Goal: Task Accomplishment & Management: Use online tool/utility

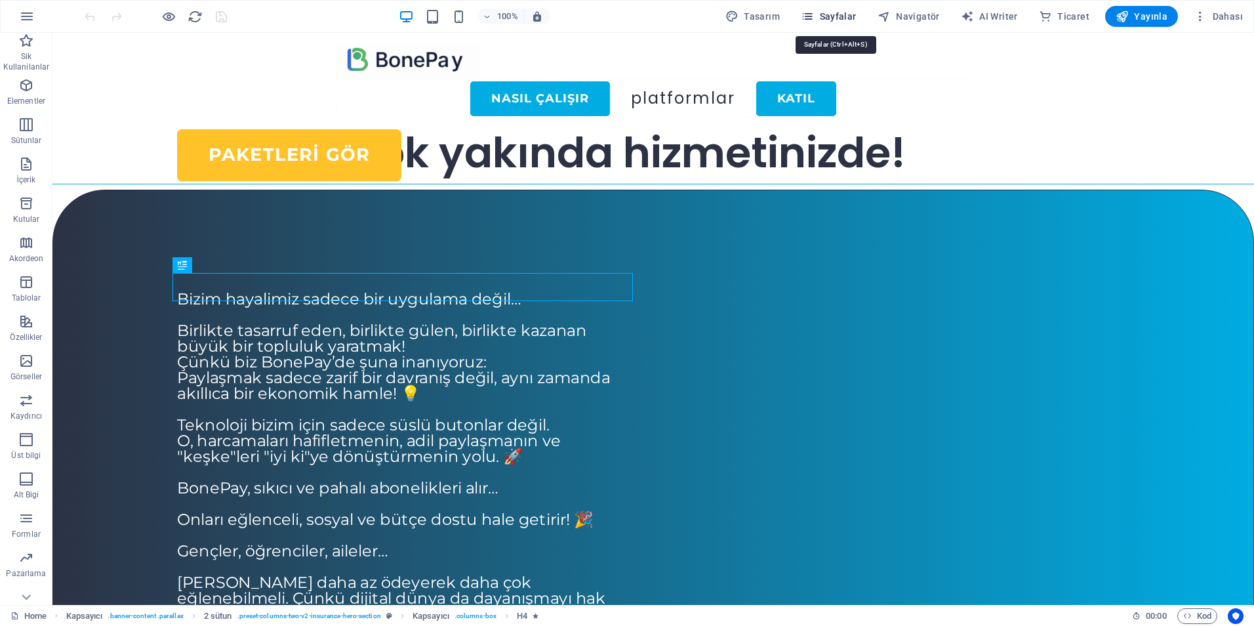
click at [825, 15] on span "Sayfalar" at bounding box center [829, 16] width 56 height 13
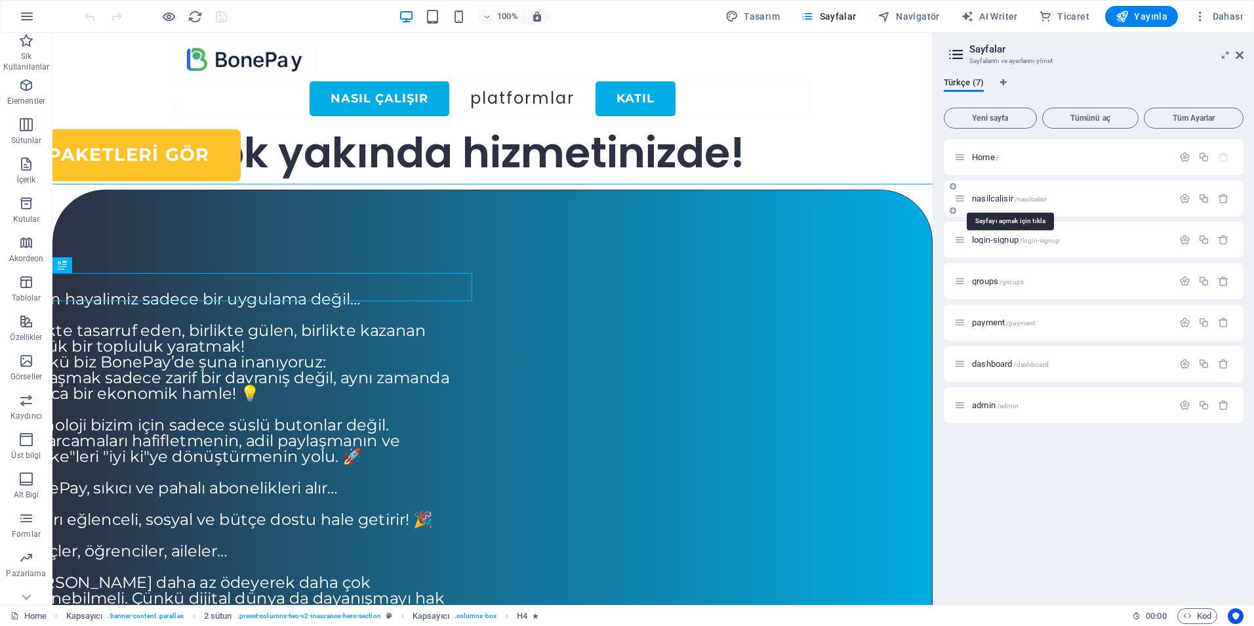
click at [999, 199] on span "nasilcalisir /nasilcalisir" at bounding box center [1009, 198] width 75 height 10
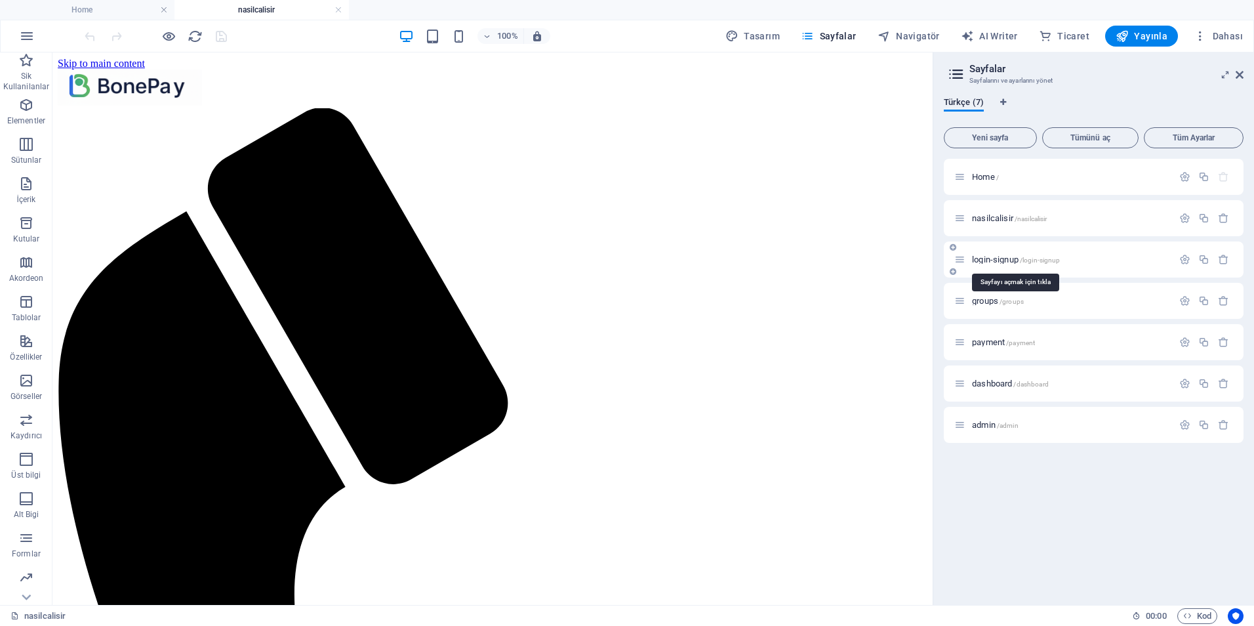
click at [992, 256] on span "login-signup /login-signup" at bounding box center [1016, 259] width 88 height 10
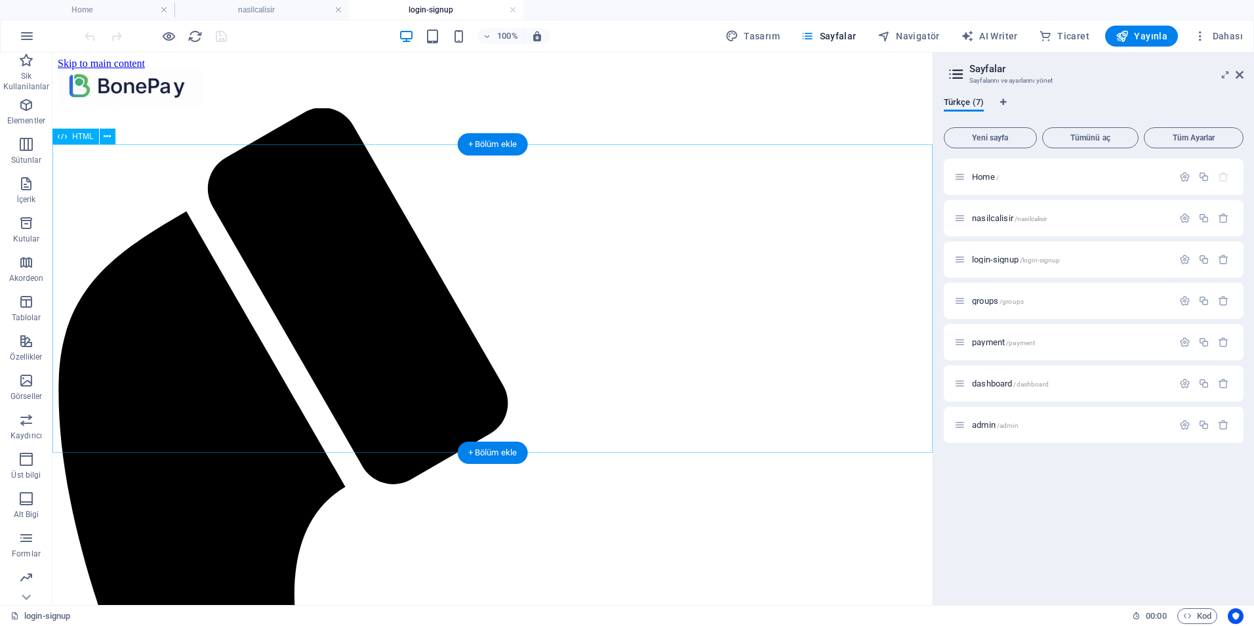
click at [1236, 75] on icon at bounding box center [1240, 75] width 8 height 10
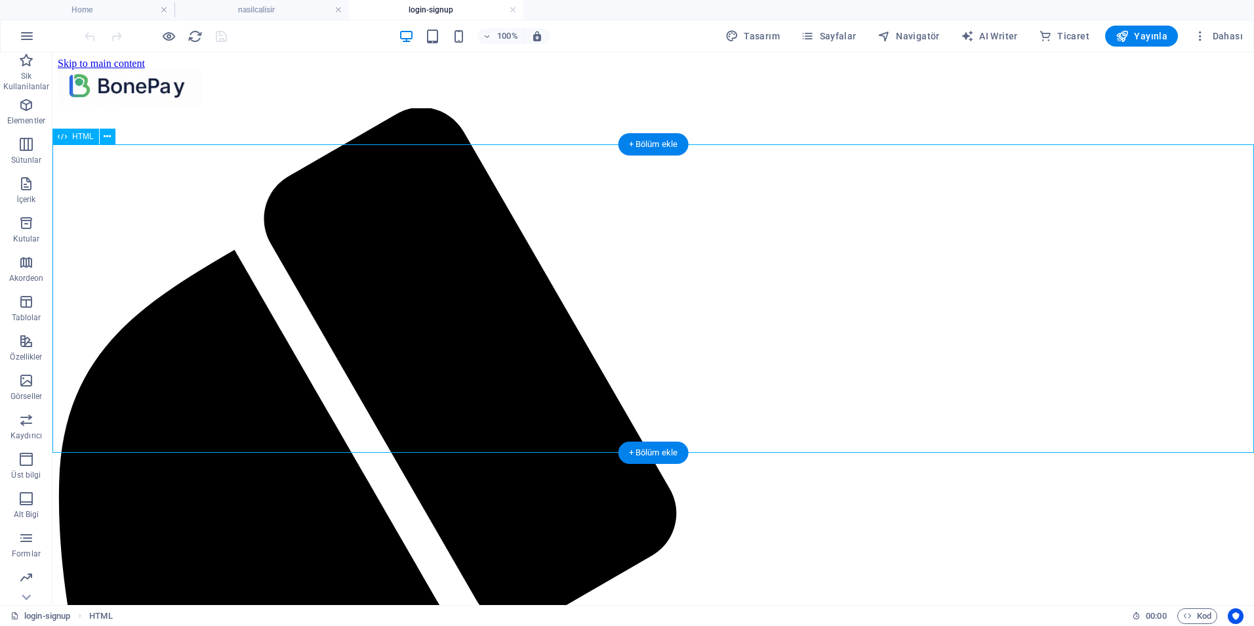
click at [30, 144] on icon "button" at bounding box center [26, 144] width 16 height 16
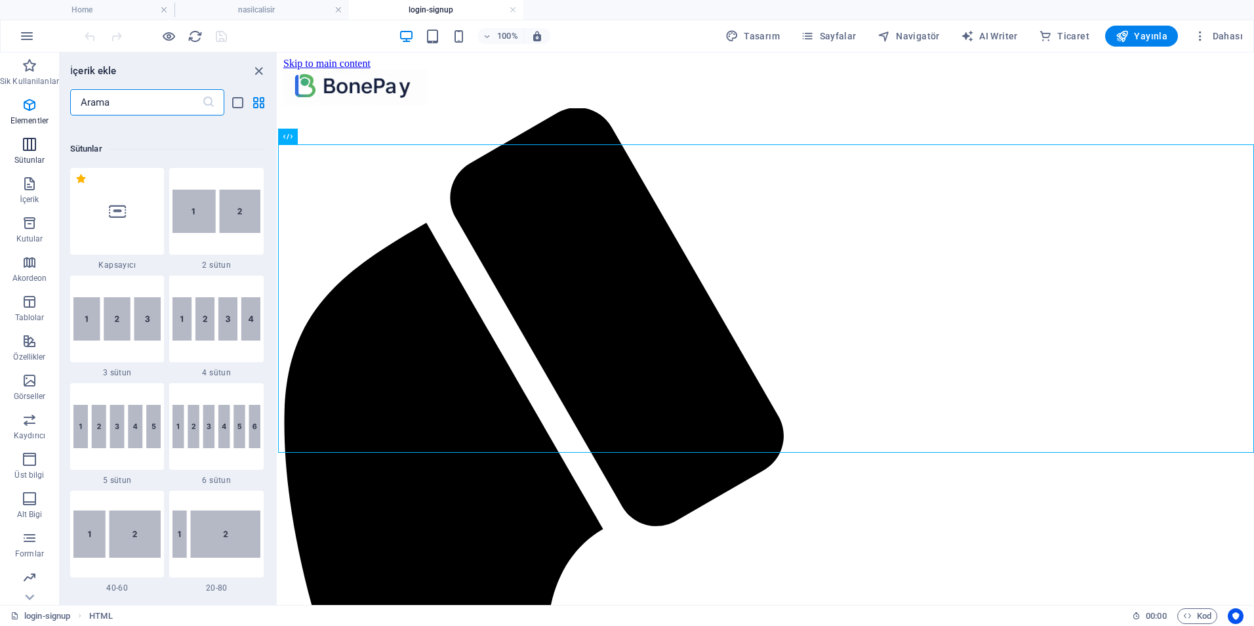
scroll to position [649, 0]
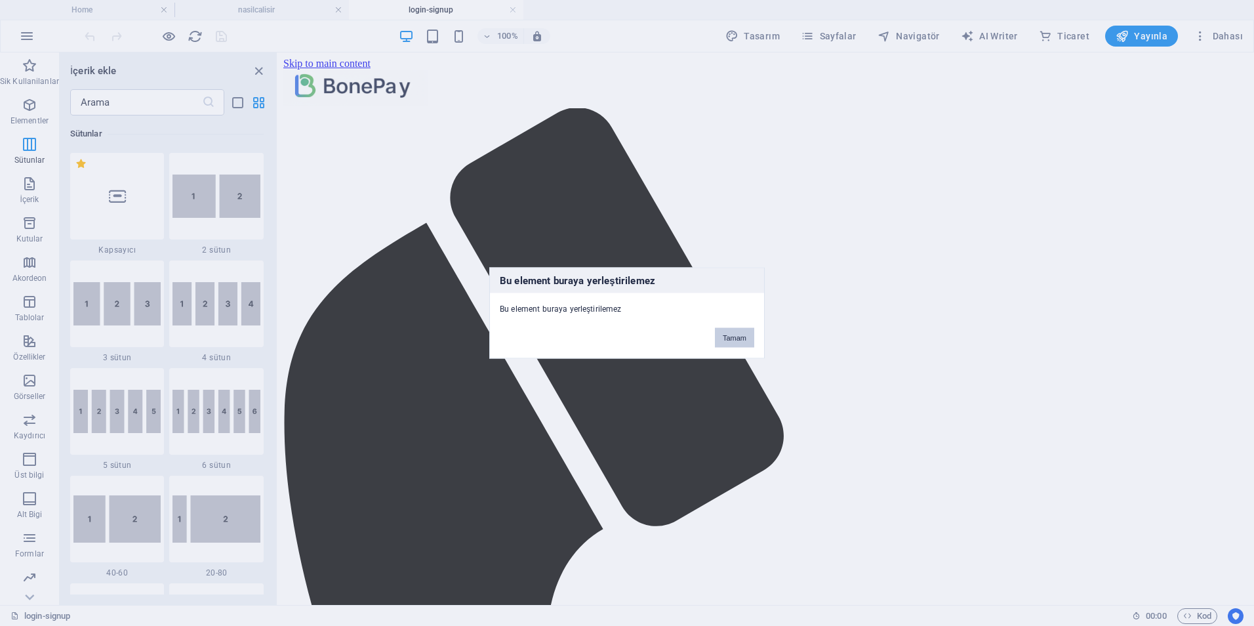
click at [717, 335] on button "Tamam" at bounding box center [734, 338] width 39 height 20
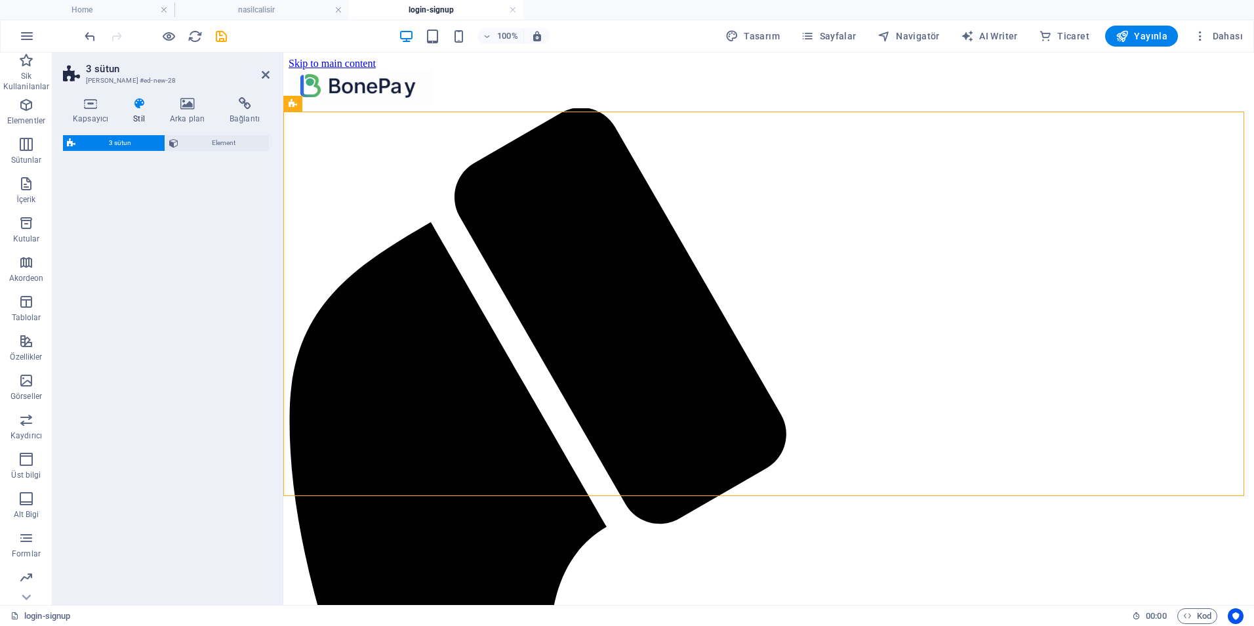
select select "rem"
select select "preset-columns-three-v2-default"
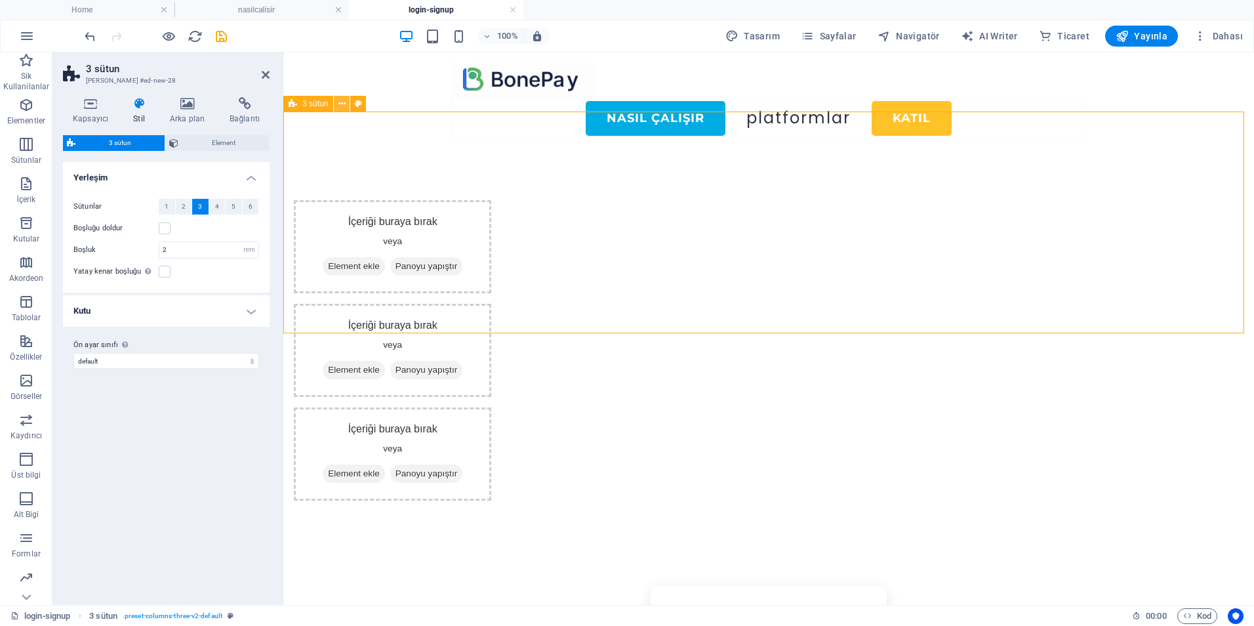
click at [340, 106] on icon at bounding box center [341, 104] width 7 height 14
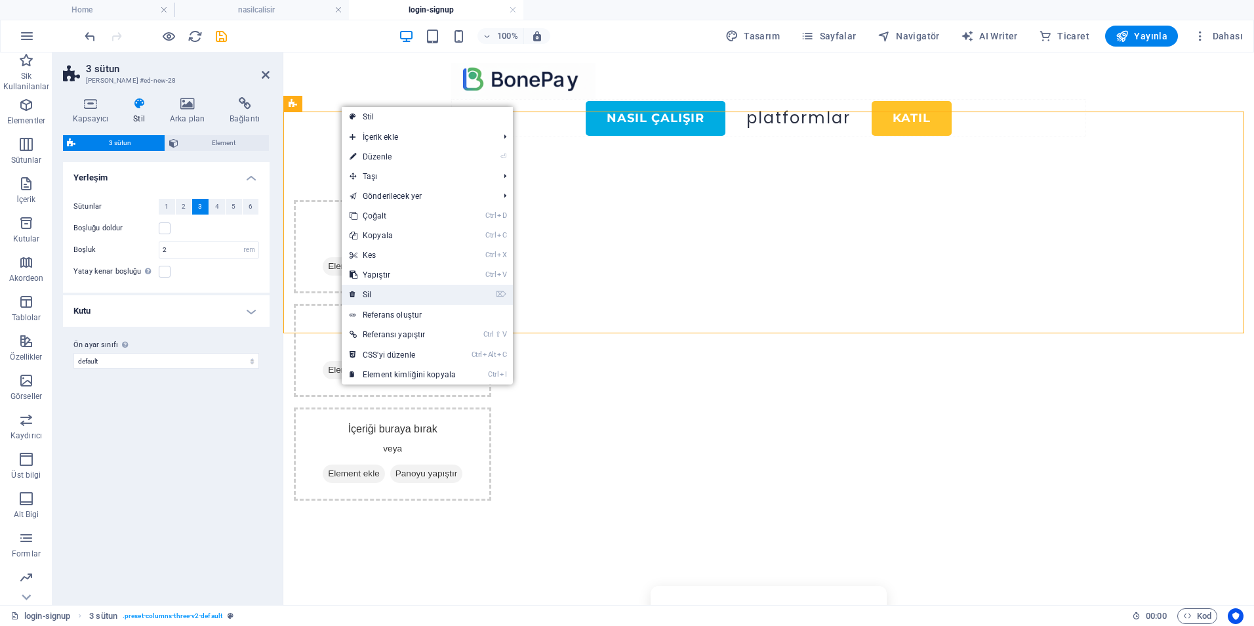
click at [392, 293] on link "⌦ Sil" at bounding box center [403, 295] width 122 height 20
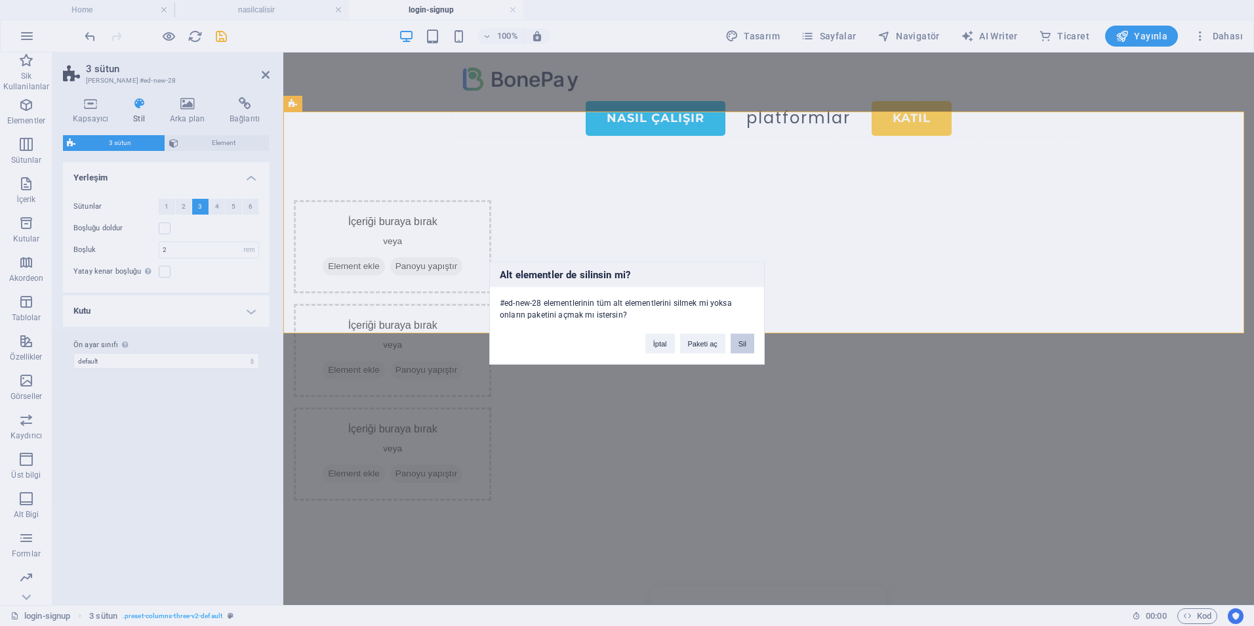
click at [740, 342] on button "Sil" at bounding box center [743, 344] width 24 height 20
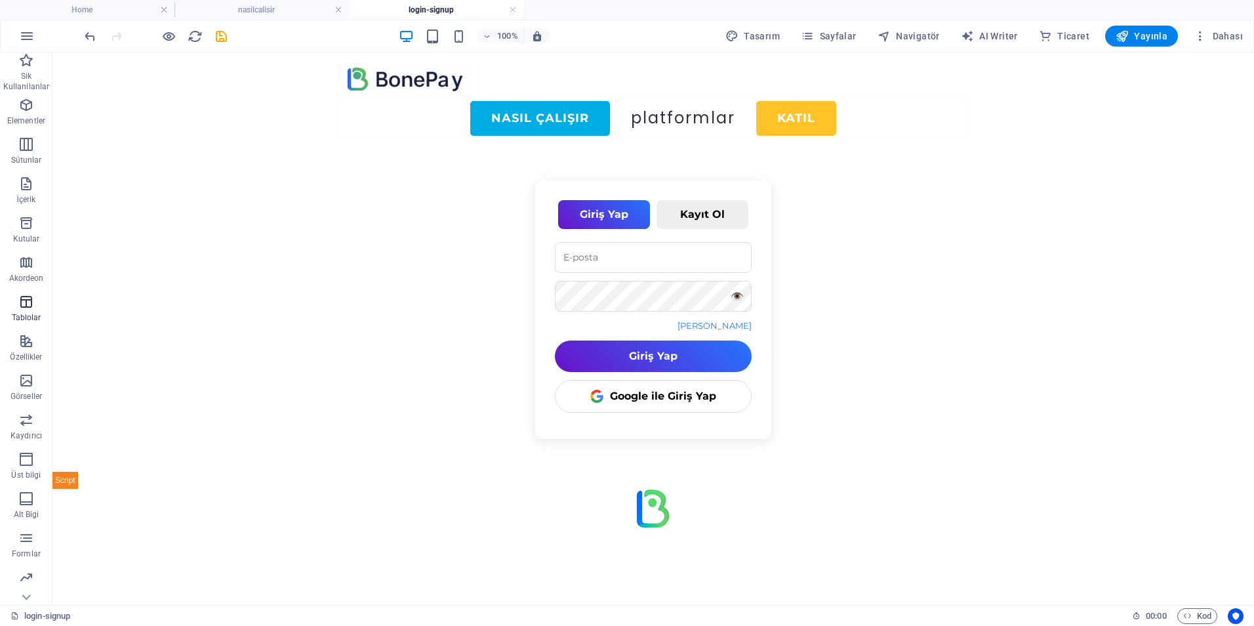
click at [28, 303] on icon "button" at bounding box center [26, 302] width 16 height 16
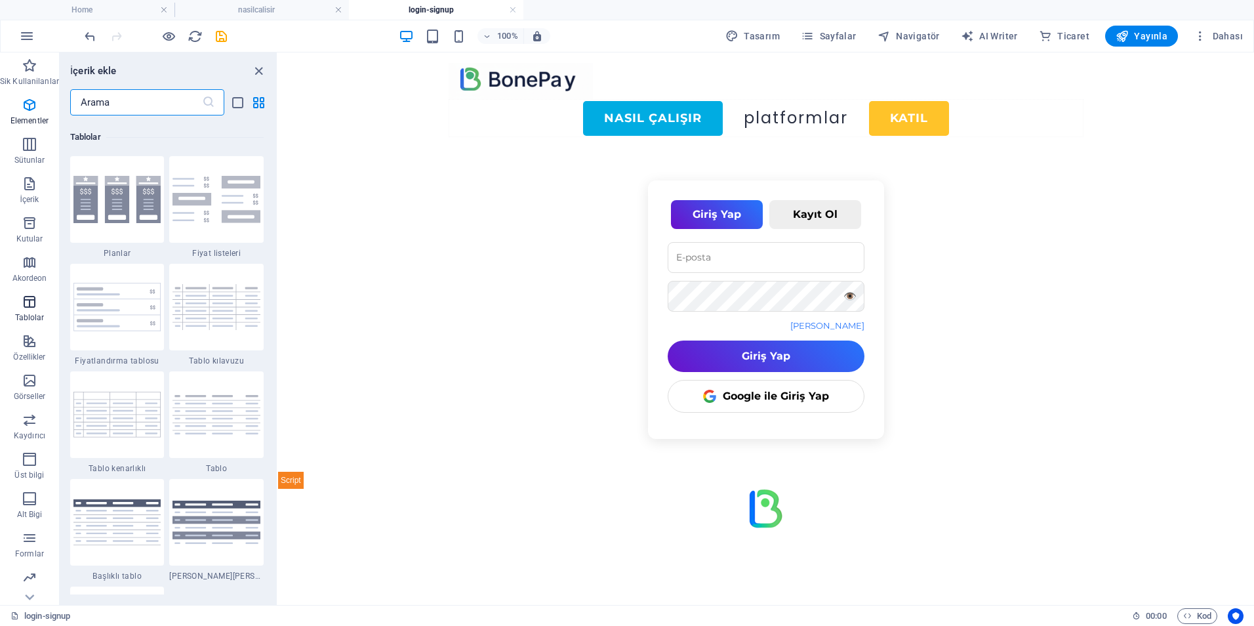
scroll to position [4542, 0]
click at [24, 222] on icon "button" at bounding box center [30, 223] width 16 height 16
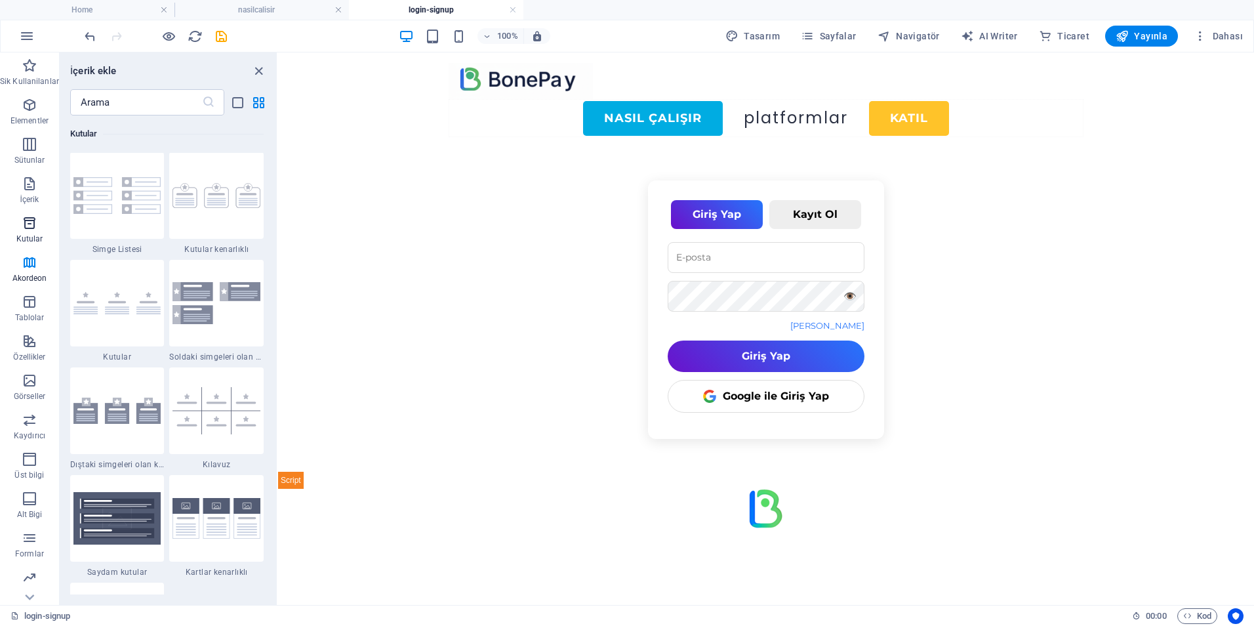
scroll to position [3617, 0]
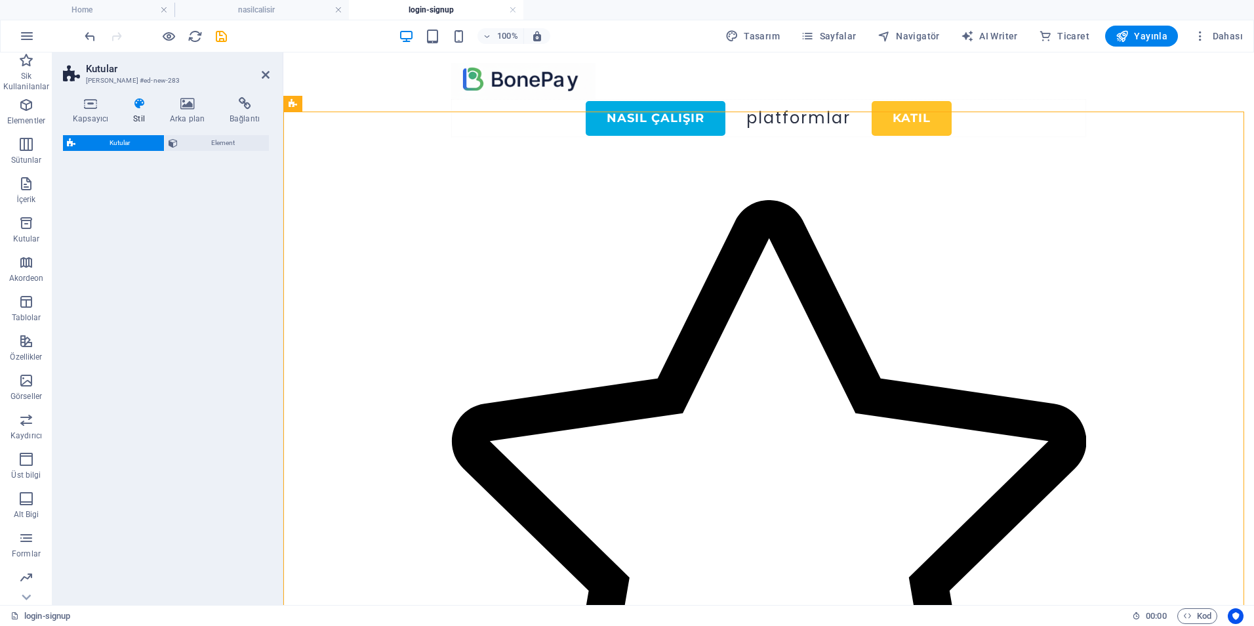
select select "rem"
select select "preset-boxes-v3-border"
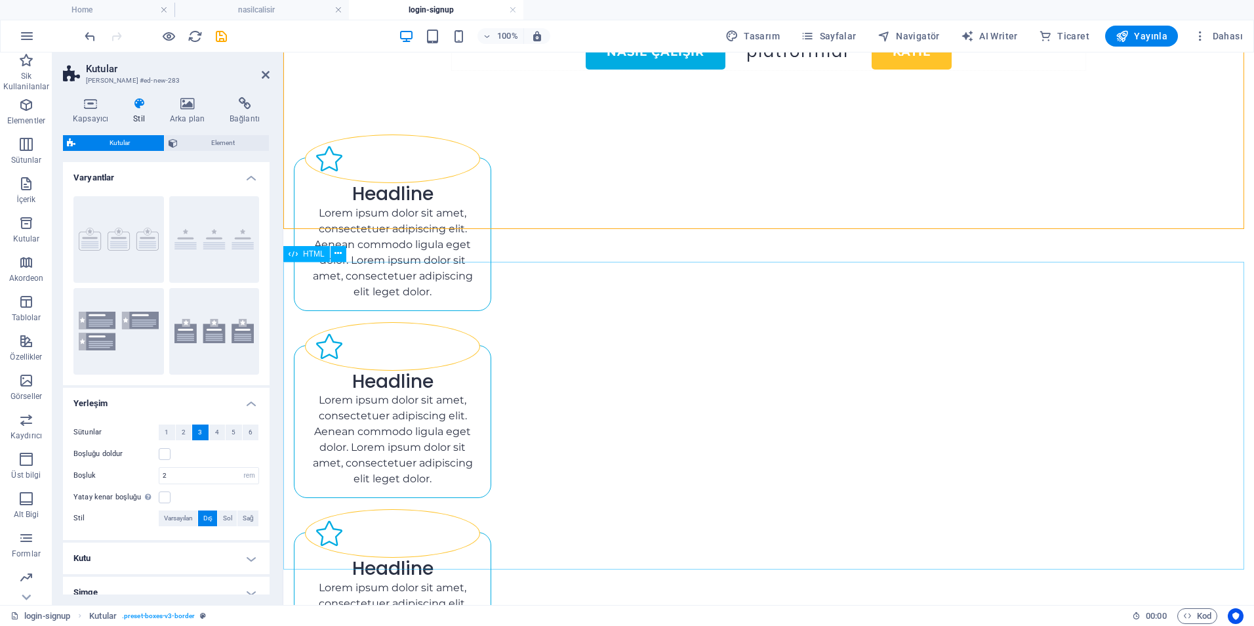
scroll to position [0, 0]
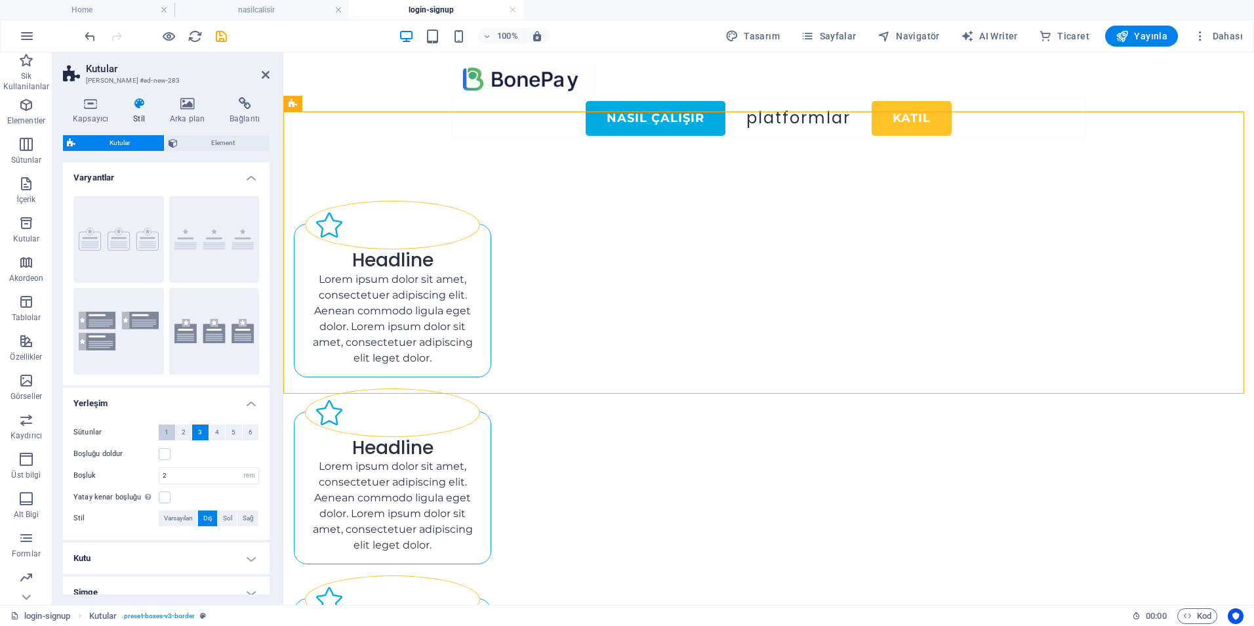
click at [171, 430] on button "1" at bounding box center [167, 432] width 16 height 16
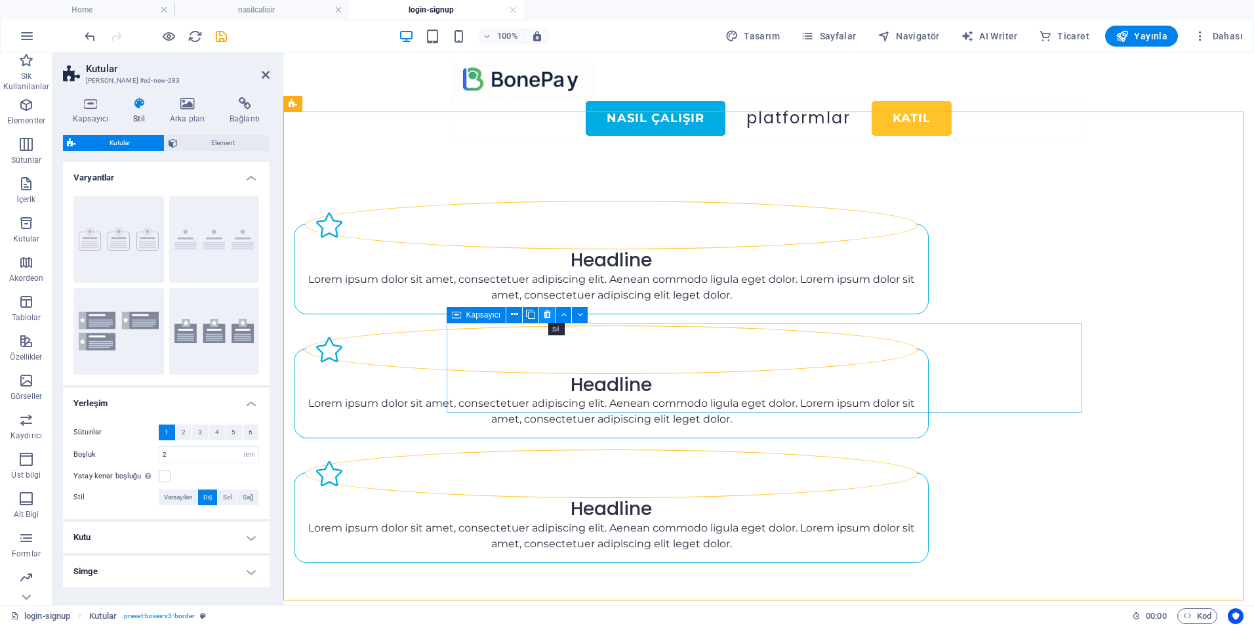
click at [544, 316] on icon at bounding box center [547, 315] width 7 height 14
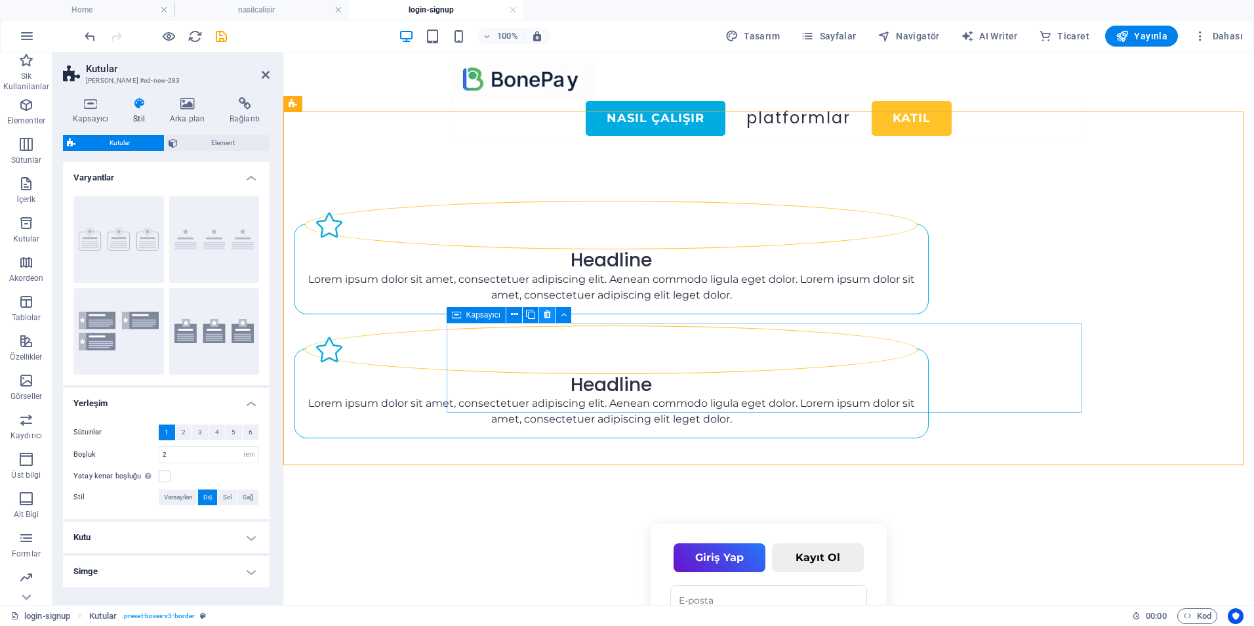
click at [547, 315] on icon at bounding box center [547, 315] width 7 height 14
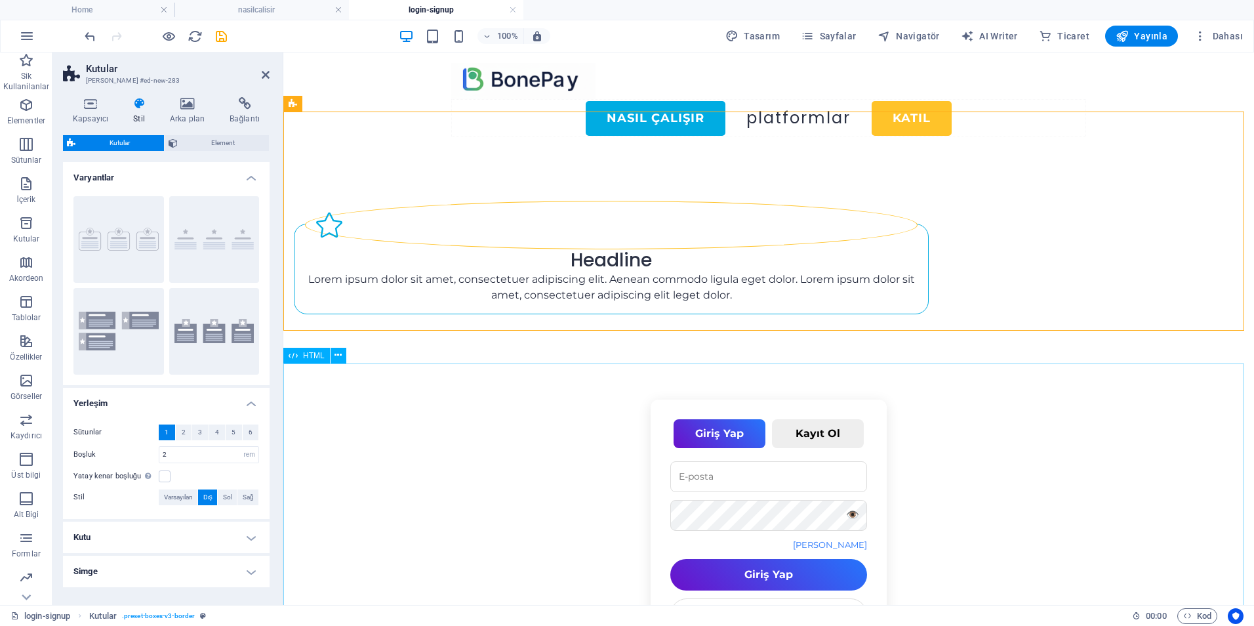
click at [608, 452] on div "Giriş Yap Kayıt Ol 👁️ Şifremi Unuttum Giriş Yap Google ile Giriş Yap 👁️ Kayıt Ol" at bounding box center [768, 553] width 971 height 308
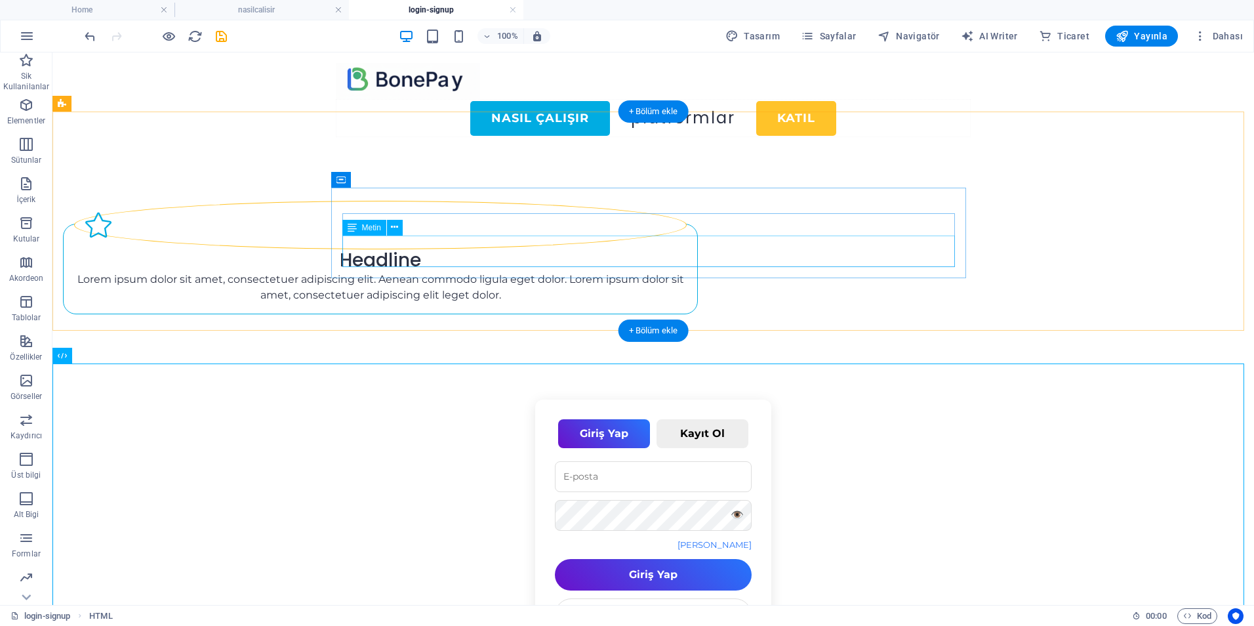
click at [598, 271] on div "Lorem ipsum dolor sit amet, consectetuer adipiscing elit. Aenean commodo ligula…" at bounding box center [380, 286] width 613 height 31
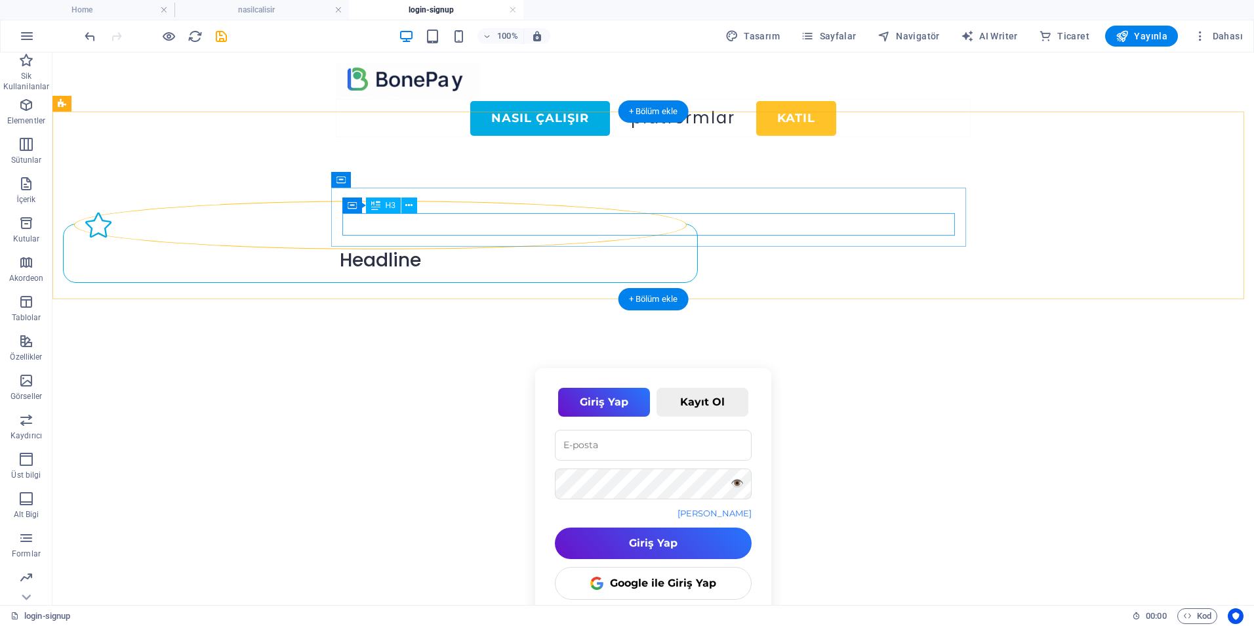
click at [609, 249] on div "Headline" at bounding box center [380, 260] width 613 height 22
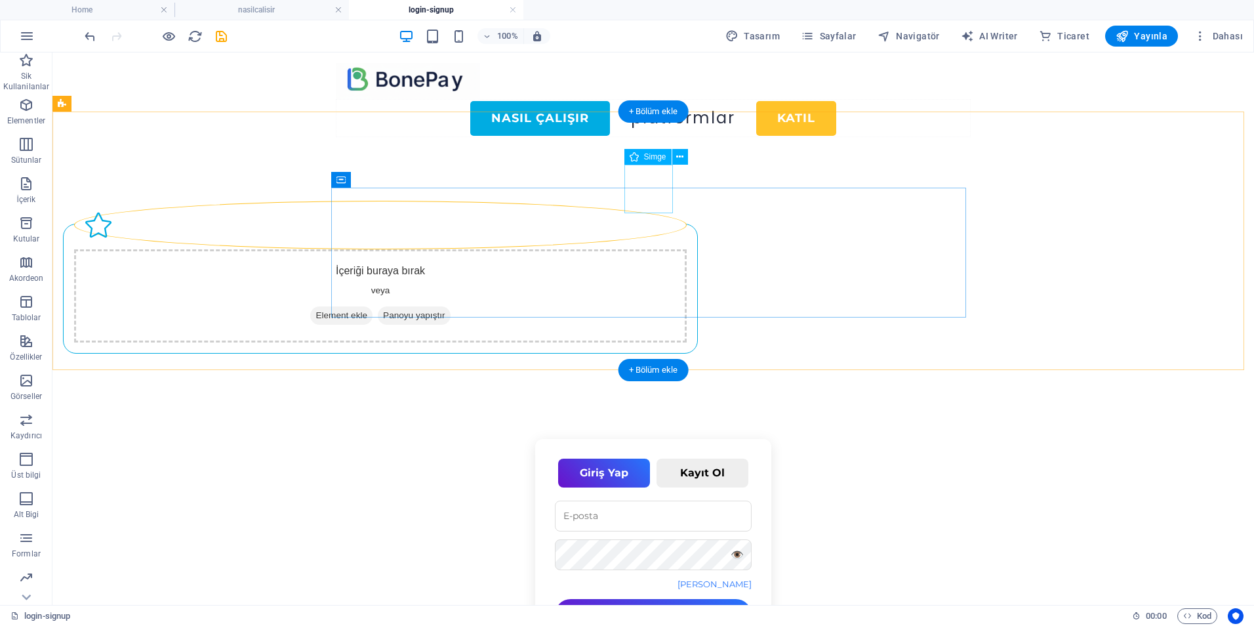
click at [658, 201] on figure at bounding box center [380, 225] width 613 height 49
select select "xMidYMid"
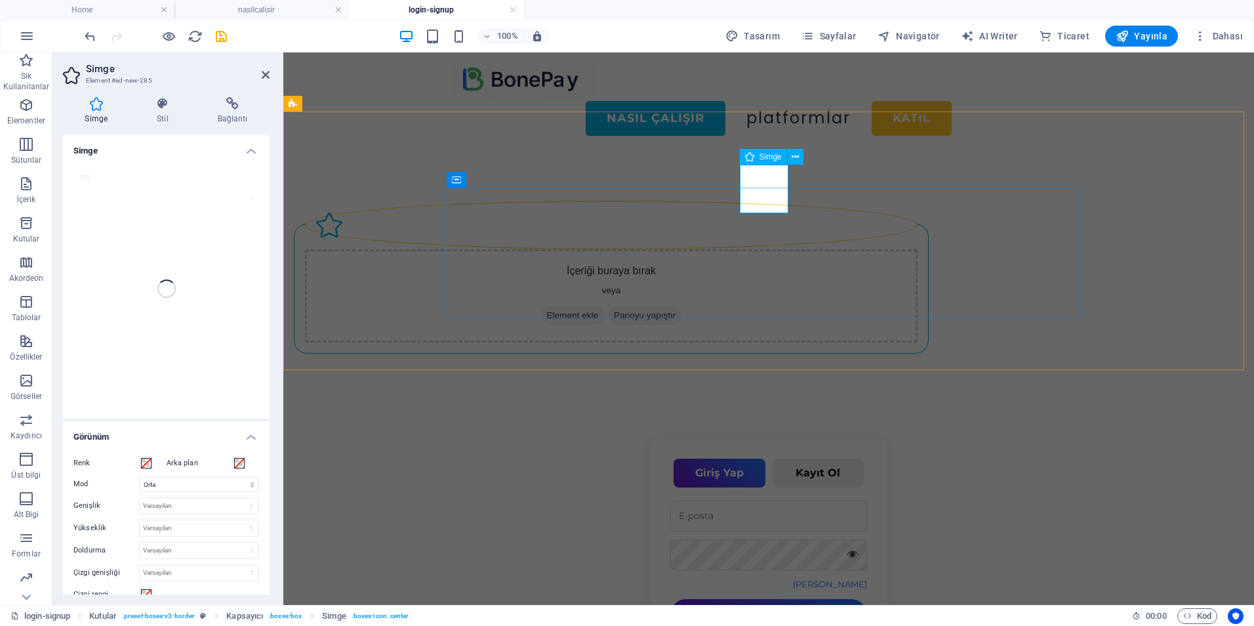
click at [775, 201] on figure at bounding box center [611, 225] width 613 height 49
click at [765, 157] on span "Simge" at bounding box center [770, 157] width 22 height 8
click at [801, 155] on button at bounding box center [796, 157] width 16 height 16
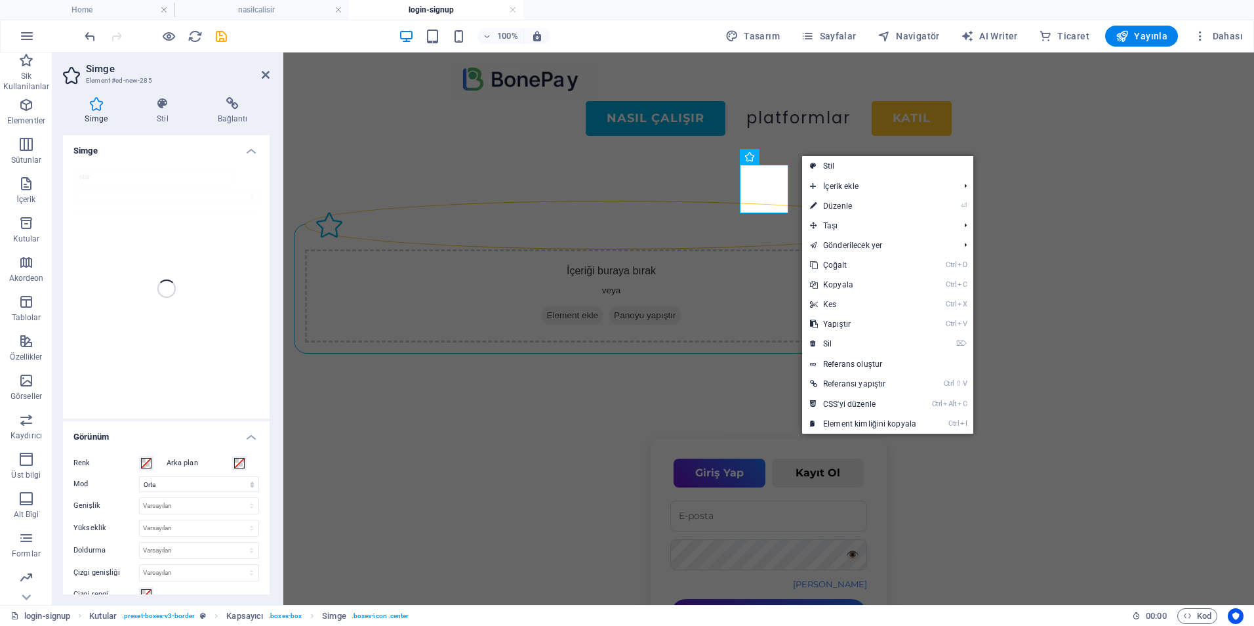
click at [144, 306] on div "star" at bounding box center [166, 289] width 207 height 260
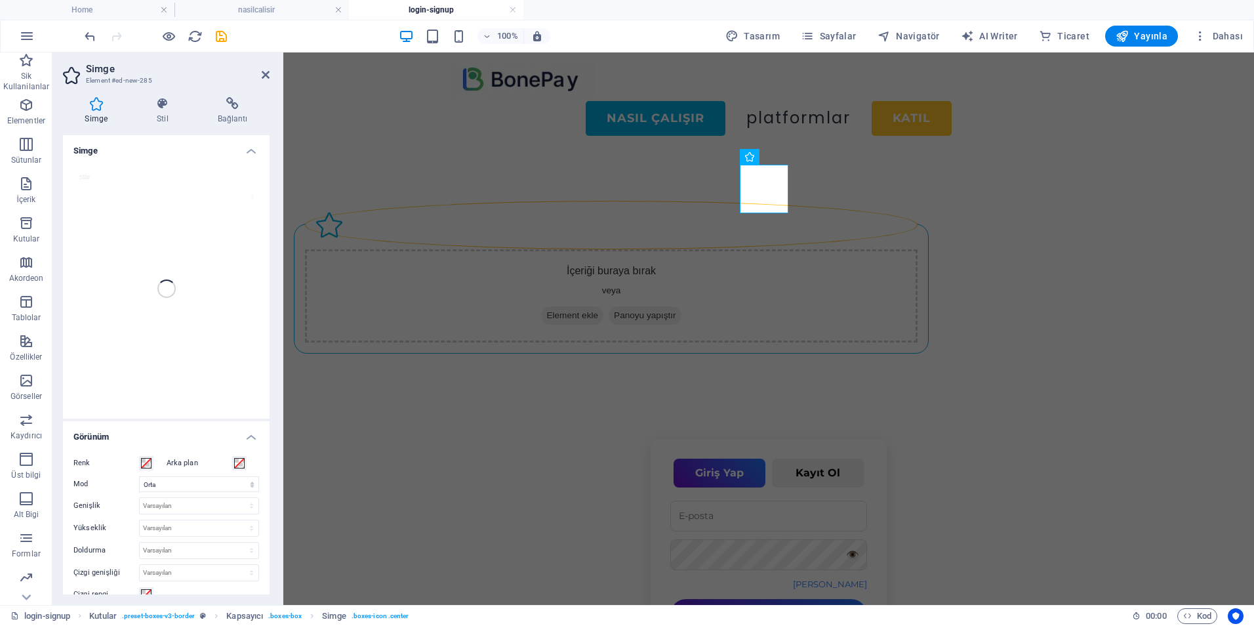
click at [83, 180] on div "star" at bounding box center [166, 289] width 207 height 260
click at [164, 110] on h4 "Stil" at bounding box center [165, 111] width 61 height 28
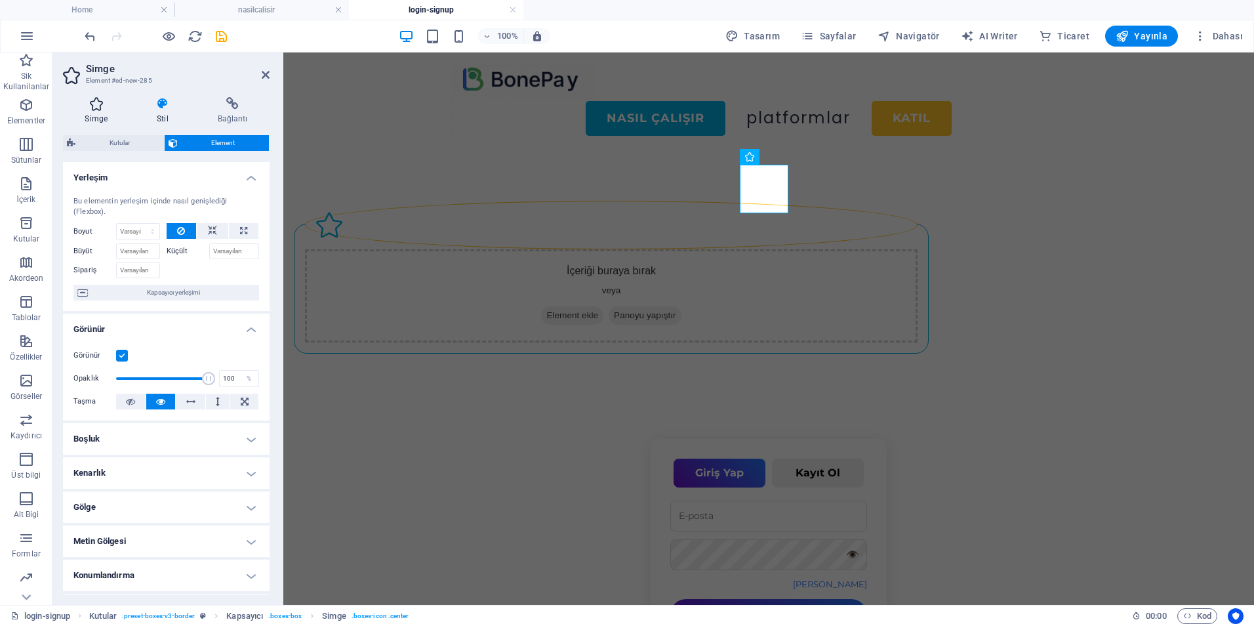
click at [94, 112] on h4 "Simge" at bounding box center [99, 111] width 72 height 28
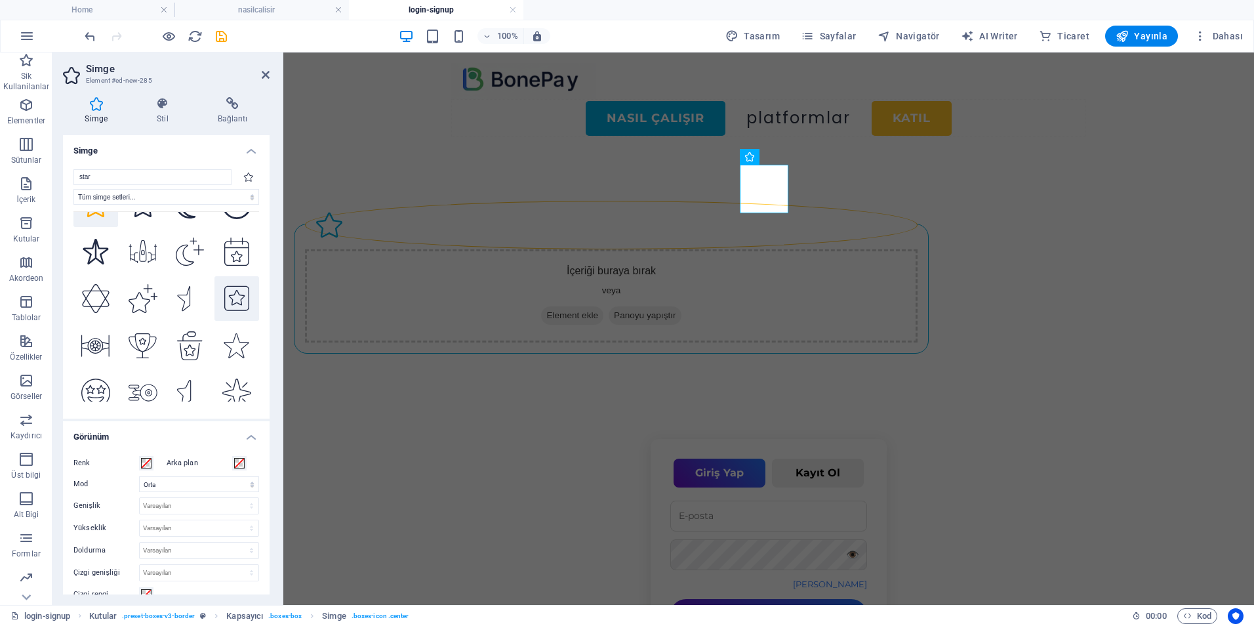
scroll to position [1508, 0]
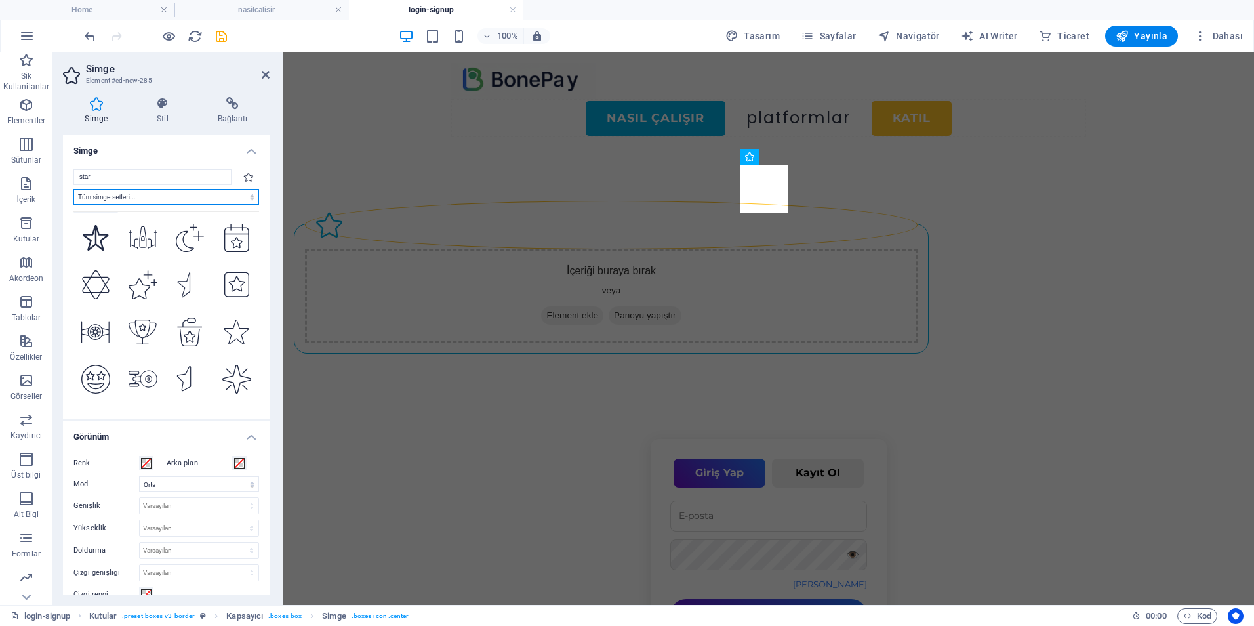
click at [220, 199] on select "Tüm simge setleri... IcoFont Ionicons FontAwesome Brands FontAwesome Duotone Fo…" at bounding box center [166, 197] width 186 height 16
click at [165, 192] on select "Tüm simge setleri... IcoFont Ionicons FontAwesome Brands FontAwesome Duotone Fo…" at bounding box center [166, 197] width 186 height 16
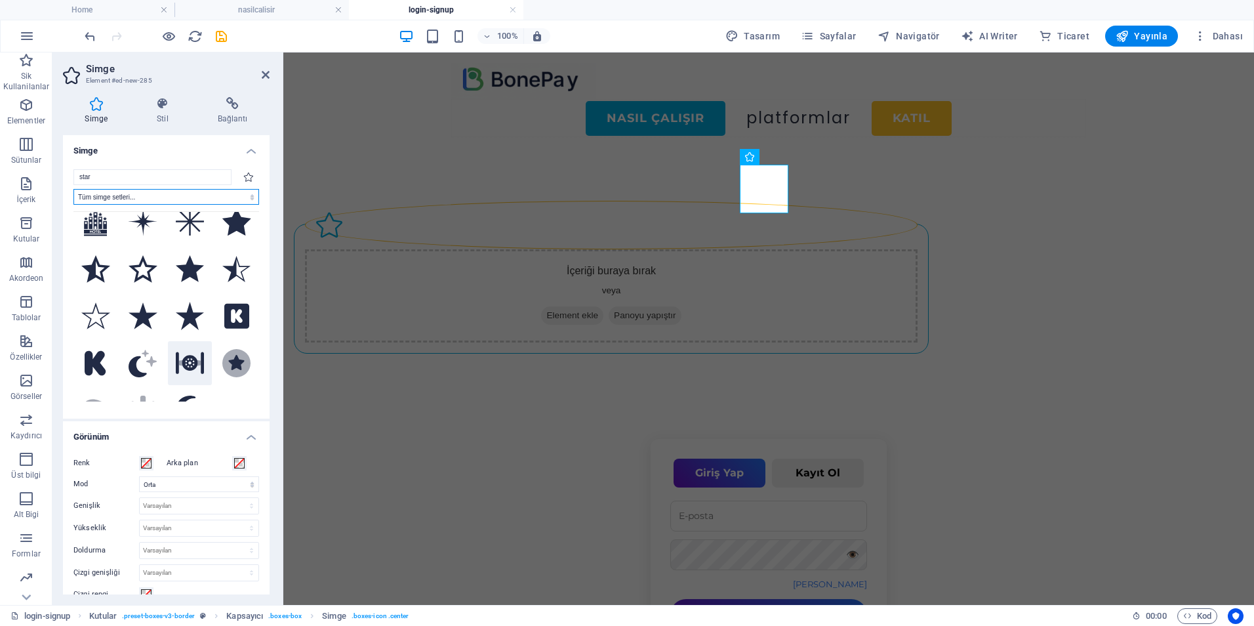
scroll to position [0, 0]
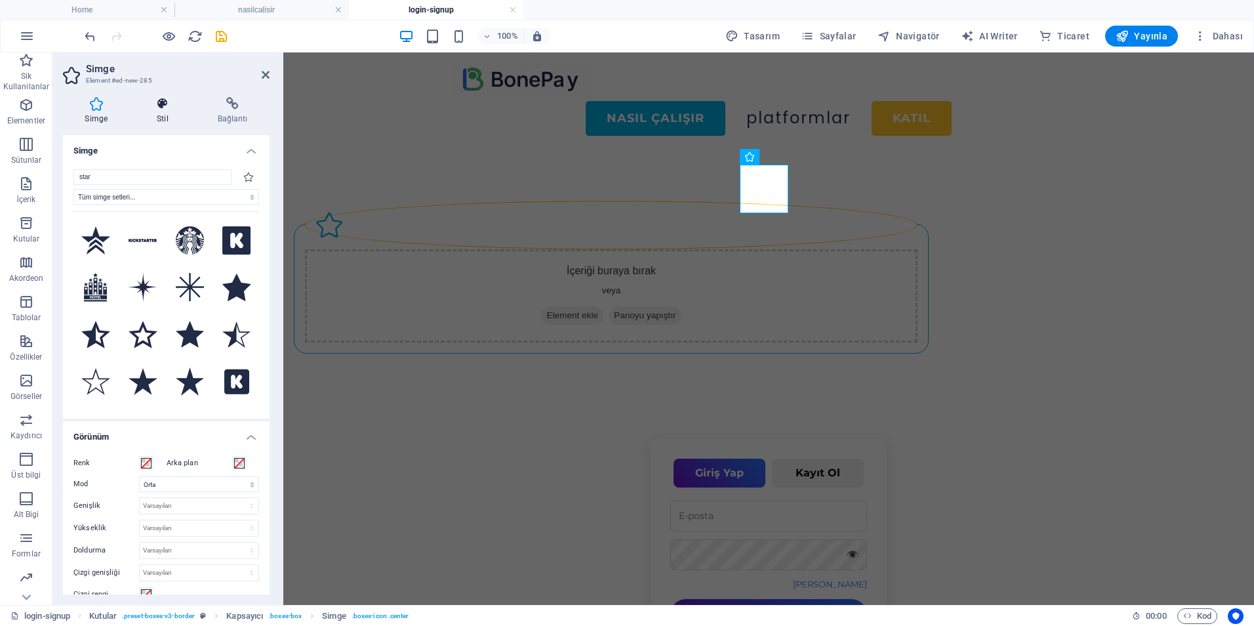
click at [163, 110] on icon at bounding box center [163, 103] width 56 height 13
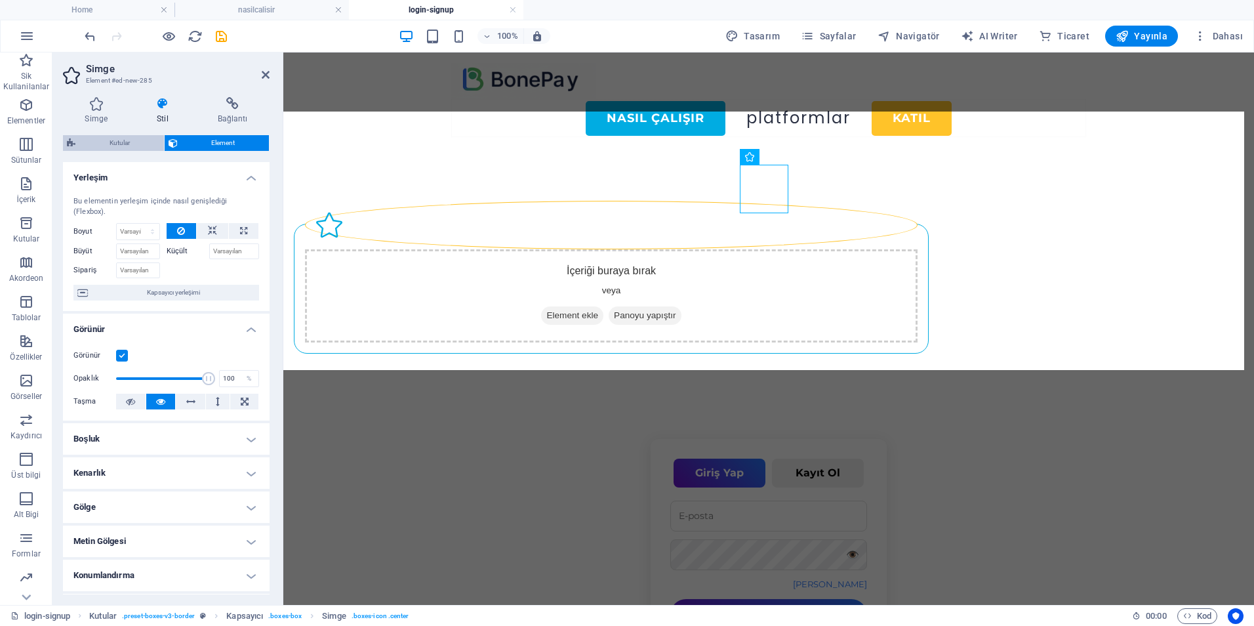
click at [120, 136] on span "Kutular" at bounding box center [119, 143] width 81 height 16
select select "rem"
select select "preset-boxes-v3-border"
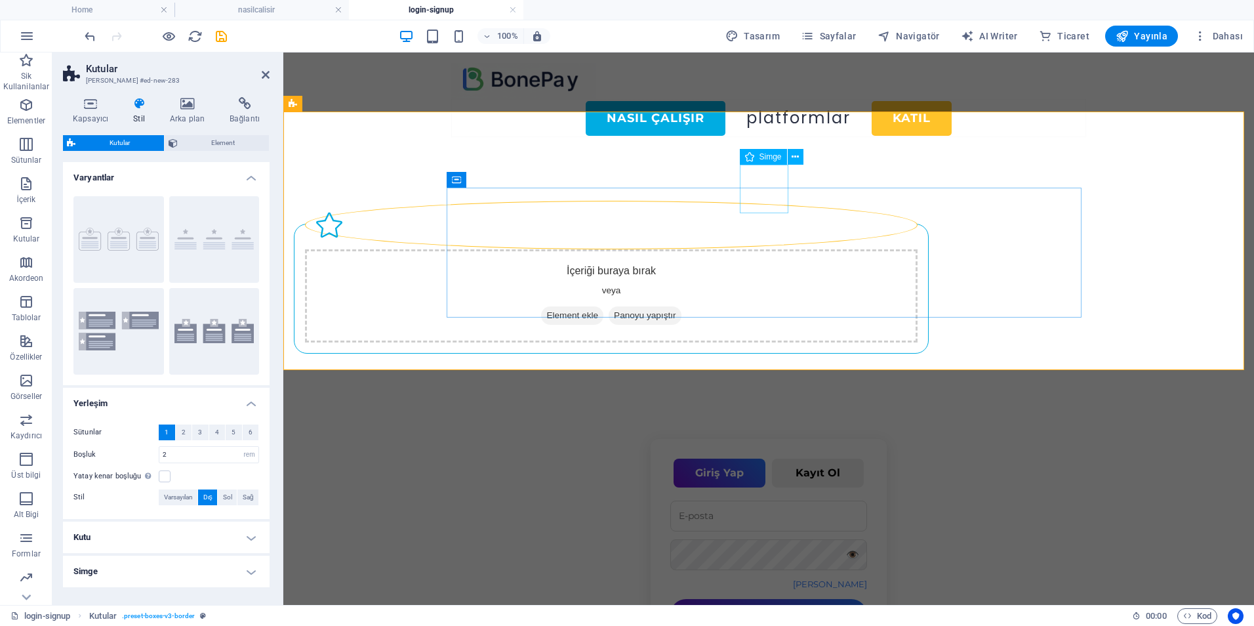
click at [752, 201] on figure at bounding box center [611, 225] width 613 height 49
click at [84, 100] on icon at bounding box center [90, 103] width 55 height 13
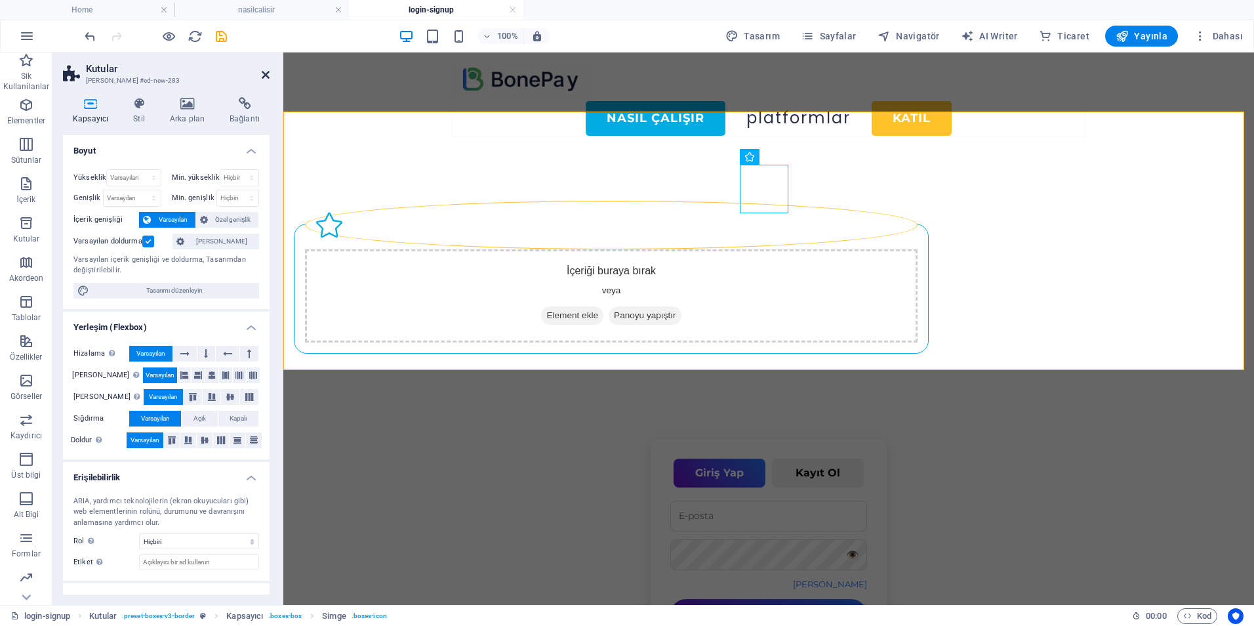
click at [266, 76] on icon at bounding box center [266, 75] width 8 height 10
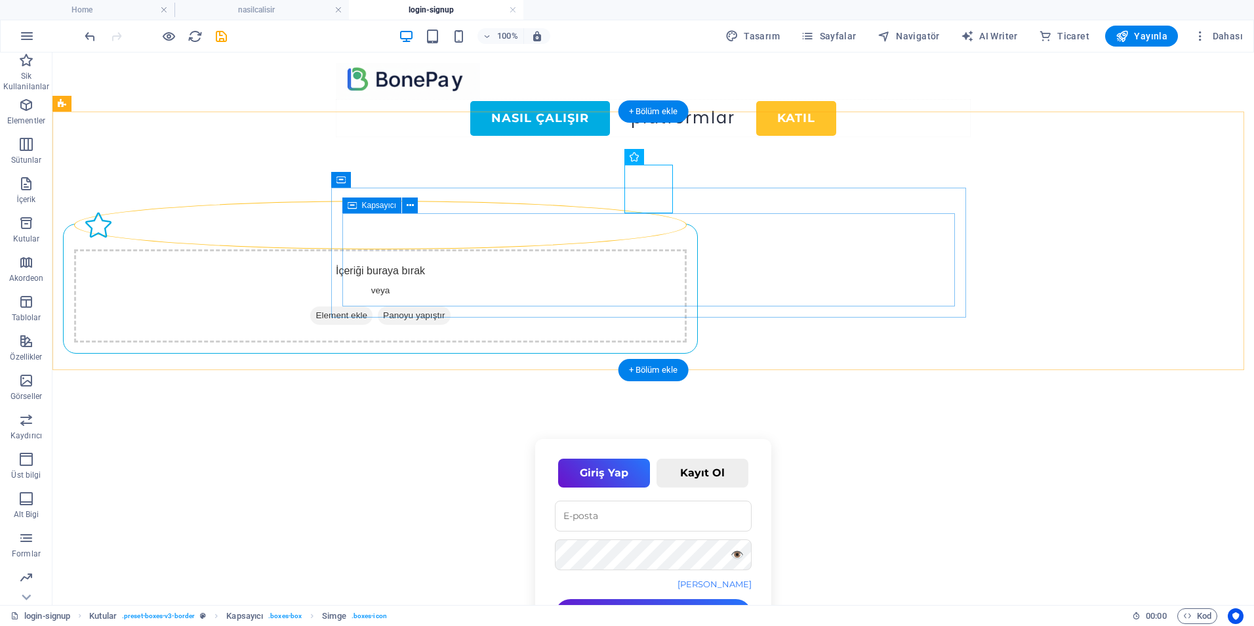
click at [687, 265] on div "İçeriği buraya bırak veya Element ekle Panoyu yapıştır" at bounding box center [380, 295] width 613 height 93
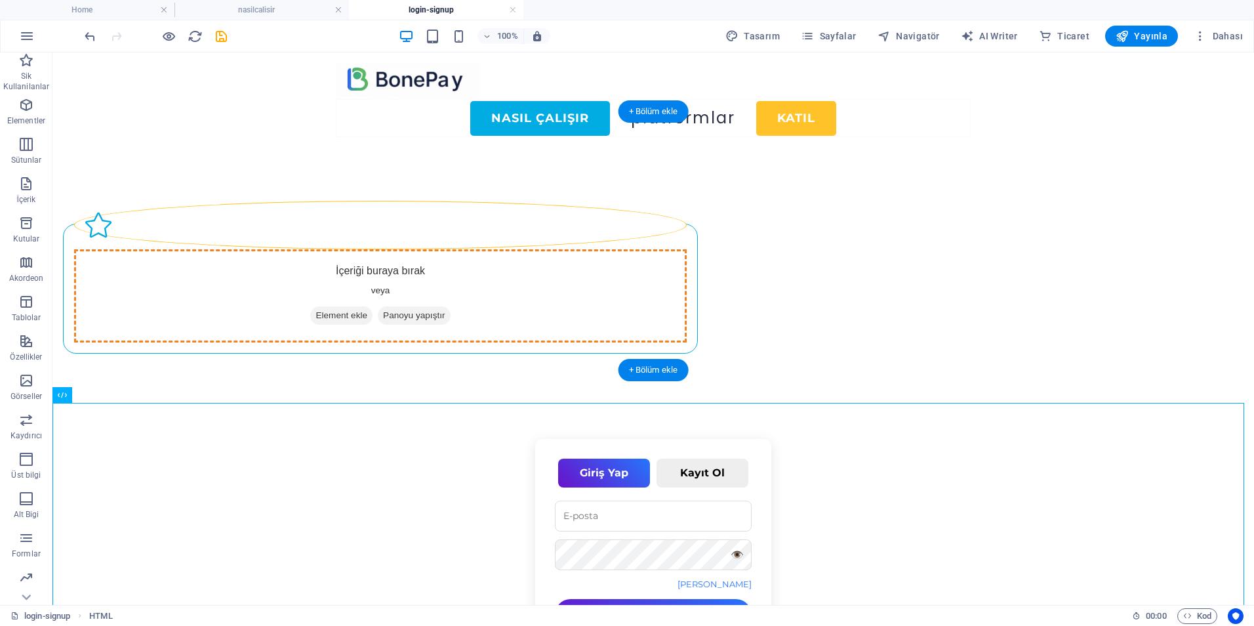
drag, startPoint x: 472, startPoint y: 451, endPoint x: 512, endPoint y: 255, distance: 199.5
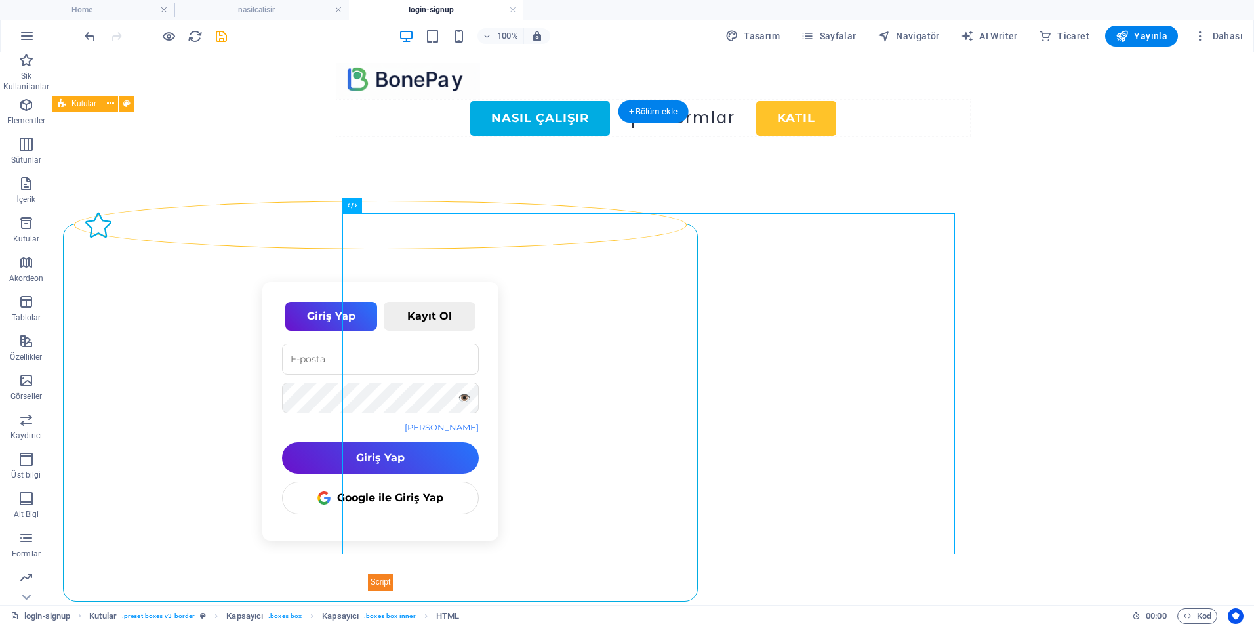
click at [1119, 446] on div "Giriş Yap Kayıt Ol 👁️ Şifremi Unuttum Giriş Yap Google ile Giriş Yap 👁️ Kayıt Ol" at bounding box center [652, 401] width 1201 height 506
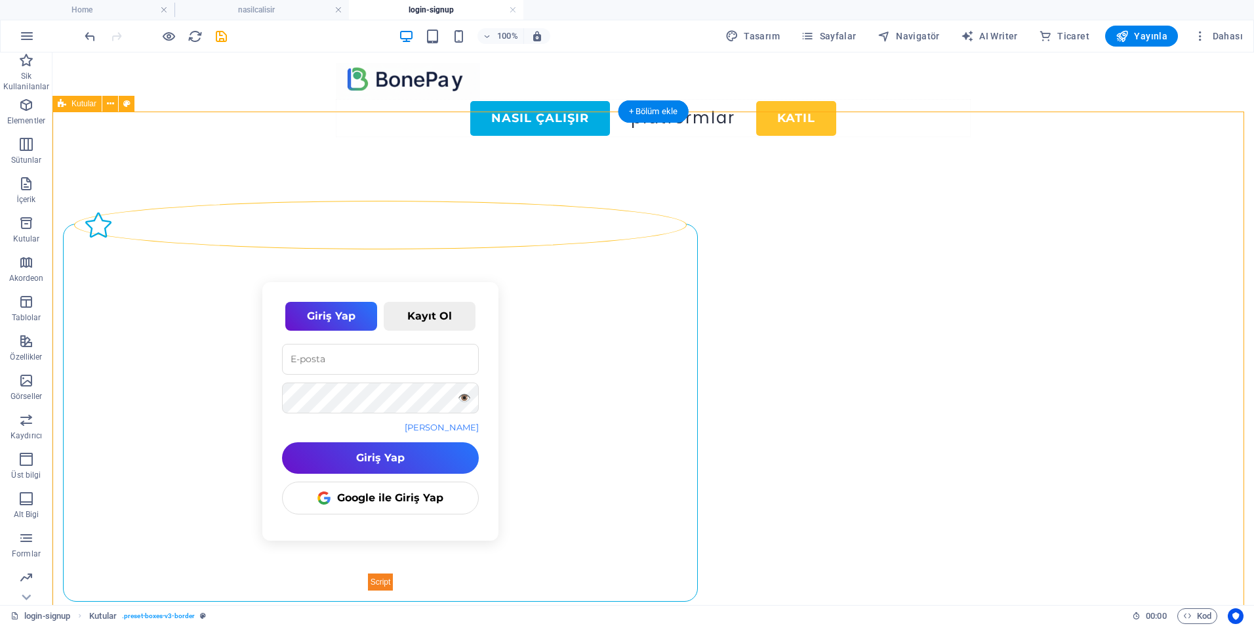
click at [89, 148] on div "Giriş Yap Kayıt Ol 👁️ Şifremi Unuttum Giriş Yap Google ile Giriş Yap 👁️ Kayıt Ol" at bounding box center [652, 401] width 1201 height 506
click at [81, 104] on span "Kutular" at bounding box center [83, 104] width 25 height 8
click at [108, 106] on icon at bounding box center [110, 104] width 7 height 14
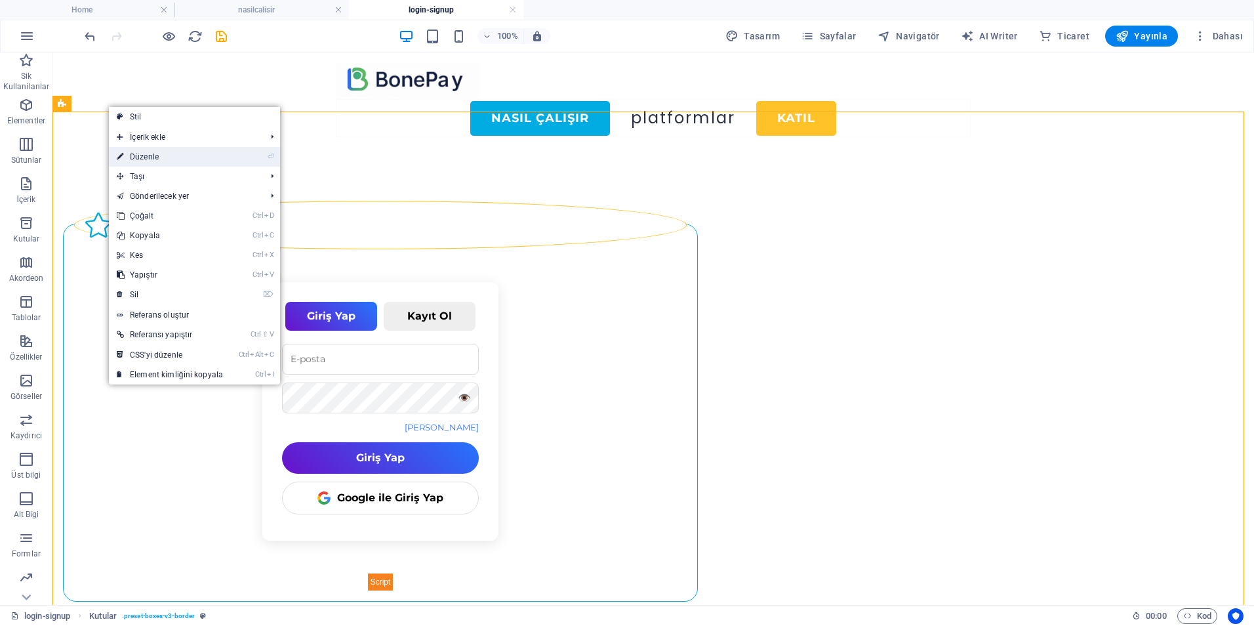
click at [140, 160] on link "⏎ Düzenle" at bounding box center [170, 157] width 122 height 20
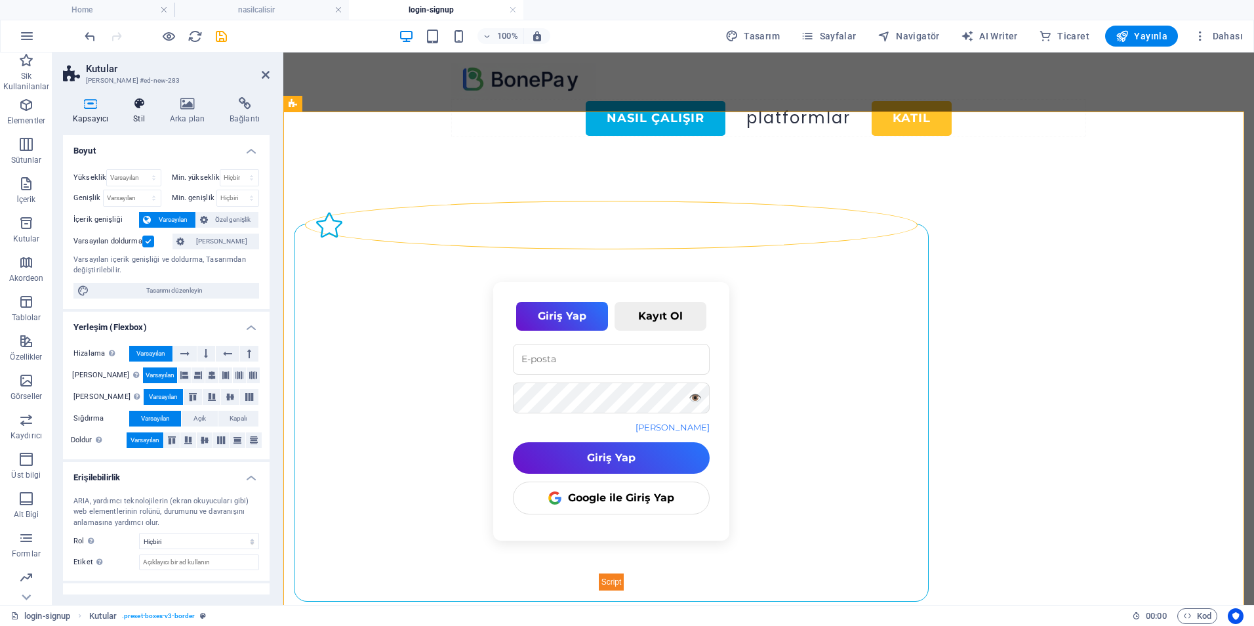
click at [142, 113] on h4 "Stil" at bounding box center [141, 111] width 37 height 28
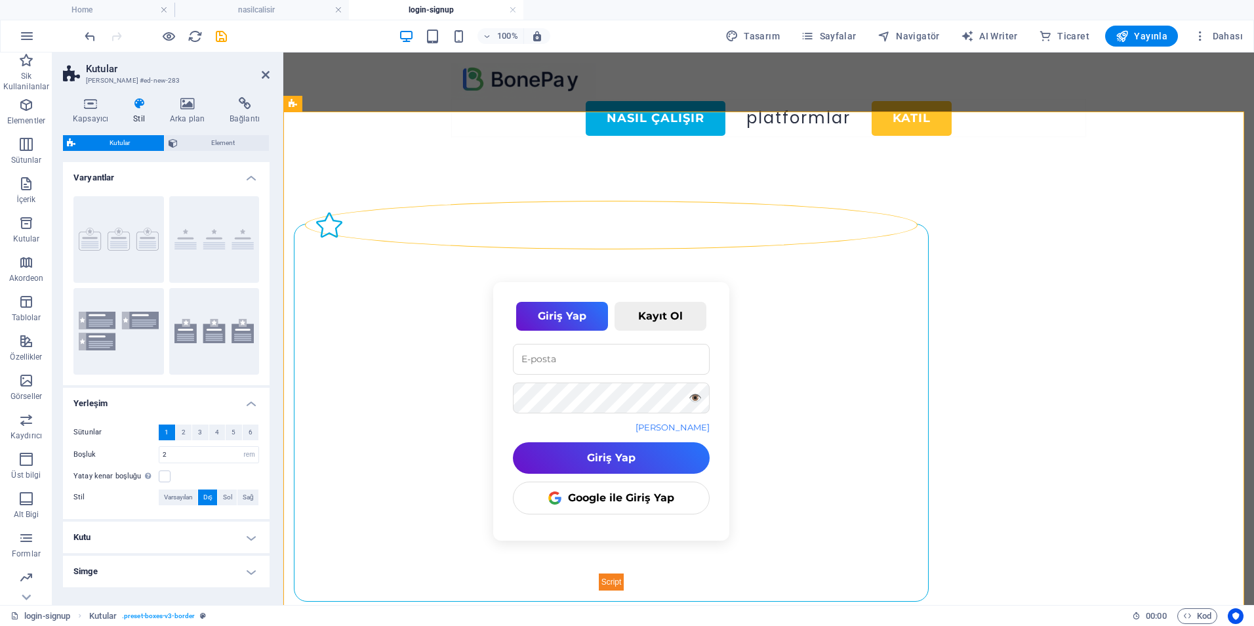
click at [252, 403] on h4 "Yerleşim" at bounding box center [166, 400] width 207 height 24
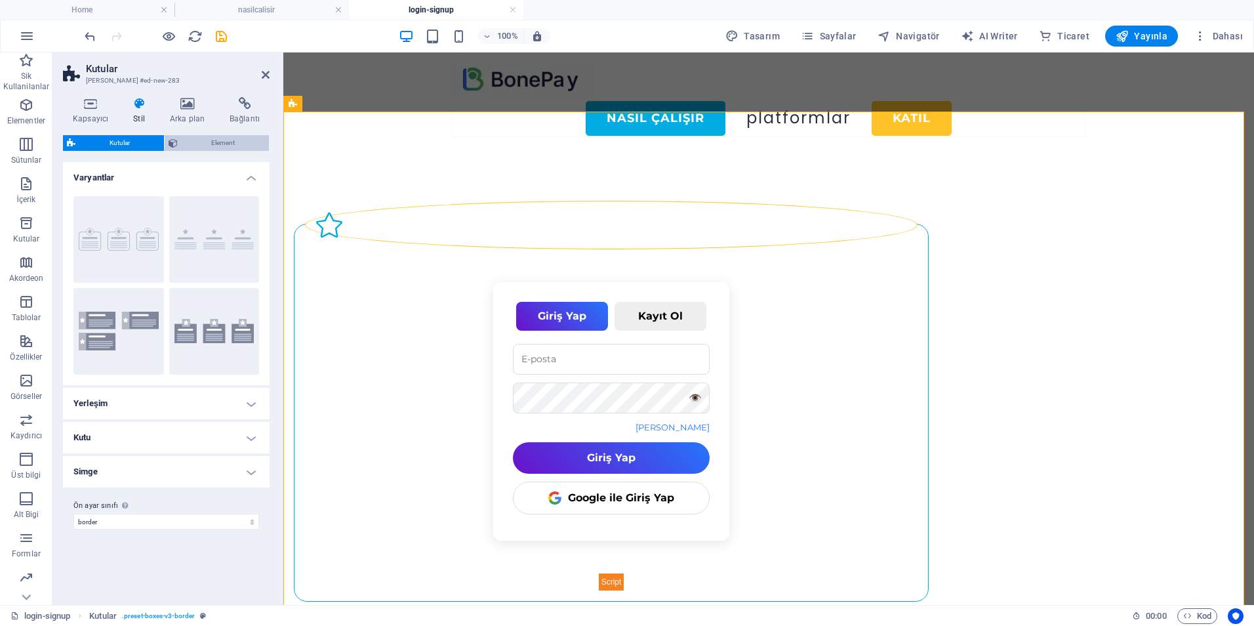
click at [212, 140] on span "Element" at bounding box center [224, 143] width 84 height 16
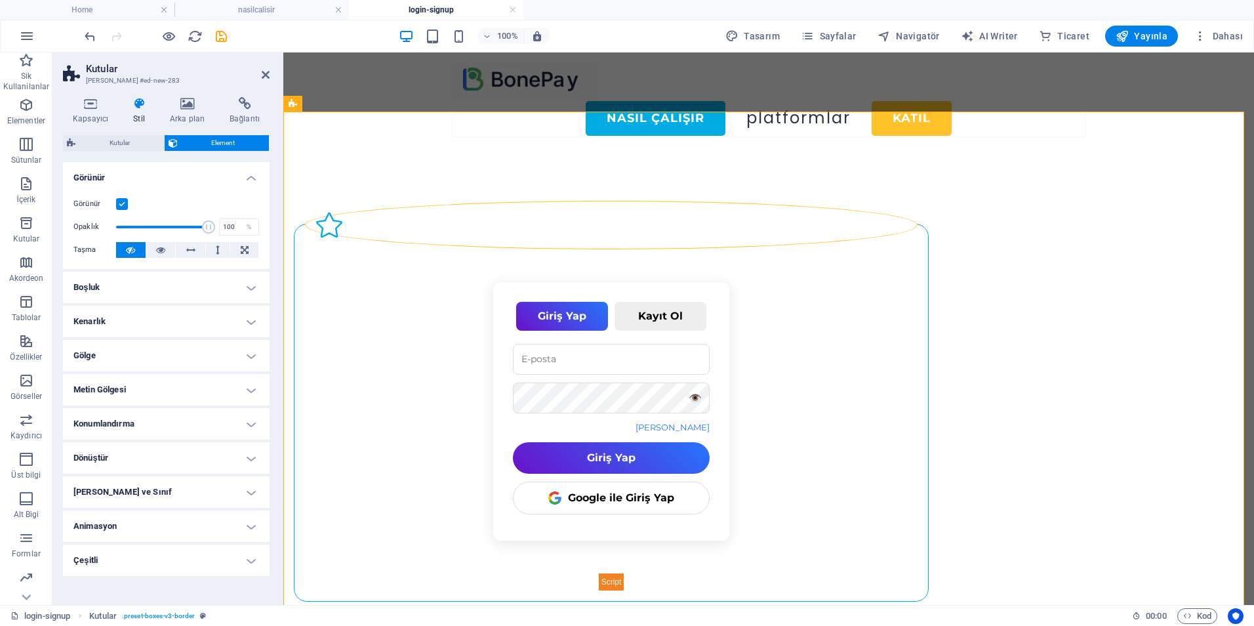
click at [163, 462] on h4 "Dönüştür" at bounding box center [166, 457] width 207 height 31
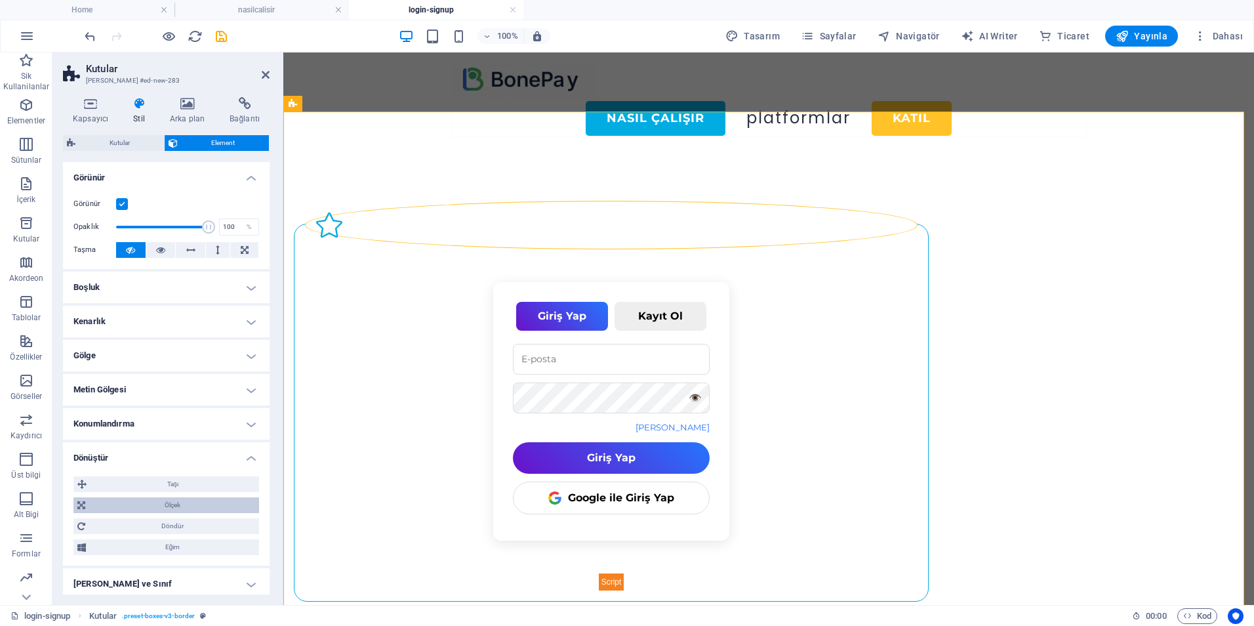
click at [182, 508] on span "Ölçek" at bounding box center [172, 505] width 166 height 16
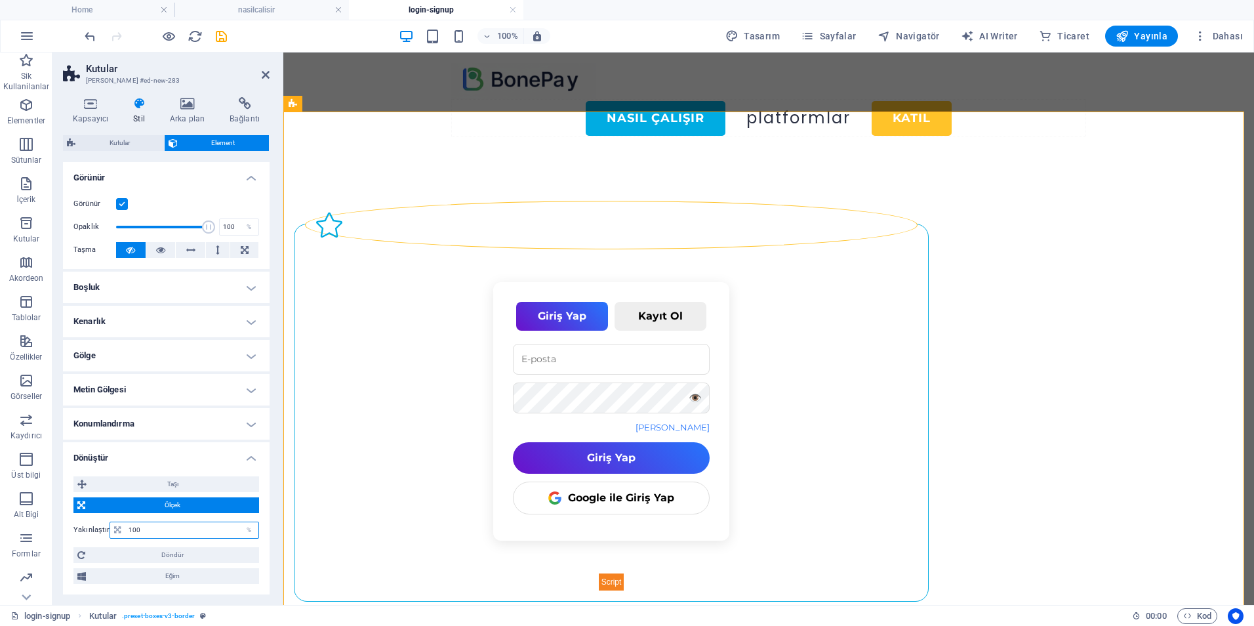
click at [167, 531] on input "100" at bounding box center [191, 530] width 133 height 16
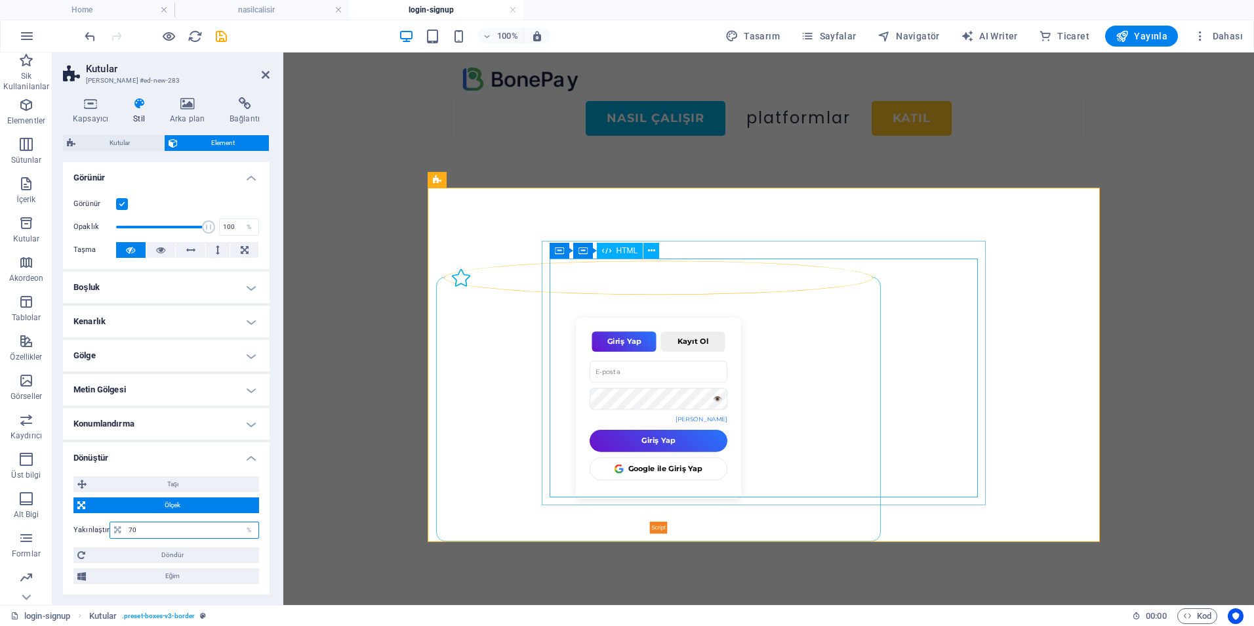
type input "70"
click at [605, 382] on div "Giriş Yap Kayıt Ol 👁️ Şifremi Unuttum Giriş Yap Google ile Giriş Yap 👁️ Kayıt Ol" at bounding box center [658, 425] width 429 height 216
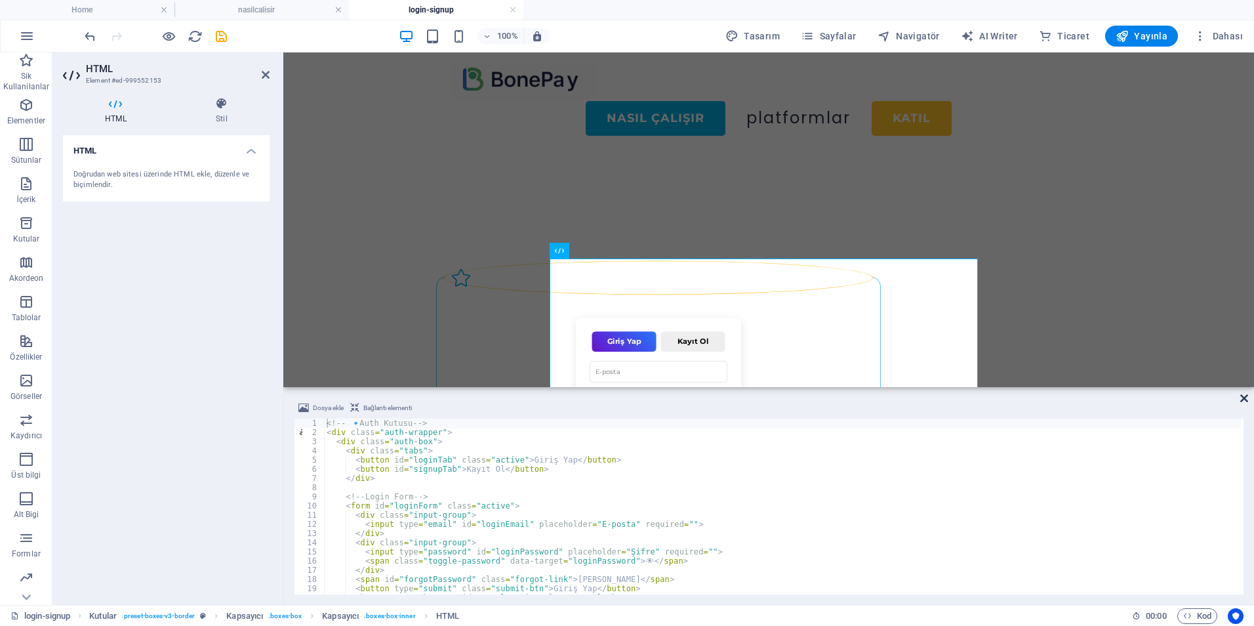
click at [1241, 395] on icon at bounding box center [1244, 398] width 8 height 10
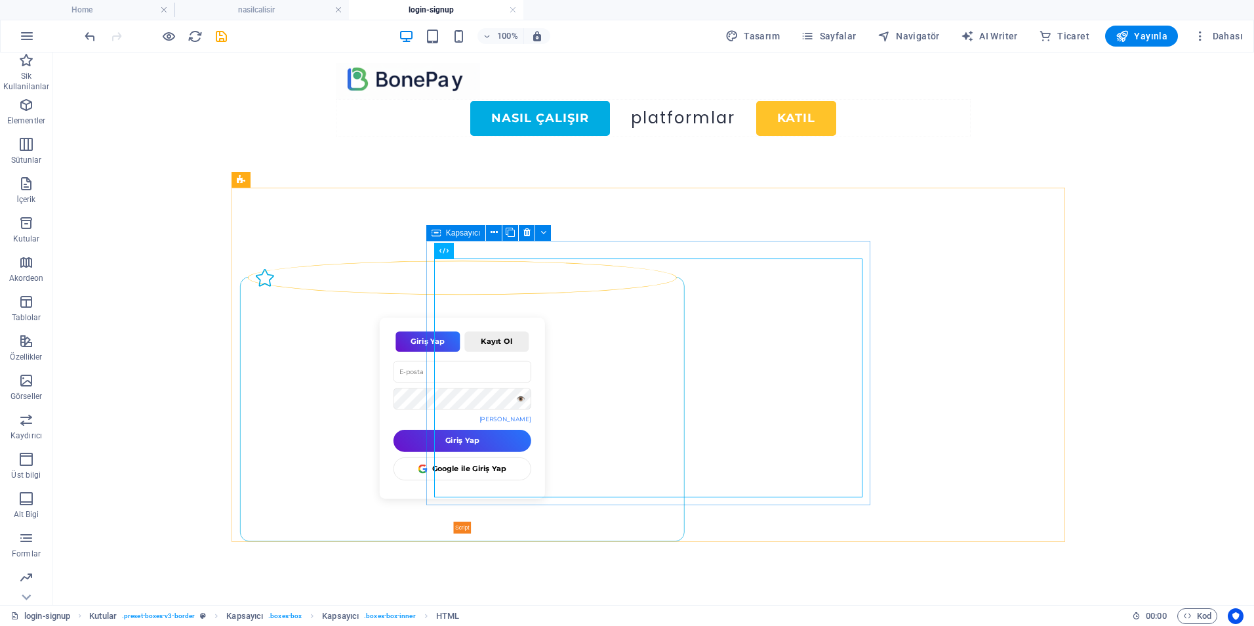
click at [465, 229] on span "Kapsayıcı" at bounding box center [463, 233] width 35 height 8
click at [493, 231] on icon at bounding box center [494, 233] width 7 height 14
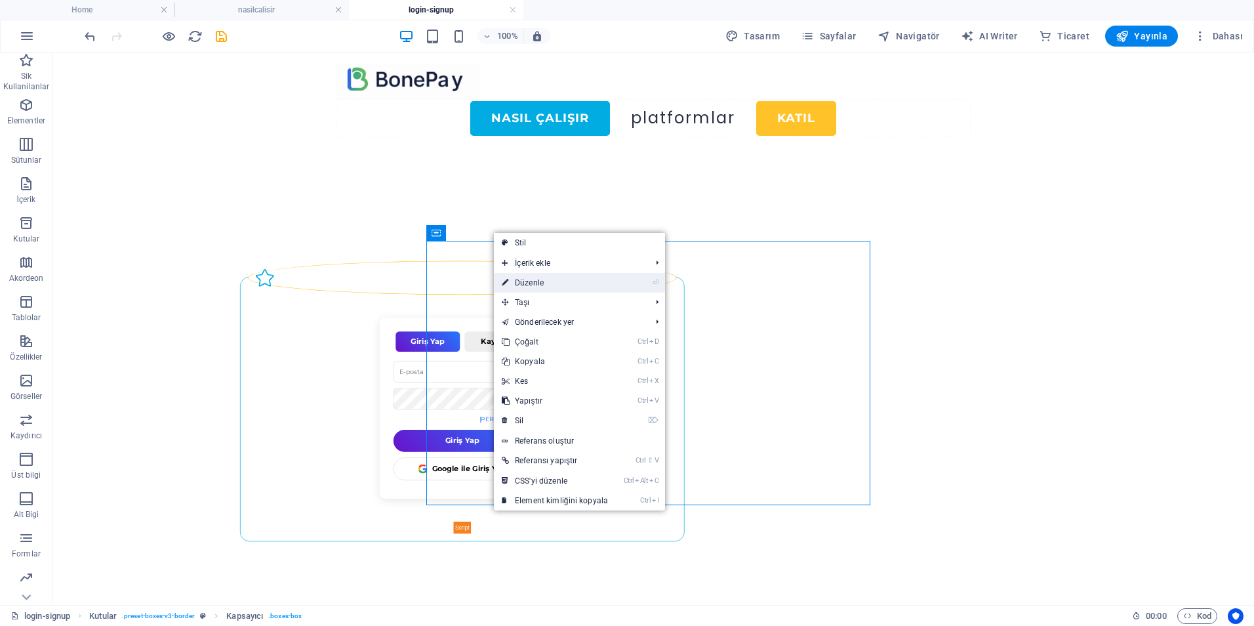
click at [521, 283] on link "⏎ Düzenle" at bounding box center [555, 283] width 122 height 20
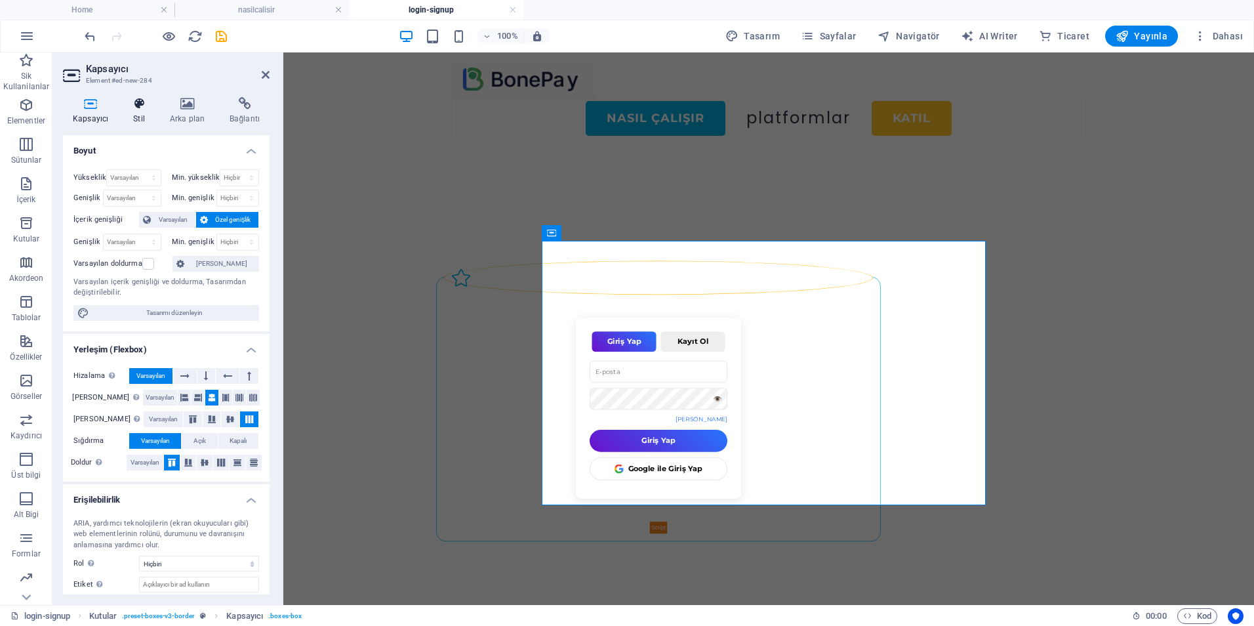
click at [136, 108] on icon at bounding box center [138, 103] width 31 height 13
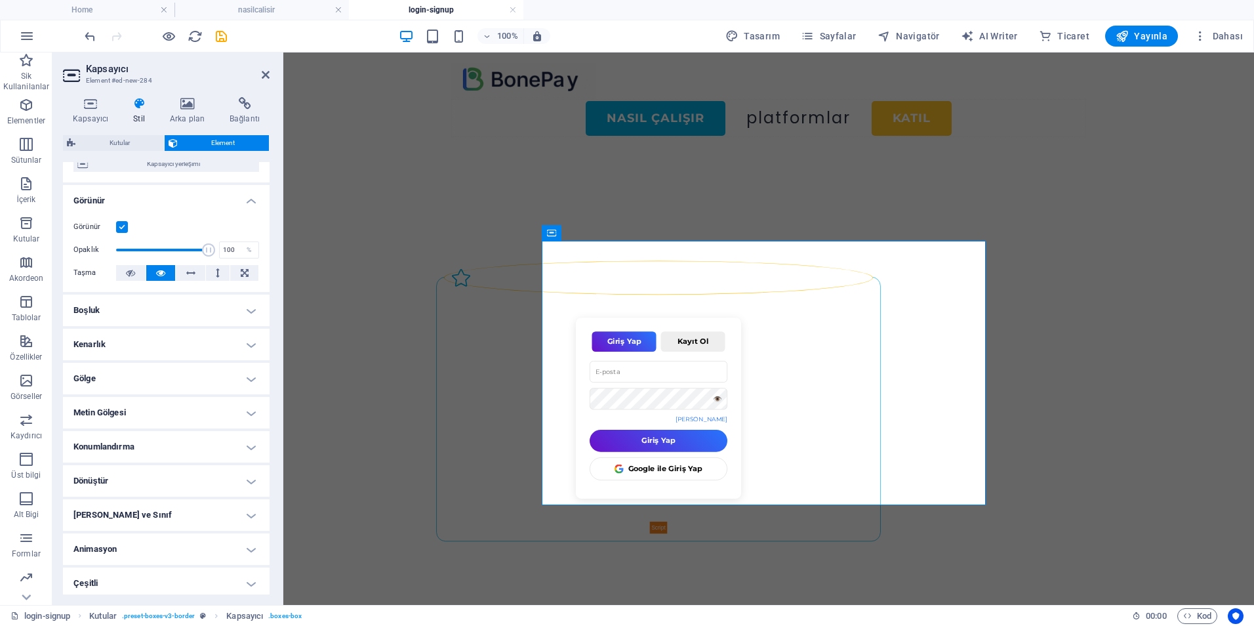
scroll to position [131, 0]
click at [162, 482] on h4 "Dönüştür" at bounding box center [166, 477] width 207 height 31
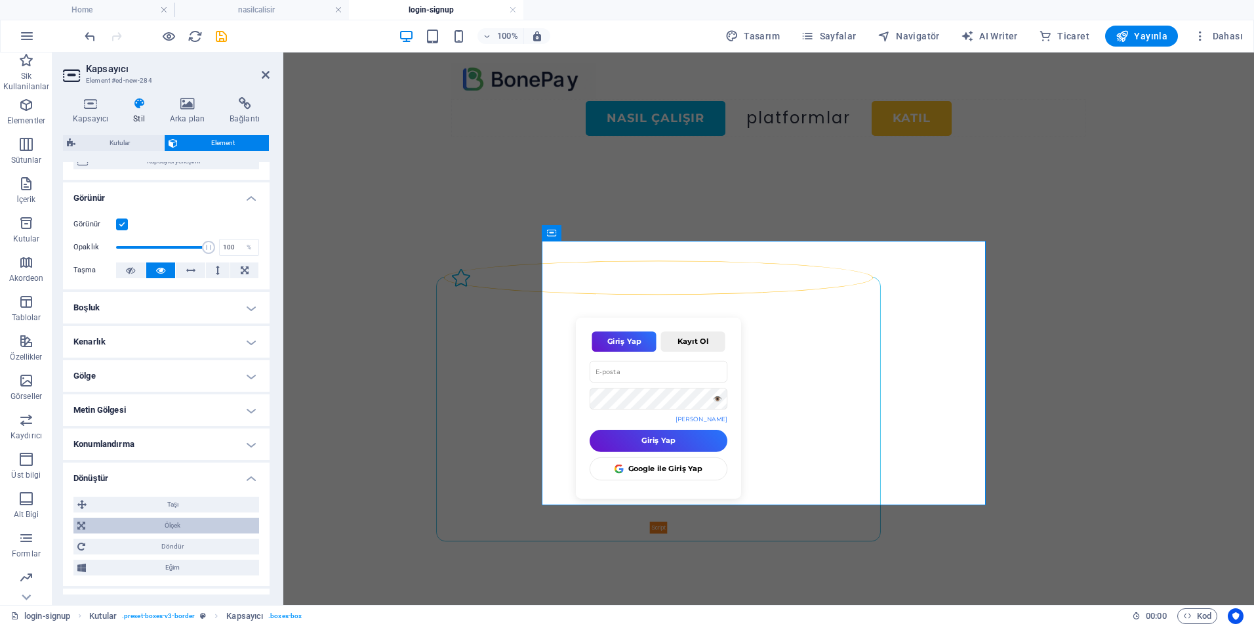
click at [186, 527] on span "Ölçek" at bounding box center [172, 525] width 166 height 16
click at [167, 553] on input "100" at bounding box center [191, 550] width 133 height 16
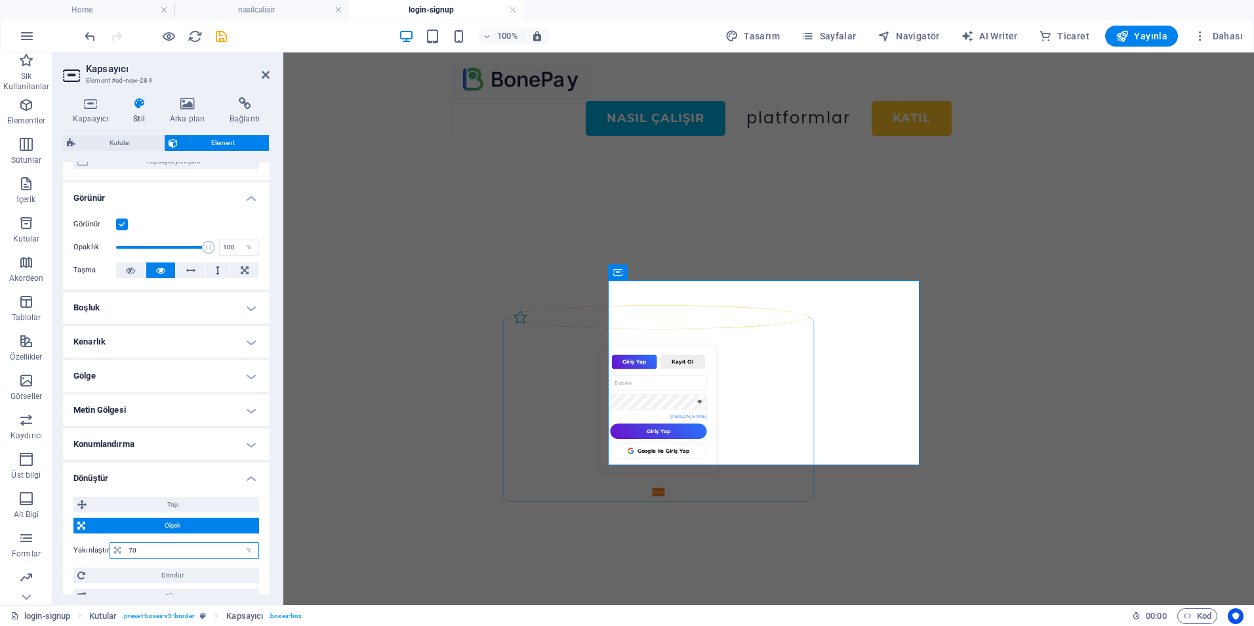
click at [167, 553] on input "70" at bounding box center [191, 550] width 133 height 16
type input "100"
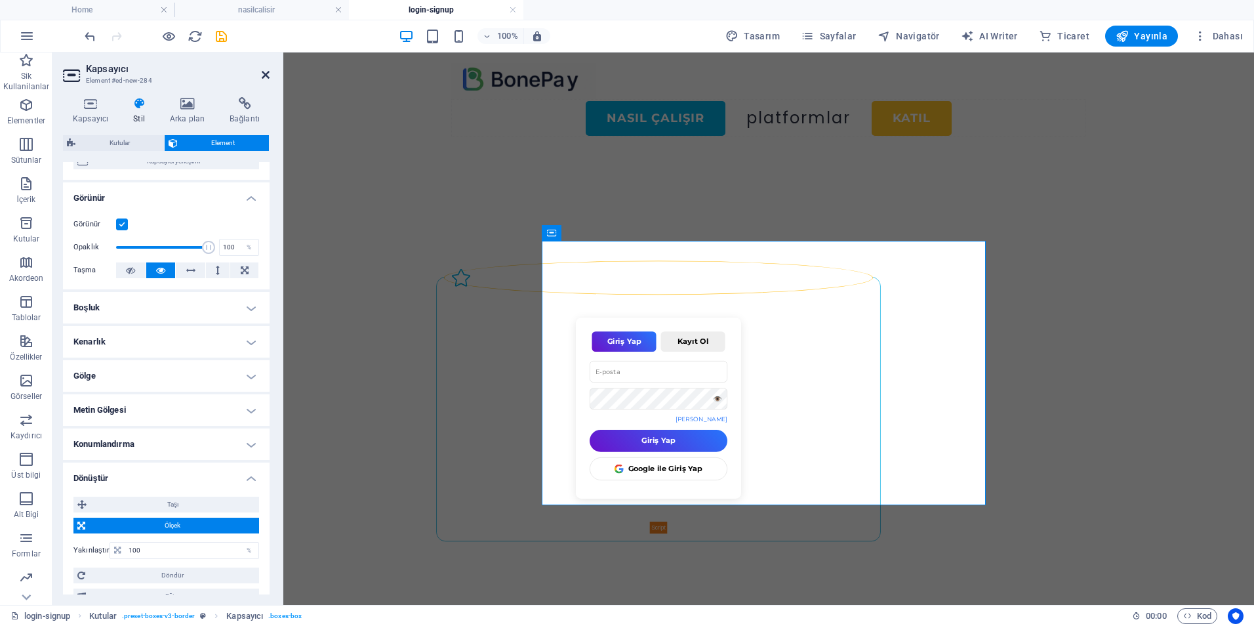
click at [264, 73] on icon at bounding box center [266, 75] width 8 height 10
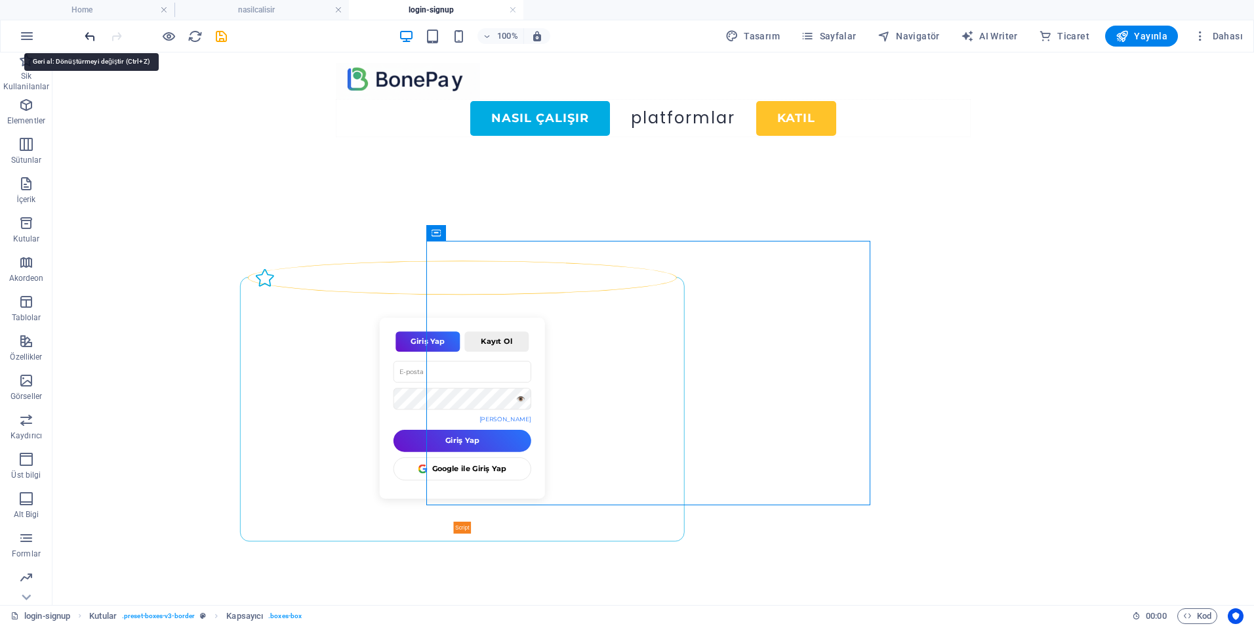
click at [90, 36] on icon "undo" at bounding box center [90, 36] width 15 height 15
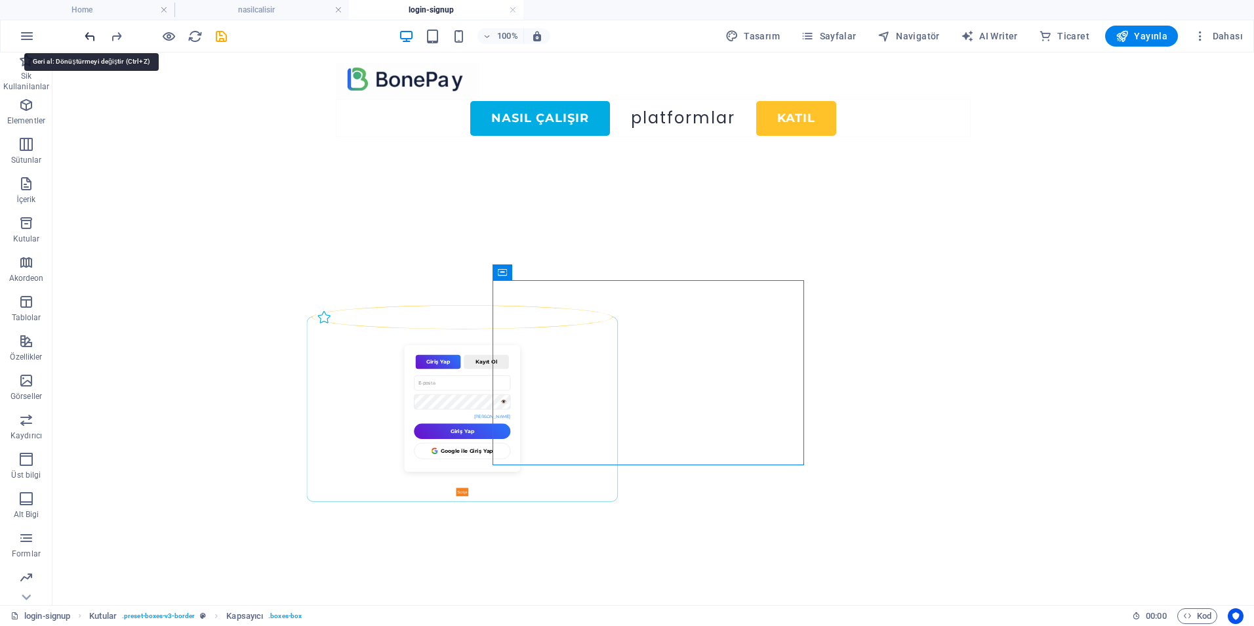
click at [90, 36] on icon "undo" at bounding box center [90, 36] width 15 height 15
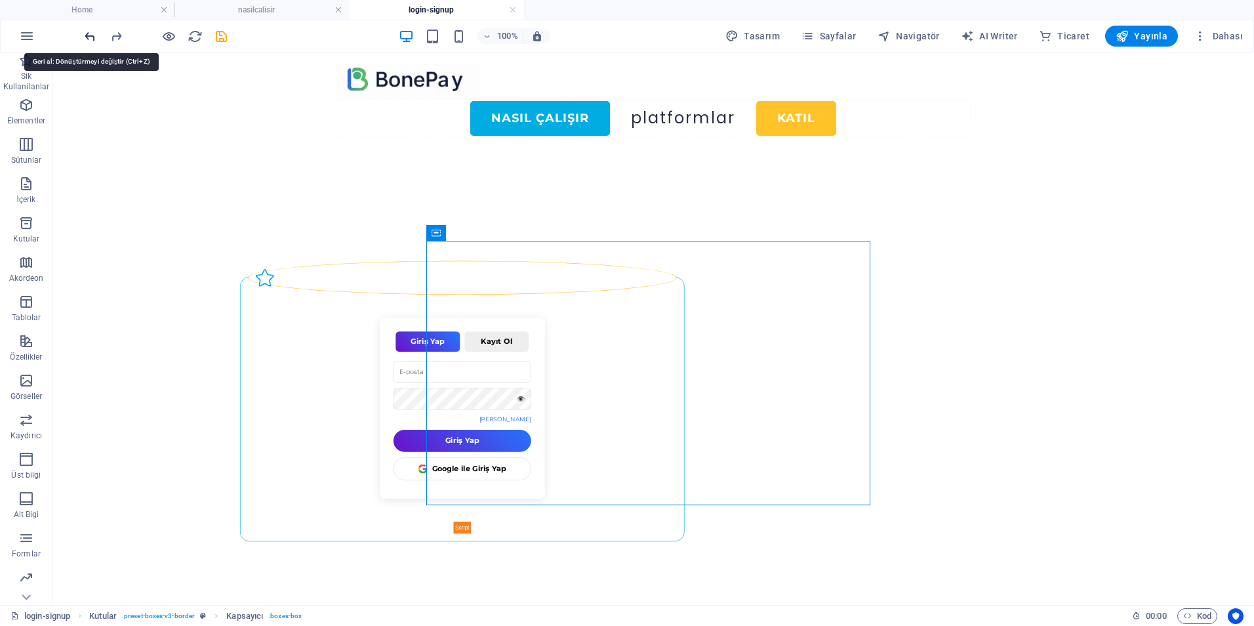
click at [90, 36] on icon "undo" at bounding box center [90, 36] width 15 height 15
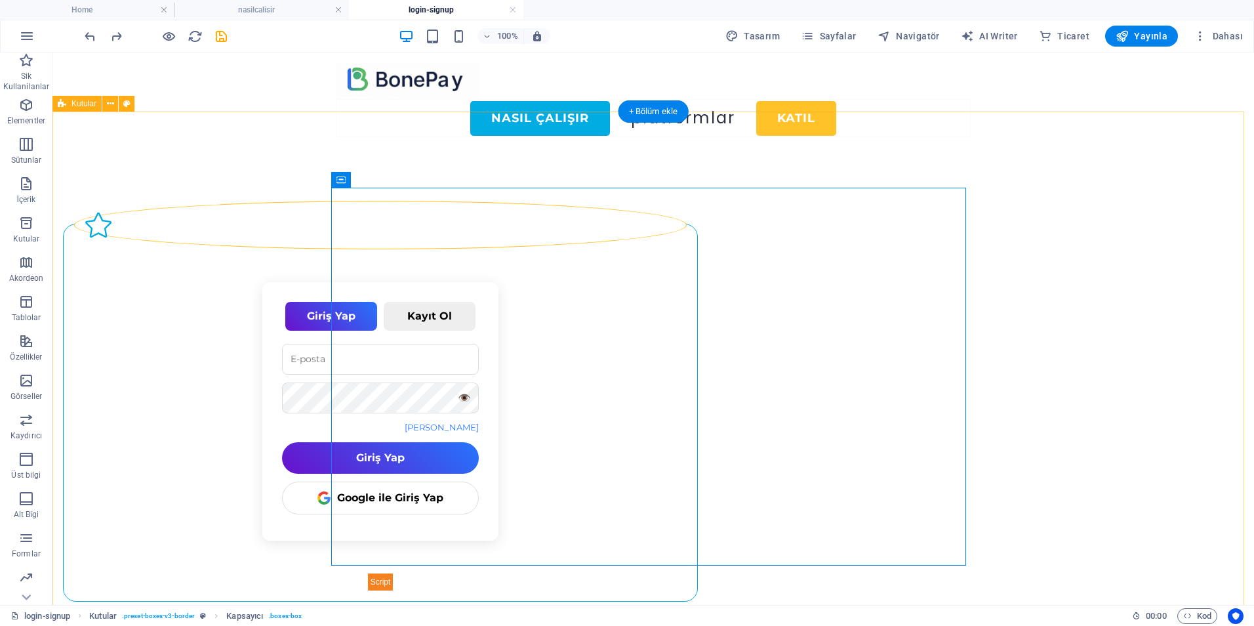
click at [94, 352] on div "Giriş Yap Kayıt Ol 👁️ Şifremi Unuttum Giriş Yap Google ile Giriş Yap 👁️ Kayıt Ol" at bounding box center [652, 401] width 1201 height 506
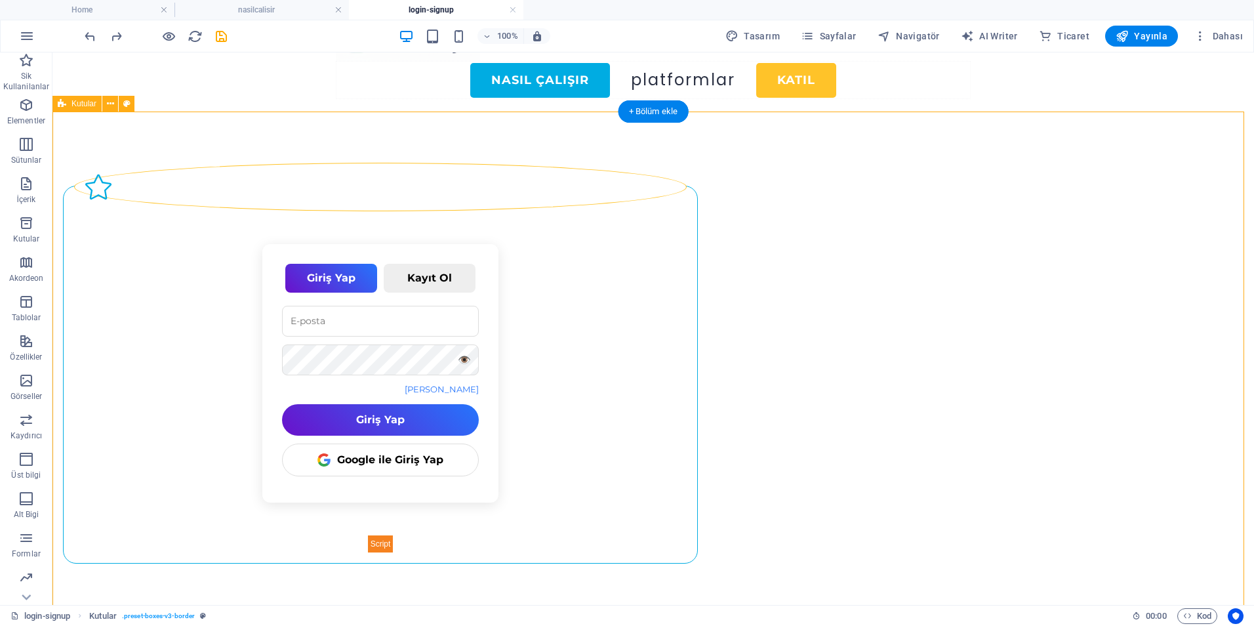
scroll to position [52, 0]
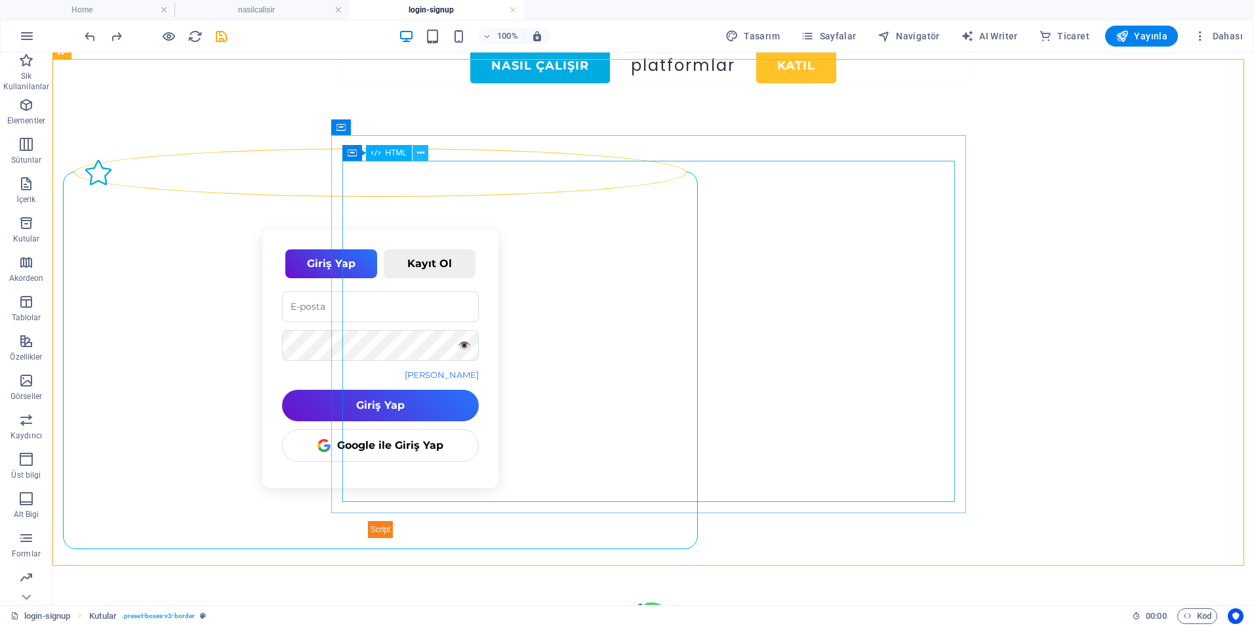
click at [424, 150] on button at bounding box center [420, 153] width 16 height 16
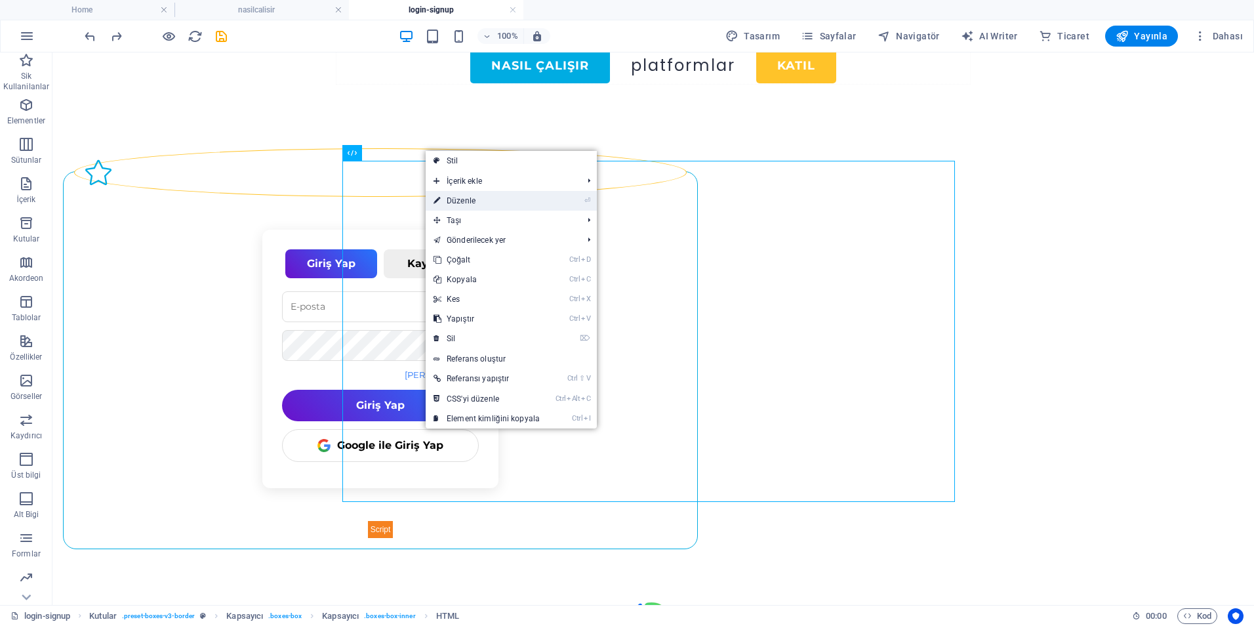
click at [464, 202] on link "⏎ Düzenle" at bounding box center [487, 201] width 122 height 20
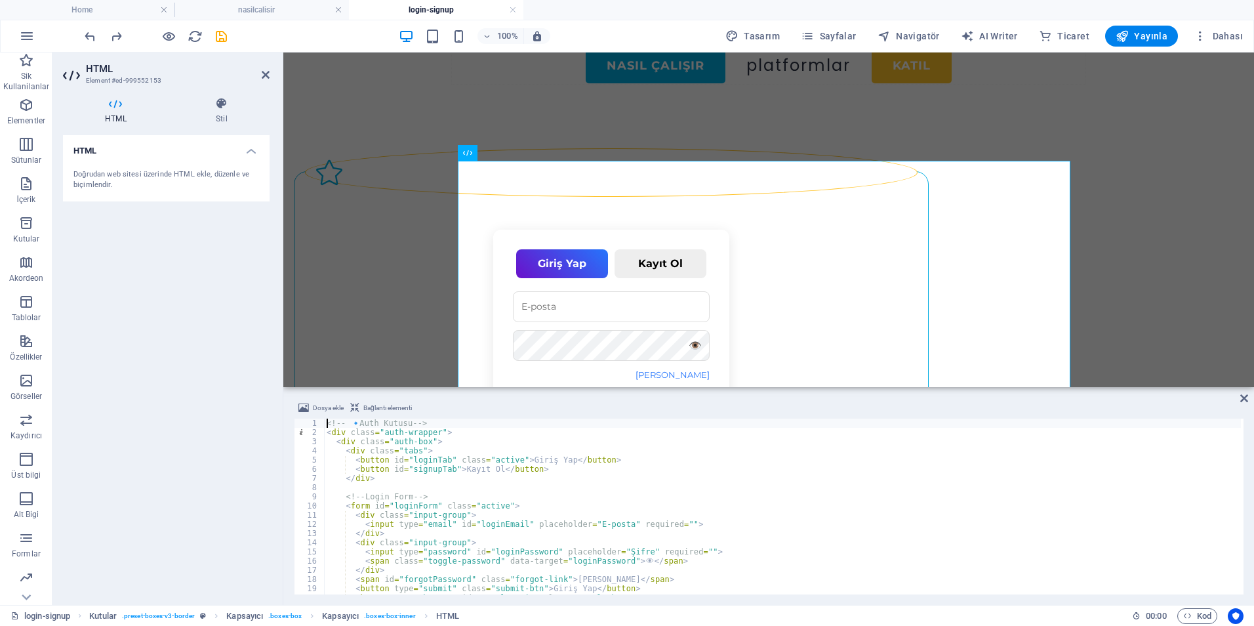
click at [1238, 393] on div "Dosya ekle Bağlantı elementi <!-- 🔹 Auth Kutusu --> 1 2 3 4 5 6 7 8 9 10 11 12 …" at bounding box center [768, 497] width 971 height 215
drag, startPoint x: 1181, startPoint y: 348, endPoint x: 1245, endPoint y: 400, distance: 82.5
click at [1245, 400] on icon at bounding box center [1244, 398] width 8 height 10
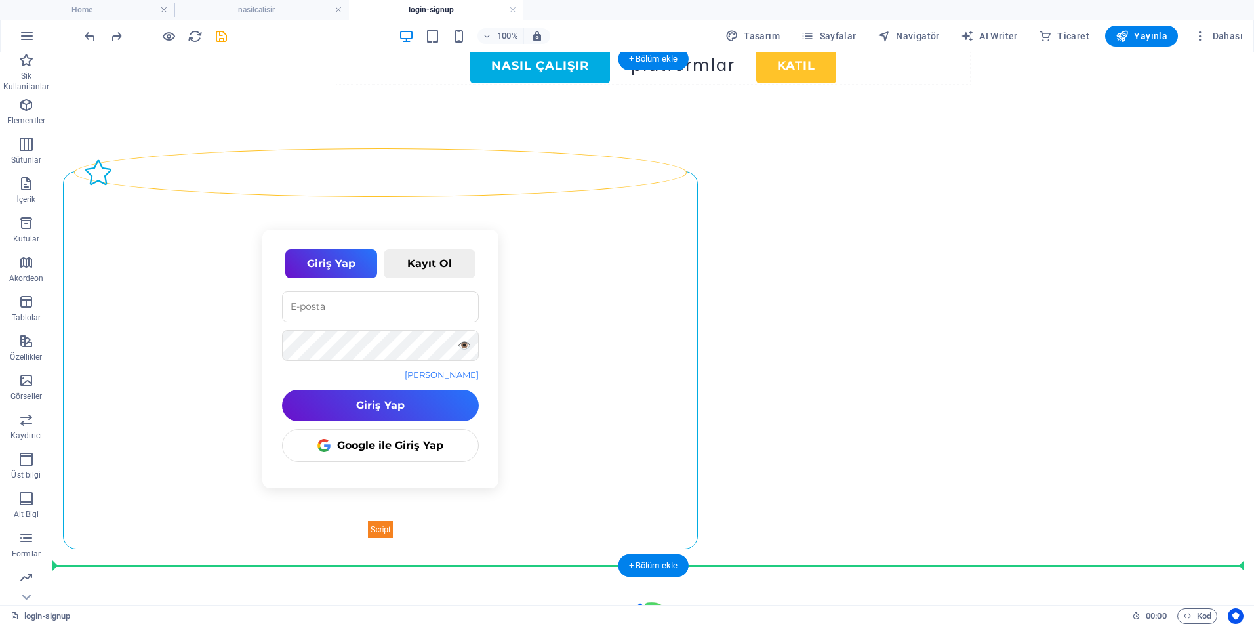
drag, startPoint x: 657, startPoint y: 580, endPoint x: 685, endPoint y: 543, distance: 46.8
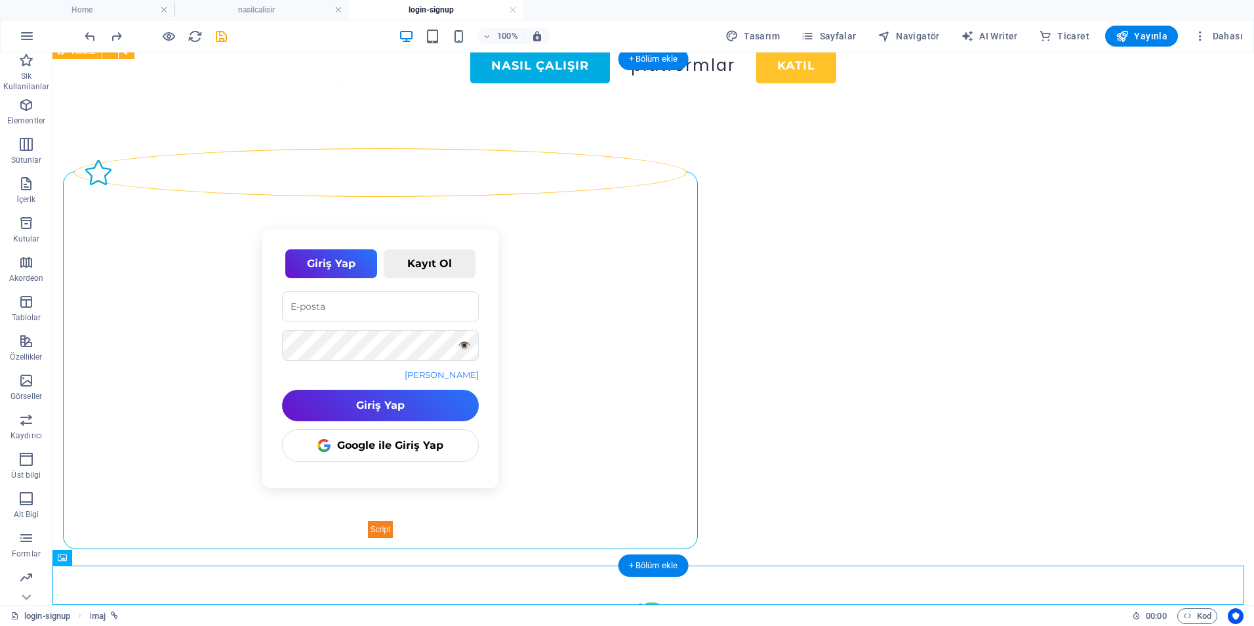
click at [1182, 405] on div "Giriş Yap Kayıt Ol 👁️ Şifremi Unuttum Giriş Yap Google ile Giriş Yap 👁️ Kayıt Ol" at bounding box center [652, 348] width 1201 height 506
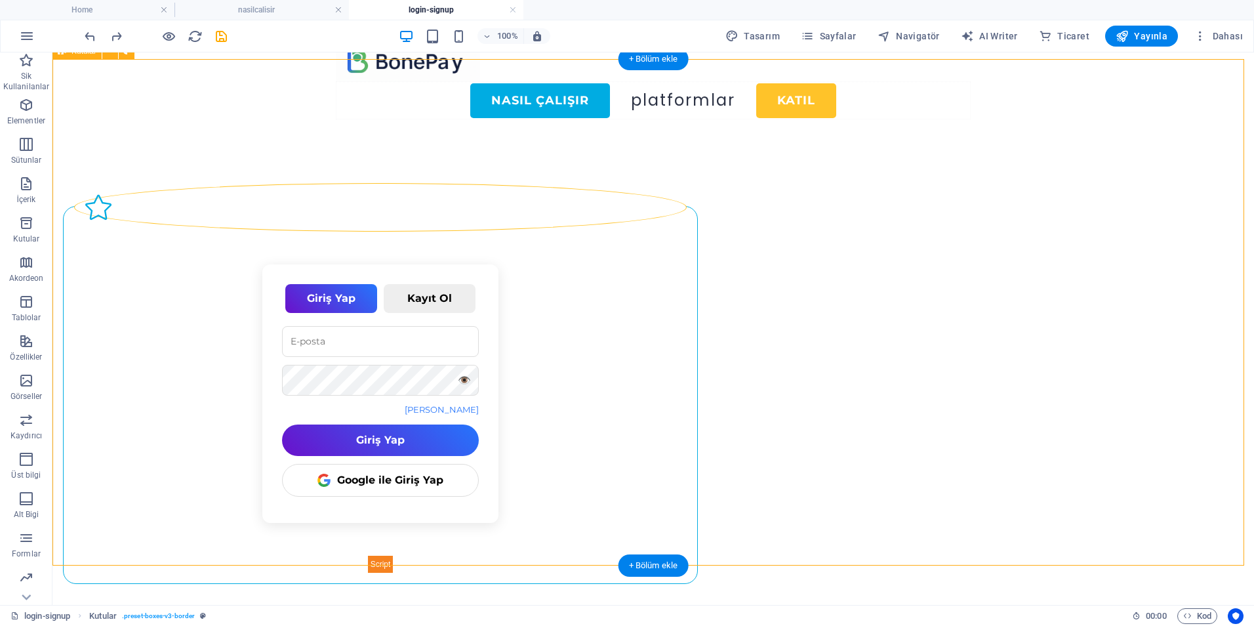
scroll to position [0, 0]
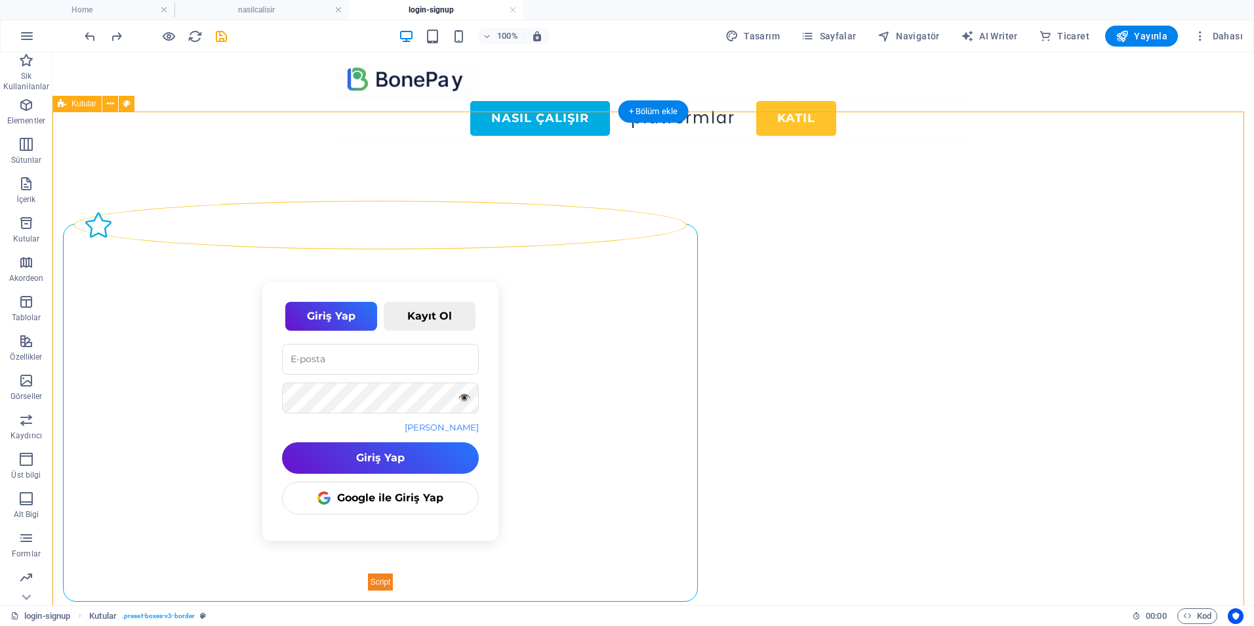
click at [1074, 336] on div "Giriş Yap Kayıt Ol 👁️ Şifremi Unuttum Giriş Yap Google ile Giriş Yap 👁️ Kayıt Ol" at bounding box center [652, 401] width 1201 height 506
click at [648, 201] on figure at bounding box center [380, 225] width 613 height 49
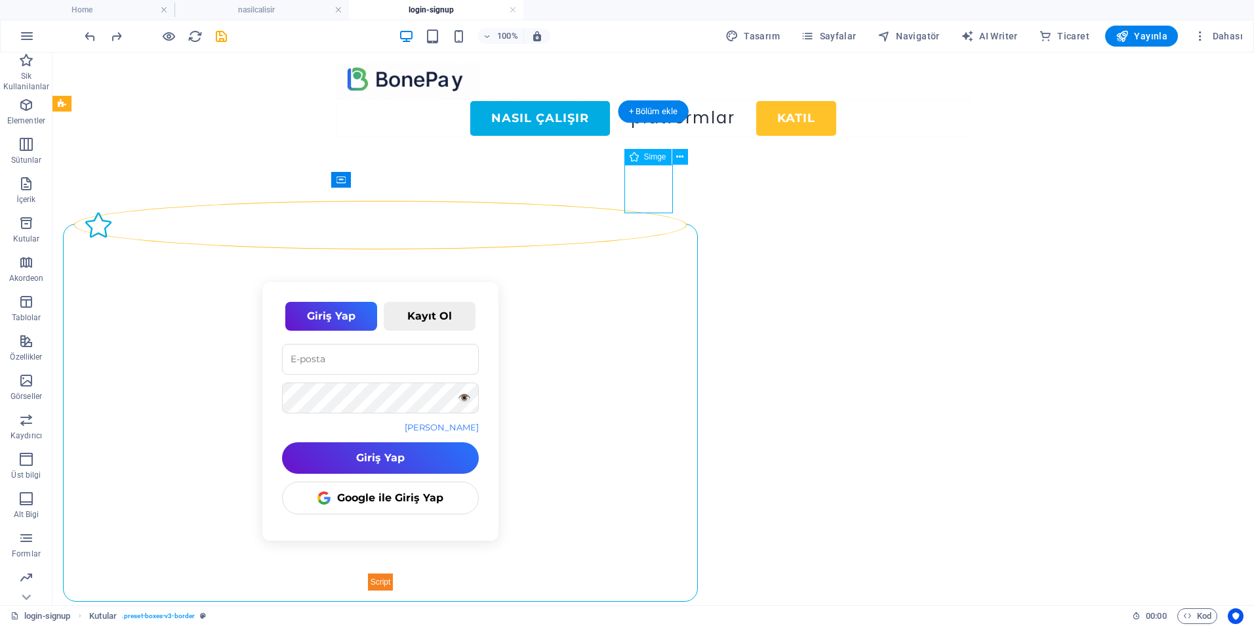
click at [648, 201] on figure at bounding box center [380, 225] width 613 height 49
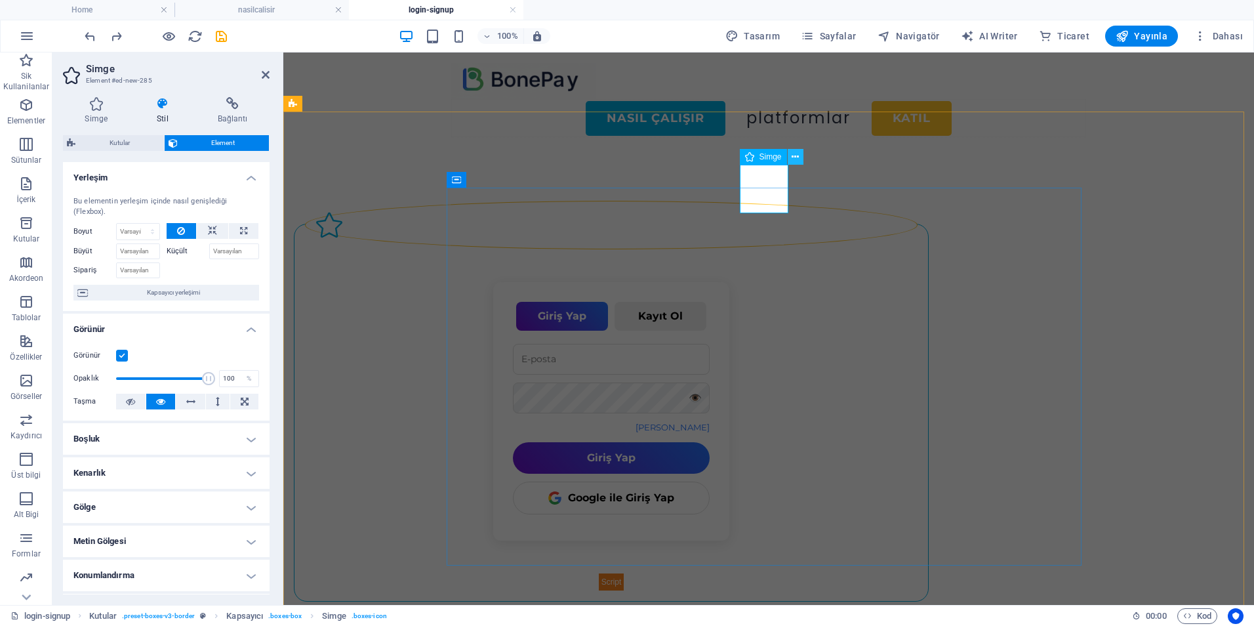
click at [794, 156] on icon at bounding box center [795, 157] width 7 height 14
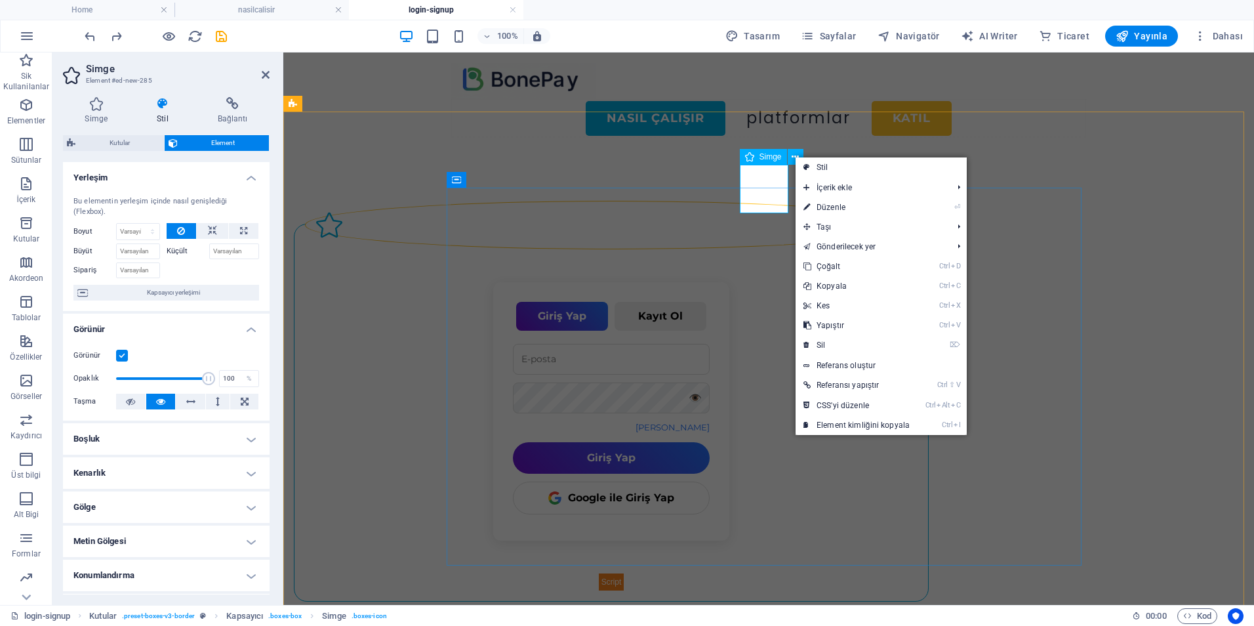
click at [771, 201] on figure at bounding box center [611, 225] width 613 height 49
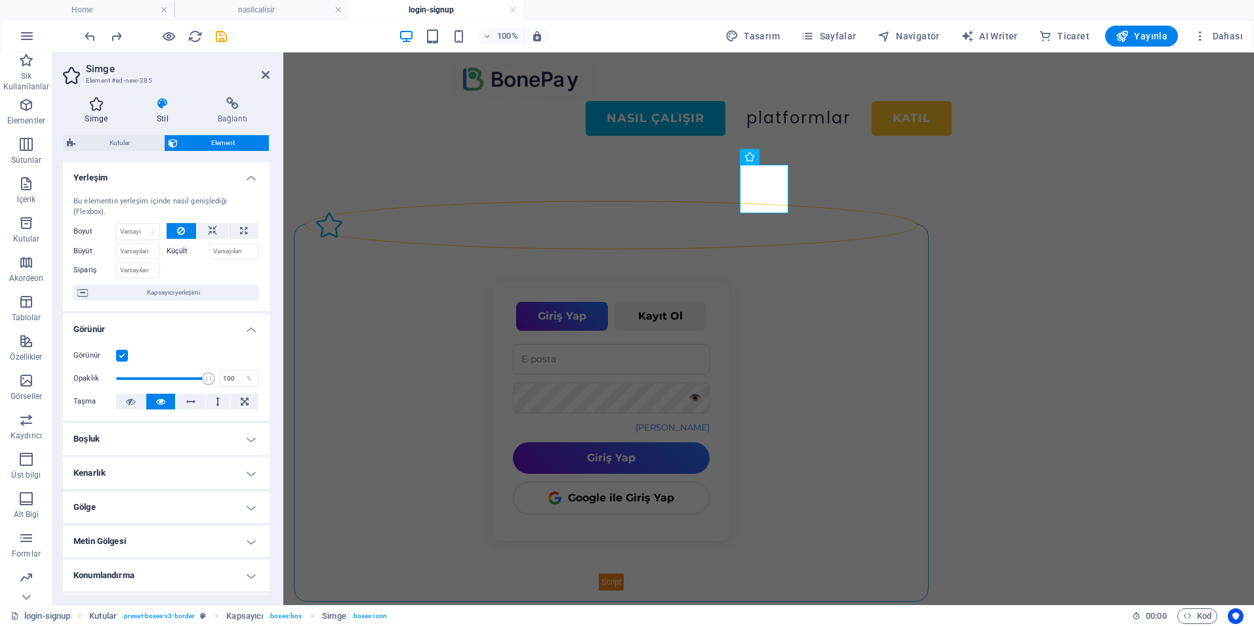
click at [91, 110] on h4 "Simge" at bounding box center [99, 111] width 72 height 28
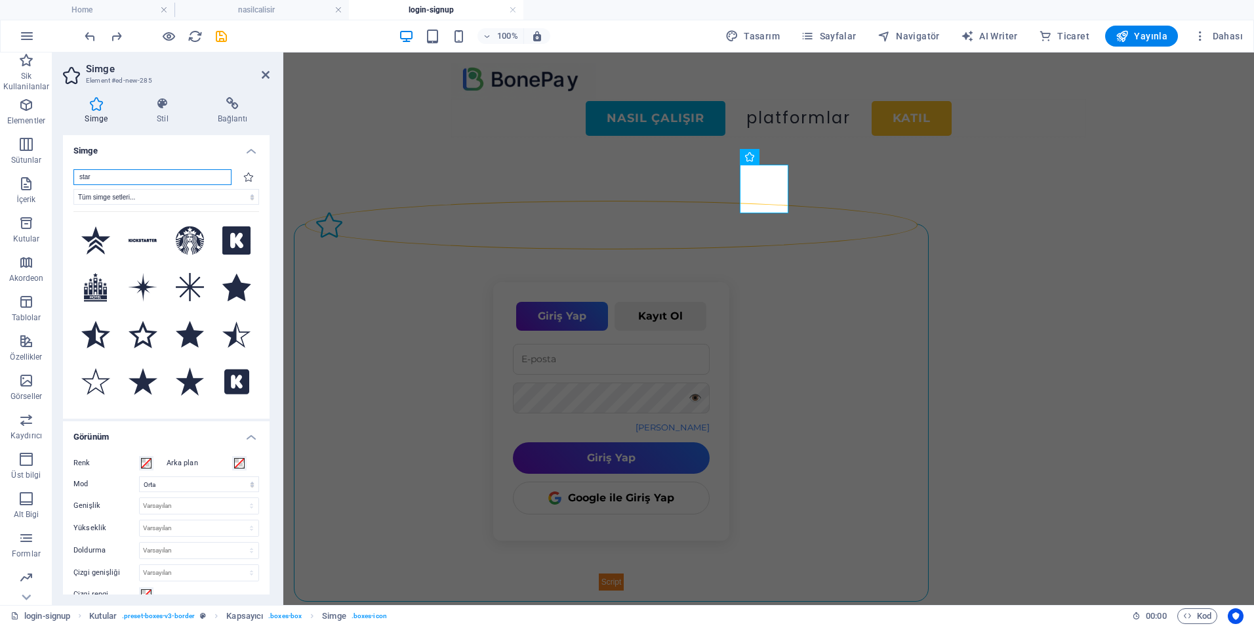
click at [169, 176] on input "star" at bounding box center [152, 177] width 158 height 16
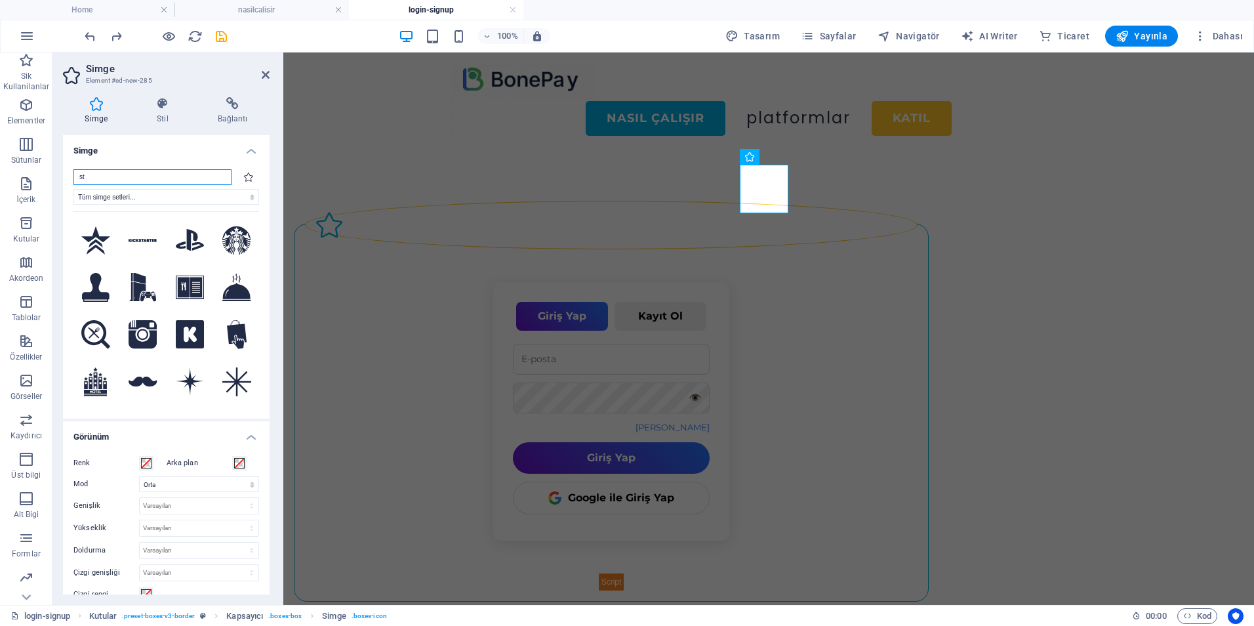
type input "s"
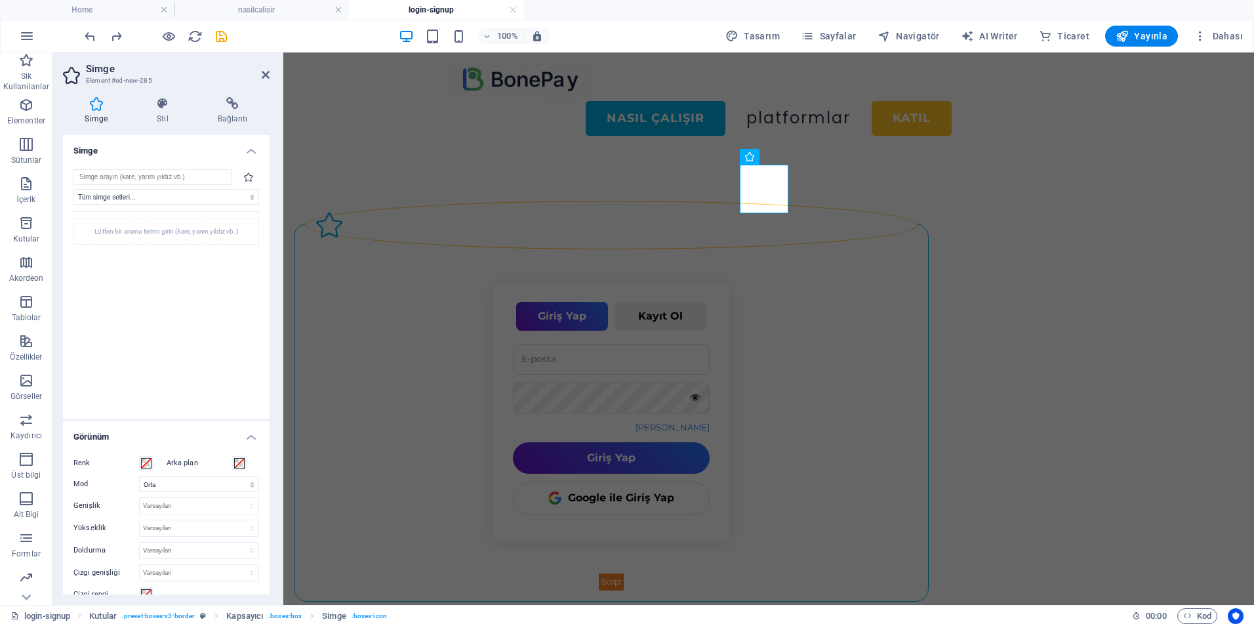
click at [161, 271] on div "Lütfen bir arama terimi girin (kare, yarım yıldız vb.)" at bounding box center [166, 306] width 186 height 190
click at [132, 176] on input "search" at bounding box center [152, 177] width 158 height 16
click at [192, 229] on div "Lütfen bir arama terimi girin (kare, yarım yıldız vb.)" at bounding box center [166, 231] width 186 height 26
click at [146, 198] on select "Tüm simge setleri... IcoFont Ionicons FontAwesome Brands FontAwesome Duotone Fo…" at bounding box center [166, 197] width 186 height 16
click at [73, 189] on select "Tüm simge setleri... IcoFont Ionicons FontAwesome Brands FontAwesome Duotone Fo…" at bounding box center [166, 197] width 186 height 16
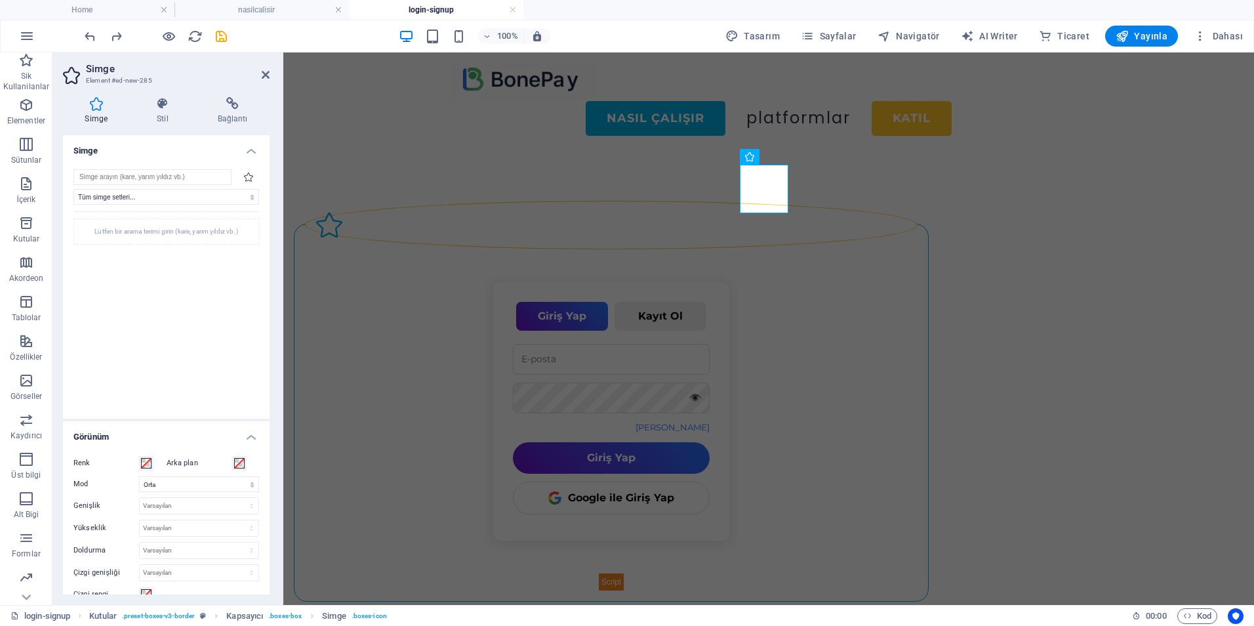
click at [146, 305] on div "Lütfen bir arama terimi girin (kare, yarım yıldız vb.)" at bounding box center [166, 306] width 186 height 190
click at [104, 173] on input "search" at bounding box center [152, 177] width 158 height 16
click at [26, 108] on icon "button" at bounding box center [26, 105] width 16 height 16
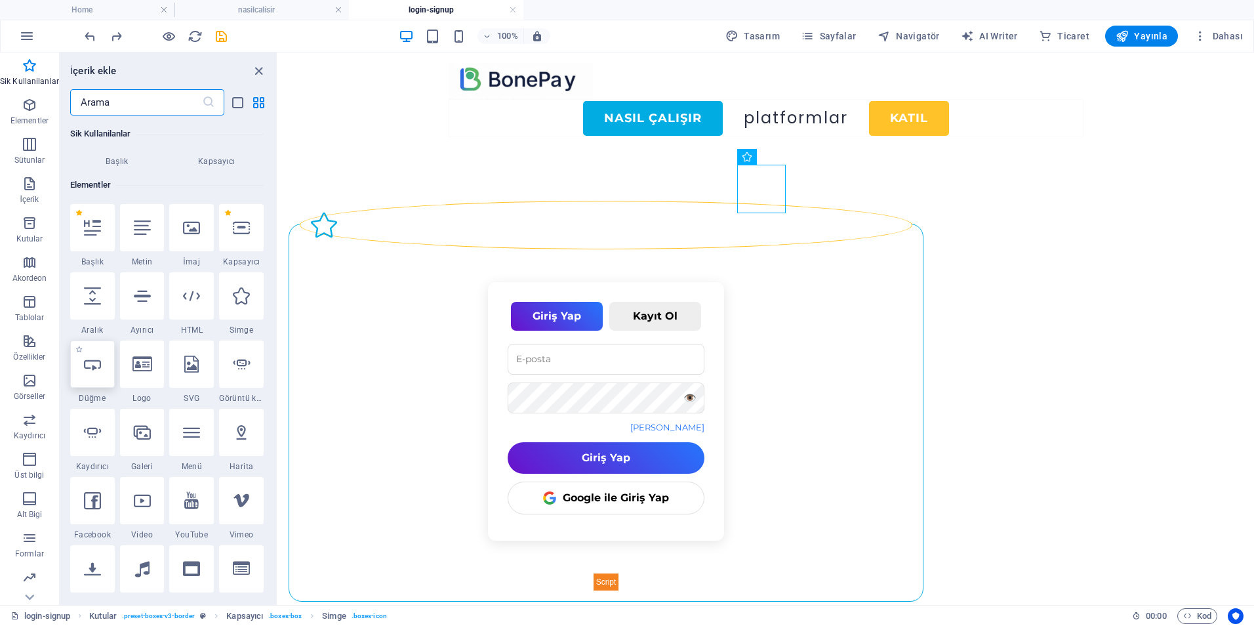
scroll to position [74, 0]
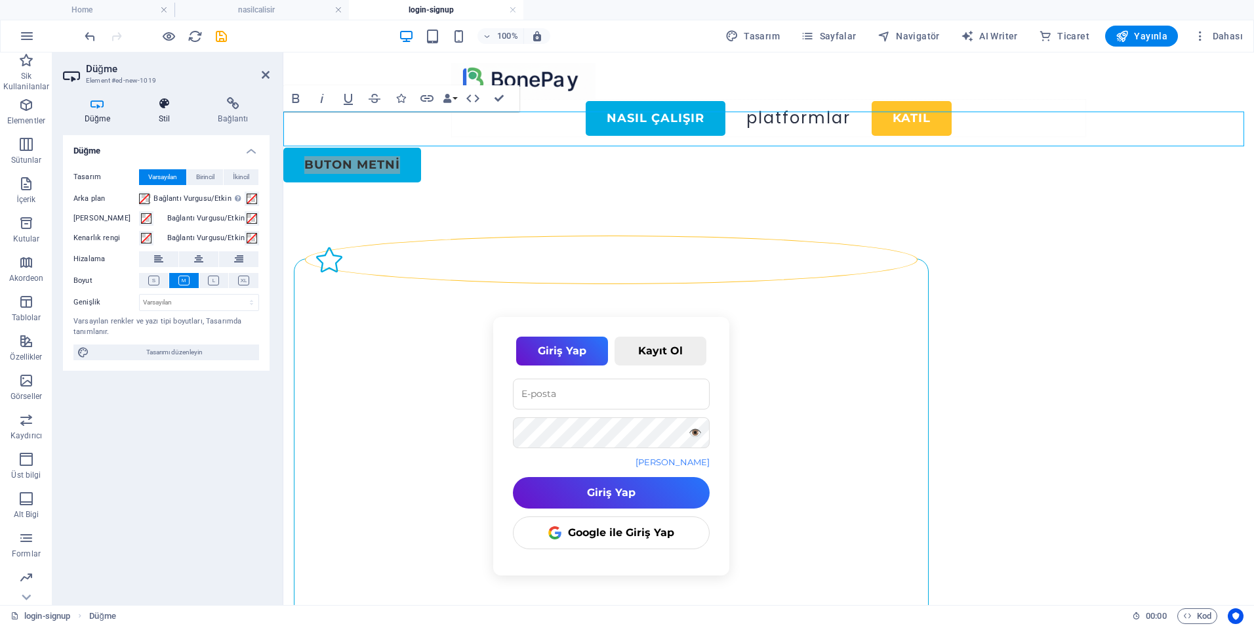
drag, startPoint x: 129, startPoint y: 76, endPoint x: 163, endPoint y: 106, distance: 45.5
click at [163, 106] on icon at bounding box center [164, 103] width 54 height 13
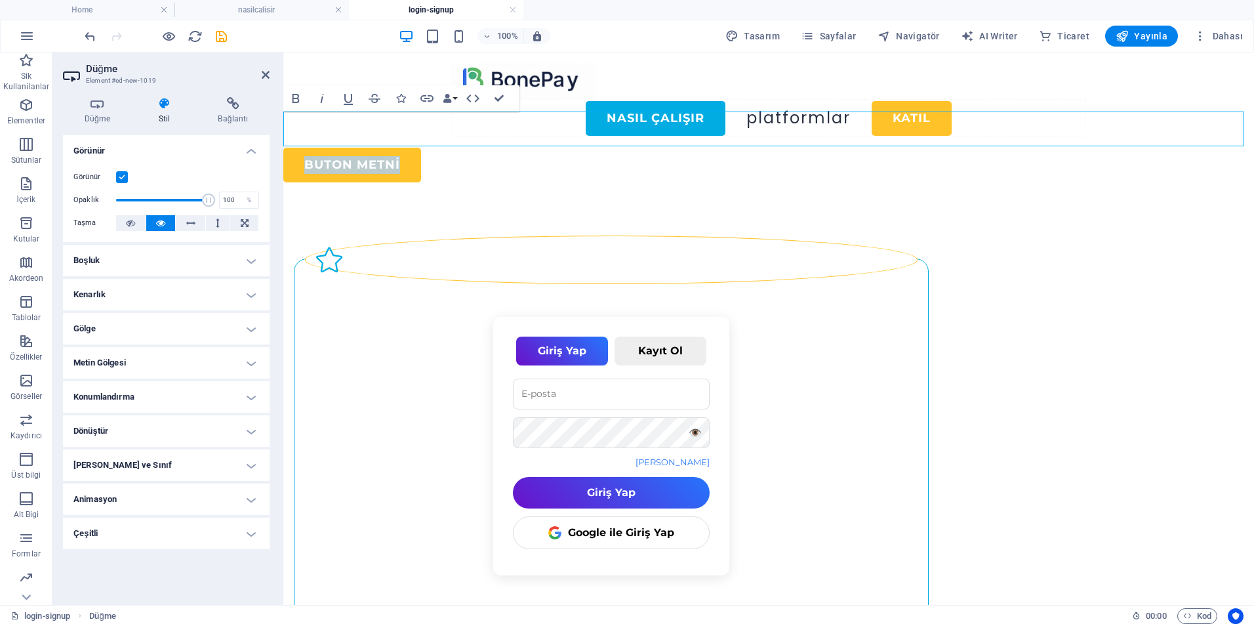
click at [404, 148] on link "Buton metni" at bounding box center [352, 165] width 138 height 35
click at [409, 148] on link "Buton metni" at bounding box center [352, 165] width 138 height 35
drag, startPoint x: 409, startPoint y: 128, endPoint x: 293, endPoint y: 120, distance: 115.7
click at [293, 148] on link "Buton metni" at bounding box center [352, 165] width 138 height 35
click at [296, 148] on link "Buton metni" at bounding box center [352, 165] width 138 height 35
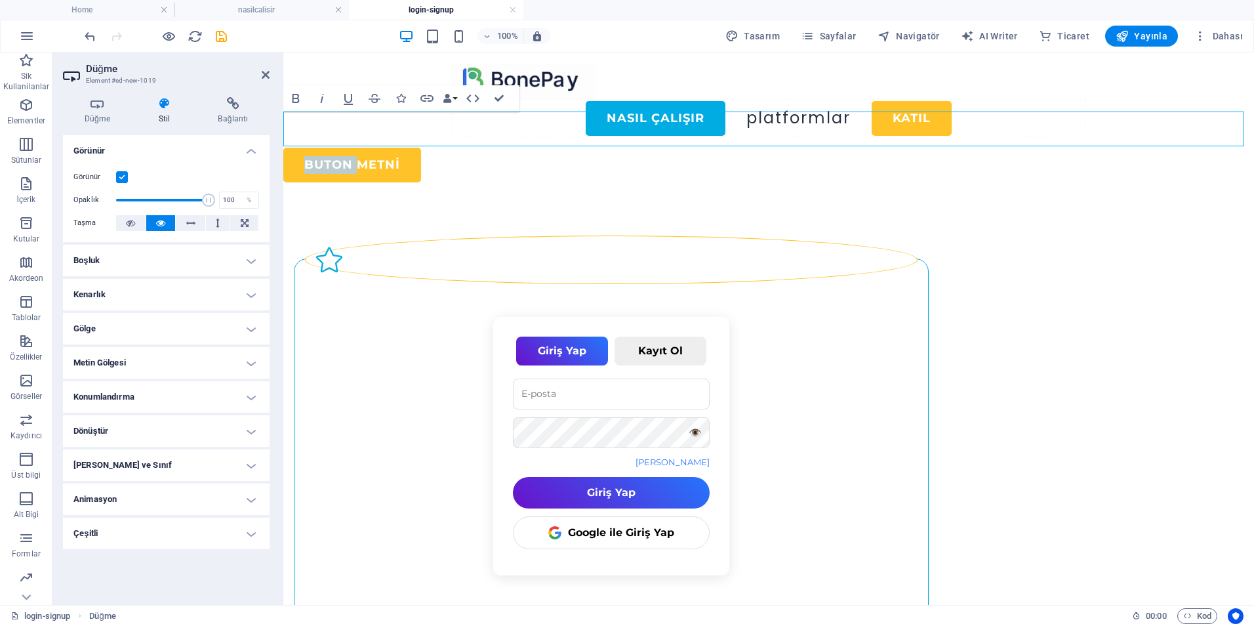
click at [296, 148] on link "Buton metni" at bounding box center [352, 165] width 138 height 35
click at [428, 148] on div "Buton metni" at bounding box center [768, 165] width 971 height 35
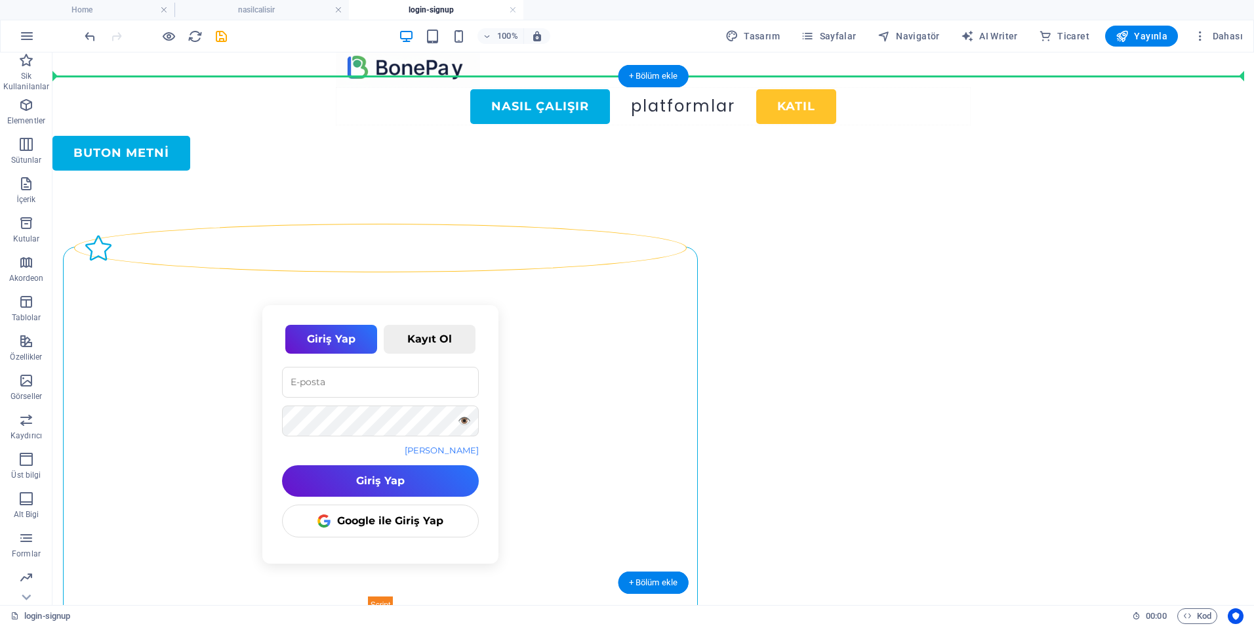
scroll to position [0, 0]
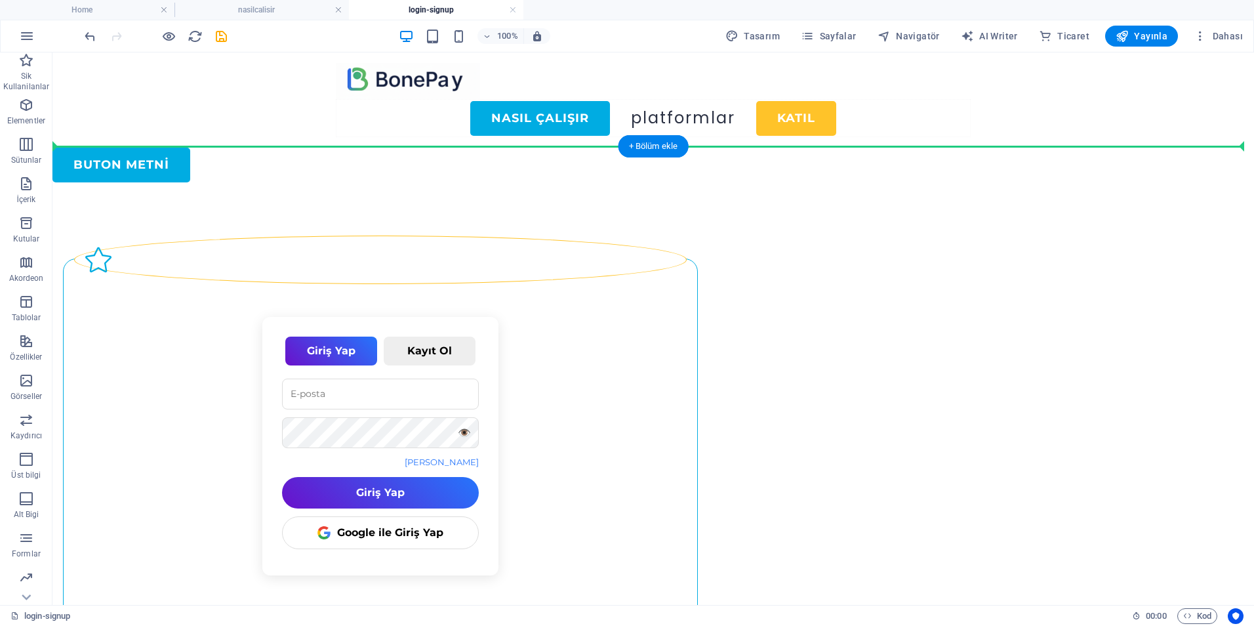
drag, startPoint x: 129, startPoint y: 157, endPoint x: 217, endPoint y: 201, distance: 99.1
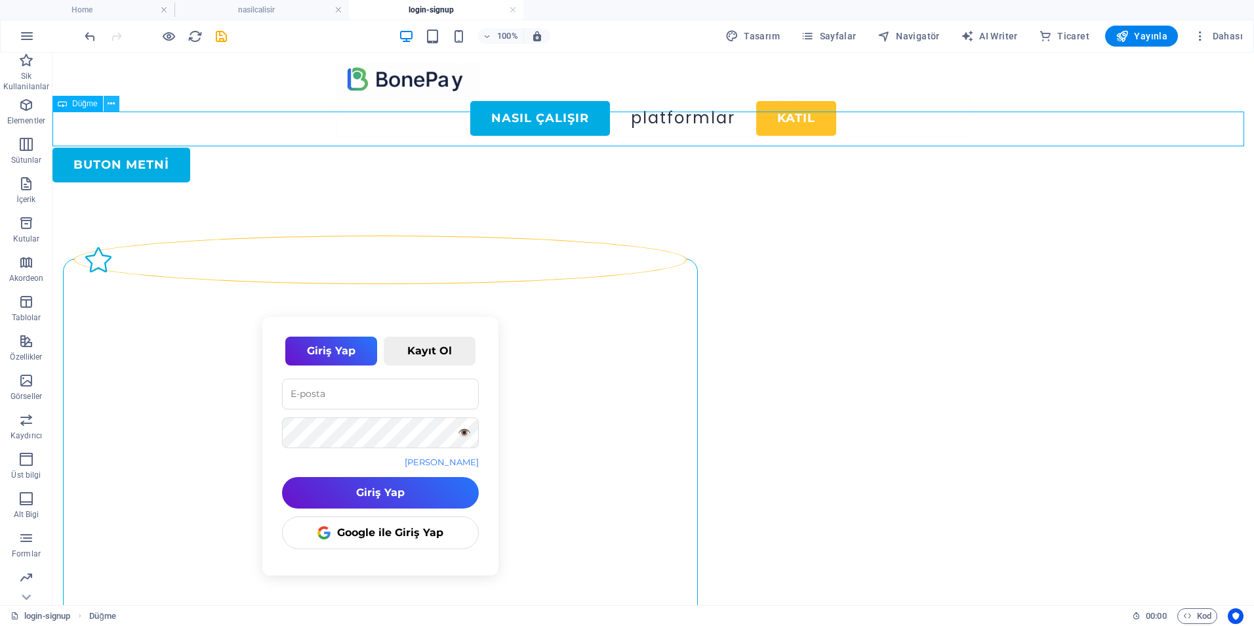
click at [111, 106] on icon at bounding box center [111, 104] width 7 height 14
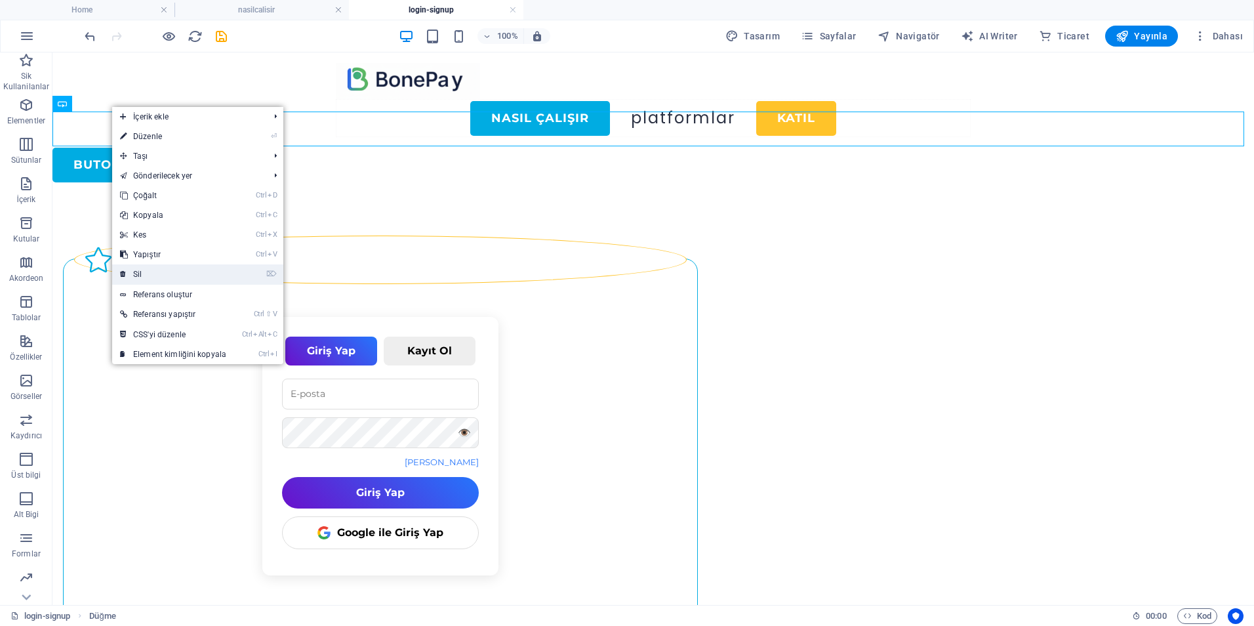
click at [155, 273] on link "⌦ Sil" at bounding box center [173, 274] width 122 height 20
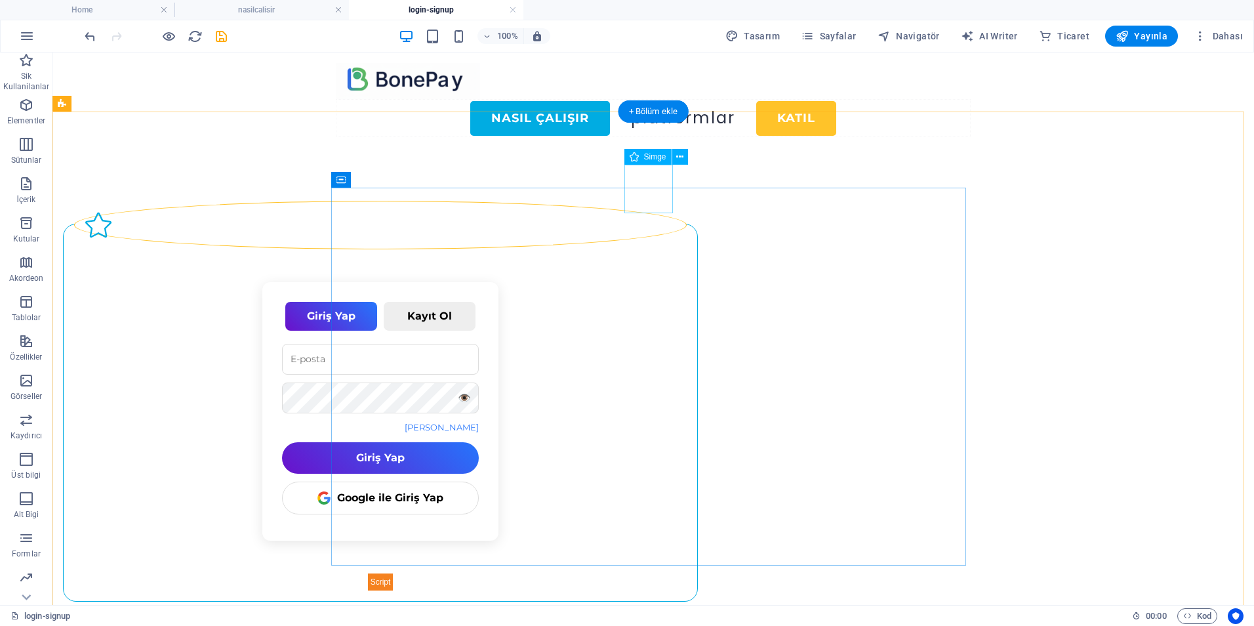
click at [643, 201] on figure at bounding box center [380, 225] width 613 height 49
select select "xMidYMid"
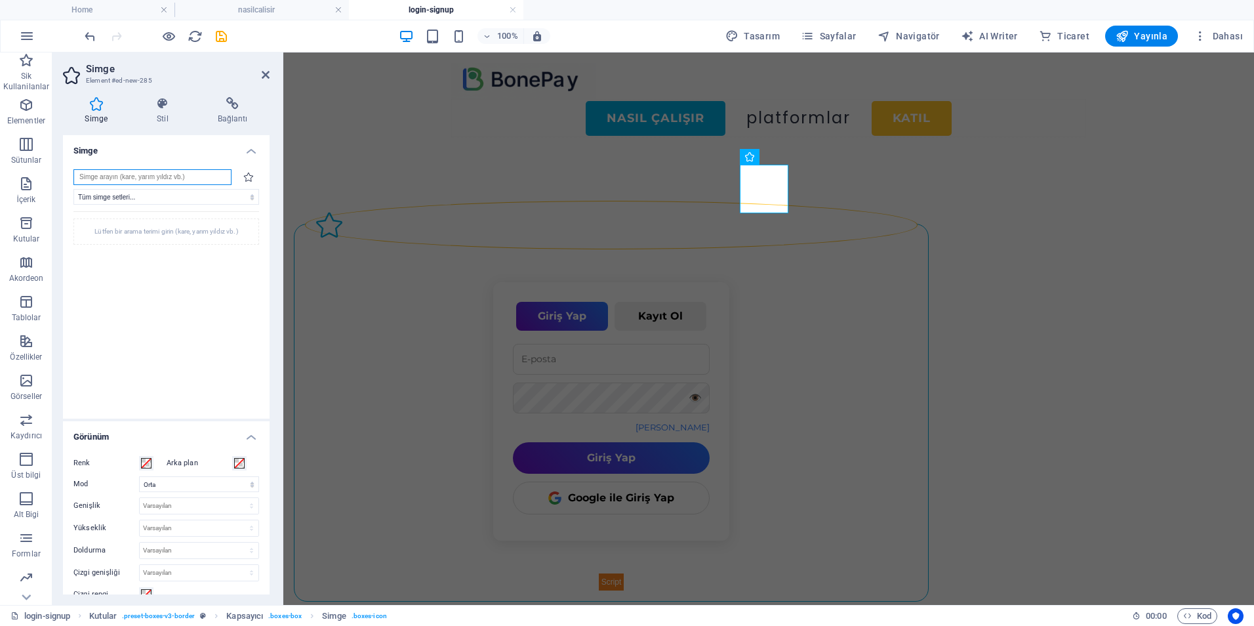
click at [144, 183] on input "search" at bounding box center [152, 177] width 158 height 16
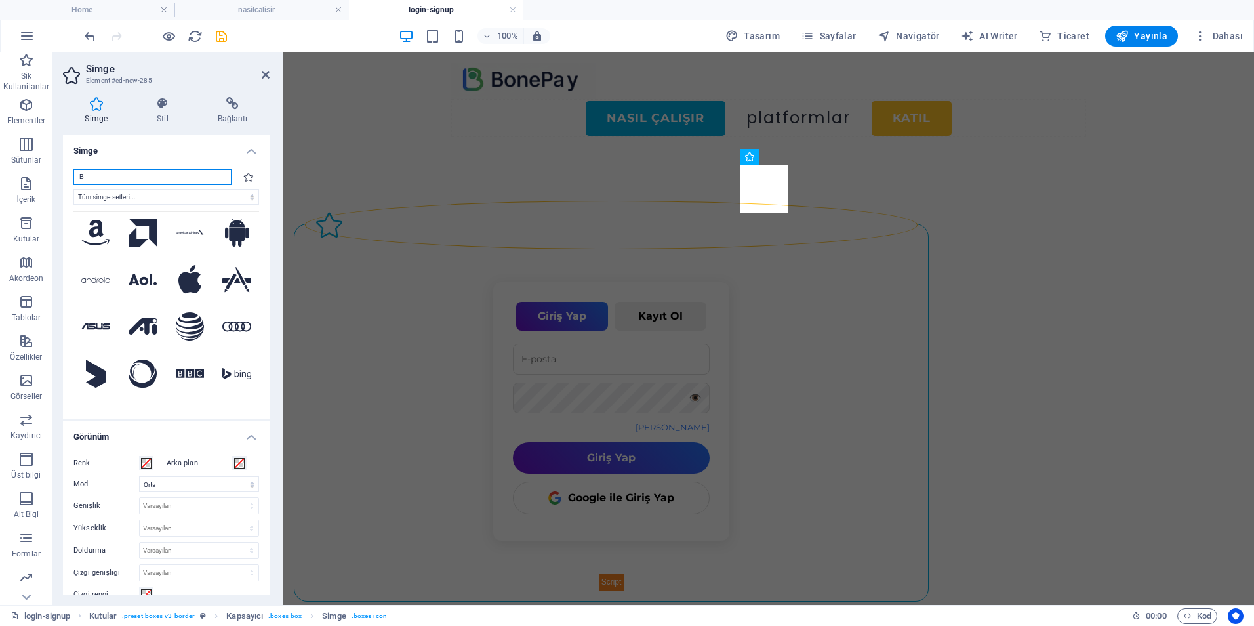
scroll to position [393, 0]
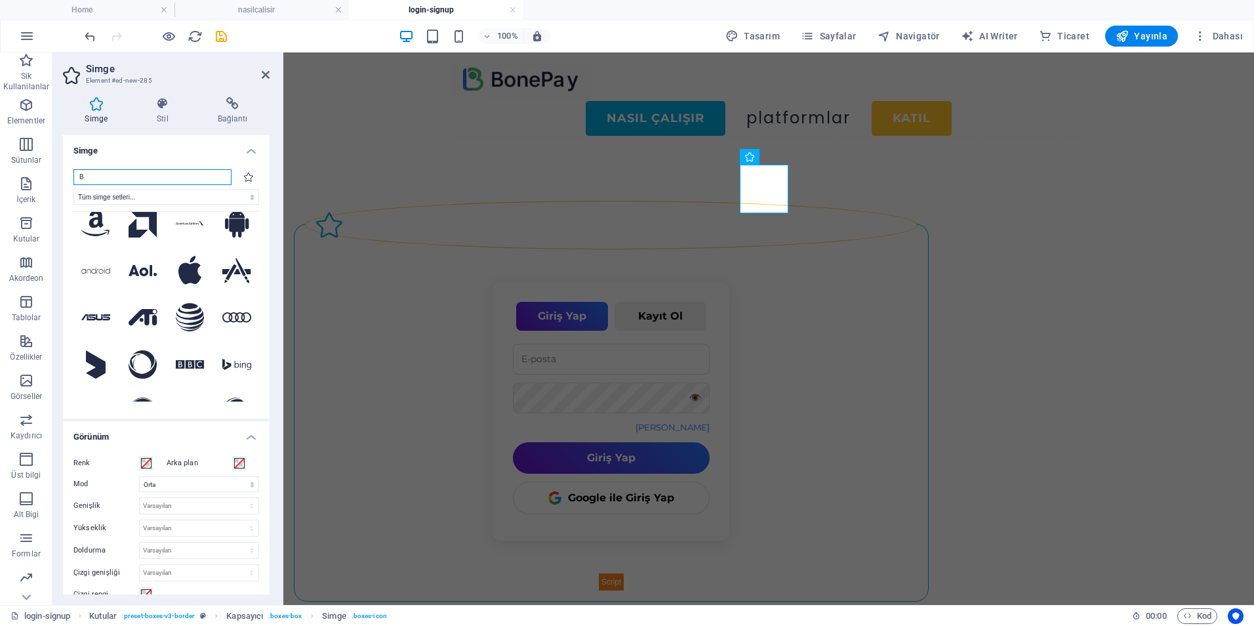
click at [91, 176] on input "B" at bounding box center [152, 177] width 158 height 16
type input "B"
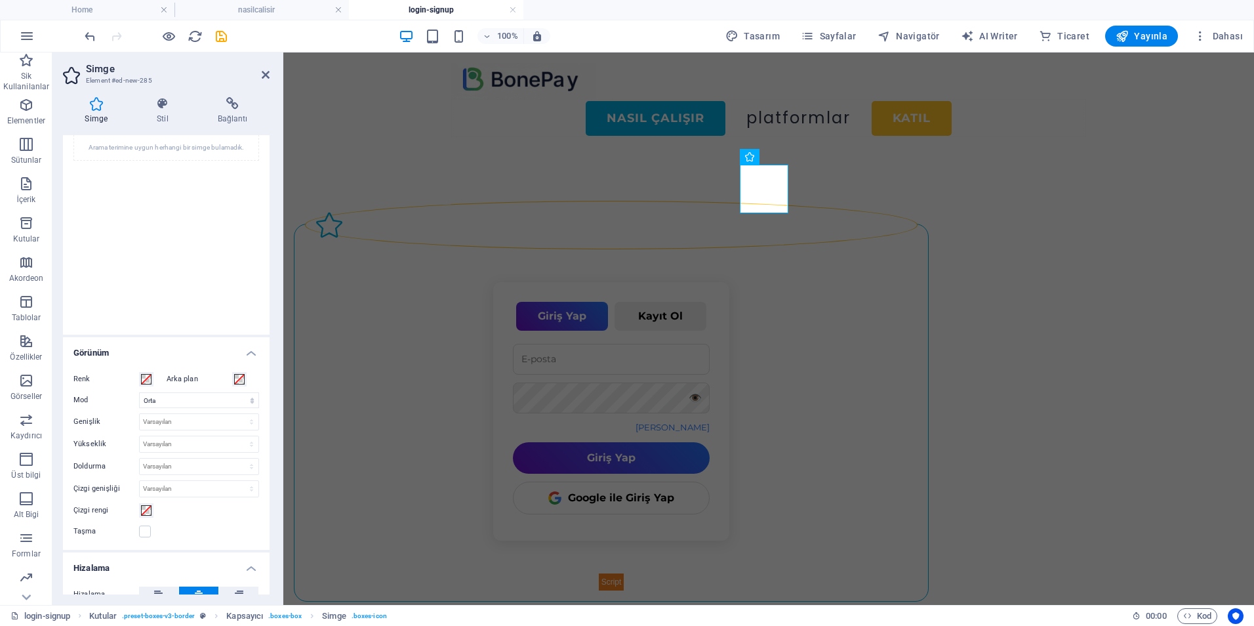
scroll to position [0, 0]
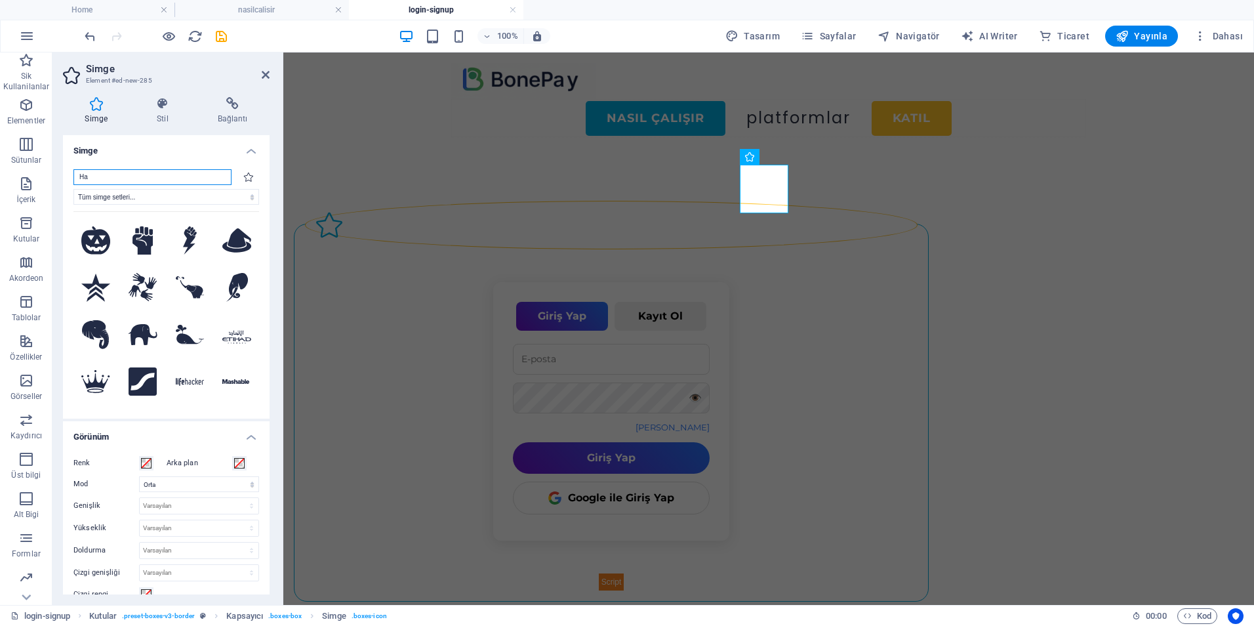
type input "H"
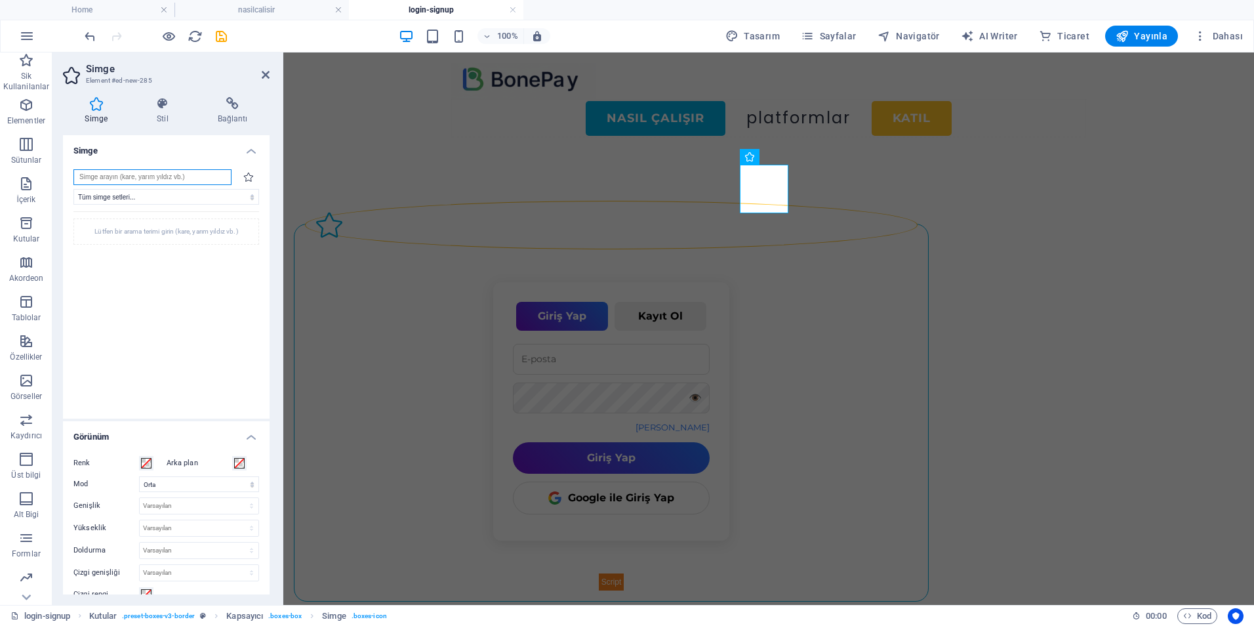
type input "B"
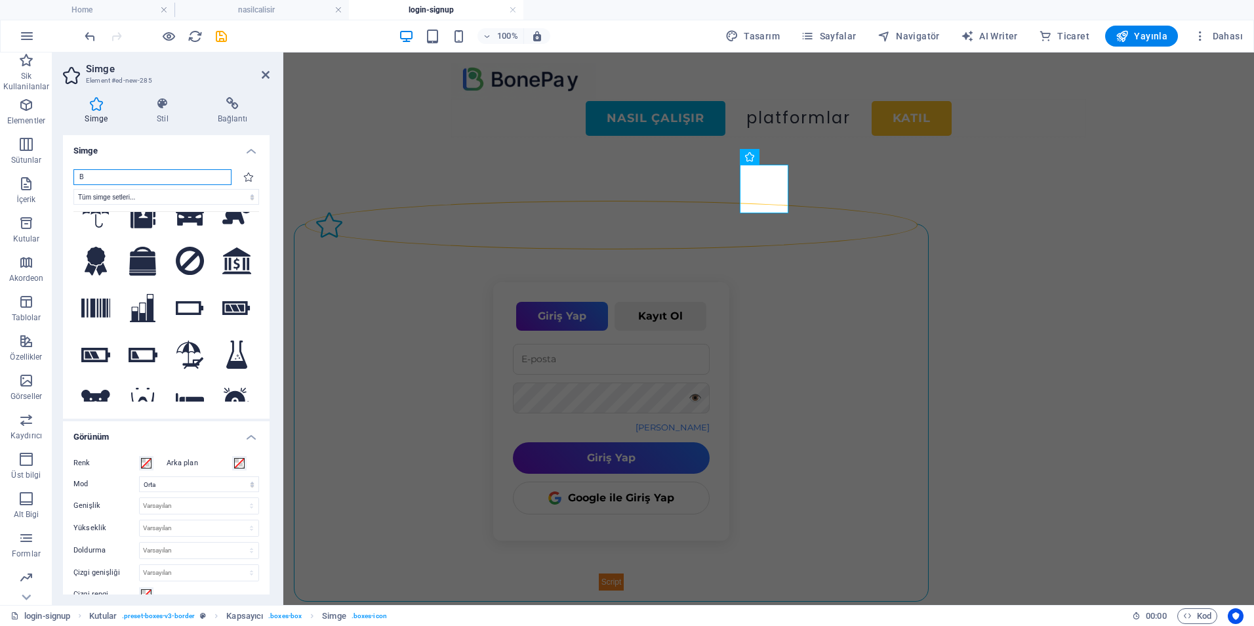
click at [101, 173] on input "B" at bounding box center [152, 177] width 158 height 16
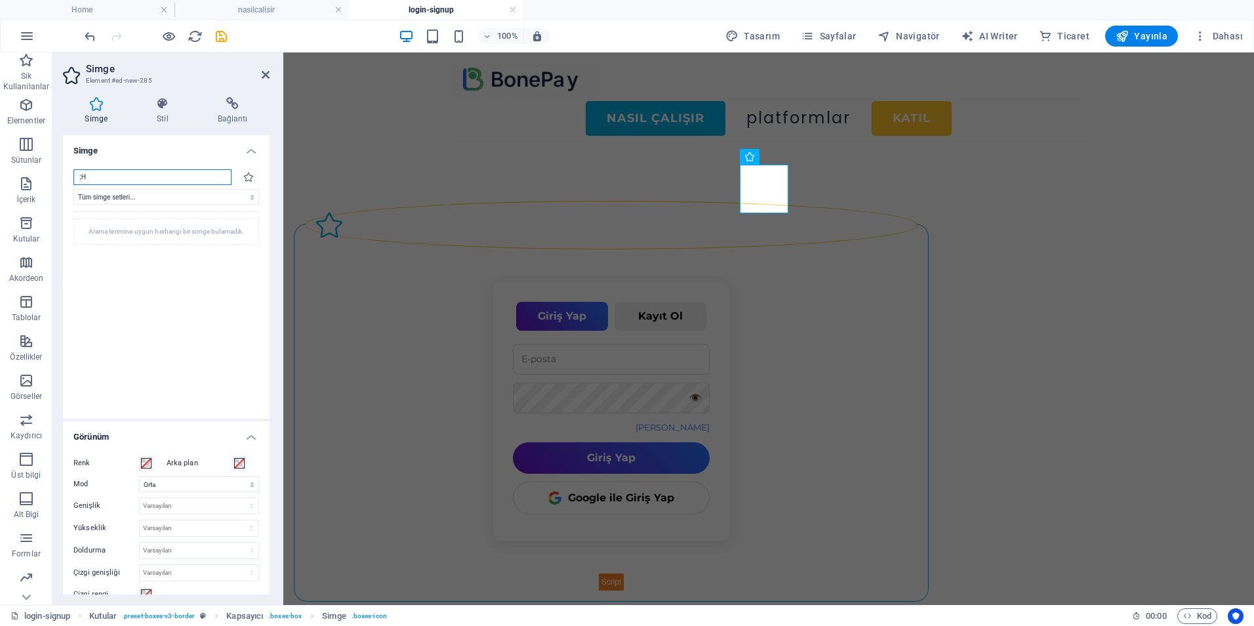
type input ";"
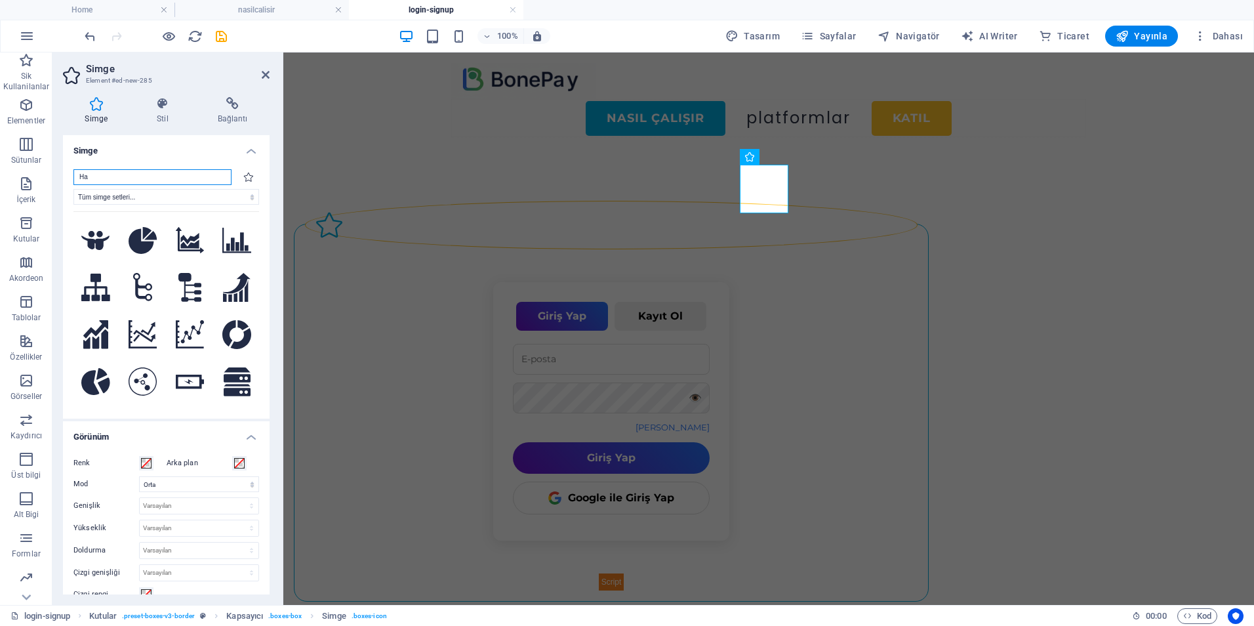
type input "H"
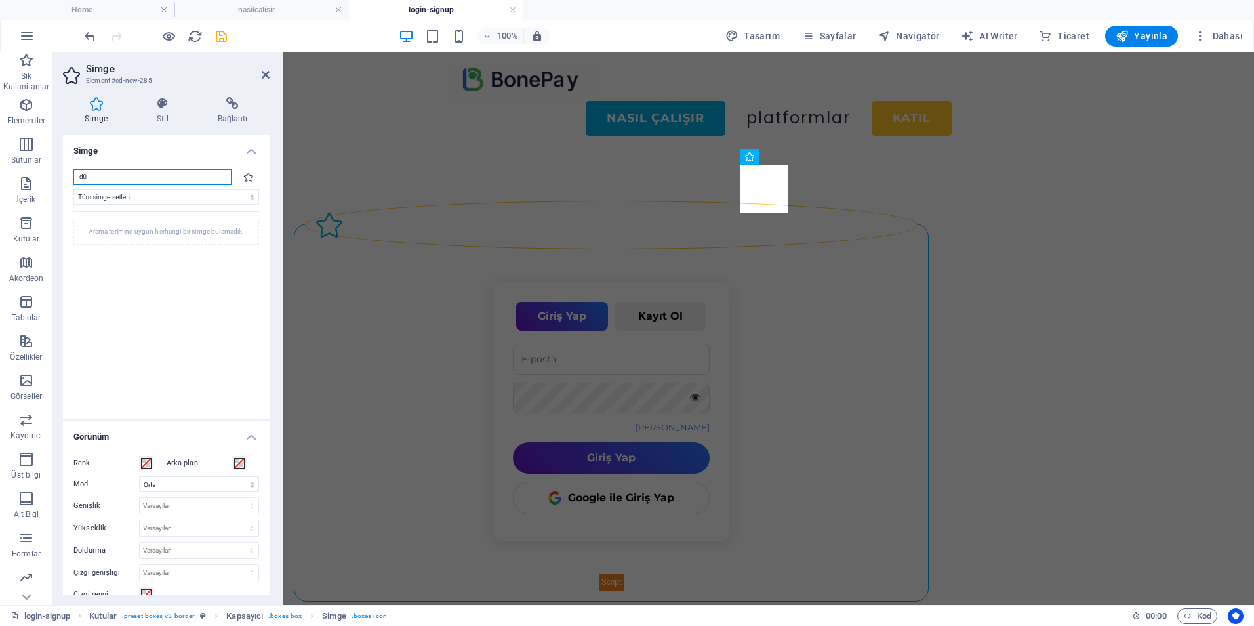
type input "d"
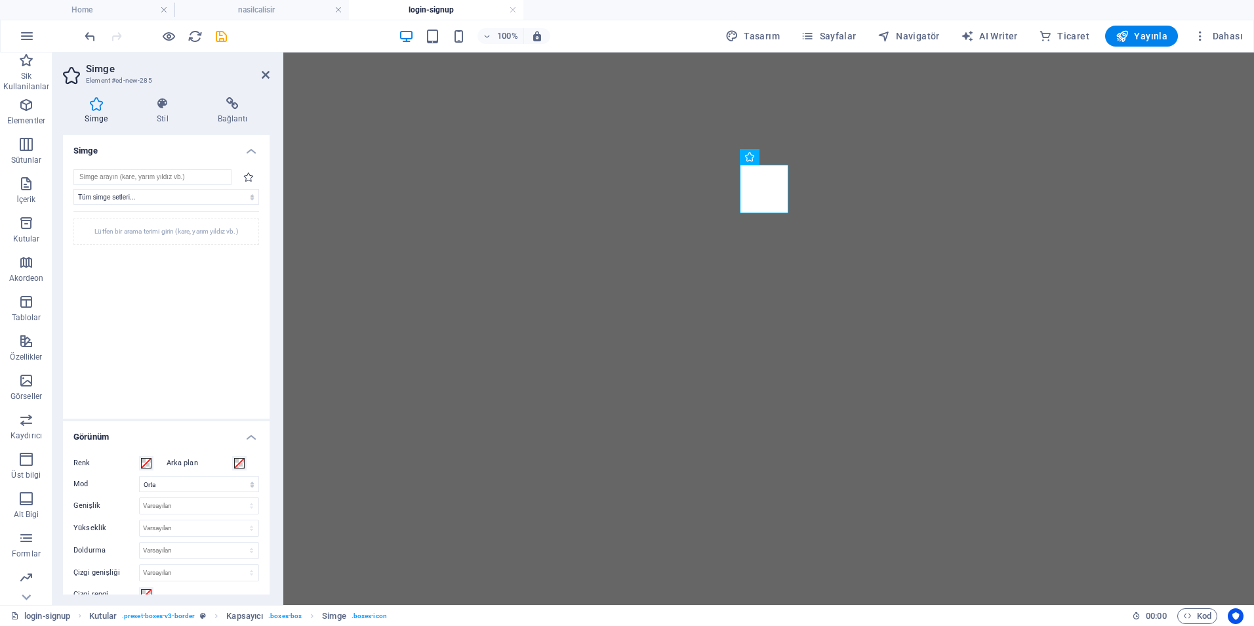
select select "xMidYMid"
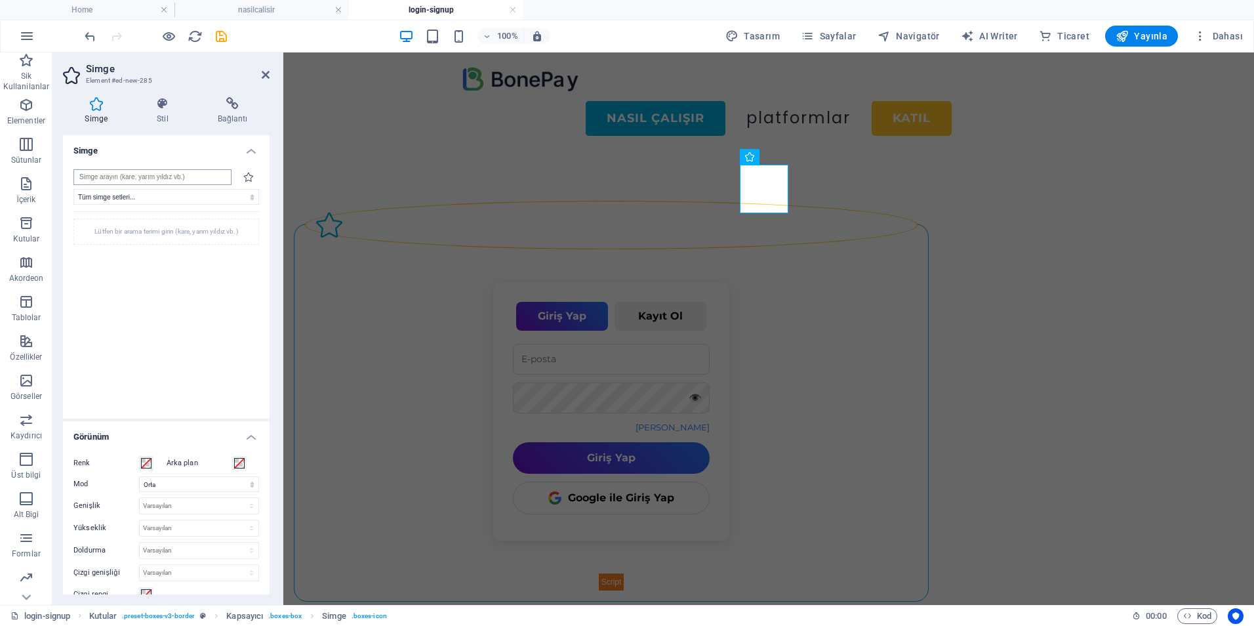
click at [131, 172] on input "search" at bounding box center [152, 177] width 158 height 16
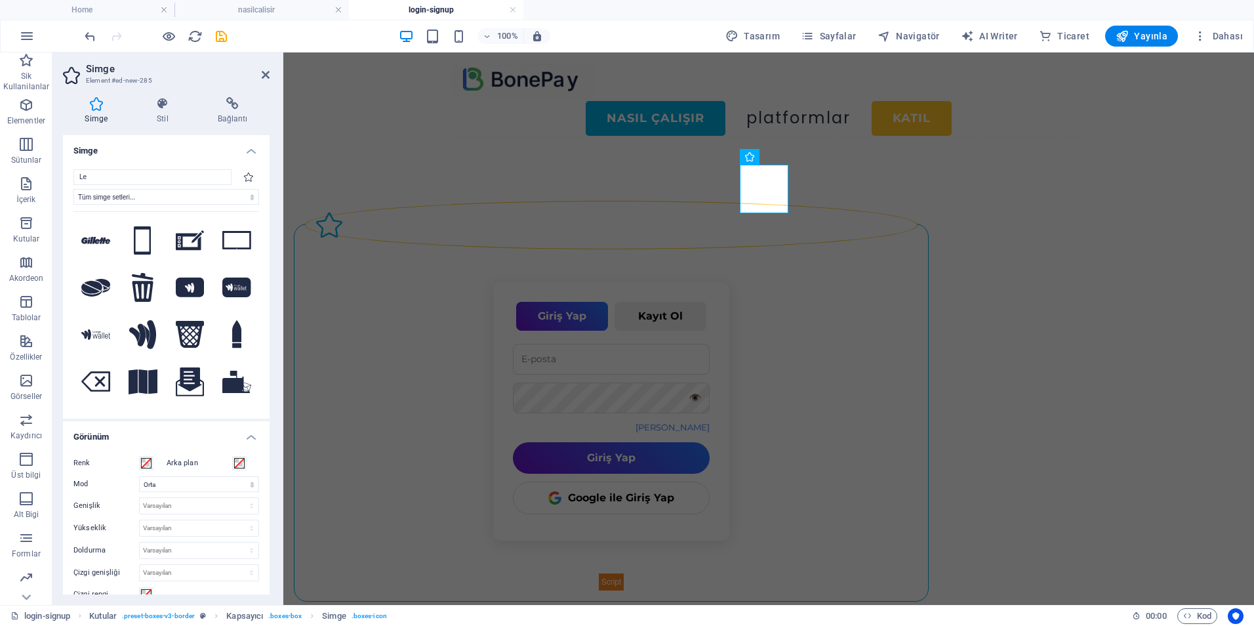
type input "L"
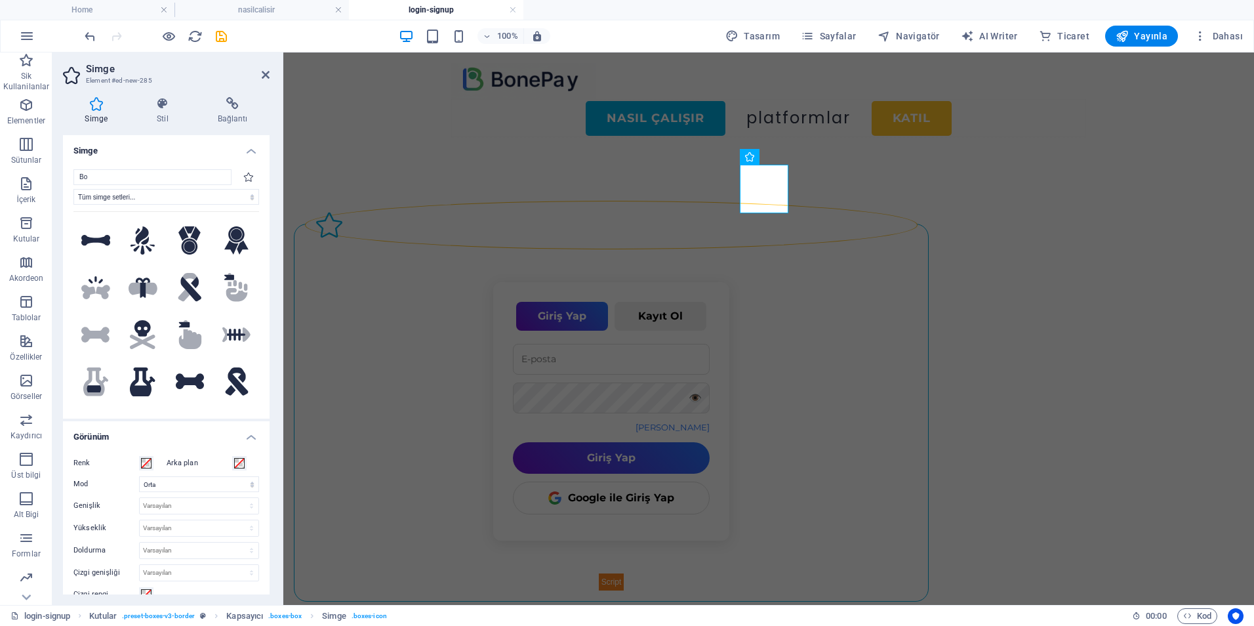
type input "B"
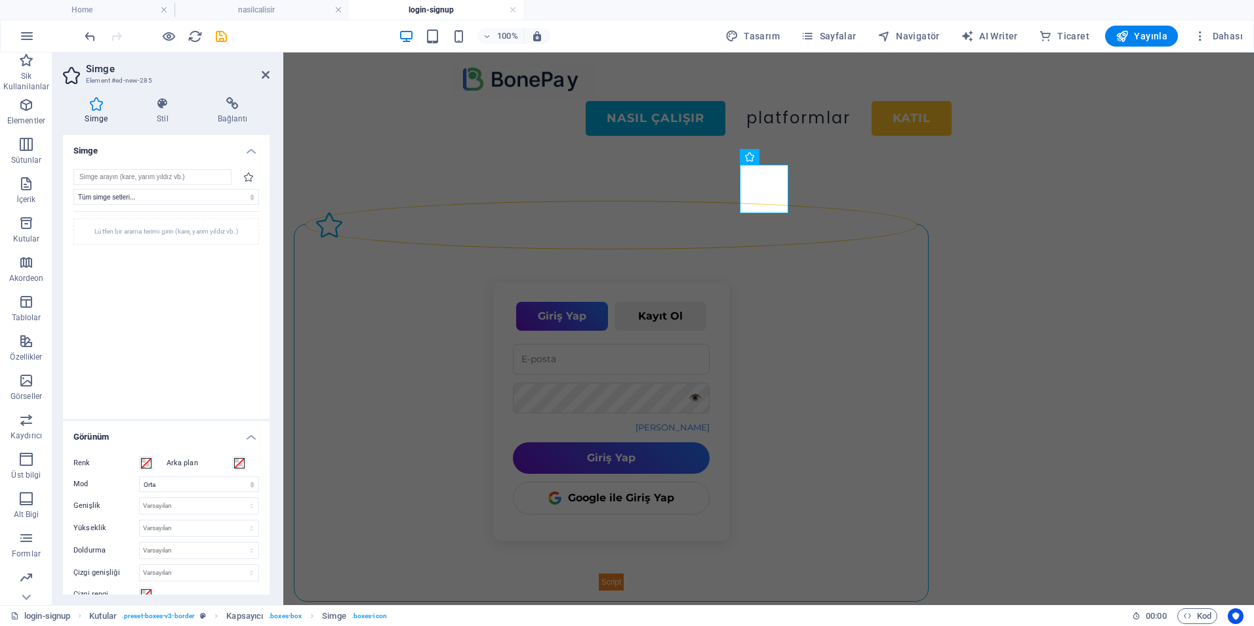
click at [216, 359] on div "Lütfen bir arama terimi girin (kare, yarım yıldız vb.)" at bounding box center [166, 306] width 186 height 190
click at [167, 236] on div "Lütfen bir arama terimi girin (kare, yarım yıldız vb.)" at bounding box center [166, 231] width 186 height 26
click at [176, 195] on select "Tüm simge setleri... IcoFont Ionicons FontAwesome Brands FontAwesome Duotone Fo…" at bounding box center [166, 197] width 186 height 16
click at [73, 189] on select "Tüm simge setleri... IcoFont Ionicons FontAwesome Brands FontAwesome Duotone Fo…" at bounding box center [166, 197] width 186 height 16
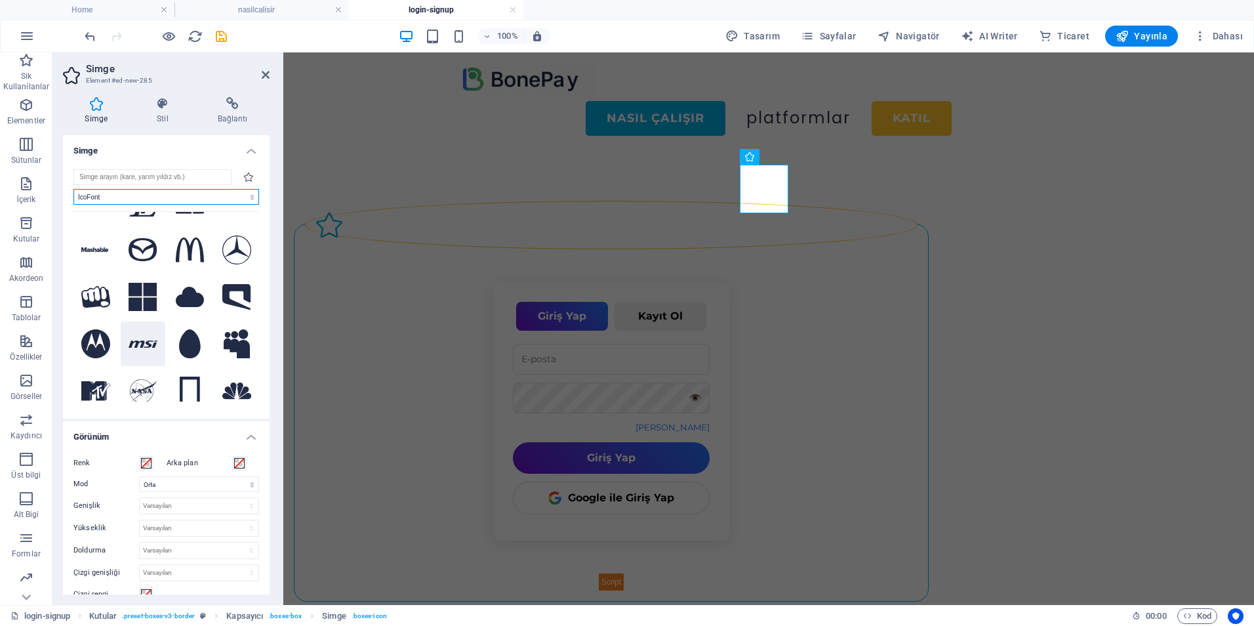
scroll to position [3148, 0]
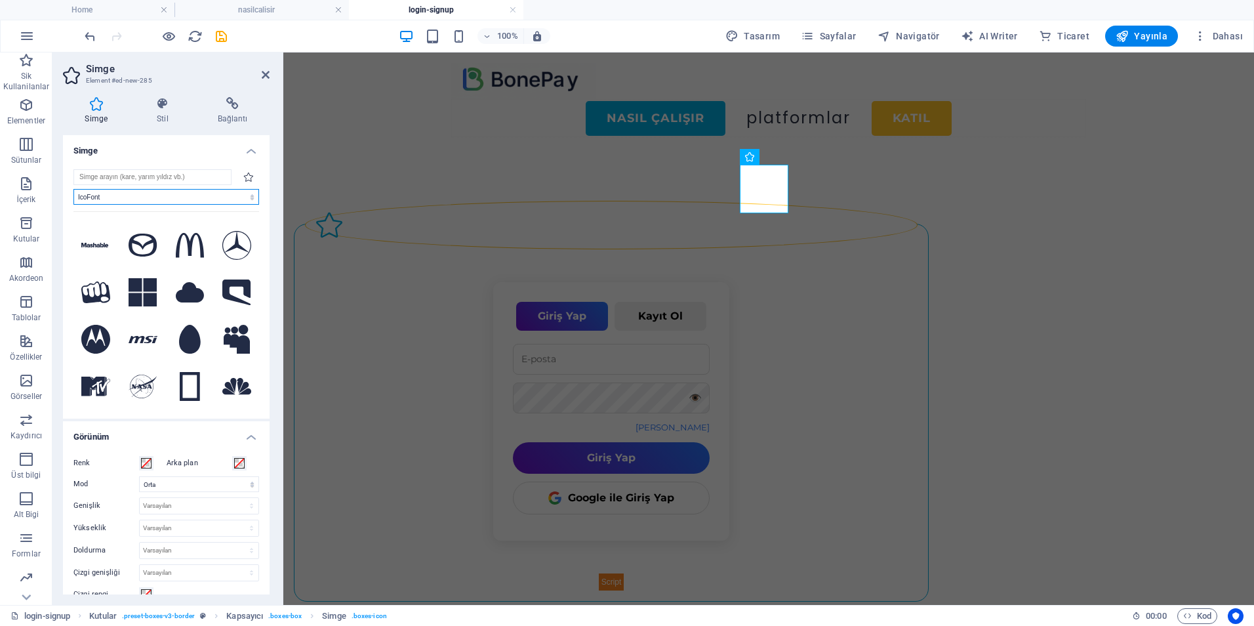
click at [115, 193] on select "Tüm simge setleri... IcoFont Ionicons FontAwesome Brands FontAwesome Duotone Fo…" at bounding box center [166, 197] width 186 height 16
click at [73, 189] on select "Tüm simge setleri... IcoFont Ionicons FontAwesome Brands FontAwesome Duotone Fo…" at bounding box center [166, 197] width 186 height 16
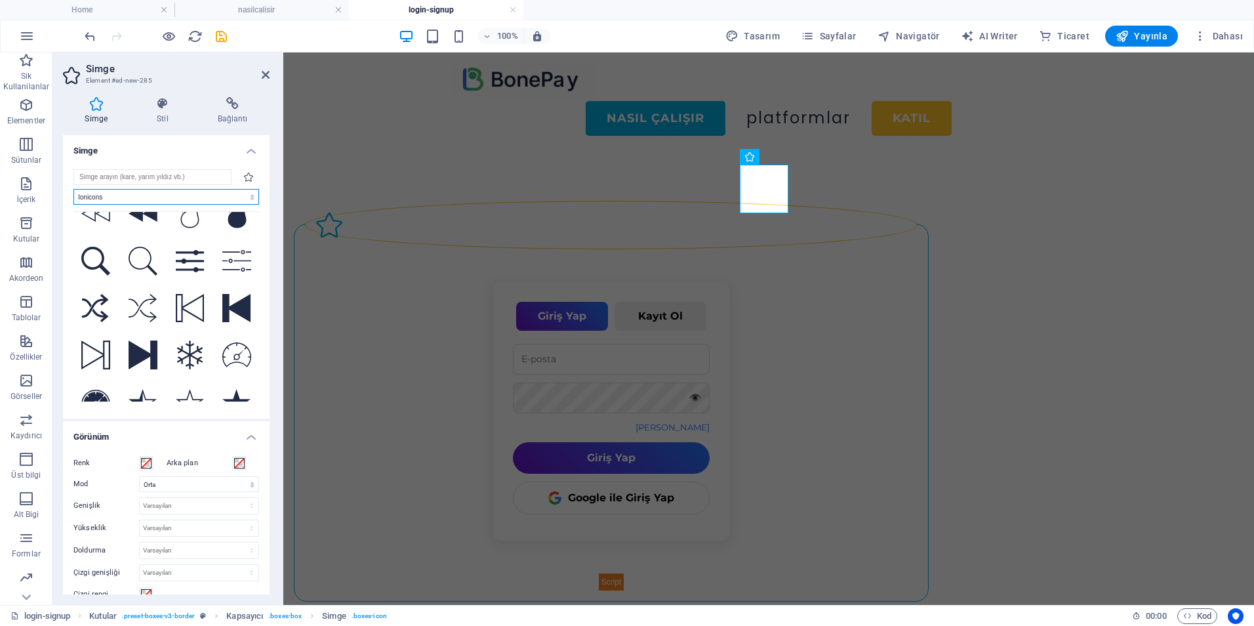
scroll to position [5251, 0]
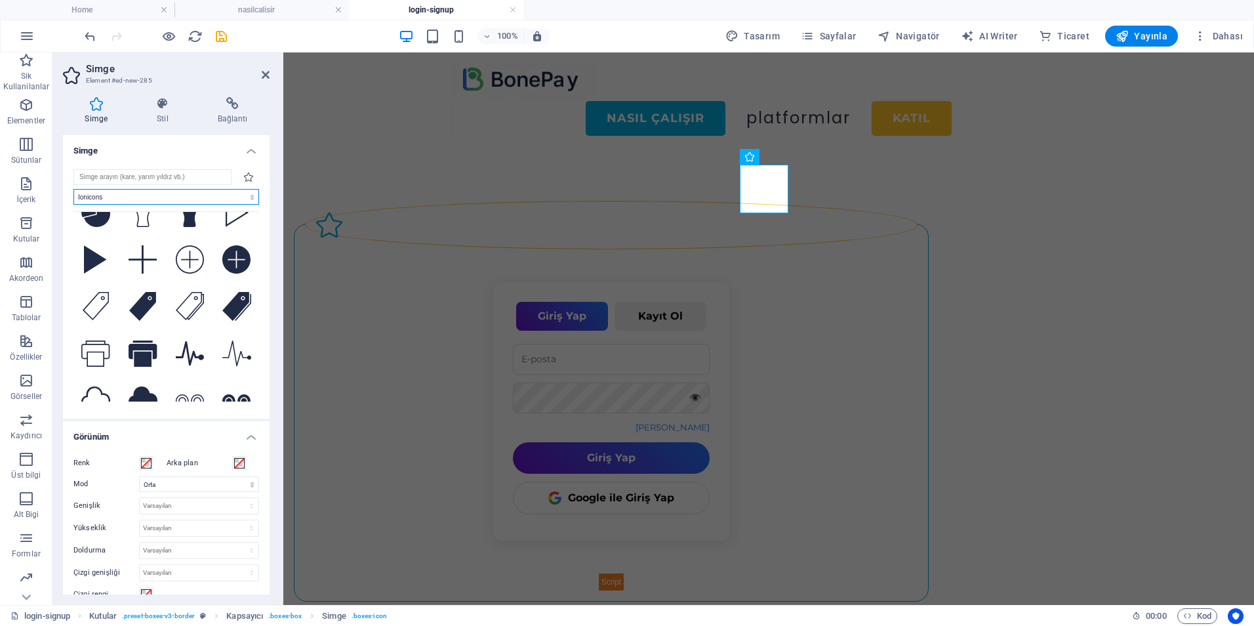
drag, startPoint x: 133, startPoint y: 193, endPoint x: 127, endPoint y: 198, distance: 7.9
click at [133, 193] on select "Tüm simge setleri... IcoFont Ionicons FontAwesome Brands FontAwesome Duotone Fo…" at bounding box center [166, 197] width 186 height 16
click at [73, 189] on select "Tüm simge setleri... IcoFont Ionicons FontAwesome Brands FontAwesome Duotone Fo…" at bounding box center [166, 197] width 186 height 16
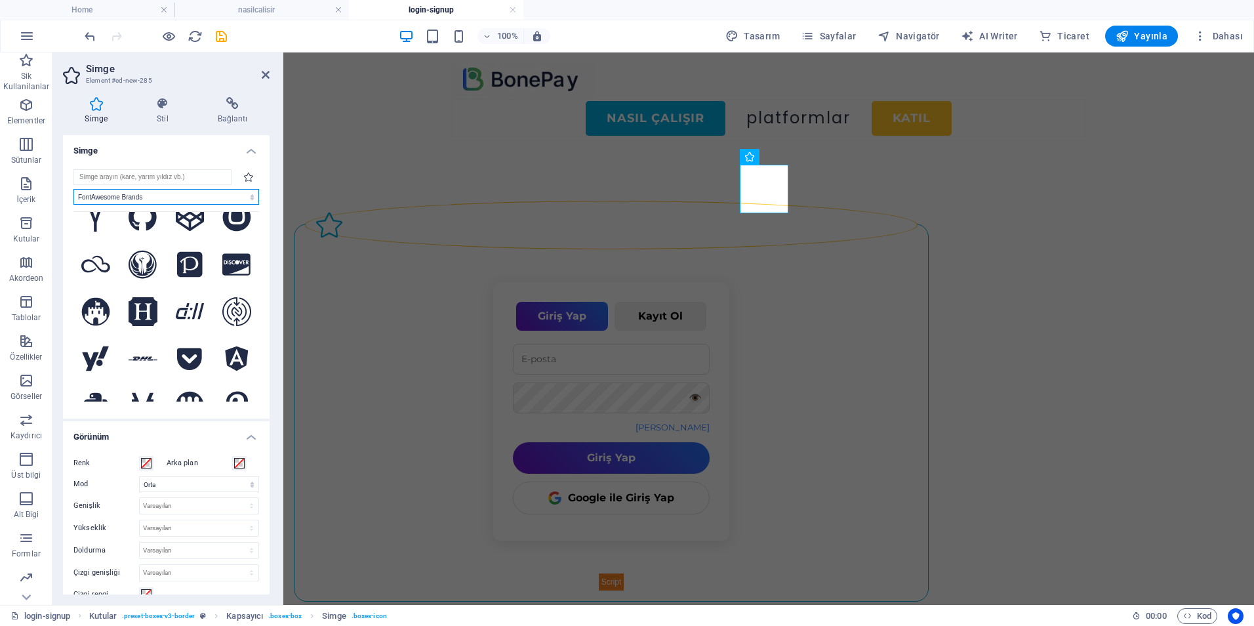
scroll to position [1020, 0]
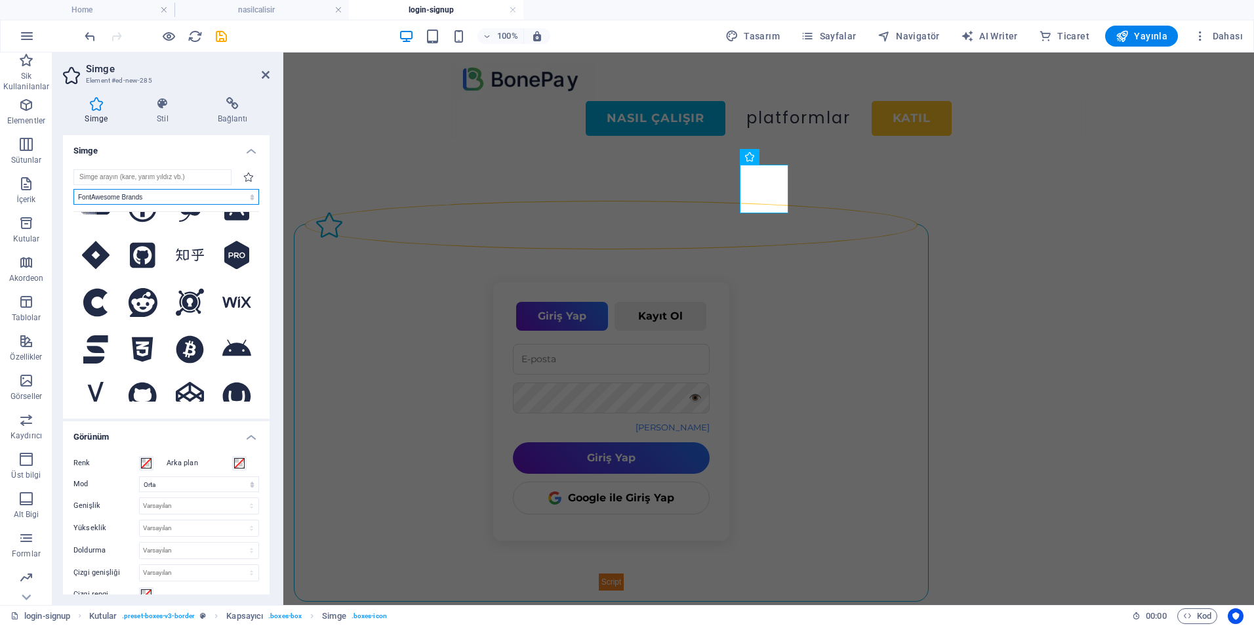
click at [127, 202] on select "Tüm simge setleri... IcoFont Ionicons FontAwesome Brands FontAwesome Duotone Fo…" at bounding box center [166, 197] width 186 height 16
click at [73, 189] on select "Tüm simge setleri... IcoFont Ionicons FontAwesome Brands FontAwesome Duotone Fo…" at bounding box center [166, 197] width 186 height 16
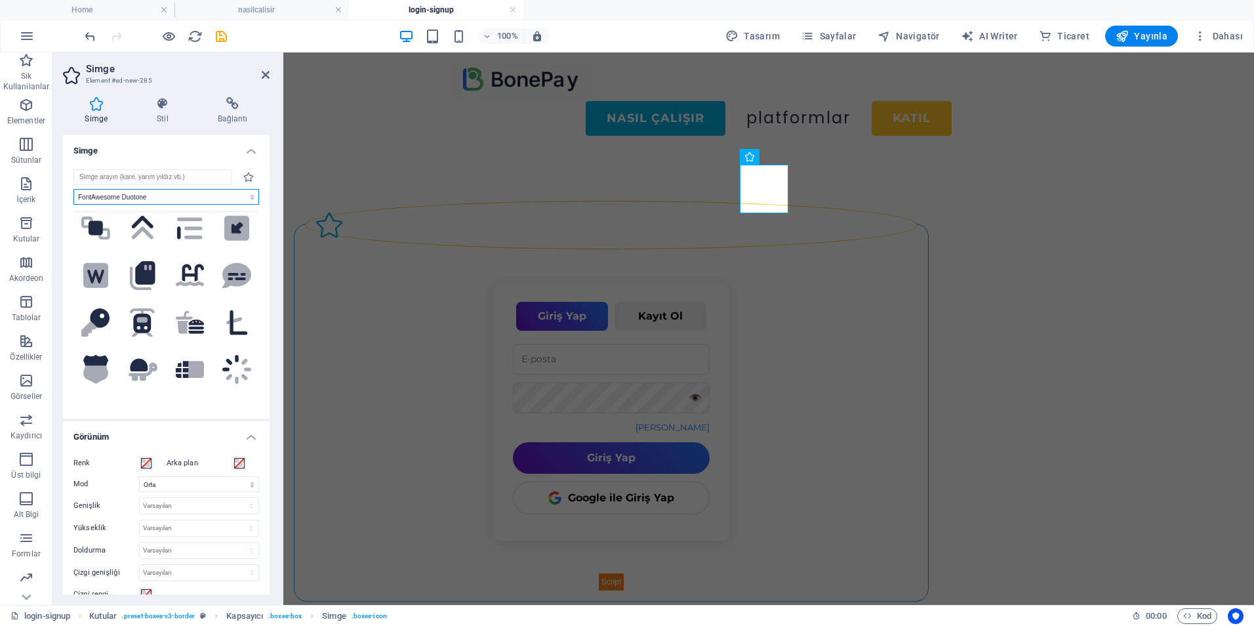
scroll to position [5579, 0]
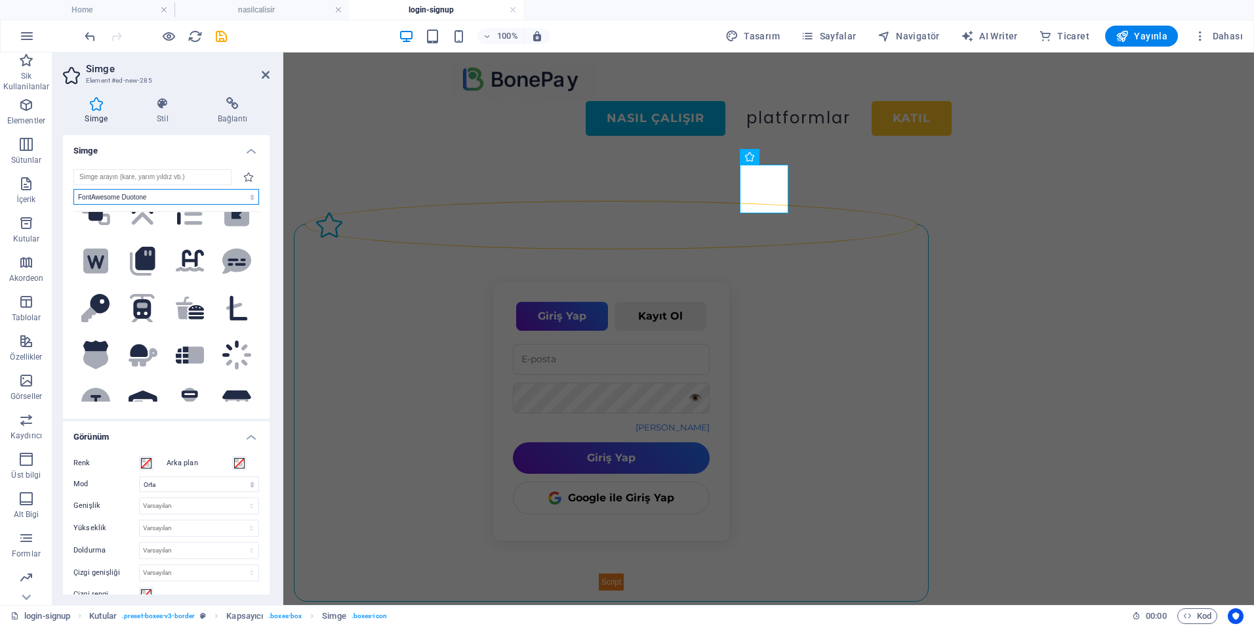
click at [157, 193] on select "Tüm simge setleri... IcoFont Ionicons FontAwesome Brands FontAwesome Duotone Fo…" at bounding box center [166, 197] width 186 height 16
select select "font-awesome-solid"
click at [73, 189] on select "Tüm simge setleri... IcoFont Ionicons FontAwesome Brands FontAwesome Duotone Fo…" at bounding box center [166, 197] width 186 height 16
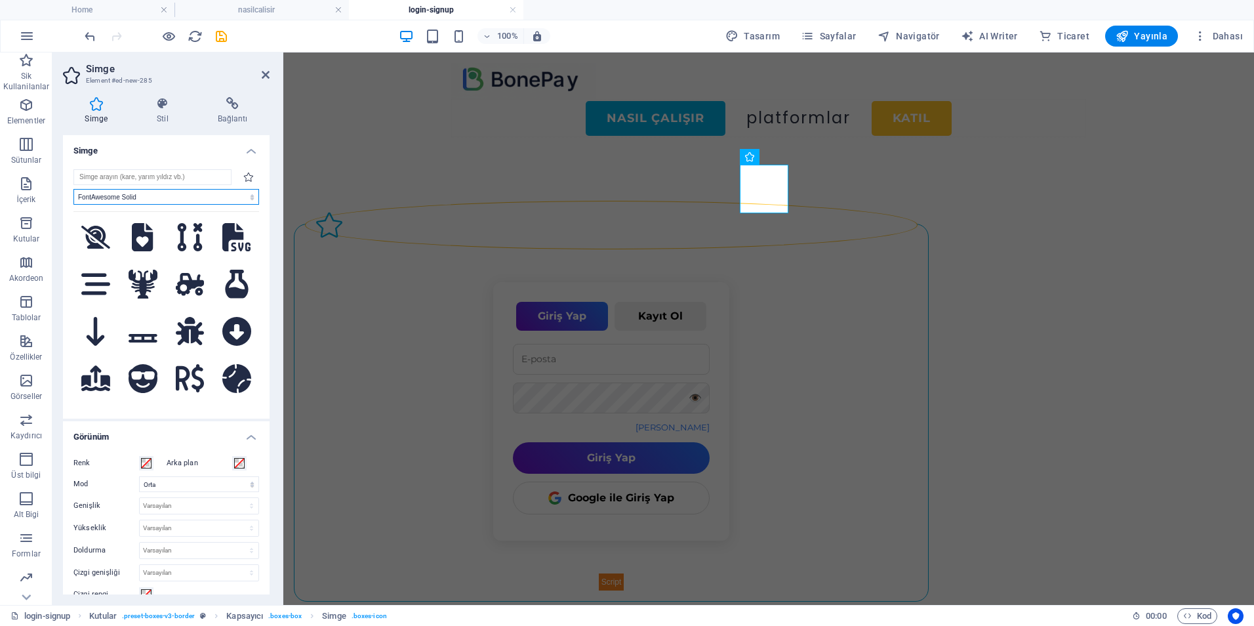
scroll to position [0, 0]
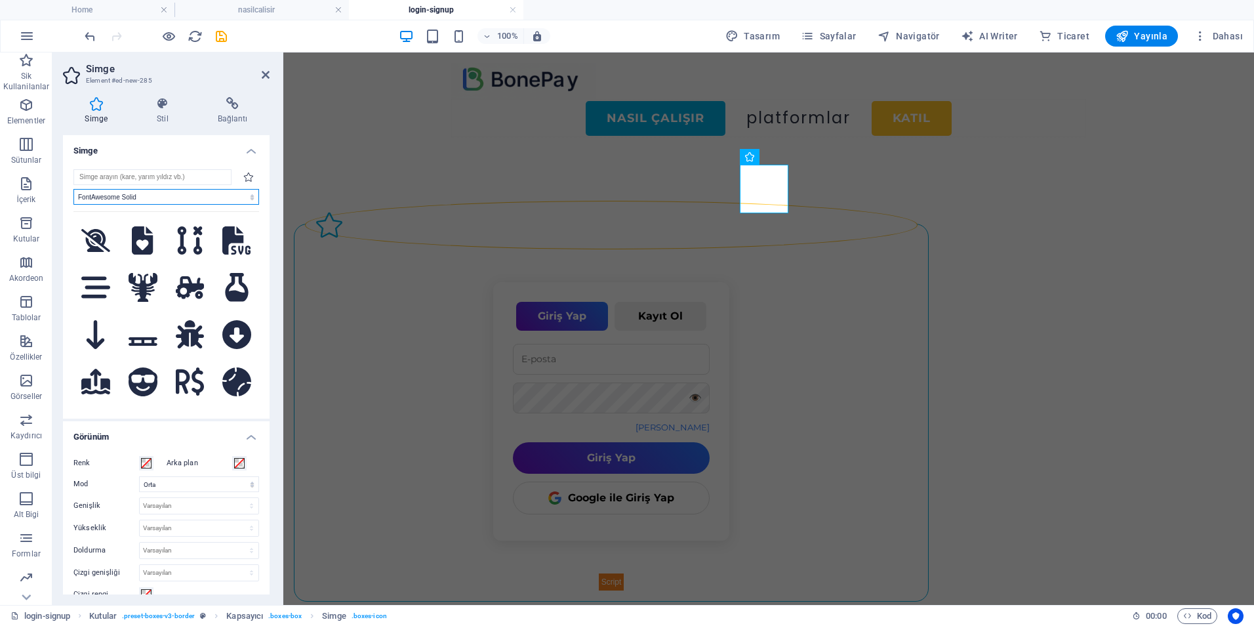
click at [215, 195] on select "Tüm simge setleri... IcoFont Ionicons FontAwesome Brands FontAwesome Duotone Fo…" at bounding box center [166, 197] width 186 height 16
select select
click at [73, 189] on select "Tüm simge setleri... IcoFont Ionicons FontAwesome Brands FontAwesome Duotone Fo…" at bounding box center [166, 197] width 186 height 16
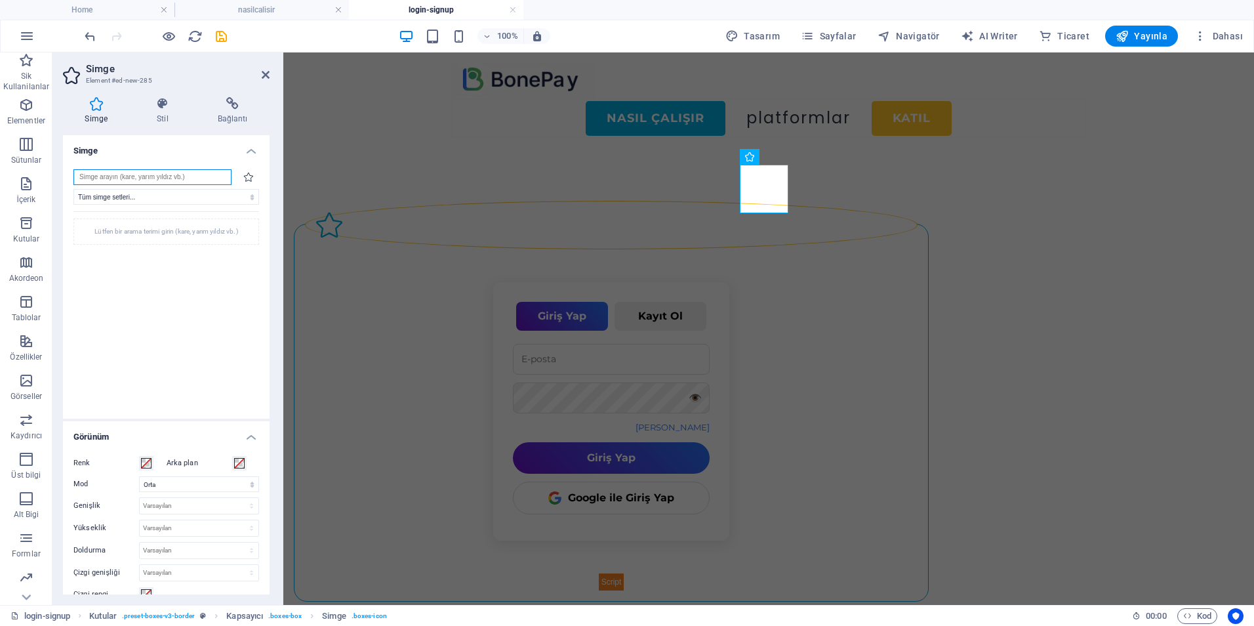
click at [125, 177] on input "search" at bounding box center [152, 177] width 158 height 16
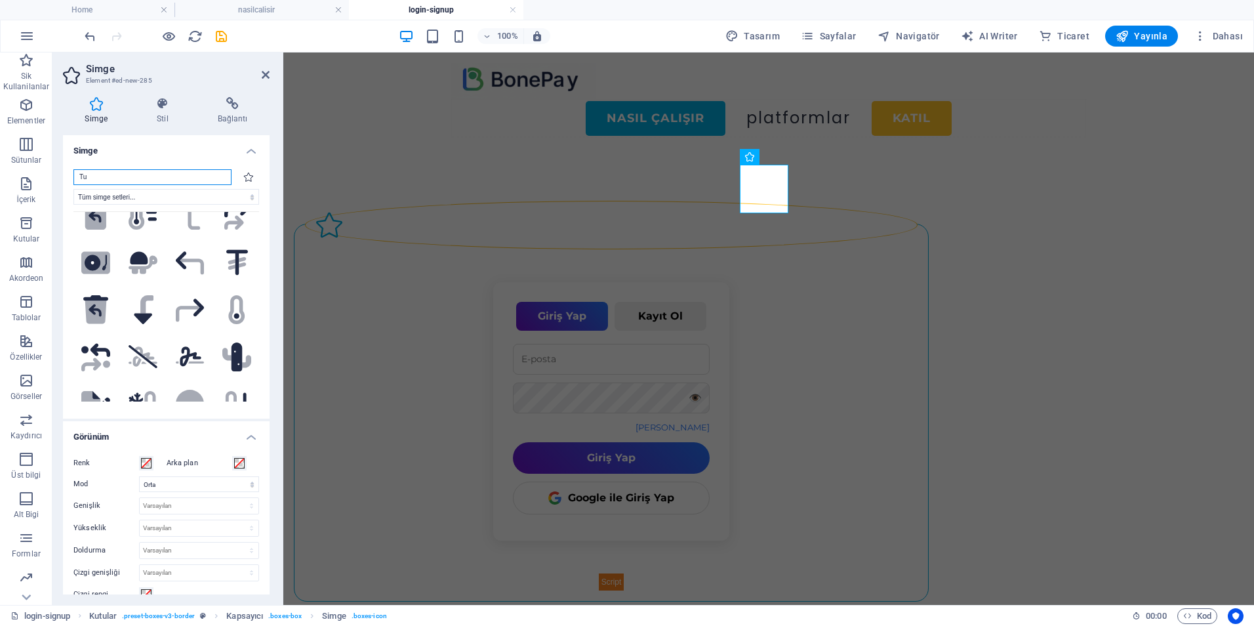
scroll to position [590, 0]
type input "Tu"
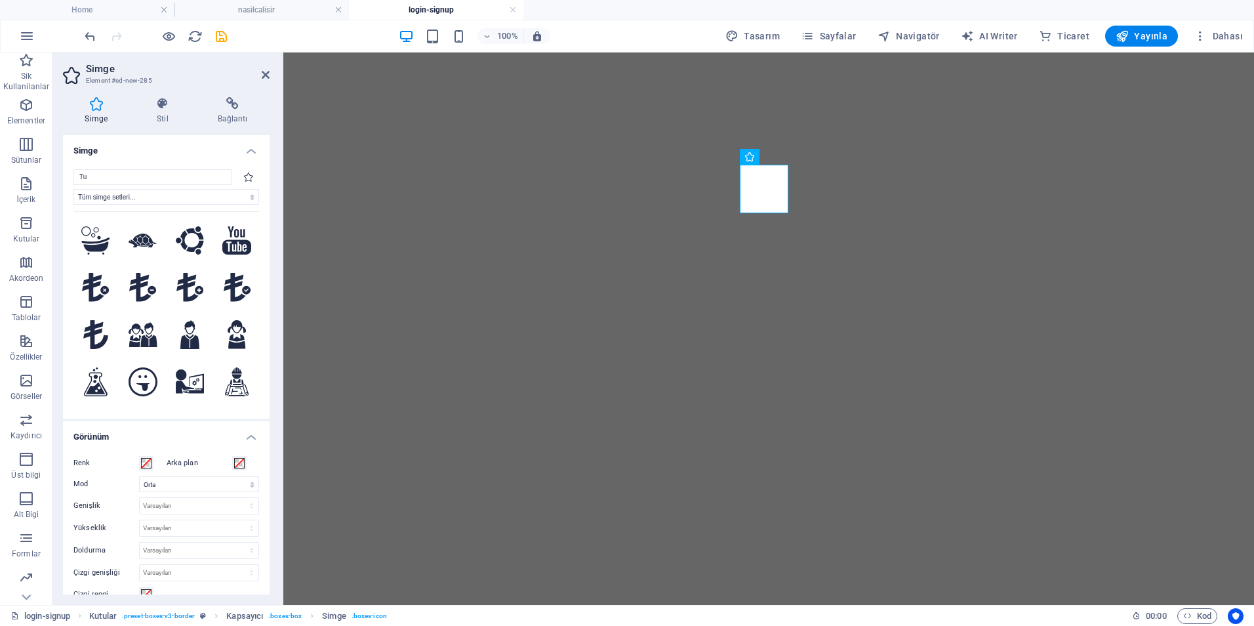
select select "xMidYMid"
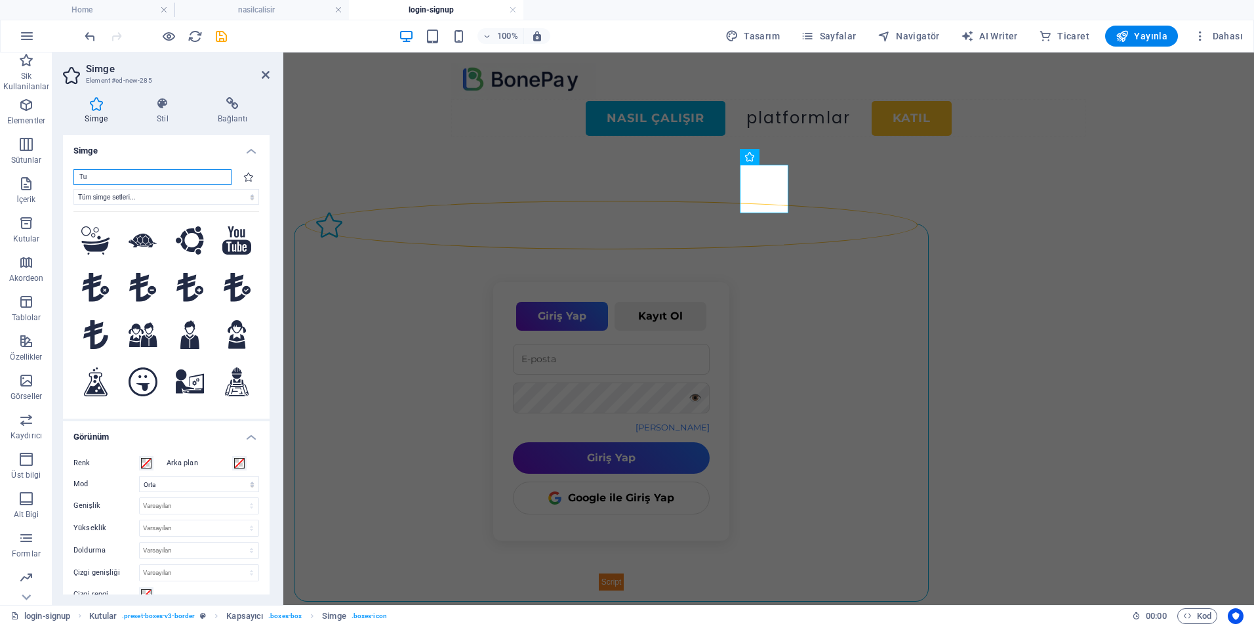
scroll to position [590, 0]
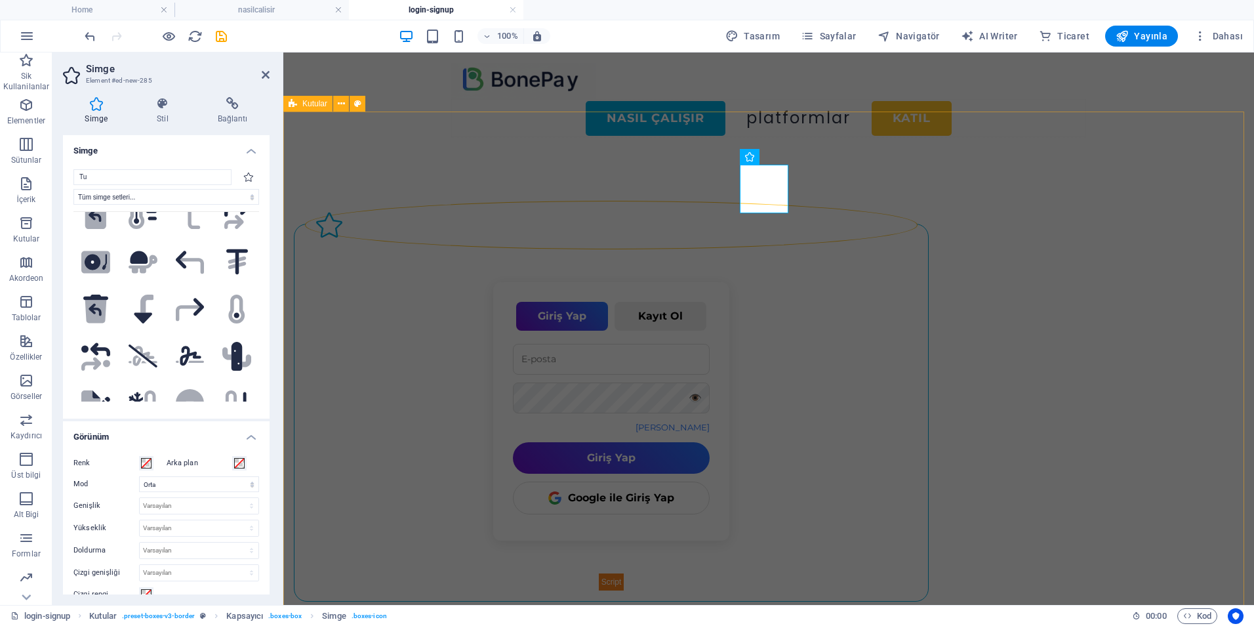
click at [382, 176] on div "Giriş Yap Kayıt Ol 👁️ Şifremi Unuttum Giriş Yap Google ile Giriş Yap 👁️ Kayıt Ol" at bounding box center [768, 401] width 971 height 506
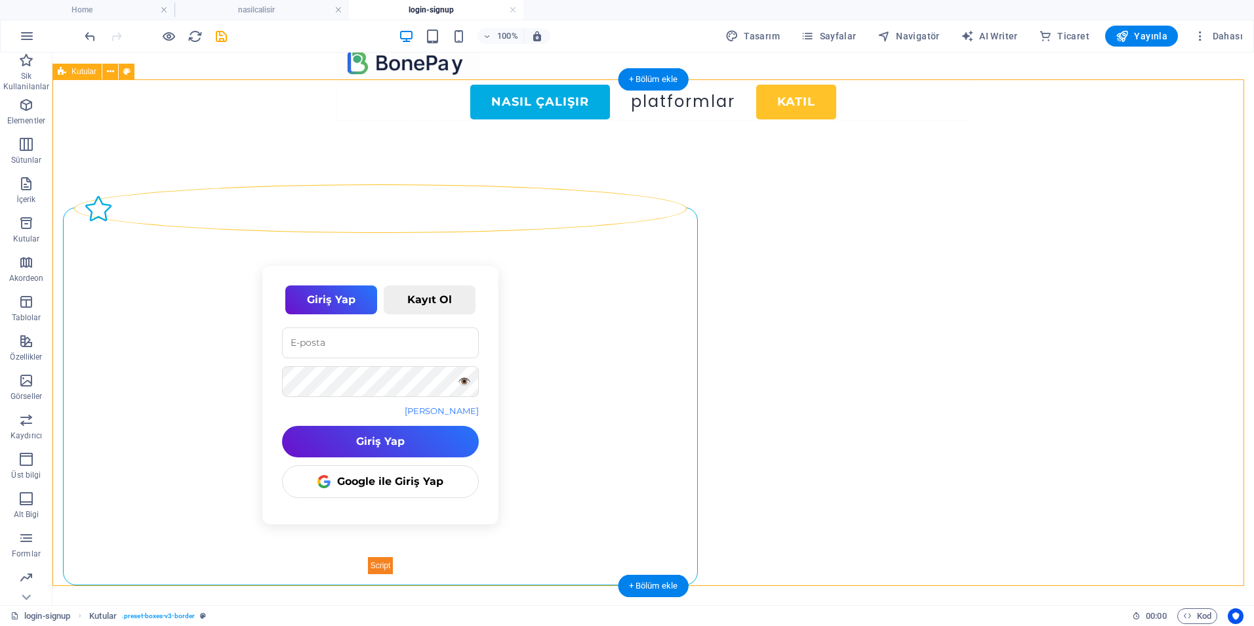
scroll to position [0, 0]
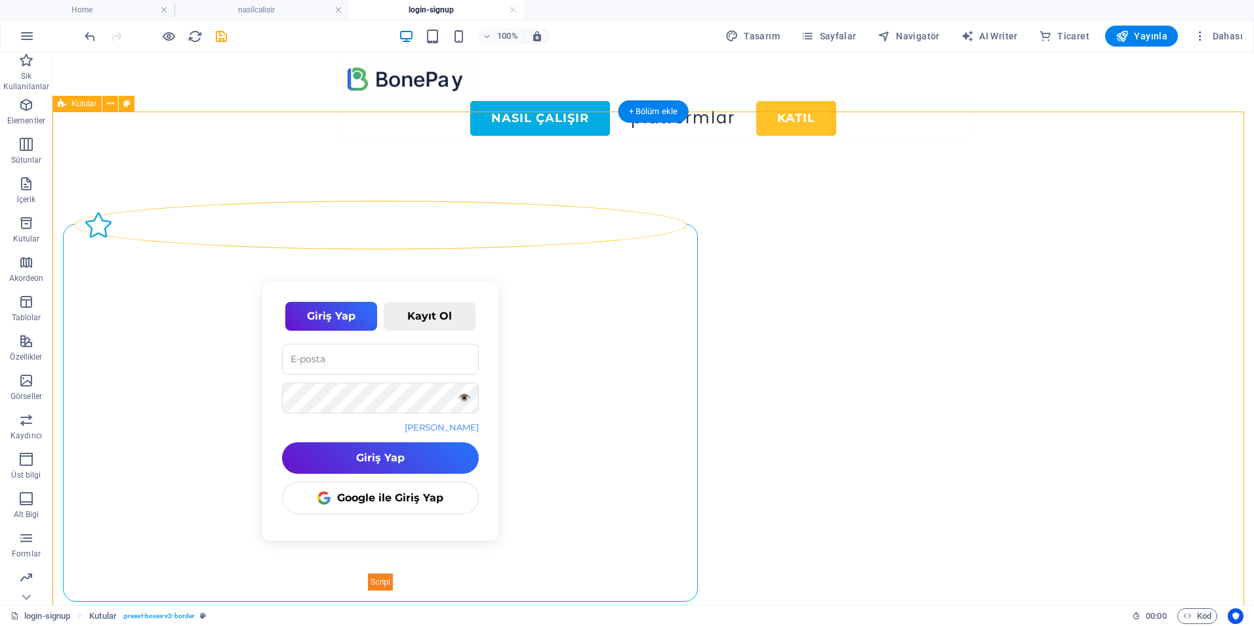
click at [151, 226] on div "Giriş Yap Kayıt Ol 👁️ Şifremi Unuttum Giriş Yap Google ile Giriş Yap 👁️ Kayıt Ol" at bounding box center [652, 401] width 1201 height 506
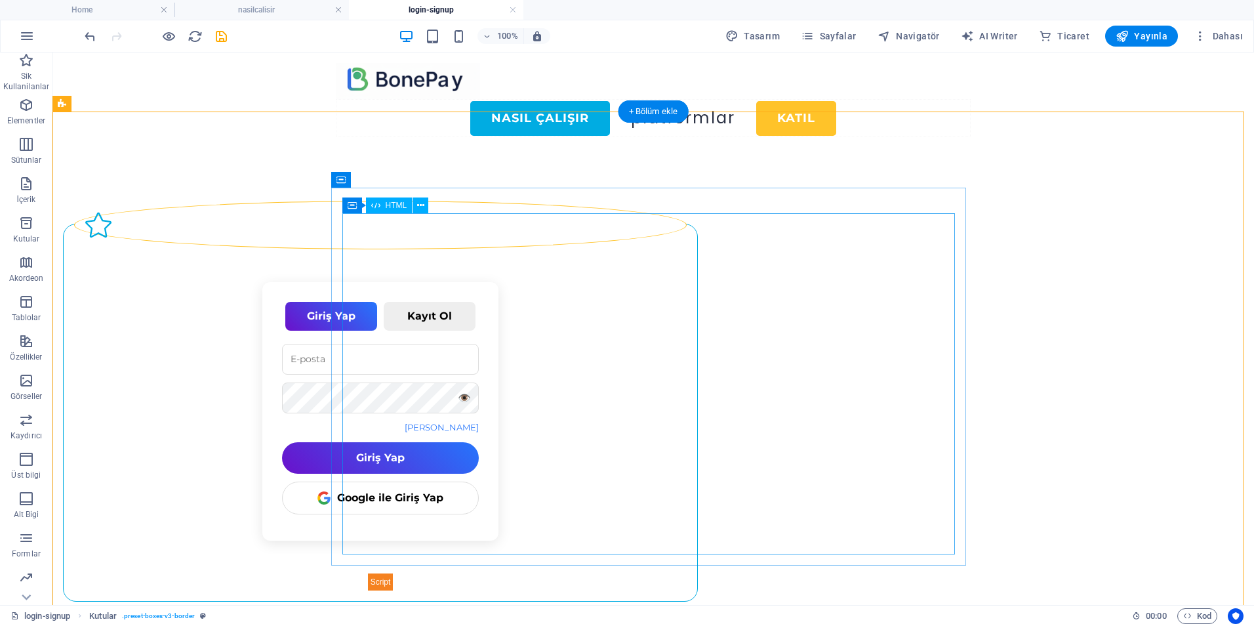
click at [386, 327] on div "Giriş Yap Kayıt Ol 👁️ Şifremi Unuttum Giriş Yap Google ile Giriş Yap 👁️ Kayıt Ol" at bounding box center [380, 436] width 613 height 308
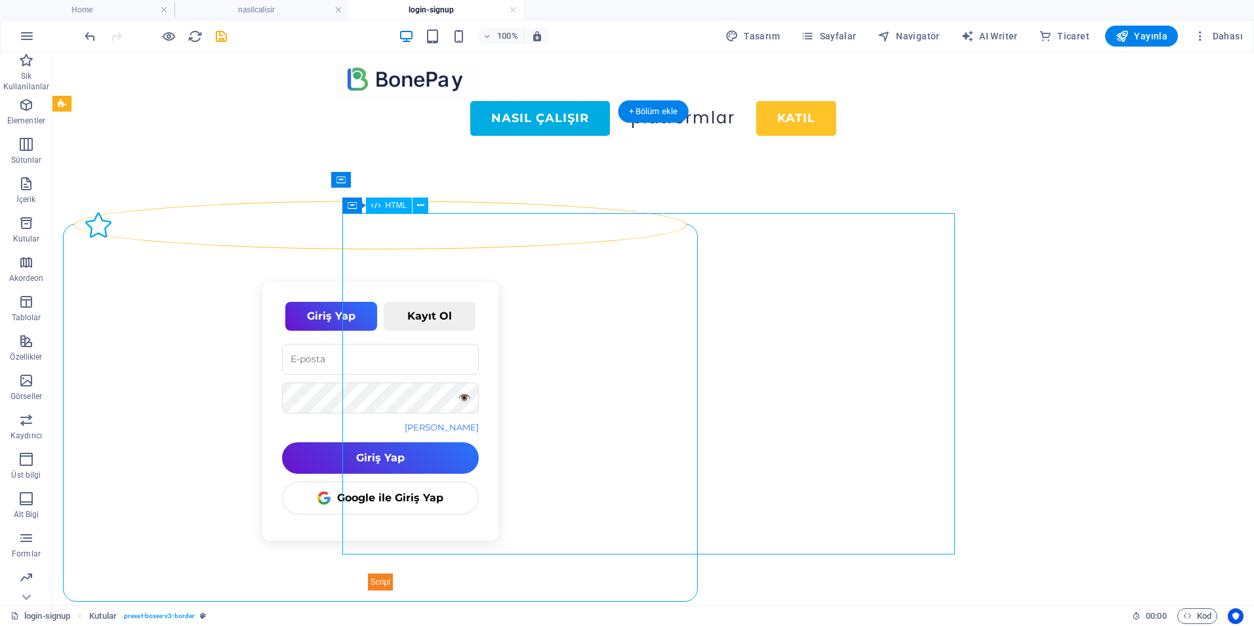
click at [386, 327] on div "Giriş Yap Kayıt Ol 👁️ Şifremi Unuttum Giriş Yap Google ile Giriş Yap 👁️ Kayıt Ol" at bounding box center [380, 436] width 613 height 308
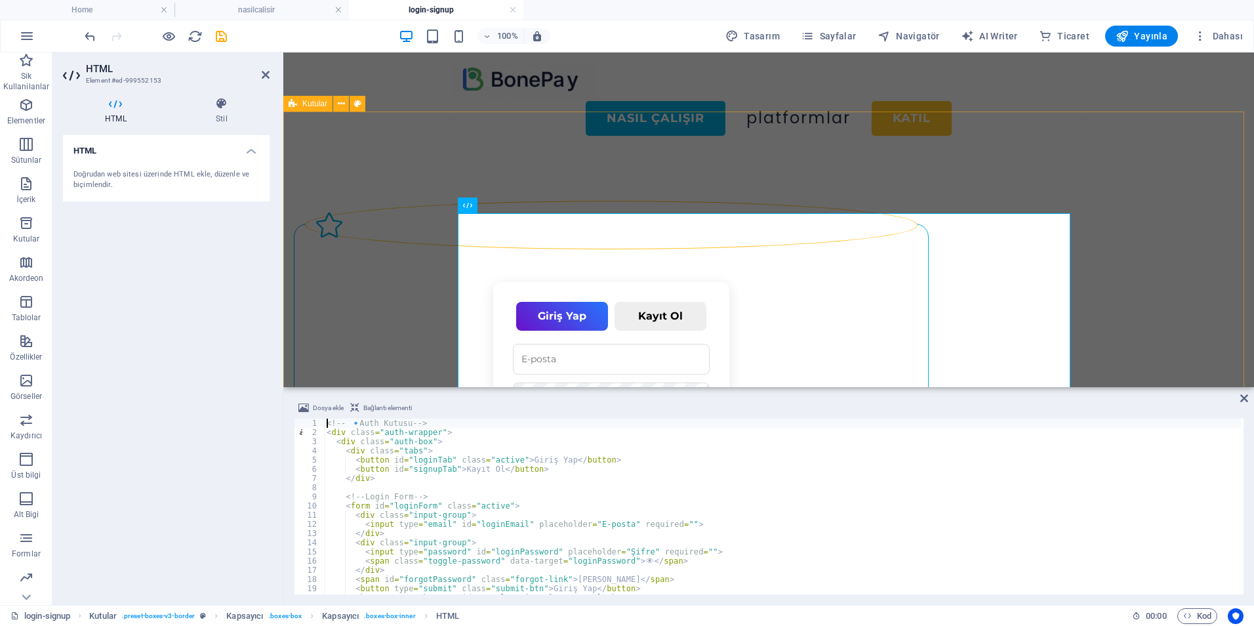
click at [390, 313] on div "Giriş Yap Kayıt Ol 👁️ Şifremi Unuttum Giriş Yap Google ile Giriş Yap 👁️ Kayıt Ol" at bounding box center [768, 401] width 971 height 506
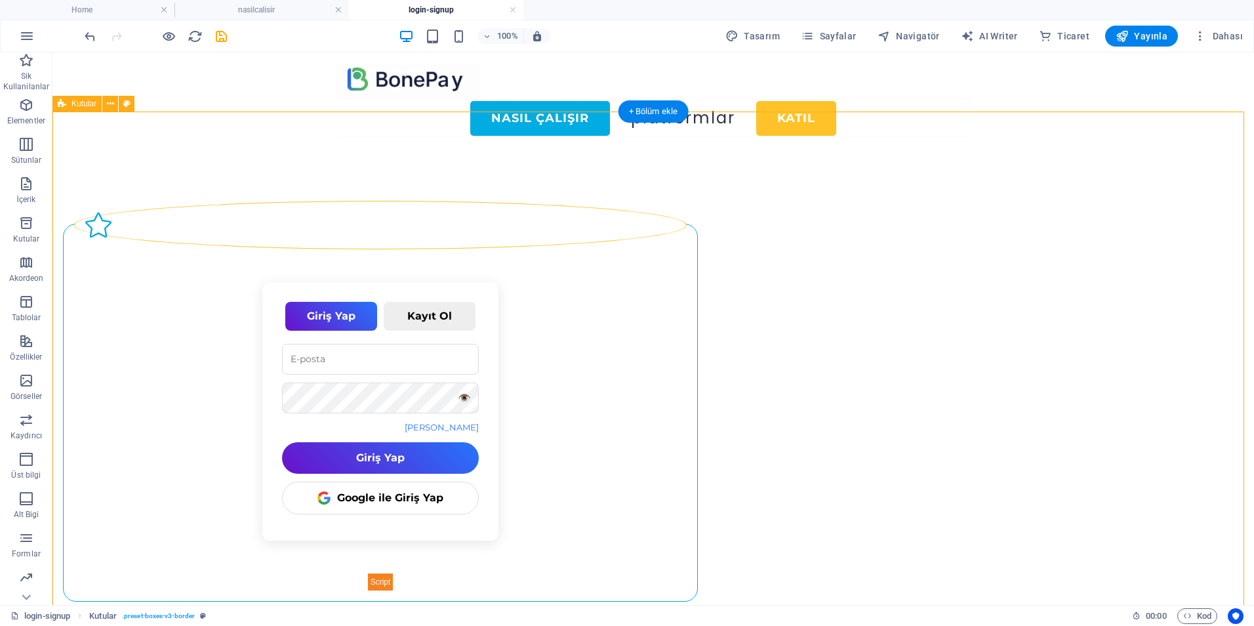
click at [189, 353] on div "Giriş Yap Kayıt Ol 👁️ Şifremi Unuttum Giriş Yap Google ile Giriş Yap 👁️ Kayıt Ol" at bounding box center [652, 401] width 1201 height 506
click at [832, 35] on span "Sayfalar" at bounding box center [829, 36] width 56 height 13
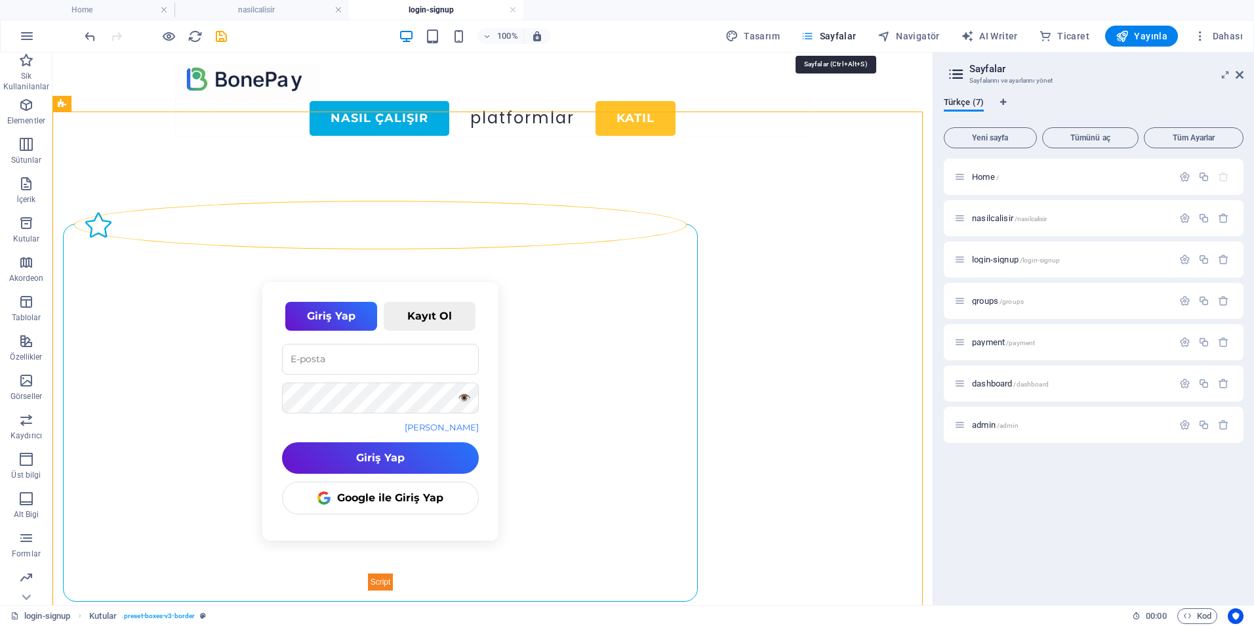
click at [832, 35] on span "Sayfalar" at bounding box center [829, 36] width 56 height 13
click at [1233, 71] on h2 "Sayfalar" at bounding box center [1106, 69] width 274 height 12
click at [1238, 77] on icon at bounding box center [1240, 75] width 8 height 10
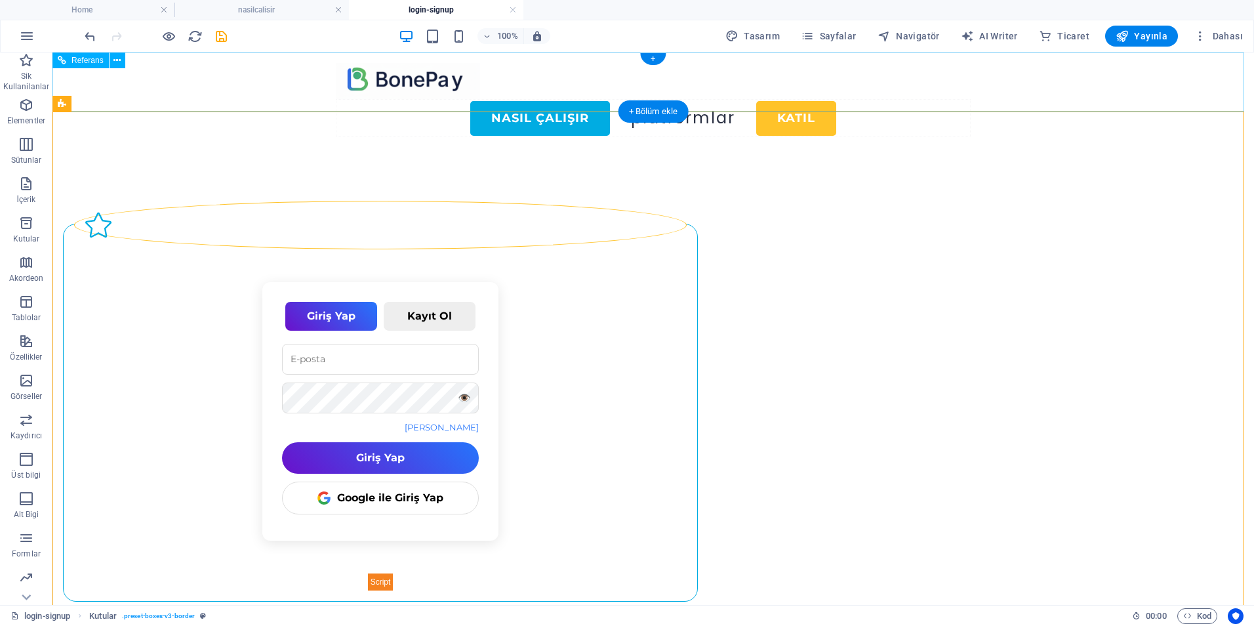
click at [752, 99] on nav "Nasıl Çalışır Platformlar KATIL" at bounding box center [653, 118] width 635 height 38
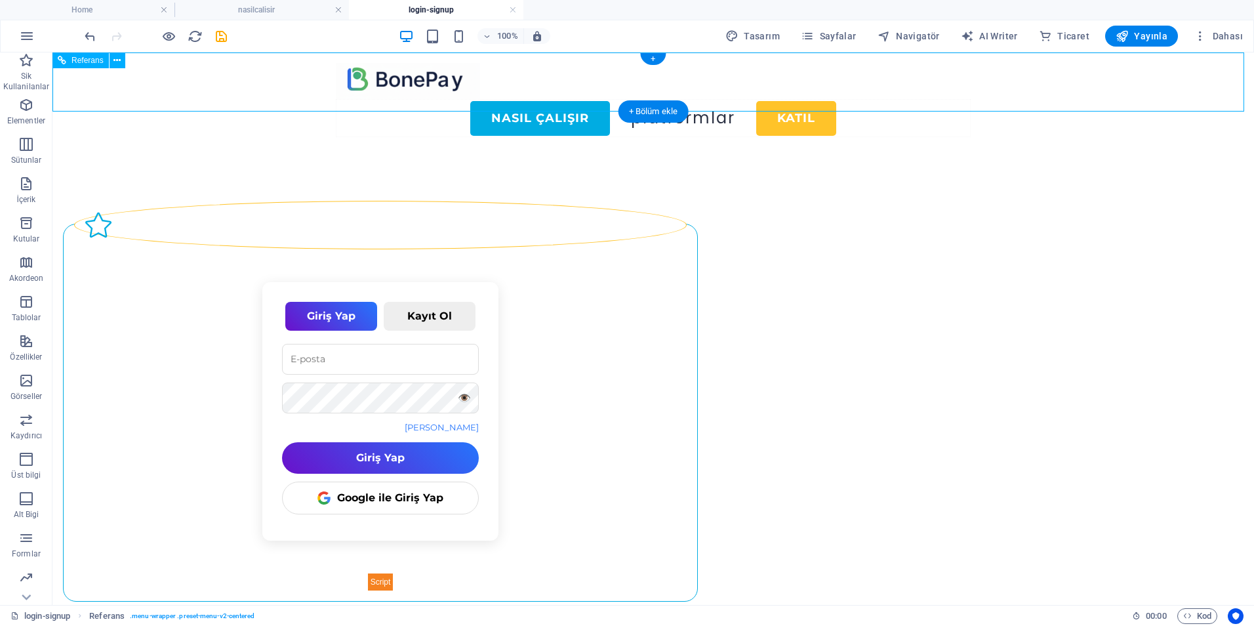
click at [752, 99] on nav "Nasıl Çalışır Platformlar KATIL" at bounding box center [653, 118] width 635 height 38
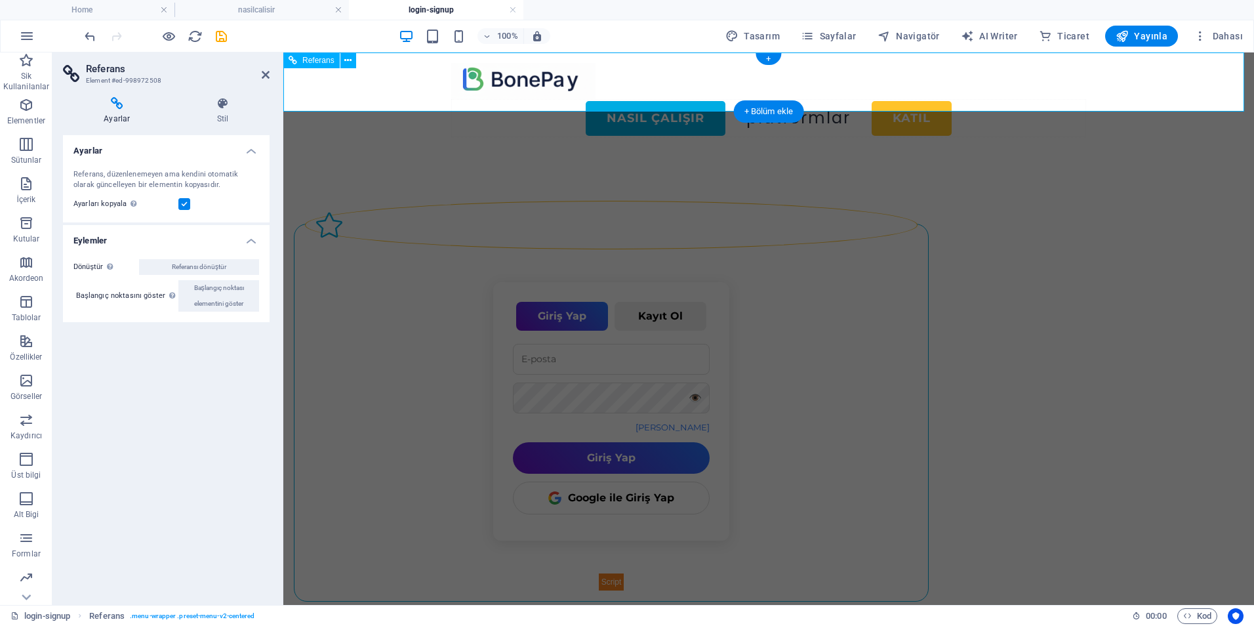
click at [752, 99] on nav "Nasıl Çalışır Platformlar KATIL" at bounding box center [768, 118] width 635 height 38
click at [872, 99] on nav "Nasıl Çalışır Platformlar KATIL" at bounding box center [768, 118] width 635 height 38
click at [1065, 99] on nav "Nasıl Çalışır Platformlar KATIL" at bounding box center [768, 118] width 635 height 38
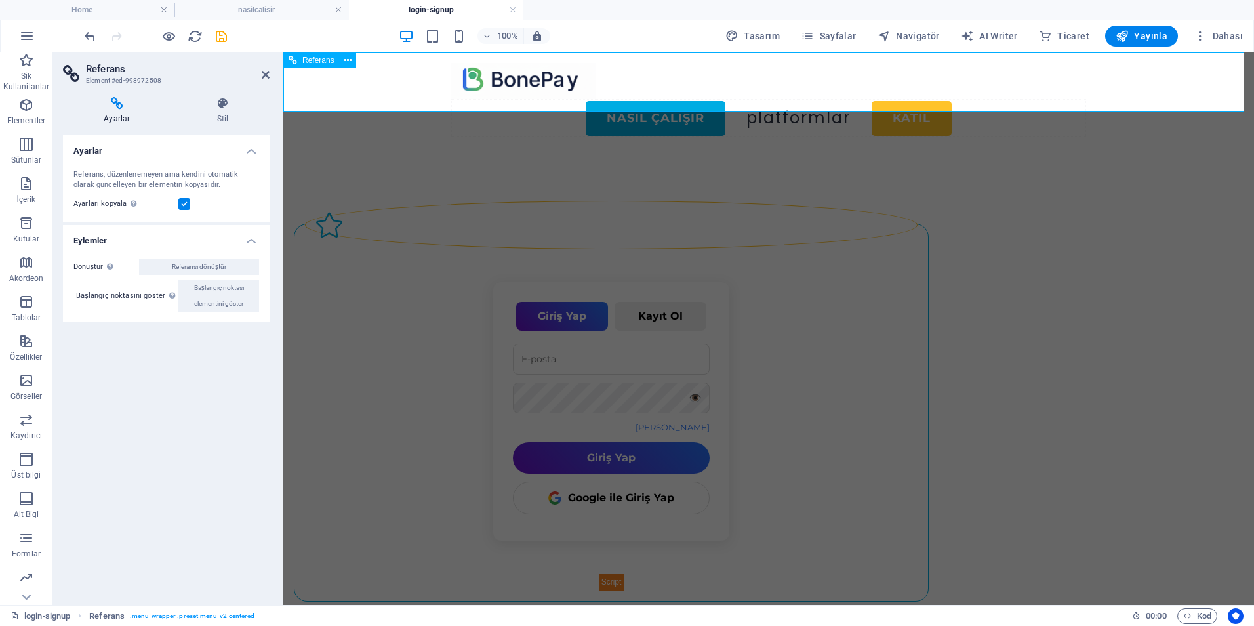
click at [853, 99] on nav "Nasıl Çalışır Platformlar KATIL" at bounding box center [768, 118] width 635 height 38
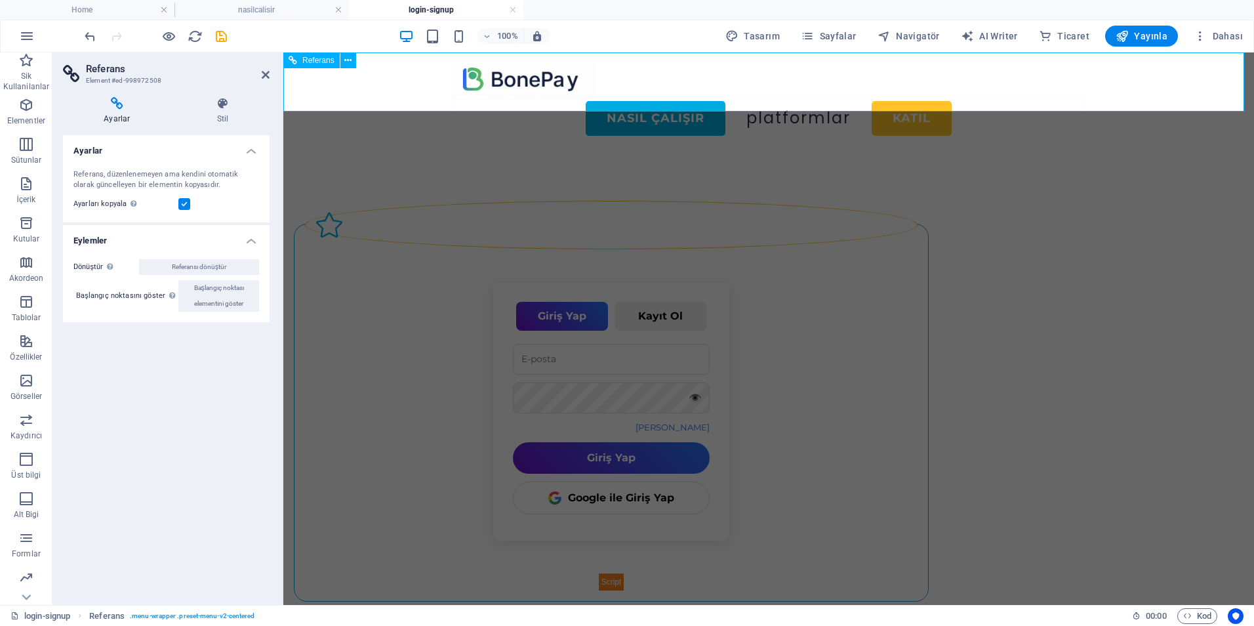
click at [853, 99] on nav "Nasıl Çalışır Platformlar KATIL" at bounding box center [768, 118] width 635 height 38
click at [267, 74] on icon at bounding box center [266, 75] width 8 height 10
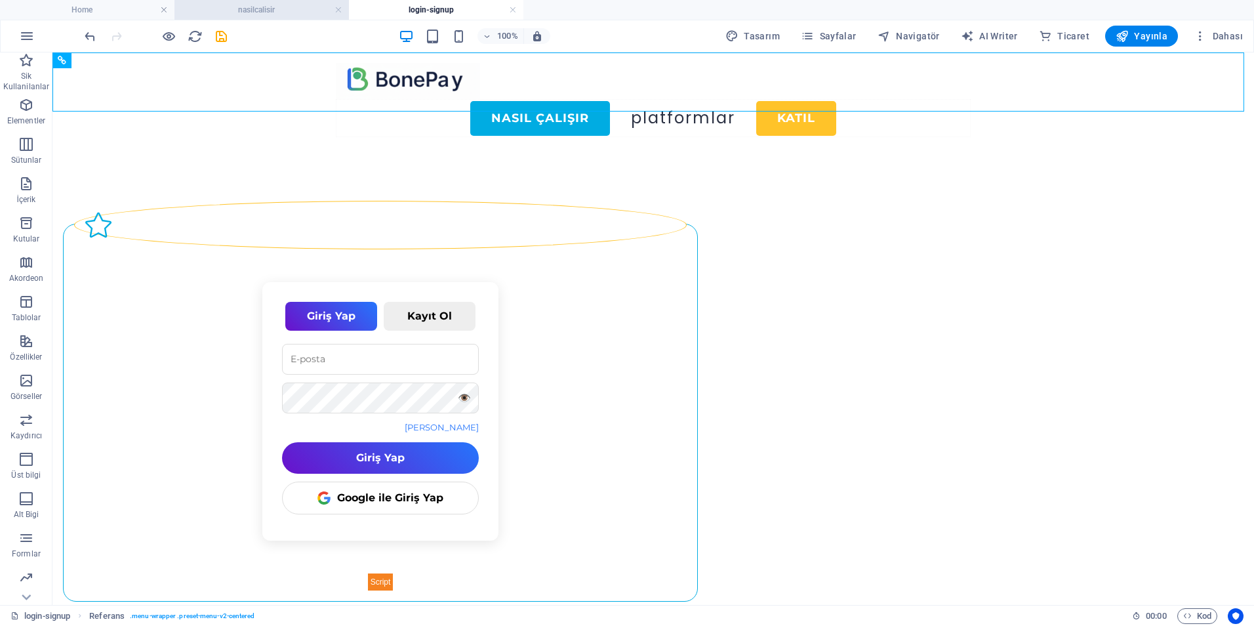
click at [253, 4] on h4 "nasilcalisir" at bounding box center [261, 10] width 174 height 14
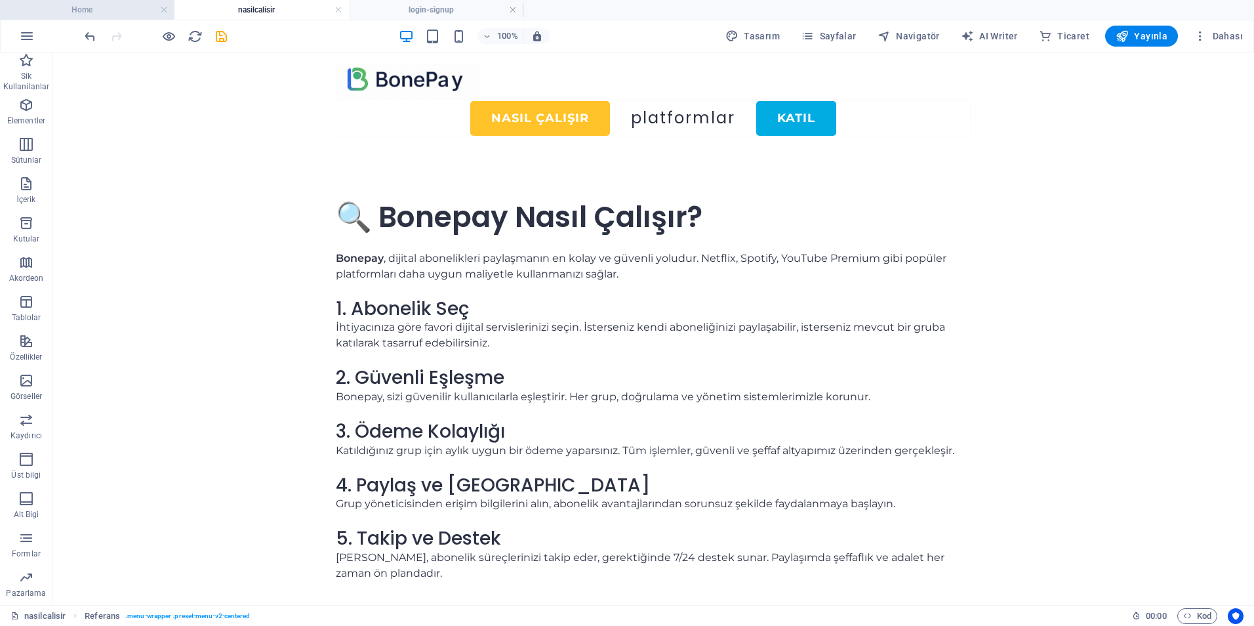
click at [116, 0] on li "Home" at bounding box center [87, 10] width 174 height 20
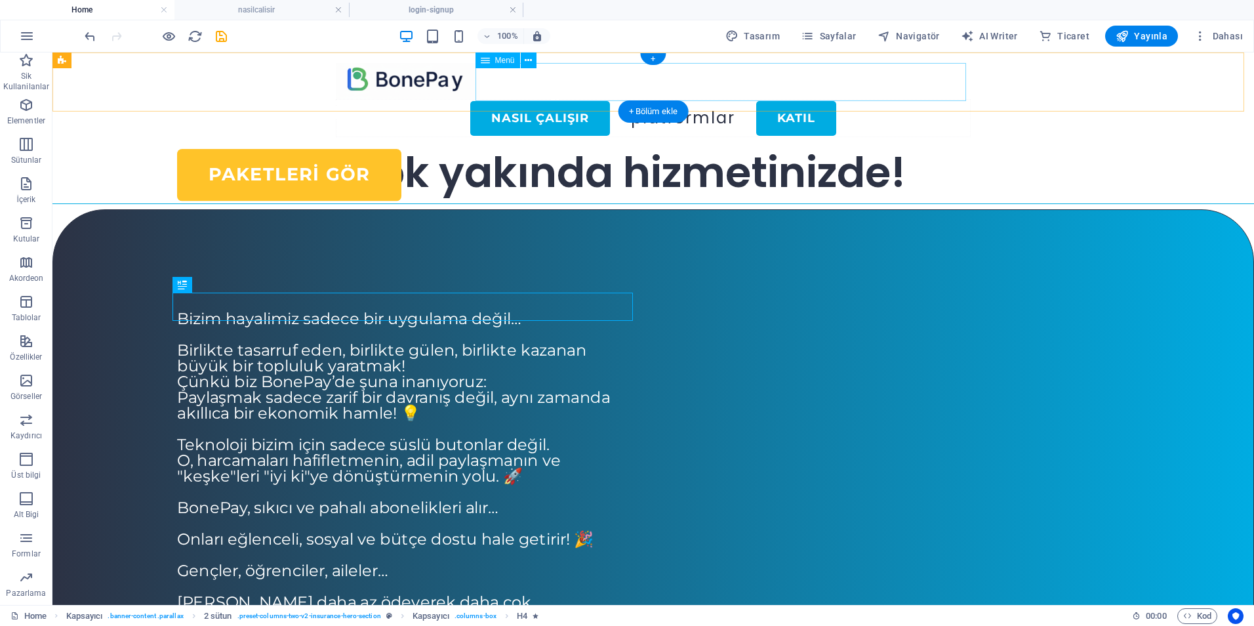
click at [737, 99] on nav "Nasıl Çalışır Platformlar KATIL" at bounding box center [653, 118] width 635 height 38
select select "1"
select select
select select "default"
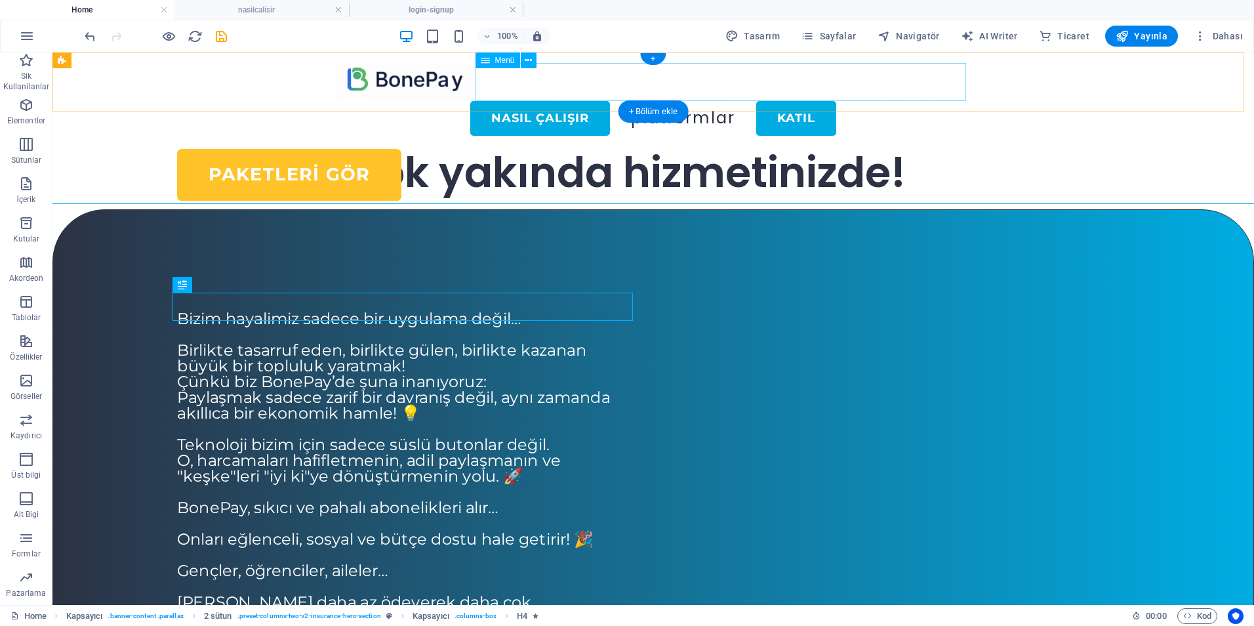
select select "2"
select select
select select "default"
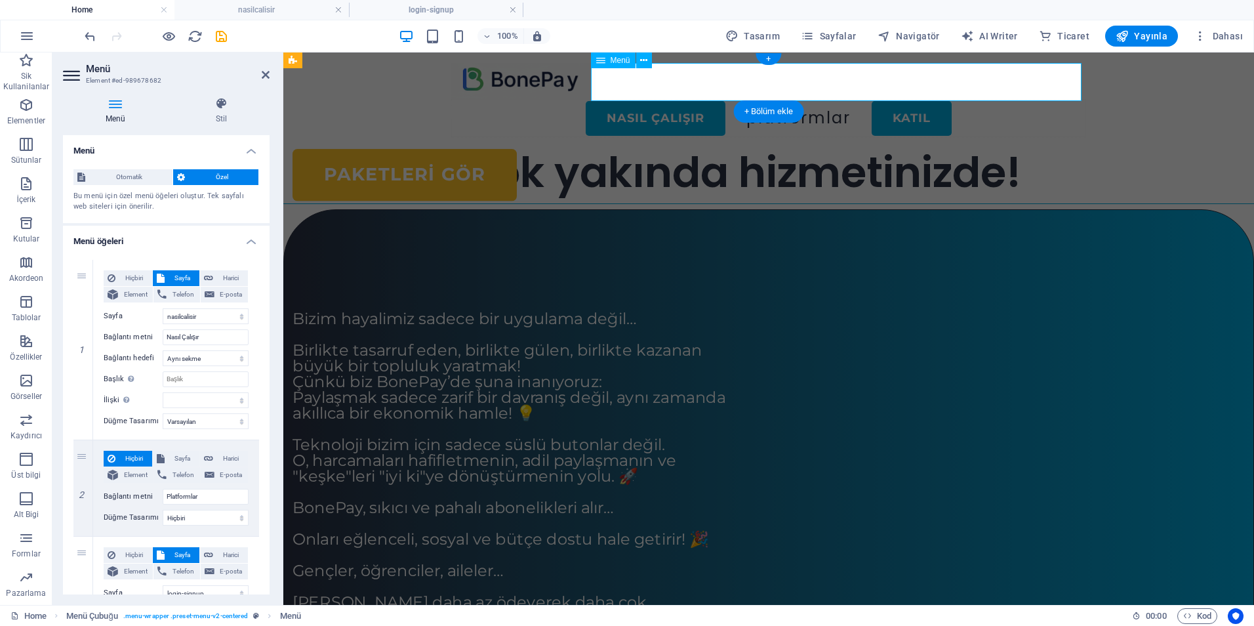
click at [854, 99] on nav "Nasıl Çalışır Platformlar KATIL" at bounding box center [768, 118] width 635 height 38
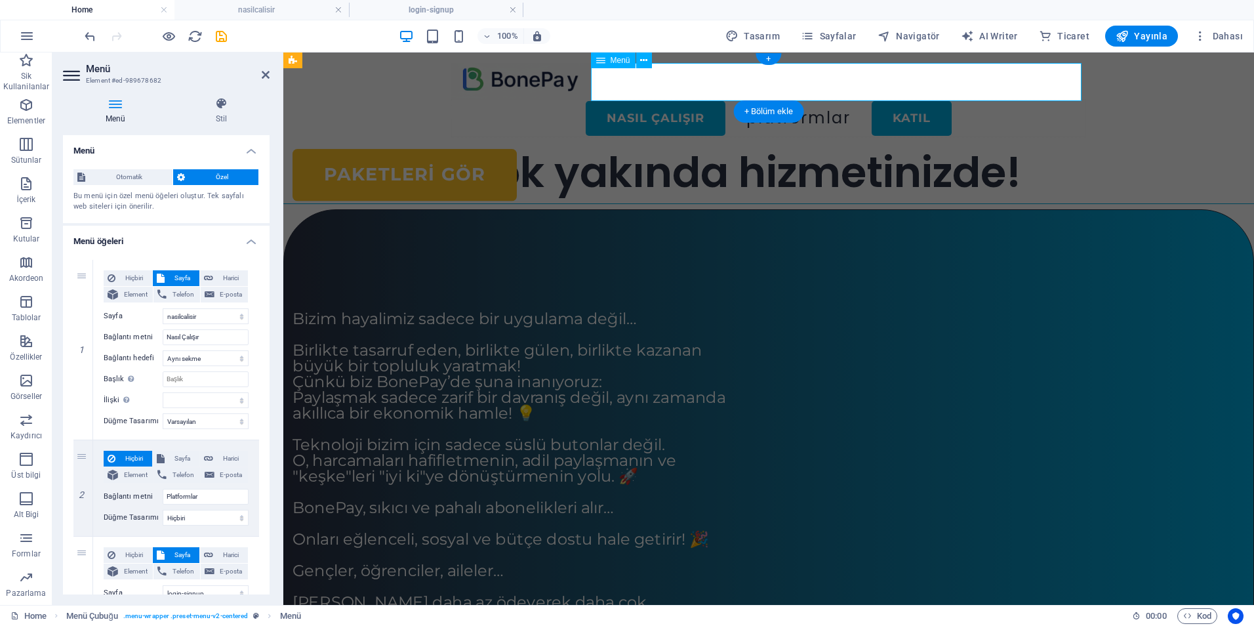
click at [854, 99] on nav "Nasıl Çalışır Platformlar KATIL" at bounding box center [768, 118] width 635 height 38
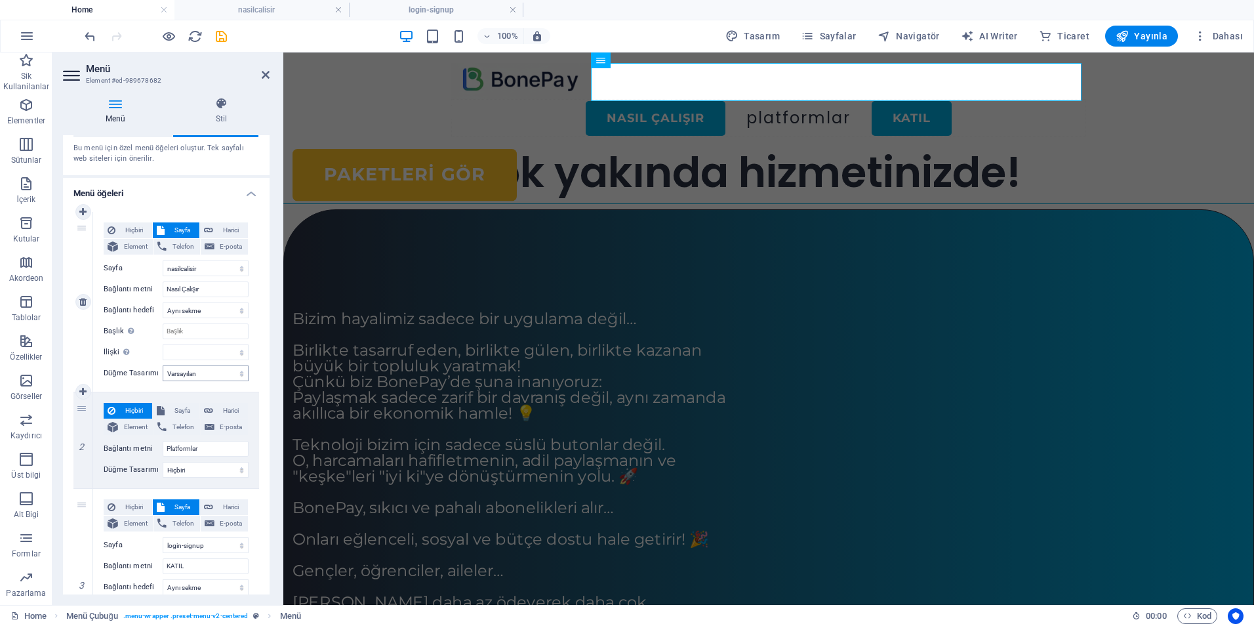
scroll to position [66, 0]
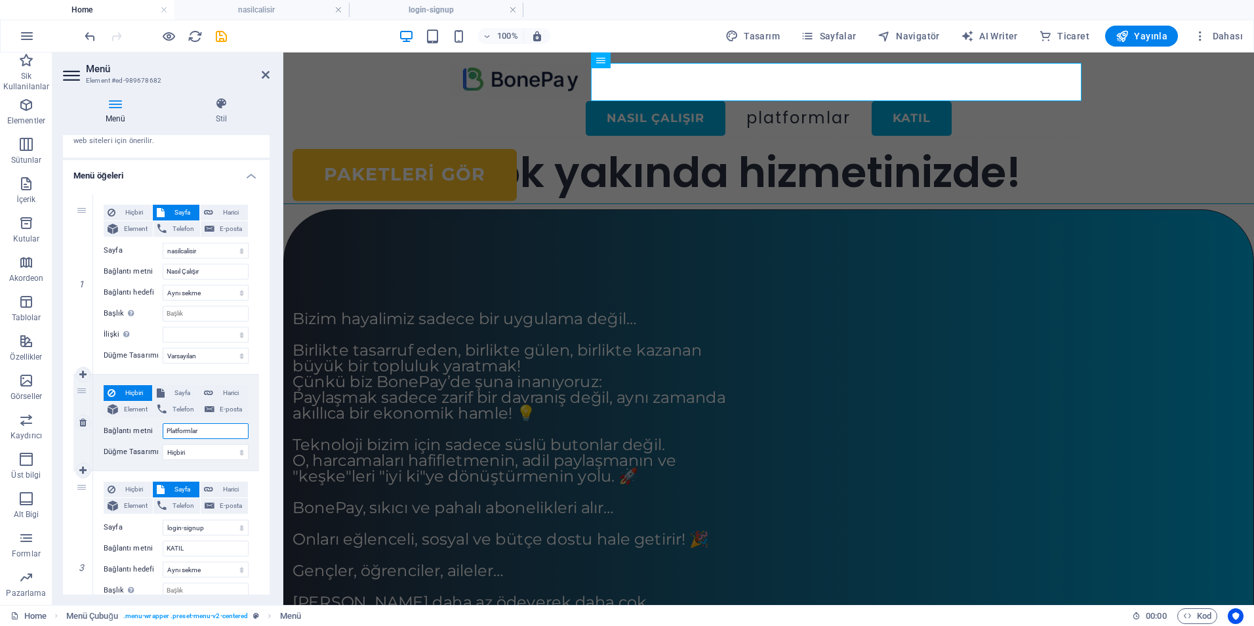
click at [213, 428] on input "Platformlar" at bounding box center [206, 431] width 86 height 16
type input "Das"
select select
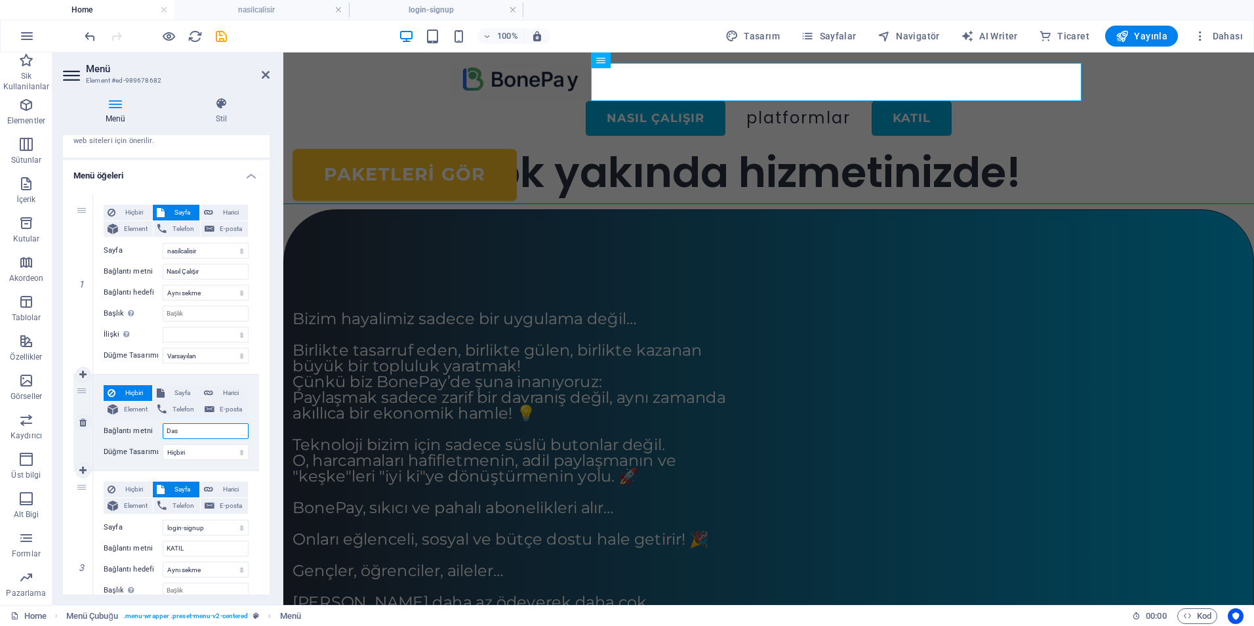
type input "Da"
select select
type input "D"
select select
type input "D"
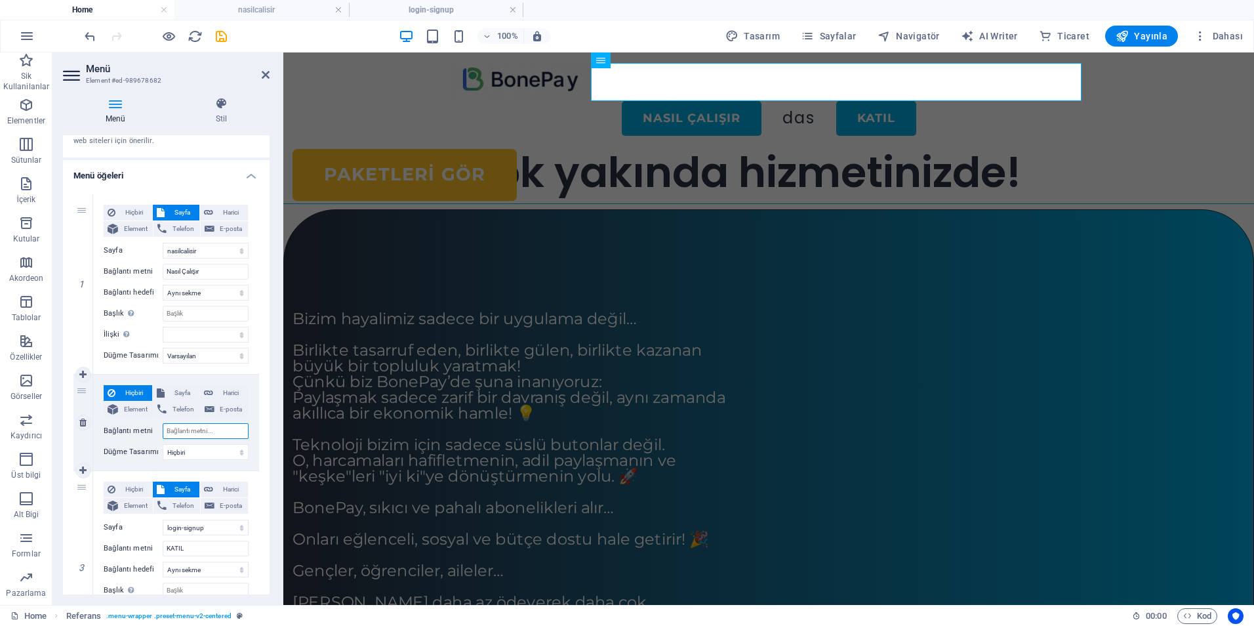
select select
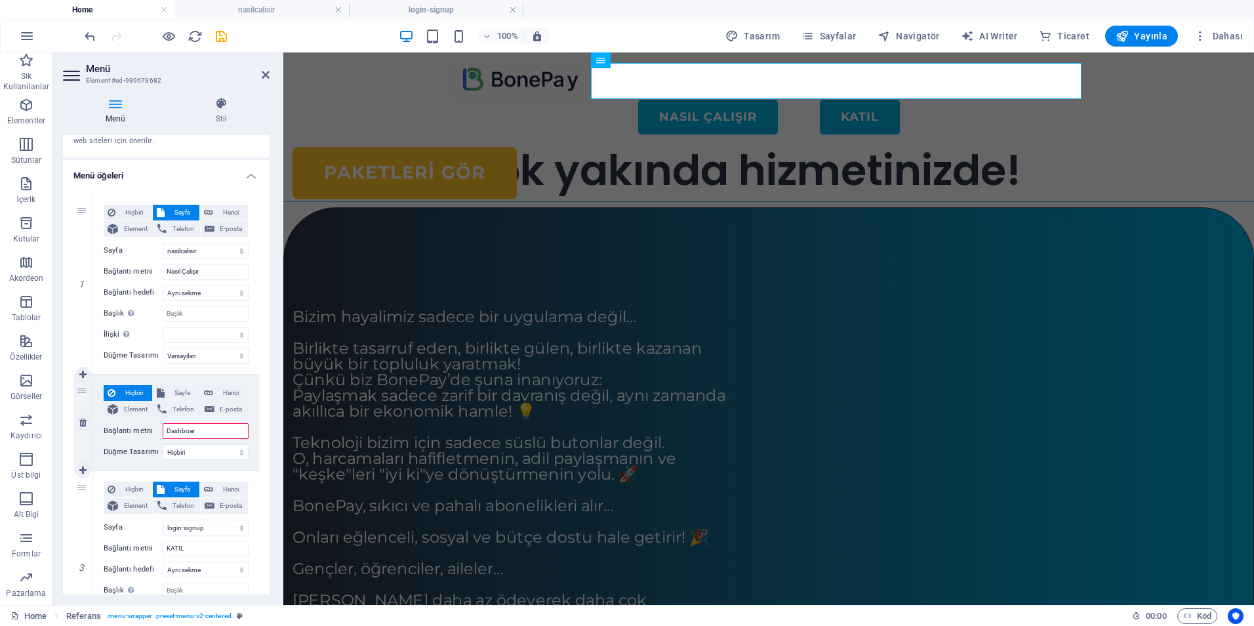
type input "Dashboard"
select select
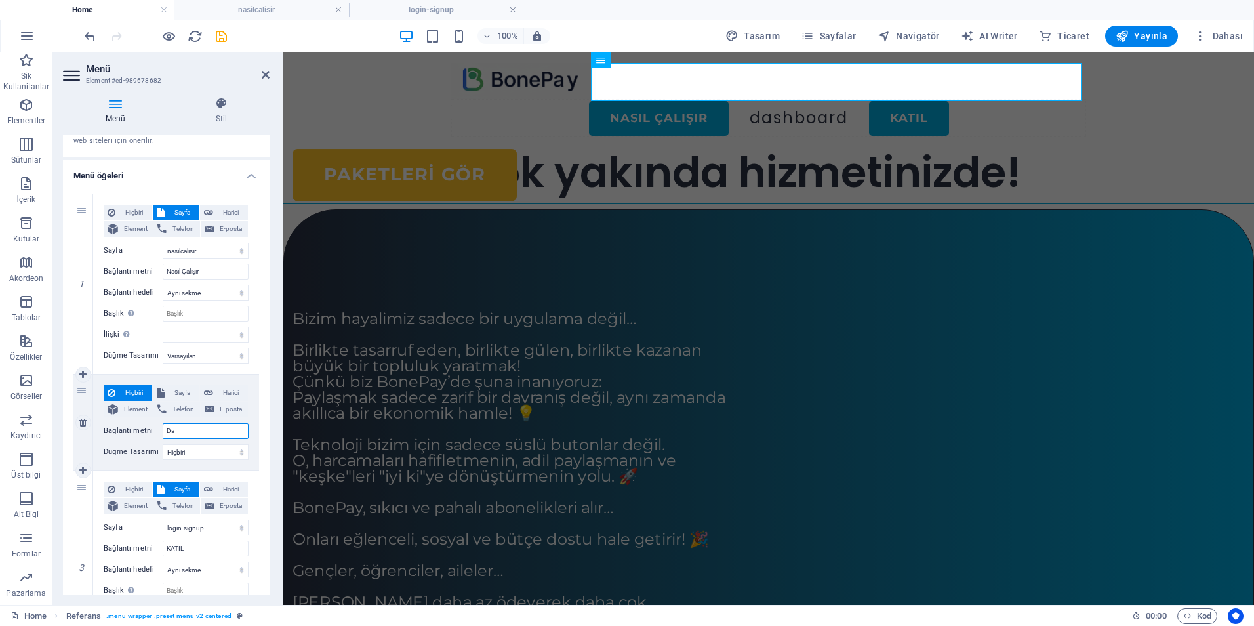
type input "D"
select select
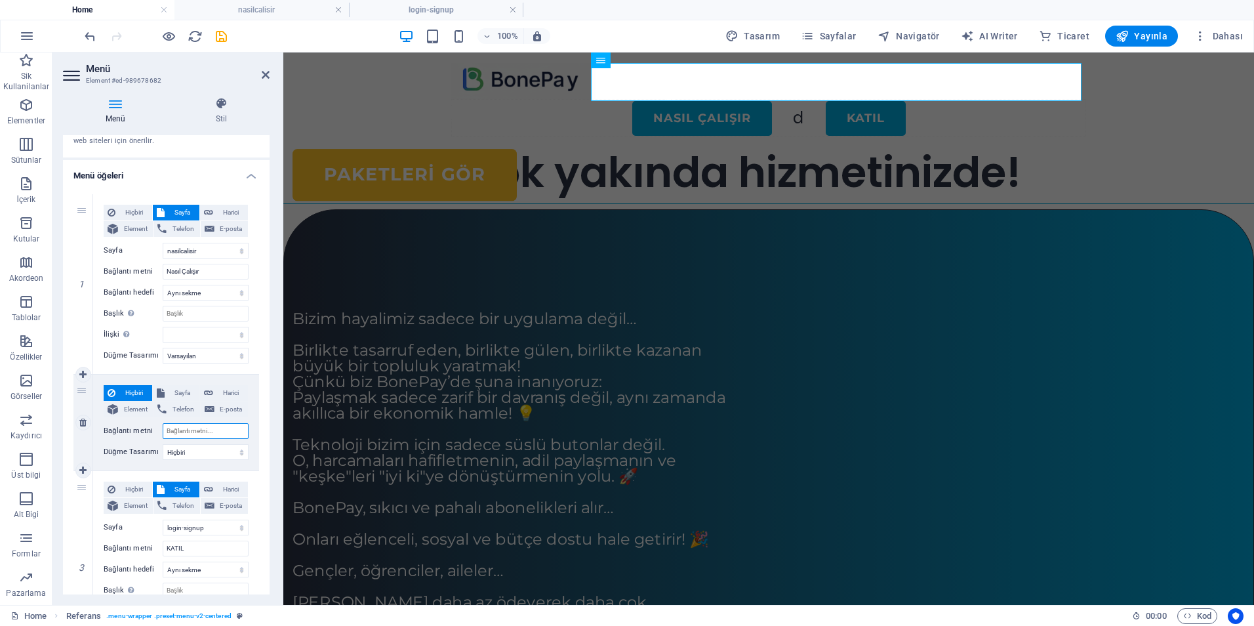
select select
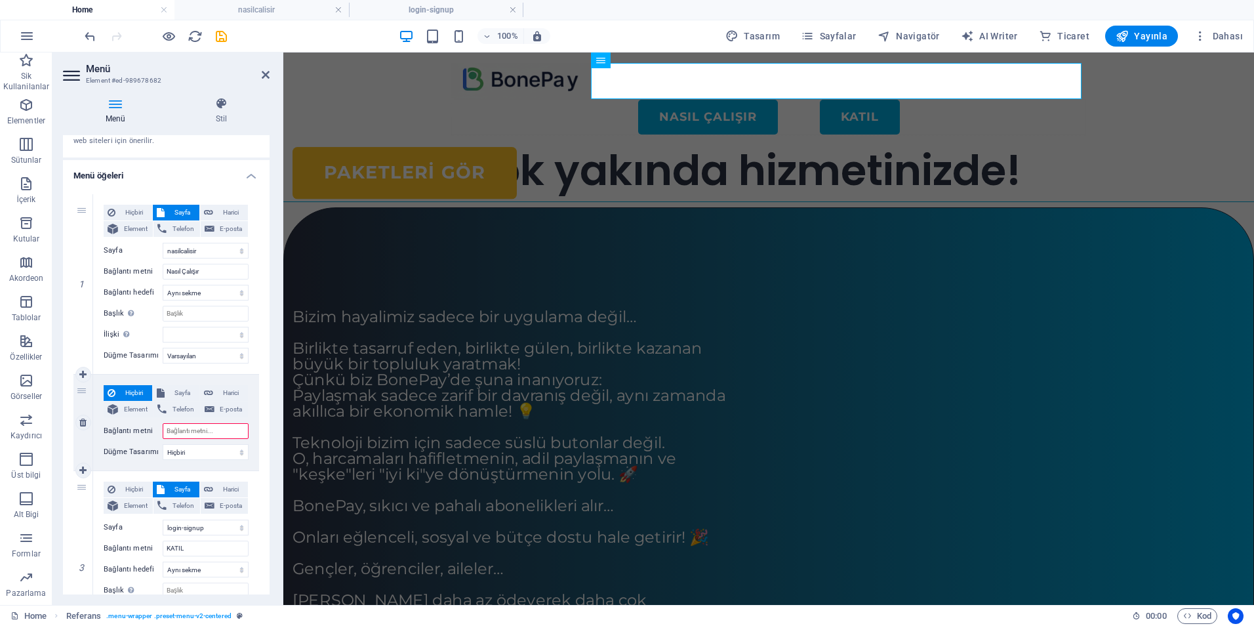
type input "P"
select select
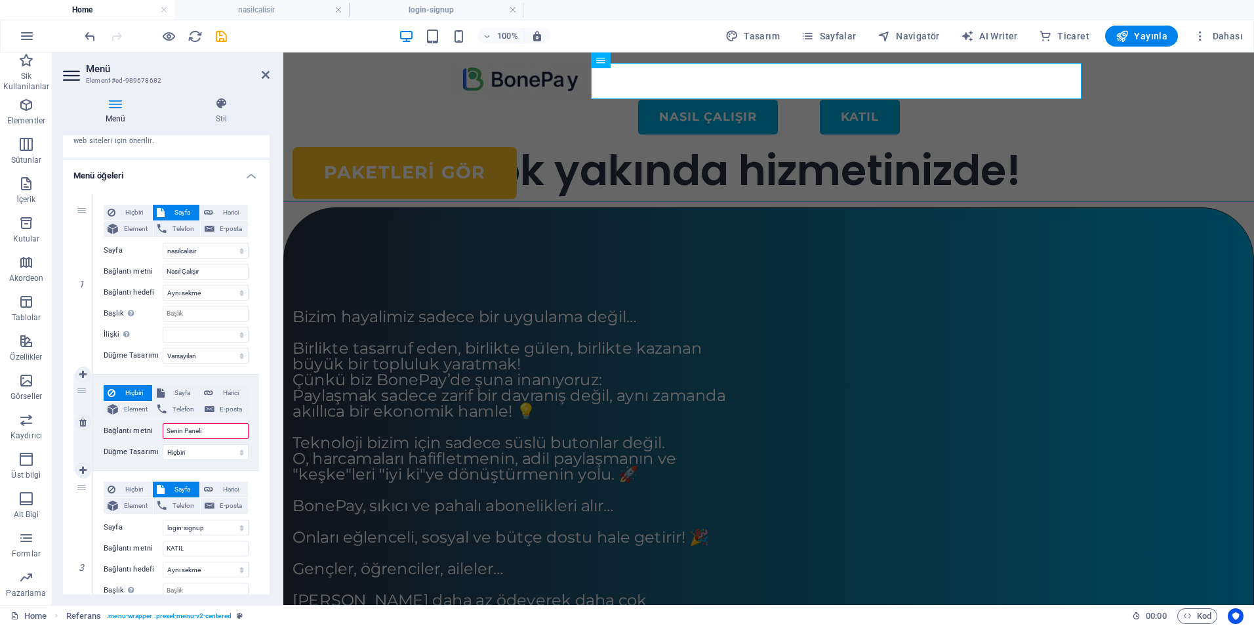
type input "Senin Panelin"
select select
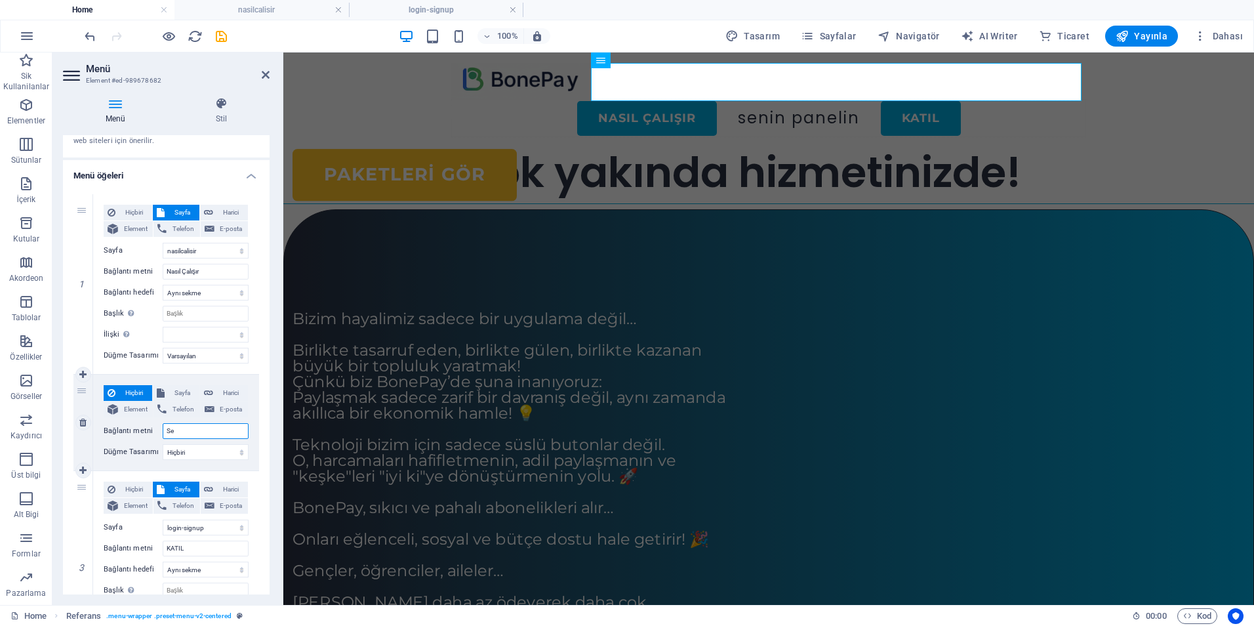
type input "S"
select select
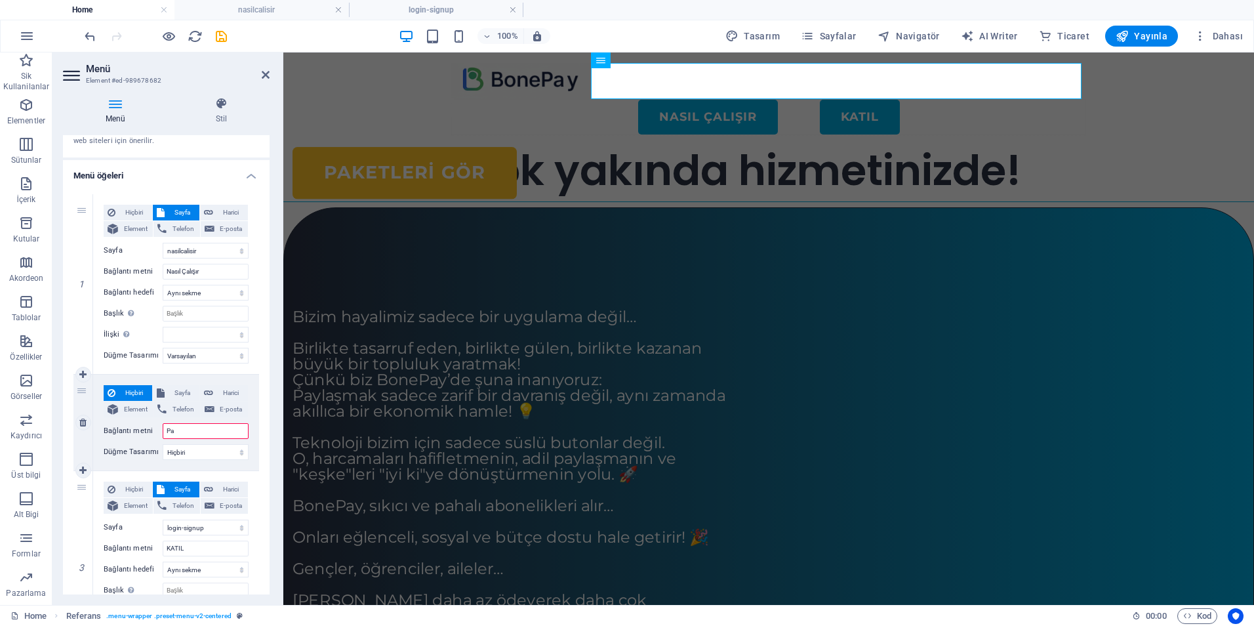
type input "P"
select select
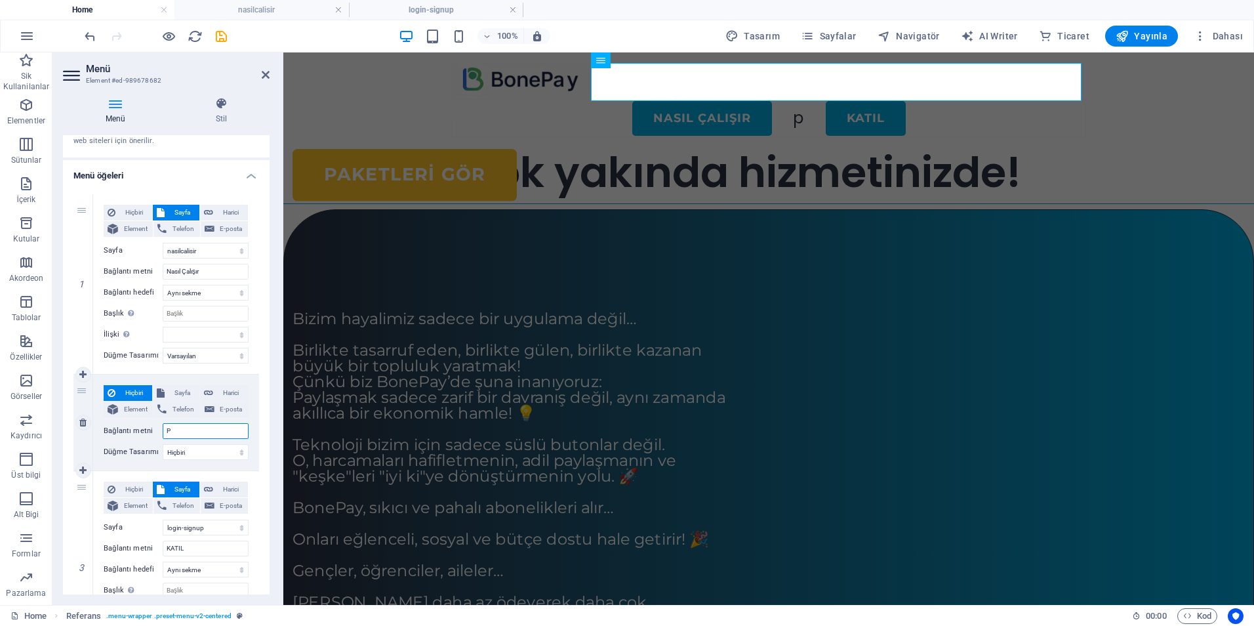
type input "PA"
select select
type input "PANELİN"
select select
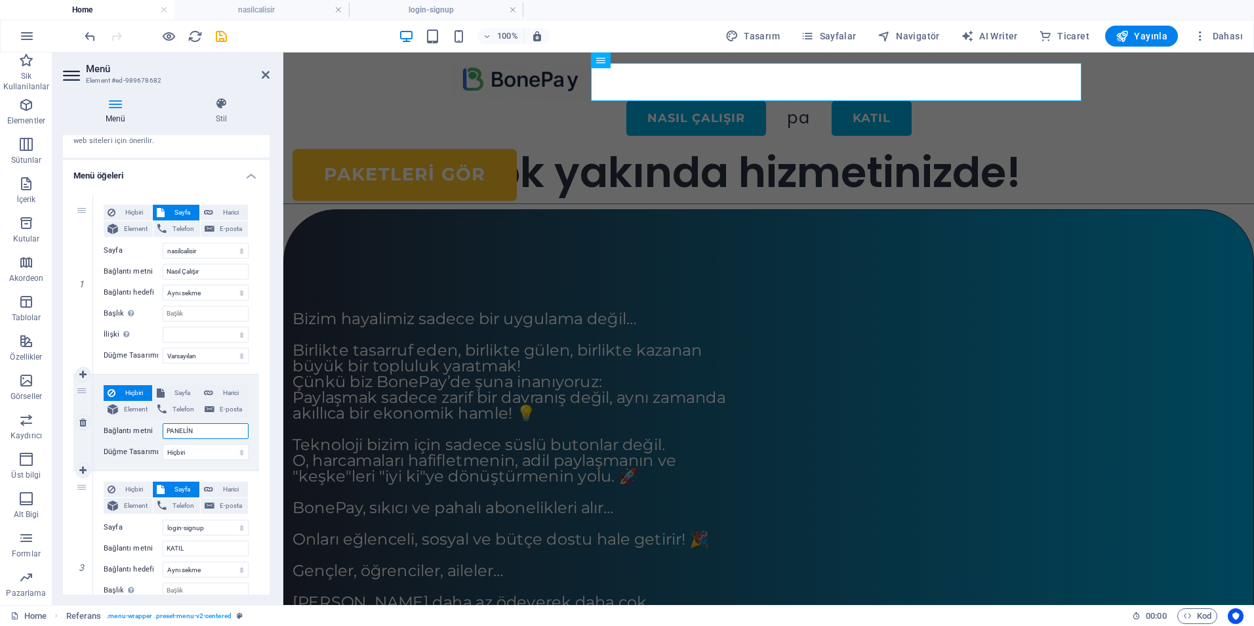
select select
type input "P"
select select
type input "PA"
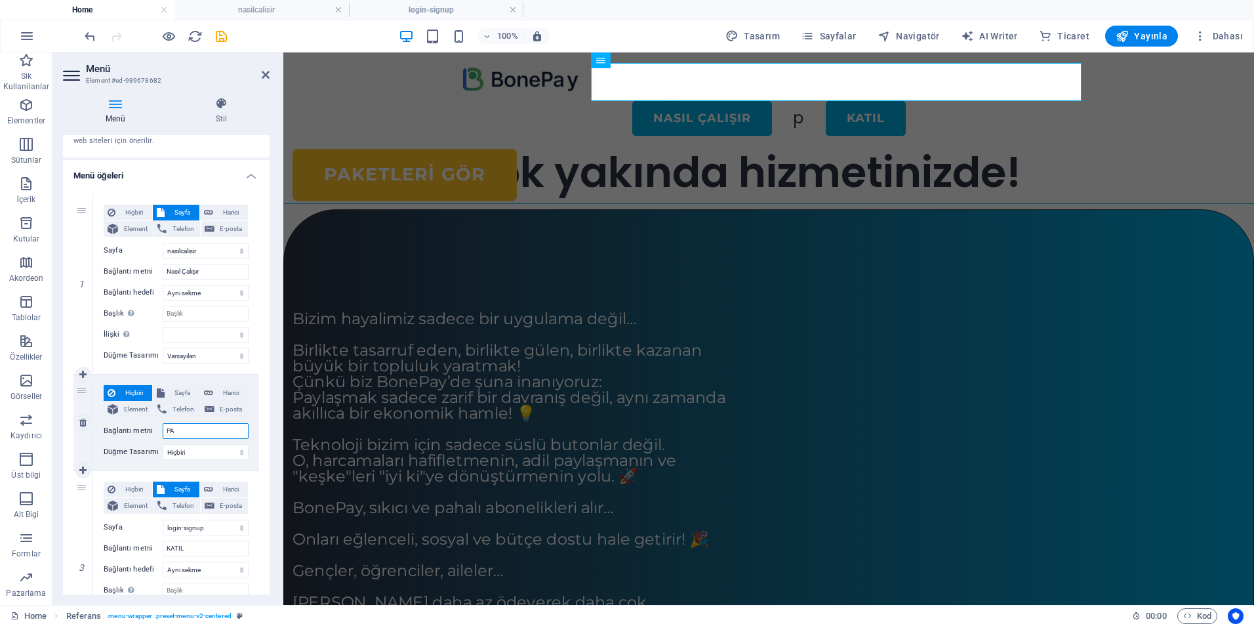
select select
type input "PANEL"
select select
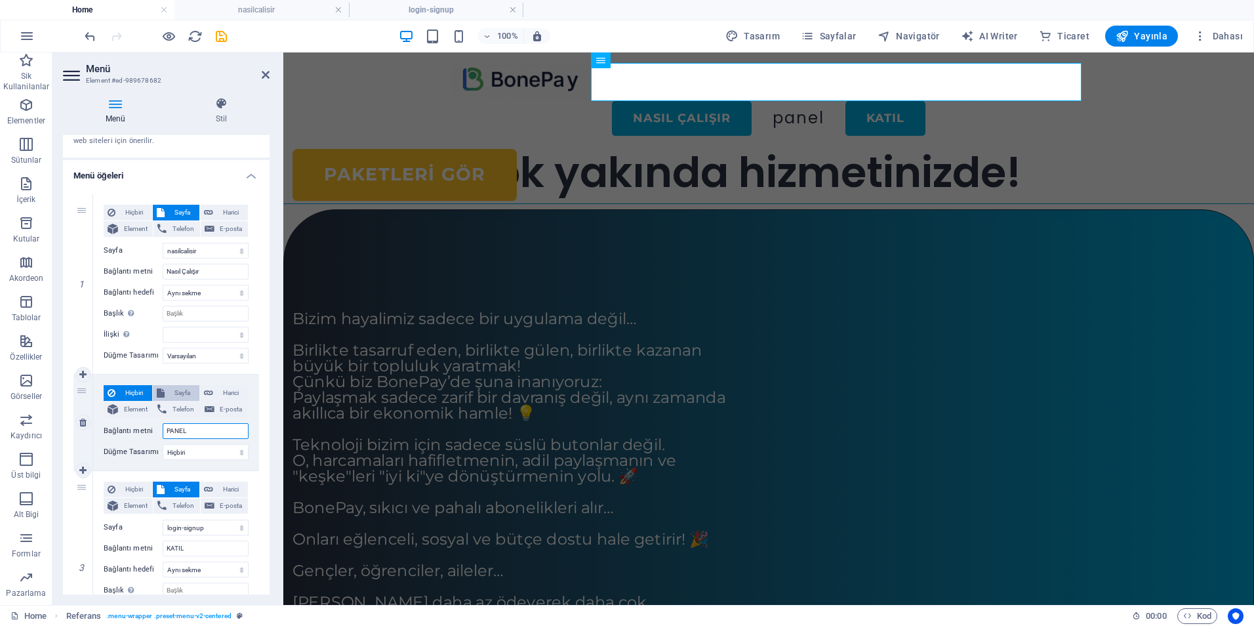
type input "PANEL"
click at [179, 392] on span "Sayfa" at bounding box center [182, 393] width 27 height 16
select select
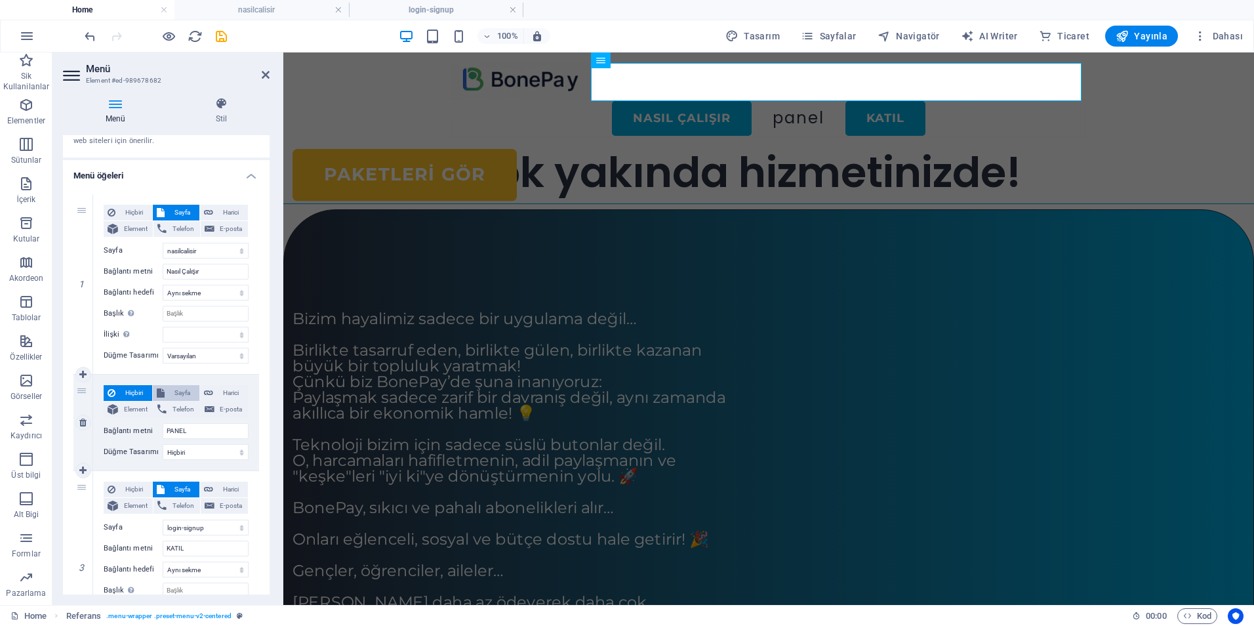
select select
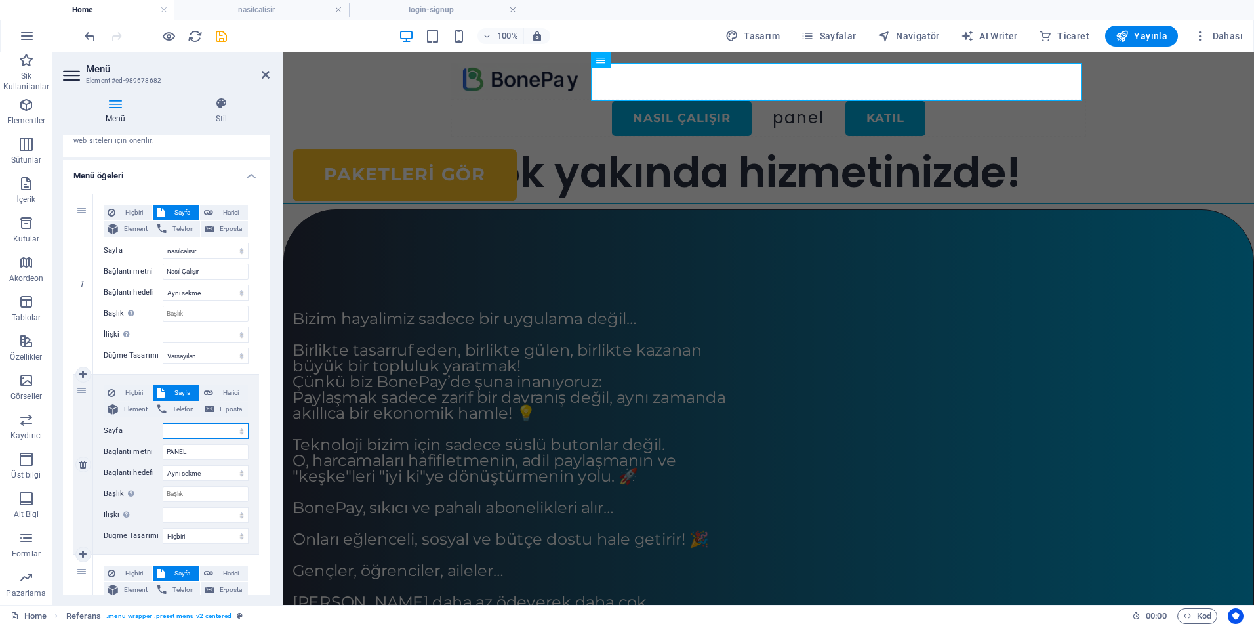
click at [222, 434] on select "Home nasilcalisir login-signup groups payment dashboard admin" at bounding box center [206, 431] width 86 height 16
select select "5"
click at [163, 423] on select "Home nasilcalisir login-signup groups payment dashboard admin" at bounding box center [206, 431] width 86 height 16
select select
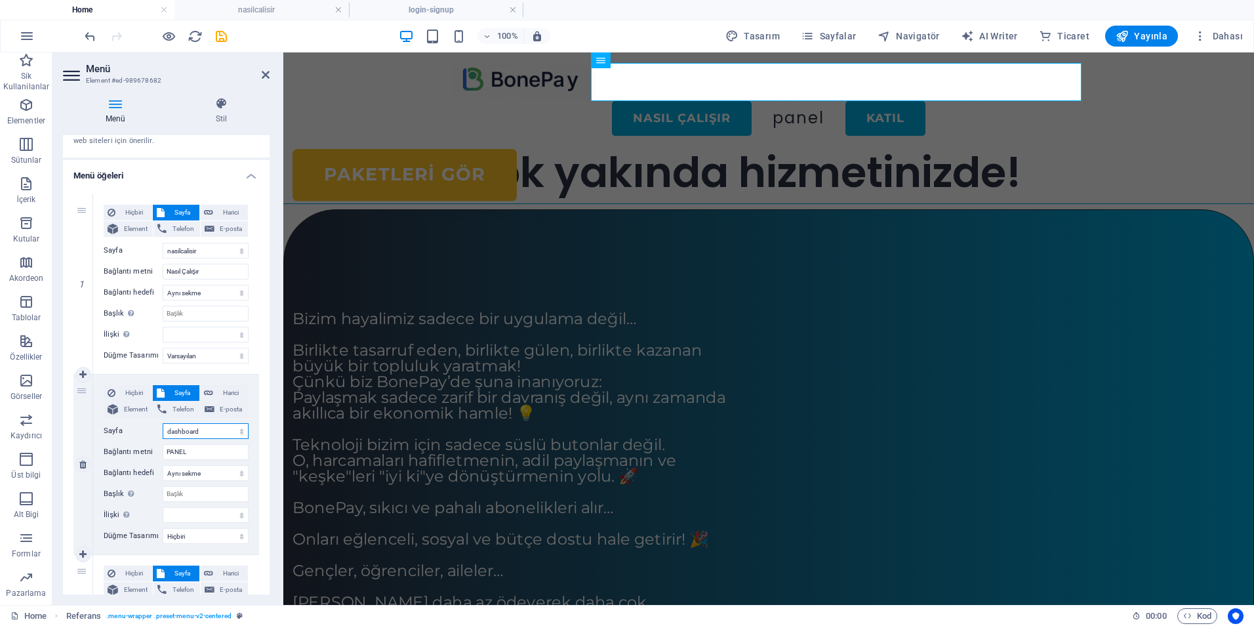
select select
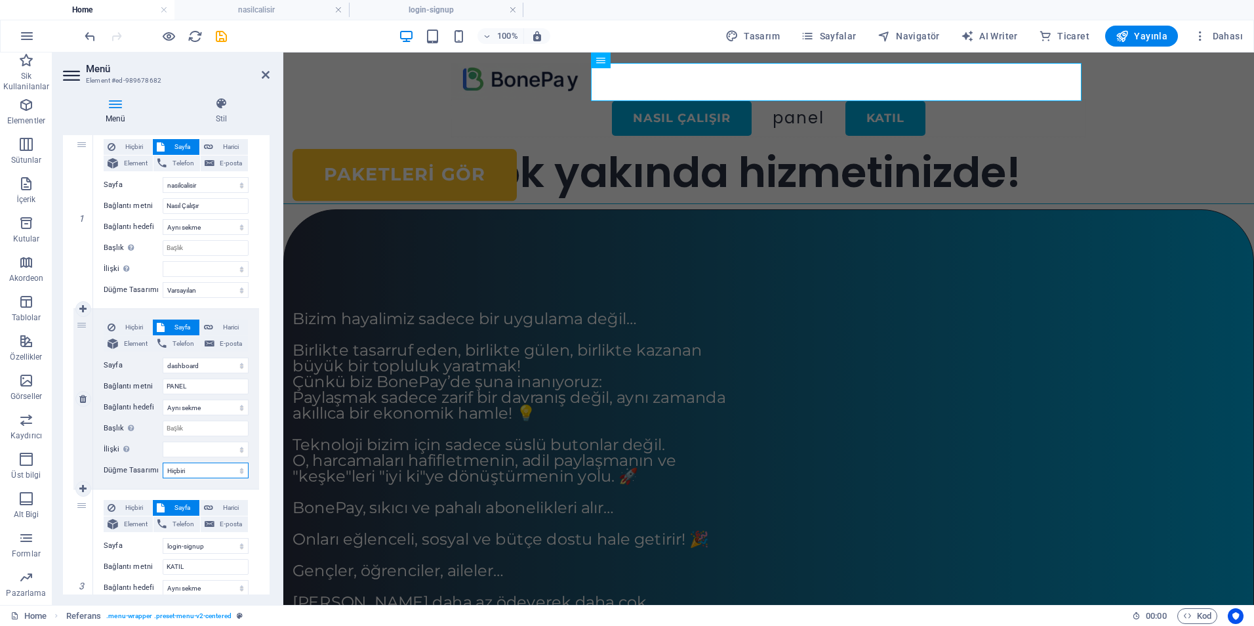
click at [207, 469] on select "Hiçbiri Varsayılan Birincil İkincil" at bounding box center [206, 470] width 86 height 16
select select "default"
click at [163, 462] on select "Hiçbiri Varsayılan Birincil İkincil" at bounding box center [206, 470] width 86 height 16
select select
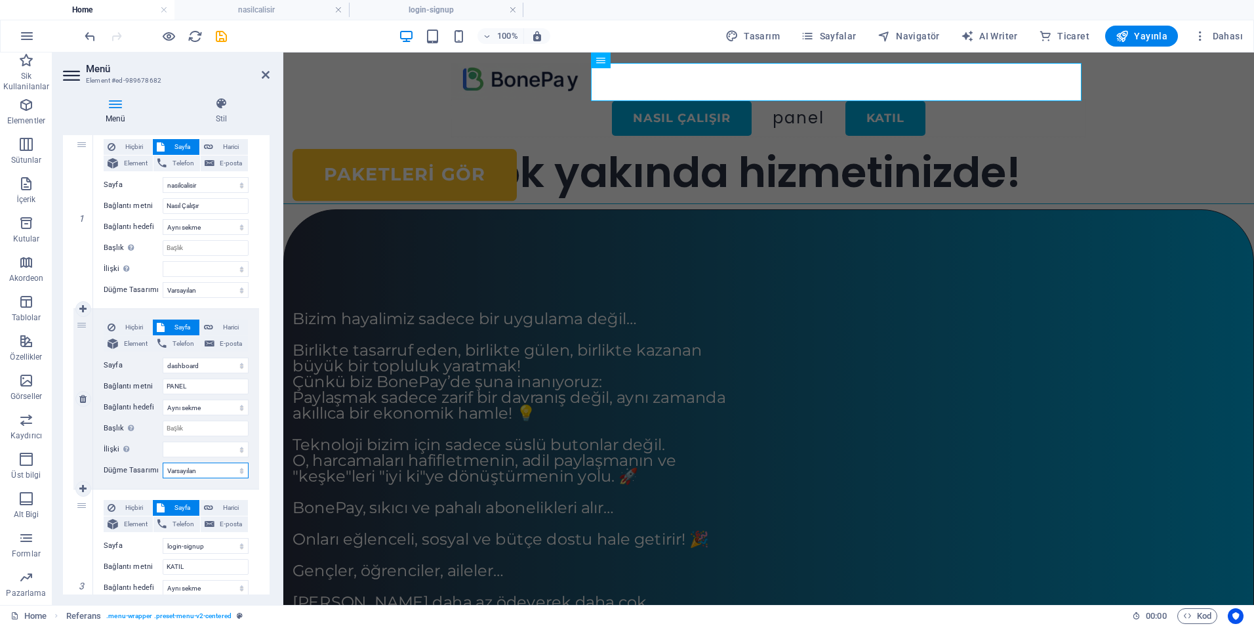
select select
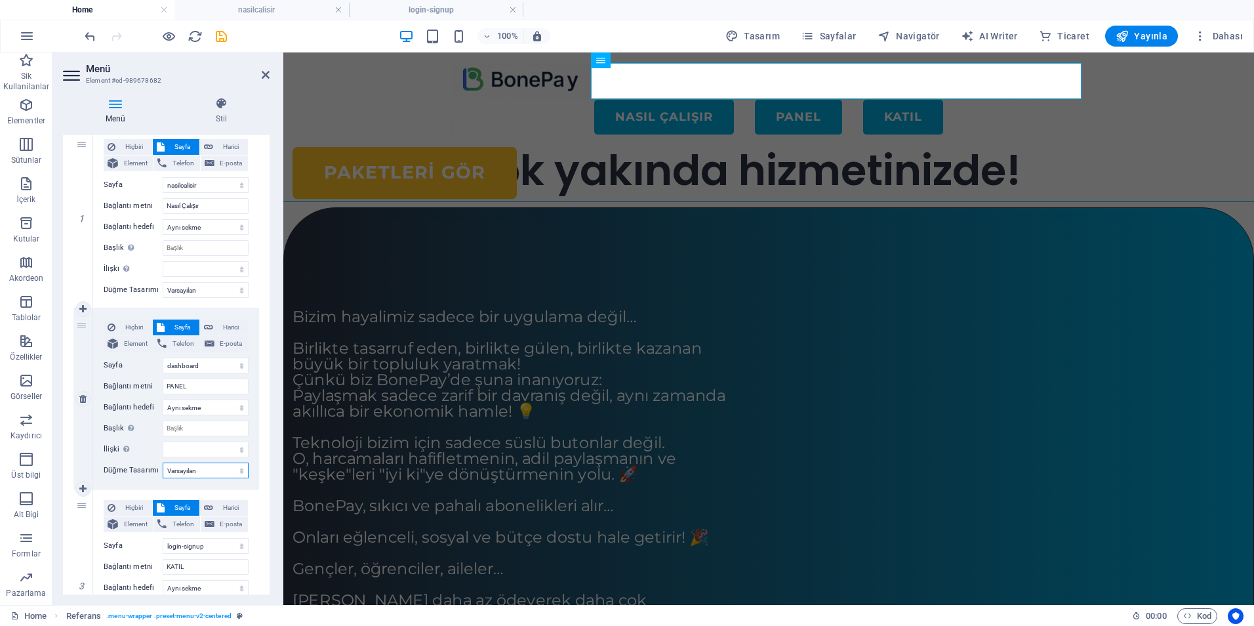
click at [208, 472] on select "Hiçbiri Varsayılan Birincil İkincil" at bounding box center [206, 470] width 86 height 16
select select "primary"
click at [163, 462] on select "Hiçbiri Varsayılan Birincil İkincil" at bounding box center [206, 470] width 86 height 16
select select
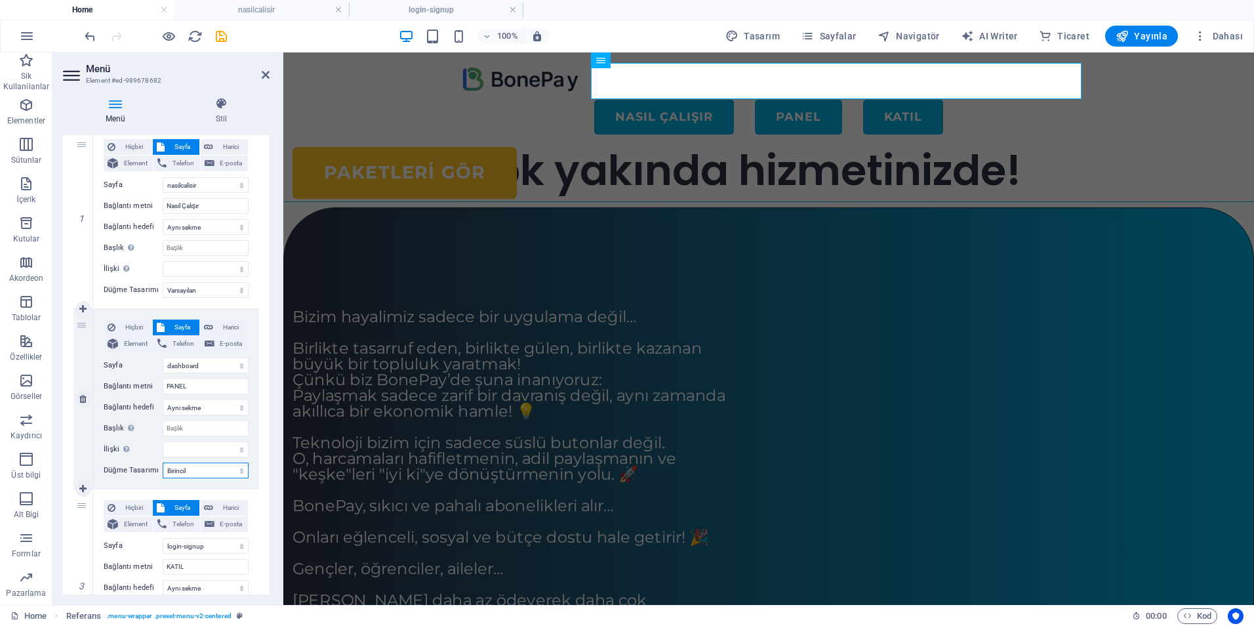
select select
click at [207, 471] on select "Hiçbiri Varsayılan Birincil İkincil" at bounding box center [206, 470] width 86 height 16
select select "secondary"
click at [163, 462] on select "Hiçbiri Varsayılan Birincil İkincil" at bounding box center [206, 470] width 86 height 16
select select
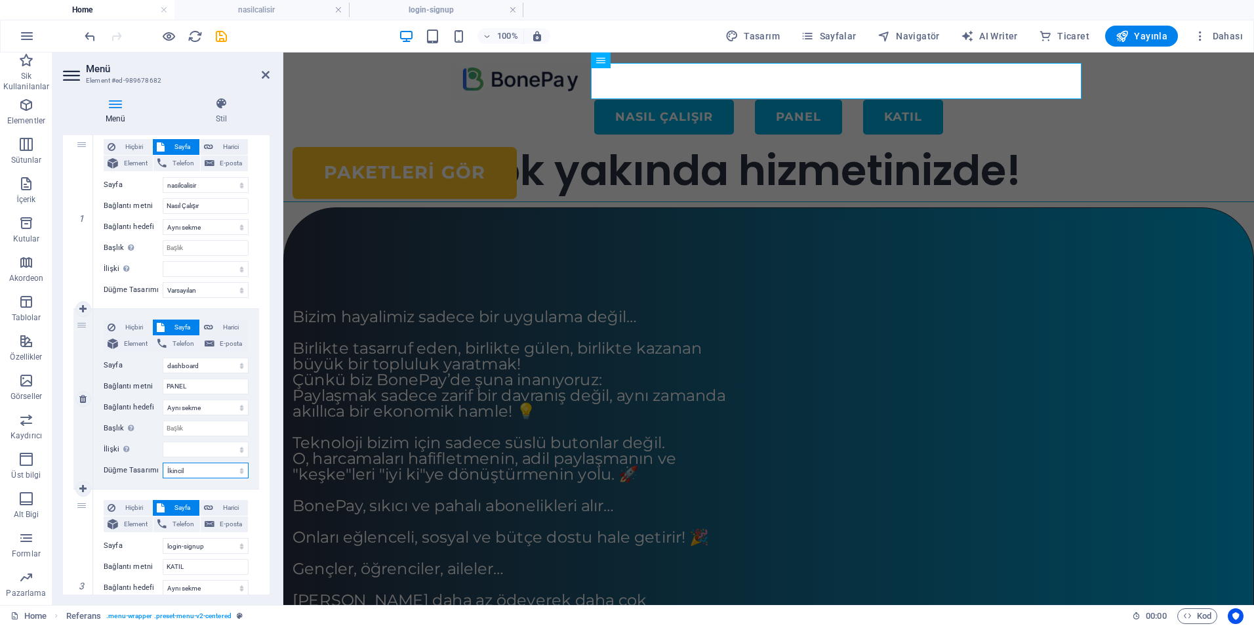
select select
click at [198, 474] on select "Hiçbiri Varsayılan Birincil İkincil" at bounding box center [206, 470] width 86 height 16
select select "default"
click at [163, 462] on select "Hiçbiri Varsayılan Birincil İkincil" at bounding box center [206, 470] width 86 height 16
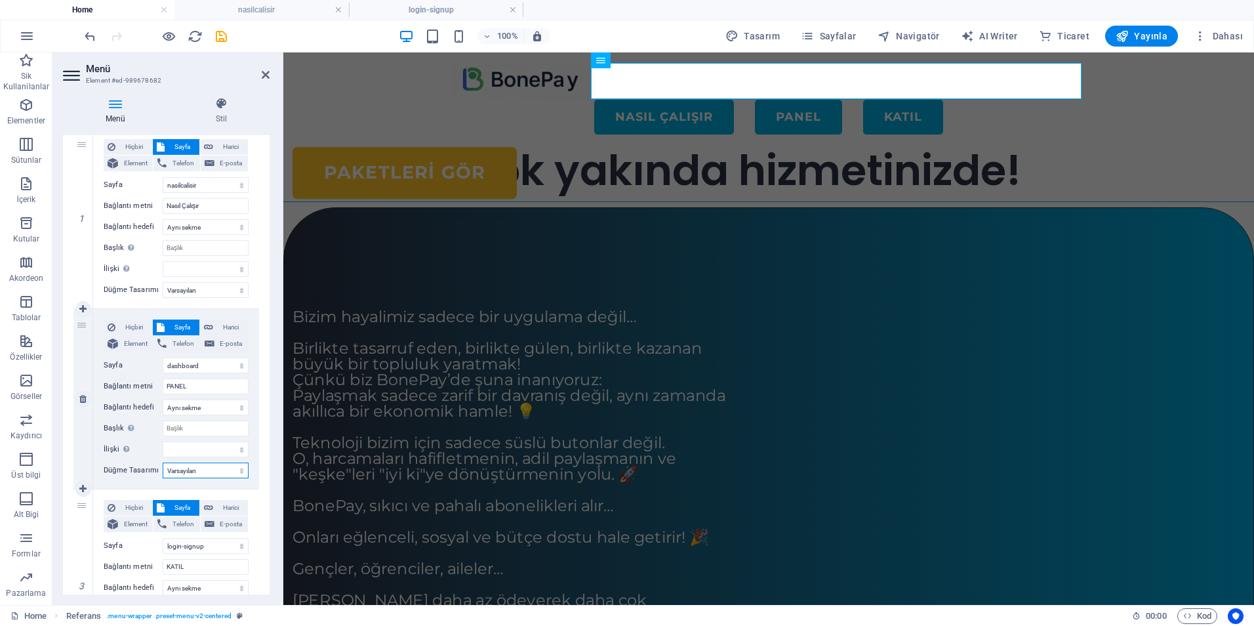
select select
click at [221, 37] on icon "save" at bounding box center [221, 36] width 15 height 15
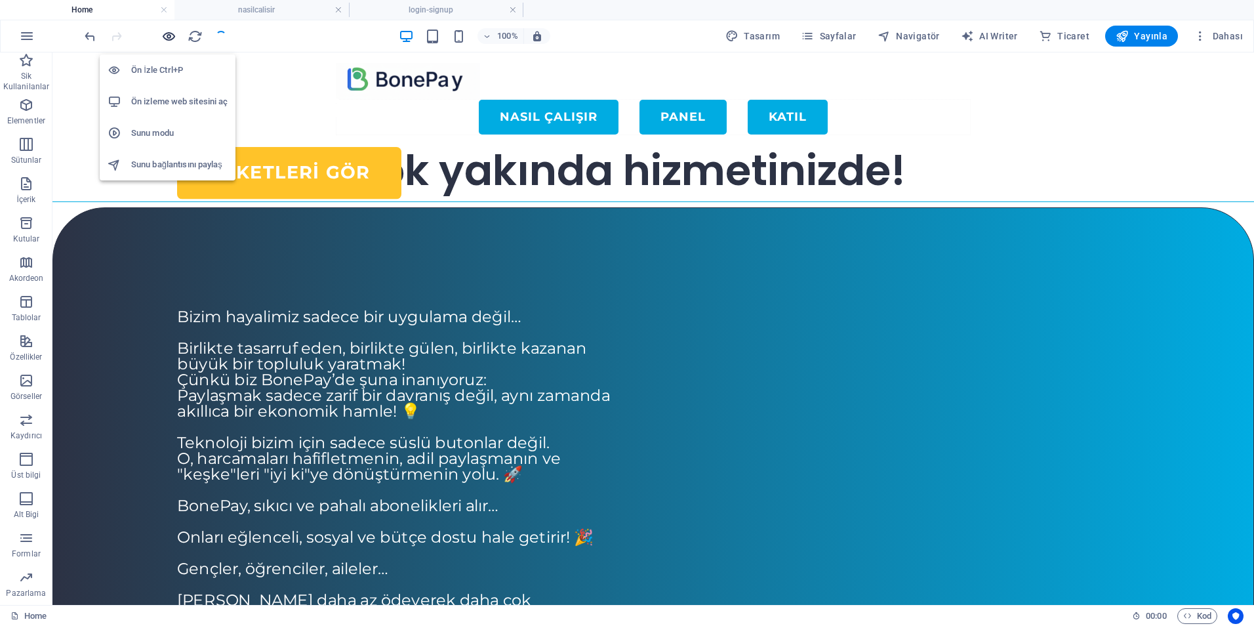
click at [163, 33] on icon "button" at bounding box center [168, 36] width 15 height 15
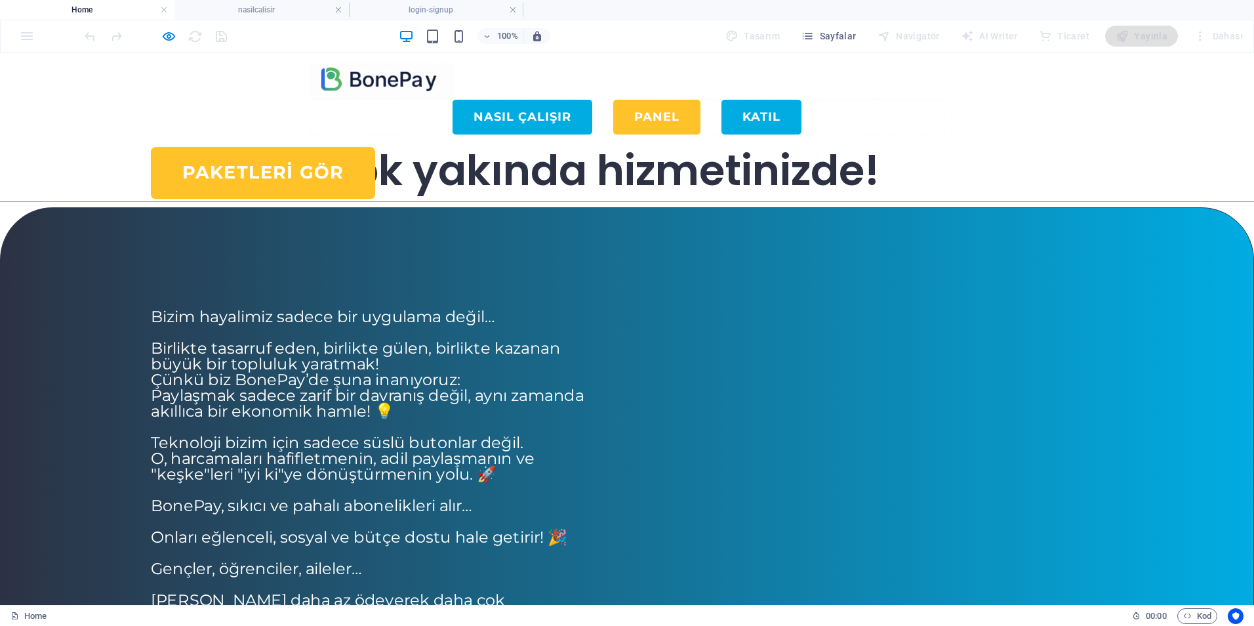
click at [700, 100] on link "PANEL" at bounding box center [656, 117] width 87 height 35
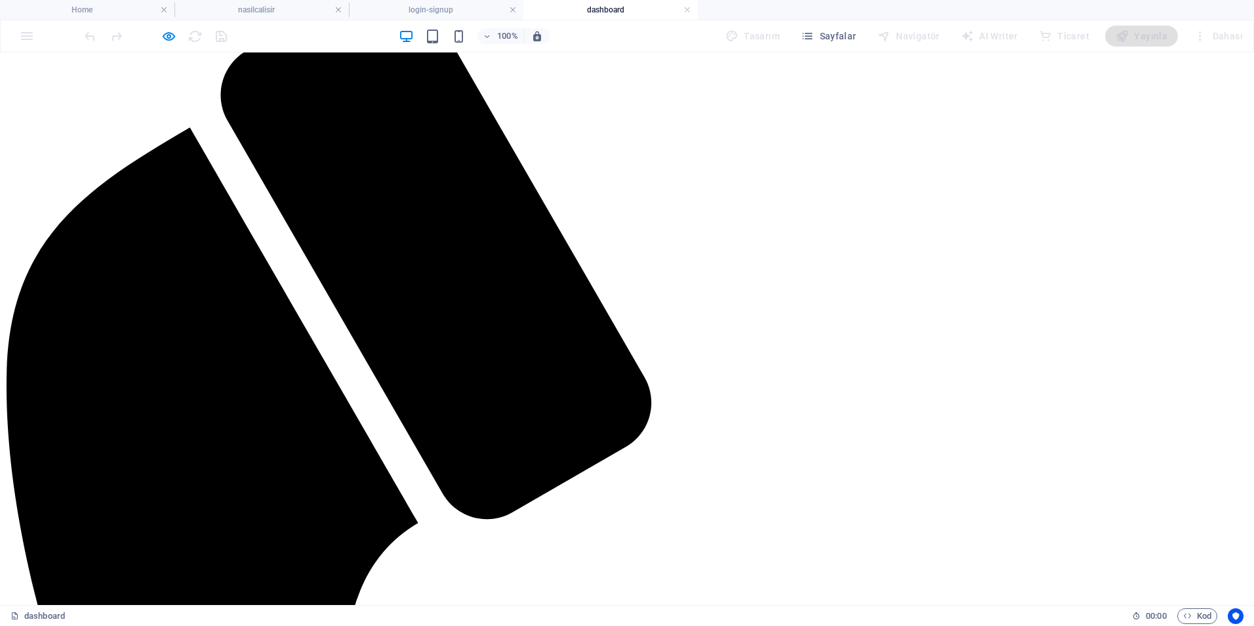
scroll to position [0, 0]
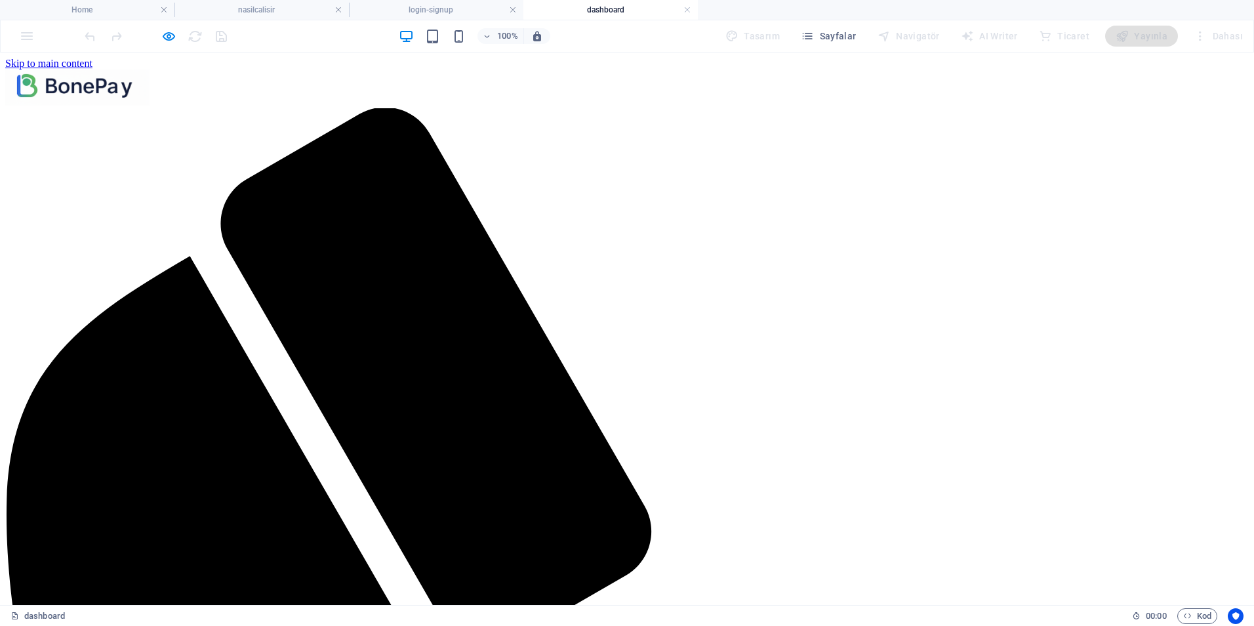
click at [171, 39] on icon "button" at bounding box center [168, 36] width 15 height 15
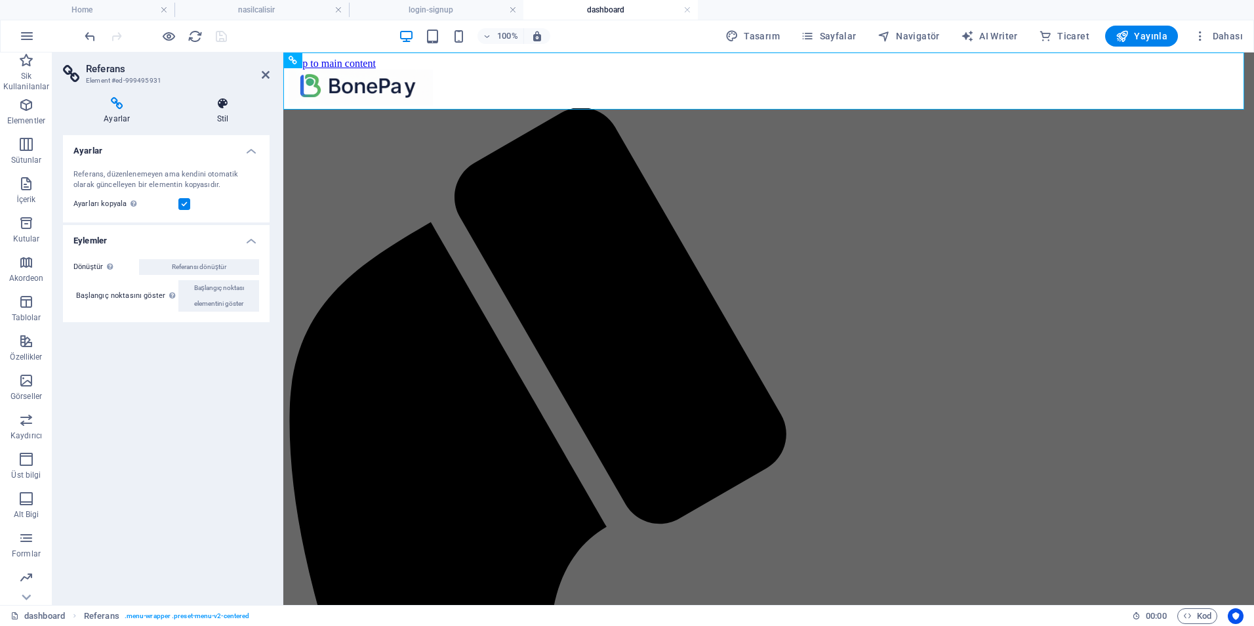
click at [227, 110] on icon at bounding box center [222, 103] width 93 height 13
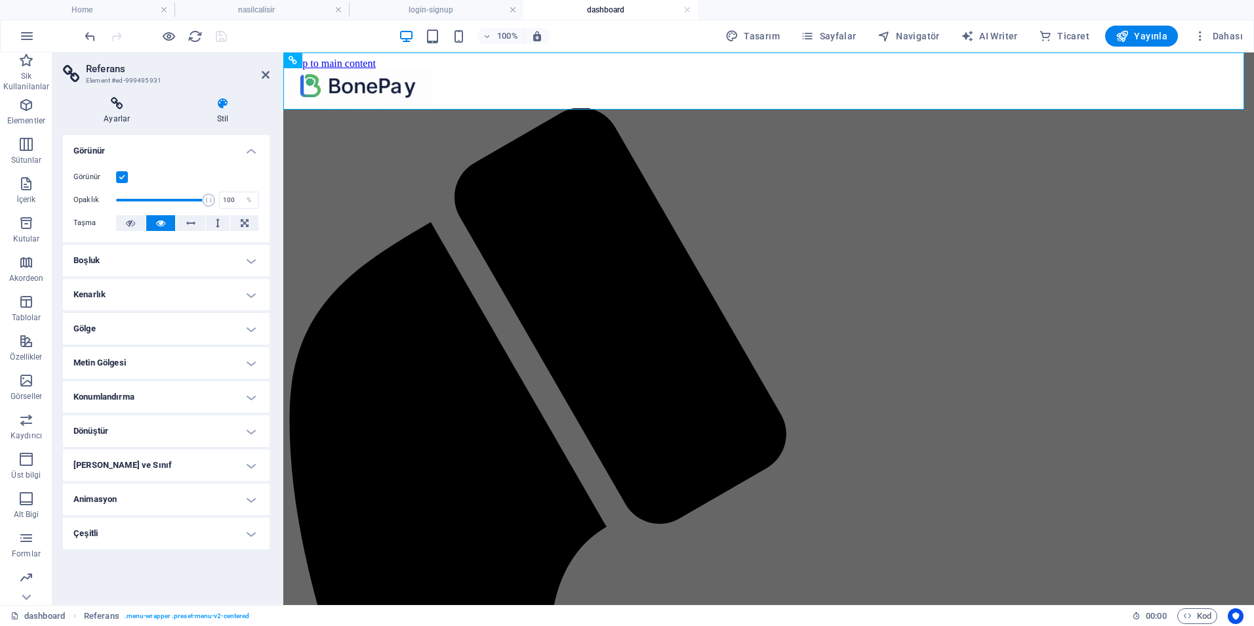
click at [123, 108] on icon at bounding box center [117, 103] width 108 height 13
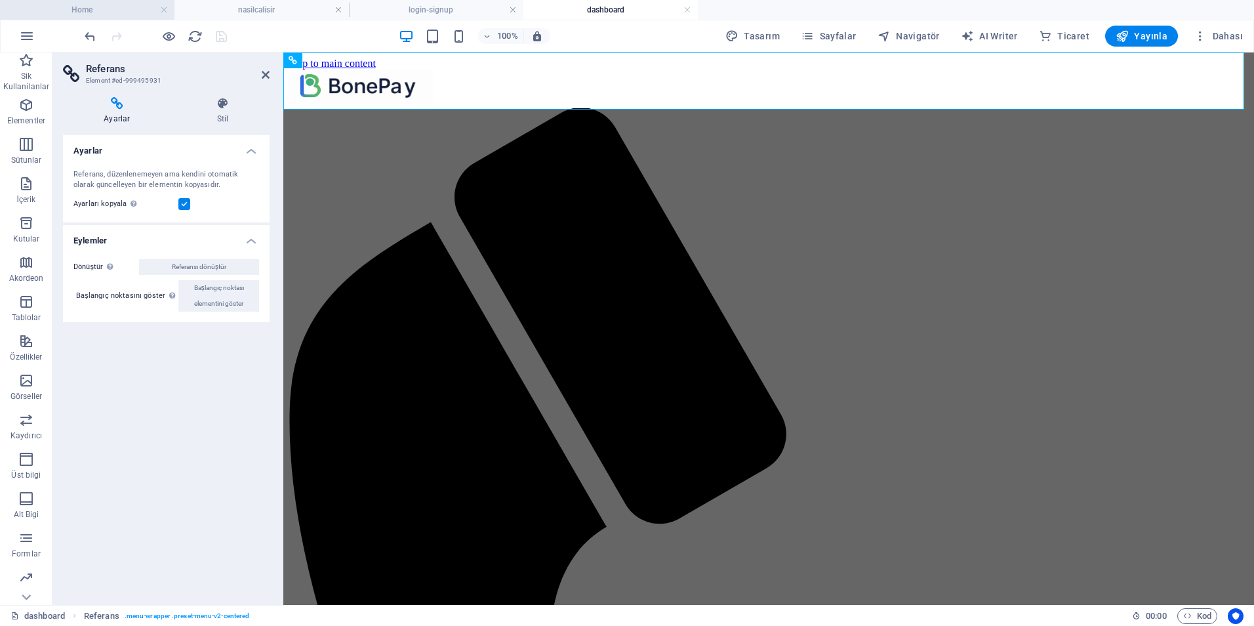
click at [92, 10] on h4 "Home" at bounding box center [87, 10] width 174 height 14
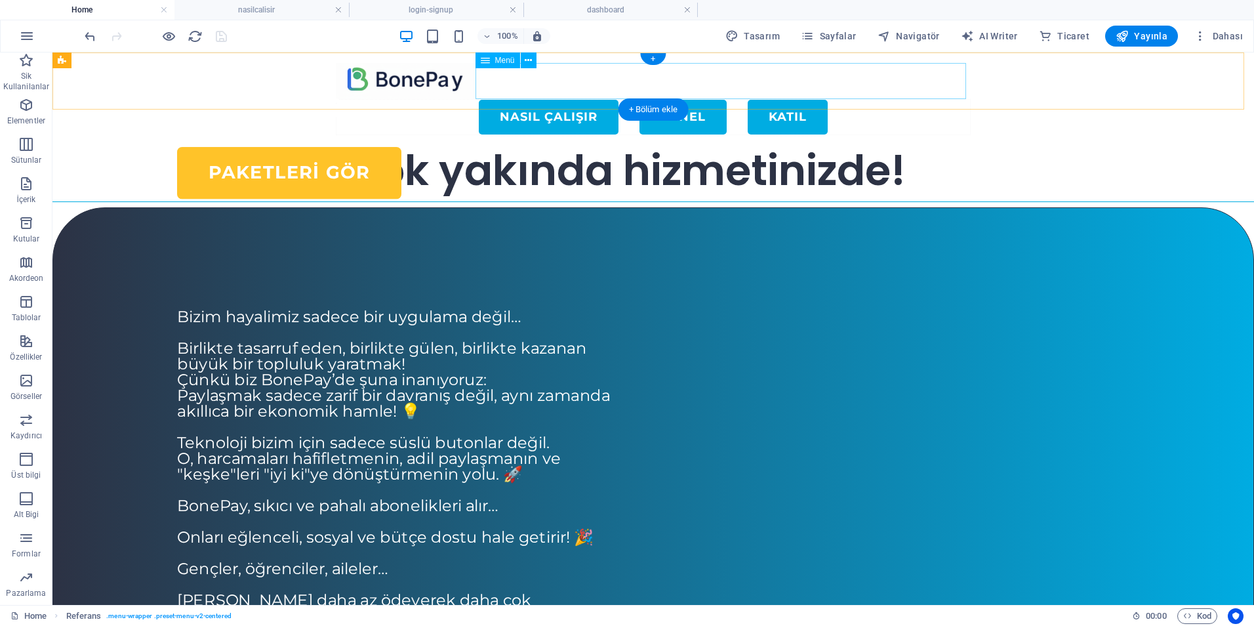
click at [752, 99] on nav "Nasıl Çalışır PANEL KATIL" at bounding box center [653, 117] width 635 height 36
select select "1"
select select
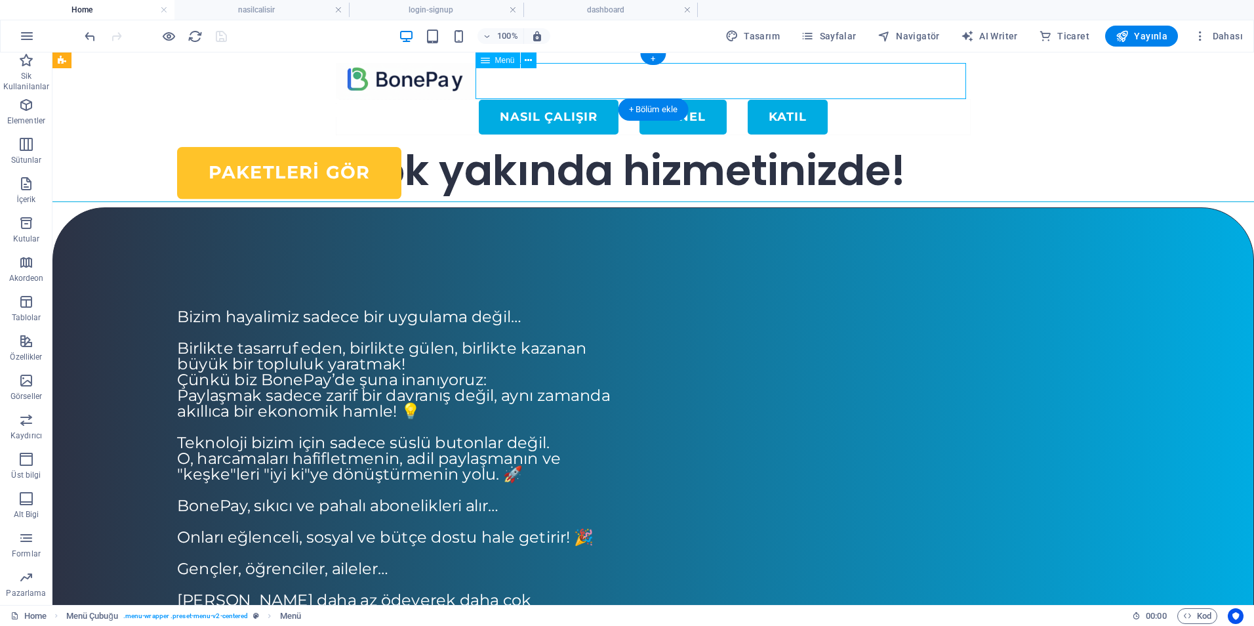
select select "default"
select select "5"
select select
select select "default"
select select "2"
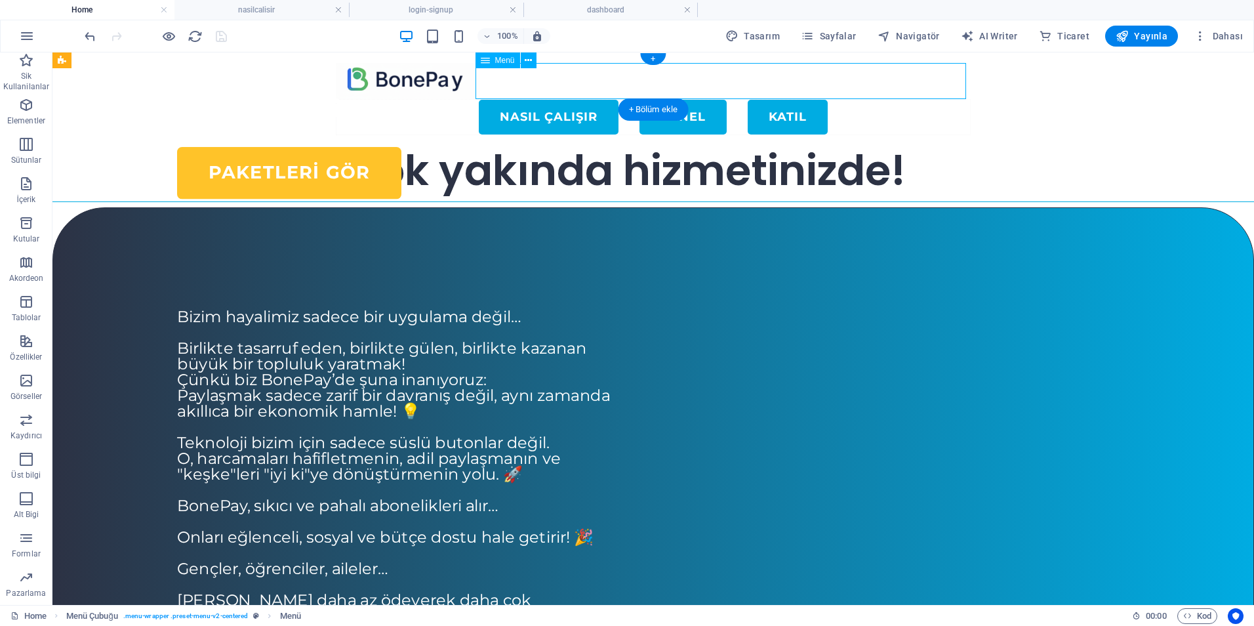
select select
select select "default"
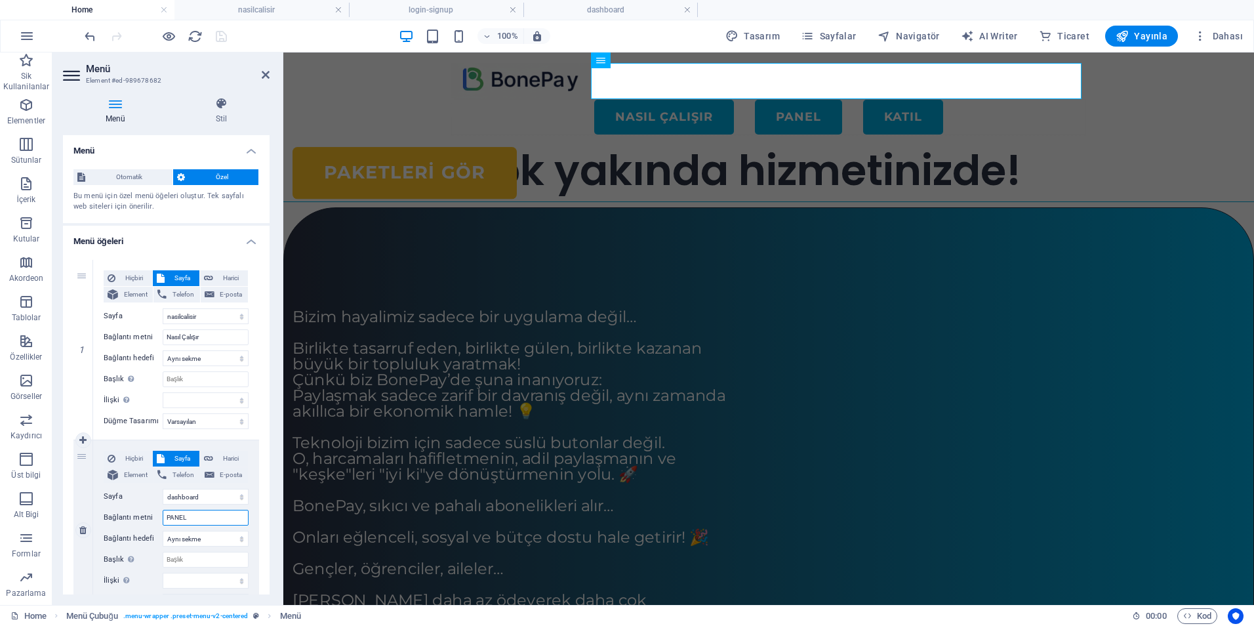
click at [199, 512] on input "PANEL" at bounding box center [206, 518] width 86 height 16
type input "kULLANICI"
select select
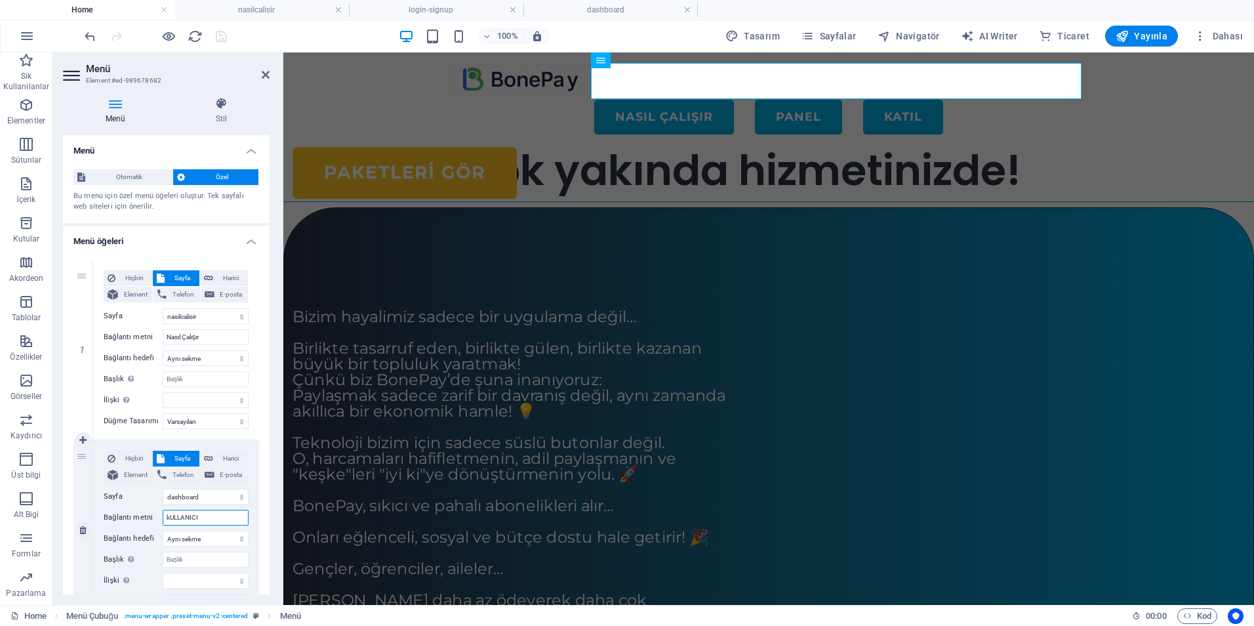
select select
type input "k"
select select
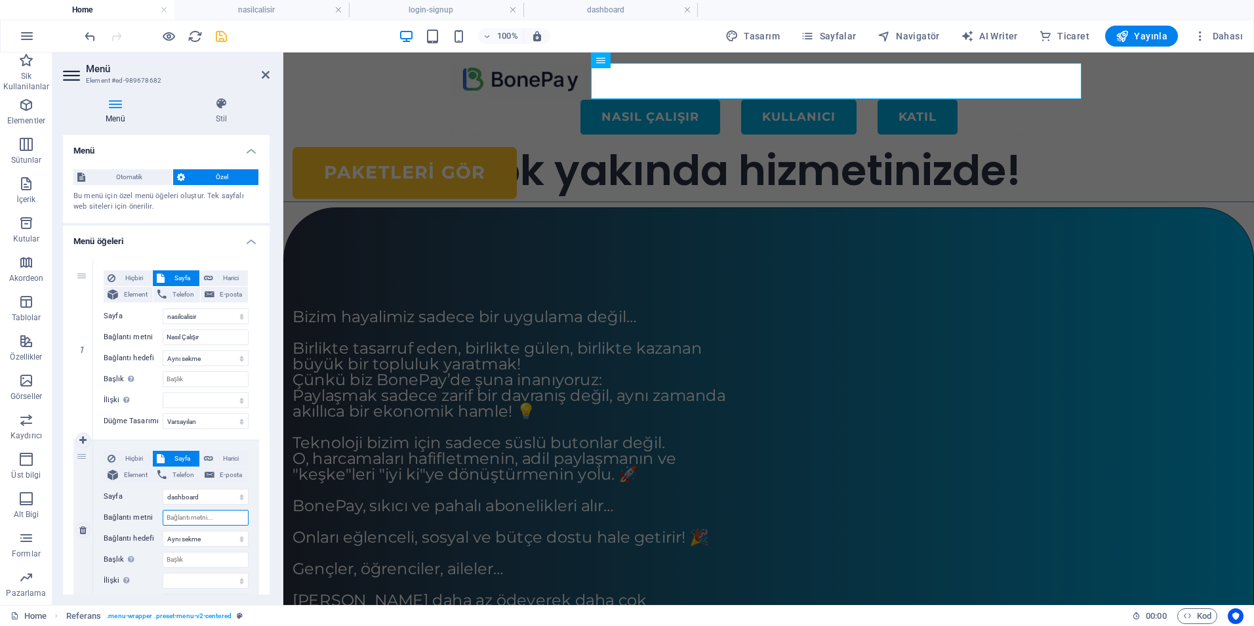
select select
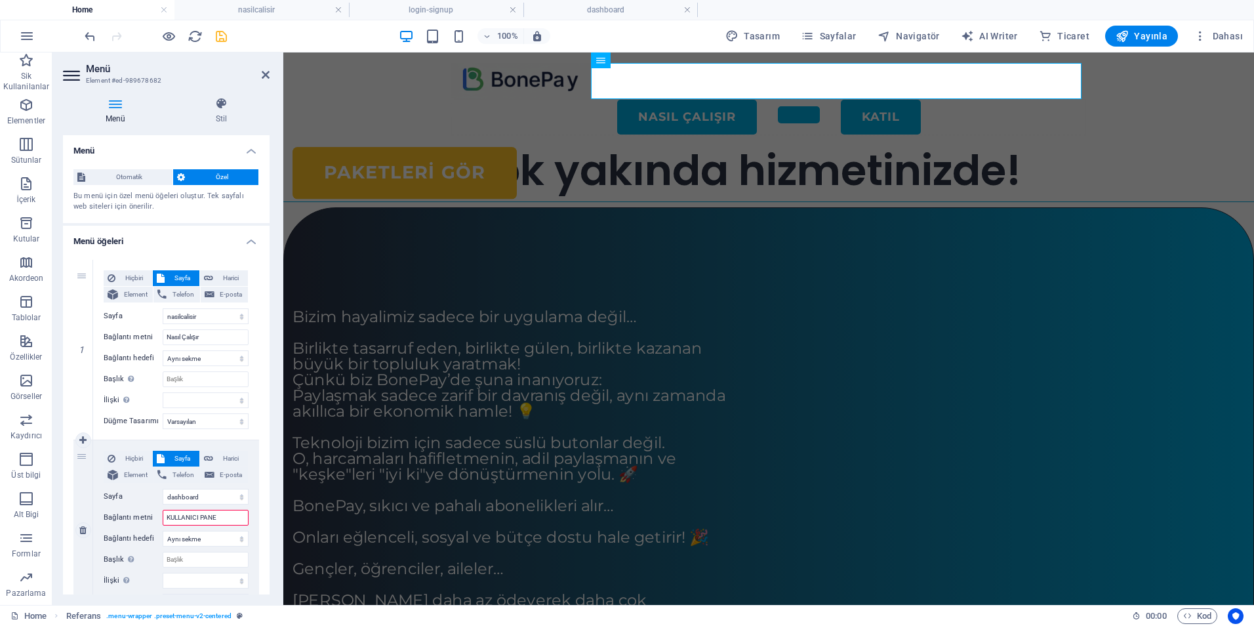
type input "KULLANICI PANEL"
select select
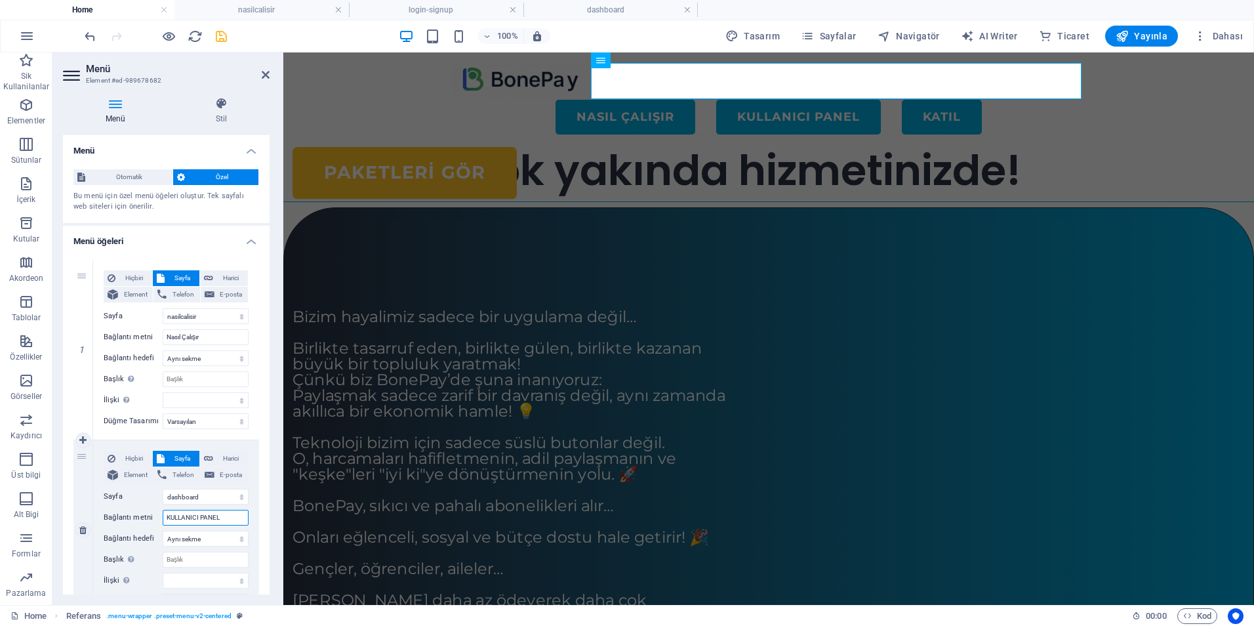
type input "KULLANICI PANELİ"
select select
type input "KULLANICI PANELİ"
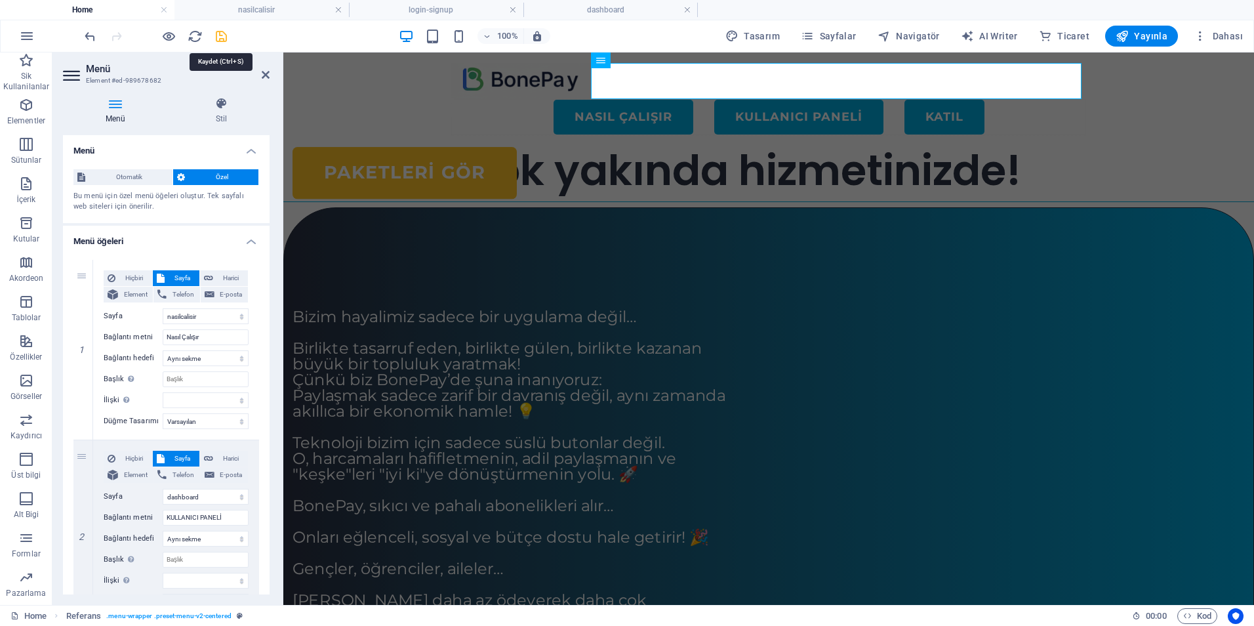
click at [226, 35] on icon "save" at bounding box center [221, 36] width 15 height 15
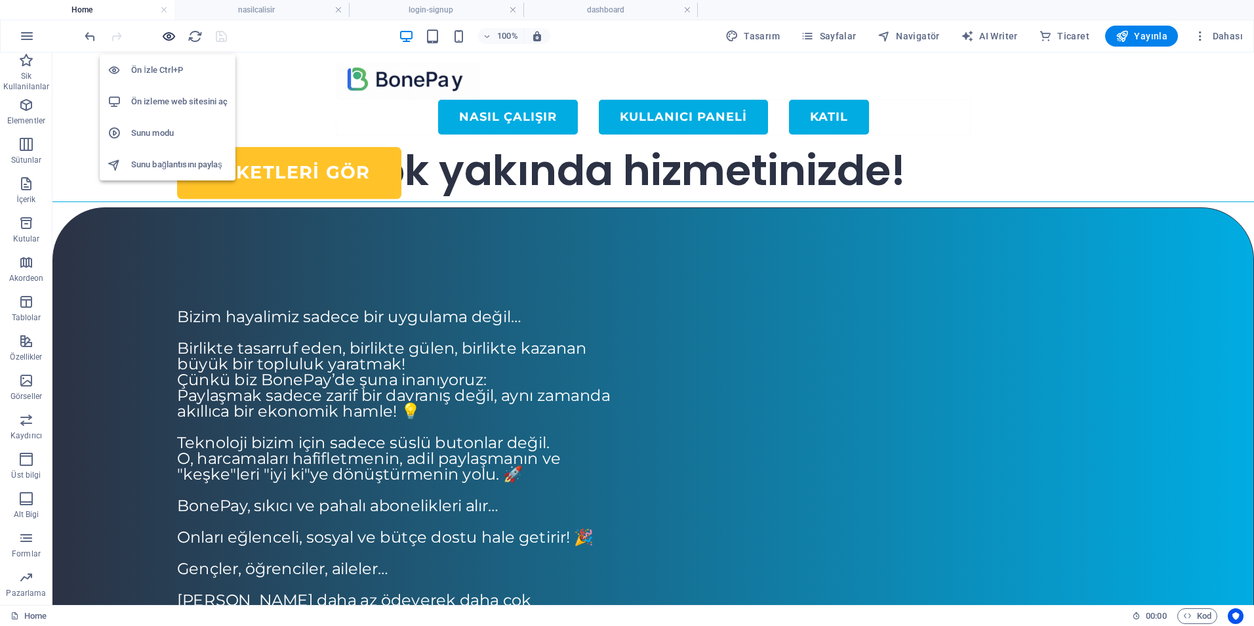
click at [171, 36] on icon "button" at bounding box center [168, 36] width 15 height 15
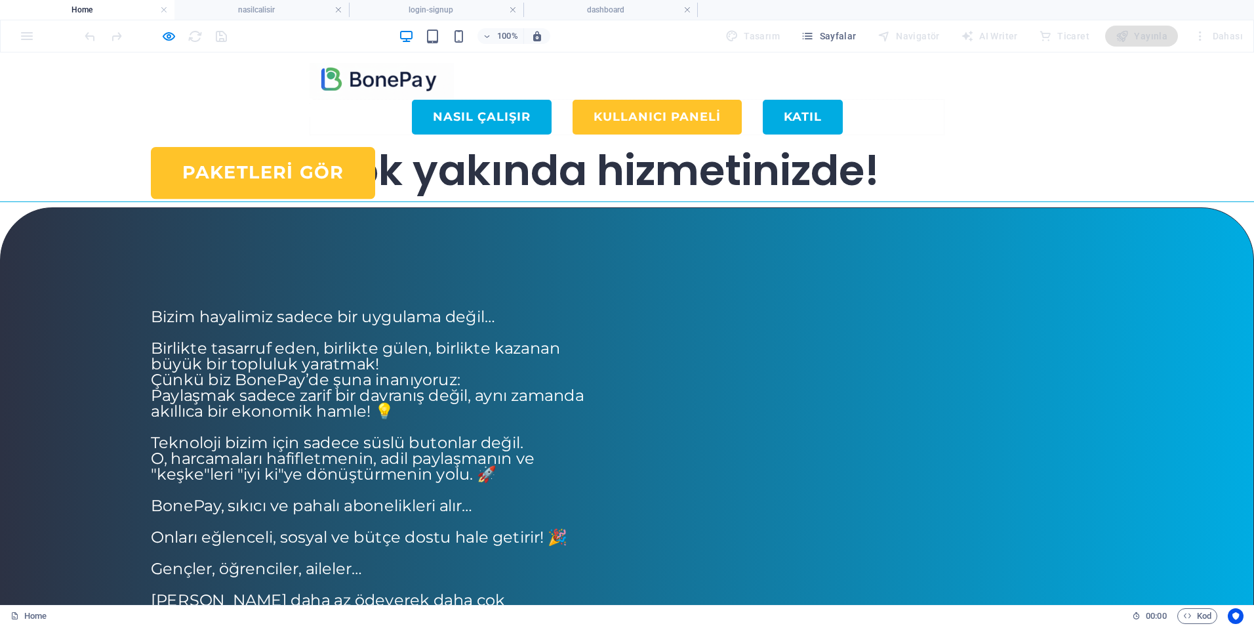
click at [727, 100] on link "KULLANICI PANELİ" at bounding box center [657, 117] width 169 height 35
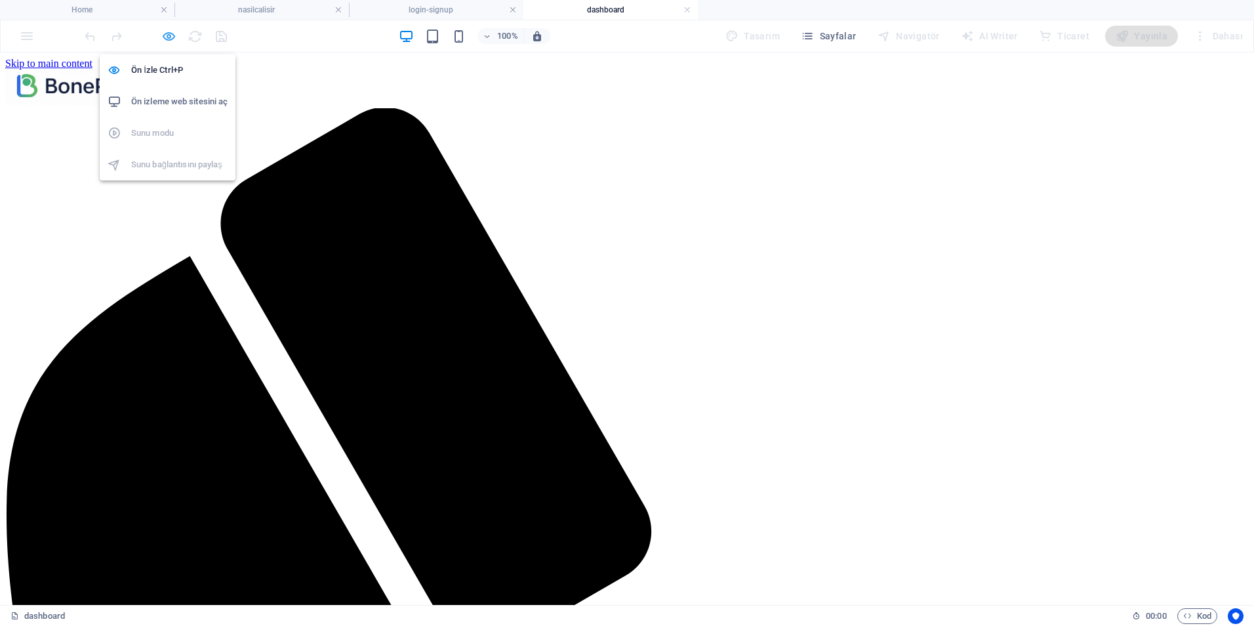
click at [167, 39] on icon "button" at bounding box center [168, 36] width 15 height 15
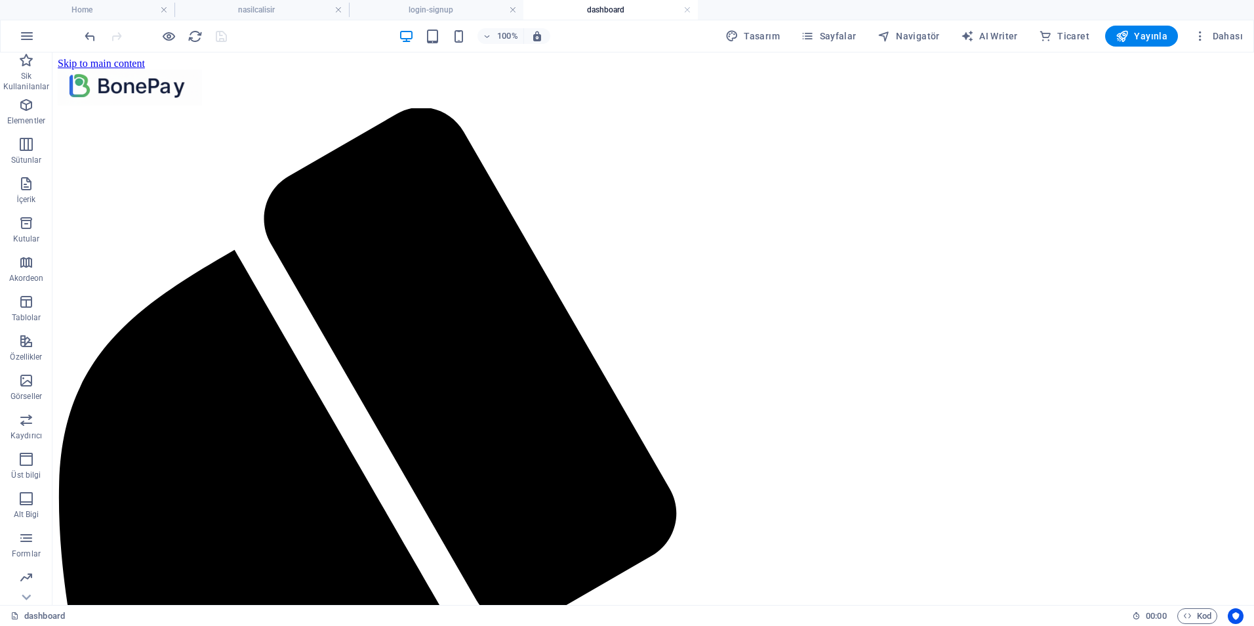
click at [605, 10] on h4 "dashboard" at bounding box center [610, 10] width 174 height 14
click at [472, 17] on li "login-signup" at bounding box center [436, 10] width 174 height 20
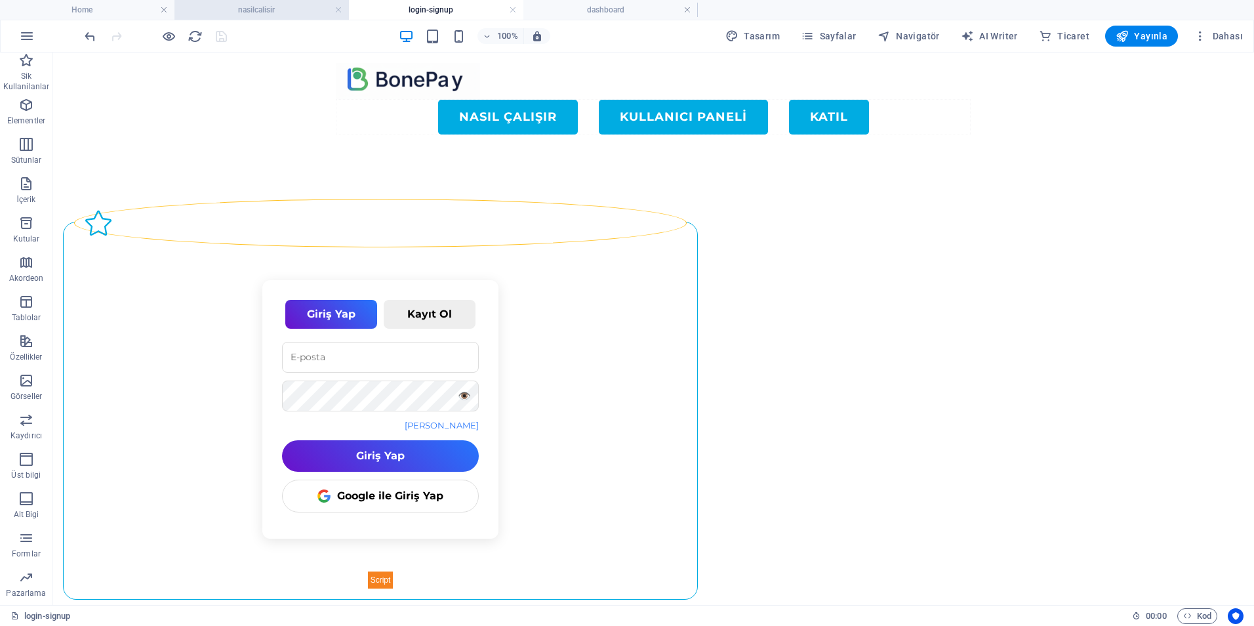
click at [300, 14] on h4 "nasilcalisir" at bounding box center [261, 10] width 174 height 14
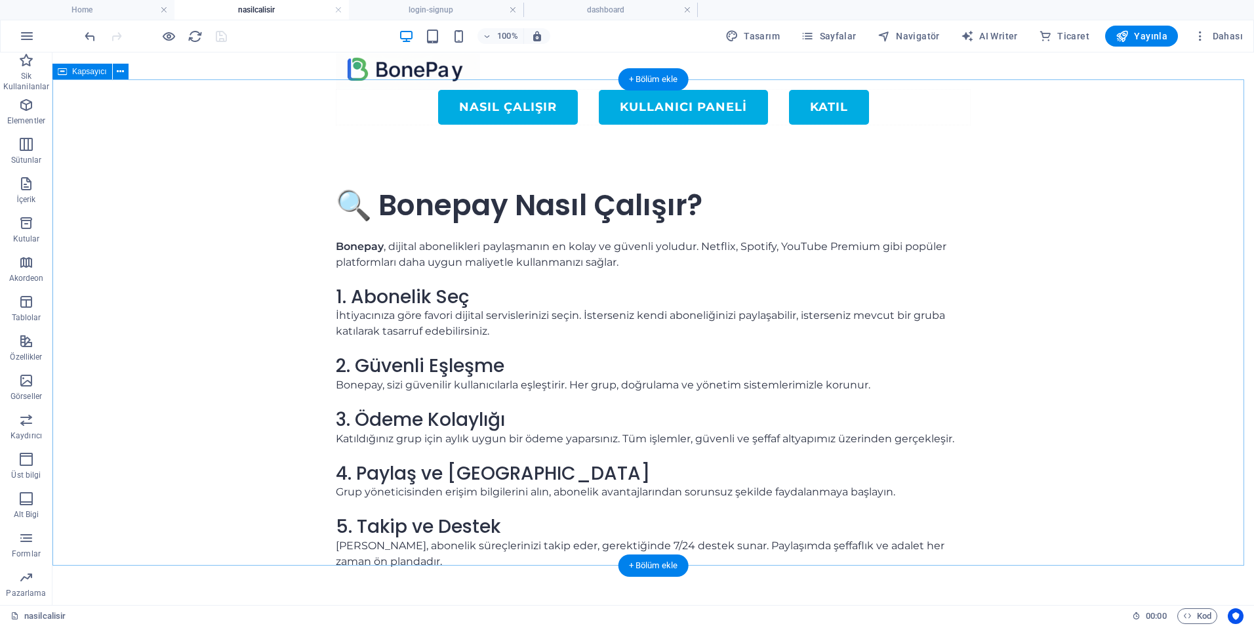
scroll to position [30, 0]
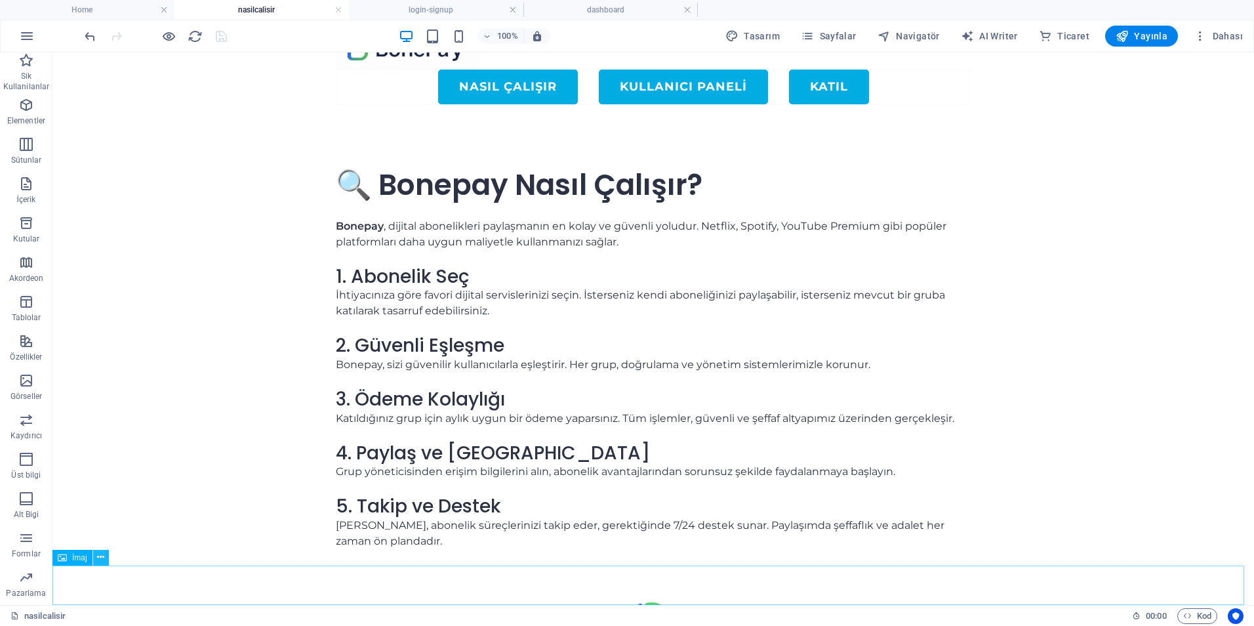
click at [98, 559] on icon at bounding box center [100, 557] width 7 height 14
click at [100, 556] on icon at bounding box center [100, 557] width 7 height 14
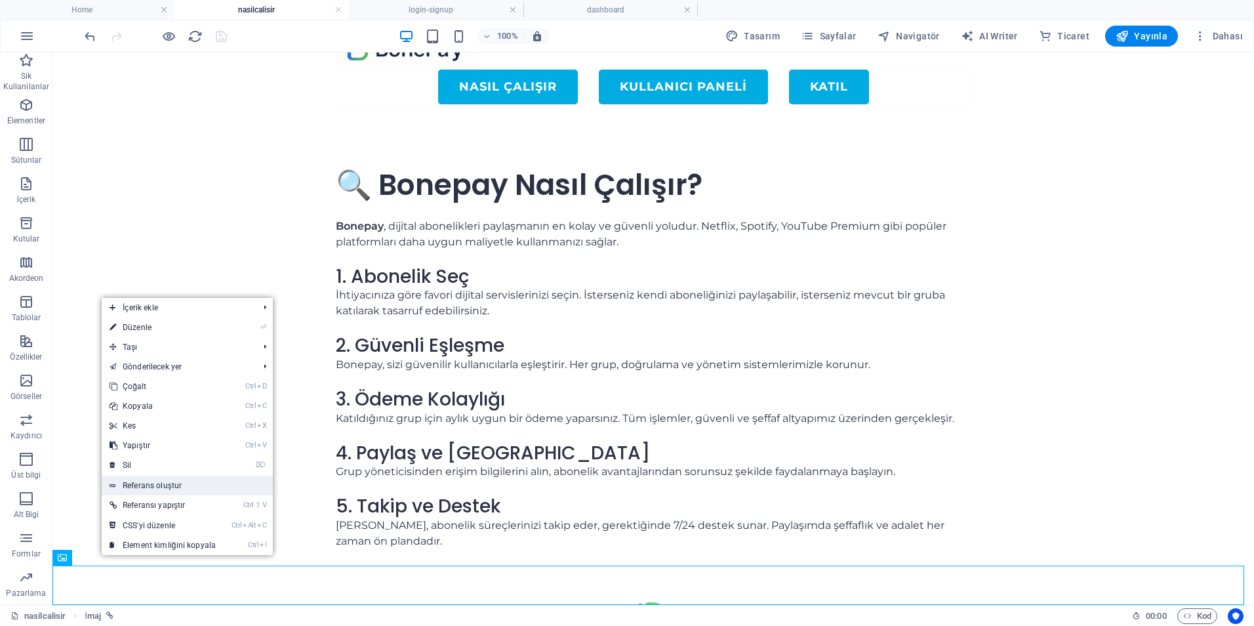
click at [166, 488] on link "Referans oluştur" at bounding box center [187, 485] width 171 height 20
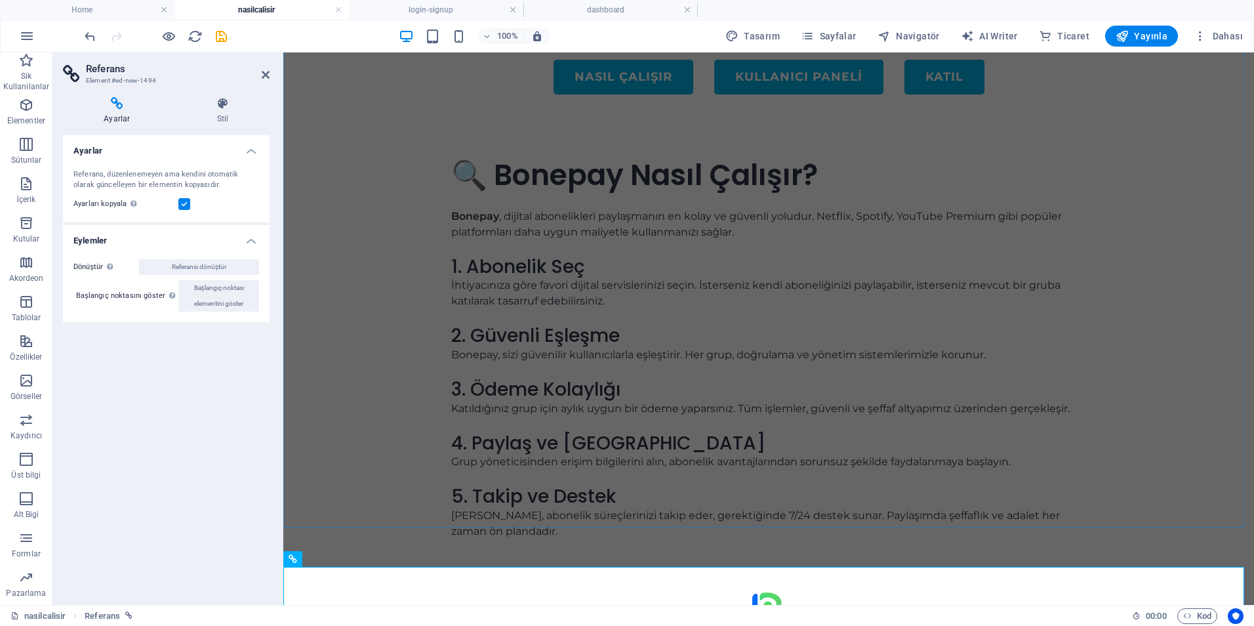
scroll to position [70, 0]
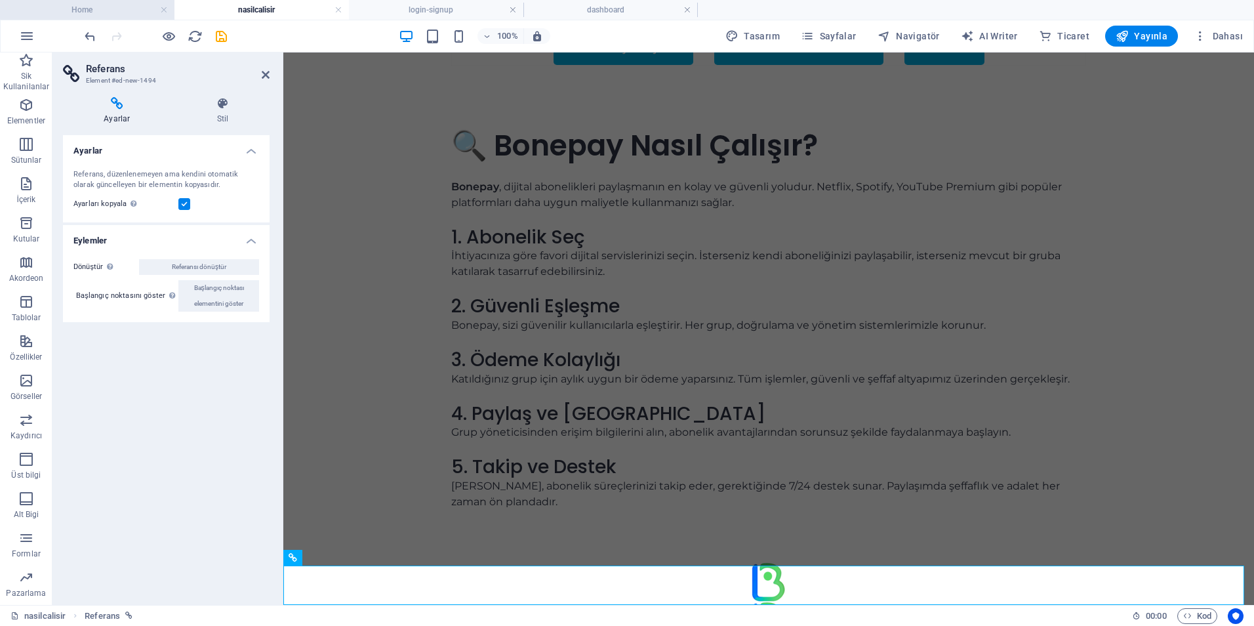
click at [110, 6] on h4 "Home" at bounding box center [87, 10] width 174 height 14
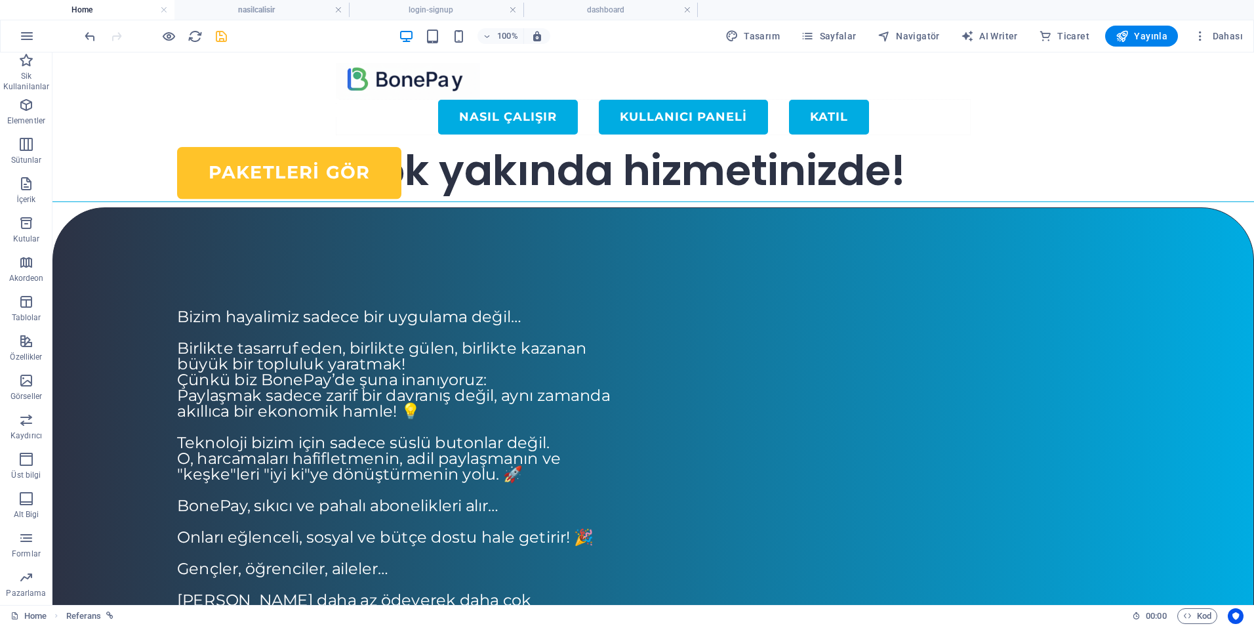
scroll to position [0, 0]
click at [256, 10] on h4 "nasilcalisir" at bounding box center [261, 10] width 174 height 14
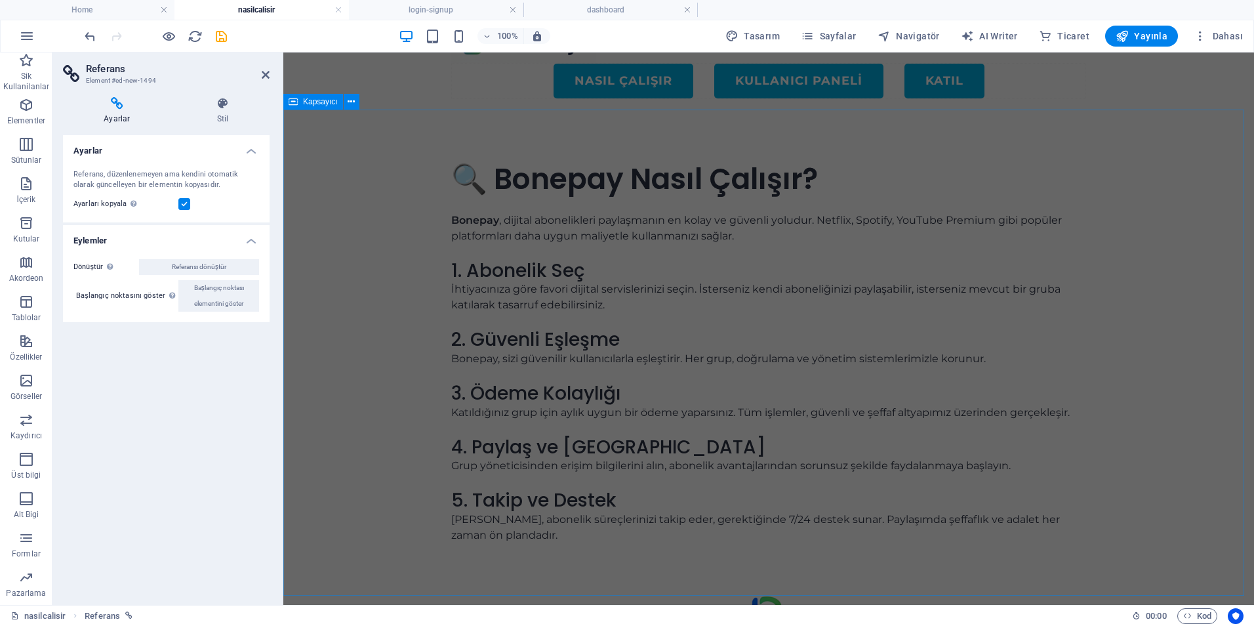
scroll to position [70, 0]
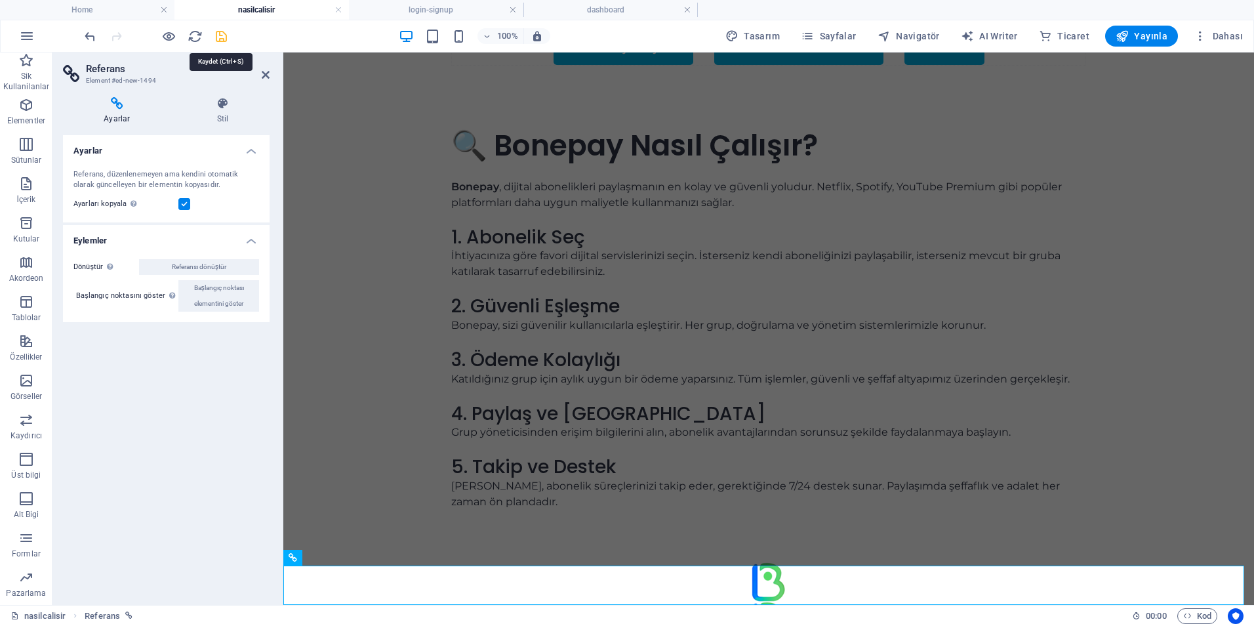
click at [224, 39] on icon "save" at bounding box center [221, 36] width 15 height 15
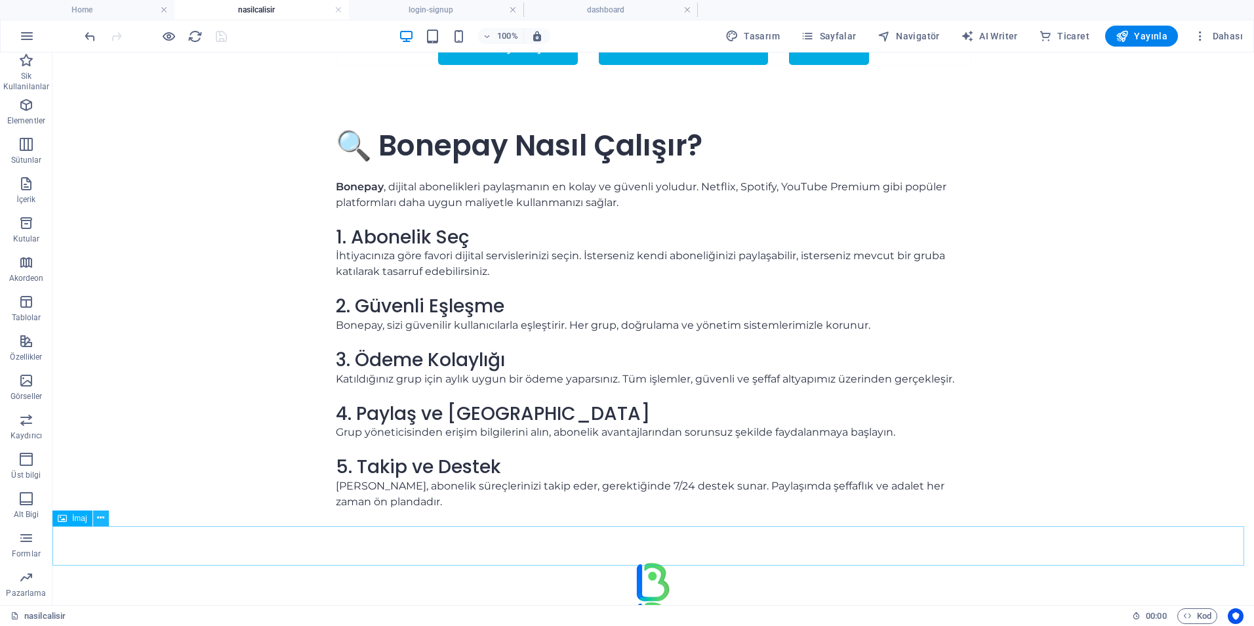
click at [106, 516] on button at bounding box center [101, 518] width 16 height 16
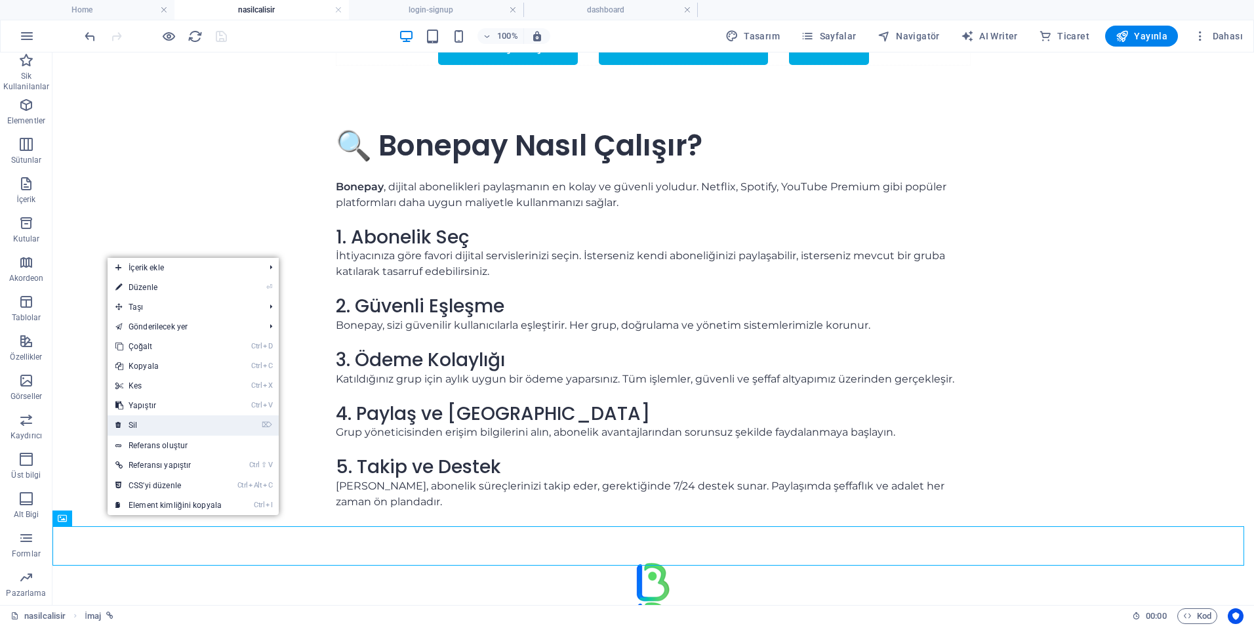
click at [150, 418] on link "⌦ Sil" at bounding box center [169, 425] width 122 height 20
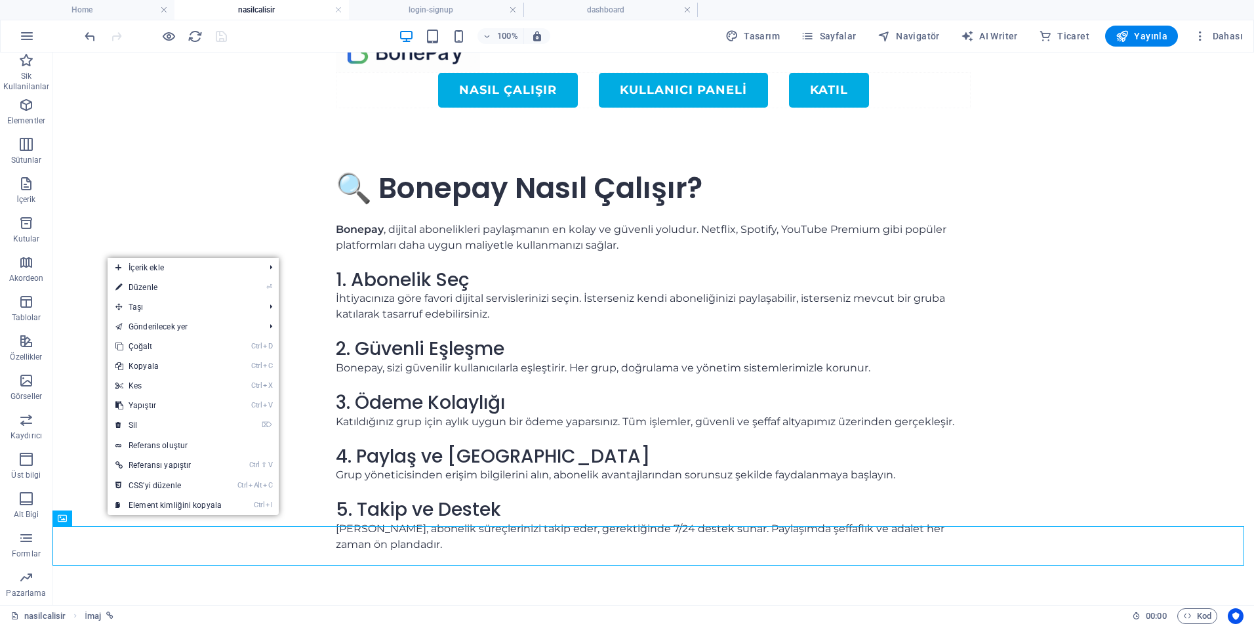
scroll to position [0, 0]
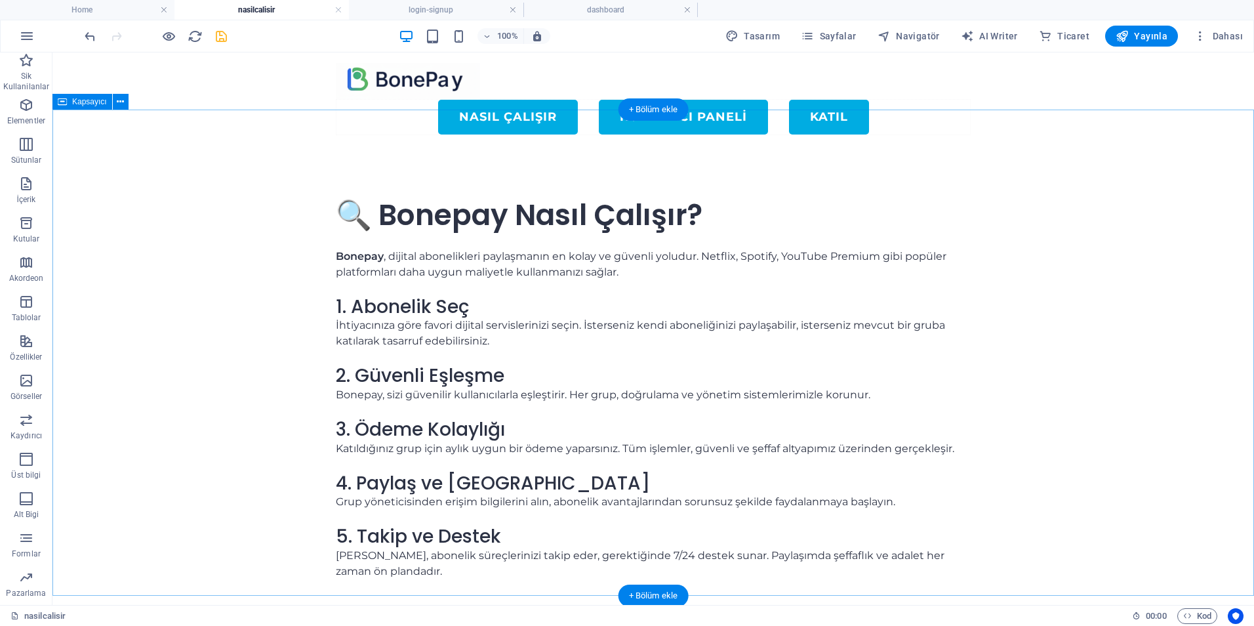
click at [231, 390] on div "🔍 Bonepay Nasıl Çalışır? Bonepay , dijital abonelikleri paylaşmanın en kolay ve…" at bounding box center [652, 389] width 1201 height 486
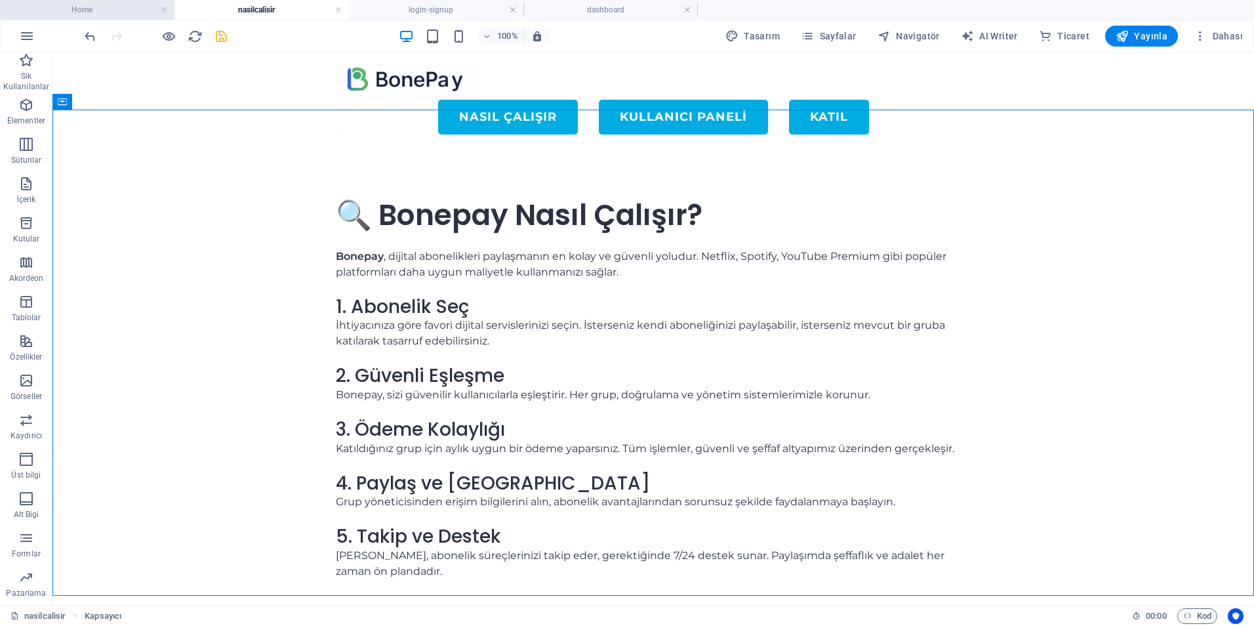
click at [81, 13] on h4 "Home" at bounding box center [87, 10] width 174 height 14
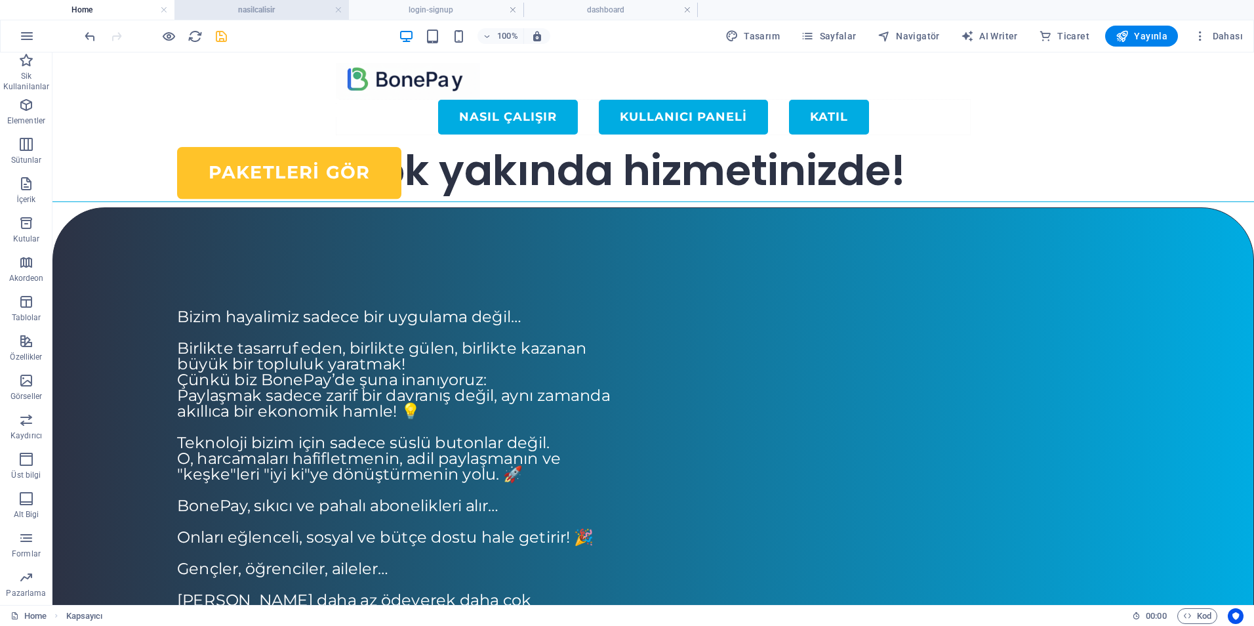
click at [243, 10] on h4 "nasilcalisir" at bounding box center [261, 10] width 174 height 14
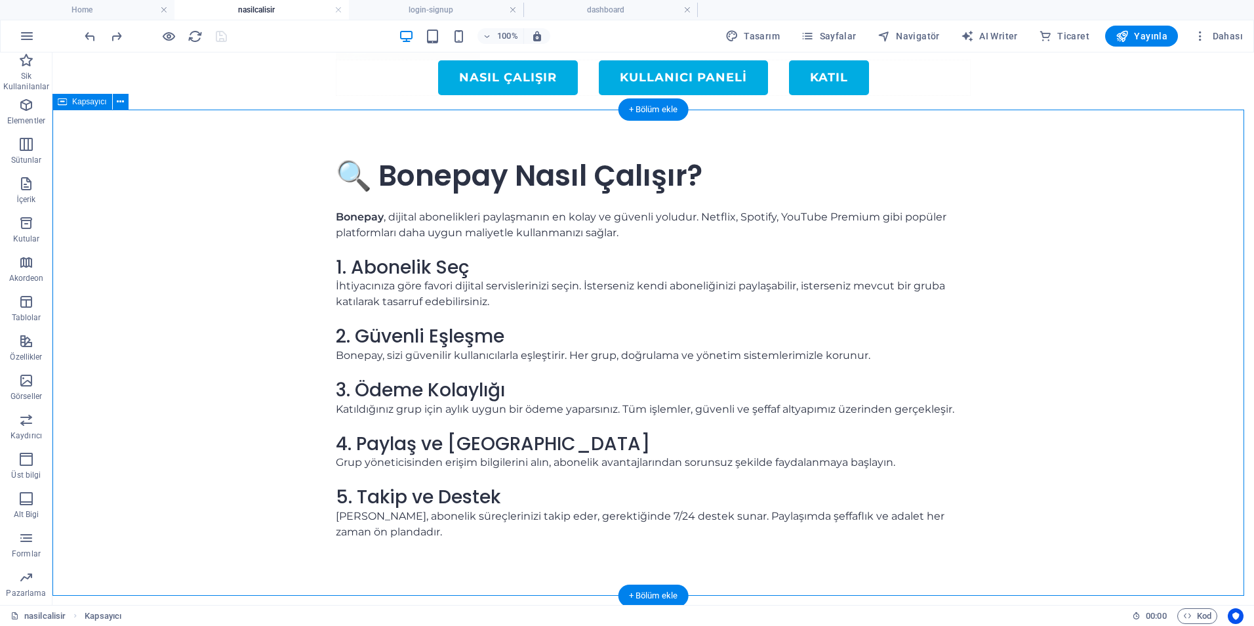
scroll to position [70, 0]
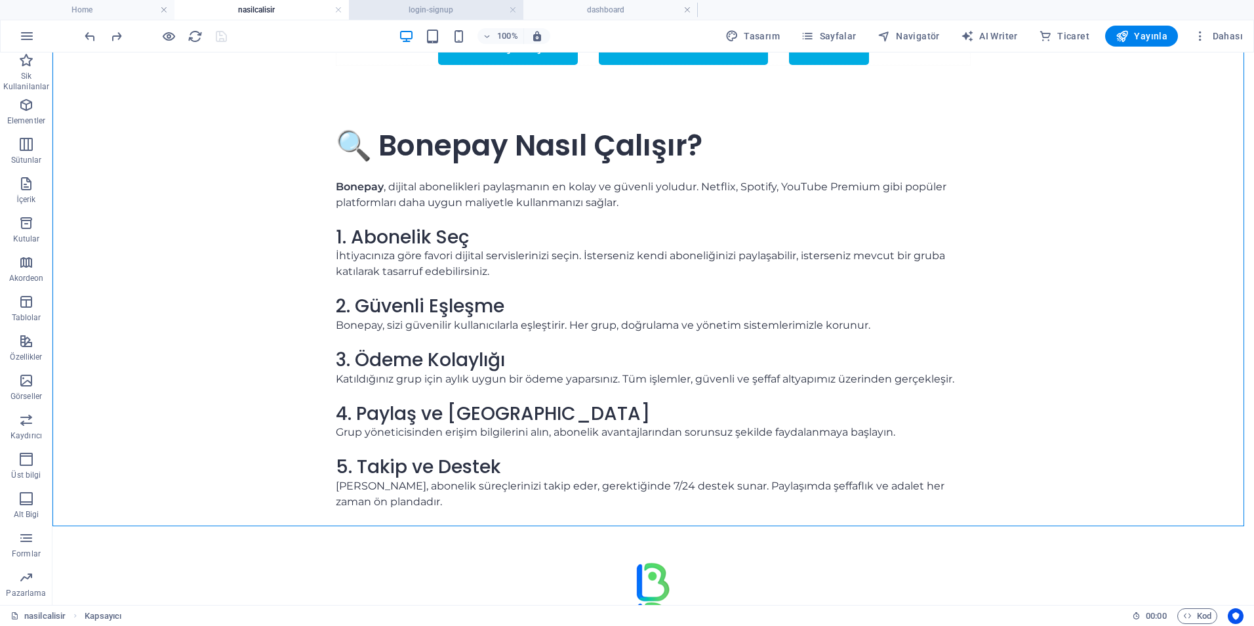
click at [421, 10] on h4 "login-signup" at bounding box center [436, 10] width 174 height 14
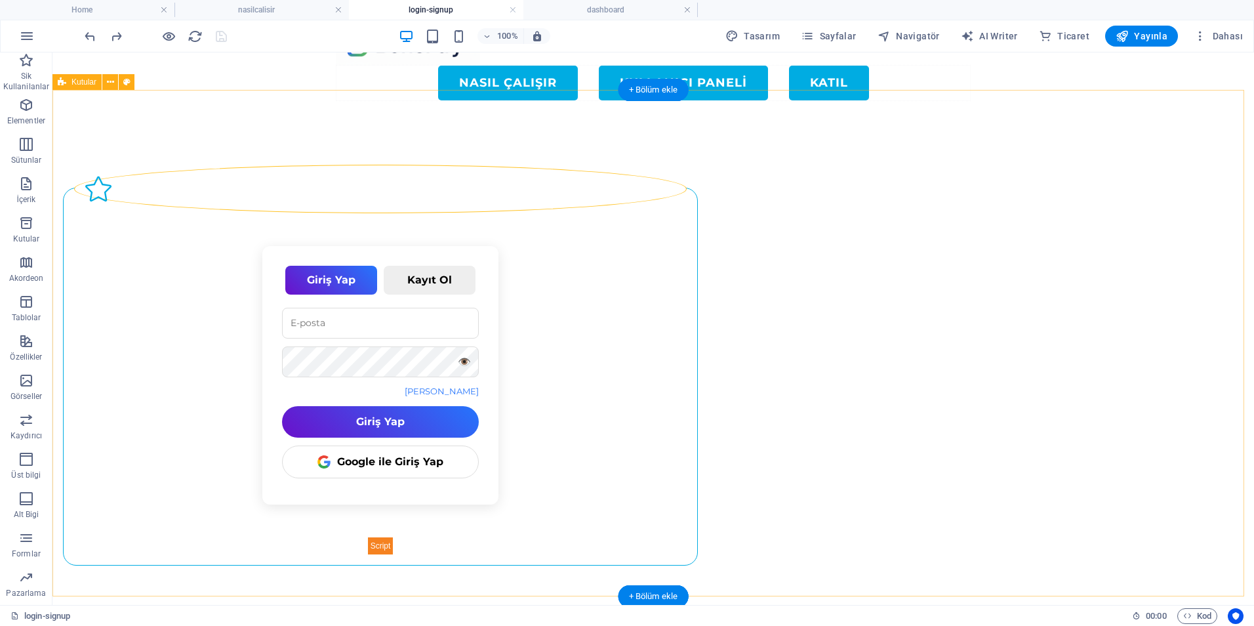
scroll to position [50, 0]
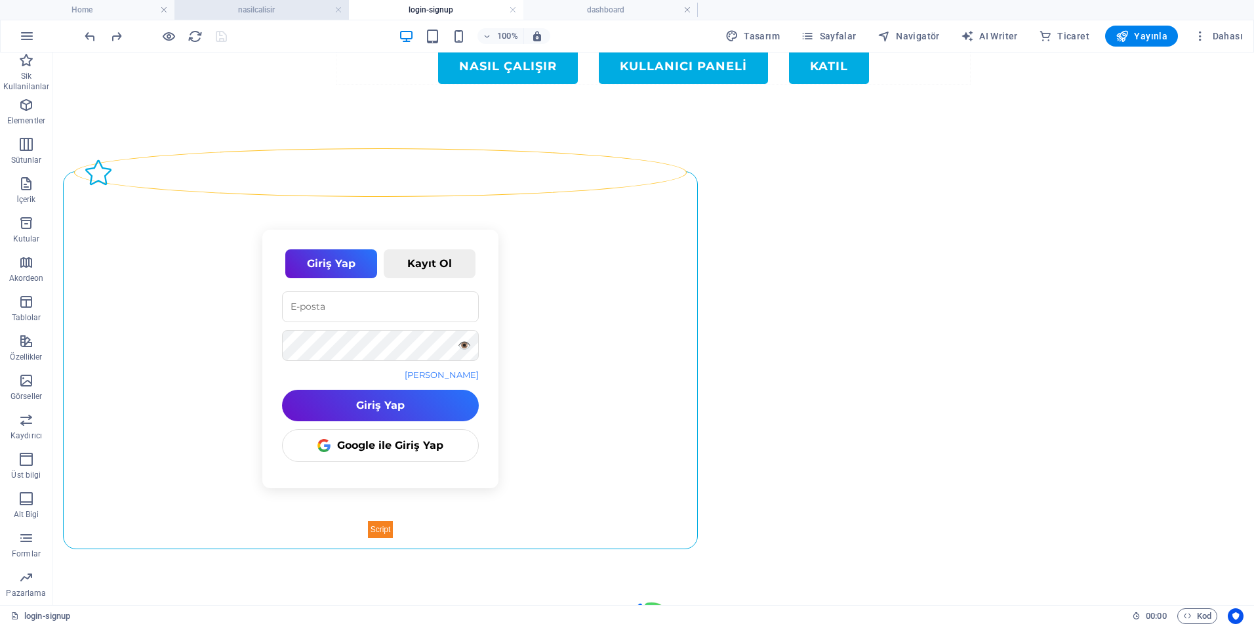
click at [266, 9] on h4 "nasilcalisir" at bounding box center [261, 10] width 174 height 14
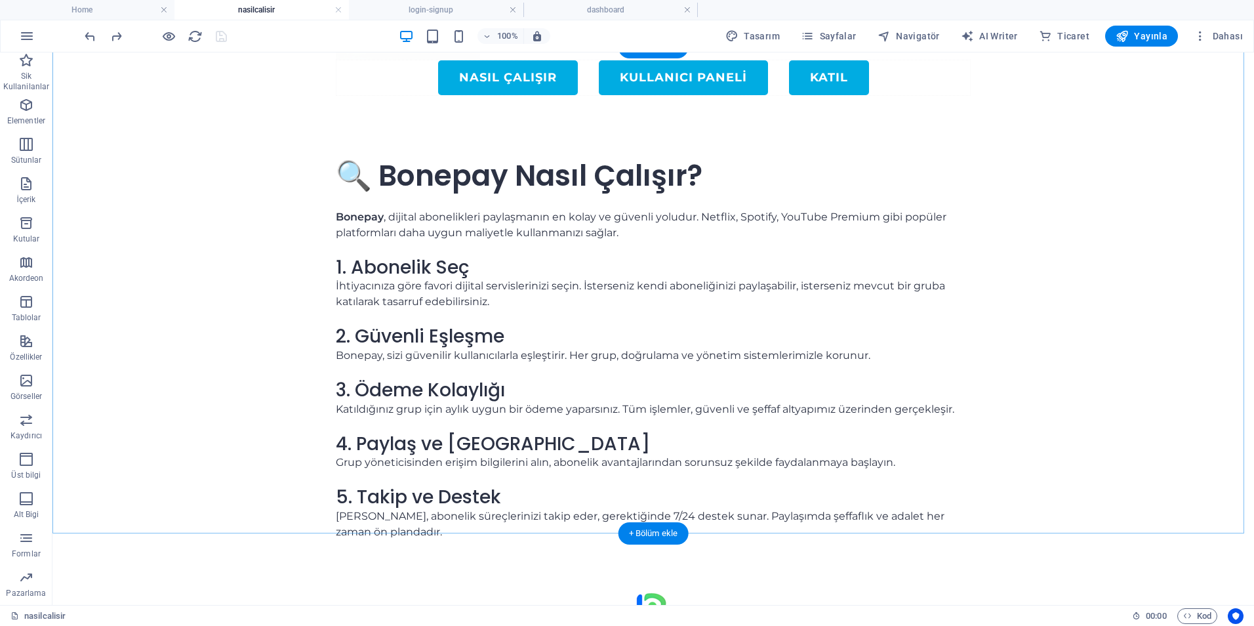
scroll to position [70, 0]
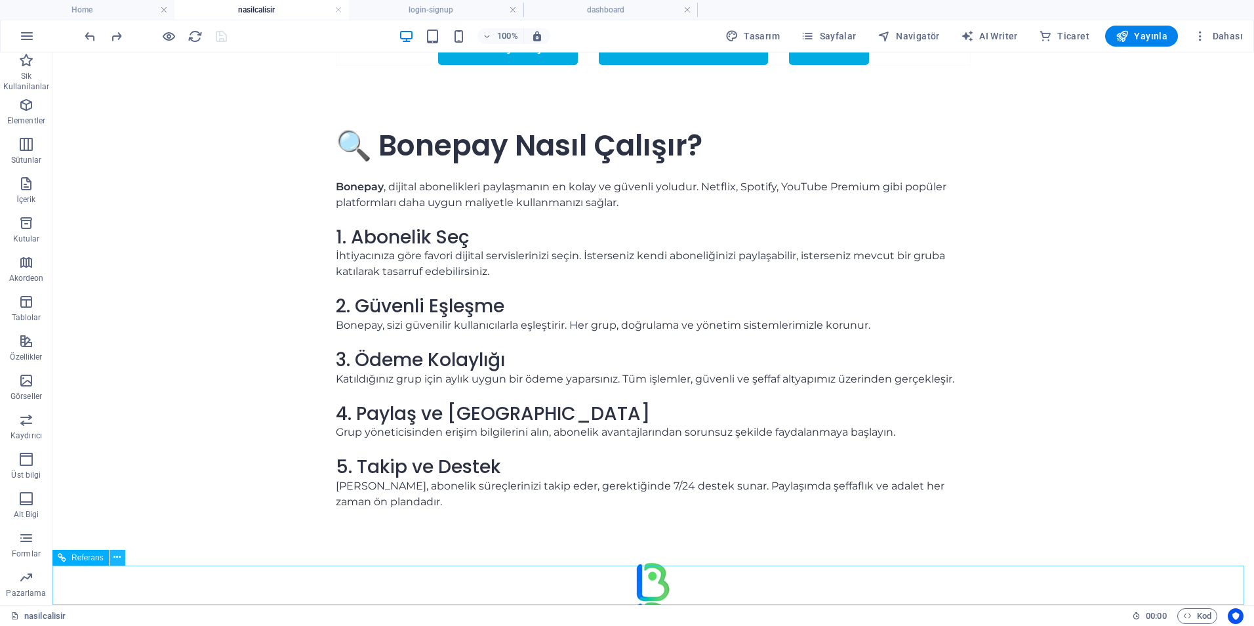
click at [119, 556] on icon at bounding box center [116, 557] width 7 height 14
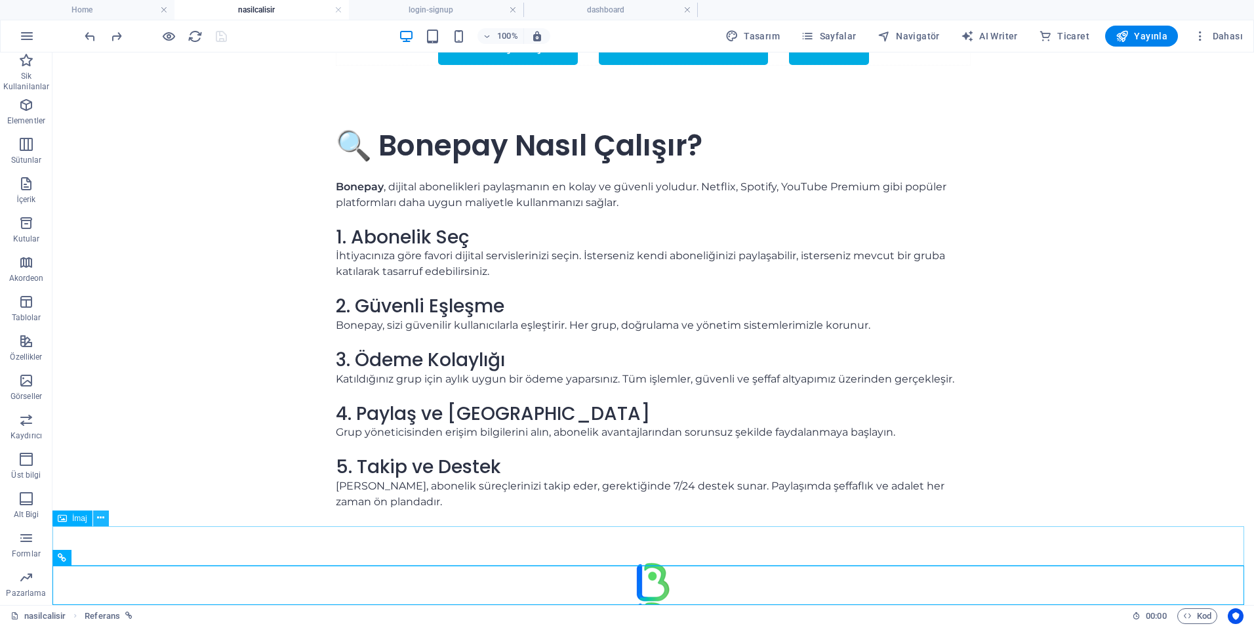
click at [98, 521] on icon at bounding box center [100, 518] width 7 height 14
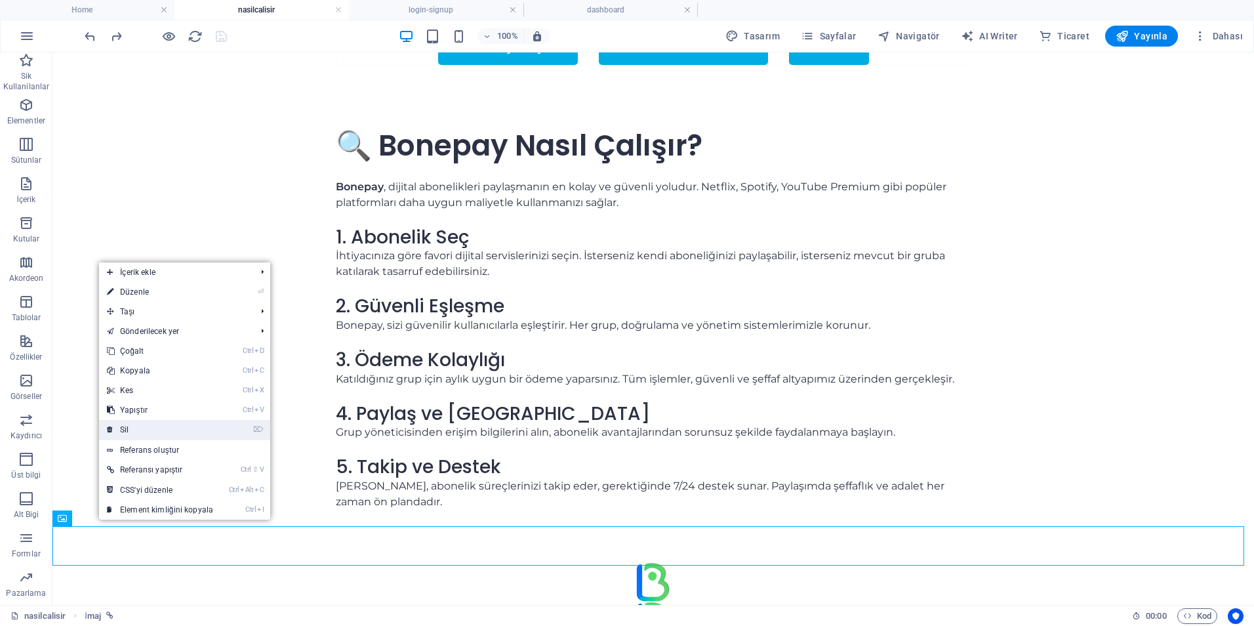
click at [141, 425] on link "⌦ Sil" at bounding box center [160, 430] width 122 height 20
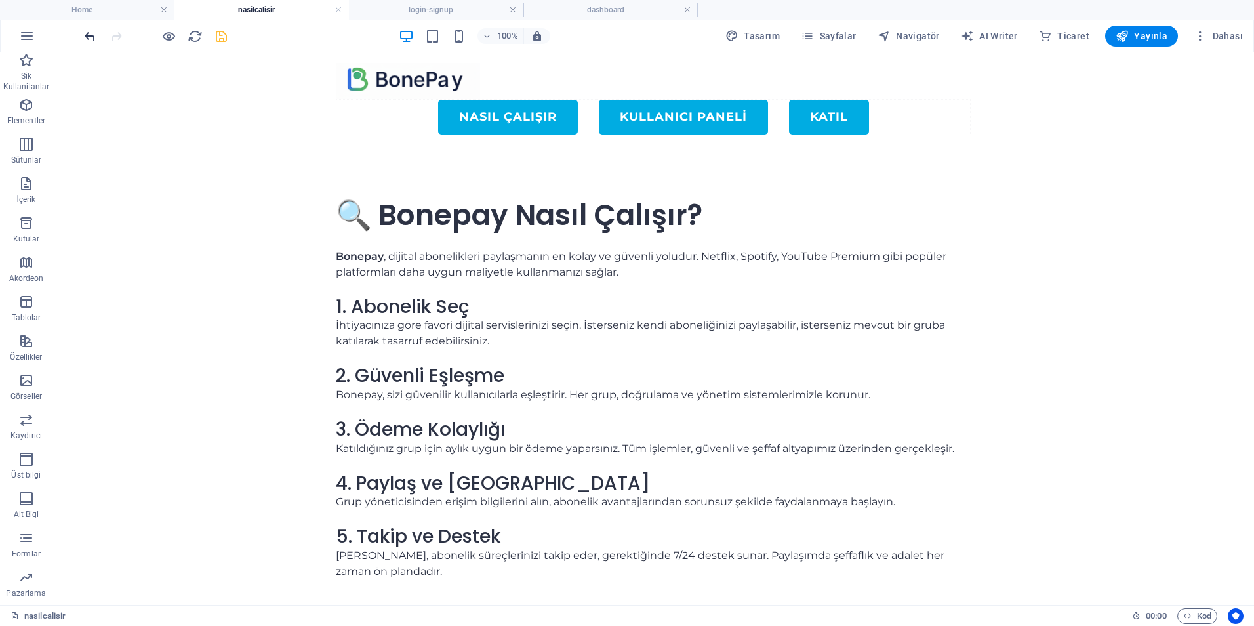
click at [86, 39] on icon "undo" at bounding box center [90, 36] width 15 height 15
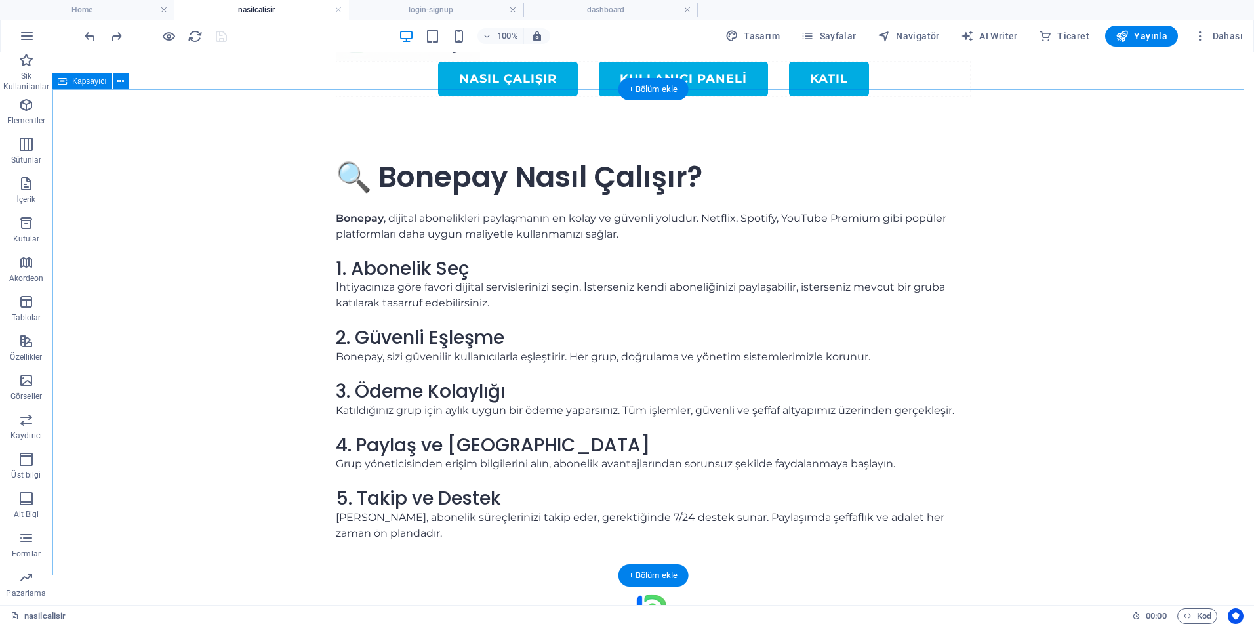
scroll to position [70, 0]
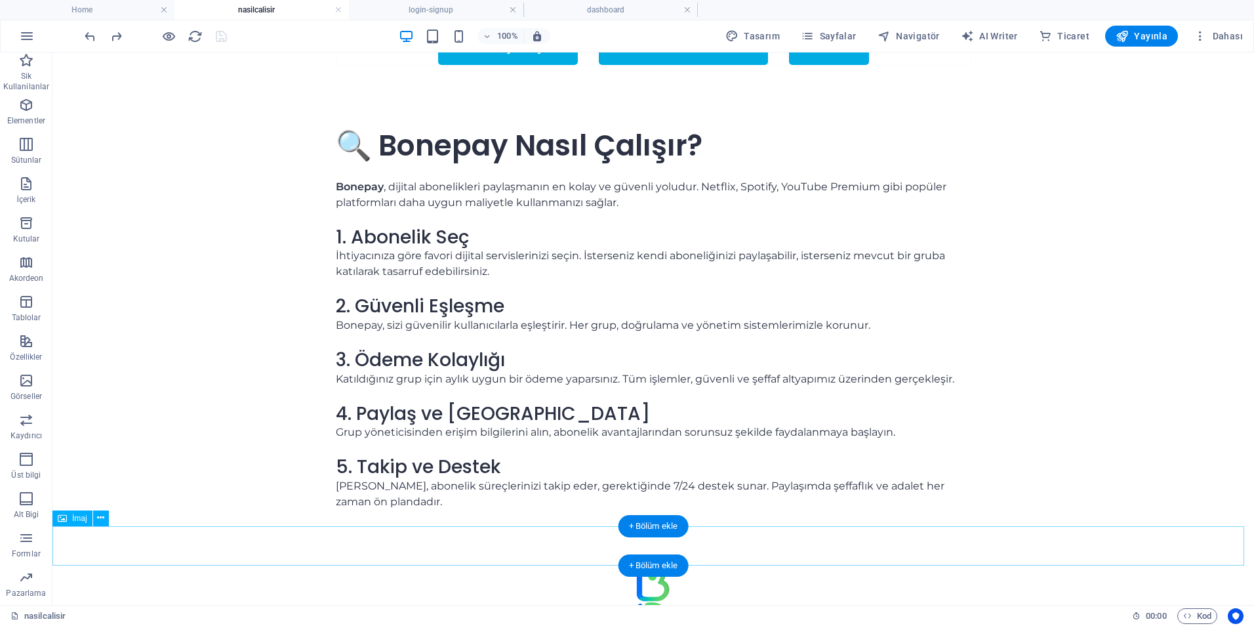
click at [406, 562] on figure at bounding box center [652, 581] width 1201 height 39
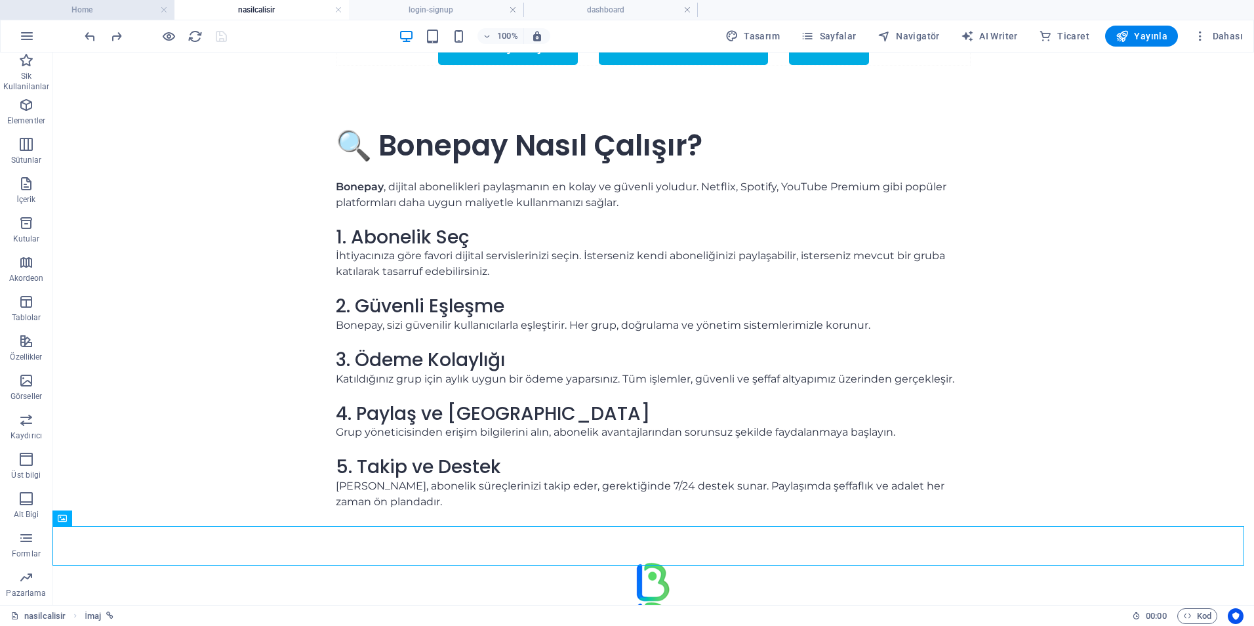
click at [117, 11] on h4 "Home" at bounding box center [87, 10] width 174 height 14
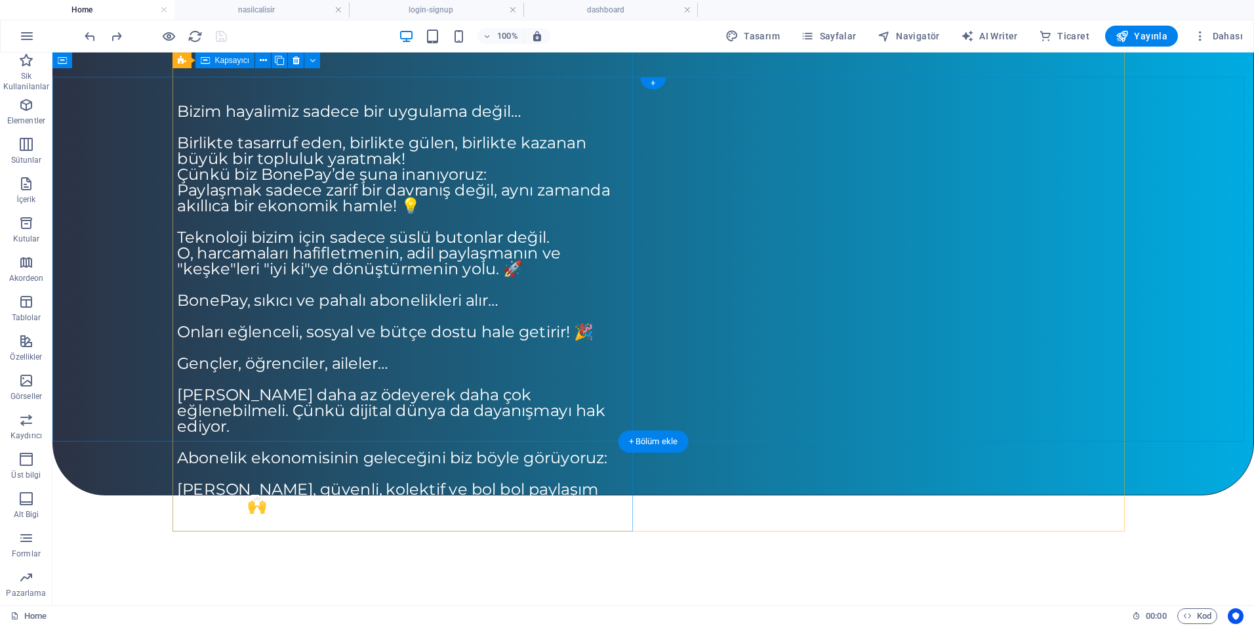
scroll to position [94, 0]
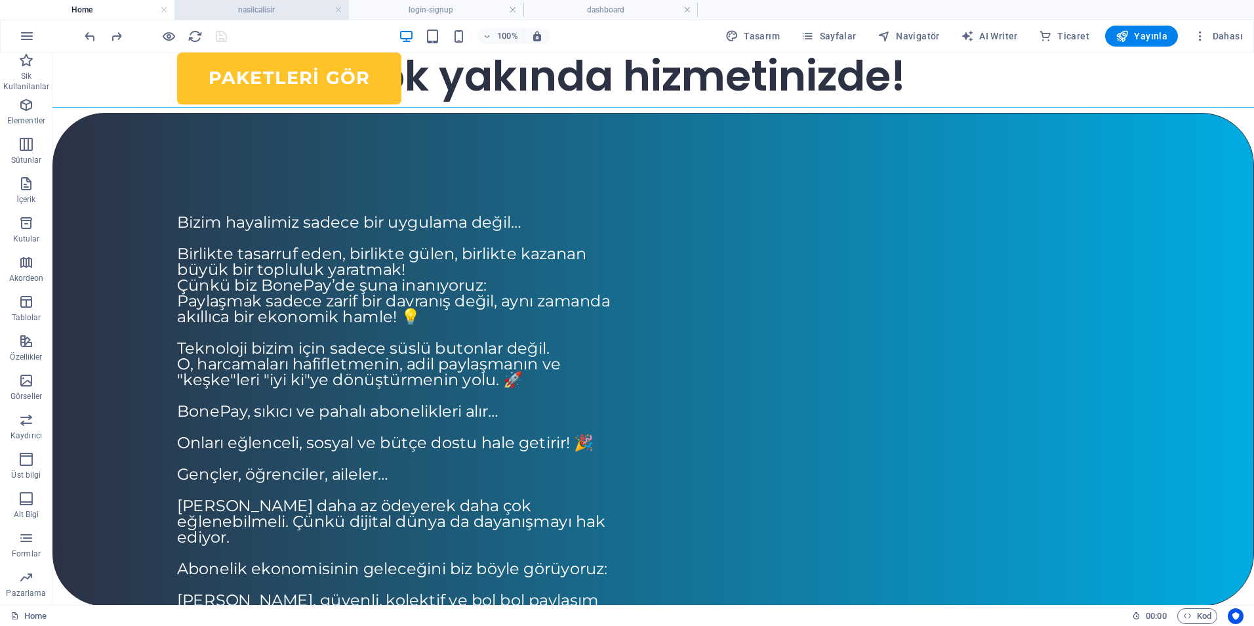
click at [274, 11] on h4 "nasilcalisir" at bounding box center [261, 10] width 174 height 14
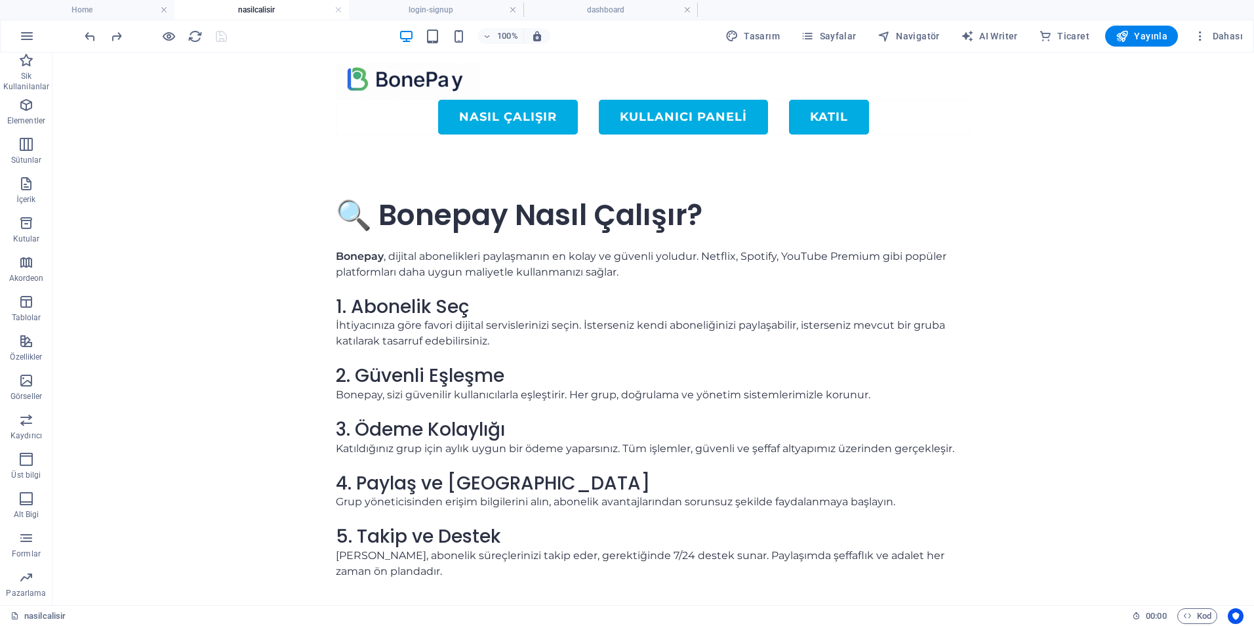
scroll to position [70, 0]
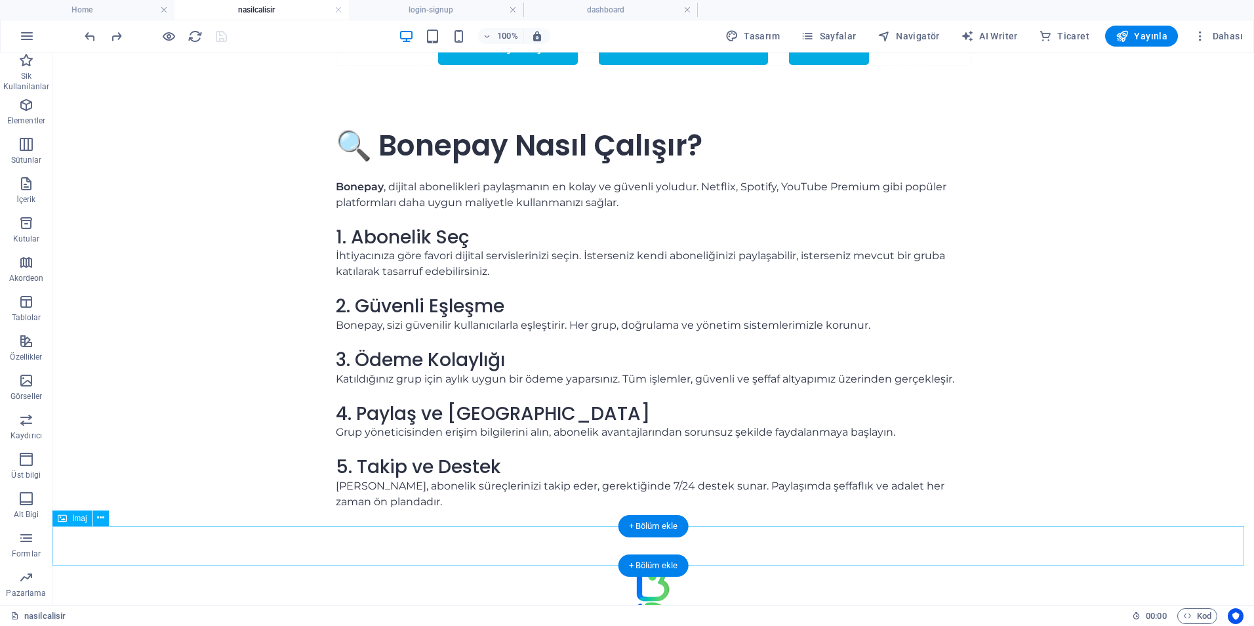
click at [348, 562] on figure at bounding box center [652, 581] width 1201 height 39
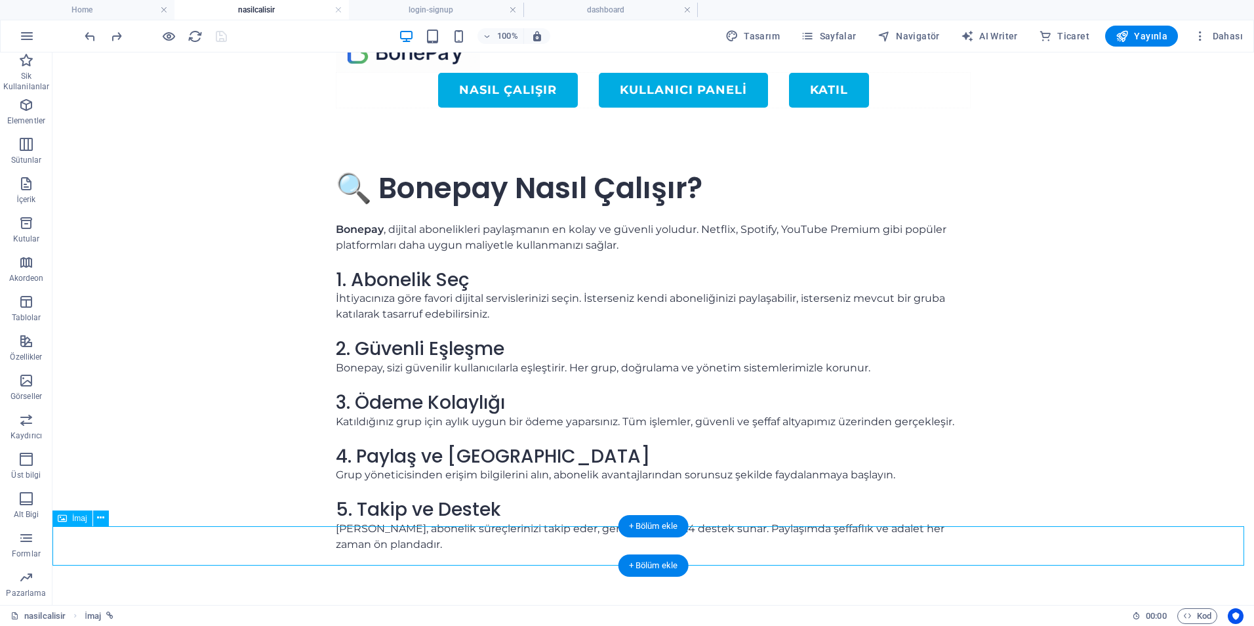
scroll to position [0, 0]
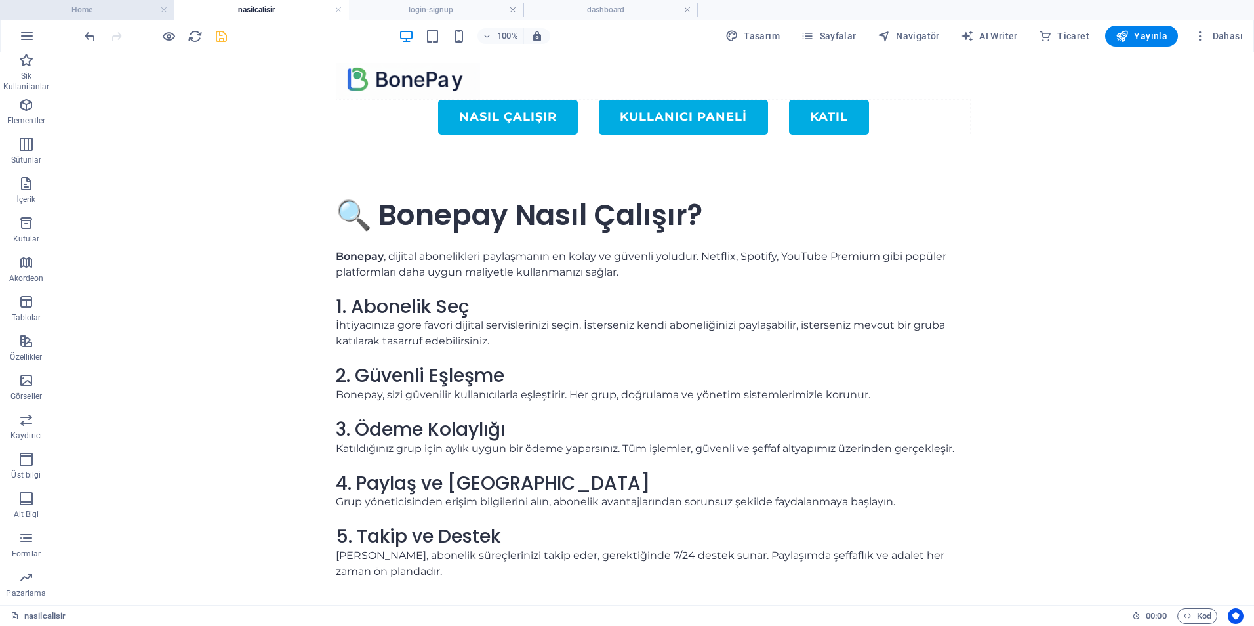
click at [94, 8] on h4 "Home" at bounding box center [87, 10] width 174 height 14
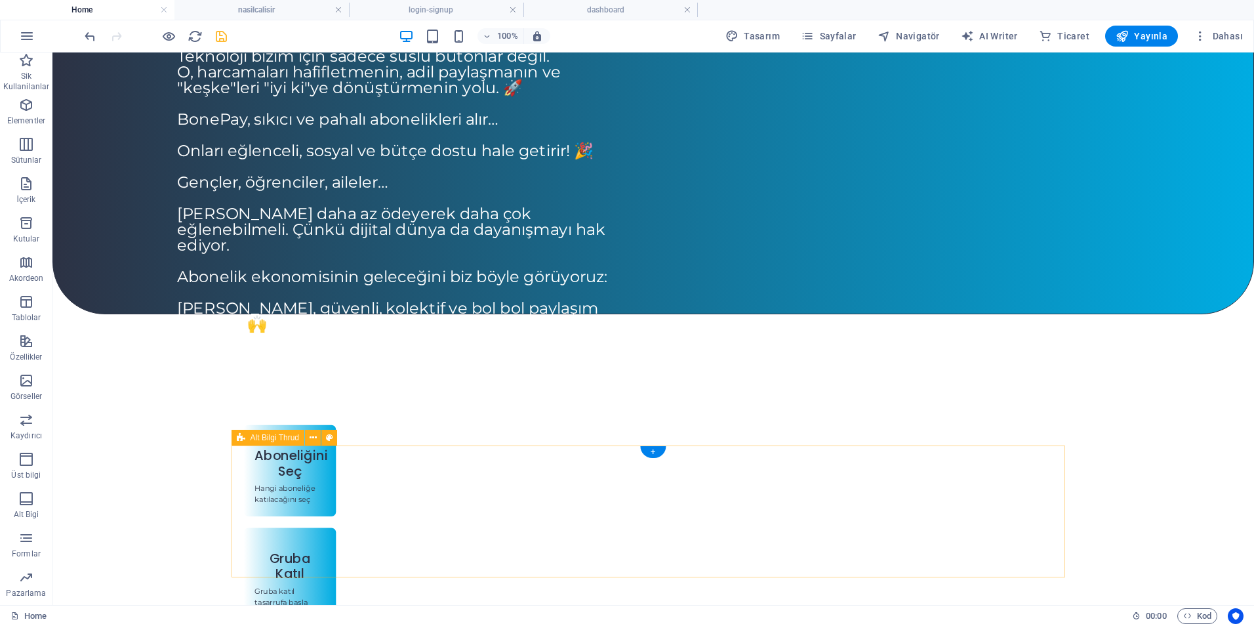
scroll to position [422, 0]
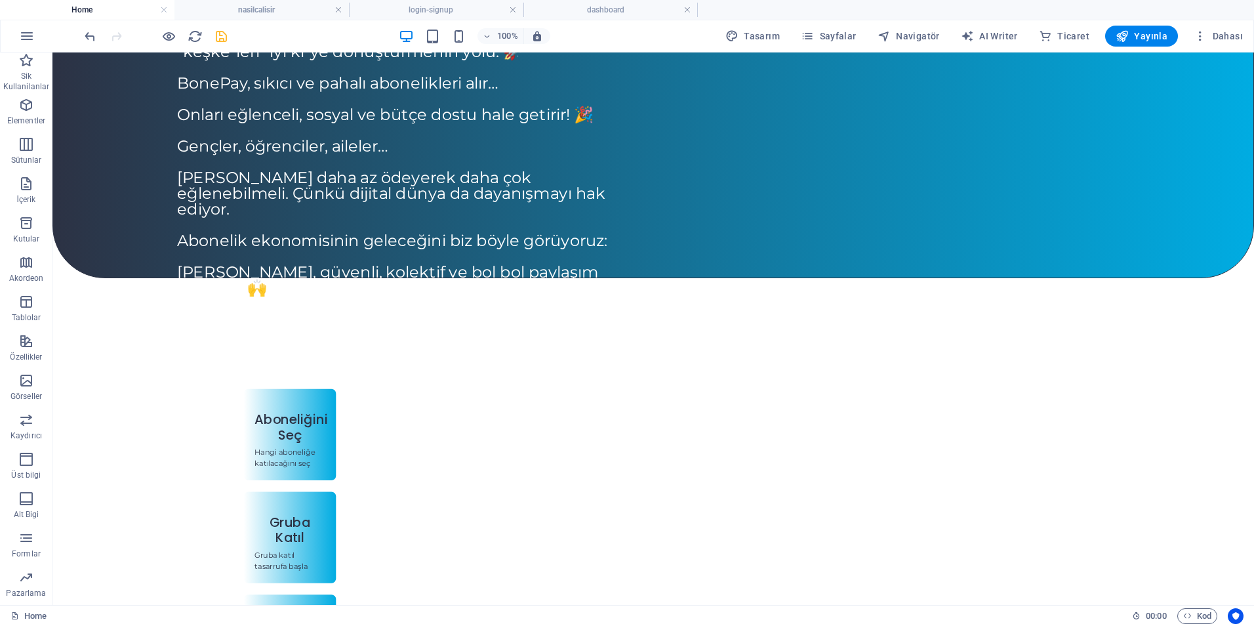
click at [170, 418] on div "Menu Nasıl Çalışır KULLANICI PANELİ KATIL Çok yakında hizmetinizde! Abonelikler…" at bounding box center [652, 443] width 1201 height 1626
click at [22, 110] on icon "button" at bounding box center [26, 105] width 16 height 16
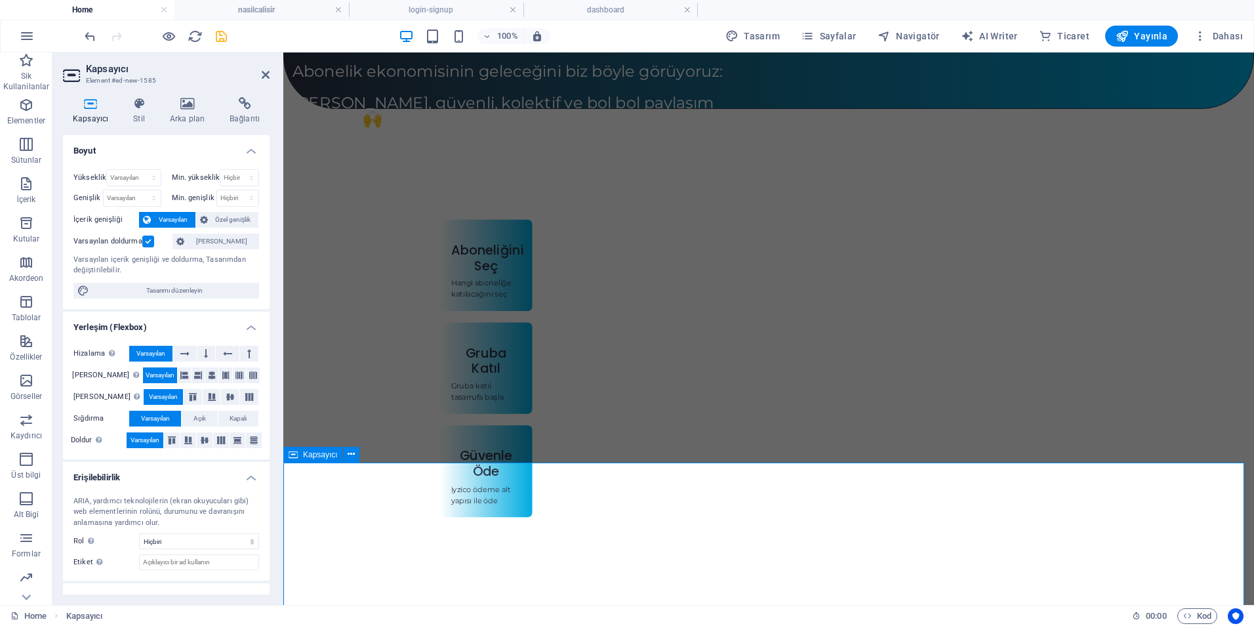
scroll to position [620, 0]
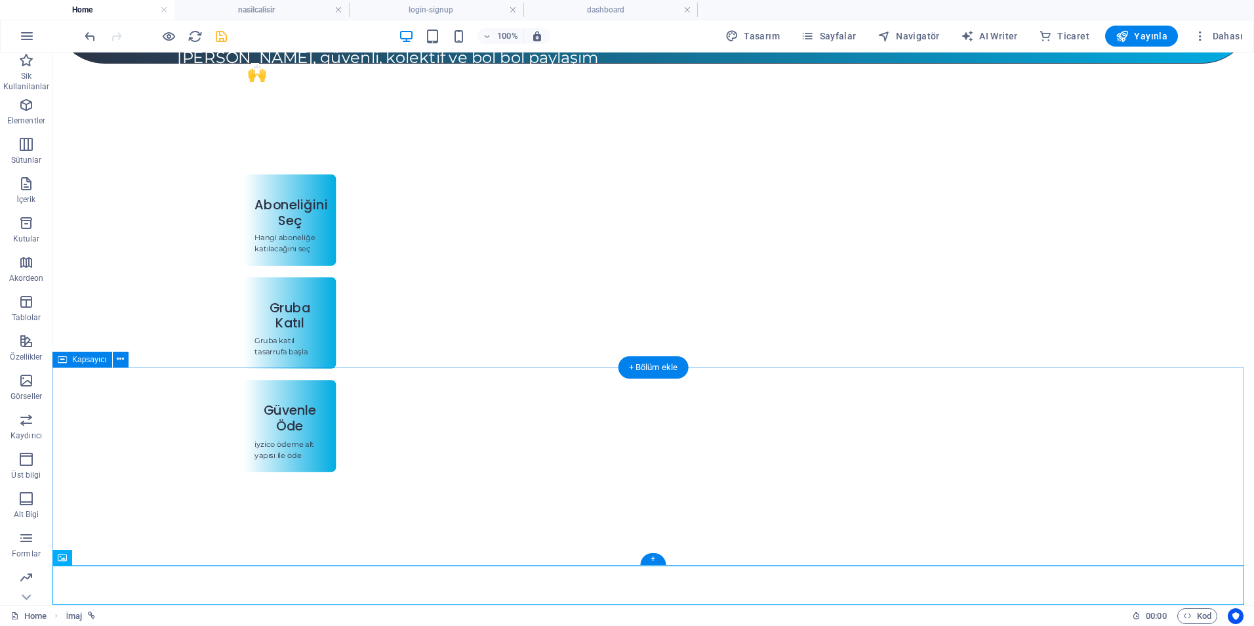
scroll to position [660, 0]
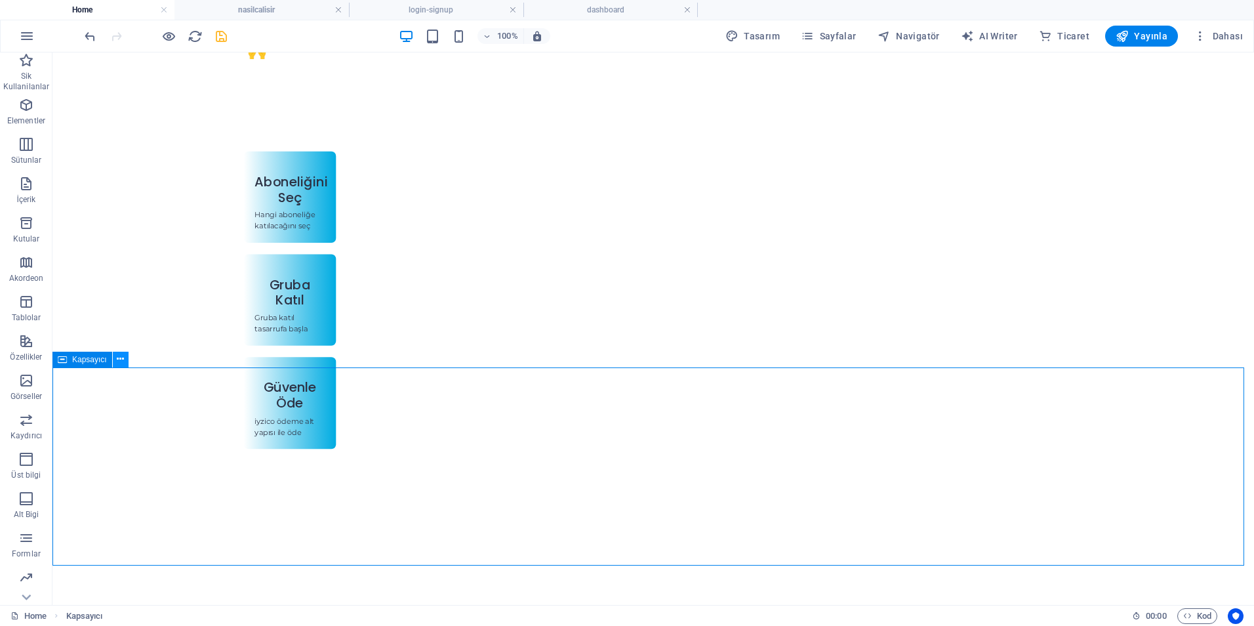
click at [121, 355] on icon at bounding box center [120, 359] width 7 height 14
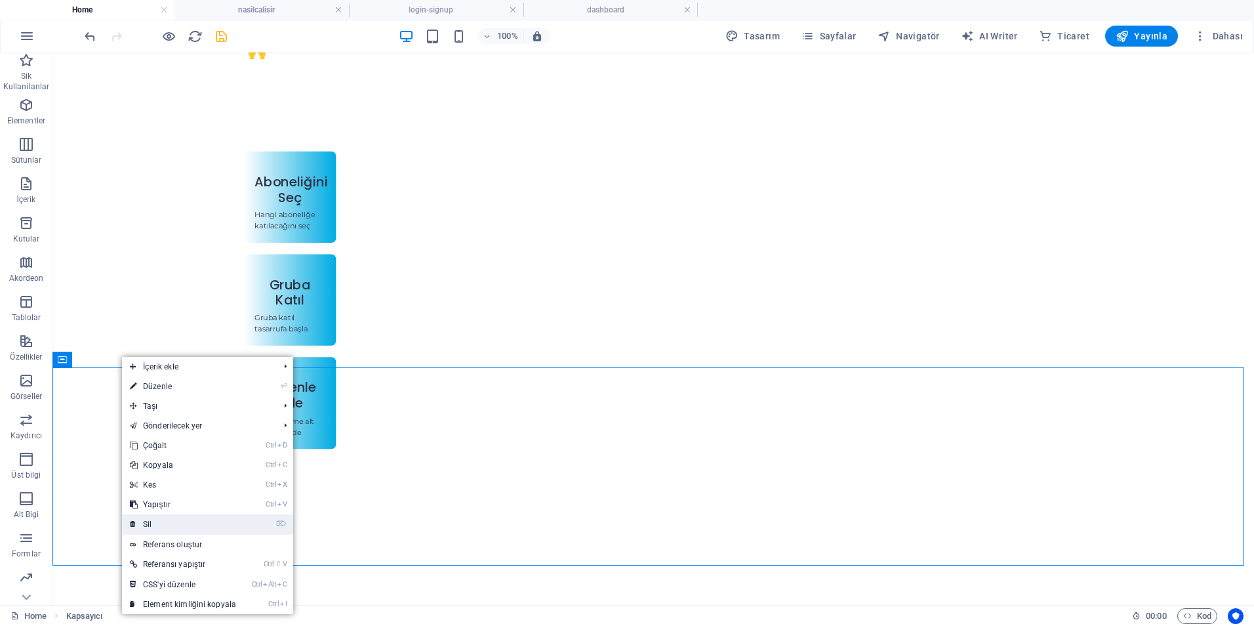
click at [178, 521] on link "⌦ Sil" at bounding box center [183, 524] width 122 height 20
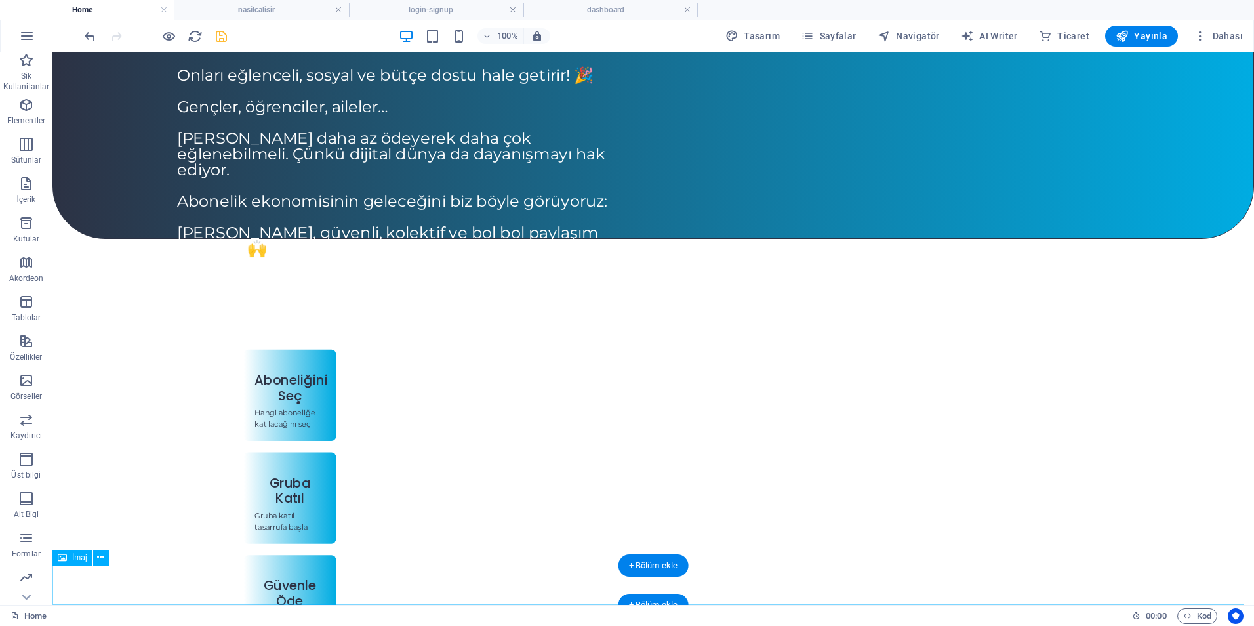
click at [101, 557] on icon at bounding box center [100, 557] width 7 height 14
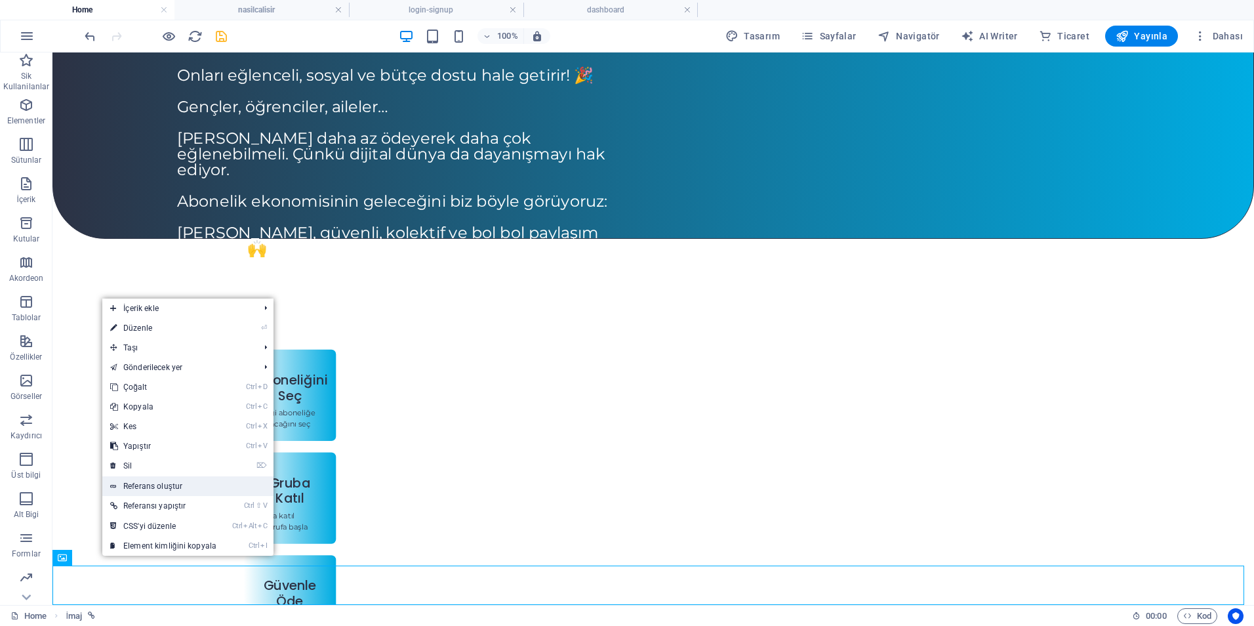
click at [163, 489] on link "Referans oluştur" at bounding box center [187, 486] width 171 height 20
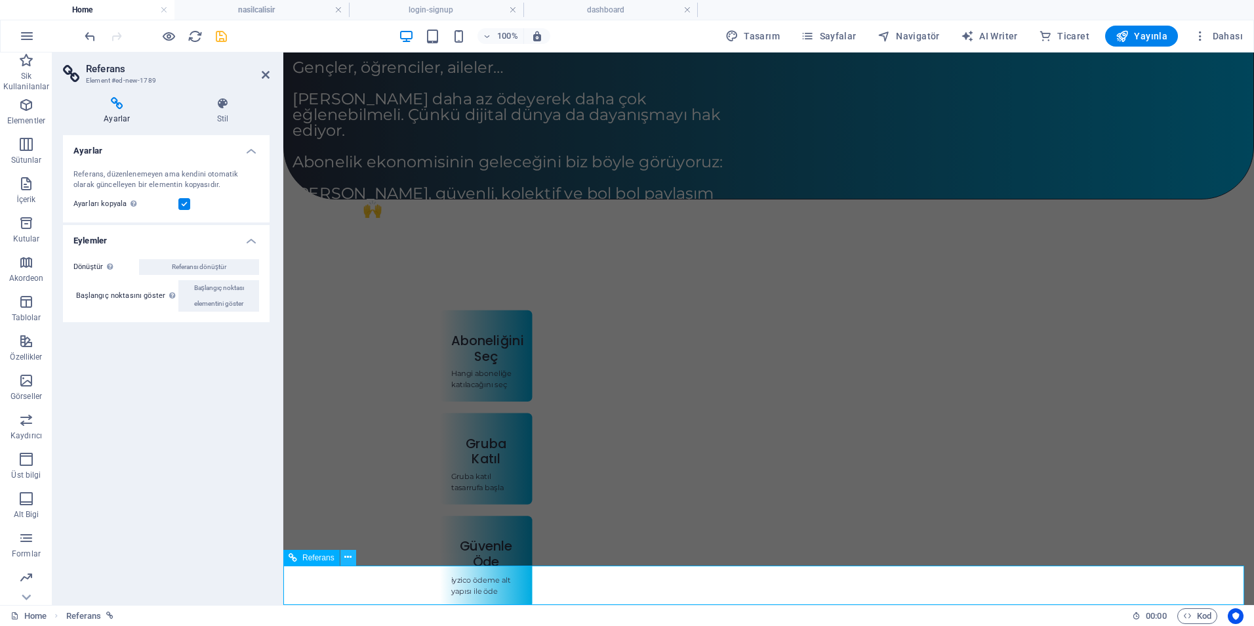
click at [352, 553] on icon at bounding box center [347, 557] width 7 height 14
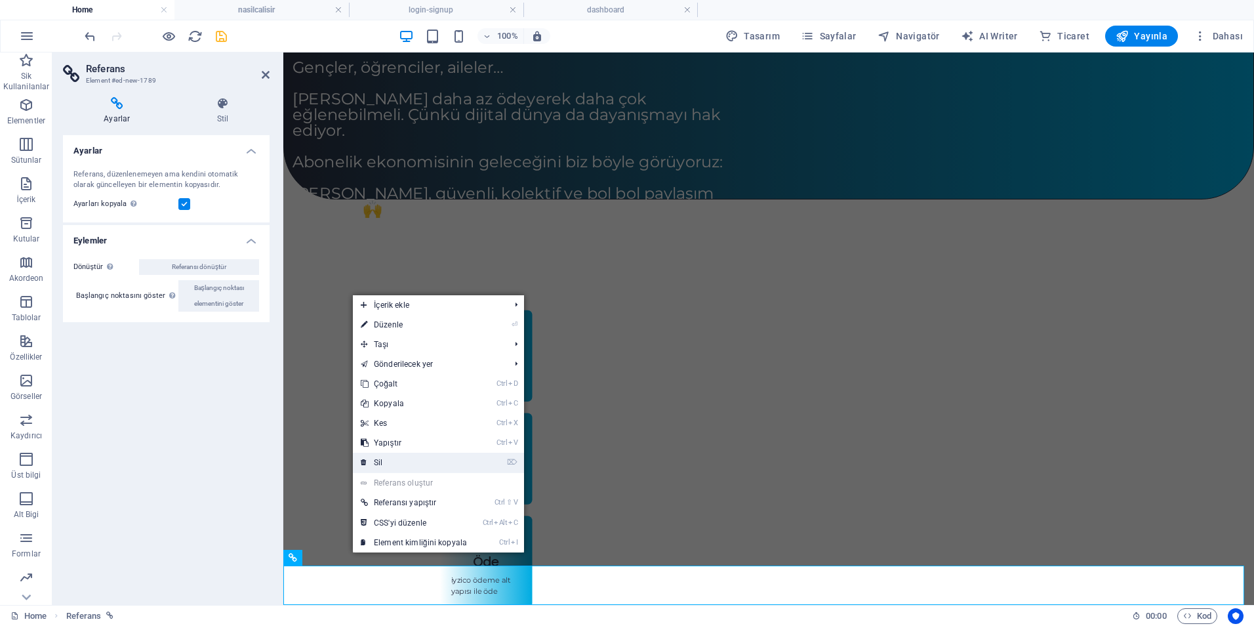
click at [391, 462] on link "⌦ Sil" at bounding box center [414, 462] width 122 height 20
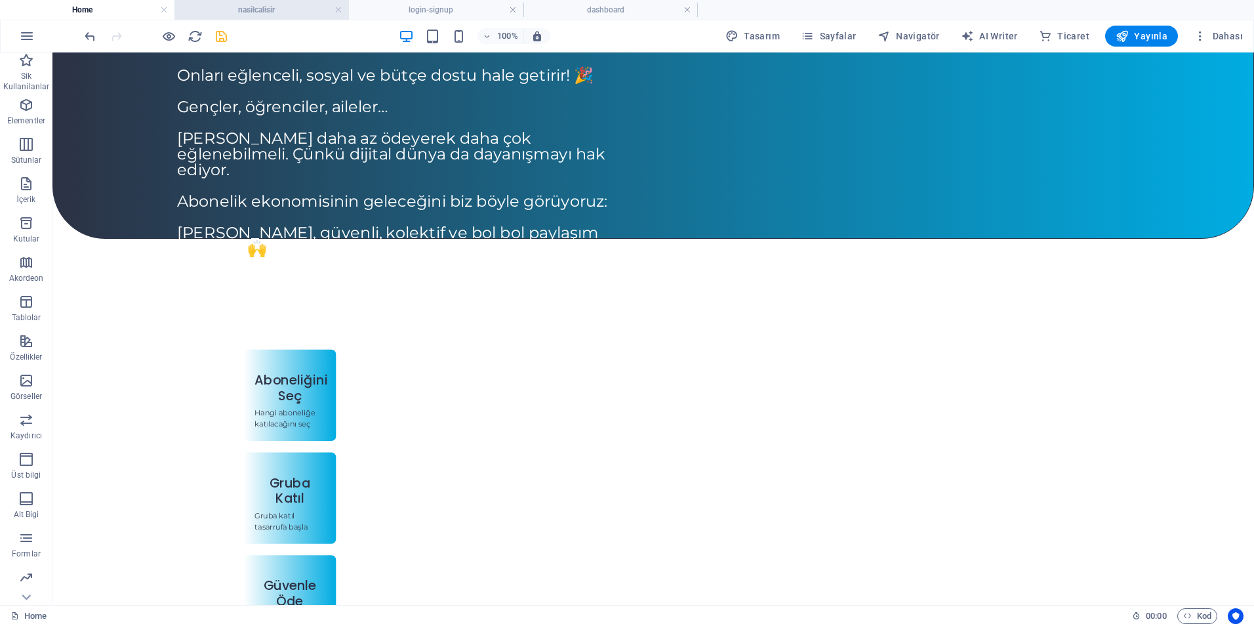
click at [246, 4] on h4 "nasilcalisir" at bounding box center [261, 10] width 174 height 14
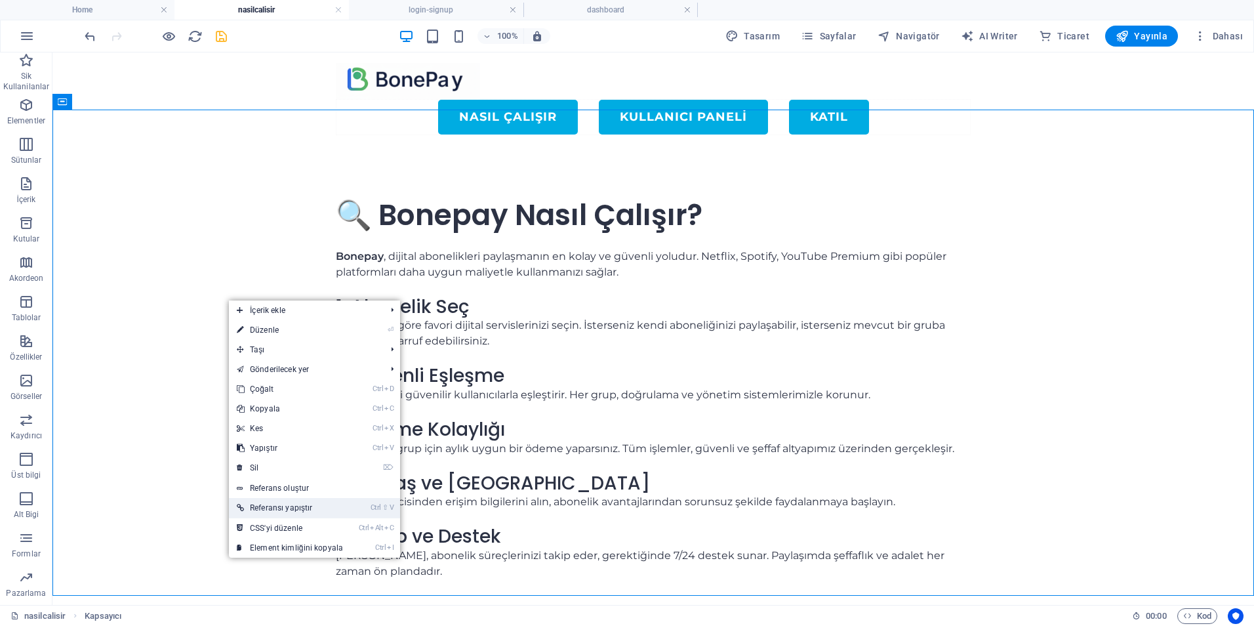
click at [300, 505] on link "Ctrl ⇧ V Referansı yapıştır" at bounding box center [290, 508] width 122 height 20
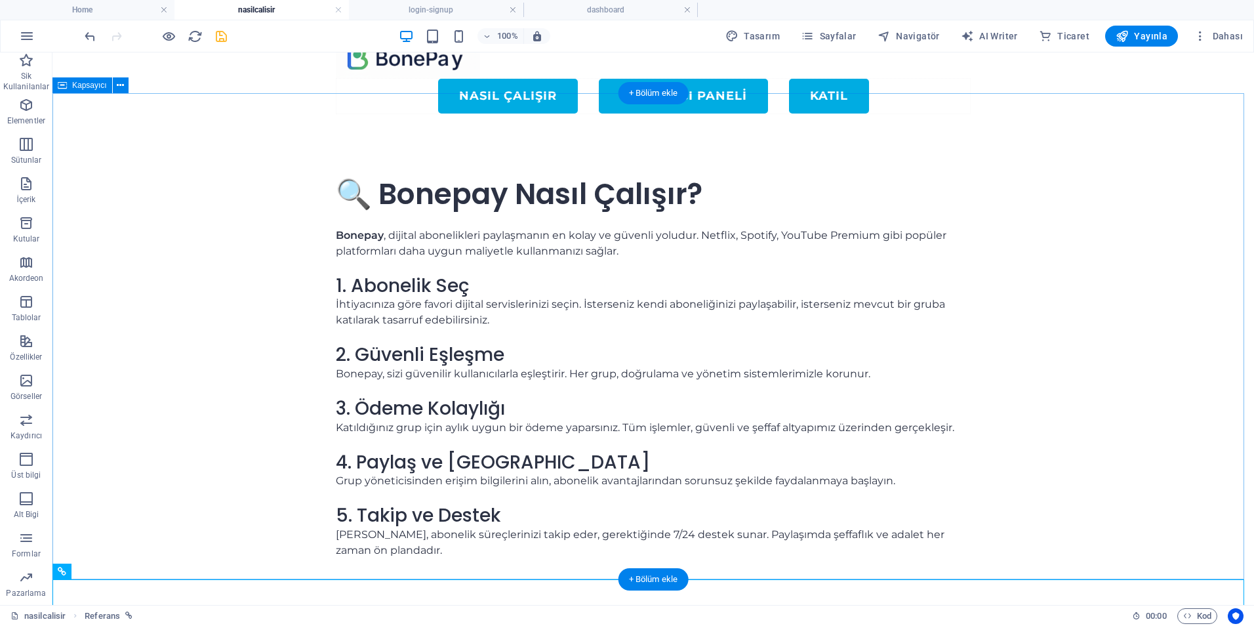
scroll to position [30, 0]
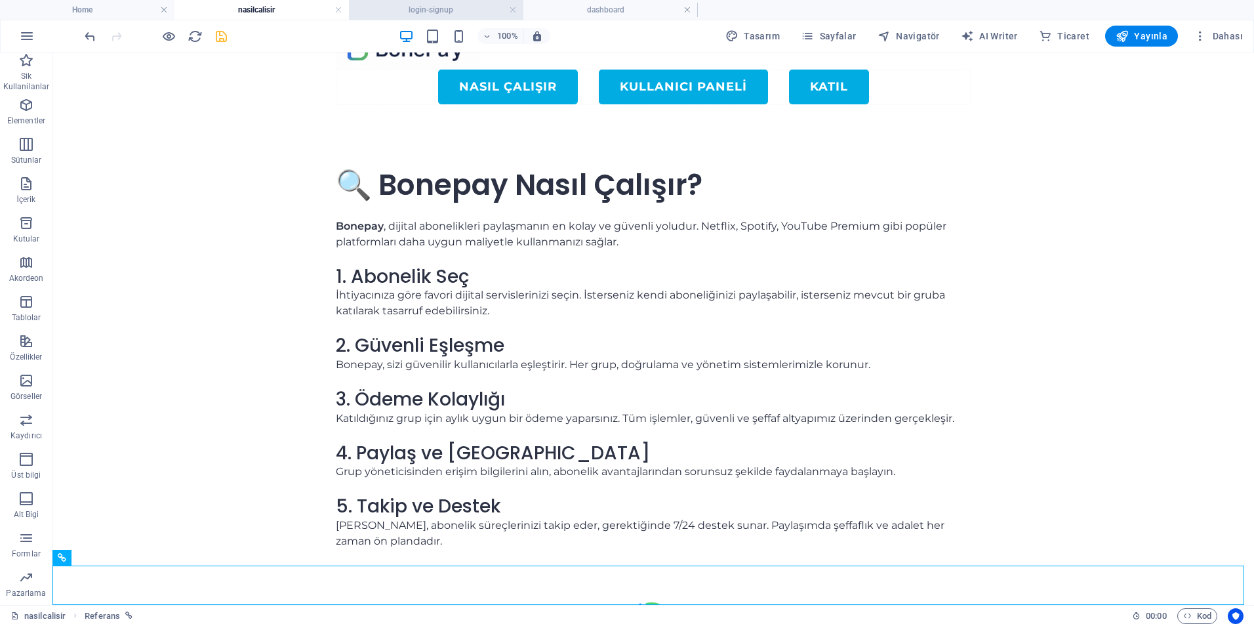
click at [420, 12] on h4 "login-signup" at bounding box center [436, 10] width 174 height 14
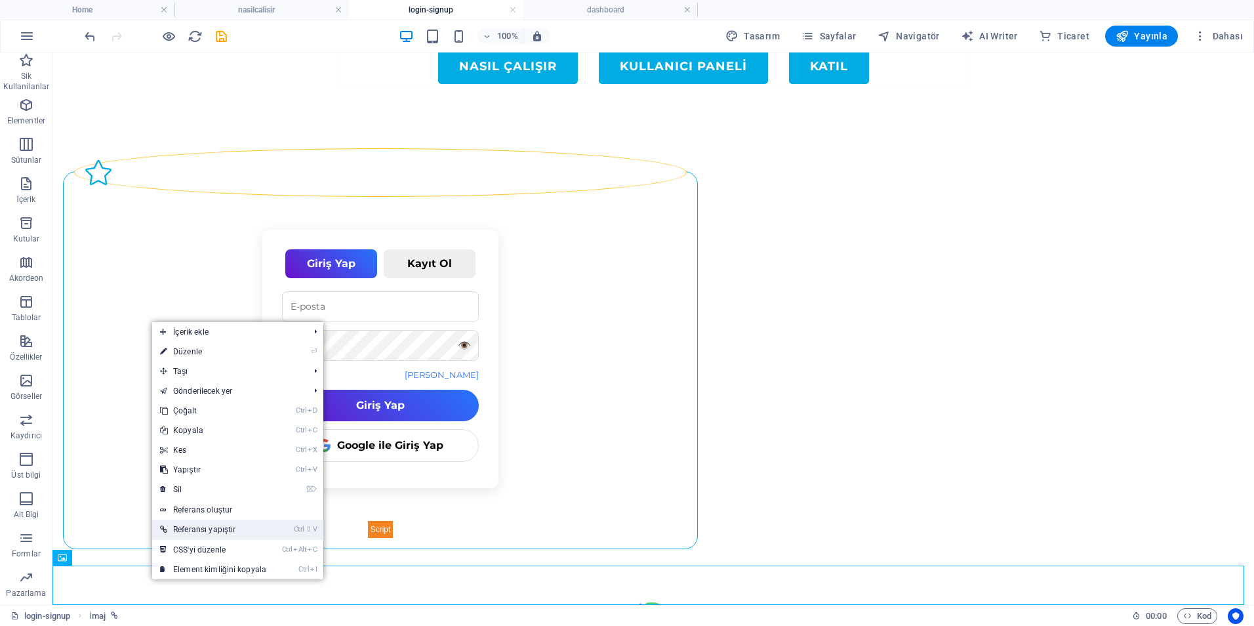
click at [234, 531] on link "Ctrl ⇧ V Referansı yapıştır" at bounding box center [213, 529] width 122 height 20
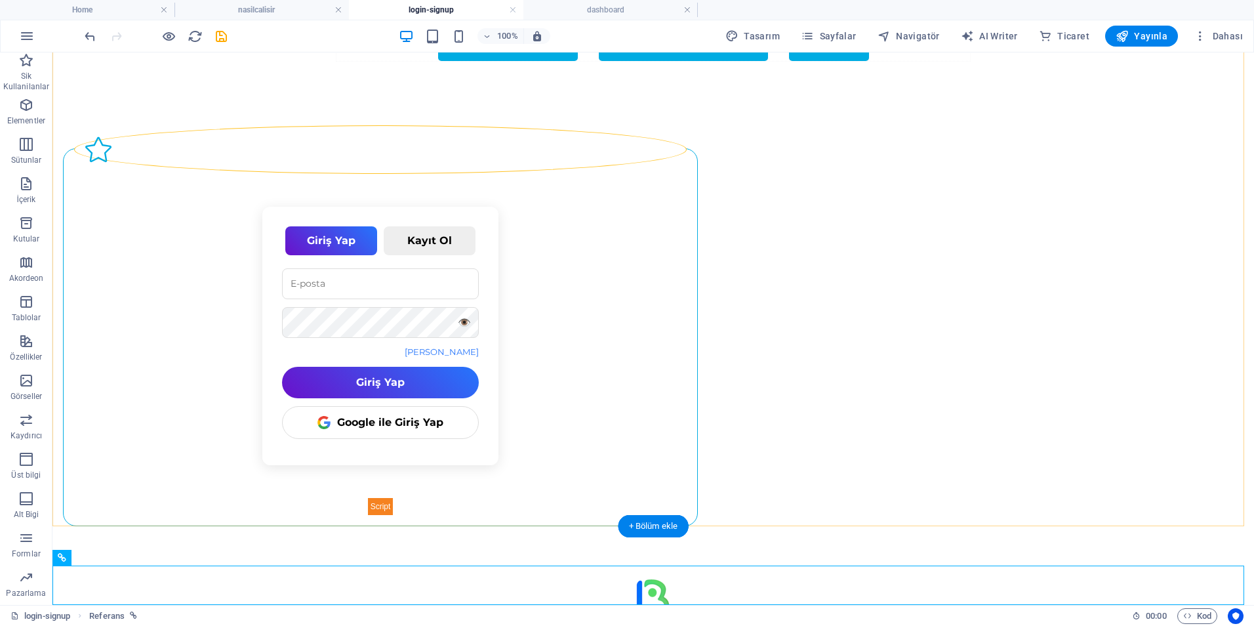
scroll to position [90, 0]
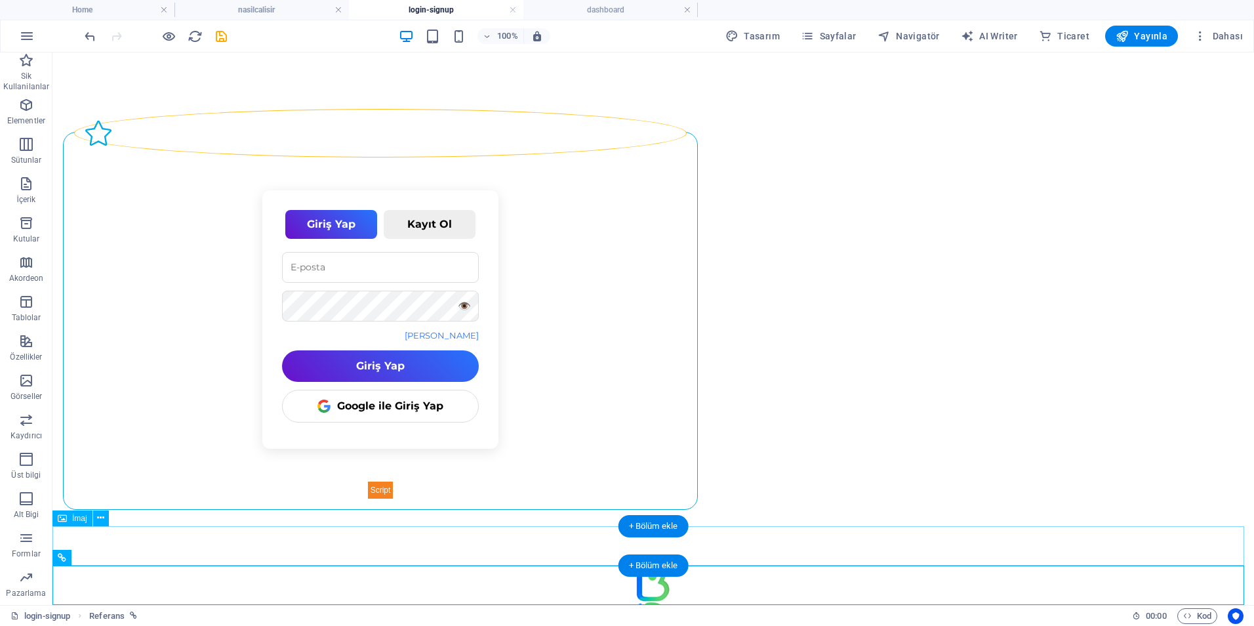
click at [344, 562] on figure at bounding box center [652, 581] width 1201 height 39
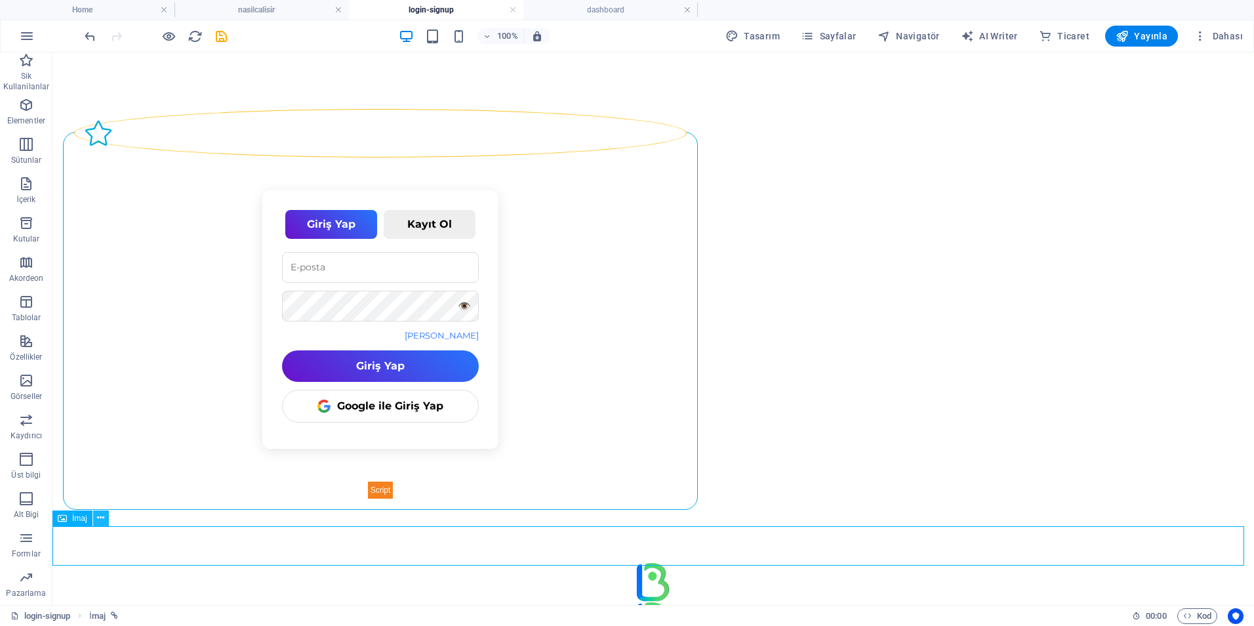
click at [100, 517] on icon at bounding box center [100, 518] width 7 height 14
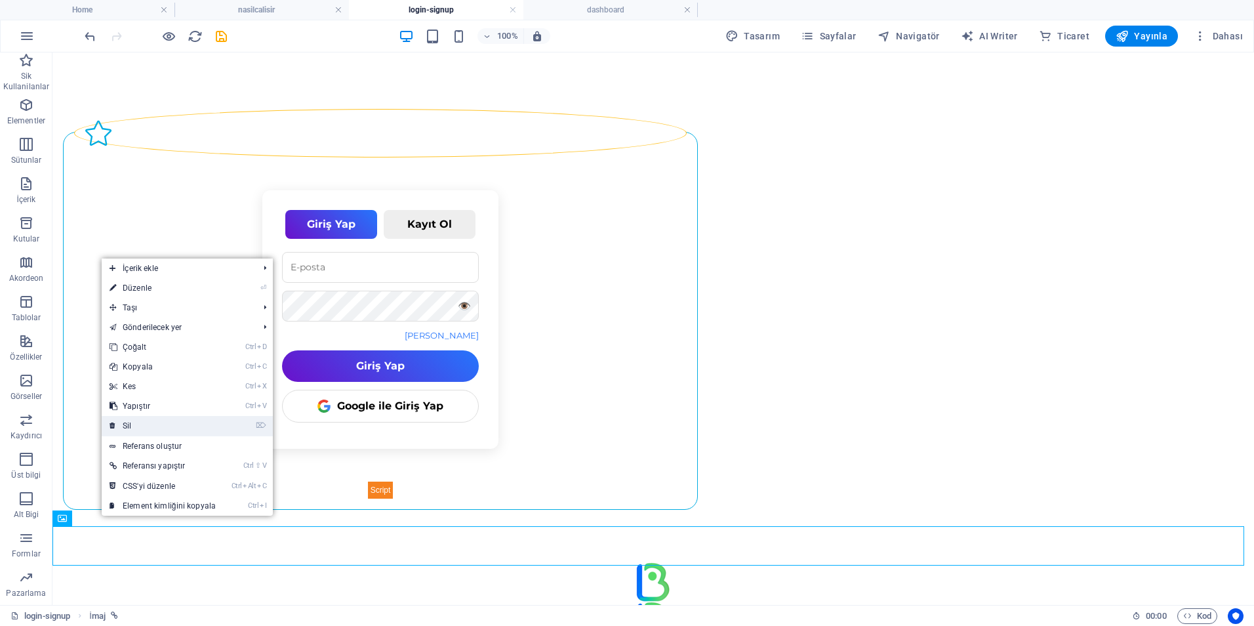
click at [146, 418] on link "⌦ Sil" at bounding box center [163, 426] width 122 height 20
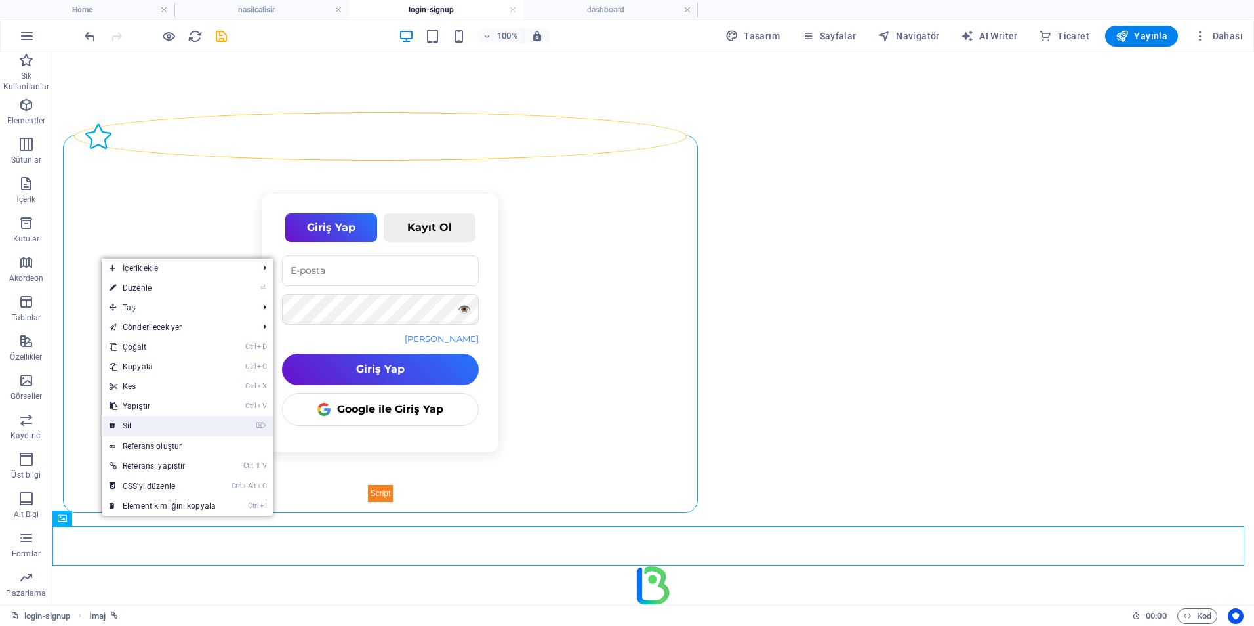
scroll to position [50, 0]
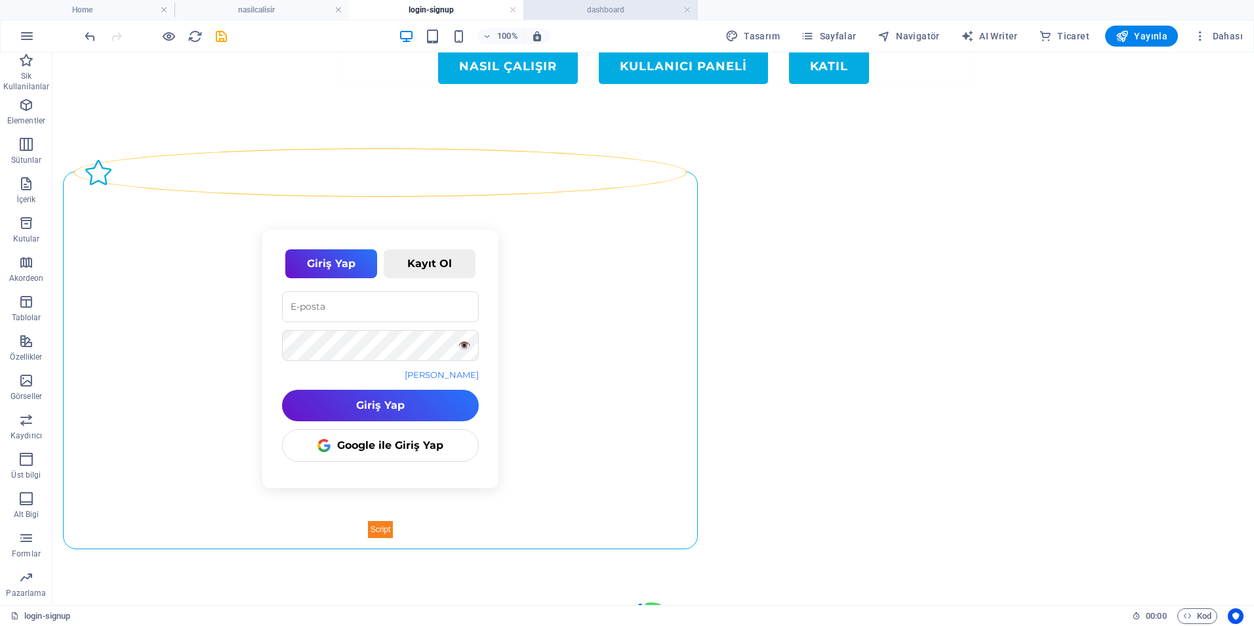
click at [591, 13] on h4 "dashboard" at bounding box center [610, 10] width 174 height 14
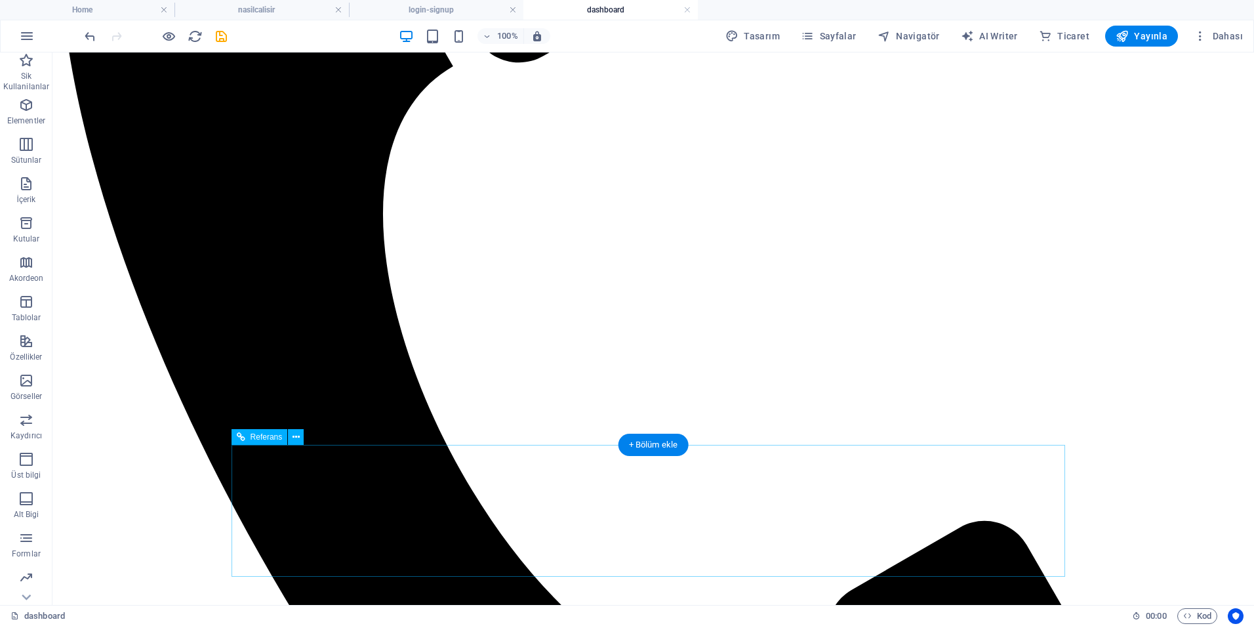
scroll to position [572, 0]
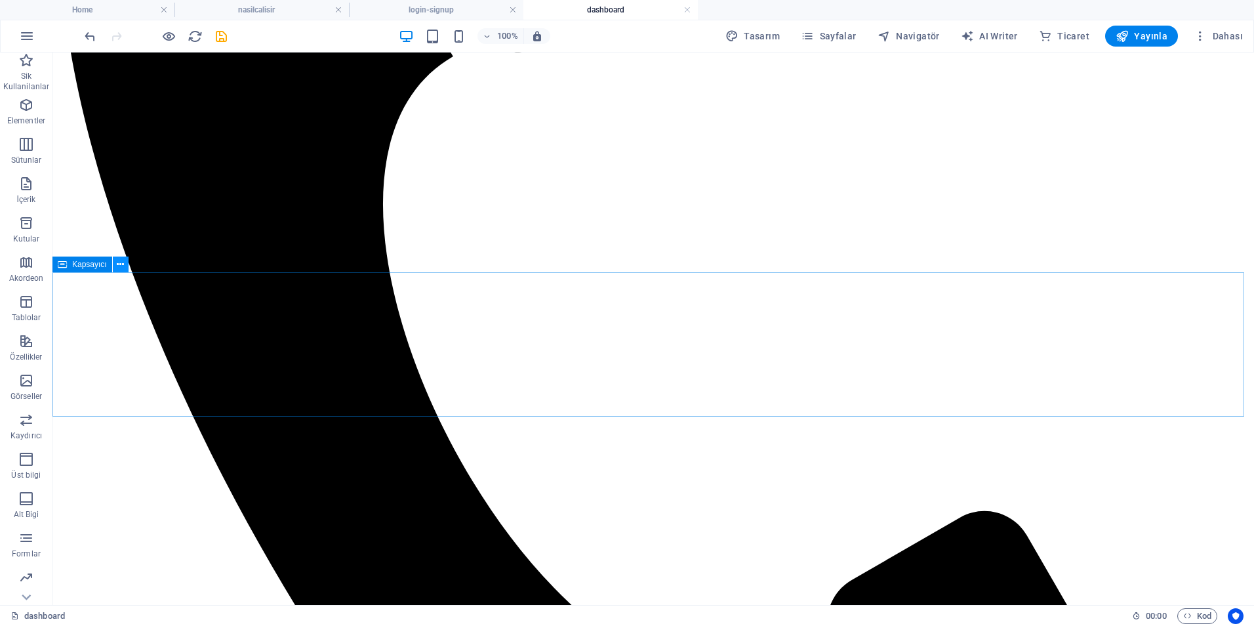
drag, startPoint x: 123, startPoint y: 269, endPoint x: 71, endPoint y: 221, distance: 70.1
click at [123, 269] on icon at bounding box center [120, 265] width 7 height 14
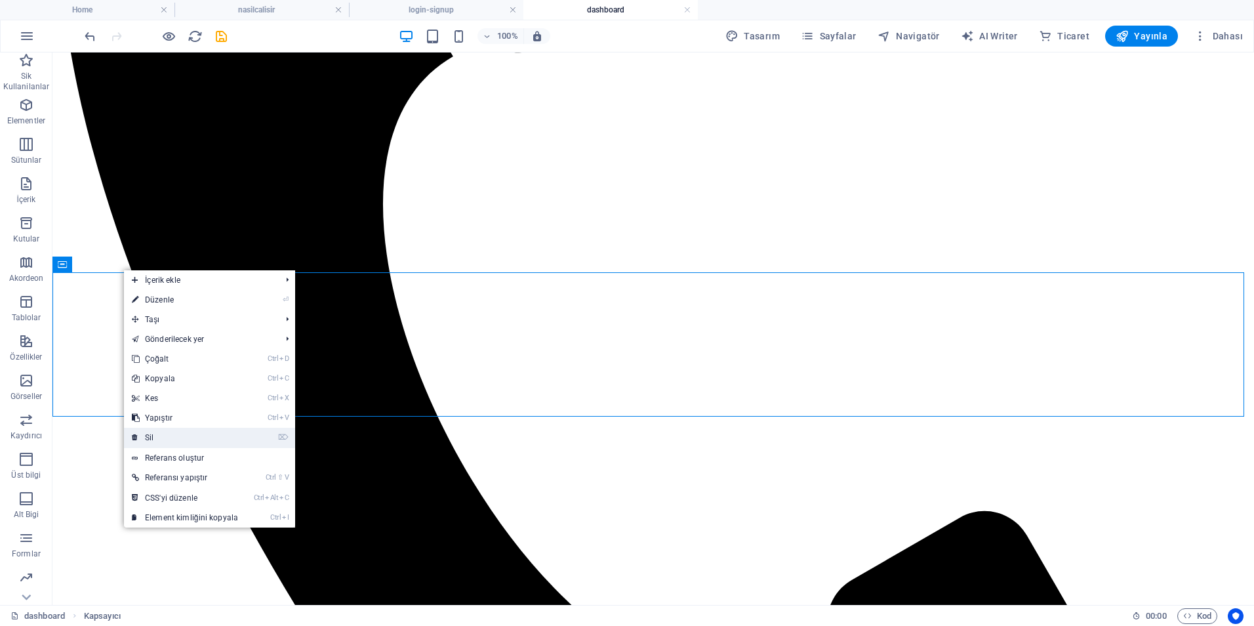
click at [160, 429] on link "⌦ Sil" at bounding box center [185, 438] width 122 height 20
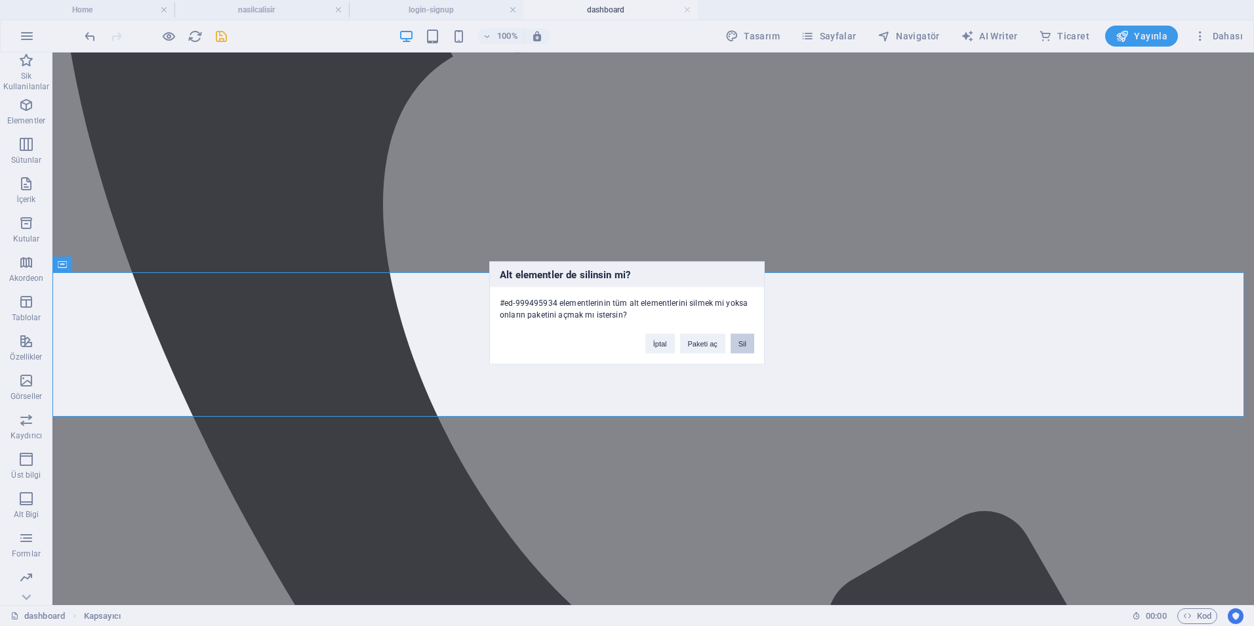
click at [741, 348] on button "Sil" at bounding box center [743, 344] width 24 height 20
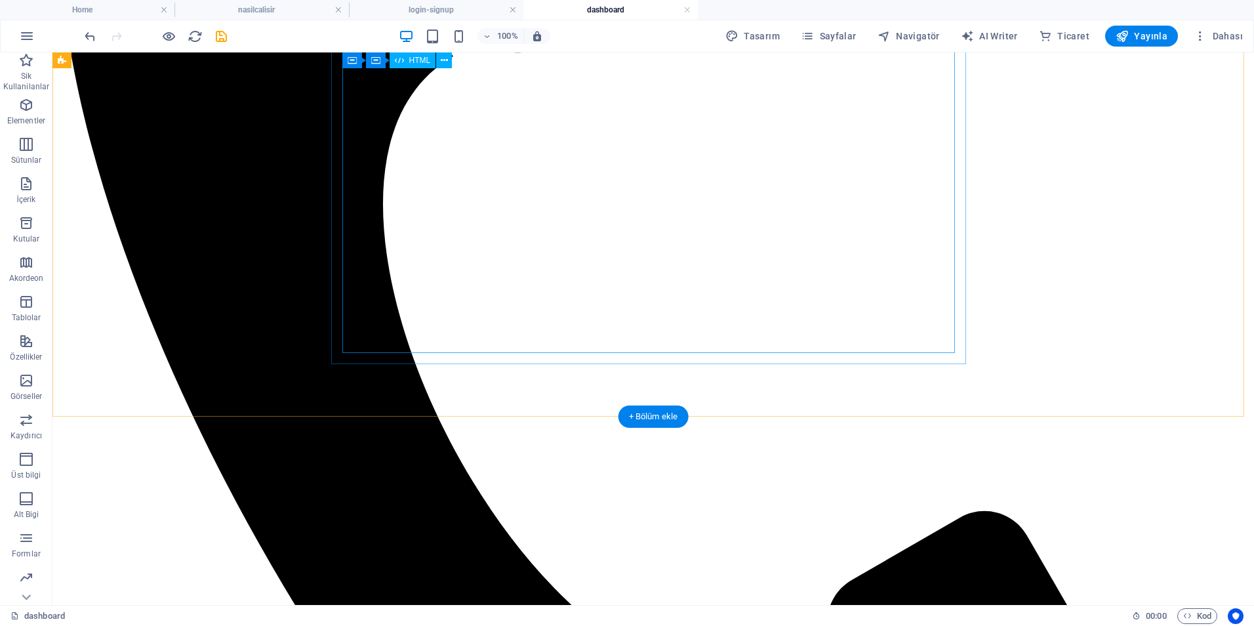
scroll to position [428, 0]
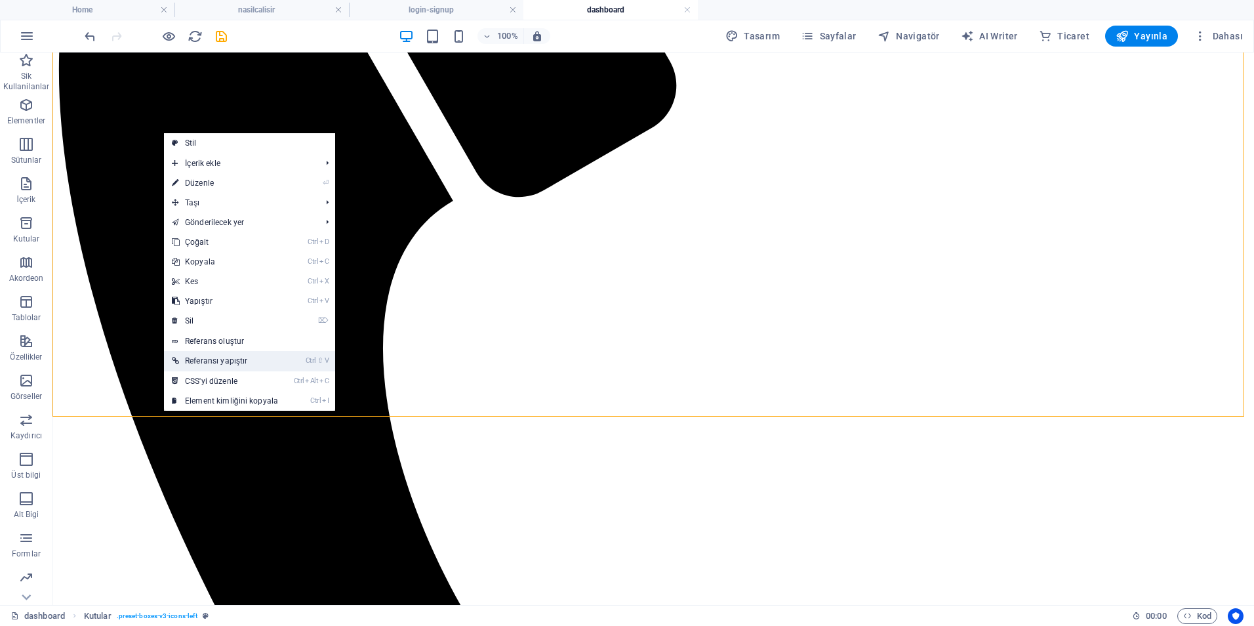
click at [212, 358] on link "Ctrl ⇧ V Referansı yapıştır" at bounding box center [225, 361] width 122 height 20
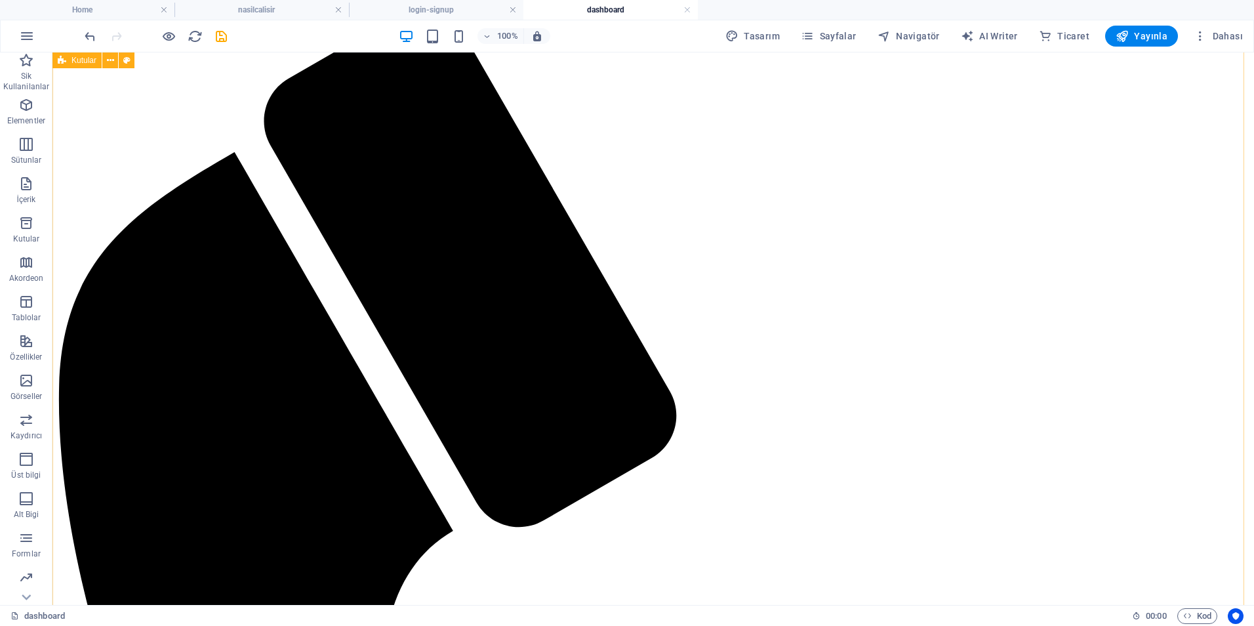
scroll to position [0, 0]
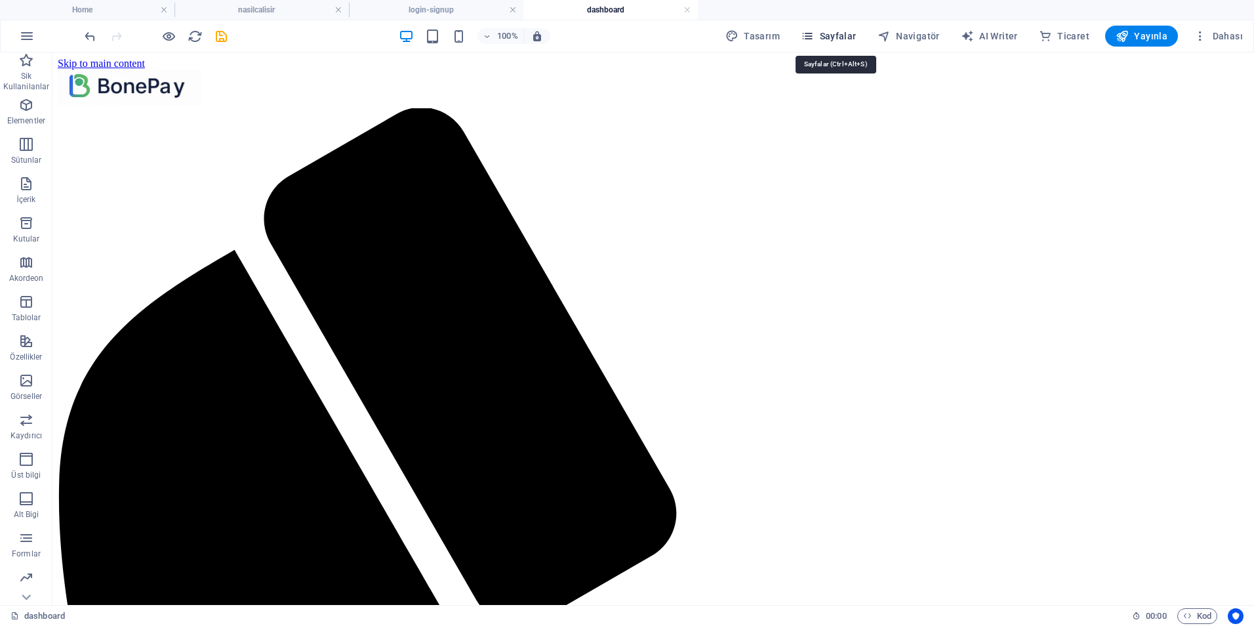
click at [822, 36] on span "Sayfalar" at bounding box center [829, 36] width 56 height 13
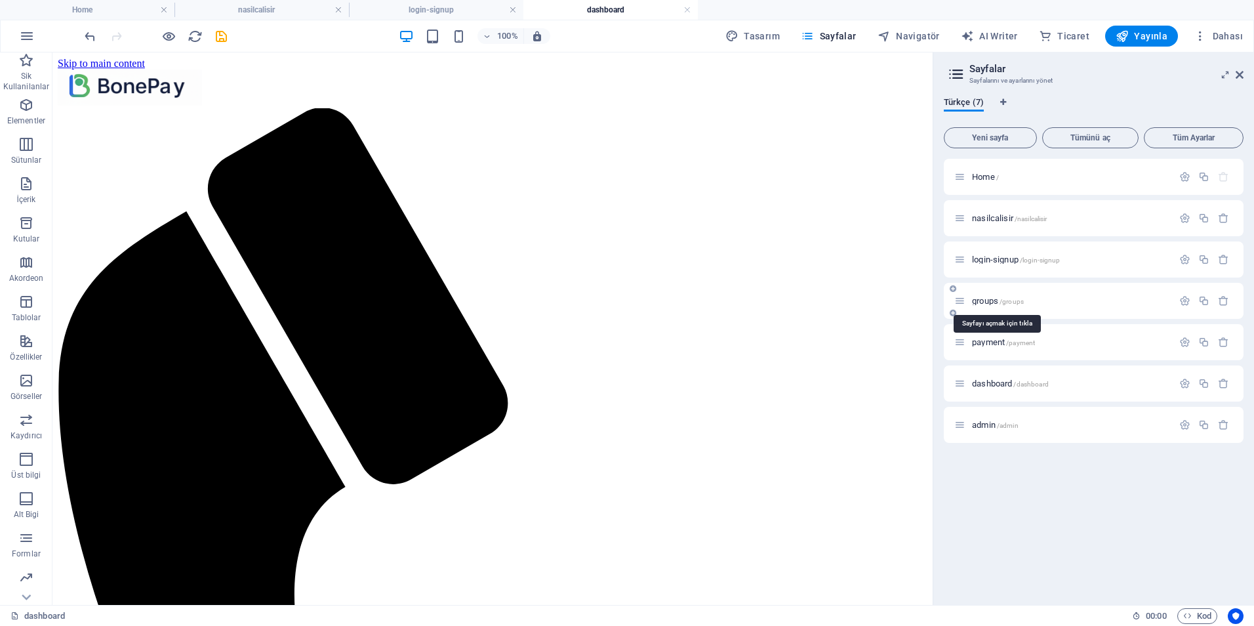
click at [986, 301] on span "groups /groups" at bounding box center [998, 301] width 52 height 10
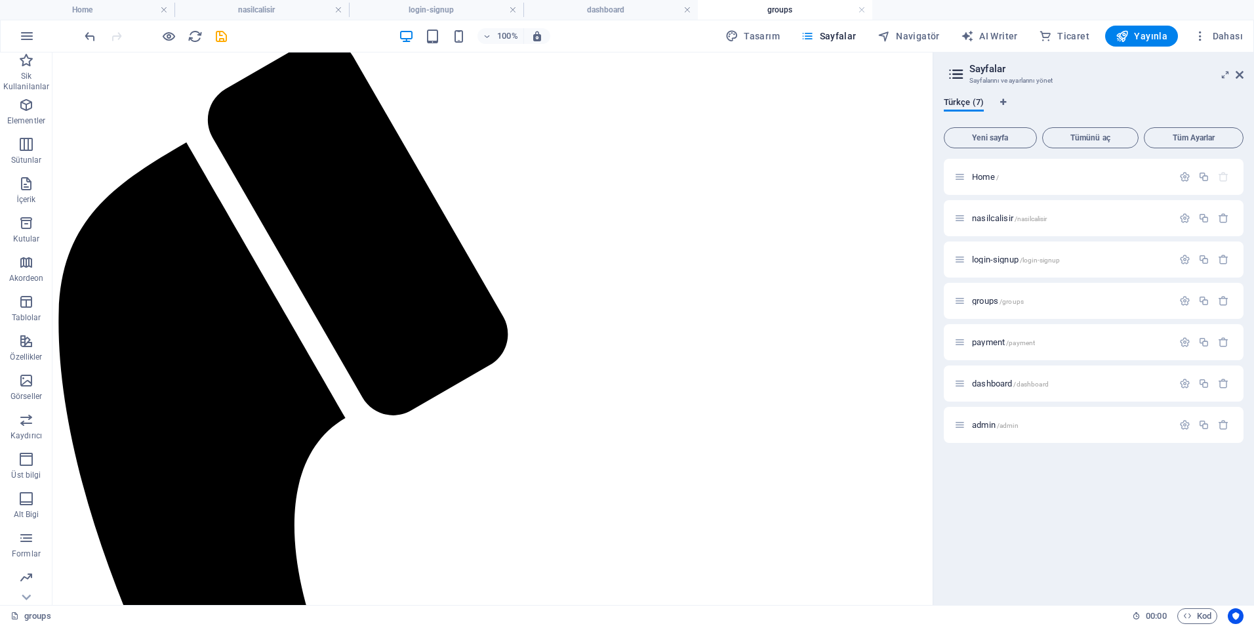
scroll to position [131, 0]
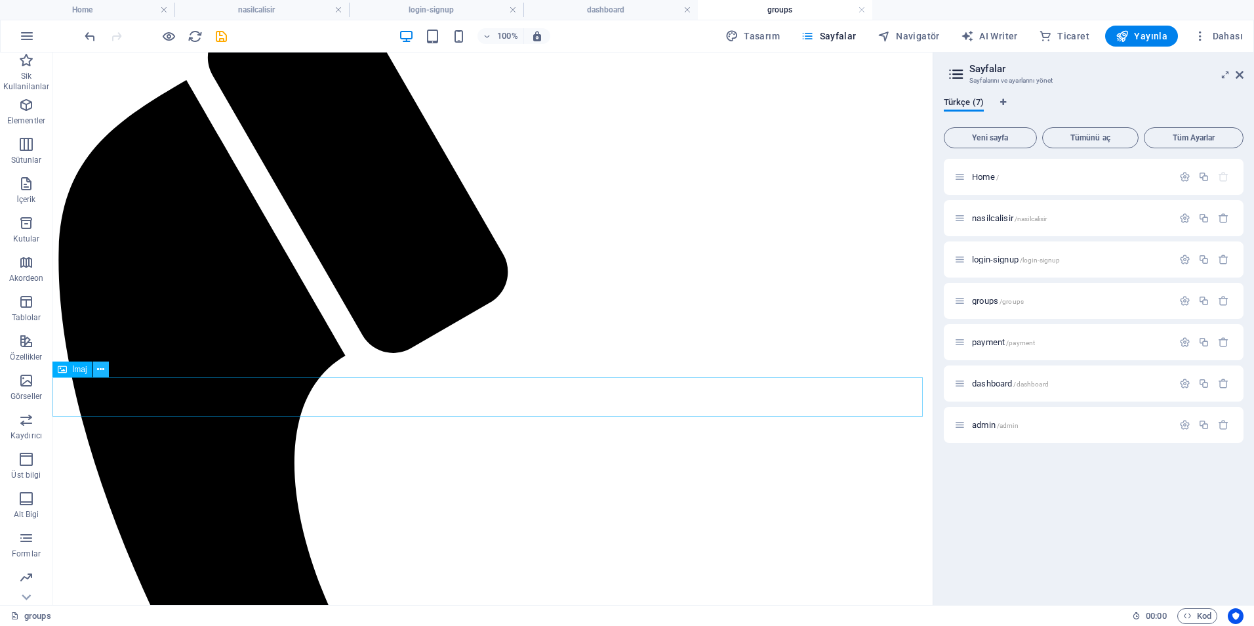
click at [103, 371] on icon at bounding box center [100, 370] width 7 height 14
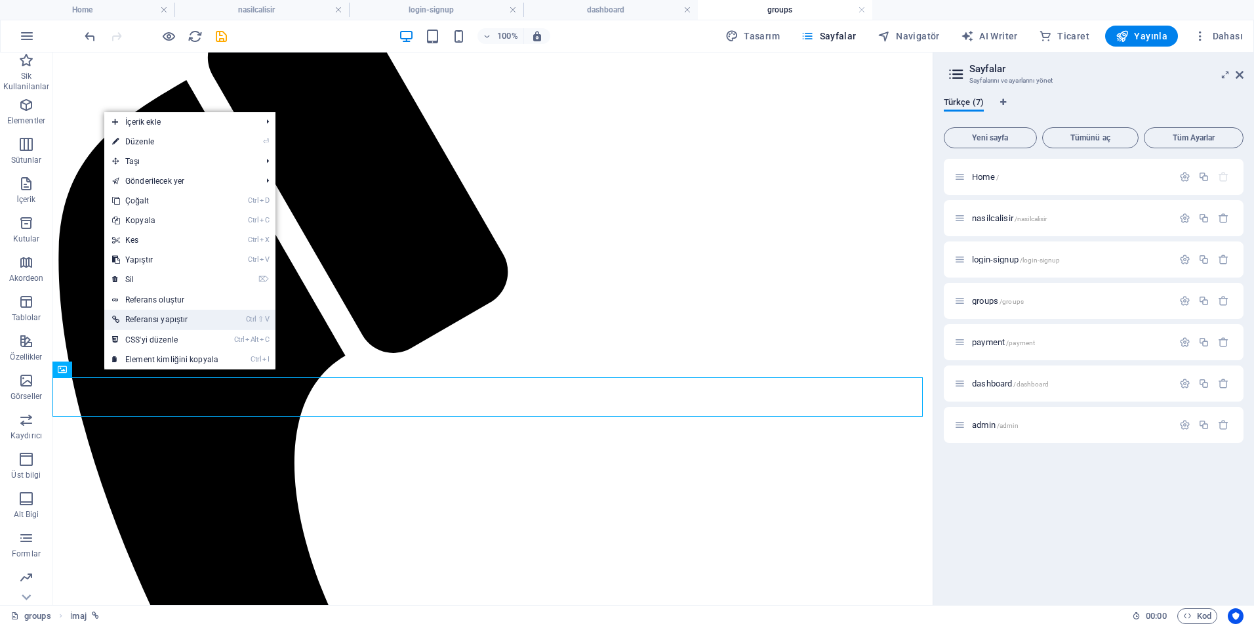
click at [165, 321] on link "Ctrl ⇧ V Referansı yapıştır" at bounding box center [165, 320] width 122 height 20
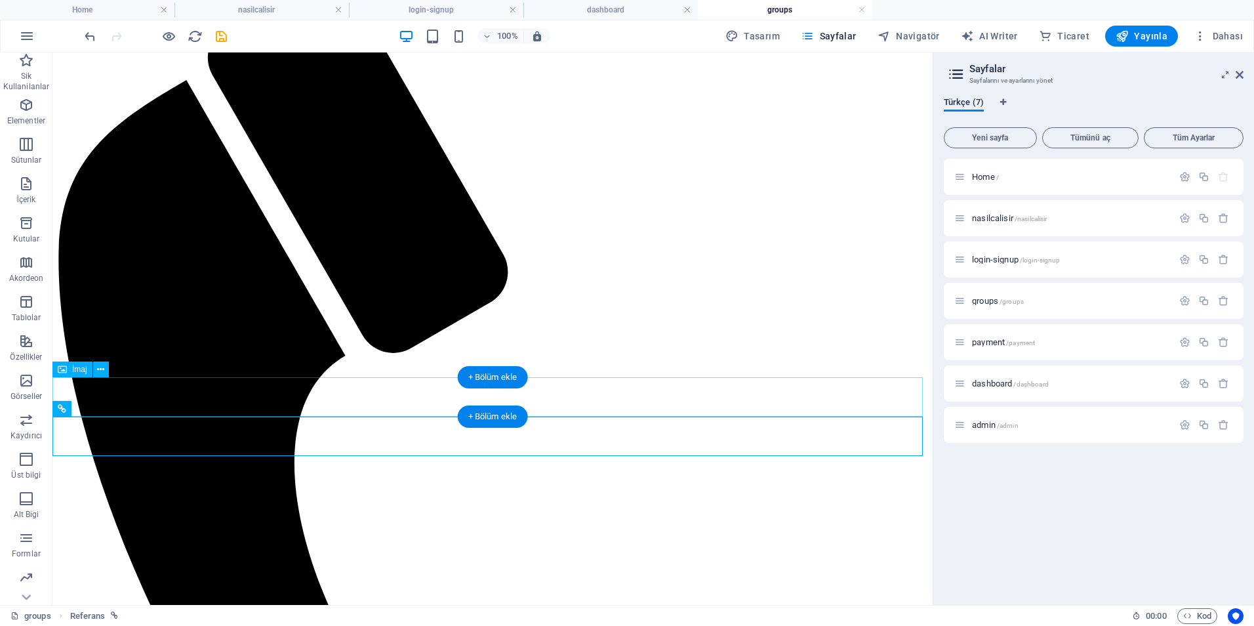
click at [102, 371] on icon at bounding box center [100, 370] width 7 height 14
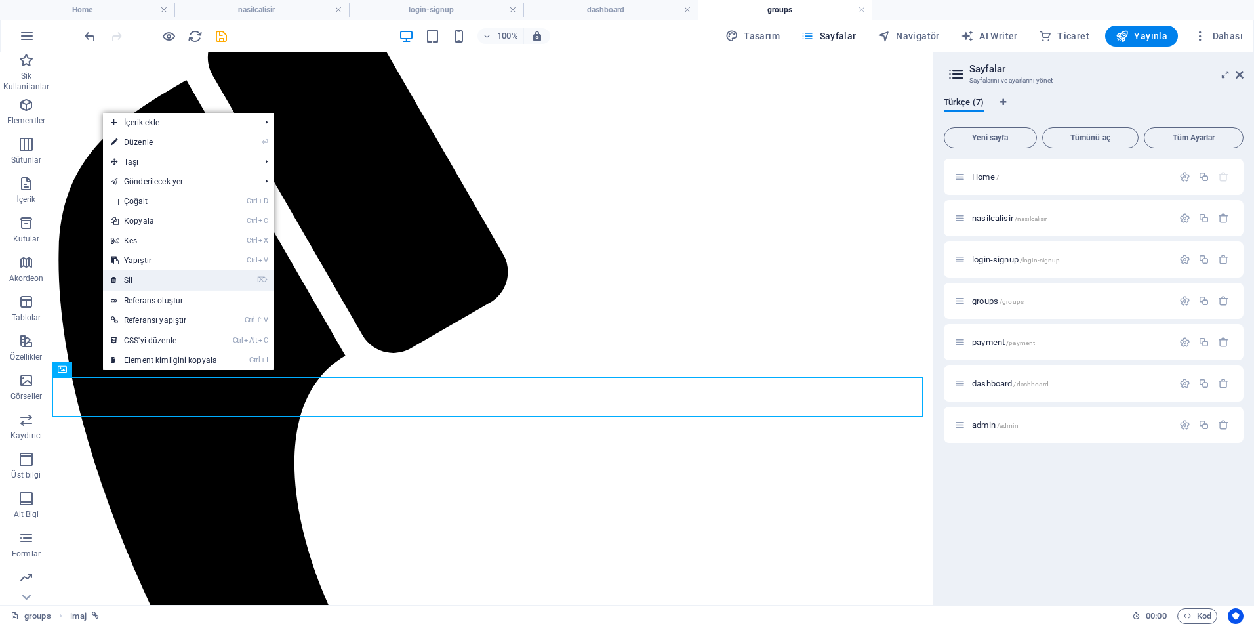
click at [153, 289] on link "⌦ Sil" at bounding box center [164, 280] width 122 height 20
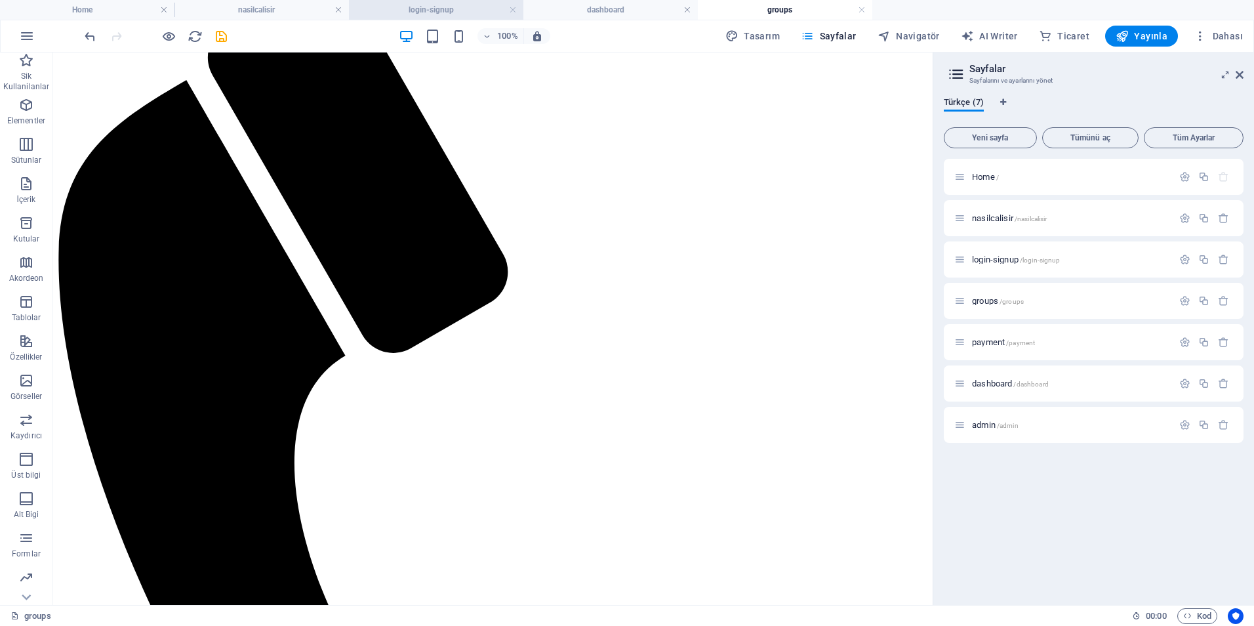
click at [431, 12] on h4 "login-signup" at bounding box center [436, 10] width 174 height 14
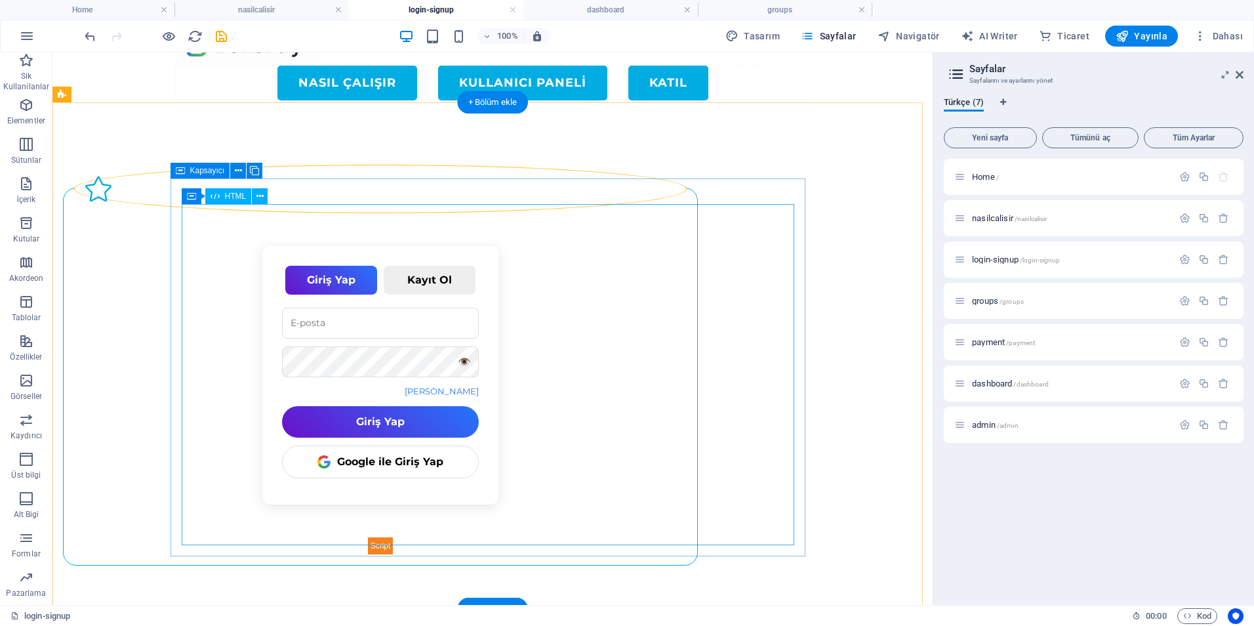
scroll to position [50, 0]
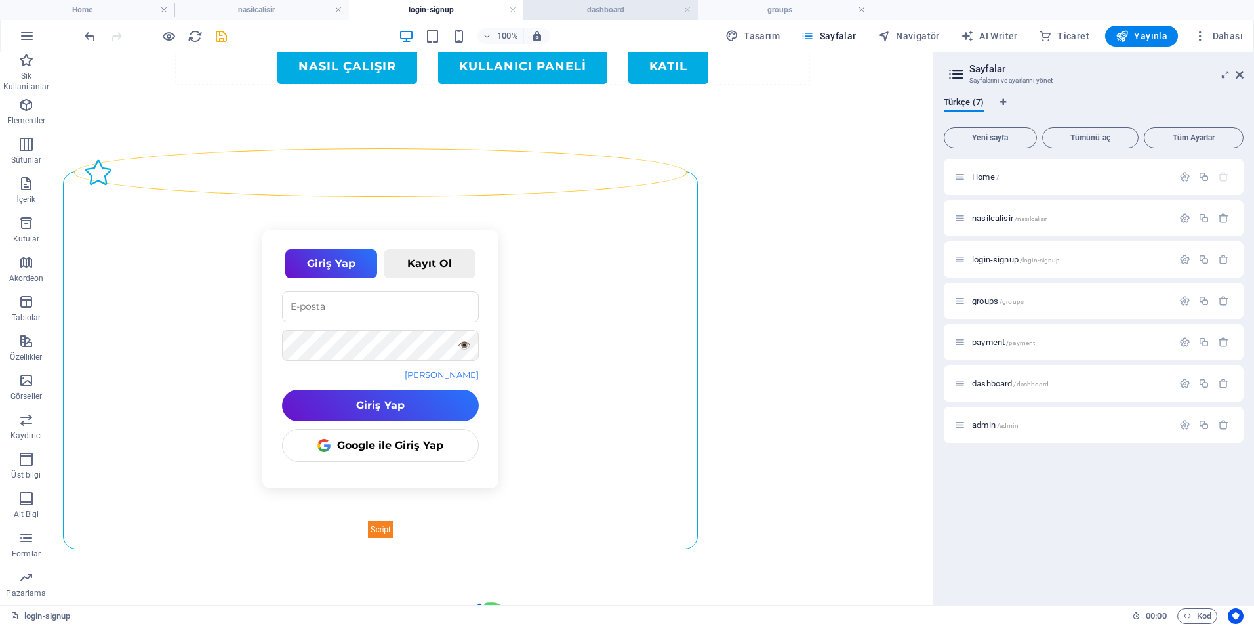
click at [603, 7] on h4 "dashboard" at bounding box center [610, 10] width 174 height 14
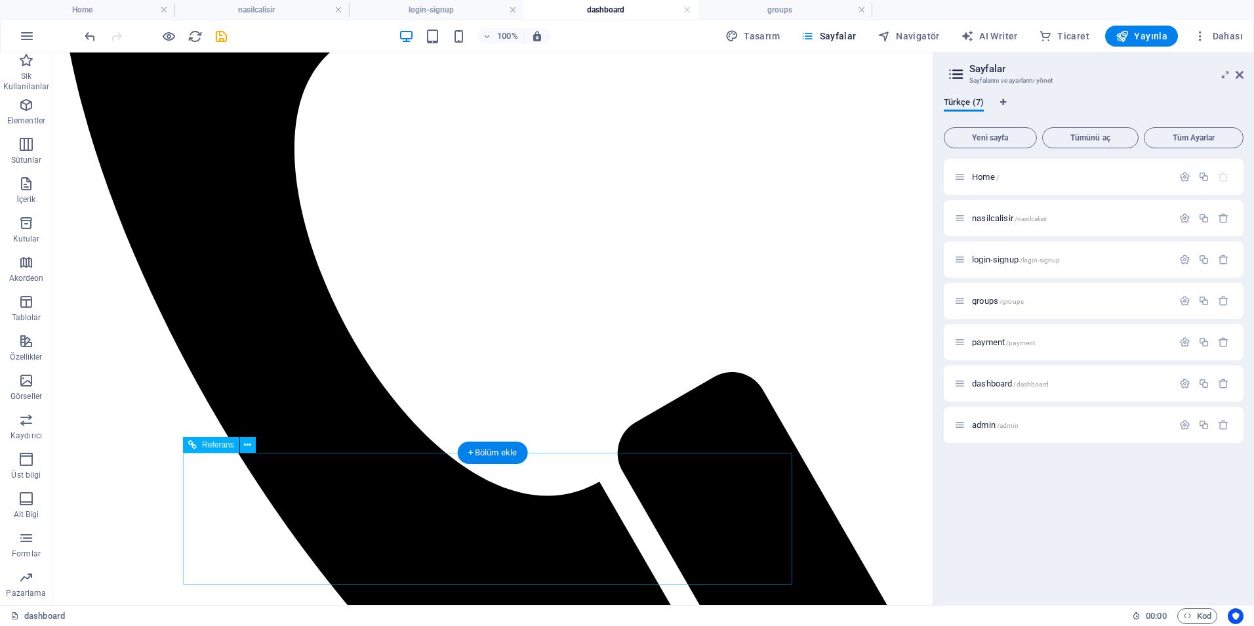
scroll to position [467, 0]
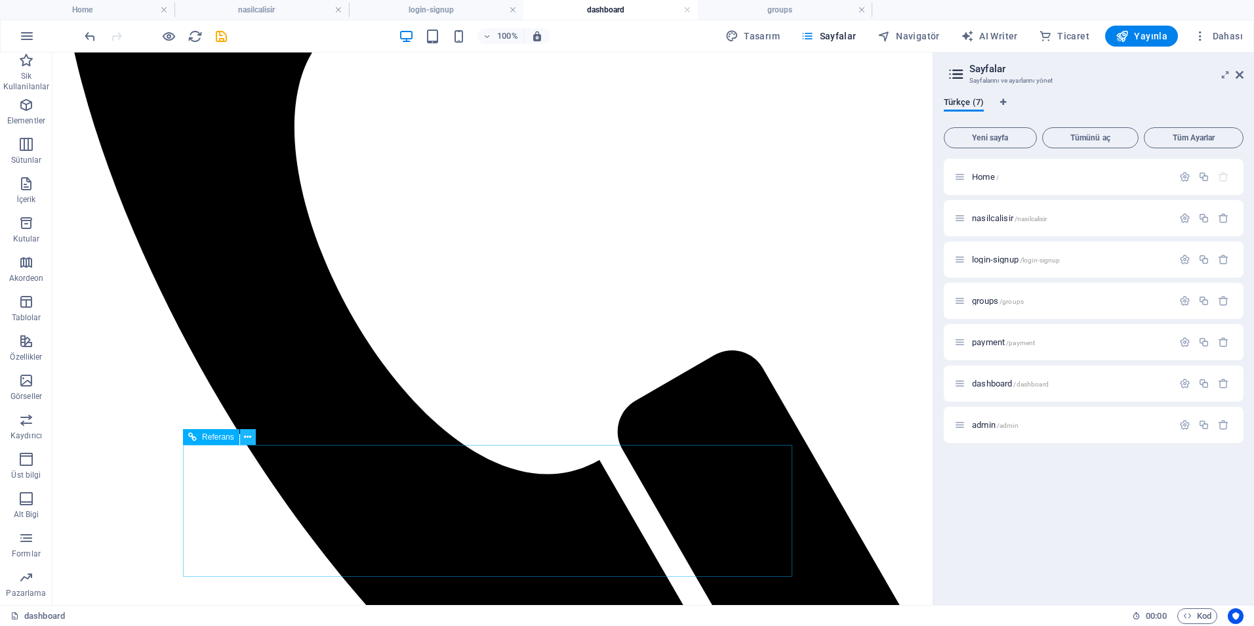
click at [247, 435] on icon at bounding box center [247, 437] width 7 height 14
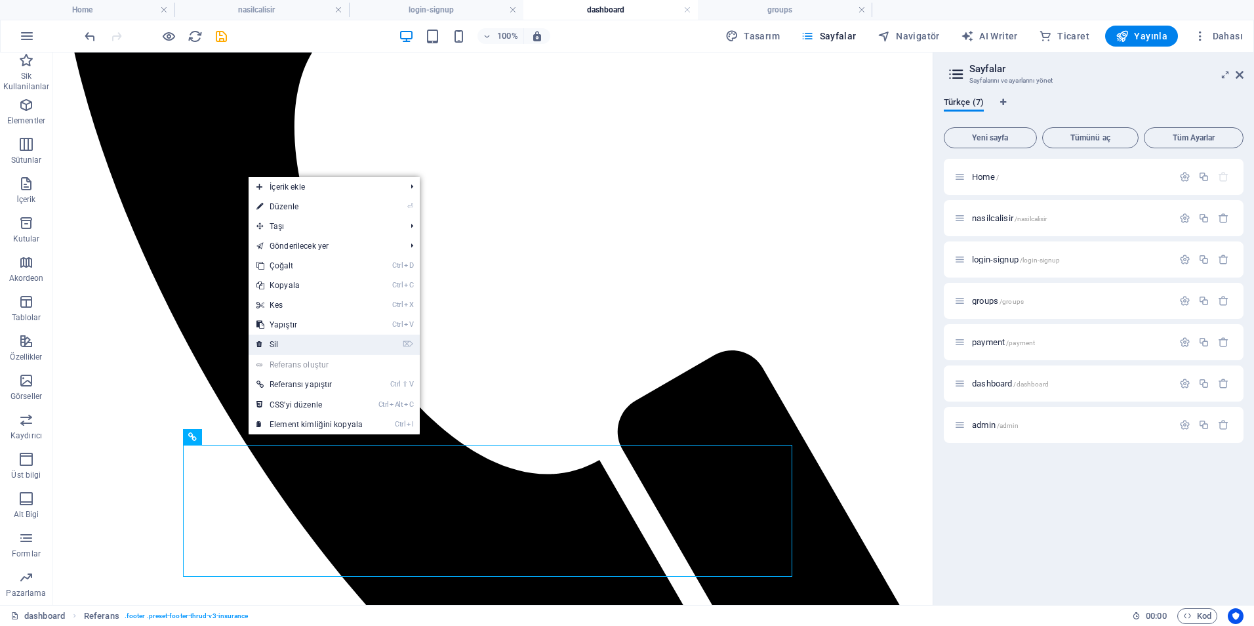
click at [289, 342] on link "⌦ Sil" at bounding box center [310, 344] width 122 height 20
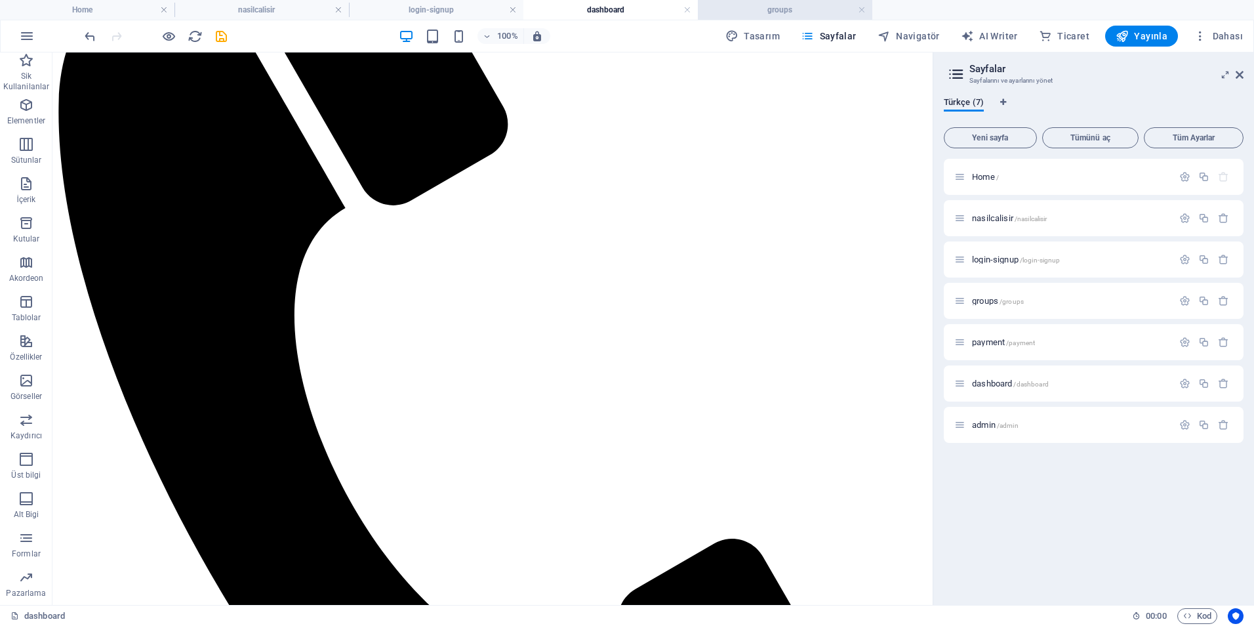
click at [763, 7] on h4 "groups" at bounding box center [785, 10] width 174 height 14
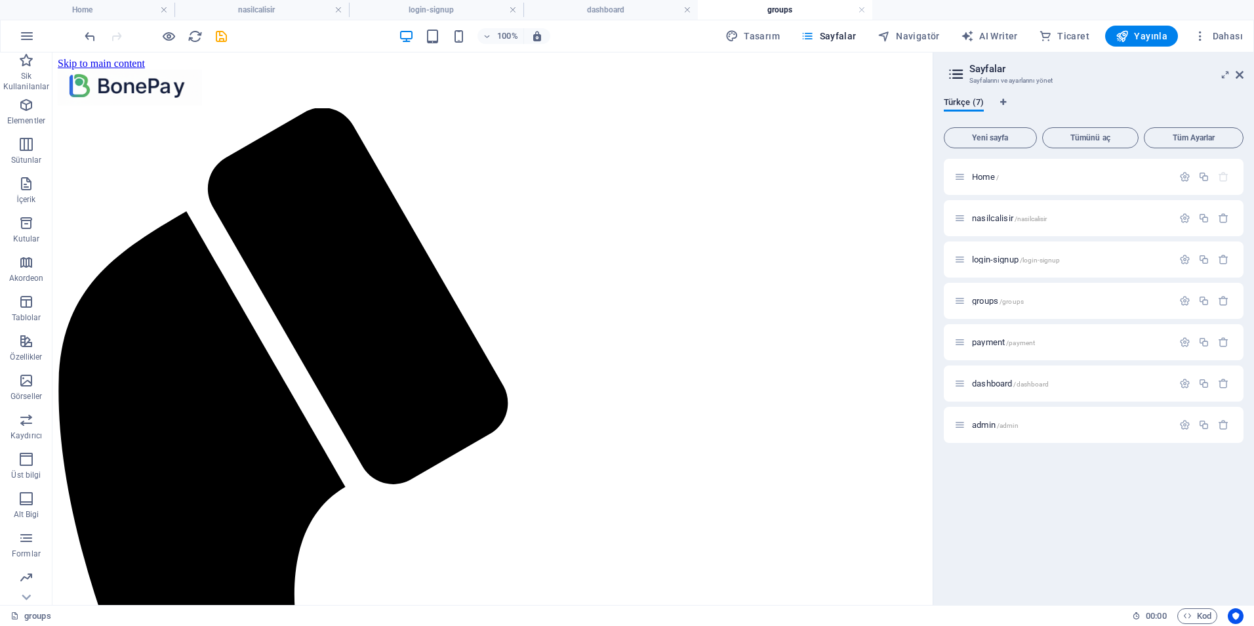
scroll to position [131, 0]
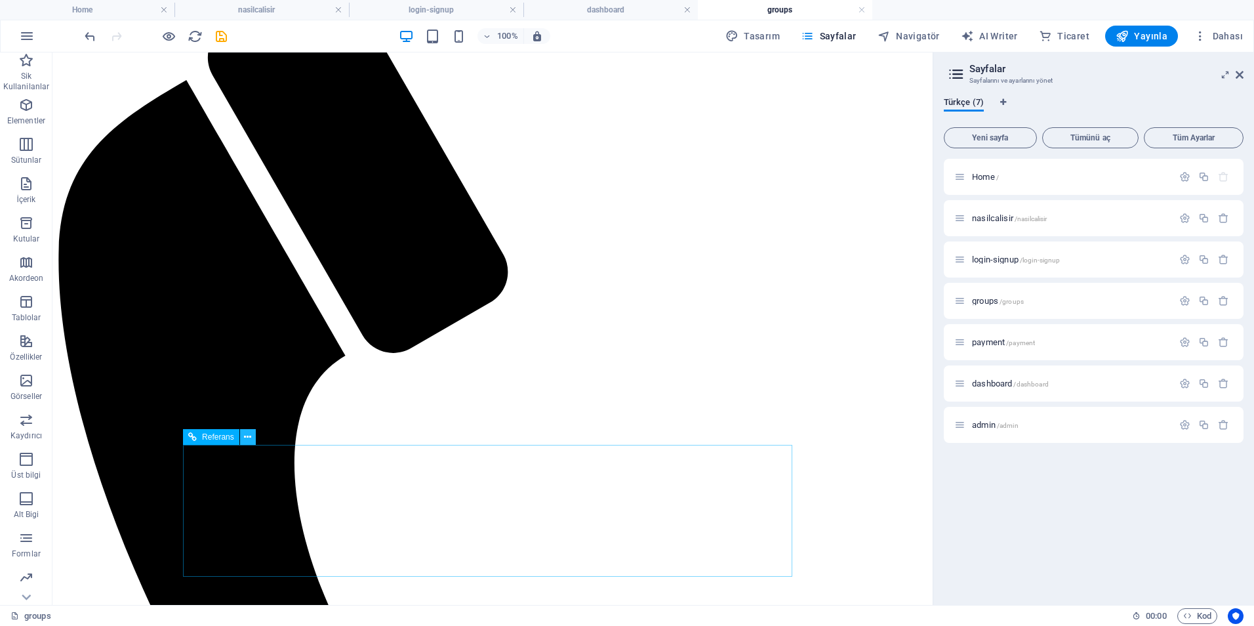
click at [245, 437] on icon at bounding box center [247, 437] width 7 height 14
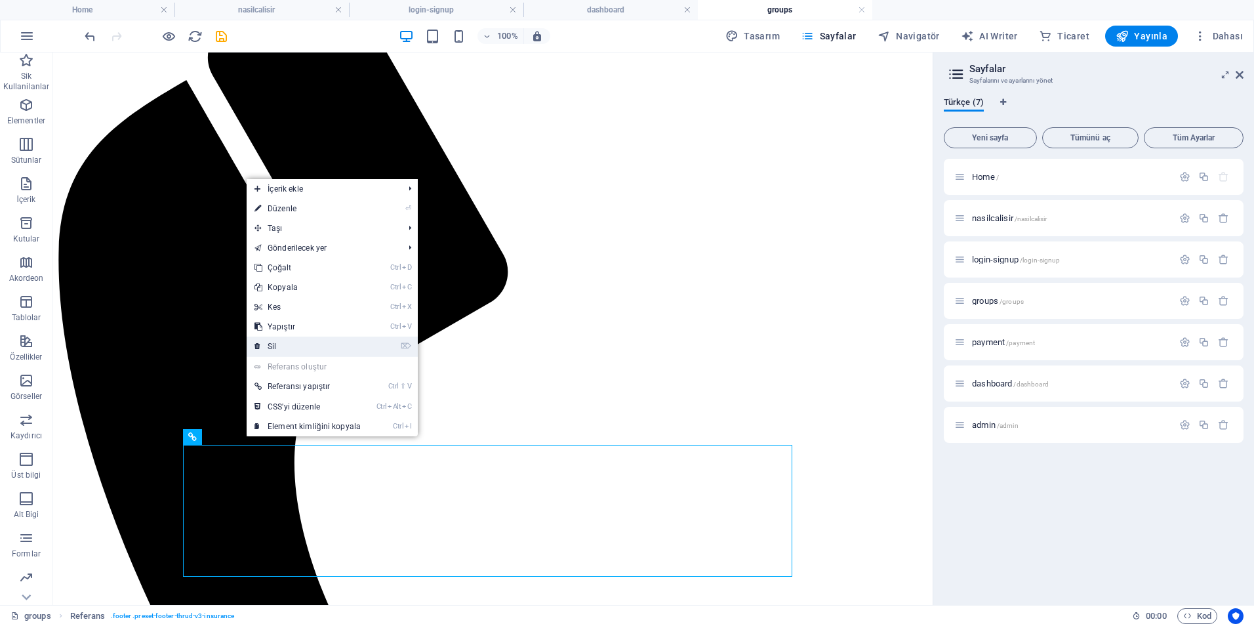
click at [312, 343] on link "⌦ Sil" at bounding box center [308, 346] width 122 height 20
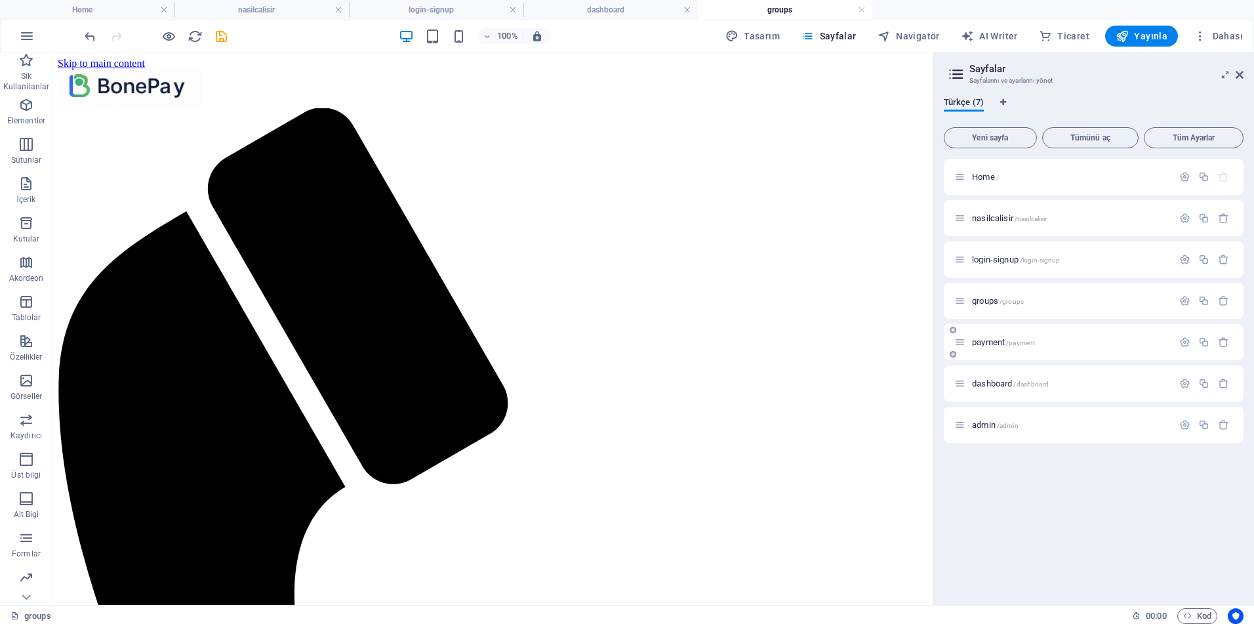
click at [990, 342] on span "payment /payment" at bounding box center [1003, 342] width 63 height 10
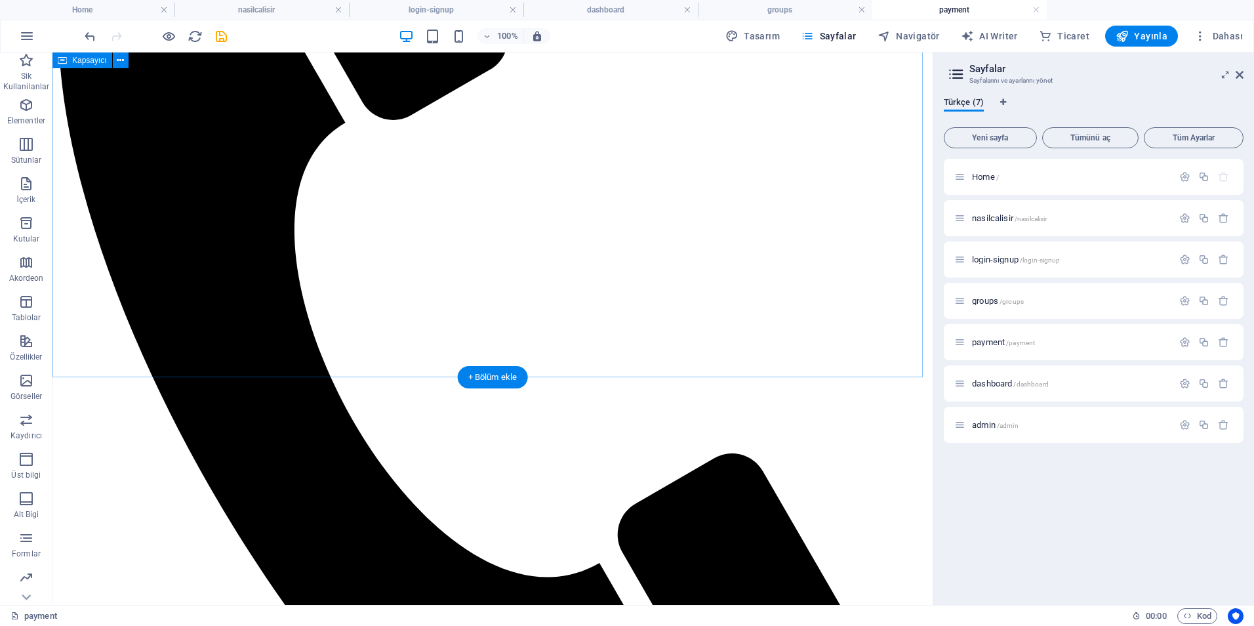
scroll to position [407, 0]
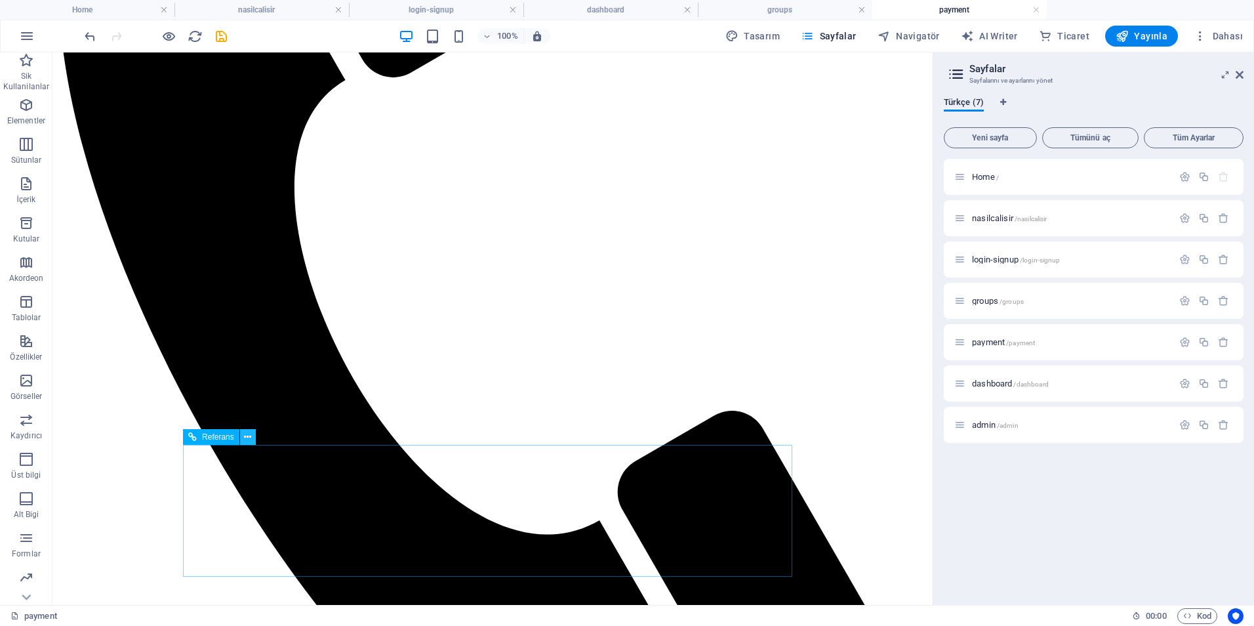
click at [251, 440] on icon at bounding box center [247, 437] width 7 height 14
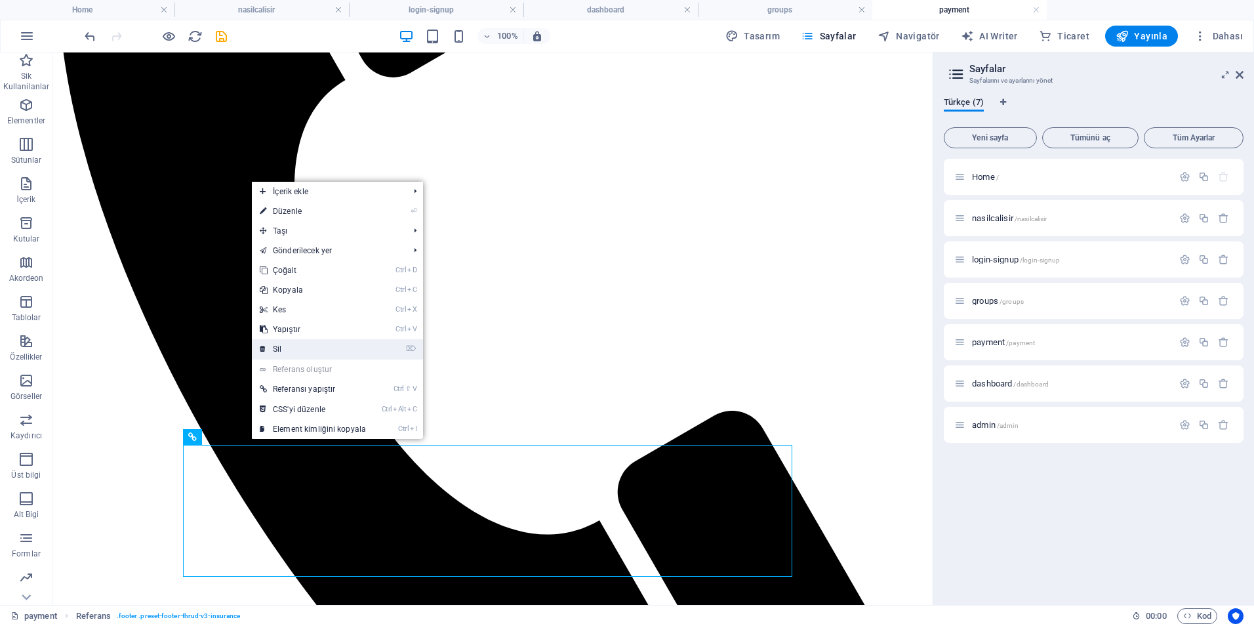
click at [286, 349] on link "⌦ Sil" at bounding box center [313, 349] width 122 height 20
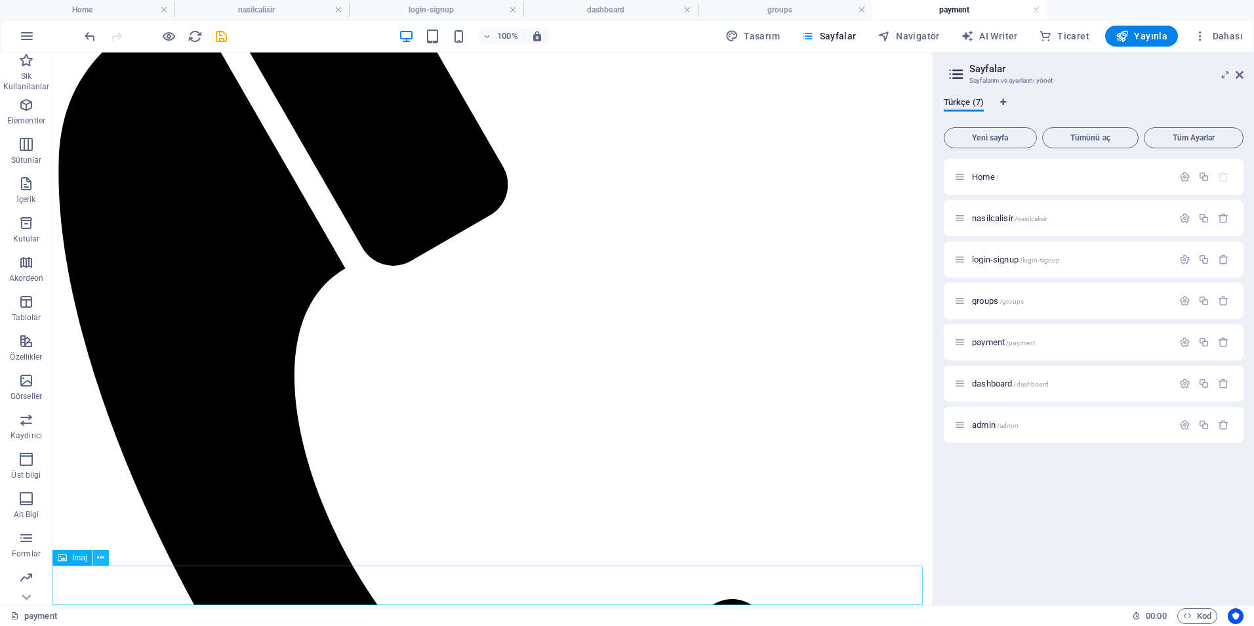
click at [101, 561] on icon at bounding box center [100, 558] width 7 height 14
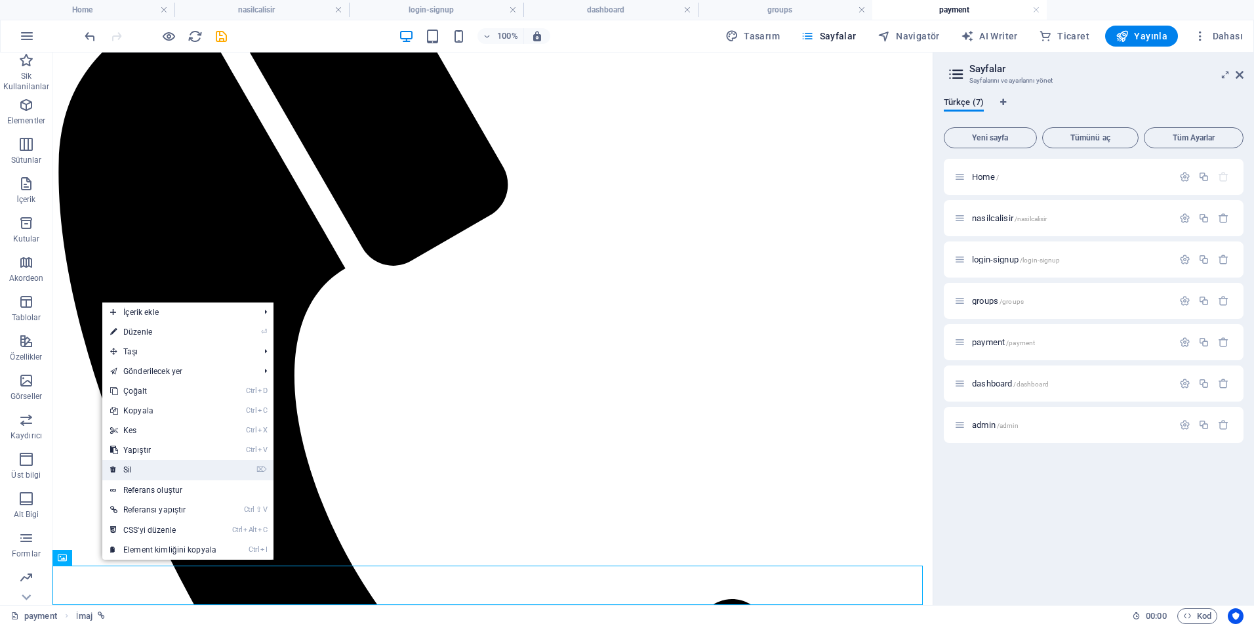
click at [141, 464] on link "⌦ Sil" at bounding box center [163, 470] width 122 height 20
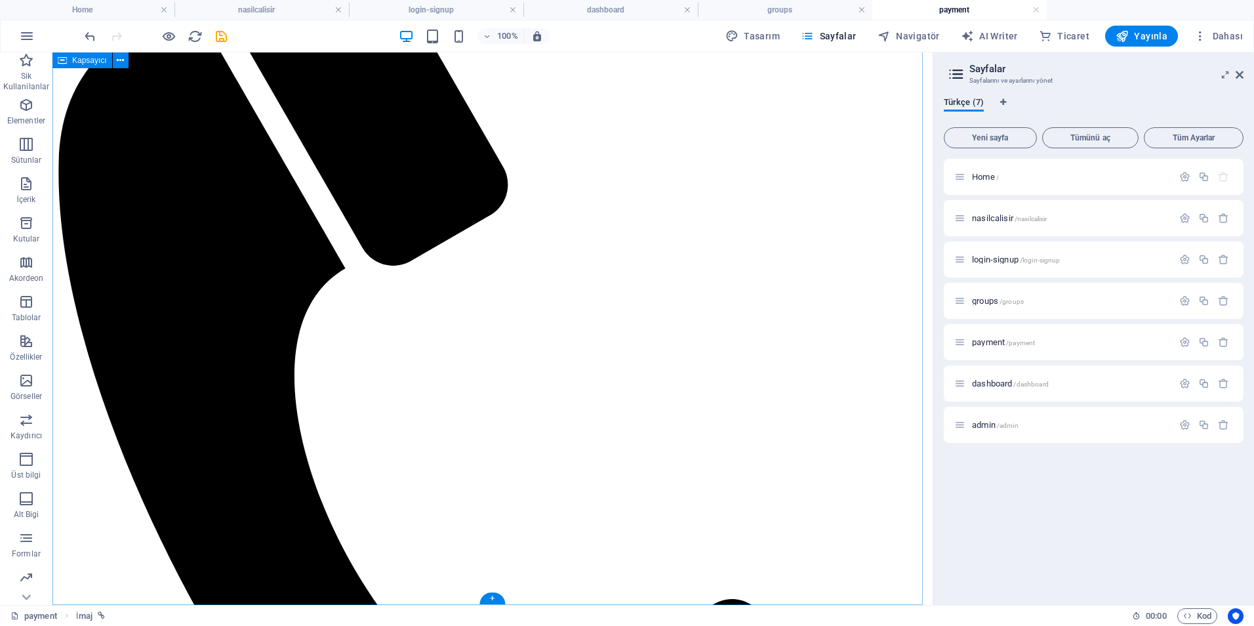
scroll to position [179, 0]
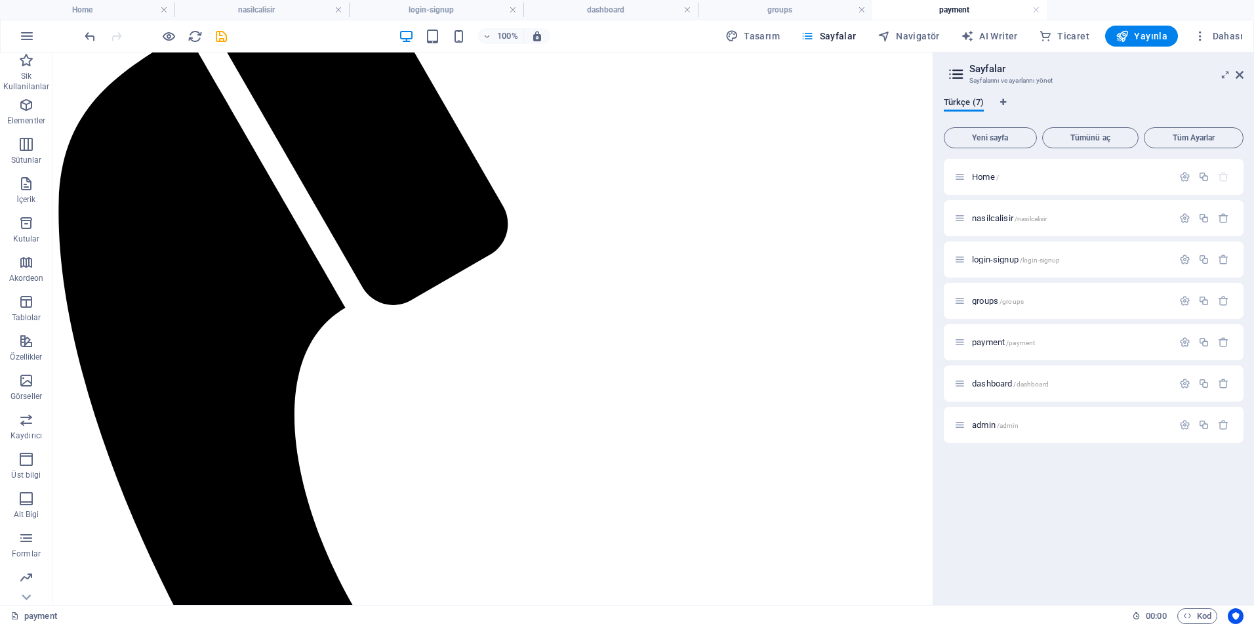
drag, startPoint x: 172, startPoint y: 603, endPoint x: 108, endPoint y: 593, distance: 65.1
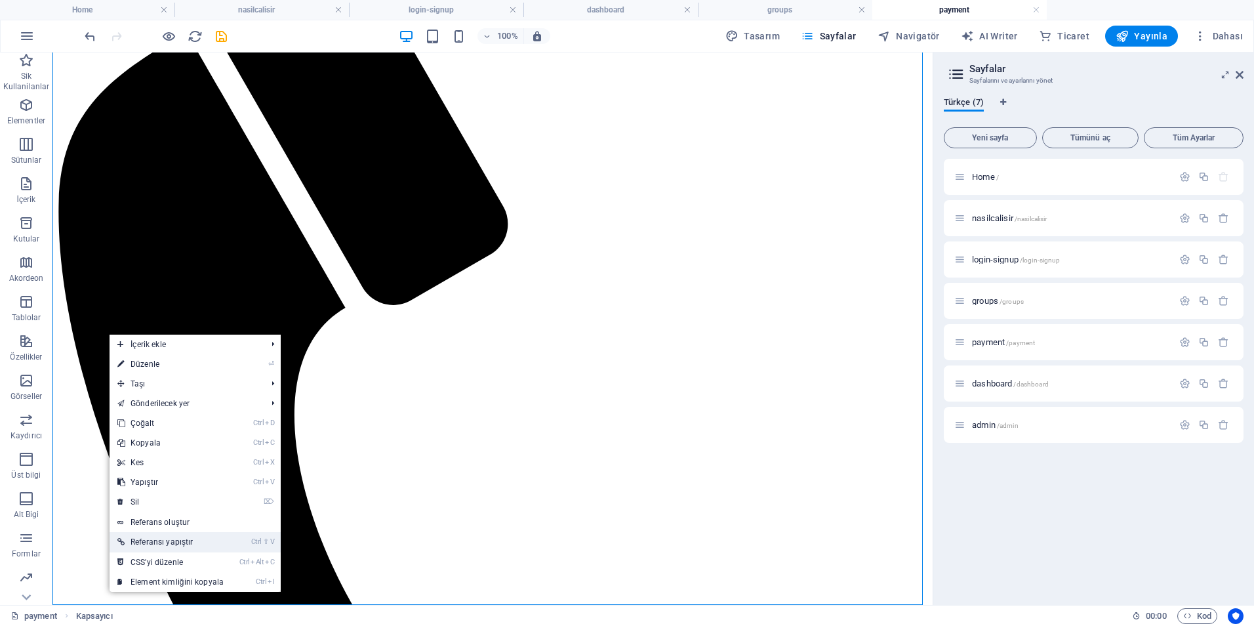
drag, startPoint x: 166, startPoint y: 540, endPoint x: 142, endPoint y: 467, distance: 76.7
click at [166, 540] on link "Ctrl ⇧ V Referansı yapıştır" at bounding box center [171, 542] width 122 height 20
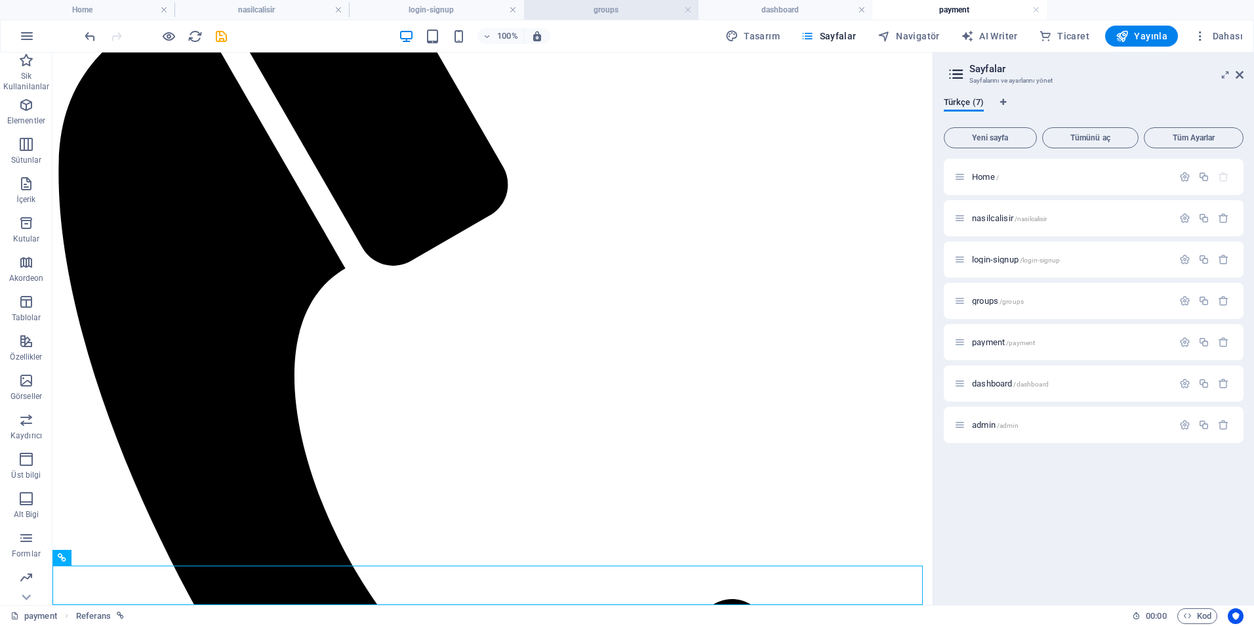
drag, startPoint x: 757, startPoint y: 11, endPoint x: 584, endPoint y: 1, distance: 174.1
drag, startPoint x: 946, startPoint y: 11, endPoint x: 776, endPoint y: 16, distance: 169.3
click at [929, 7] on h4 "dashboard" at bounding box center [959, 10] width 174 height 14
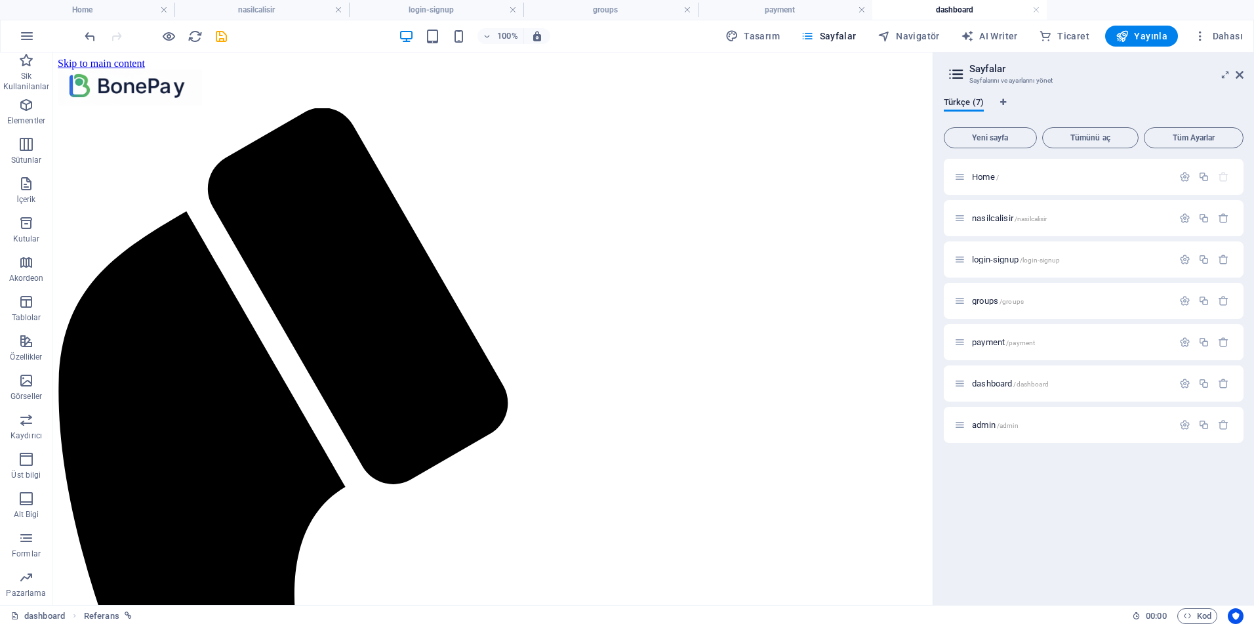
scroll to position [279, 0]
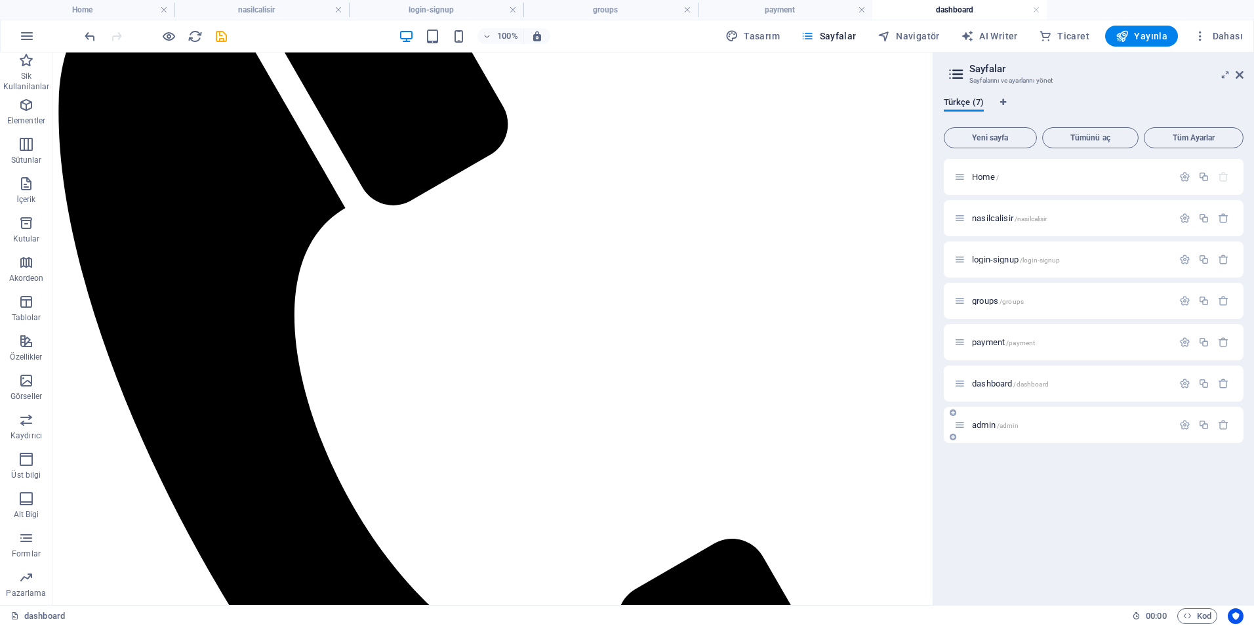
click at [988, 426] on span "admin /admin" at bounding box center [995, 425] width 47 height 10
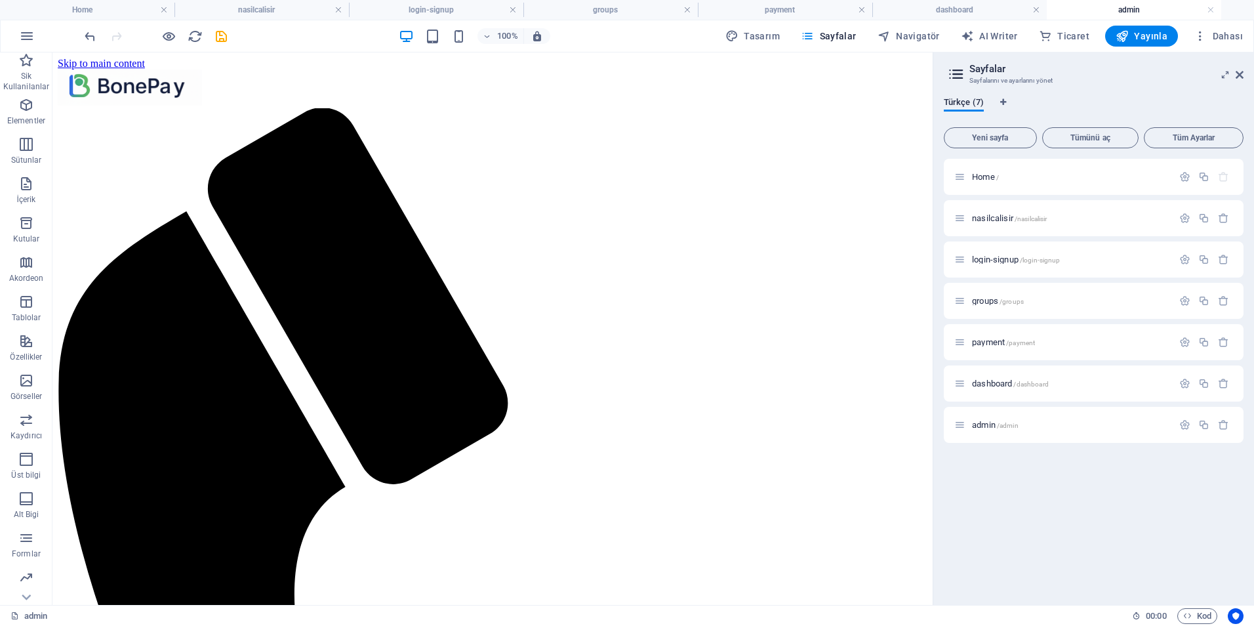
scroll to position [0, 0]
click at [1183, 424] on icon "button" at bounding box center [1184, 424] width 11 height 11
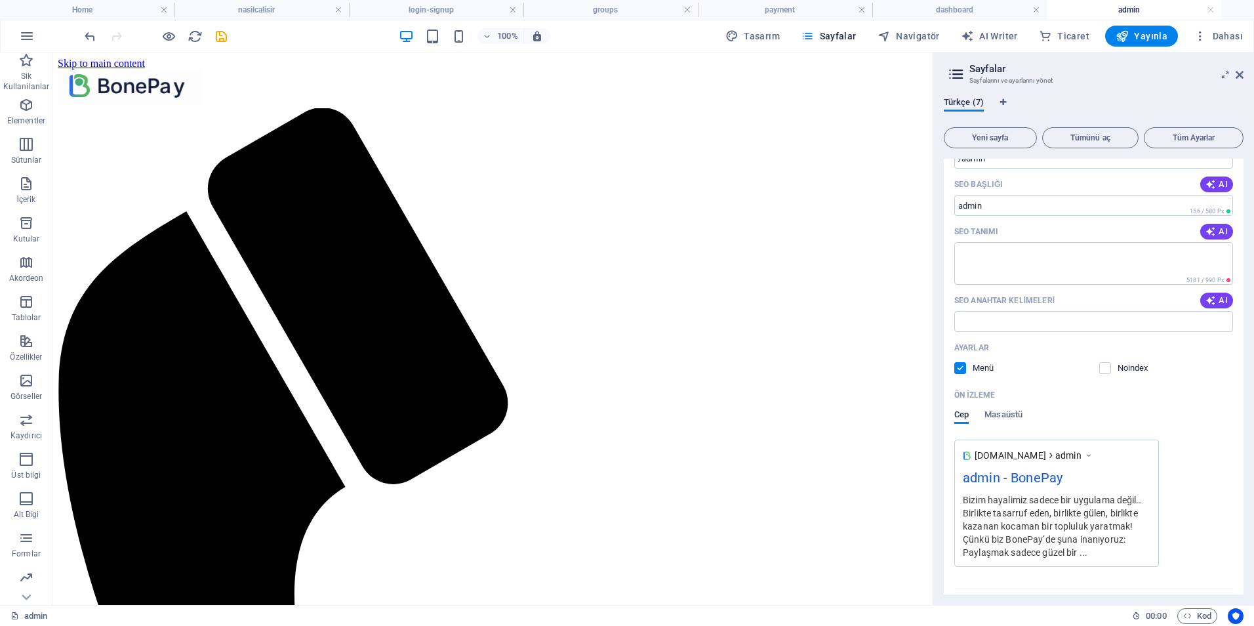
scroll to position [395, 0]
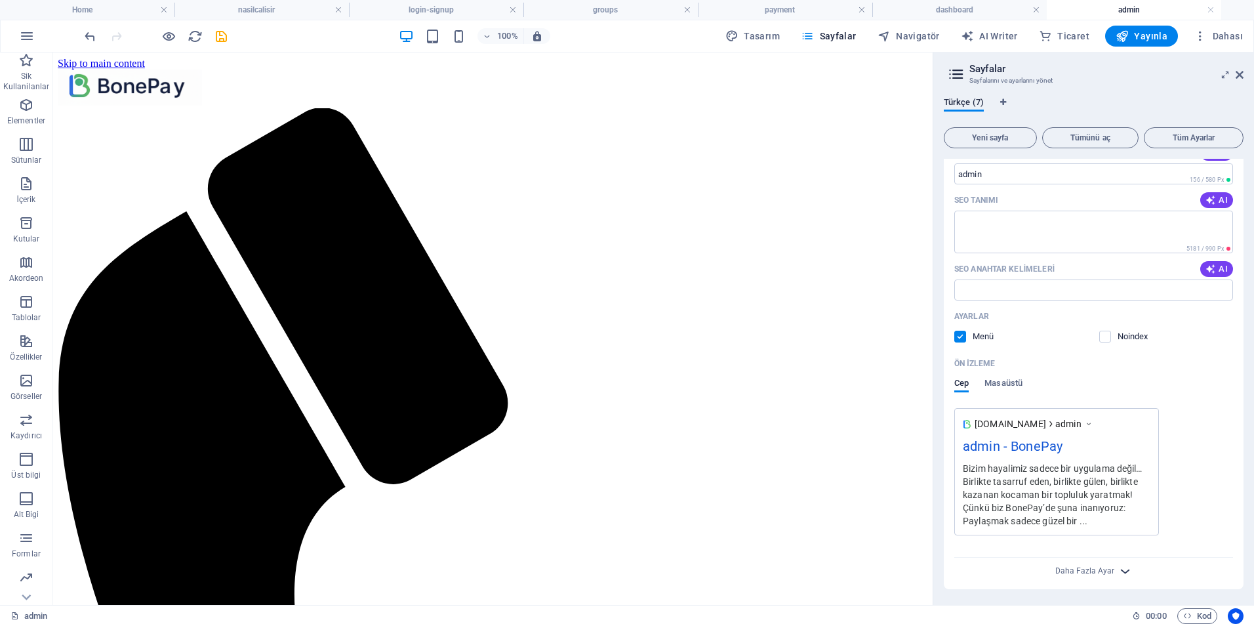
click at [1117, 576] on icon "button" at bounding box center [1124, 570] width 15 height 15
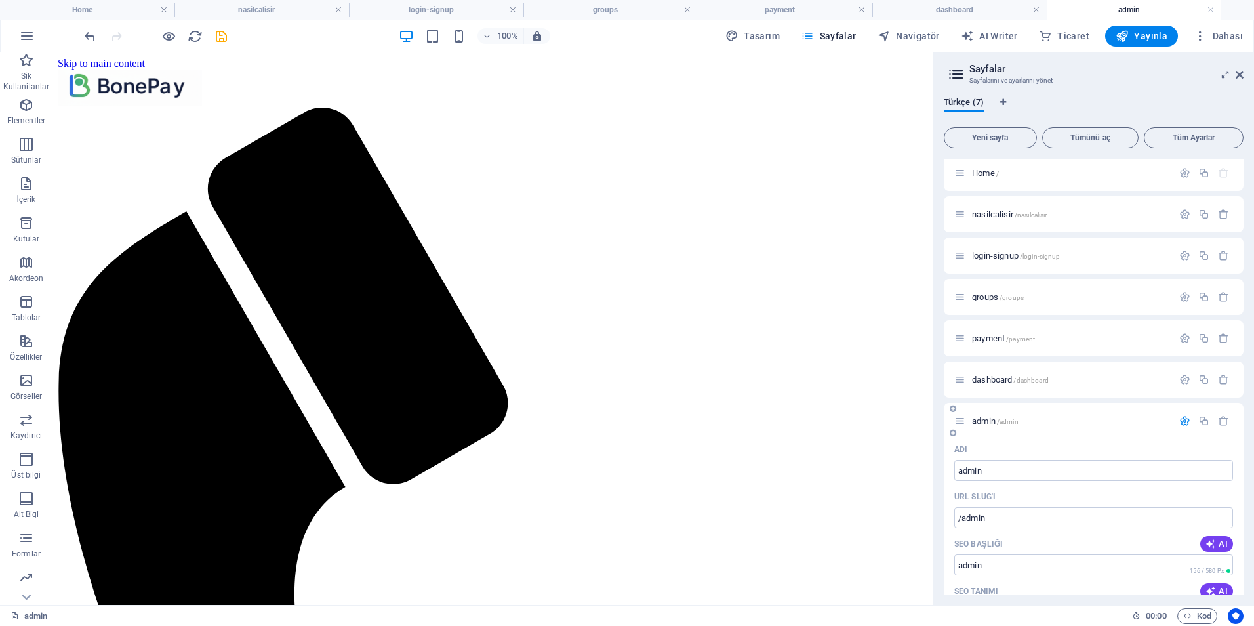
scroll to position [0, 0]
click at [1201, 136] on span "Tüm Ayarlar" at bounding box center [1194, 138] width 88 height 8
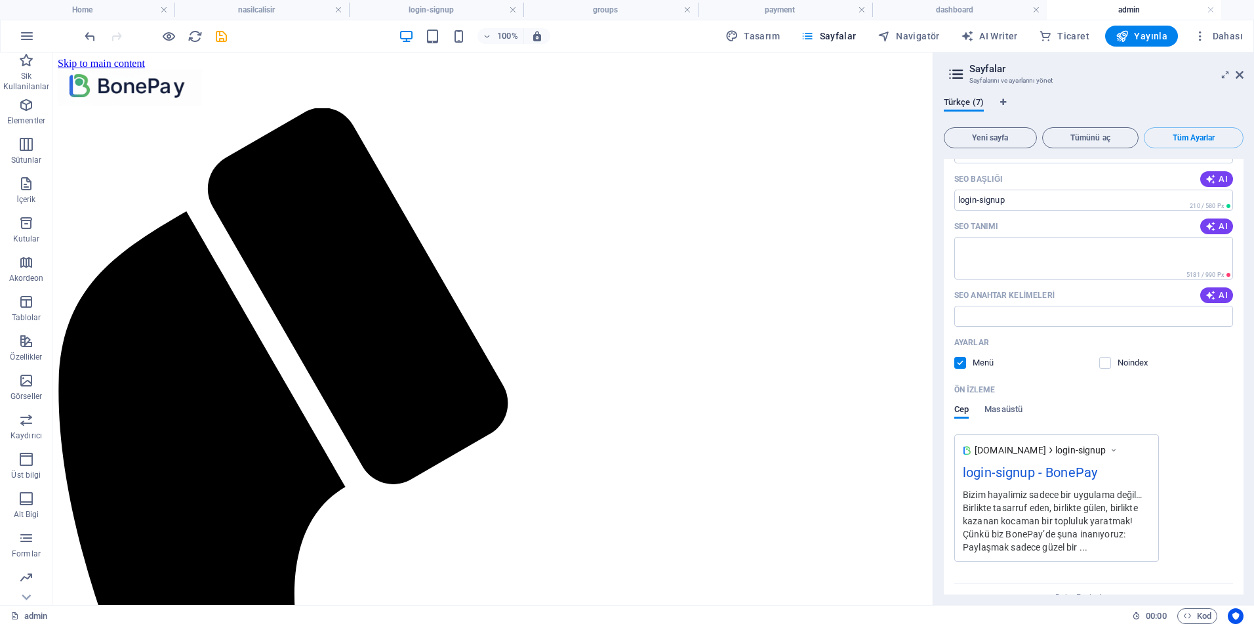
scroll to position [1042, 0]
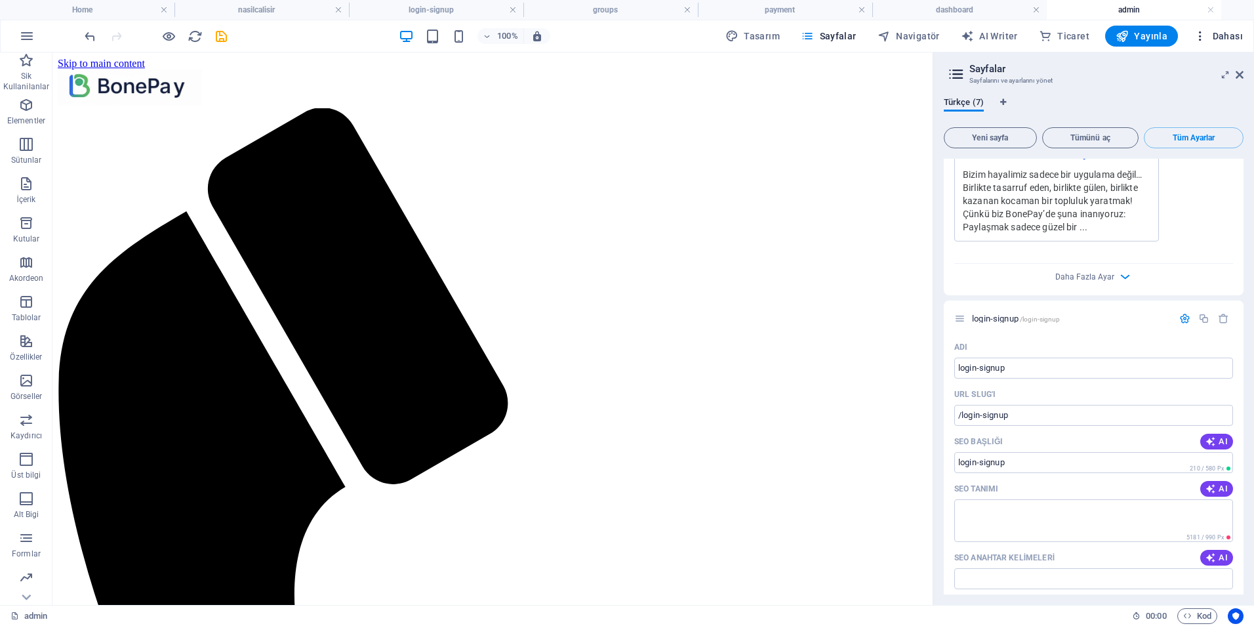
click at [1236, 39] on span "Dahası" at bounding box center [1218, 36] width 49 height 13
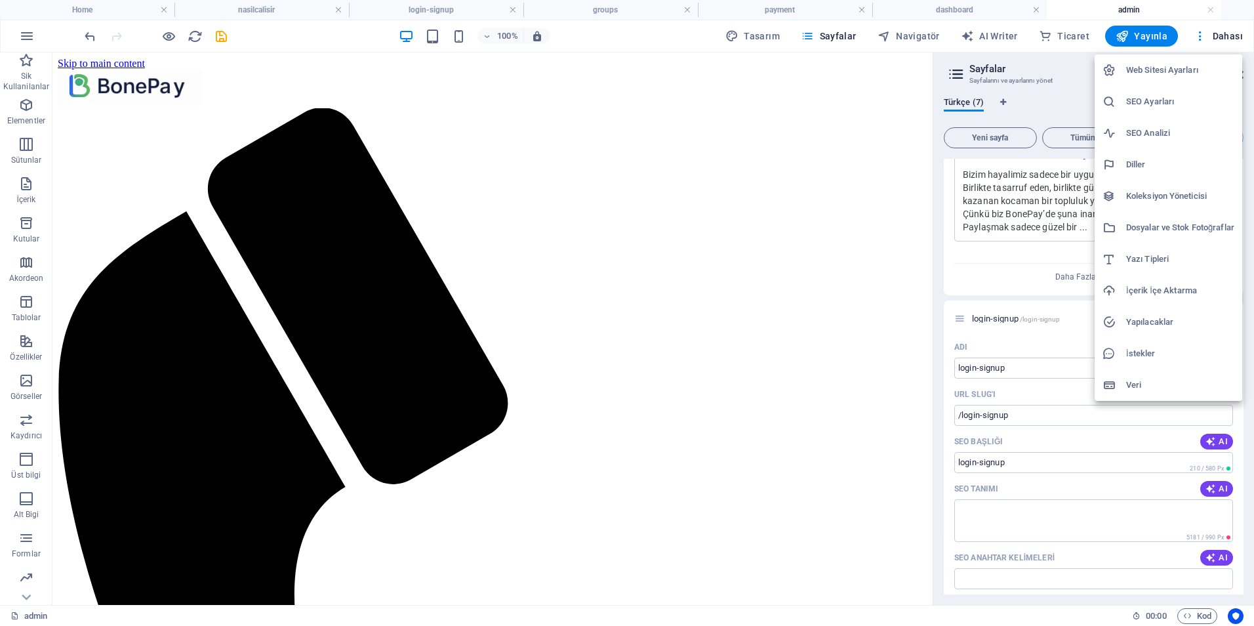
click at [1167, 69] on h6 "Web Sitesi Ayarları" at bounding box center [1180, 70] width 108 height 16
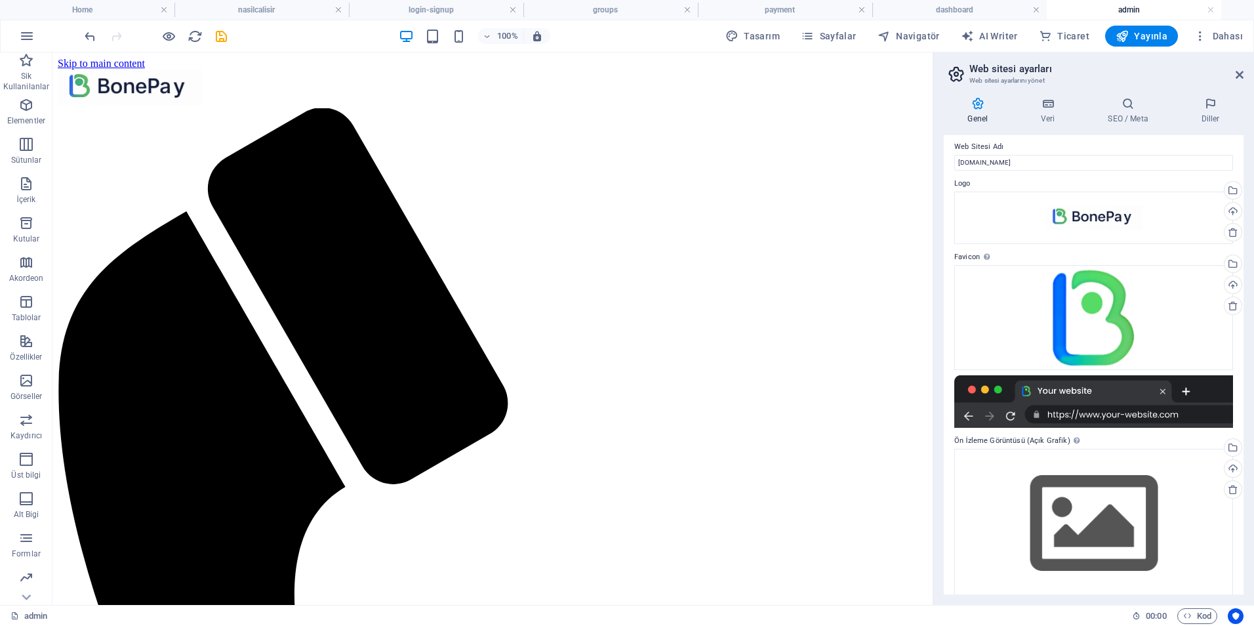
scroll to position [0, 0]
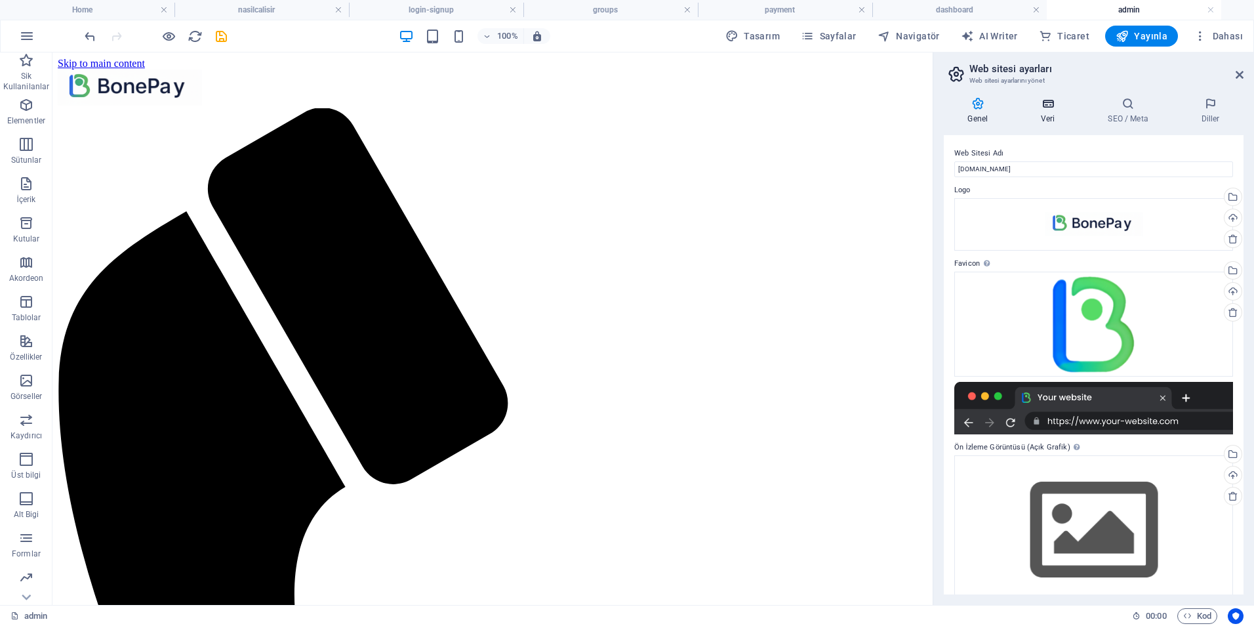
click at [1051, 113] on h4 "Veri" at bounding box center [1050, 111] width 67 height 28
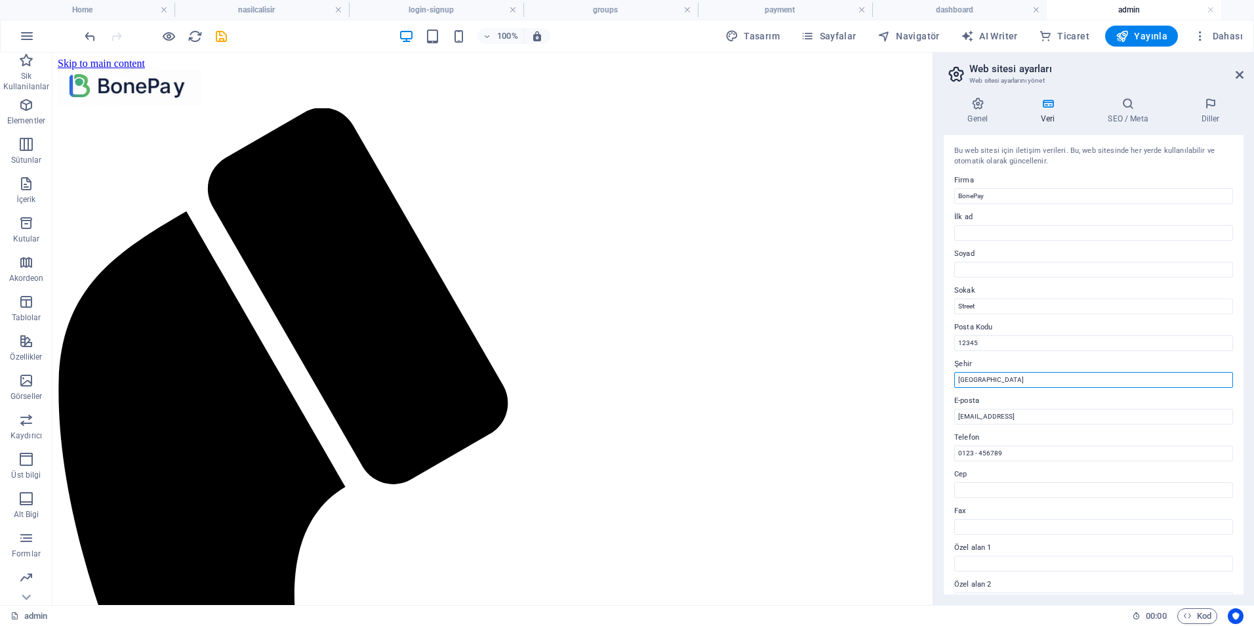
click at [990, 380] on input "Berlin" at bounding box center [1093, 380] width 279 height 16
type input "t"
type input "Türkiye"
click at [1129, 113] on h4 "SEO / Meta" at bounding box center [1130, 111] width 93 height 28
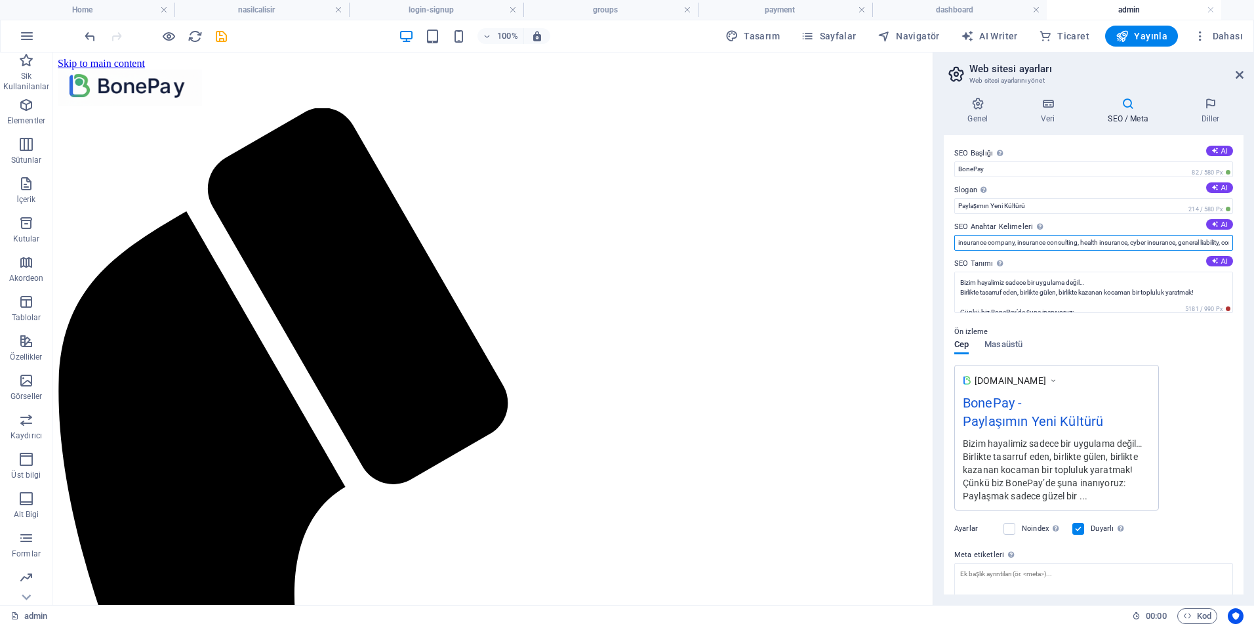
click at [1011, 241] on input "insurance company, insurance consulting, health insurance, cyber insurance, gen…" at bounding box center [1093, 243] width 279 height 16
click at [1070, 279] on textarea "Bizim hayalimiz sadece bir uygulama değil… Birlikte tasarruf eden, birlikte gül…" at bounding box center [1093, 291] width 279 height 41
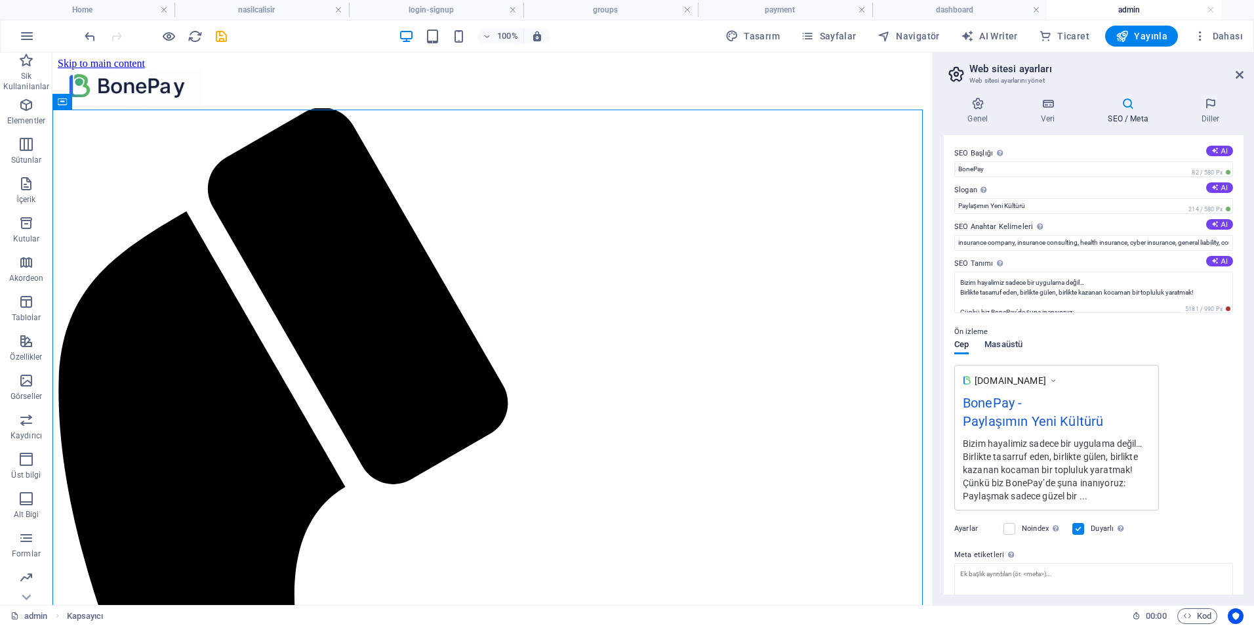
scroll to position [94, 0]
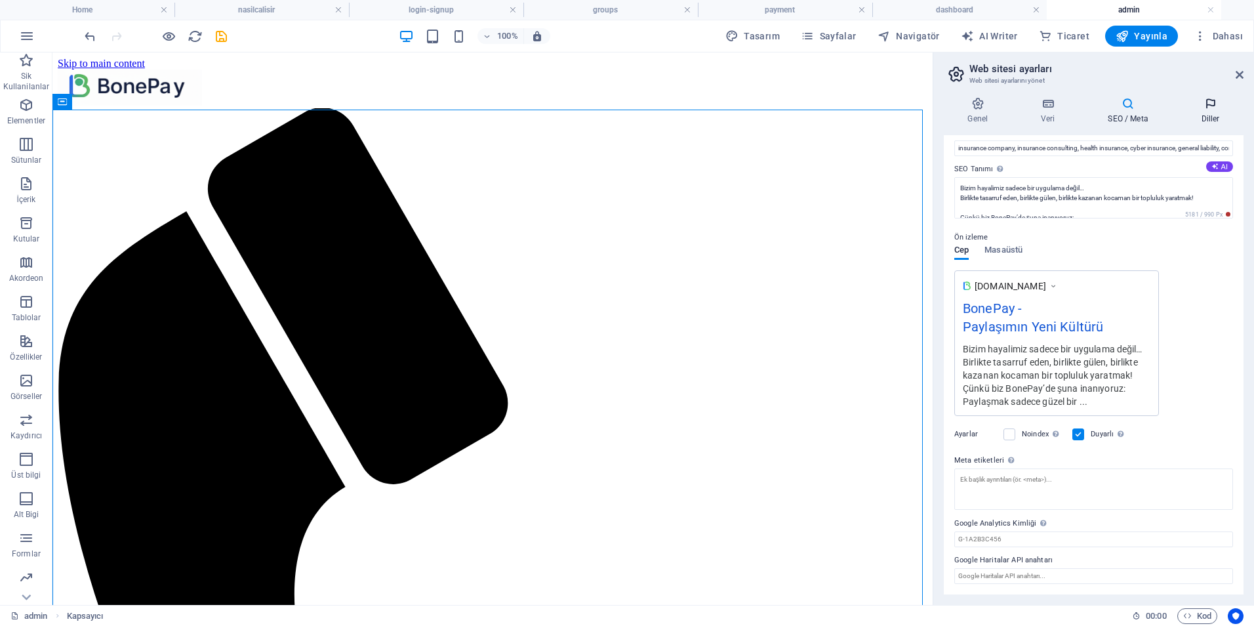
click at [1209, 104] on icon at bounding box center [1210, 103] width 66 height 13
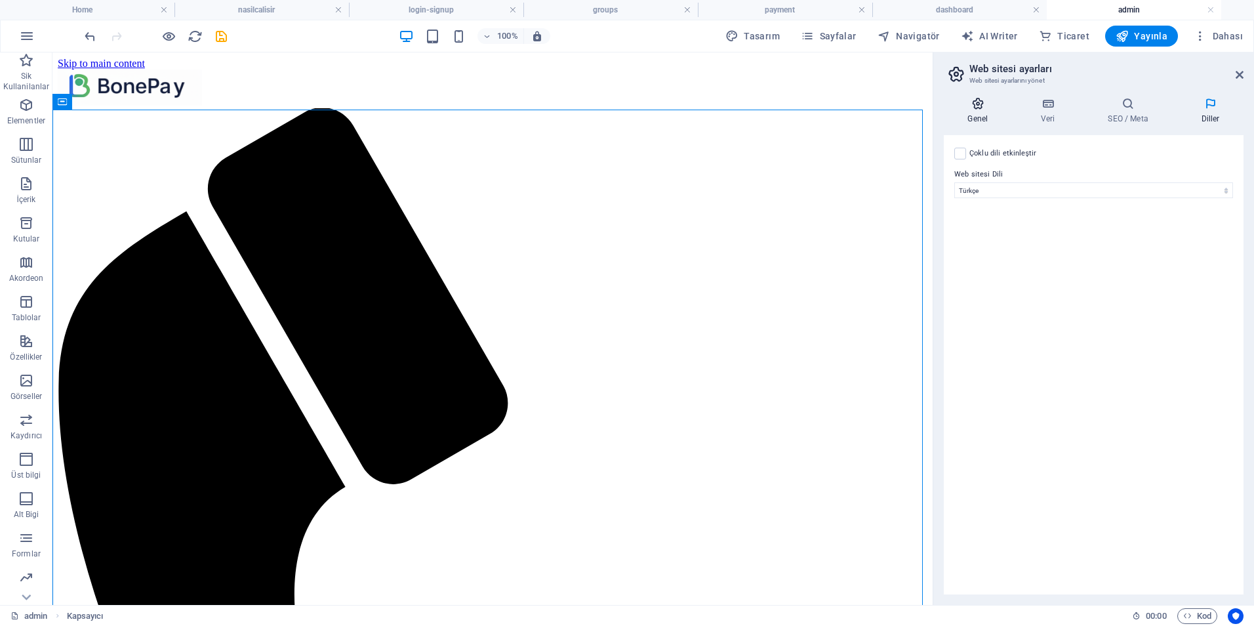
click at [976, 108] on icon at bounding box center [978, 103] width 68 height 13
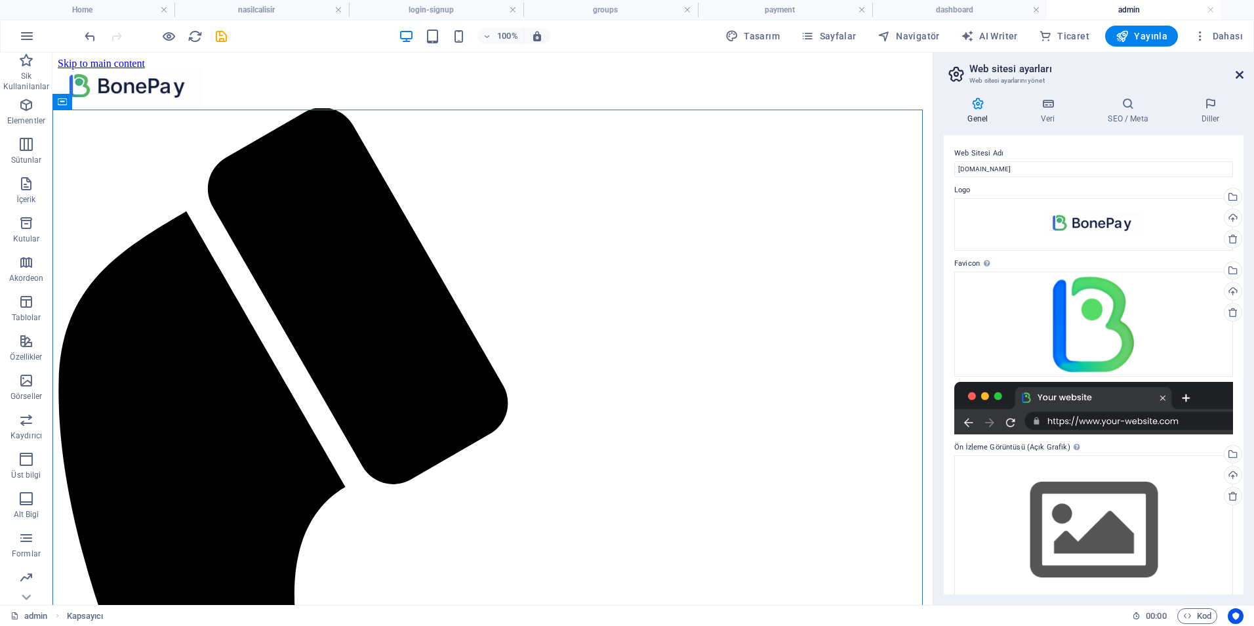
click at [1239, 77] on icon at bounding box center [1240, 75] width 8 height 10
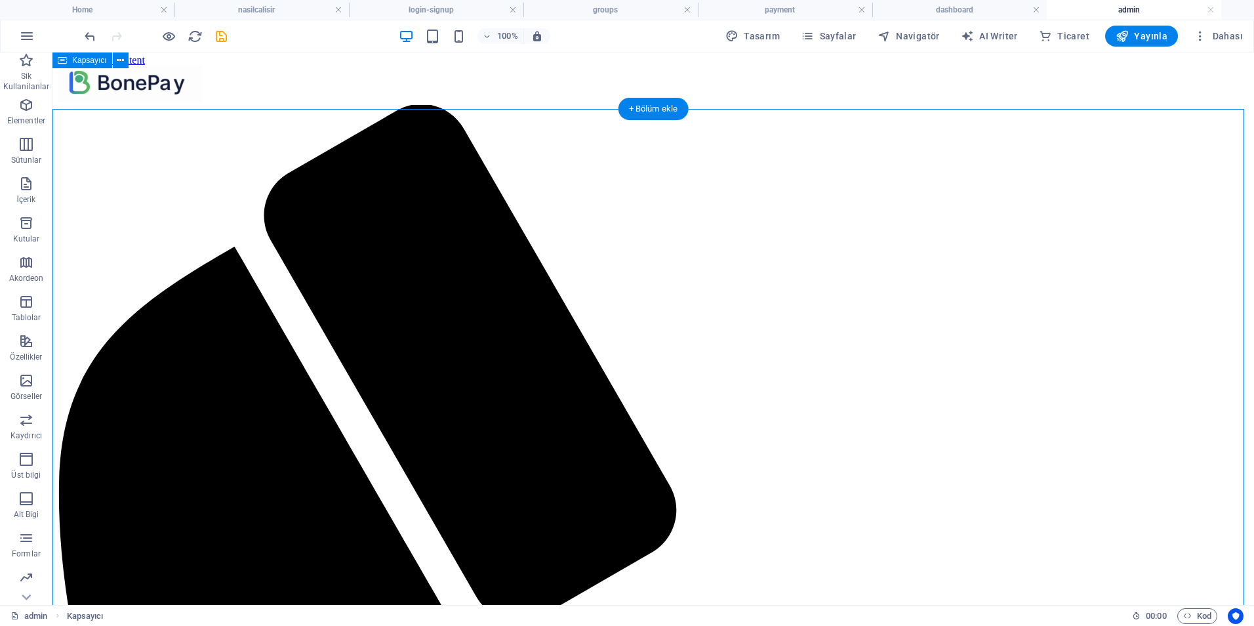
scroll to position [0, 0]
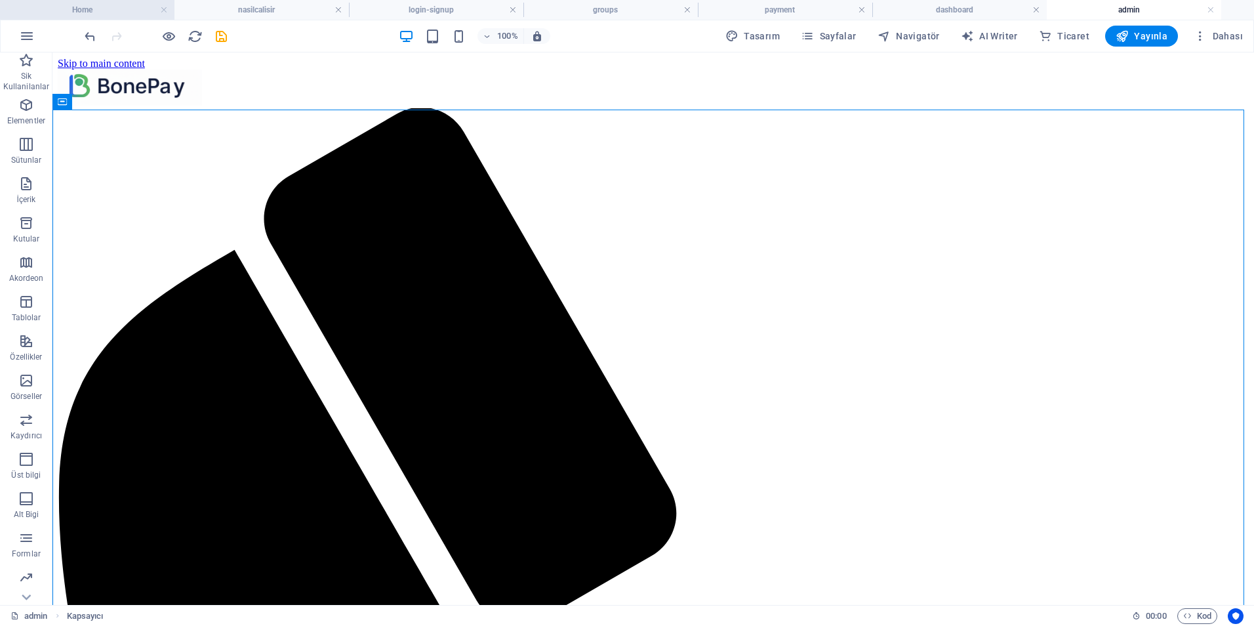
click at [102, 10] on h4 "Home" at bounding box center [87, 10] width 174 height 14
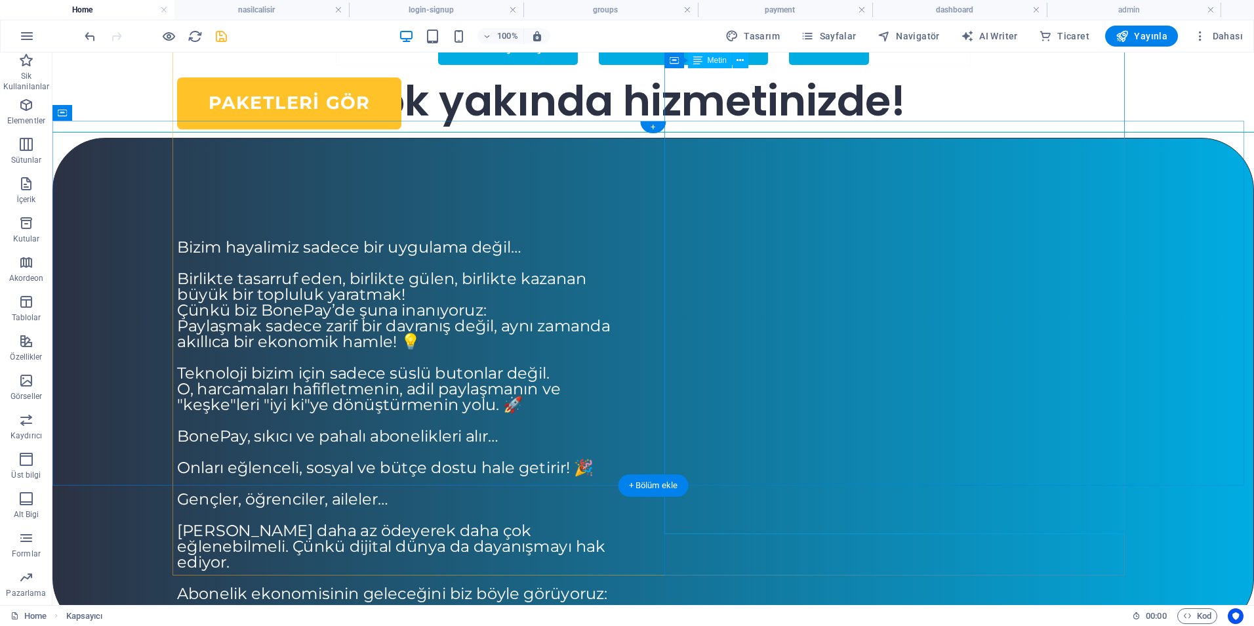
scroll to position [3, 0]
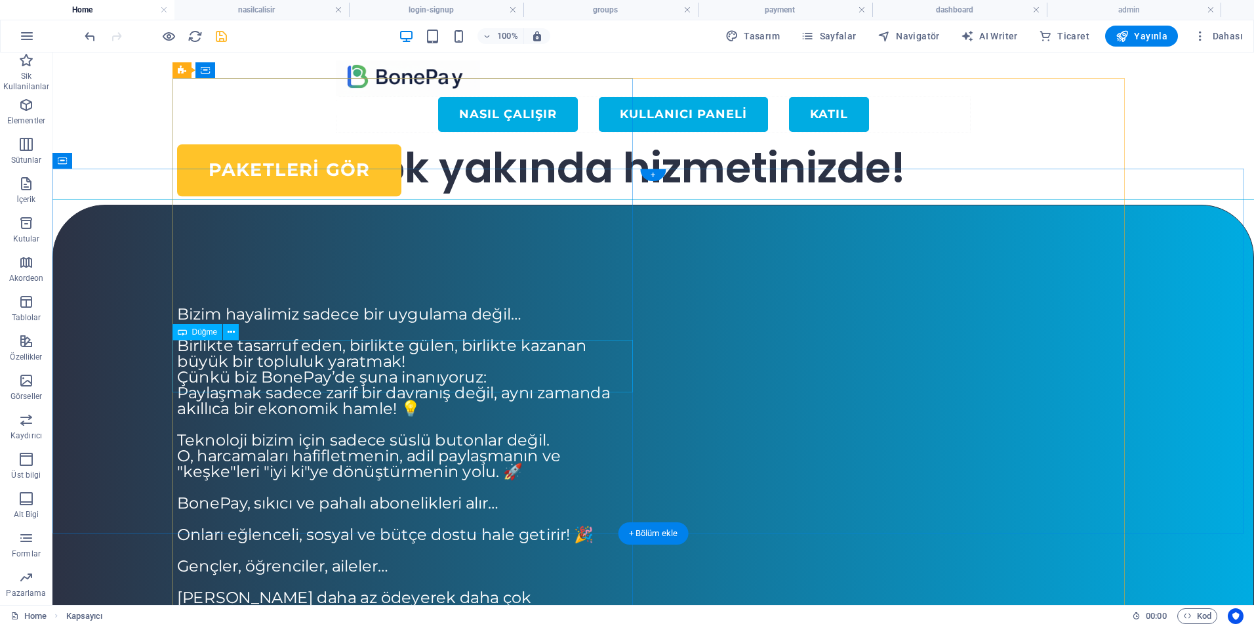
click at [317, 197] on div "Paketleri GÖR" at bounding box center [407, 170] width 460 height 52
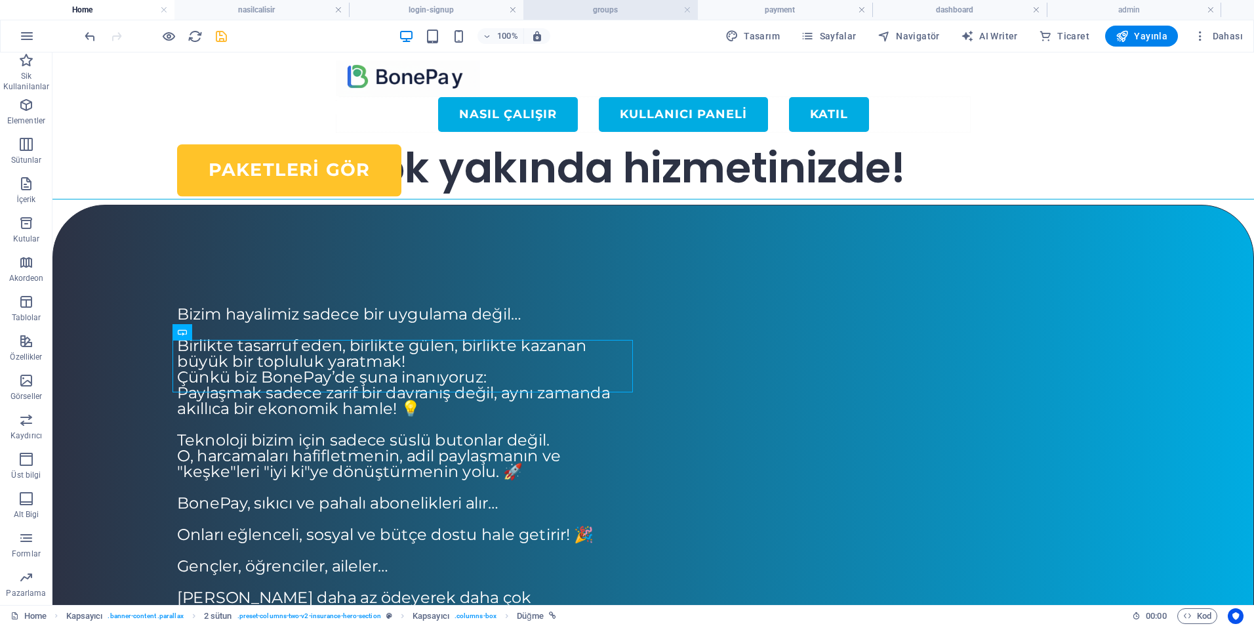
click at [613, 14] on h4 "groups" at bounding box center [610, 10] width 174 height 14
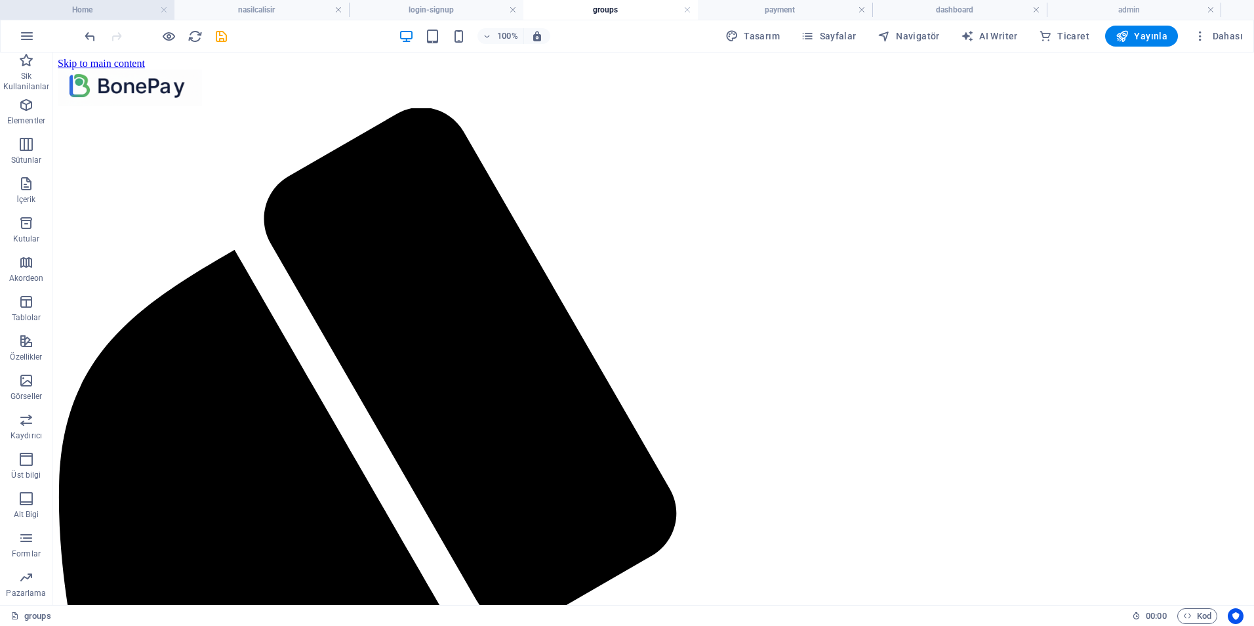
click at [134, 5] on h4 "Home" at bounding box center [87, 10] width 174 height 14
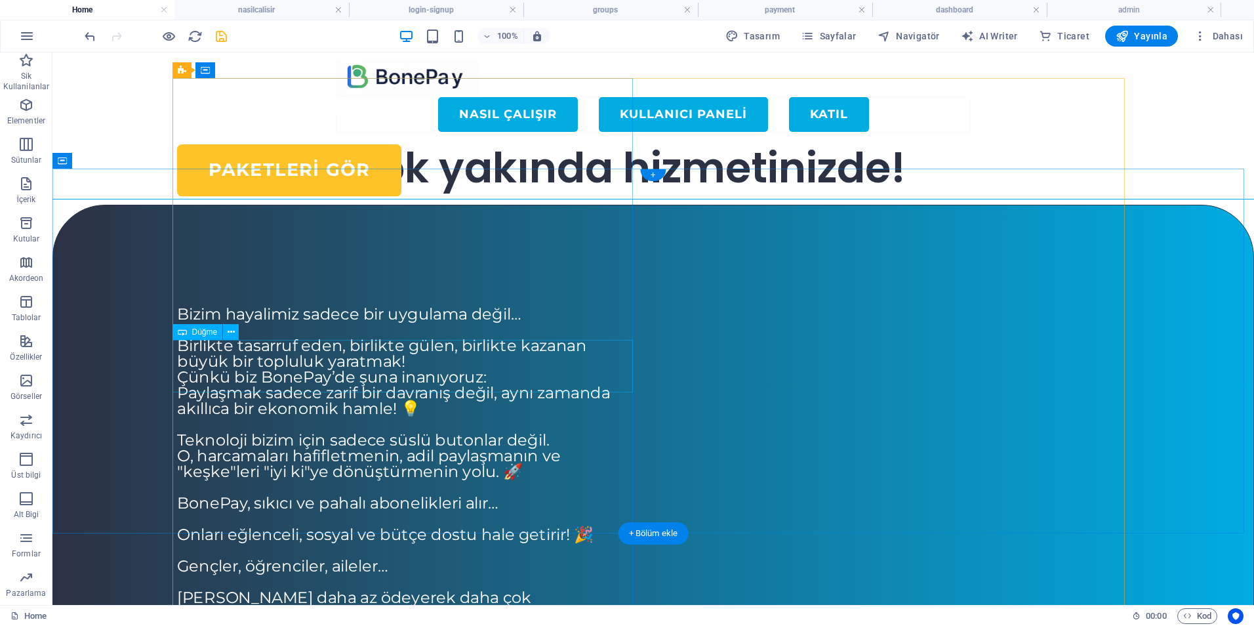
click at [322, 197] on div "Paketleri GÖR" at bounding box center [407, 170] width 460 height 52
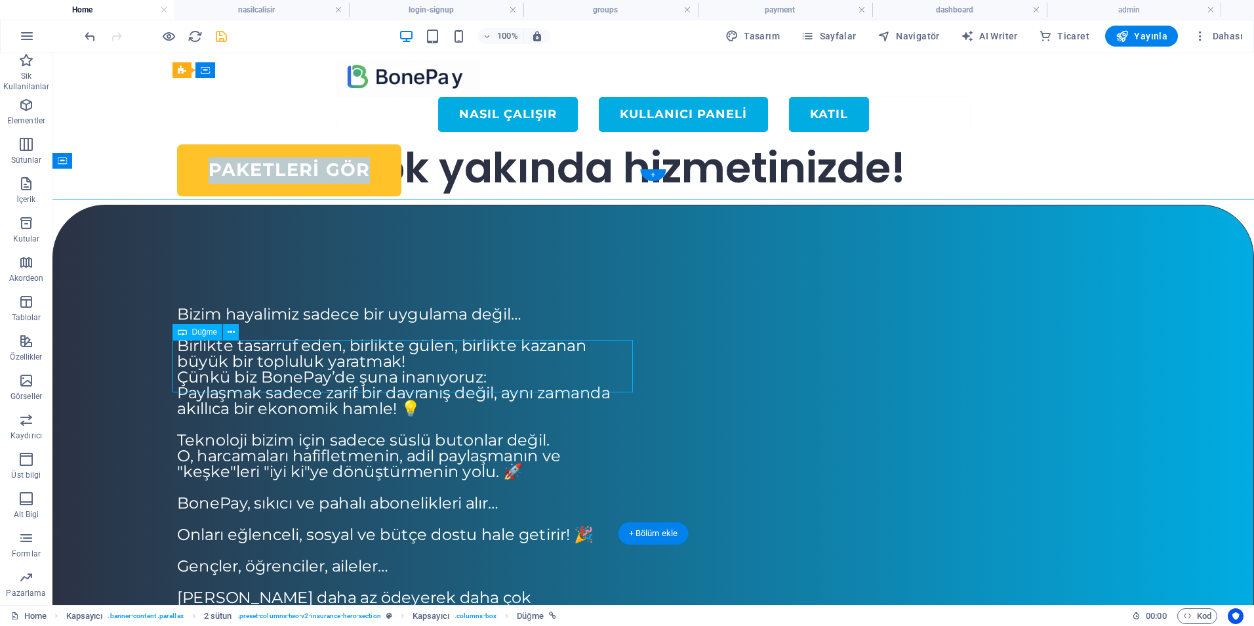
select select "3"
select select
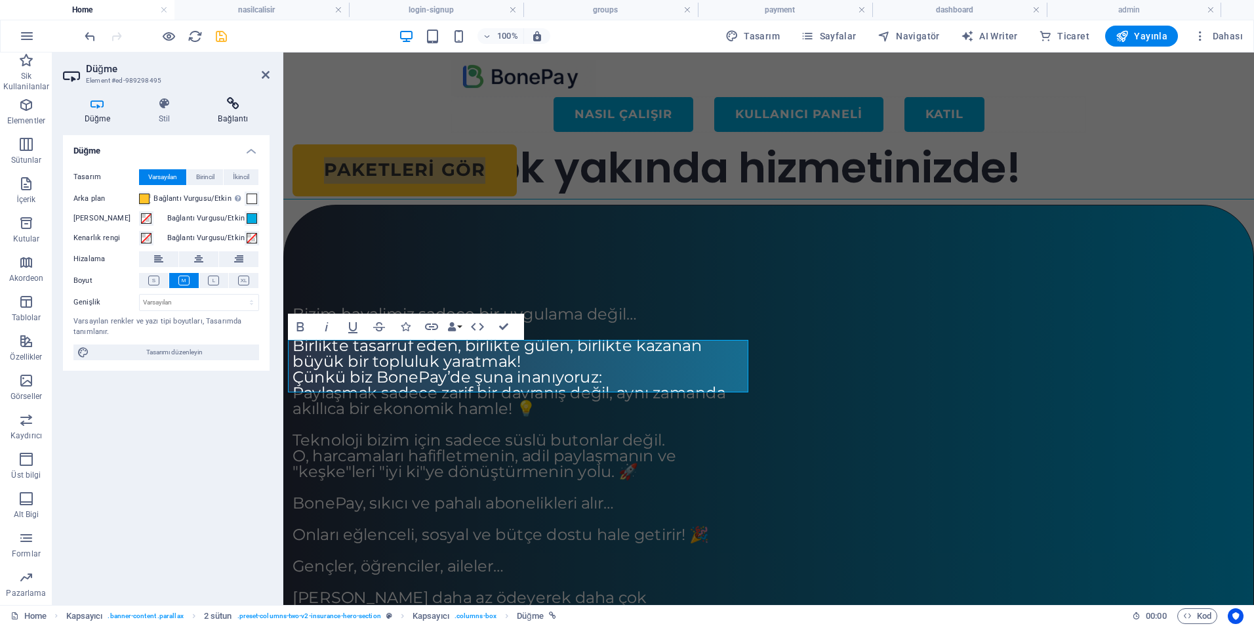
click at [235, 109] on icon at bounding box center [233, 103] width 73 height 13
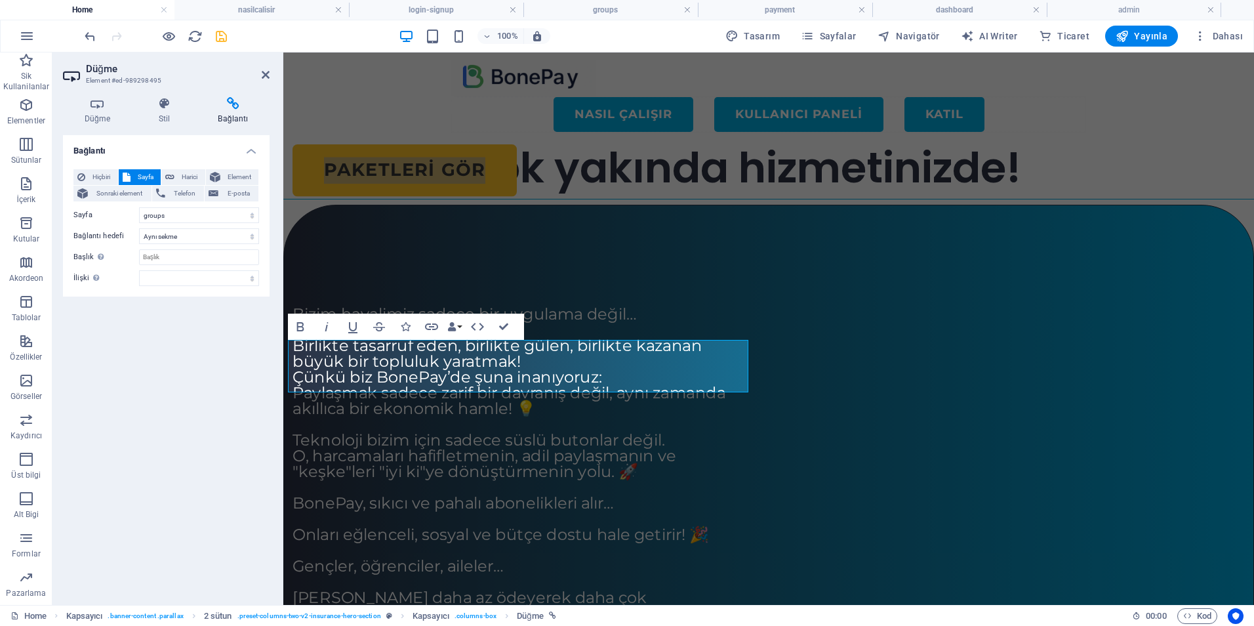
click at [197, 411] on div "Bağlantı Hiçbiri Sayfa Harici Element Sonraki element Telefon E-posta Sayfa Hom…" at bounding box center [166, 364] width 207 height 459
click at [264, 75] on icon at bounding box center [266, 75] width 8 height 10
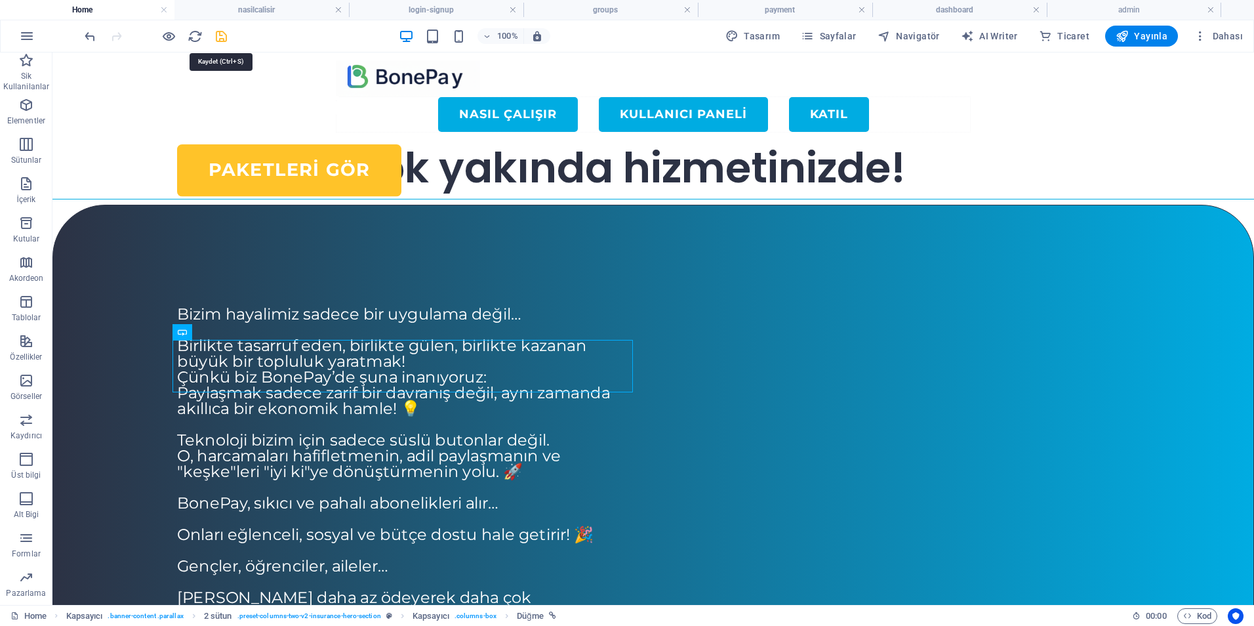
click at [220, 39] on icon "save" at bounding box center [221, 36] width 15 height 15
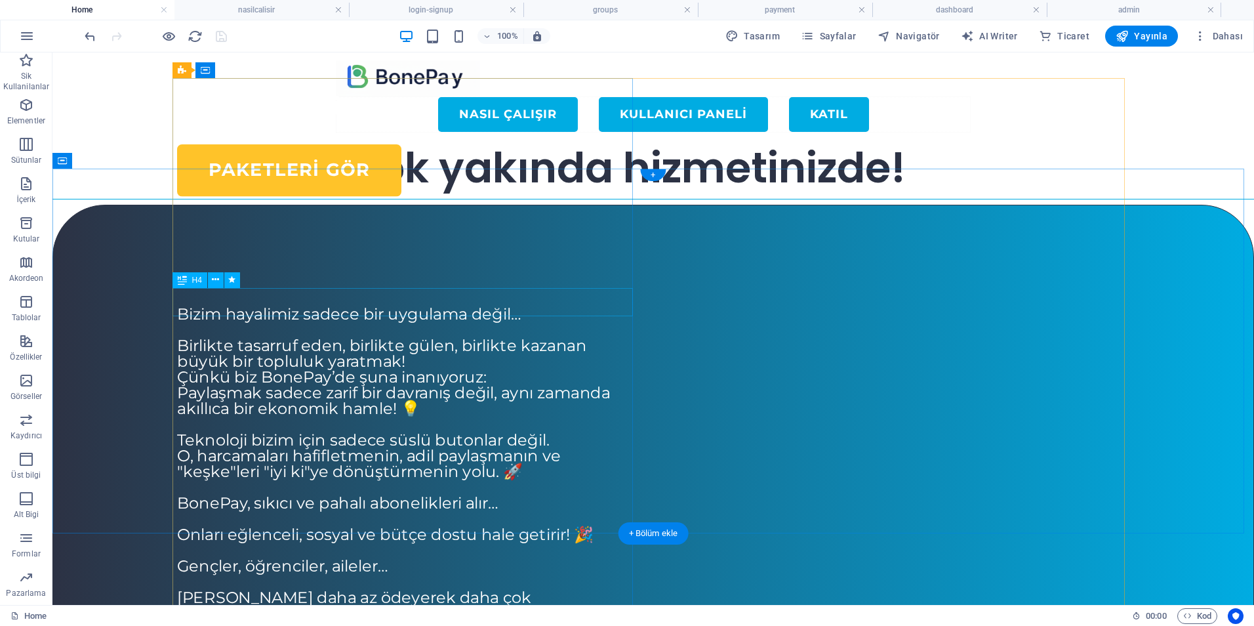
click at [340, 120] on div "Aboneliklerini Paylaş, Daha Az Öde" at bounding box center [407, 106] width 460 height 28
click at [177, 122] on span "Aboneliklerini Paylaş, Daha Az Öde" at bounding box center [386, 105] width 418 height 33
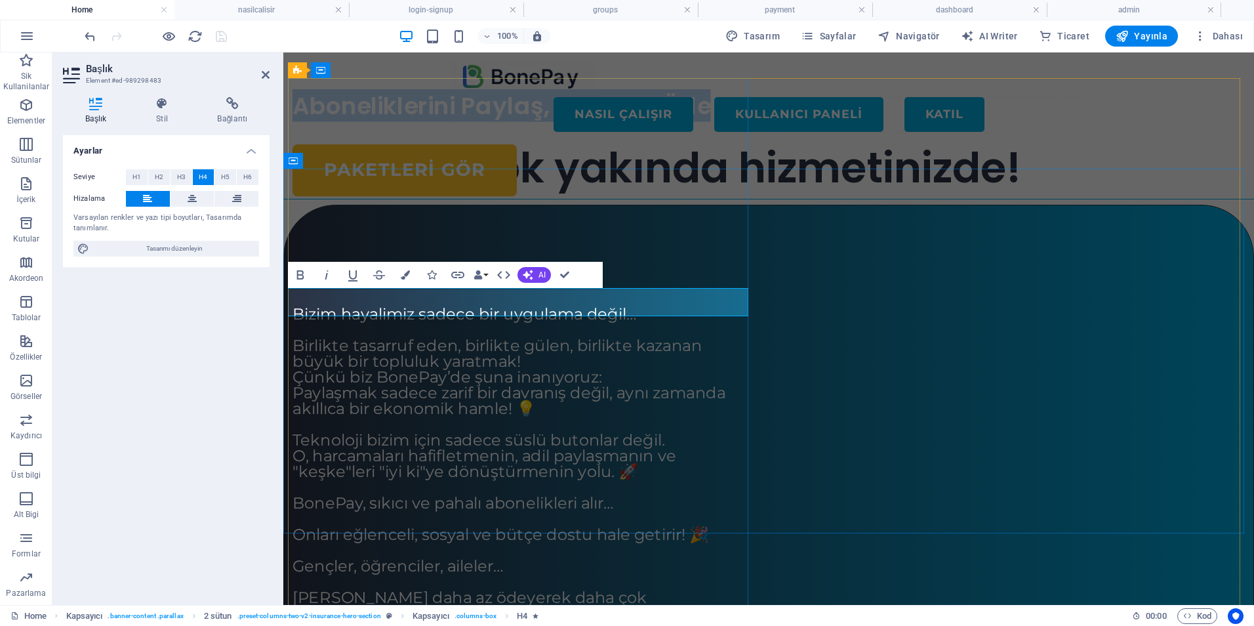
click at [454, 122] on span "Aboneliklerini Paylaş, Daha Az Öde" at bounding box center [501, 105] width 418 height 33
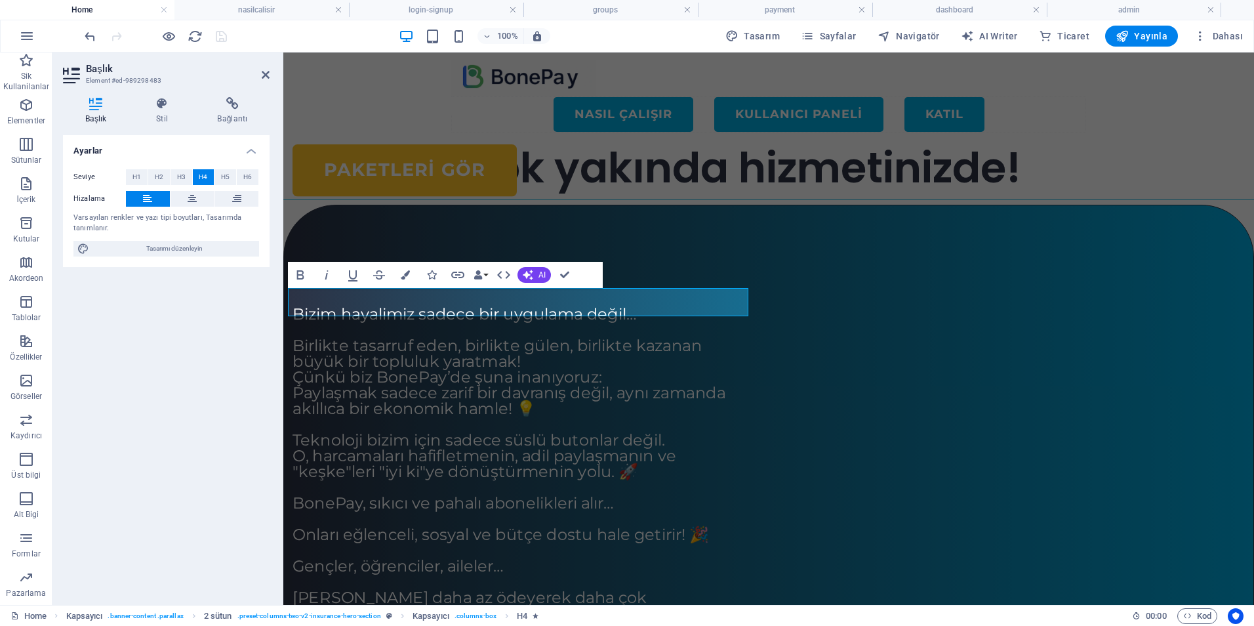
click at [161, 396] on div "Ayarlar Seviye H1 H2 H3 H4 H5 H6 Hizalama Varsayılan renkler ve yazı tipi boyut…" at bounding box center [166, 364] width 207 height 459
click at [166, 416] on div "Ayarlar Seviye H1 H2 H3 H4 H5 H6 Hizalama Varsayılan renkler ve yazı tipi boyut…" at bounding box center [166, 364] width 207 height 459
click at [419, 226] on div "Abonelik Paylaş, Daha Az Öde Paketleri GÖR" at bounding box center [522, 155] width 460 height 146
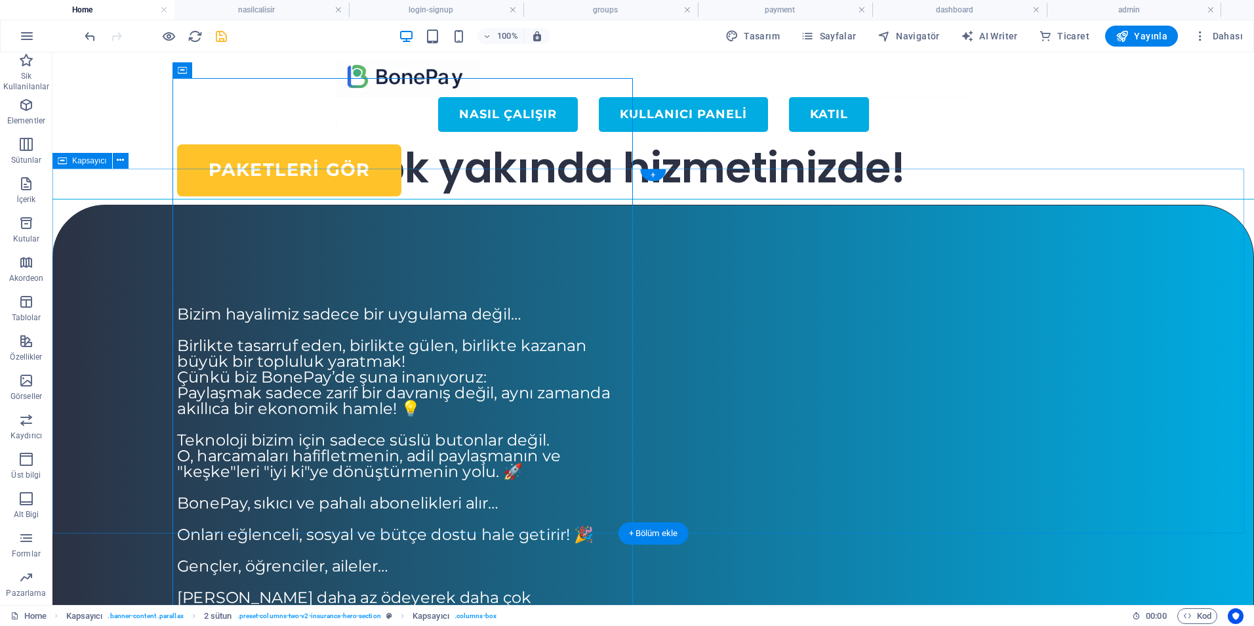
click at [133, 231] on div "Abonelik Paylaş, Daha Az Öde Paketleri GÖR Bizim hayalimiz sadece bir uygulama …" at bounding box center [652, 451] width 1201 height 493
click at [123, 163] on icon at bounding box center [120, 160] width 7 height 14
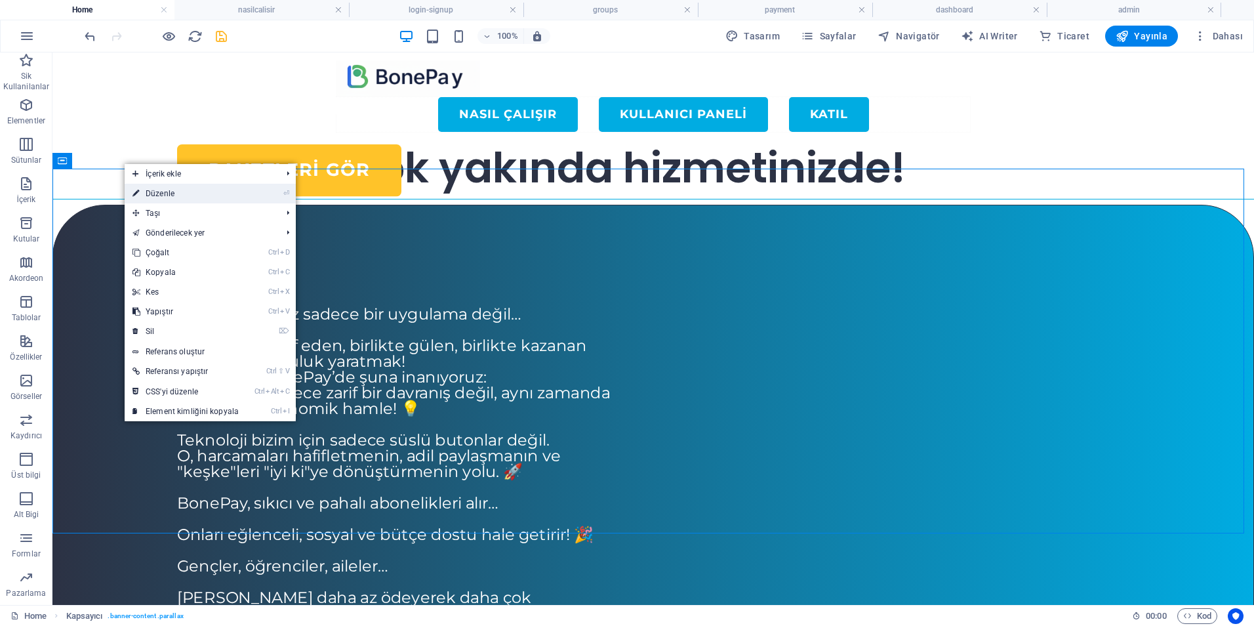
click at [164, 198] on link "⏎ Düzenle" at bounding box center [186, 194] width 122 height 20
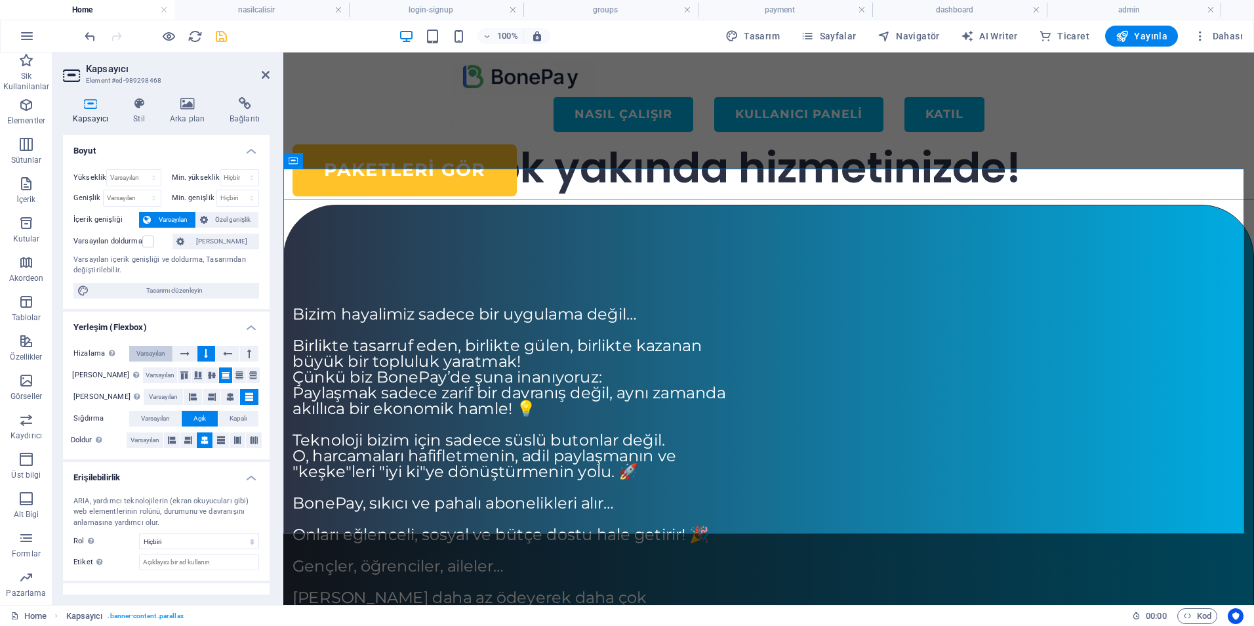
click at [148, 350] on span "Varsayılan" at bounding box center [150, 354] width 29 height 16
click at [146, 376] on span "Varsayılan" at bounding box center [160, 375] width 29 height 16
click at [149, 401] on span "Varsayılan" at bounding box center [163, 397] width 29 height 16
click at [148, 420] on span "Varsayılan" at bounding box center [155, 419] width 29 height 16
click at [148, 441] on span "Varsayılan" at bounding box center [145, 440] width 29 height 16
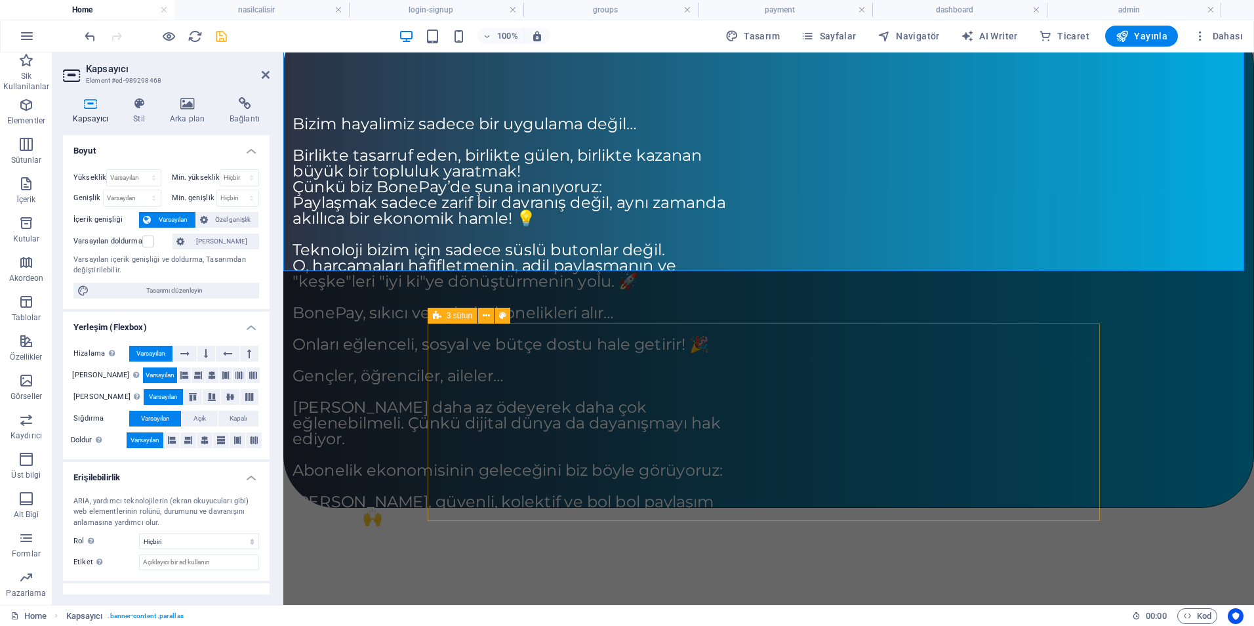
scroll to position [68, 0]
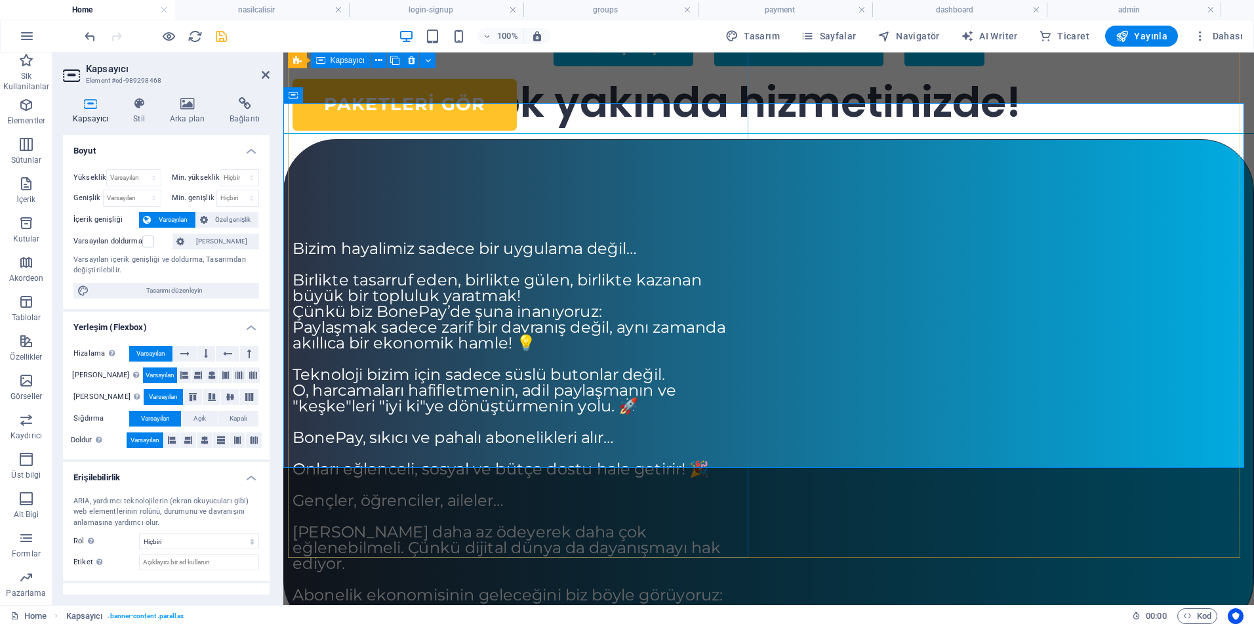
click at [633, 162] on div "Abonelik Paylaş, Daha Az Öde Paketleri GÖR" at bounding box center [522, 89] width 460 height 146
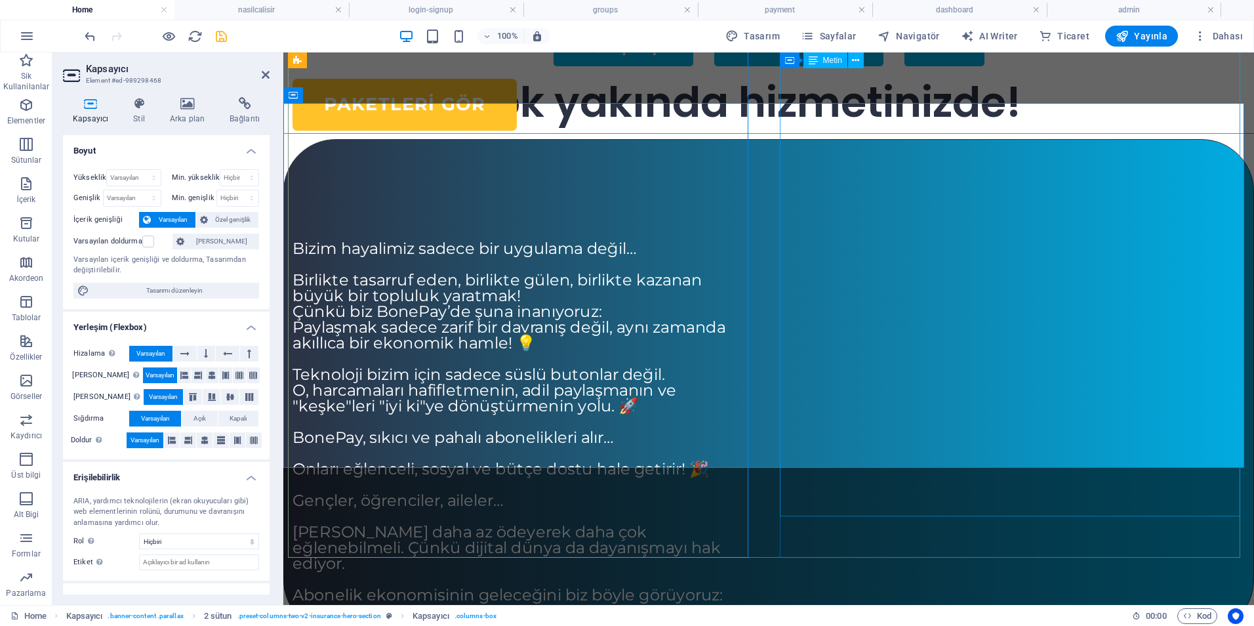
click at [753, 376] on div "Bizim hayalimiz sadece bir uygulama değil… Birlikte tasarruf eden, birlikte gül…" at bounding box center [522, 445] width 460 height 535
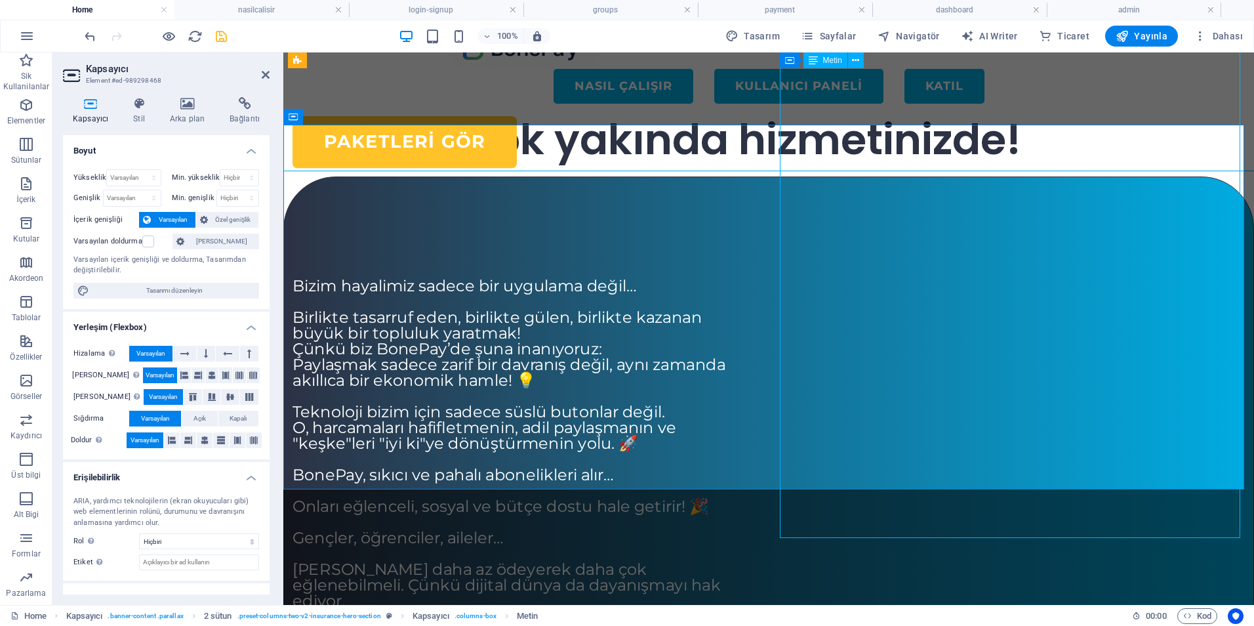
scroll to position [0, 0]
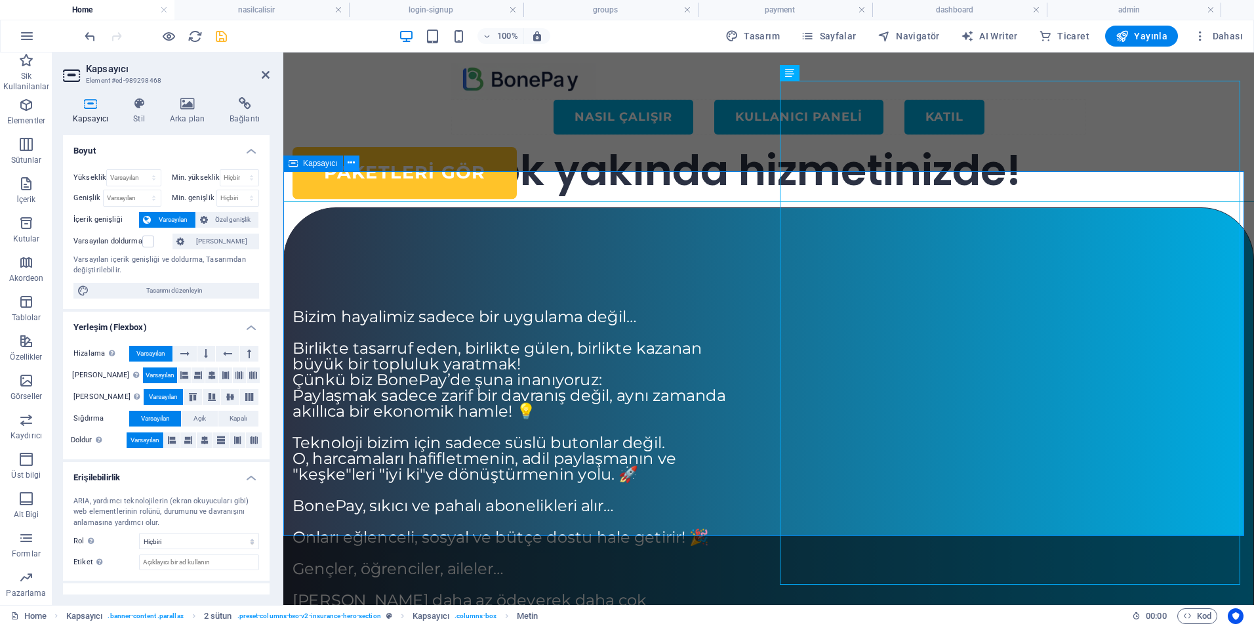
click at [352, 166] on icon at bounding box center [351, 163] width 7 height 14
click at [355, 166] on icon at bounding box center [351, 163] width 7 height 14
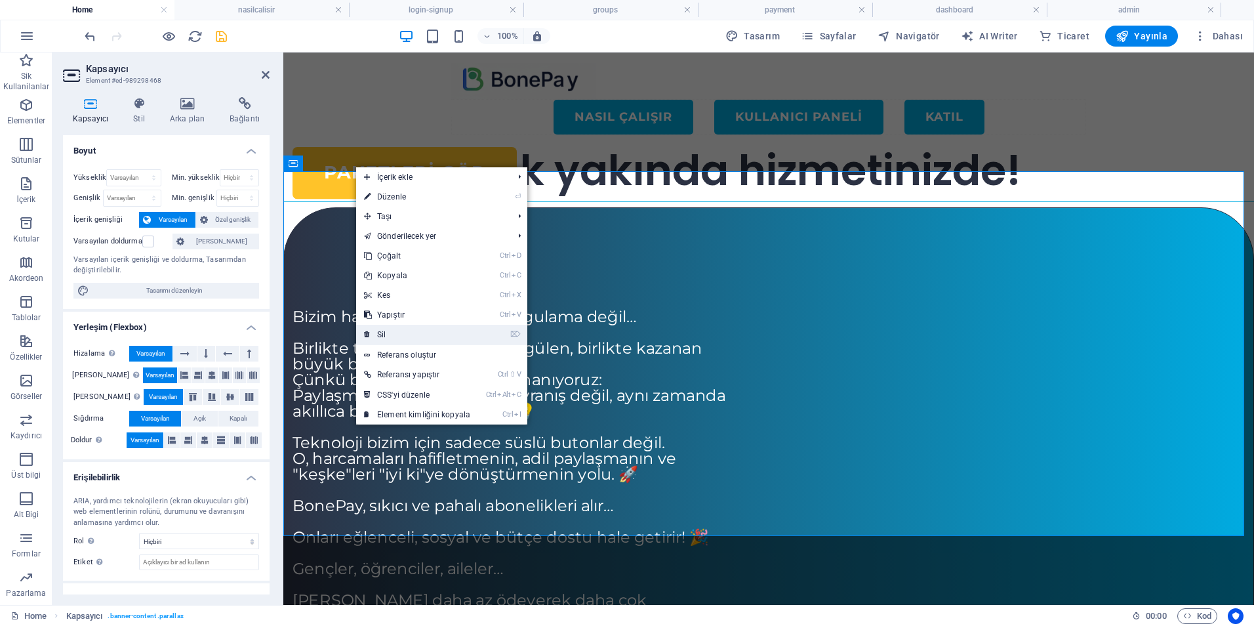
click at [401, 336] on link "⌦ Sil" at bounding box center [417, 335] width 122 height 20
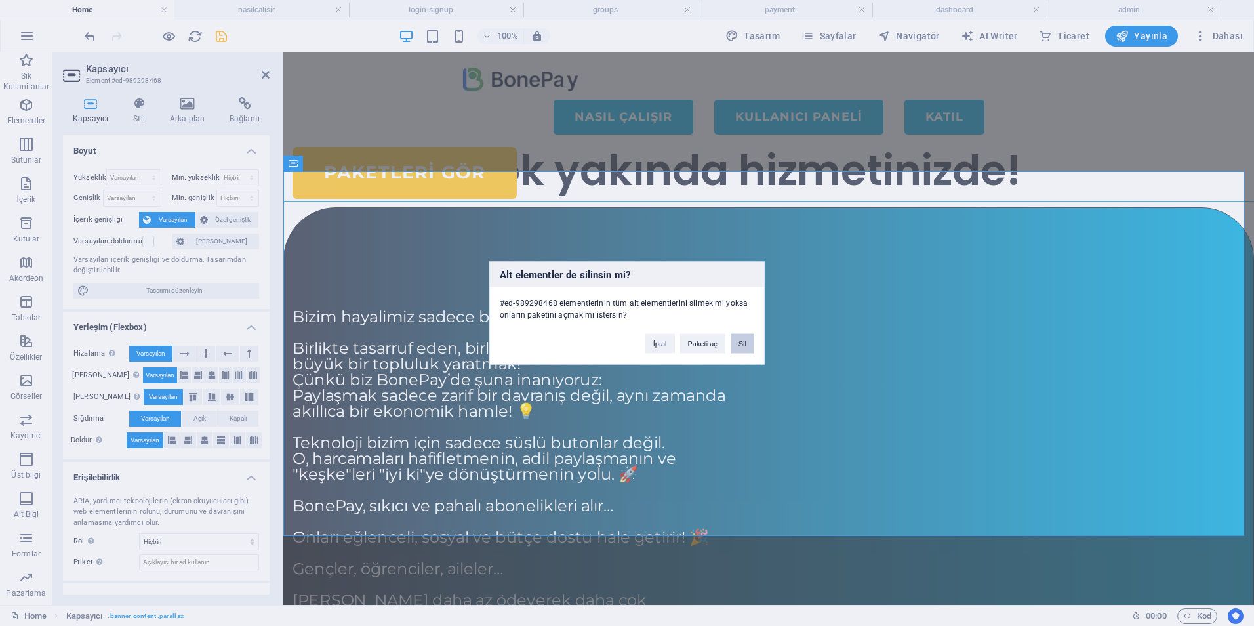
click at [742, 347] on button "Sil" at bounding box center [743, 344] width 24 height 20
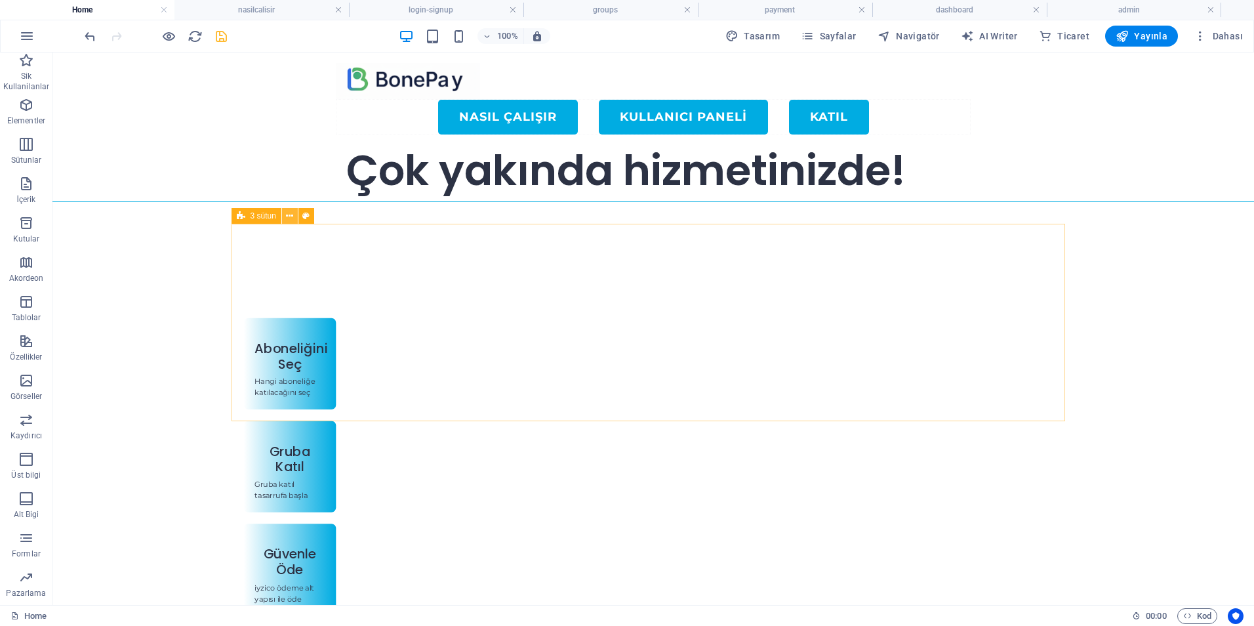
click at [283, 214] on button at bounding box center [290, 216] width 16 height 16
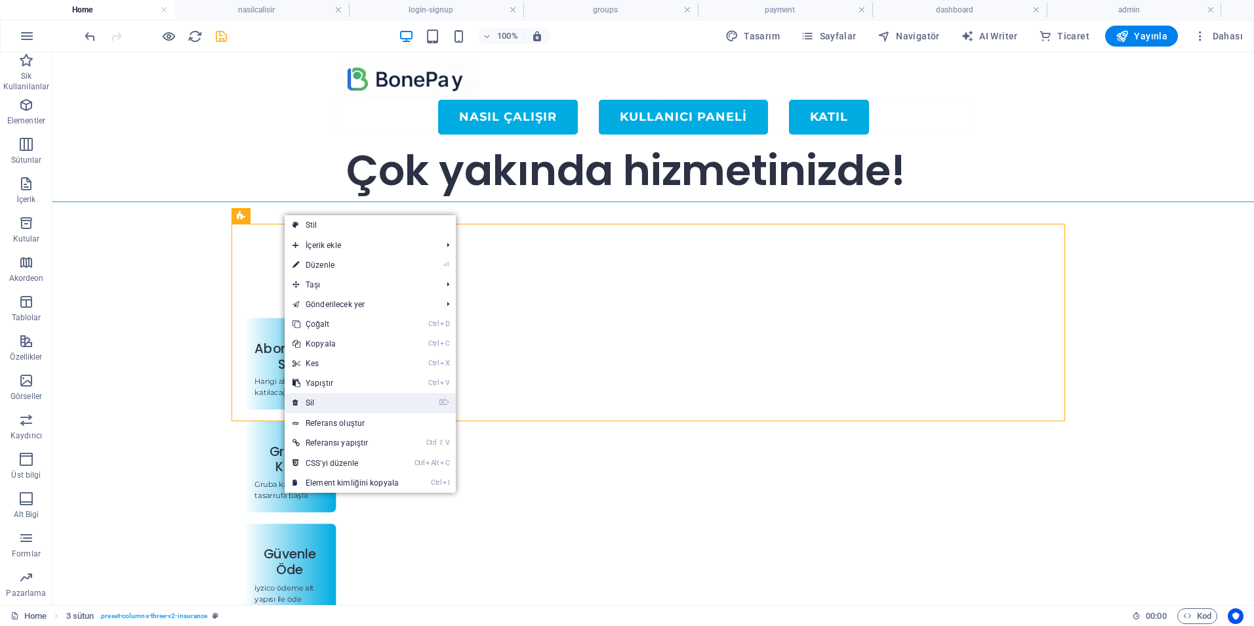
click at [333, 401] on link "⌦ Sil" at bounding box center [346, 403] width 122 height 20
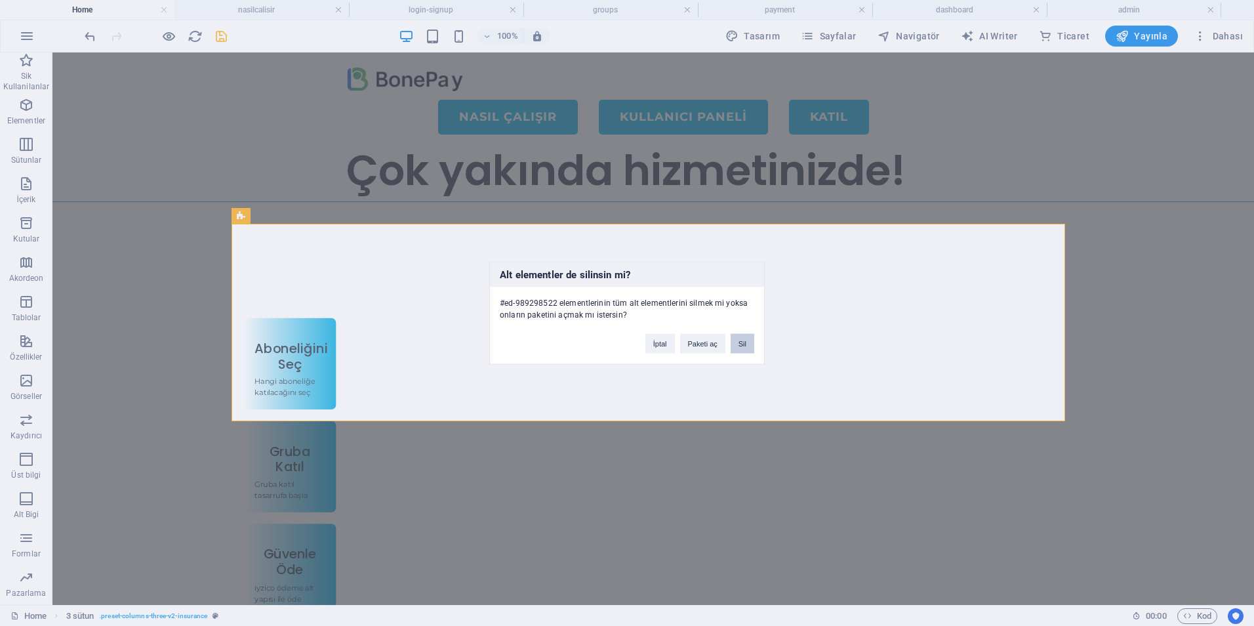
click at [738, 345] on button "Sil" at bounding box center [743, 344] width 24 height 20
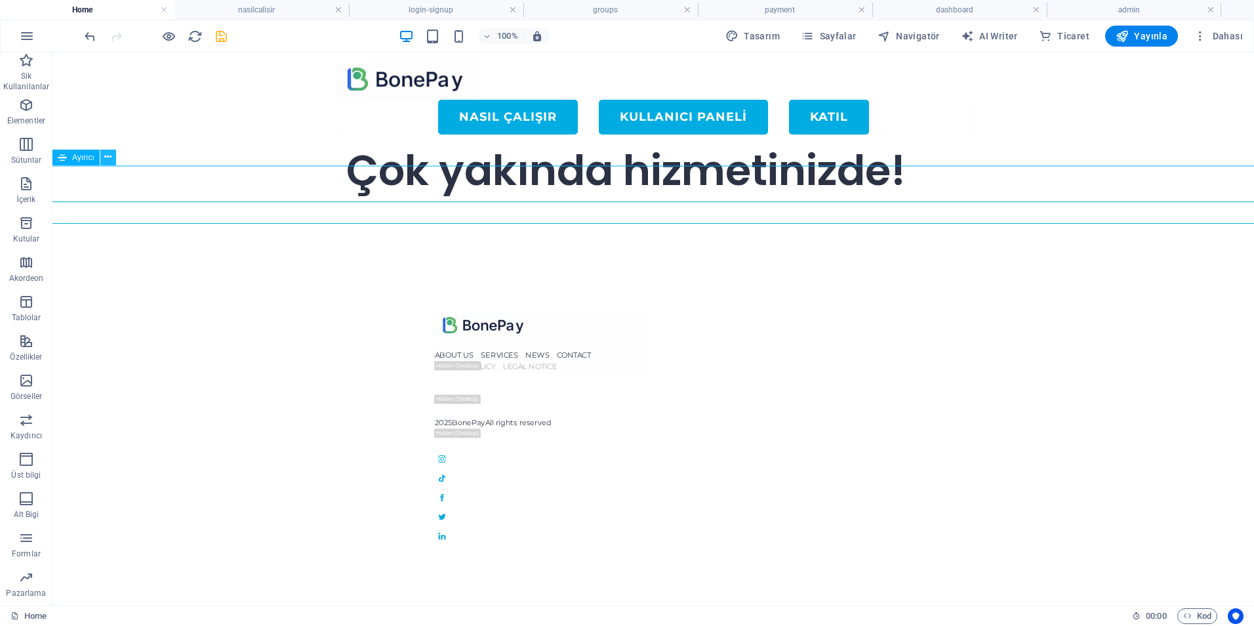
click at [108, 158] on icon at bounding box center [107, 157] width 7 height 14
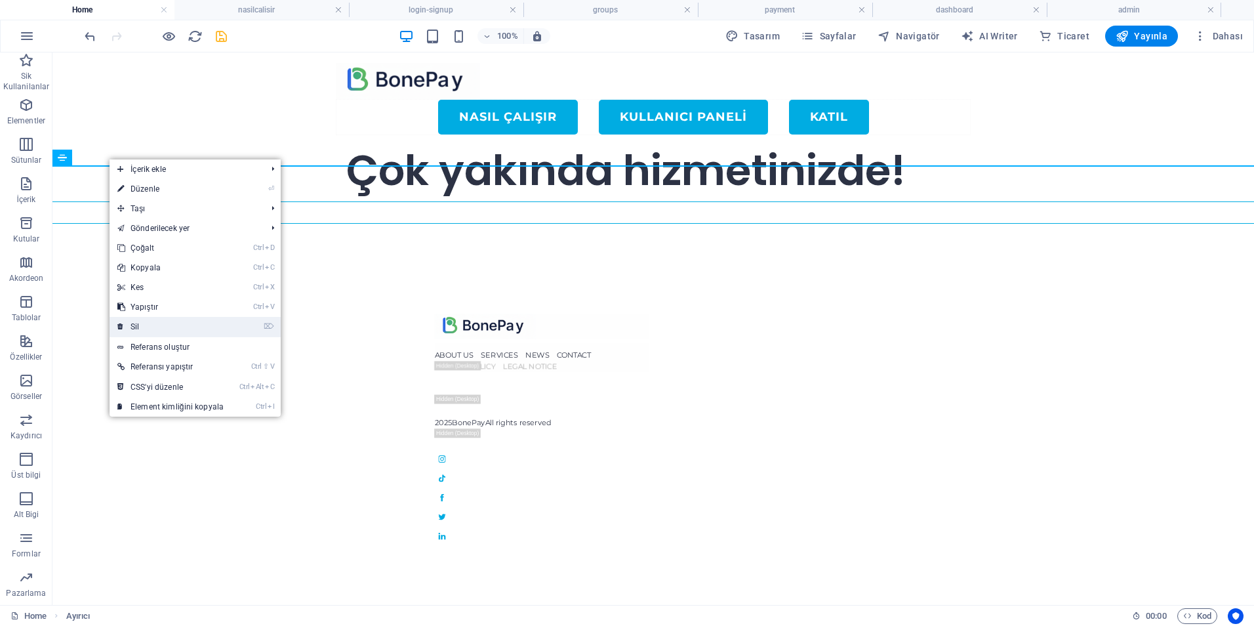
click at [144, 329] on link "⌦ Sil" at bounding box center [171, 327] width 122 height 20
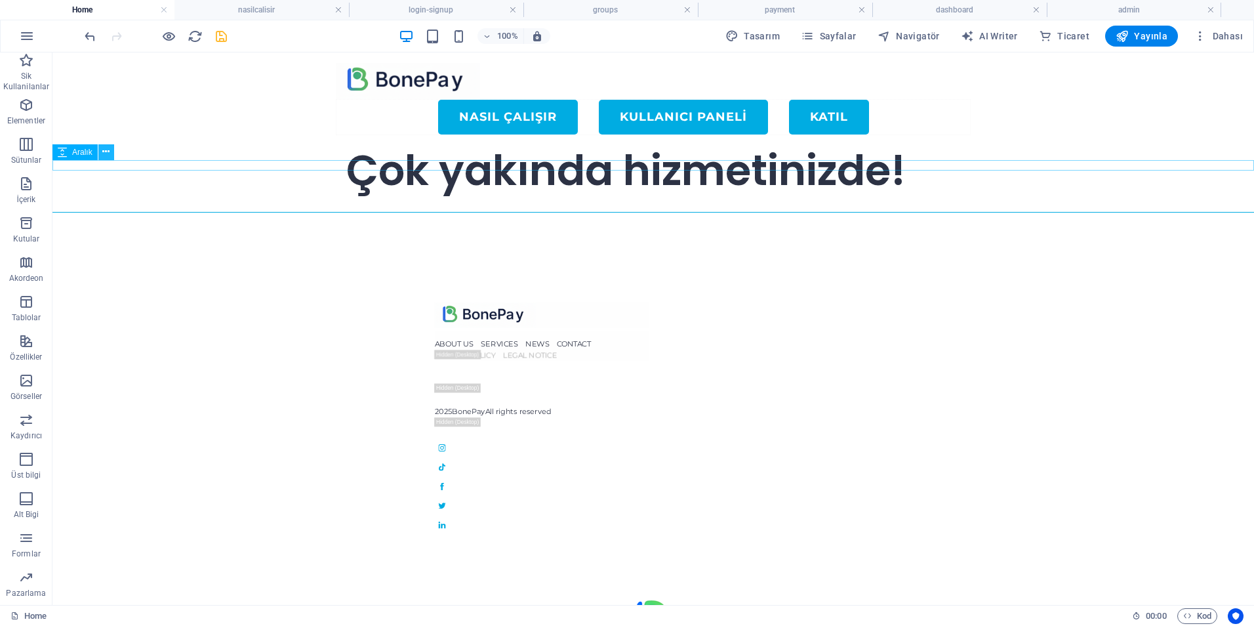
click at [105, 148] on icon at bounding box center [105, 152] width 7 height 14
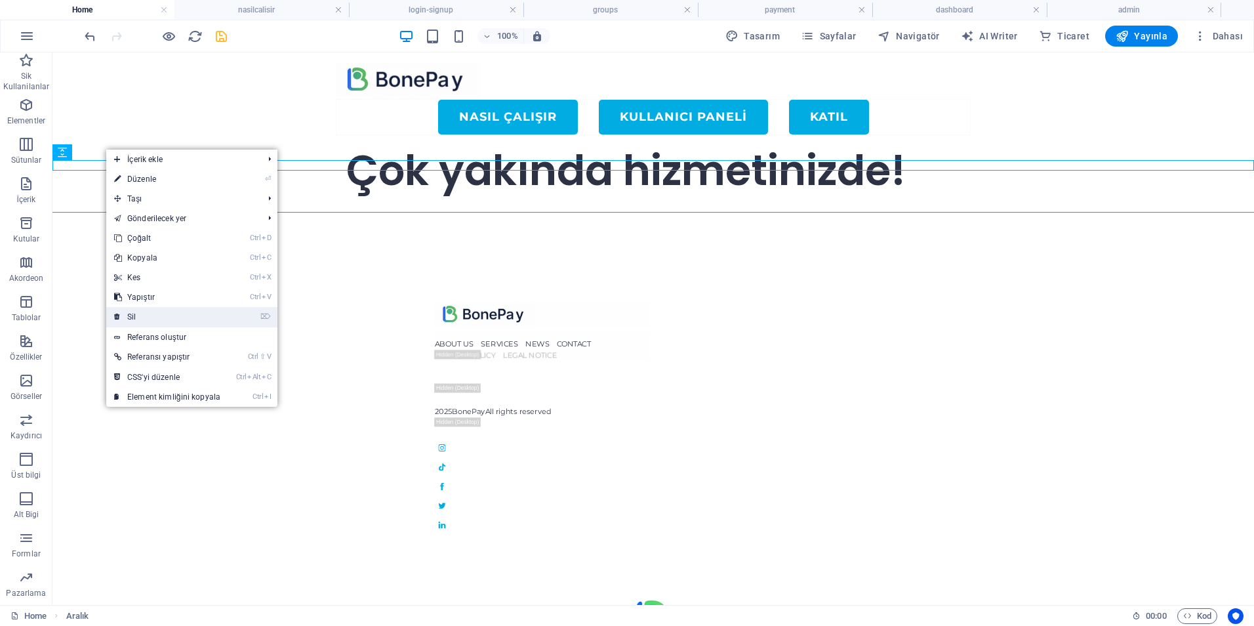
click at [138, 319] on link "⌦ Sil" at bounding box center [167, 317] width 122 height 20
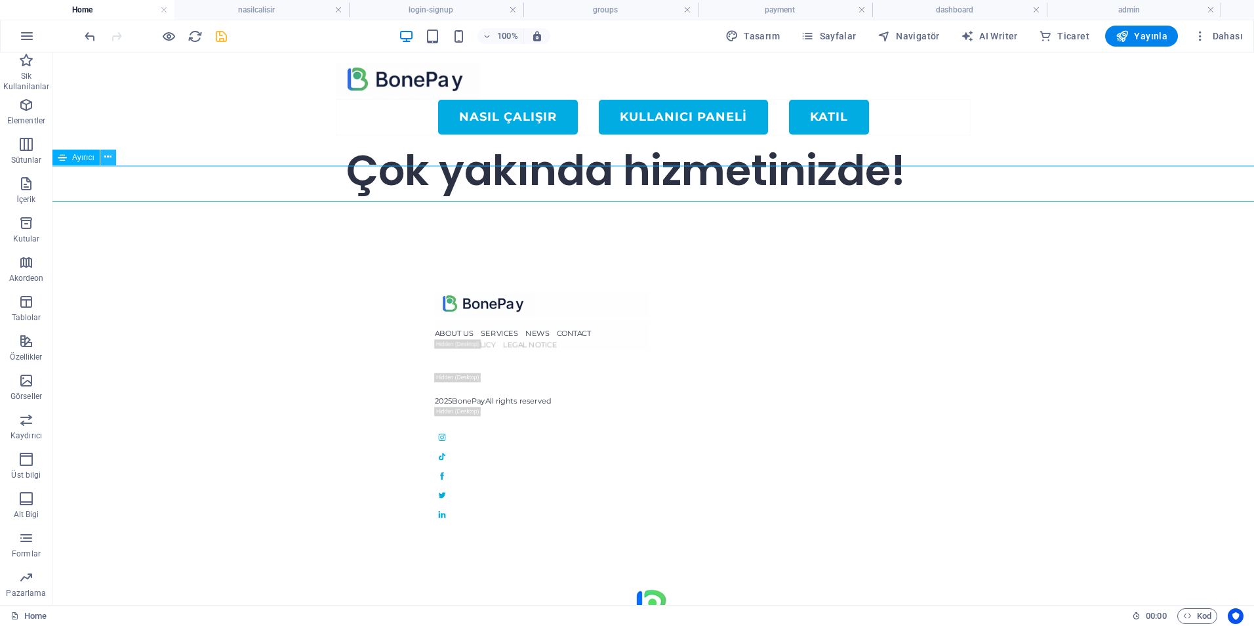
click at [106, 157] on icon at bounding box center [107, 157] width 7 height 14
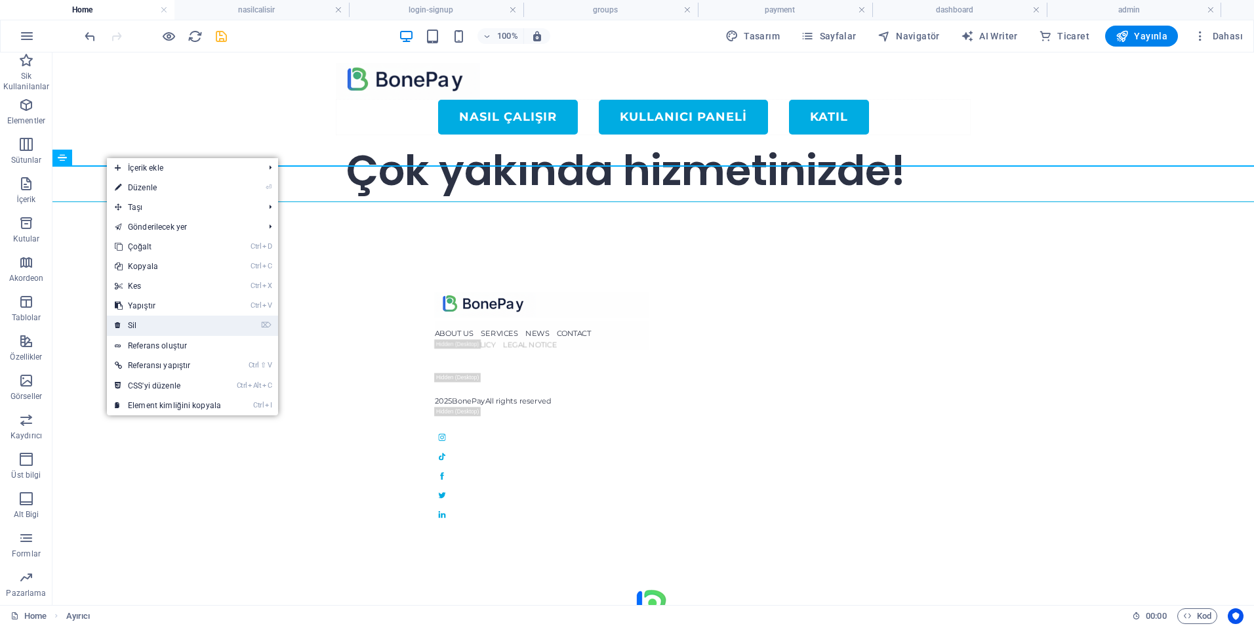
click at [134, 332] on link "⌦ Sil" at bounding box center [168, 325] width 122 height 20
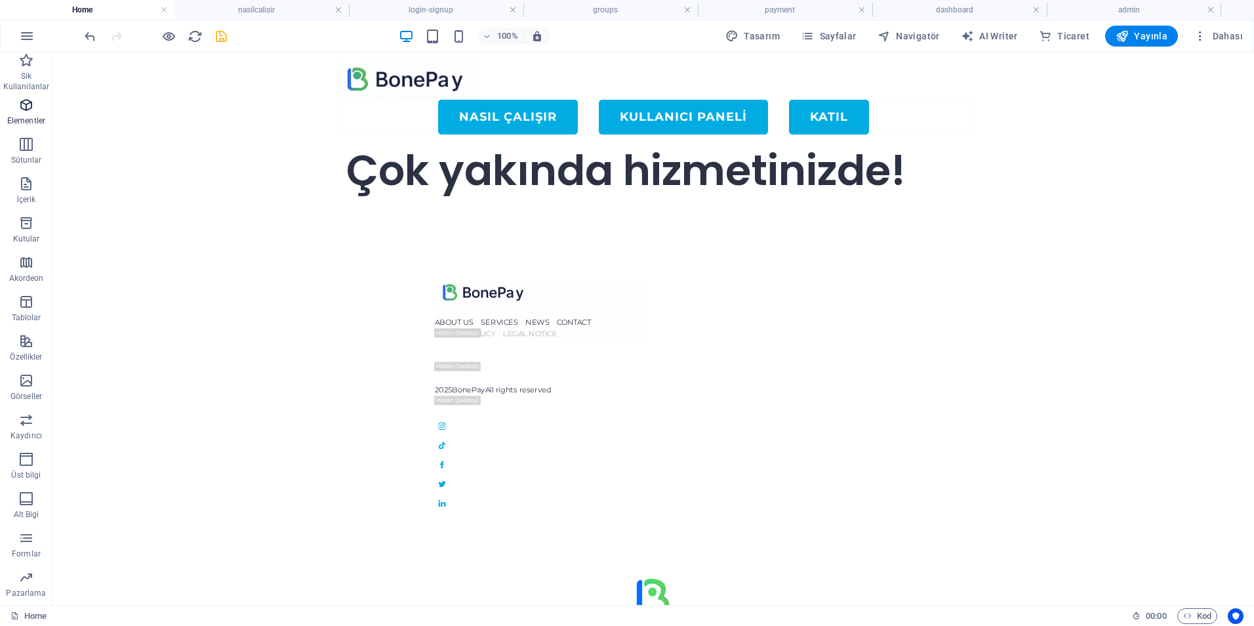
click at [33, 111] on icon "button" at bounding box center [26, 105] width 16 height 16
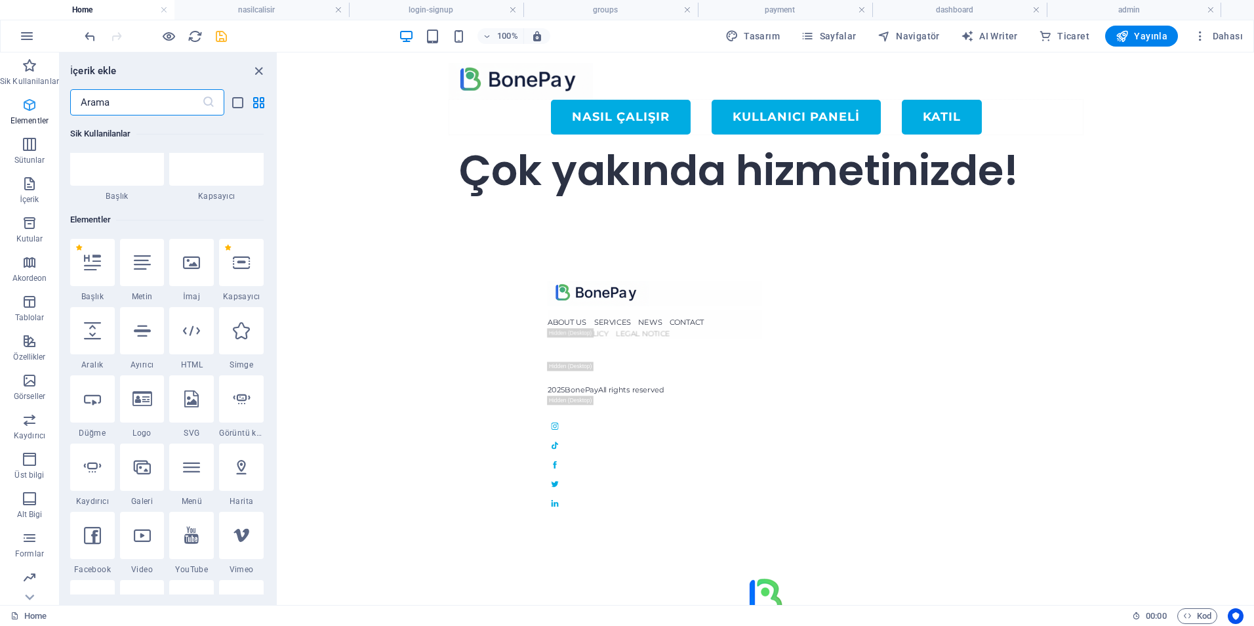
scroll to position [140, 0]
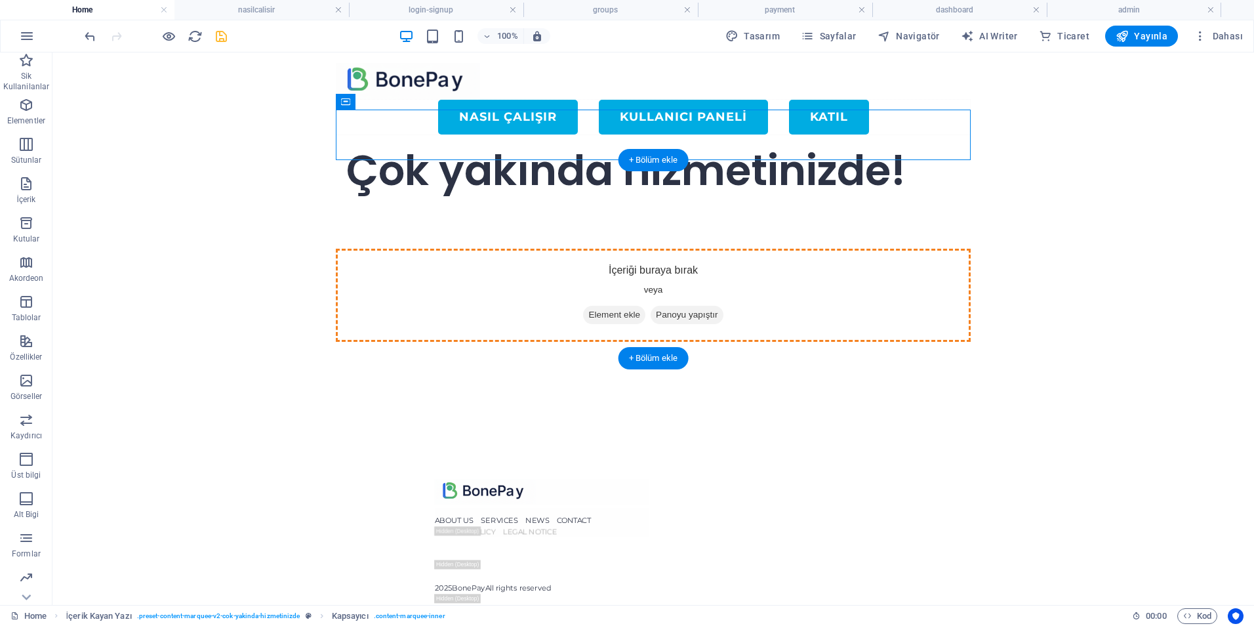
drag, startPoint x: 456, startPoint y: 125, endPoint x: 681, endPoint y: 247, distance: 255.6
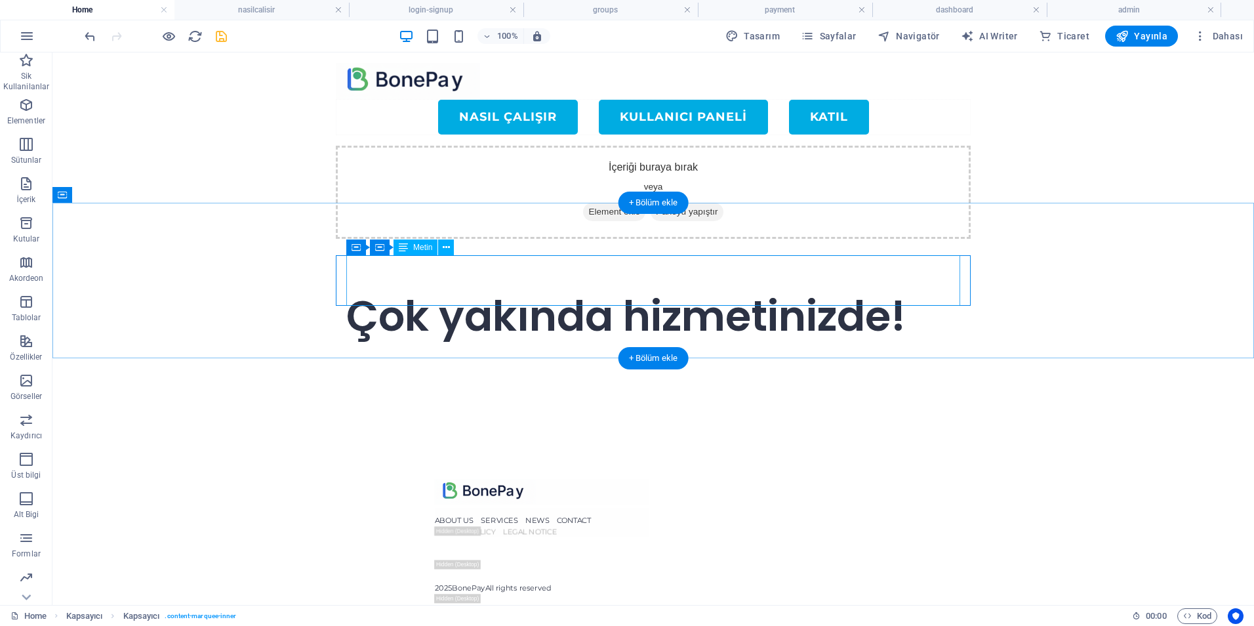
click at [696, 291] on div "Çok yakında hizmetinizde!" at bounding box center [653, 316] width 614 height 50
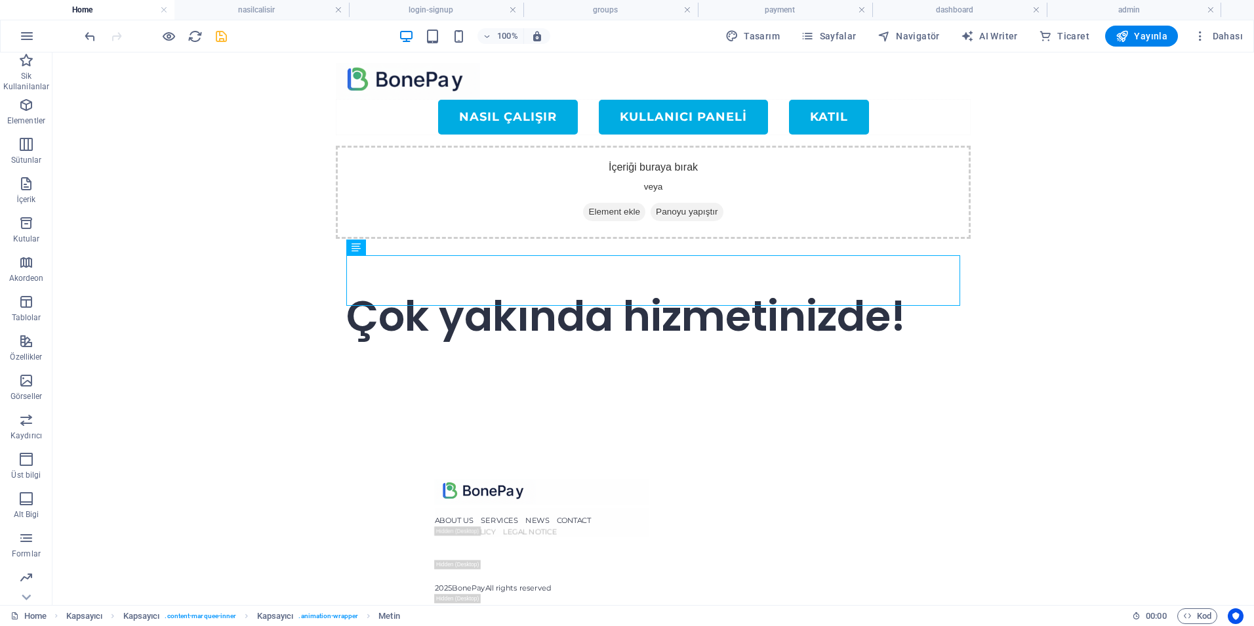
click at [223, 37] on icon "save" at bounding box center [221, 36] width 15 height 15
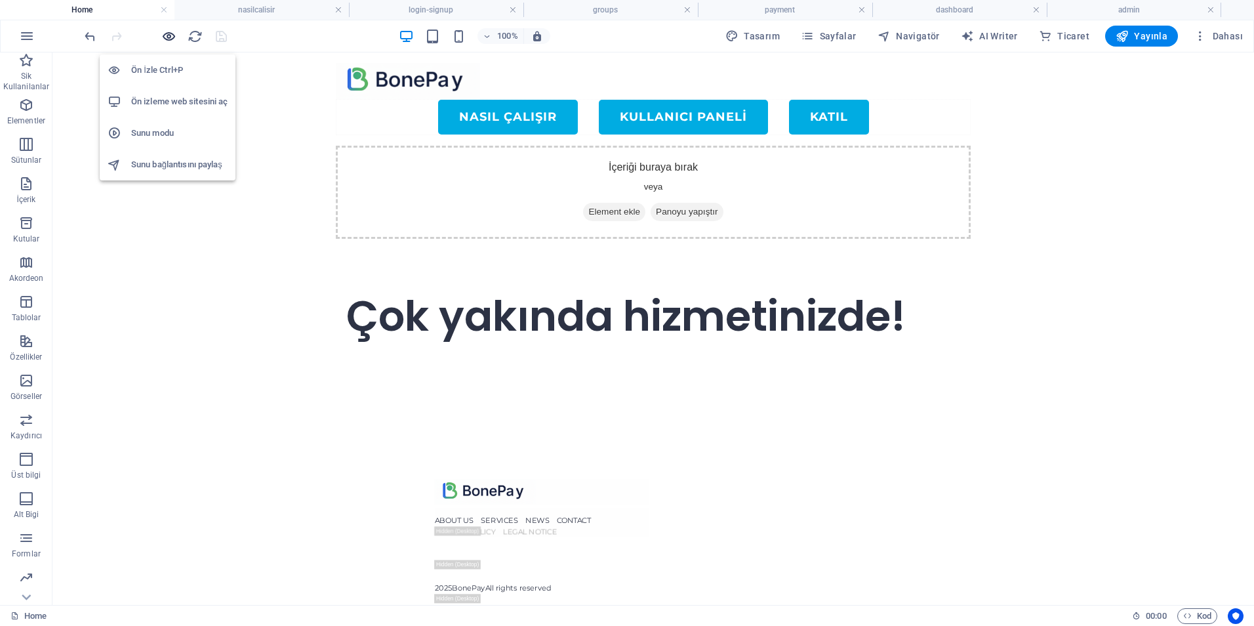
click at [169, 39] on icon "button" at bounding box center [168, 36] width 15 height 15
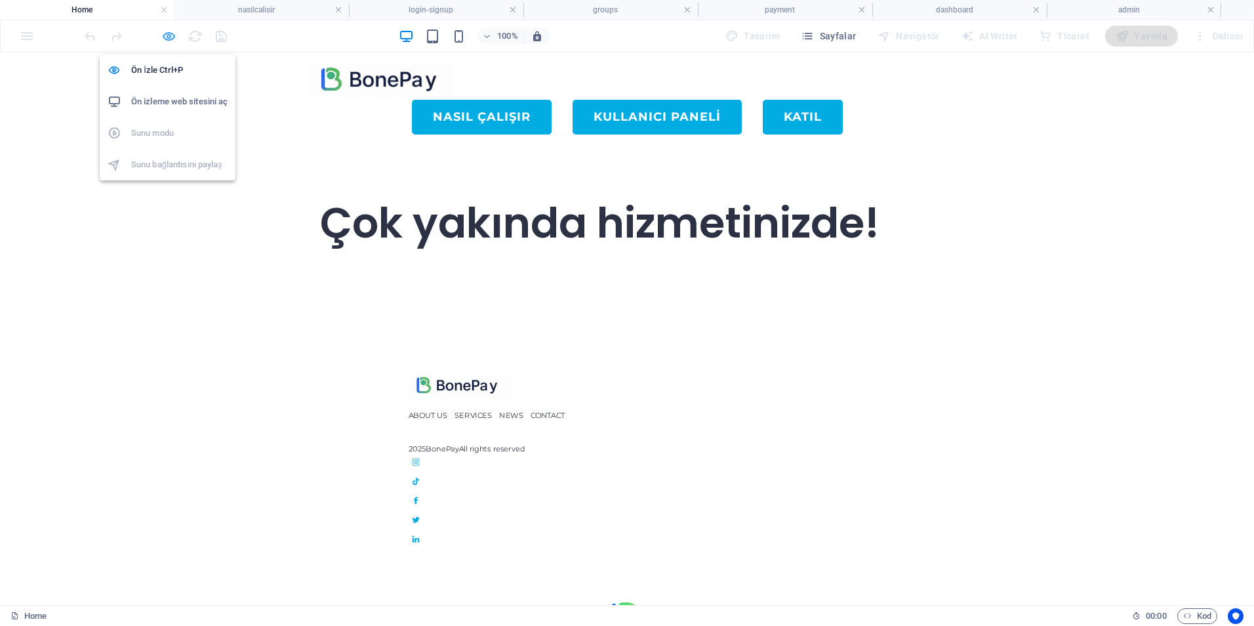
click at [165, 35] on icon "button" at bounding box center [168, 36] width 15 height 15
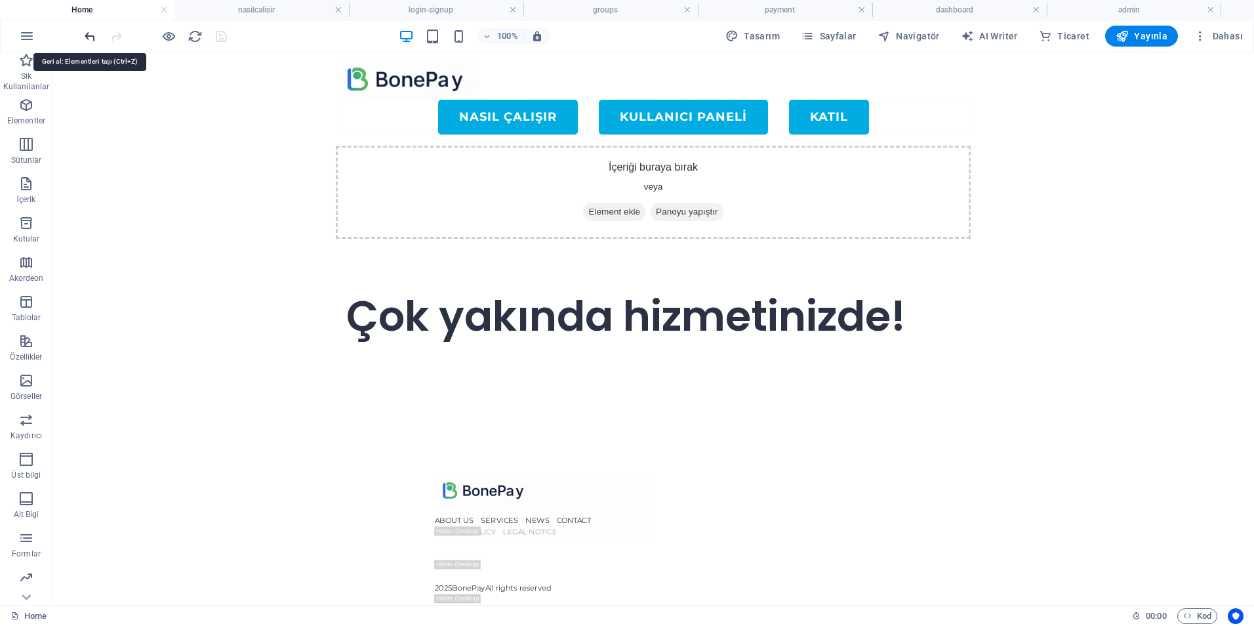
click at [84, 35] on icon "undo" at bounding box center [90, 36] width 15 height 15
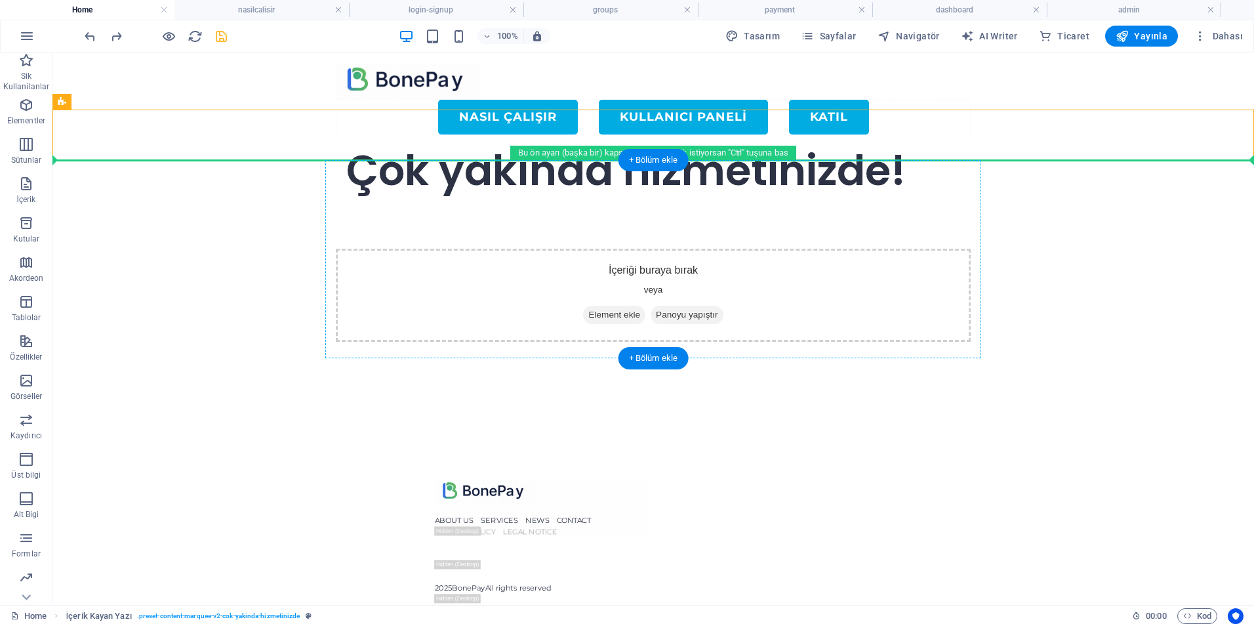
drag, startPoint x: 119, startPoint y: 129, endPoint x: 449, endPoint y: 254, distance: 352.6
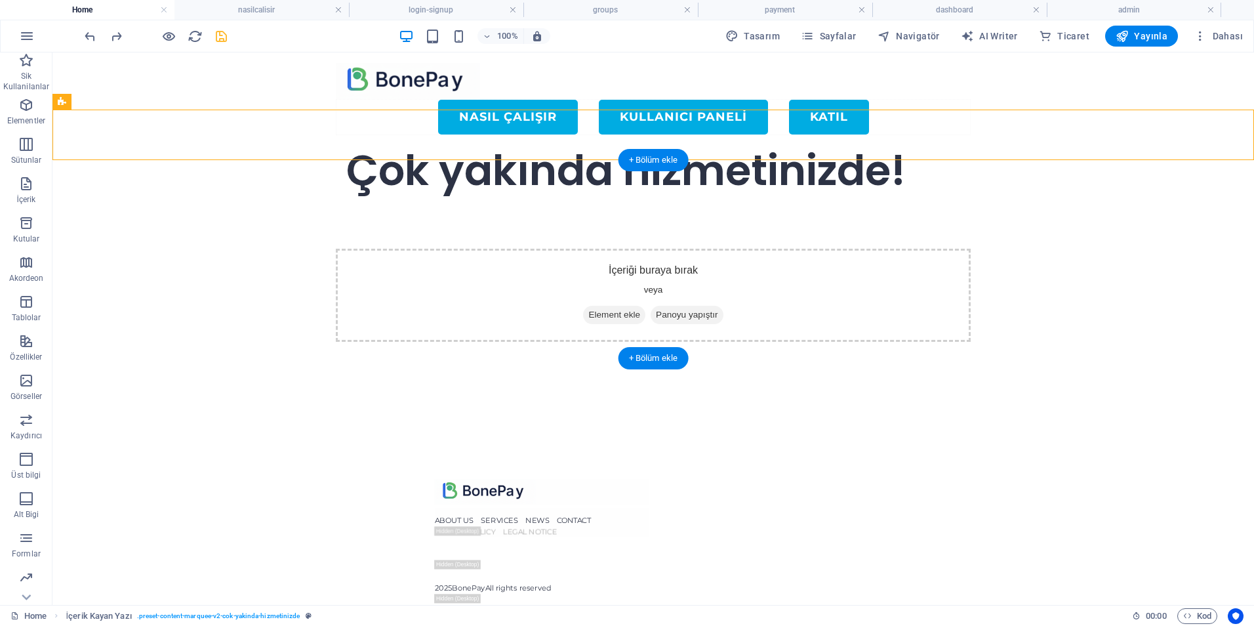
click at [473, 251] on div "İçeriği buraya bırak veya Element ekle Panoyu yapıştır" at bounding box center [653, 295] width 635 height 93
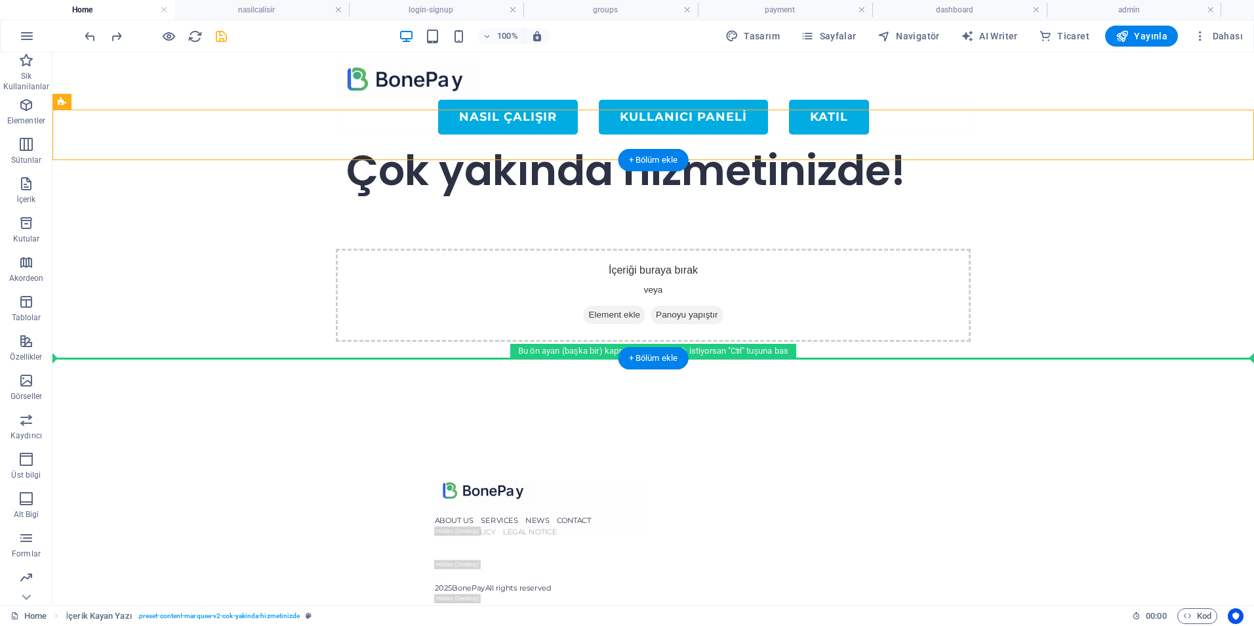
drag, startPoint x: 249, startPoint y: 122, endPoint x: 264, endPoint y: 325, distance: 203.2
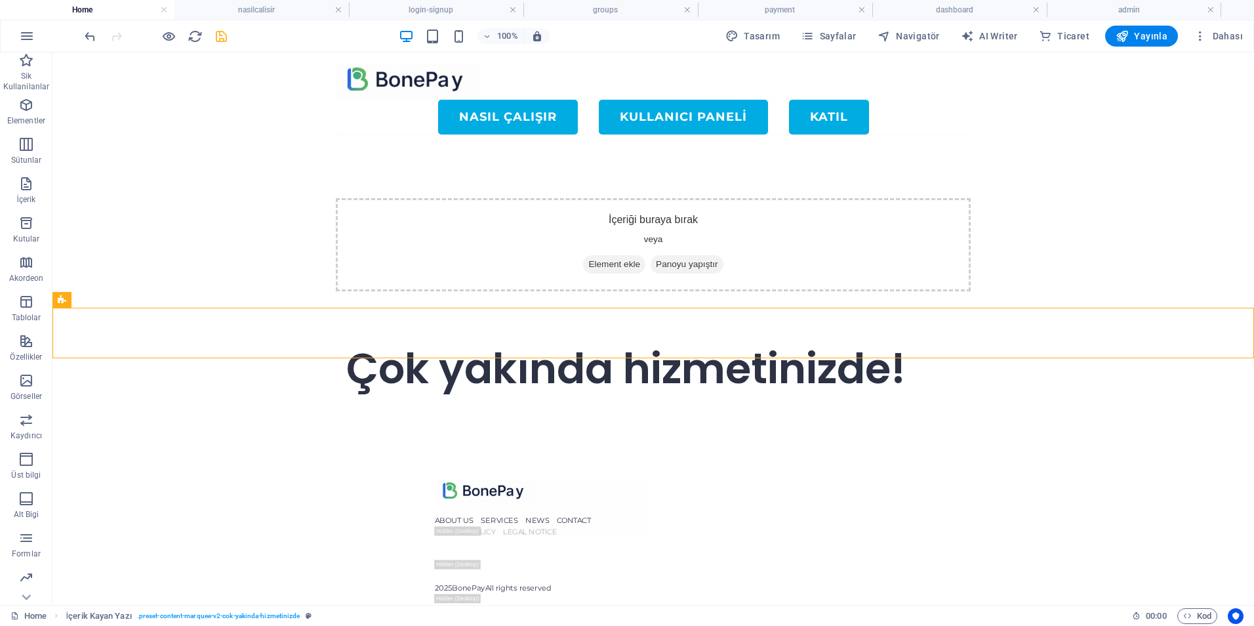
click at [1168, 469] on div "Menu Nasıl Çalışır KULLANICI PANELİ KATIL İçeriği buraya bırak veya Element ekl…" at bounding box center [652, 433] width 1201 height 763
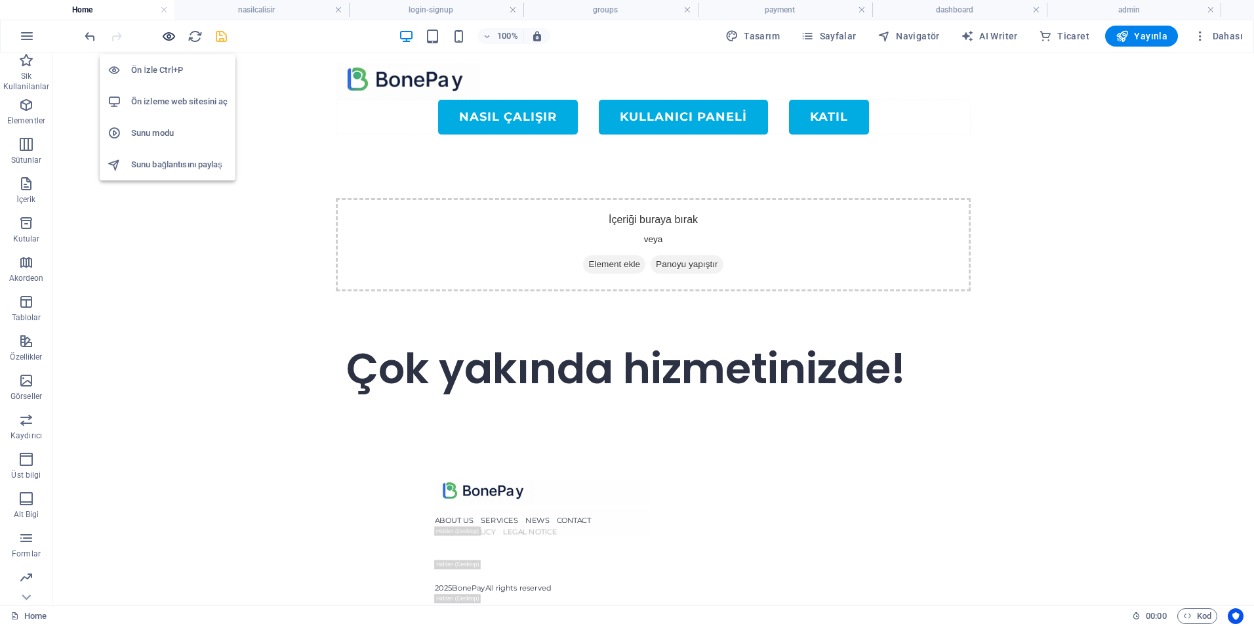
click at [169, 37] on icon "button" at bounding box center [168, 36] width 15 height 15
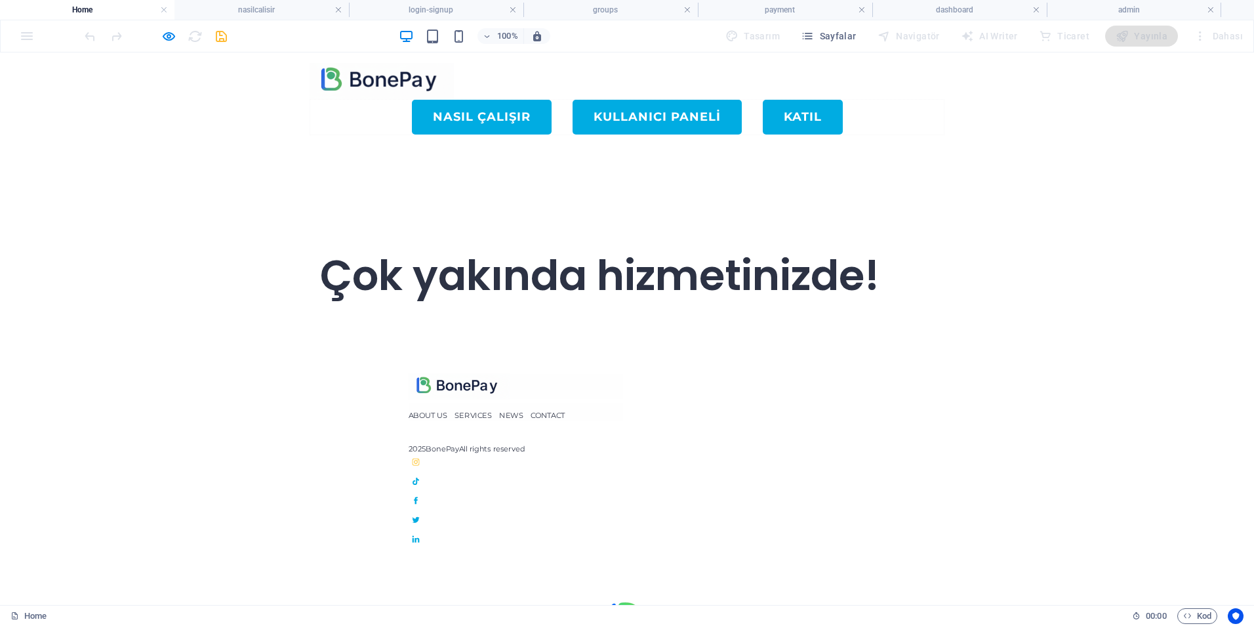
click at [419, 458] on icon at bounding box center [415, 461] width 7 height 7
click at [774, 473] on link at bounding box center [628, 480] width 438 height 14
click at [419, 496] on icon at bounding box center [415, 499] width 7 height 7
click at [419, 515] on icon at bounding box center [415, 518] width 7 height 7
click at [419, 535] on icon at bounding box center [415, 538] width 7 height 7
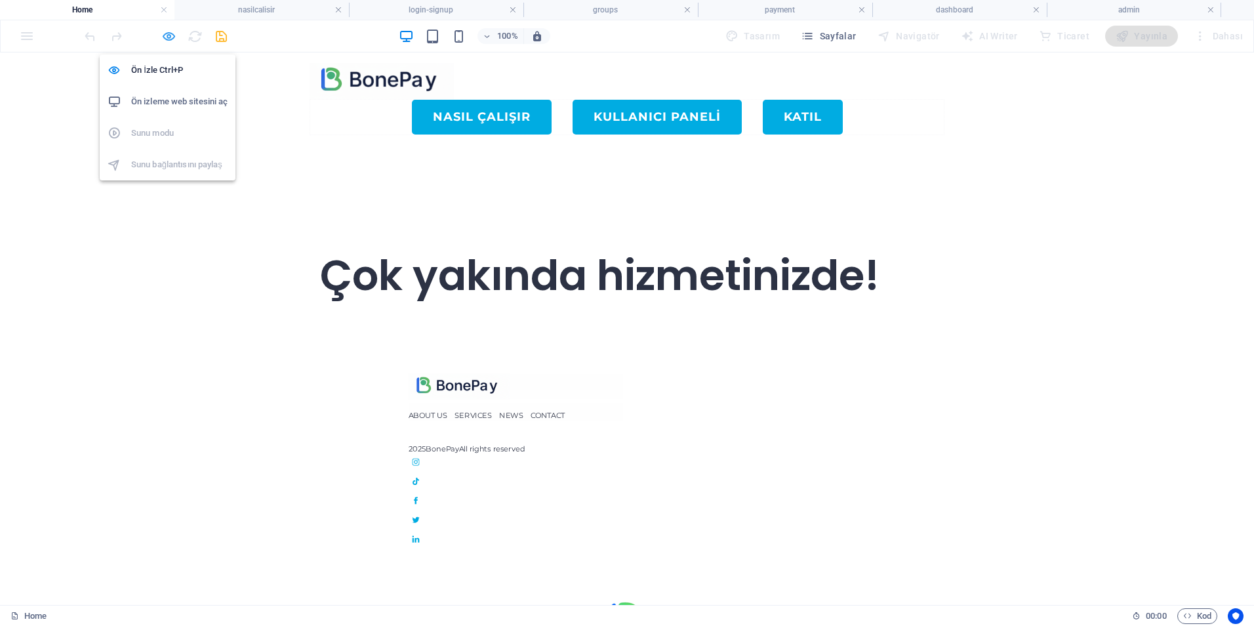
click at [164, 37] on icon "button" at bounding box center [168, 36] width 15 height 15
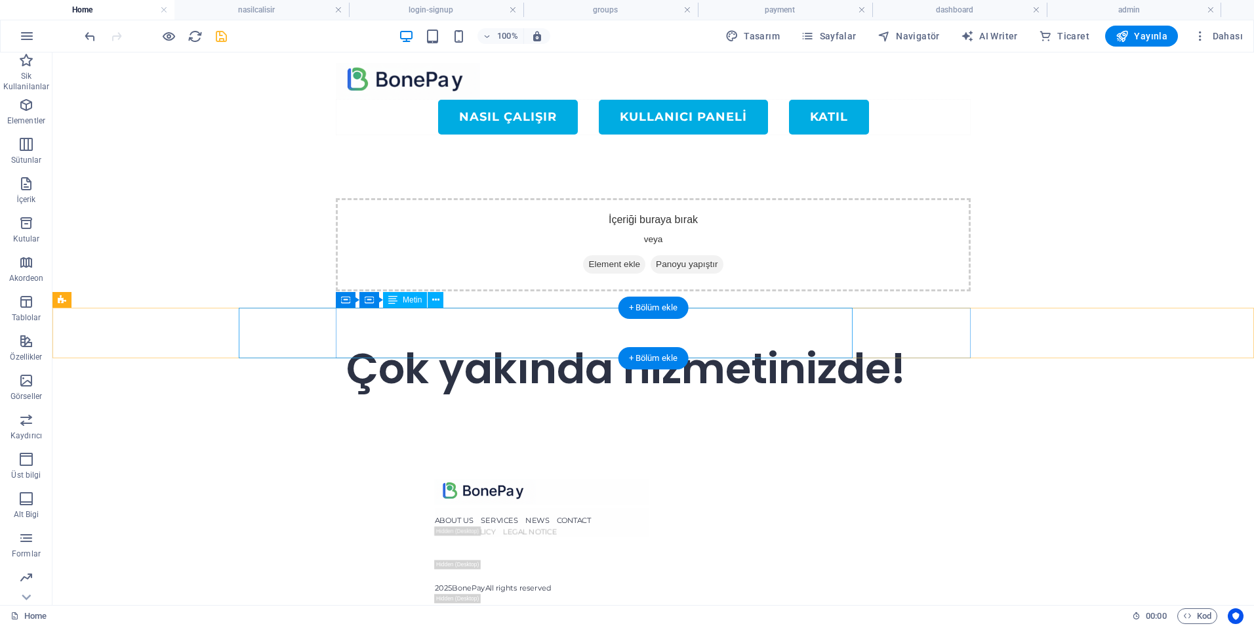
click at [721, 344] on div "Çok yakında hizmetinizde!" at bounding box center [813, 369] width 184 height 50
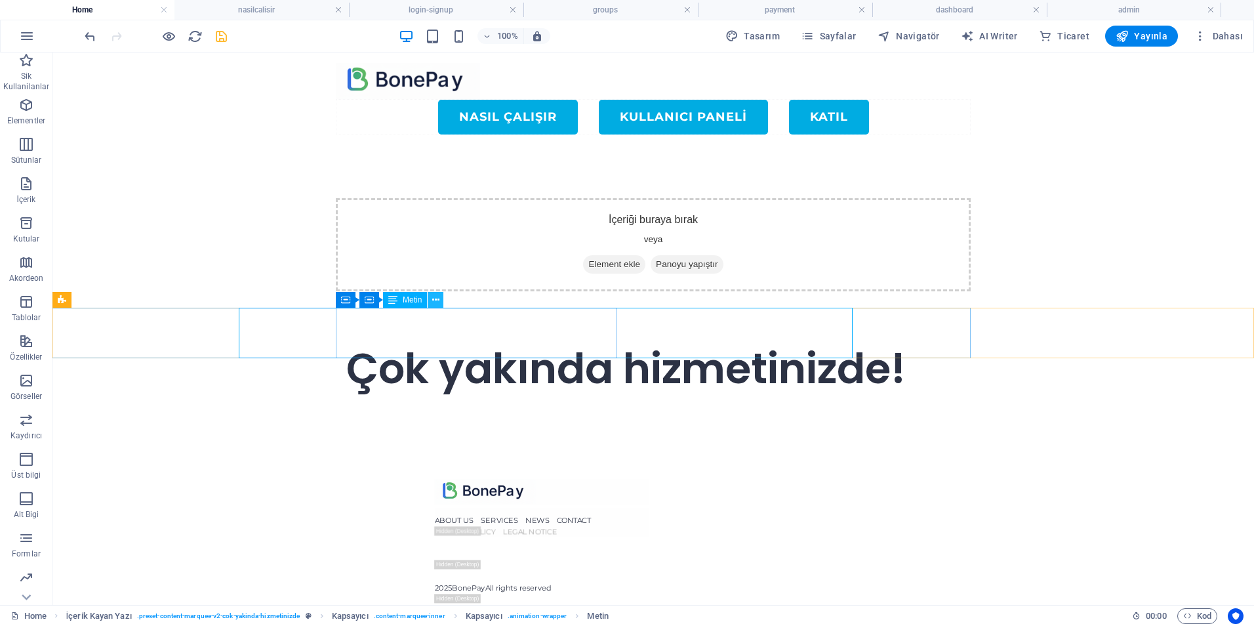
click at [438, 298] on icon at bounding box center [435, 300] width 7 height 14
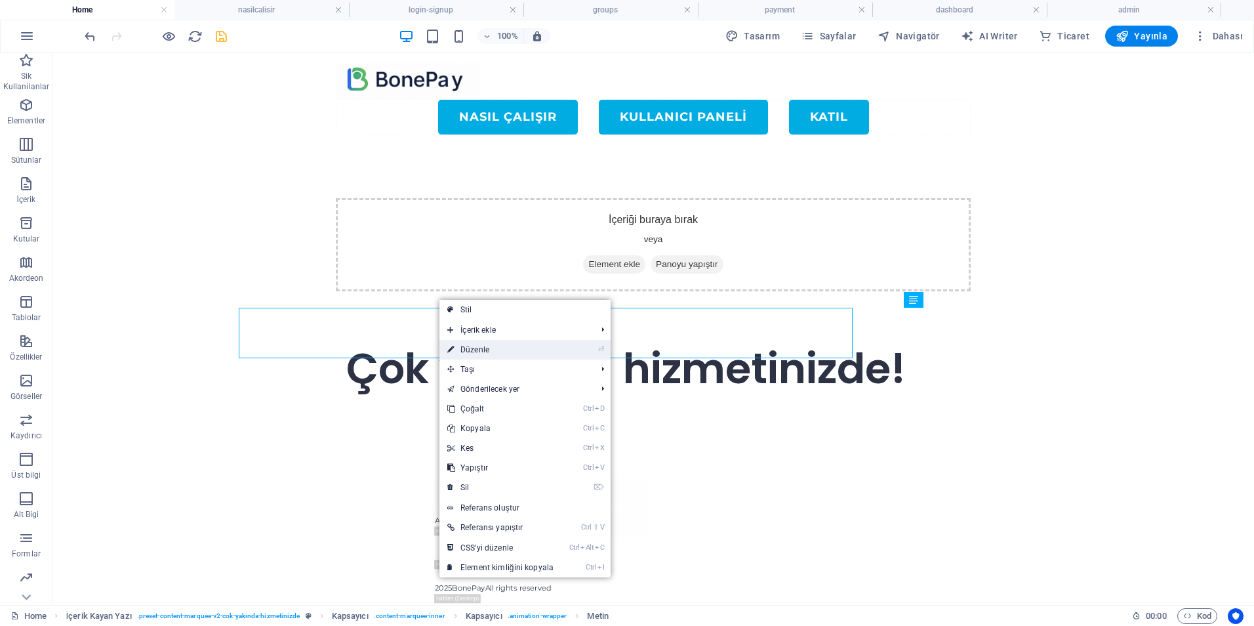
click at [504, 343] on link "⏎ Düzenle" at bounding box center [500, 350] width 122 height 20
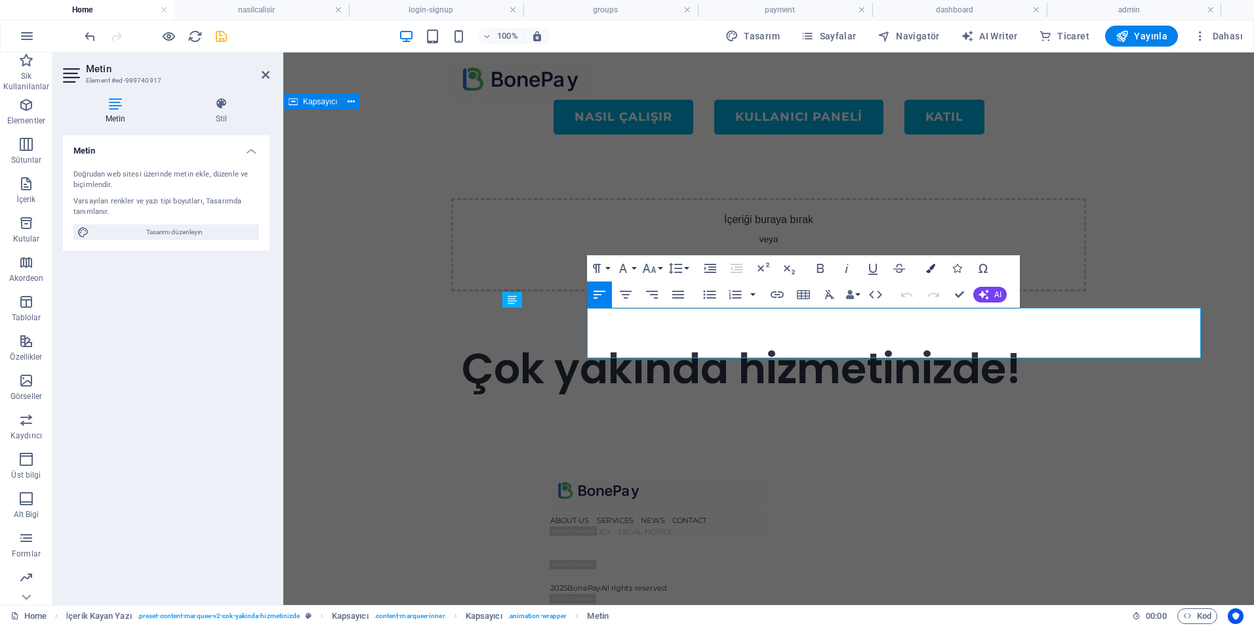
click at [931, 269] on icon "button" at bounding box center [930, 268] width 9 height 9
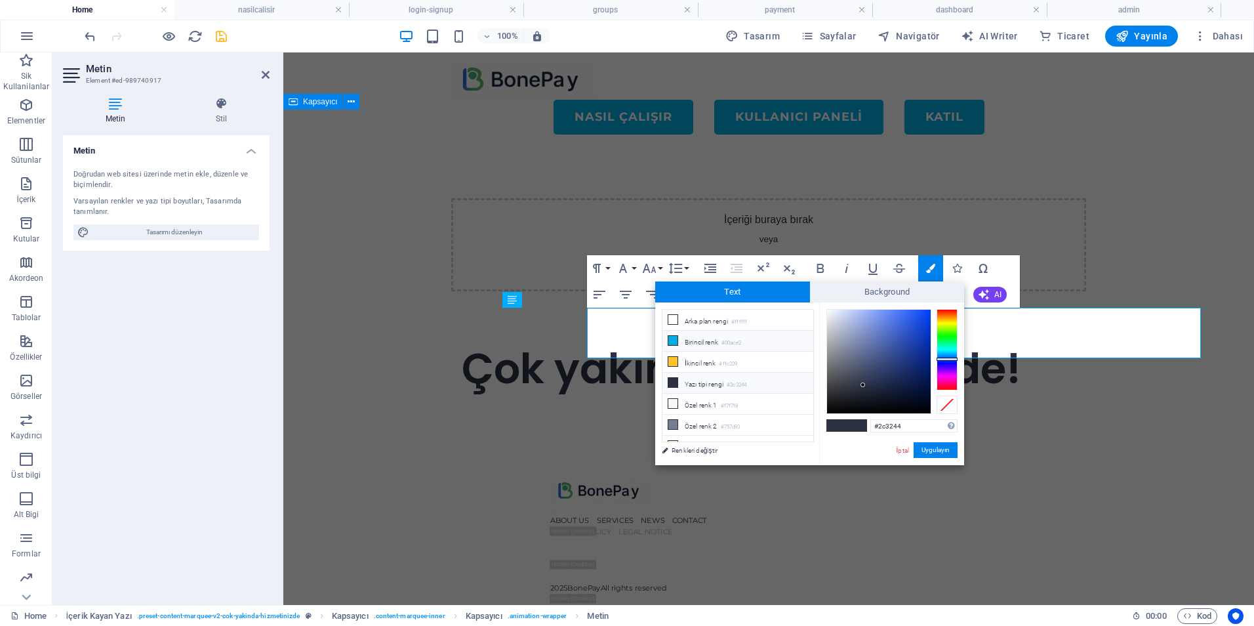
click at [674, 340] on icon at bounding box center [672, 340] width 9 height 9
type input "#00ace2"
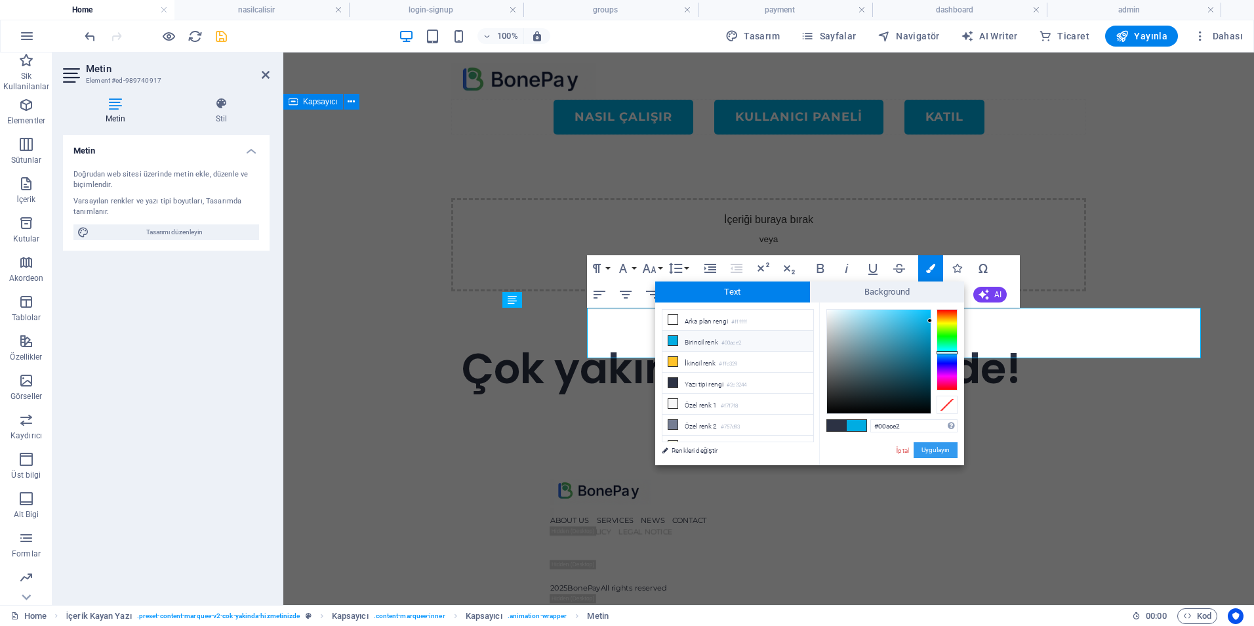
click at [937, 451] on button "Uygulayın" at bounding box center [936, 450] width 44 height 16
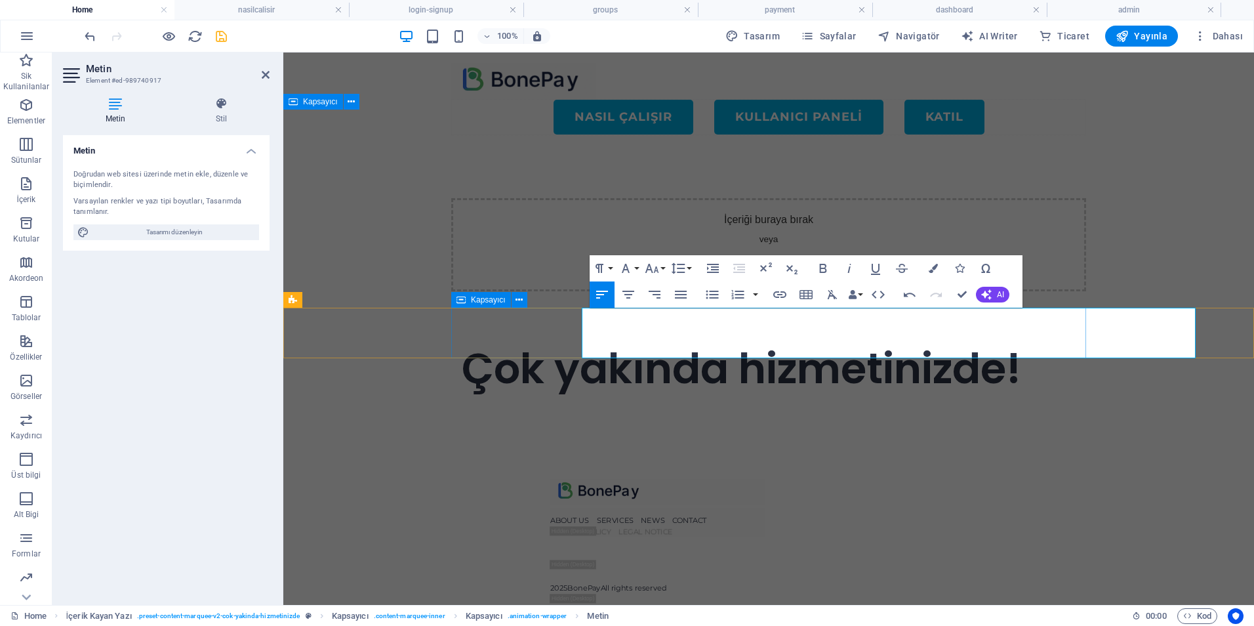
click at [508, 344] on div "​ ​ Çok yakında hizmetinizde!" at bounding box center [768, 369] width 635 height 50
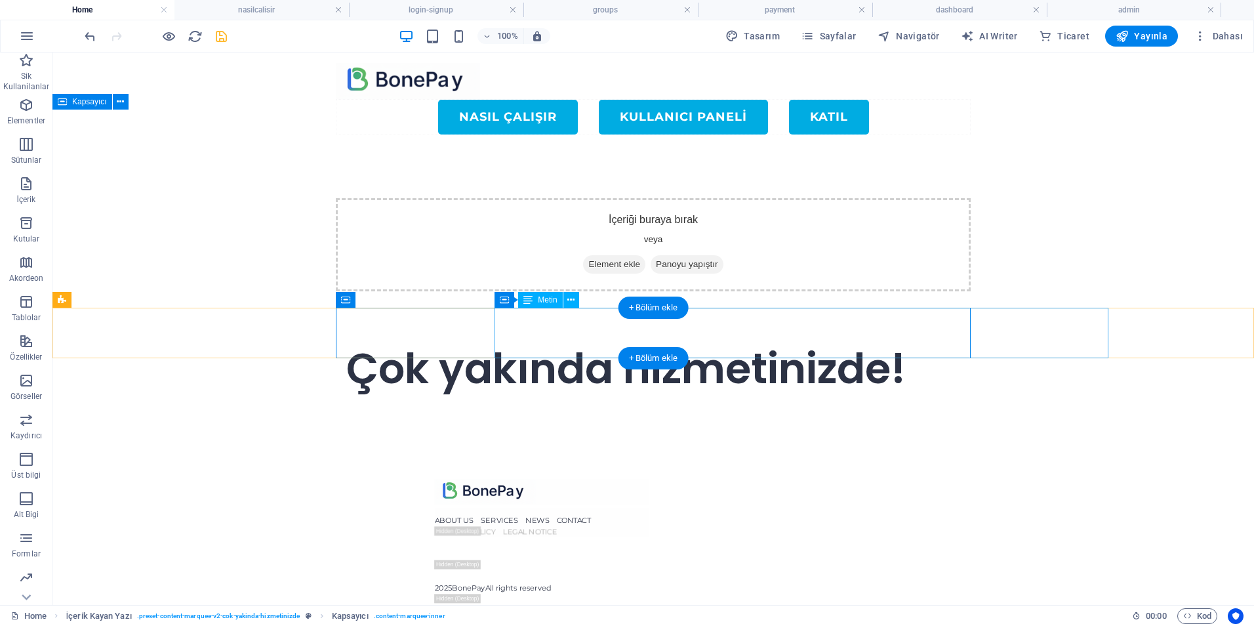
click at [706, 344] on div "Çok yakında hizmetinizde!" at bounding box center [802, 369] width 193 height 50
click at [944, 344] on div "Çok yakında hizmetinizde!" at bounding box center [951, 369] width 15 height 50
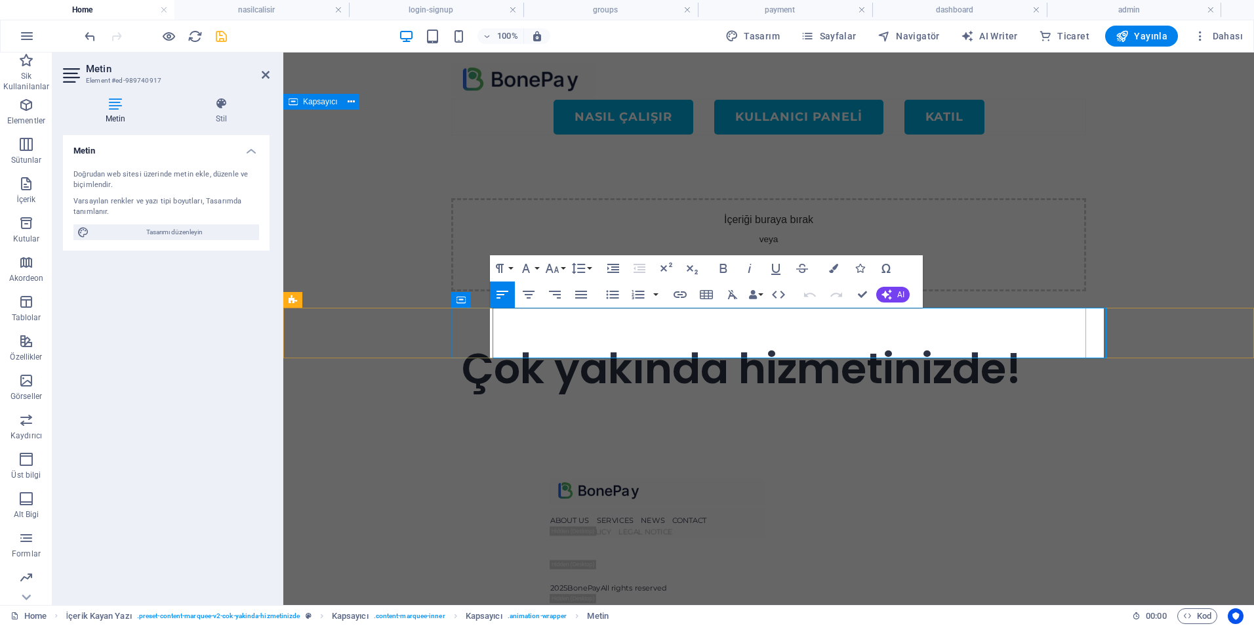
click at [1017, 344] on h1 "Çok yakında hizmetinizde!" at bounding box center [1044, 369] width 54 height 50
click at [1049, 344] on h1 "Çok yakında hizmetinizde!" at bounding box center [1062, 369] width 26 height 50
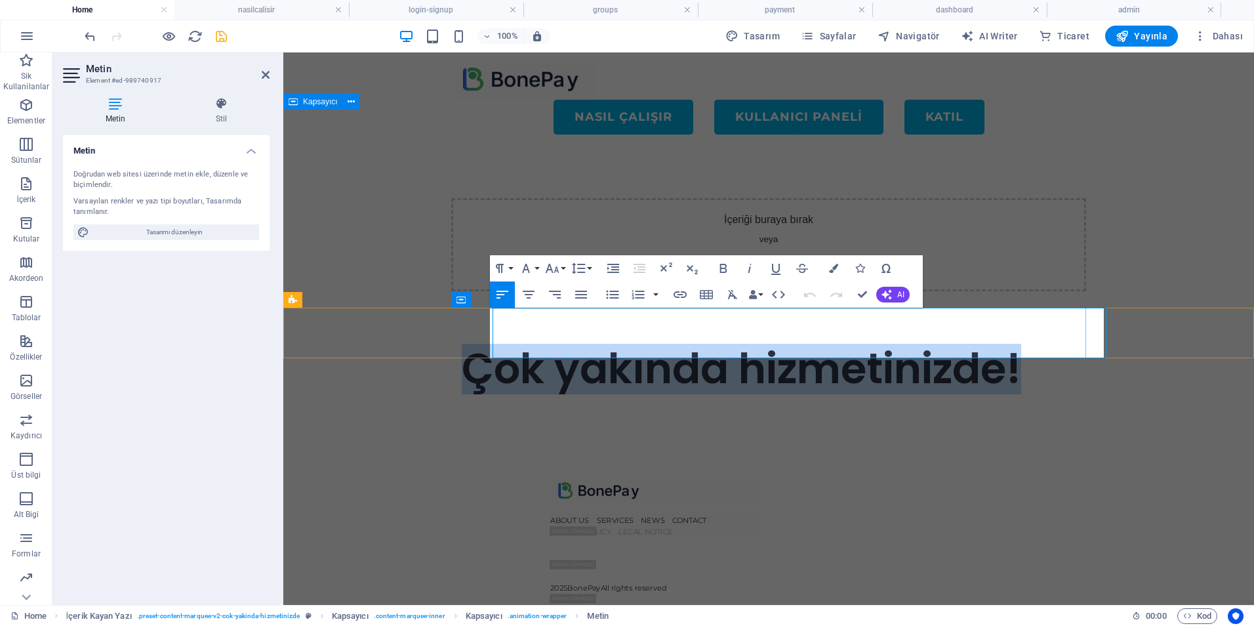
click at [1055, 344] on h1 "Çok yakında hizmetinizde!" at bounding box center [1065, 369] width 20 height 50
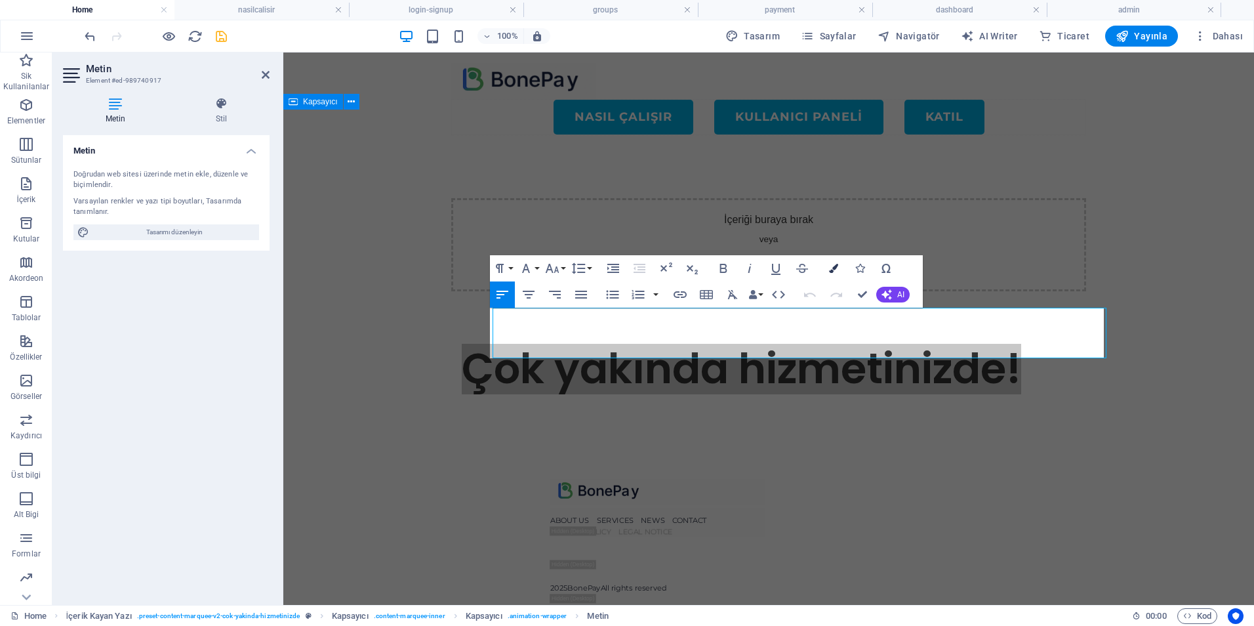
click at [834, 260] on button "Colors" at bounding box center [833, 268] width 25 height 26
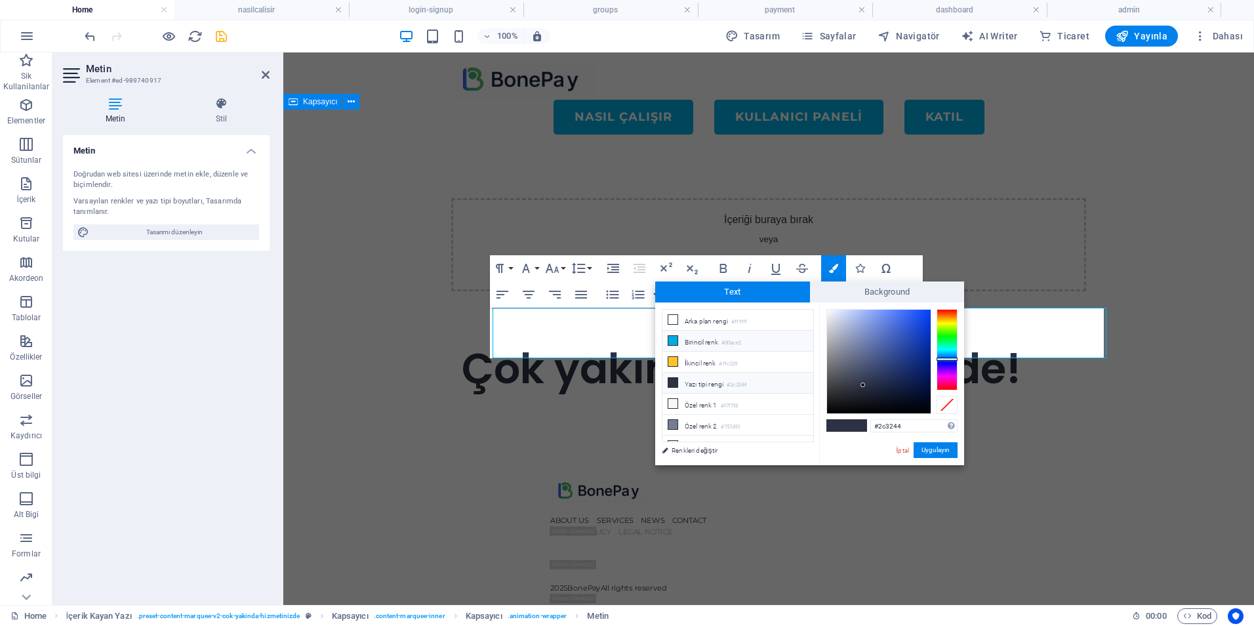
click at [693, 340] on li "Birincil renk #00ace2" at bounding box center [737, 341] width 151 height 21
type input "#00ace2"
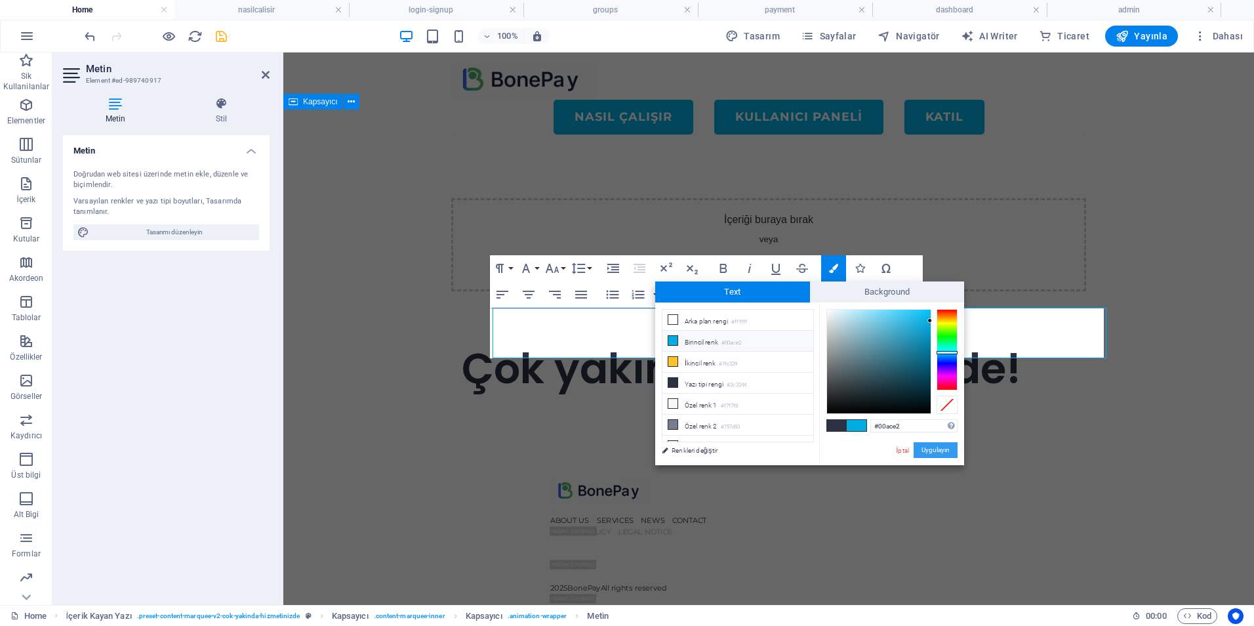
click at [945, 449] on button "Uygulayın" at bounding box center [936, 450] width 44 height 16
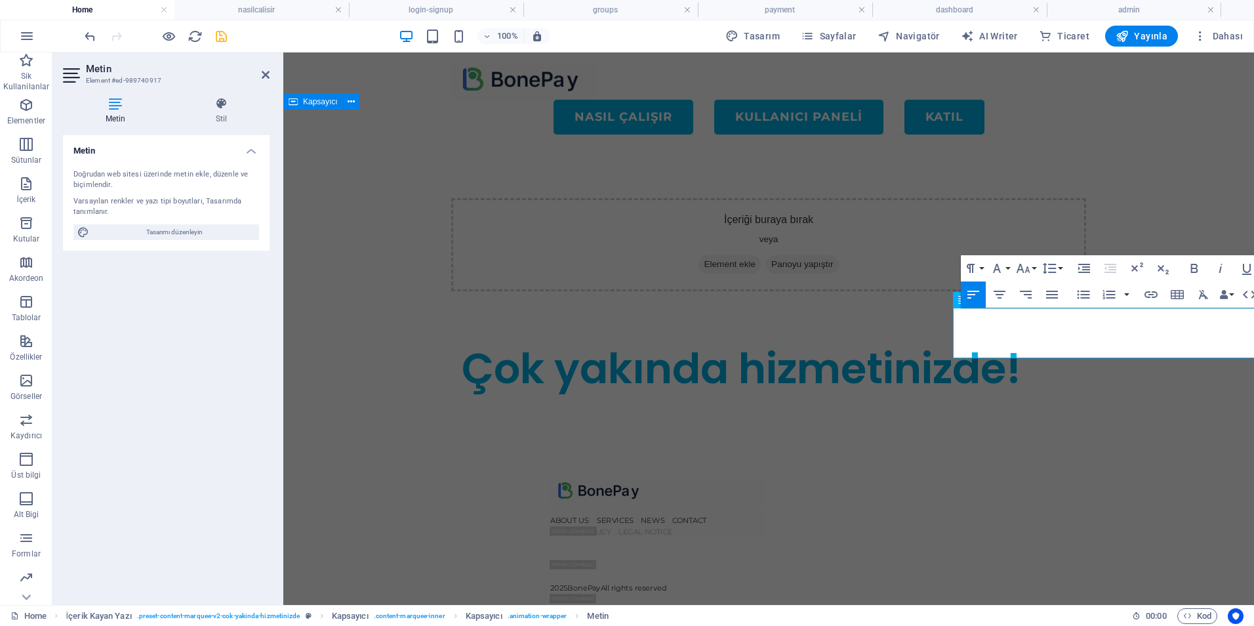
click at [368, 492] on div "Menu Nasıl Çalışır KULLANICI PANELİ KATIL İçeriği buraya bırak veya Element ekl…" at bounding box center [768, 433] width 971 height 763
click at [1121, 192] on div "İçeriği buraya bırak veya Element ekle Panoyu yapıştır" at bounding box center [768, 245] width 971 height 198
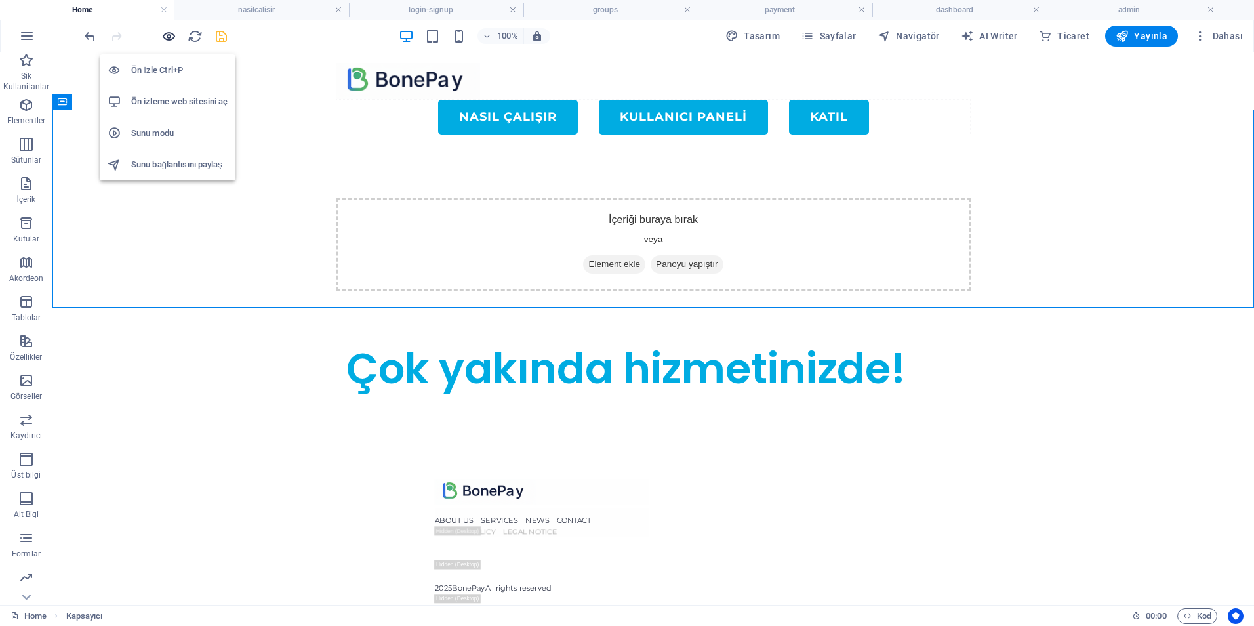
click at [176, 38] on icon "button" at bounding box center [168, 36] width 15 height 15
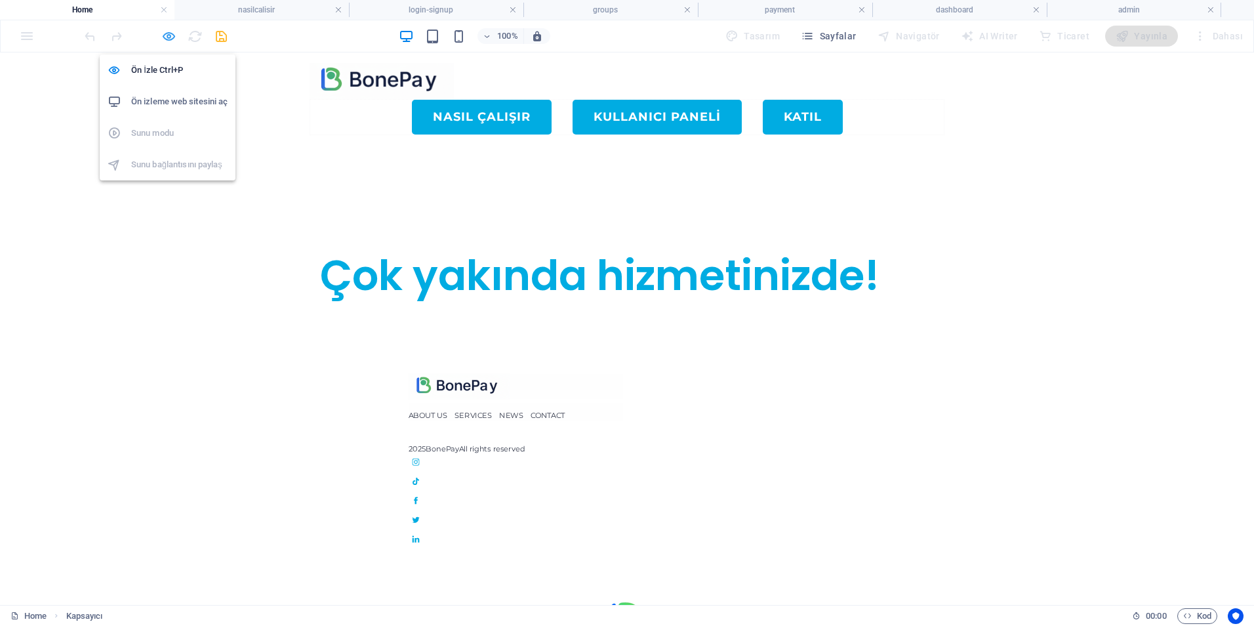
click at [171, 37] on icon "button" at bounding box center [168, 36] width 15 height 15
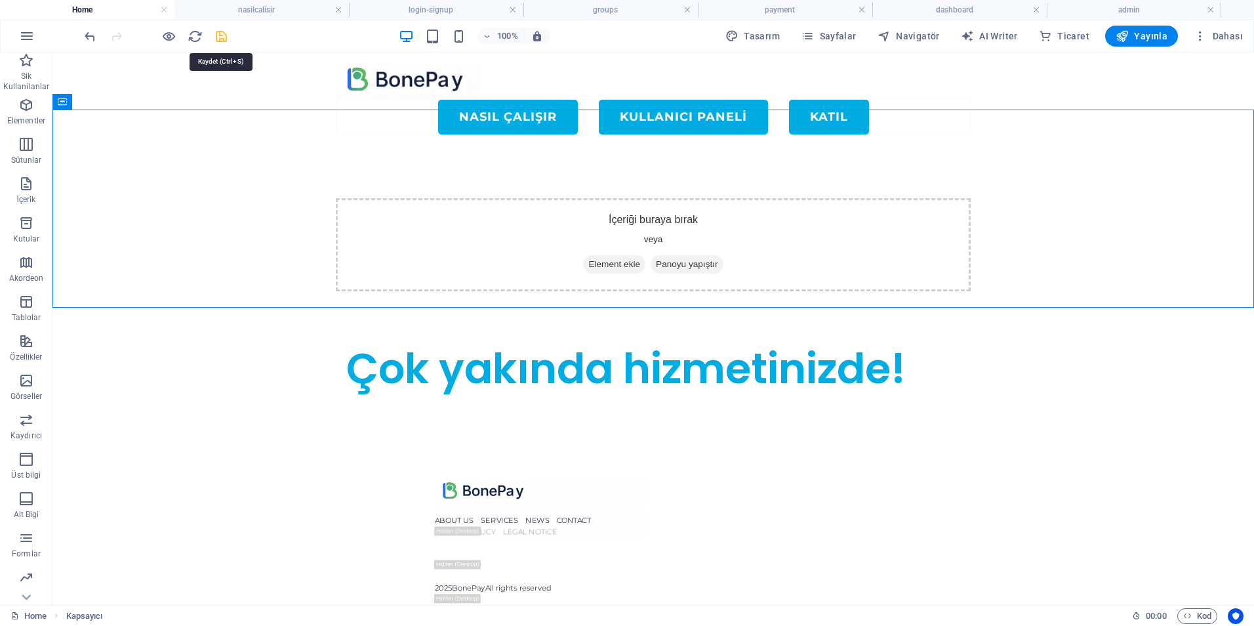
click at [225, 36] on icon "save" at bounding box center [221, 36] width 15 height 15
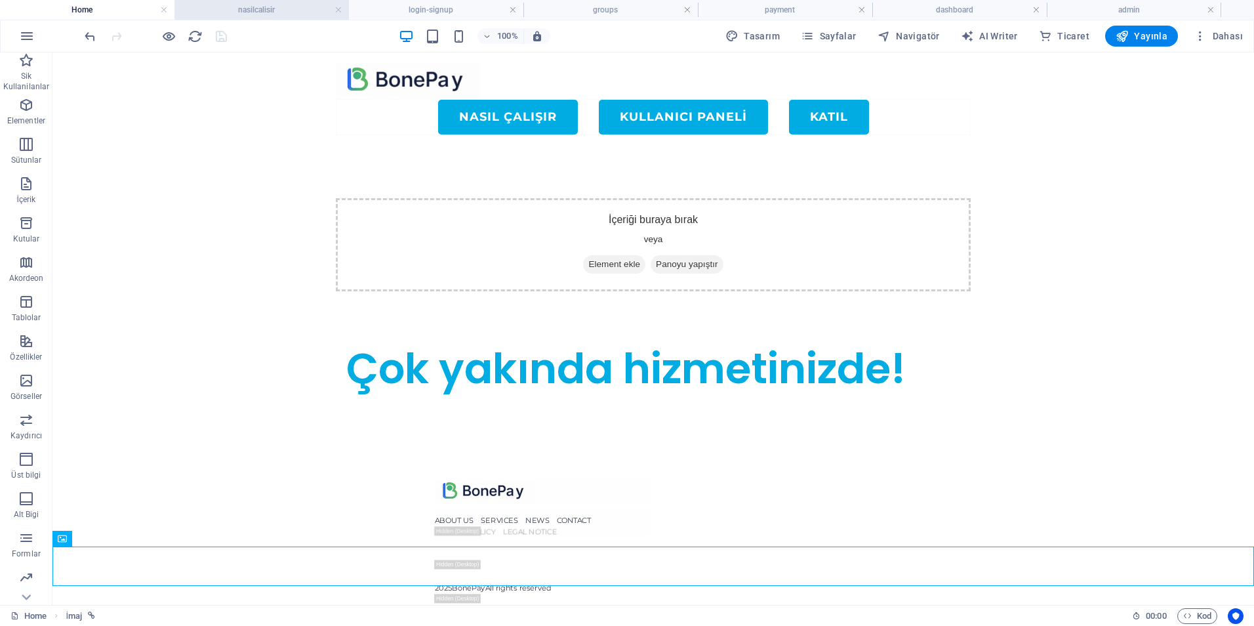
click at [249, 6] on h4 "nasilcalisir" at bounding box center [261, 10] width 174 height 14
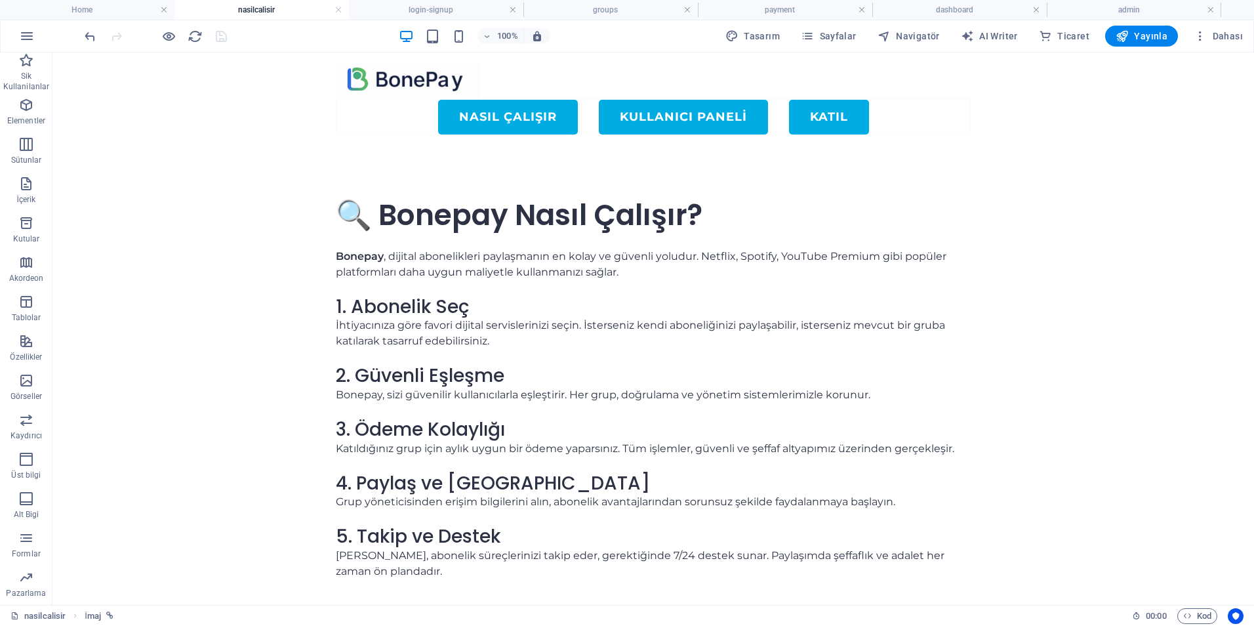
scroll to position [30, 0]
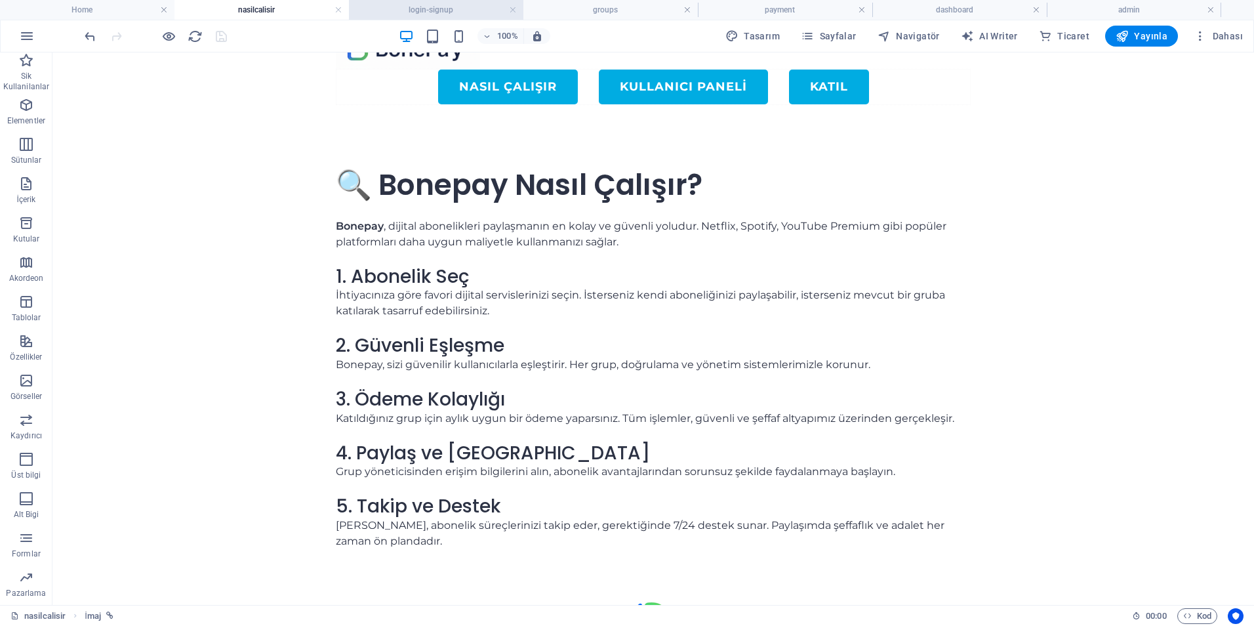
click at [409, 17] on li "login-signup" at bounding box center [436, 10] width 174 height 20
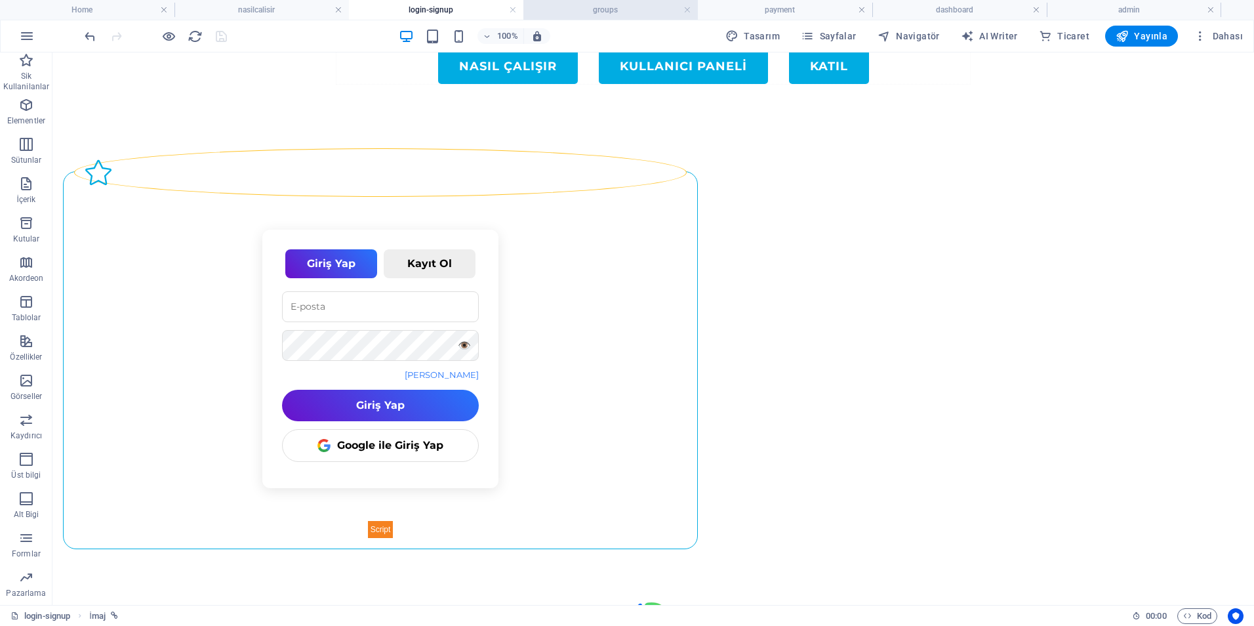
click at [578, 16] on h4 "groups" at bounding box center [610, 10] width 174 height 14
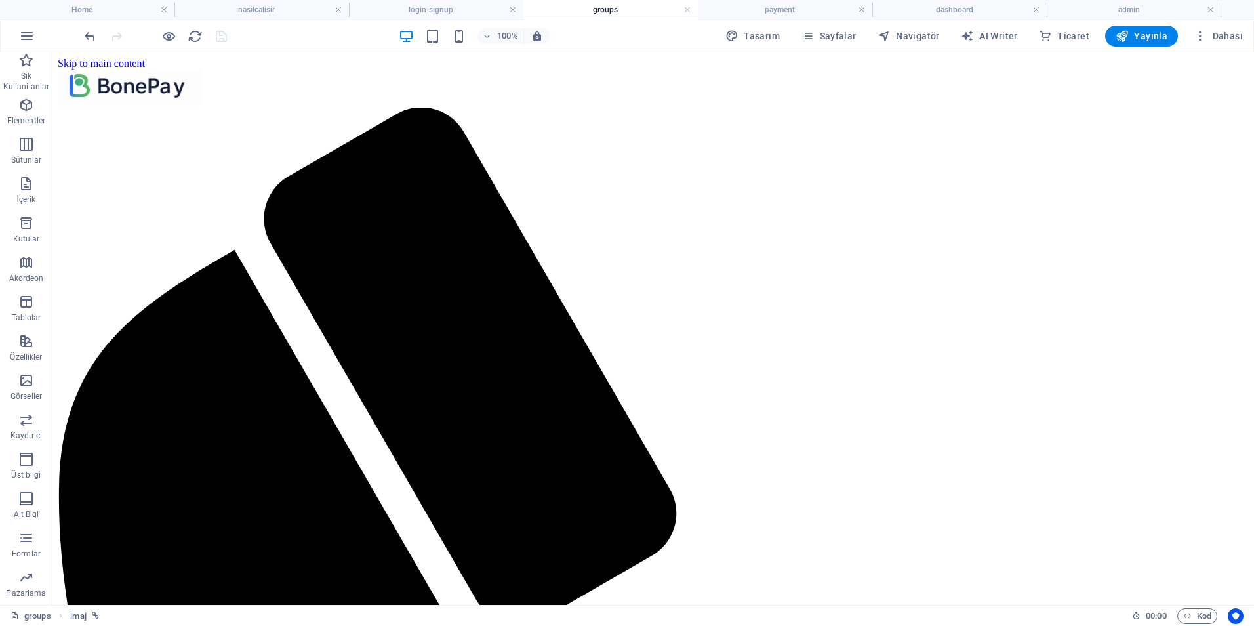
scroll to position [0, 0]
click at [744, 14] on h4 "payment" at bounding box center [785, 10] width 174 height 14
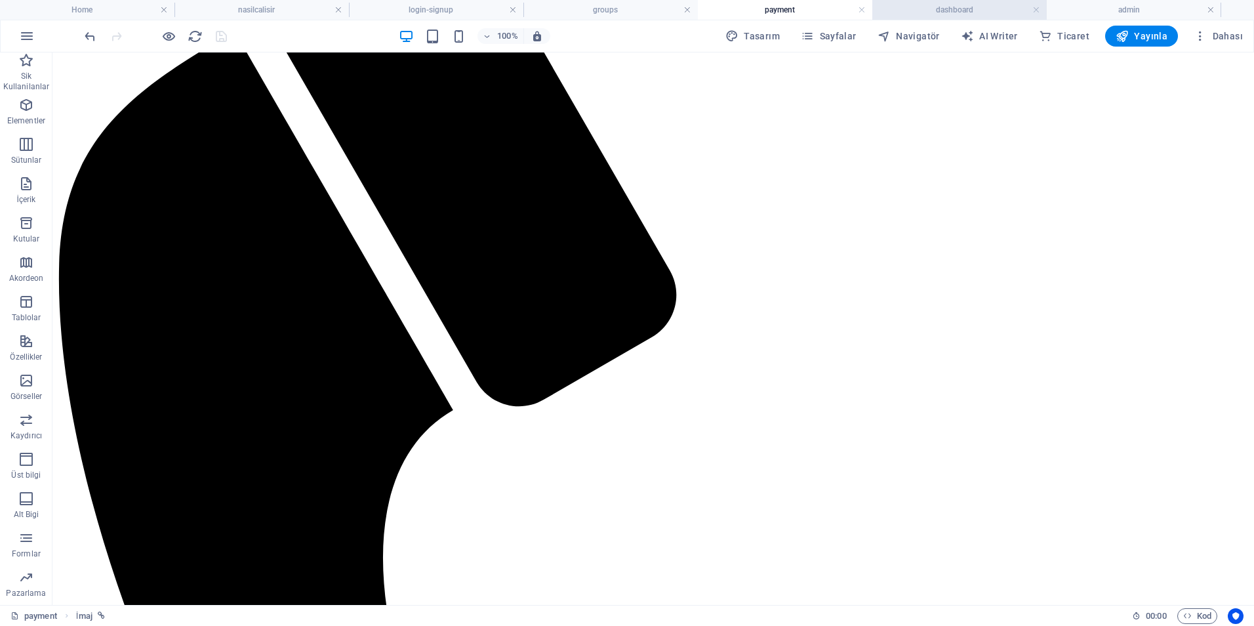
click at [940, 10] on h4 "dashboard" at bounding box center [959, 10] width 174 height 14
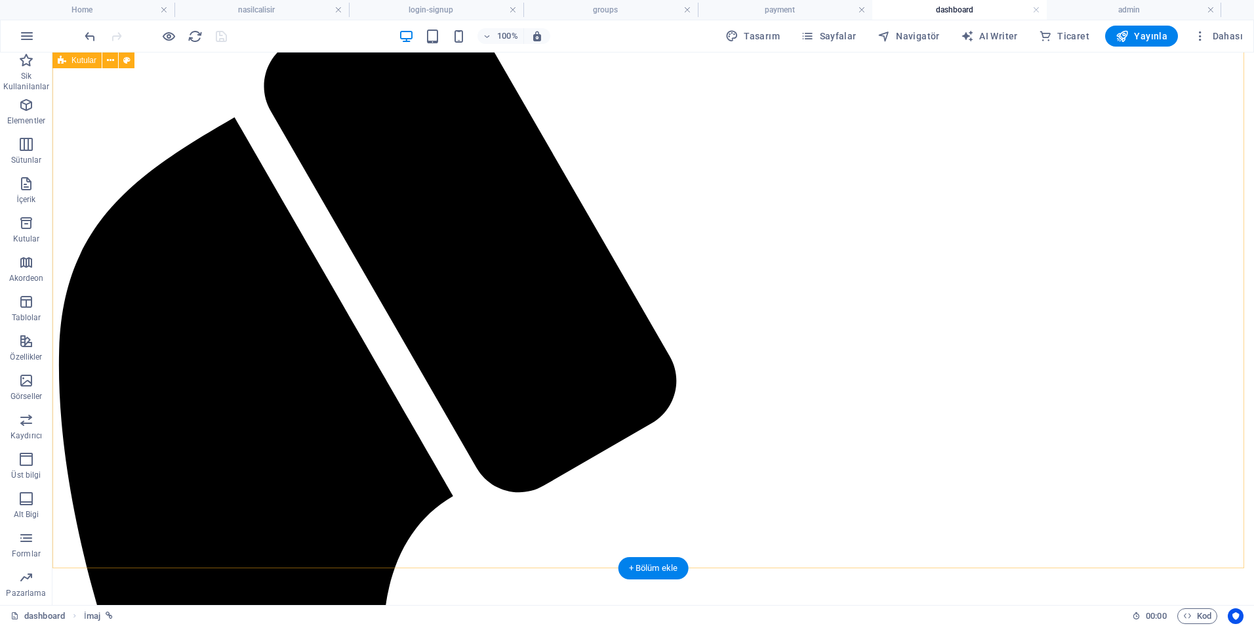
scroll to position [0, 0]
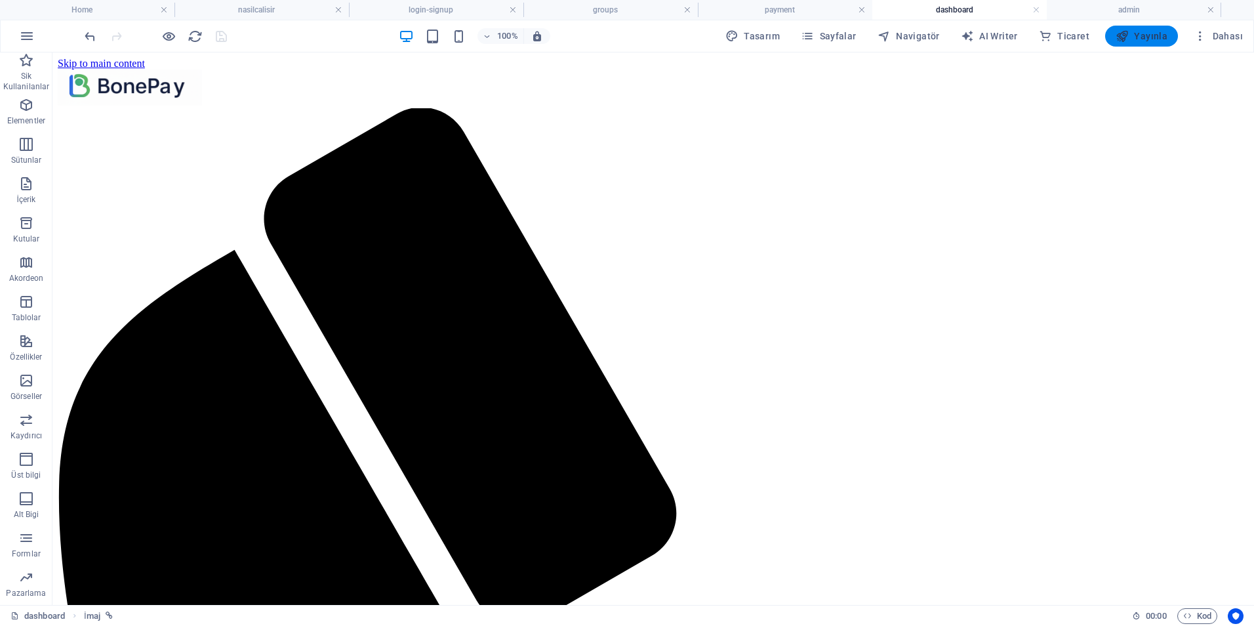
click at [1142, 36] on span "Yayınla" at bounding box center [1142, 36] width 52 height 13
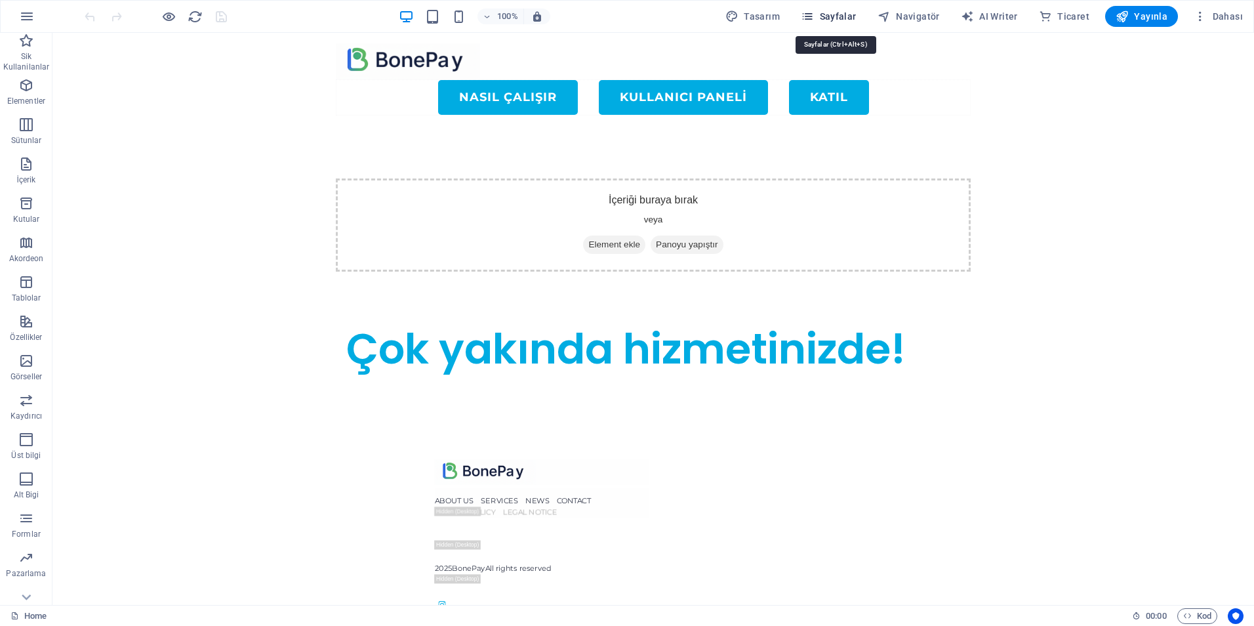
click at [826, 11] on span "Sayfalar" at bounding box center [829, 16] width 56 height 13
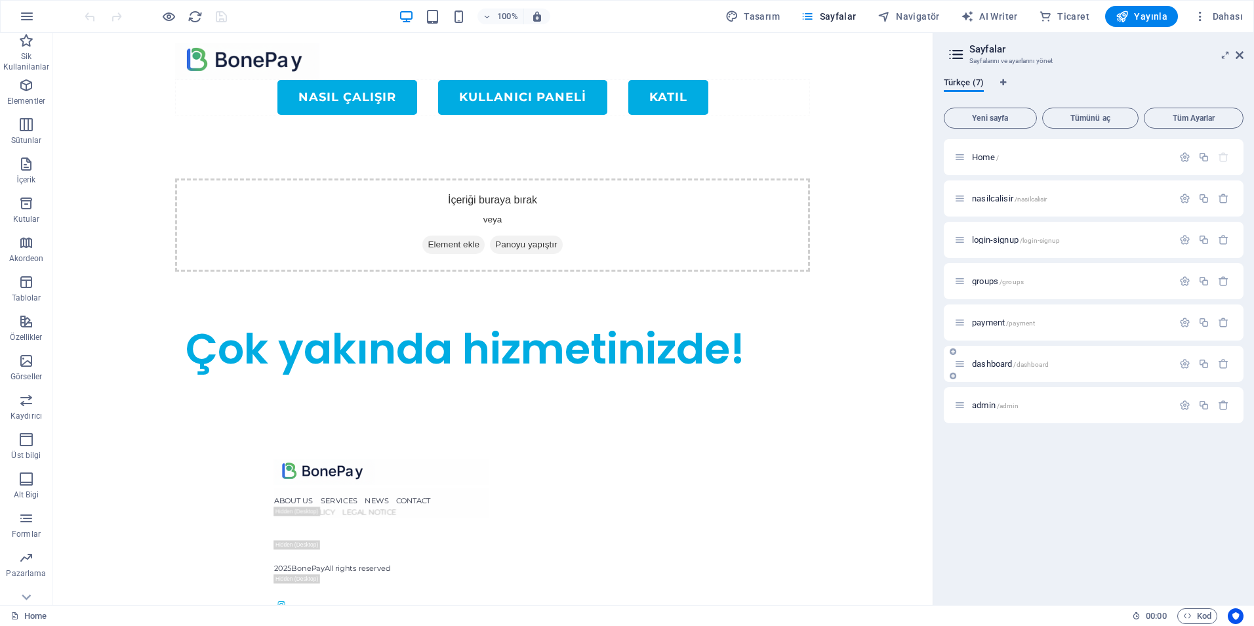
click at [990, 360] on span "dashboard /dashboard" at bounding box center [1010, 364] width 77 height 10
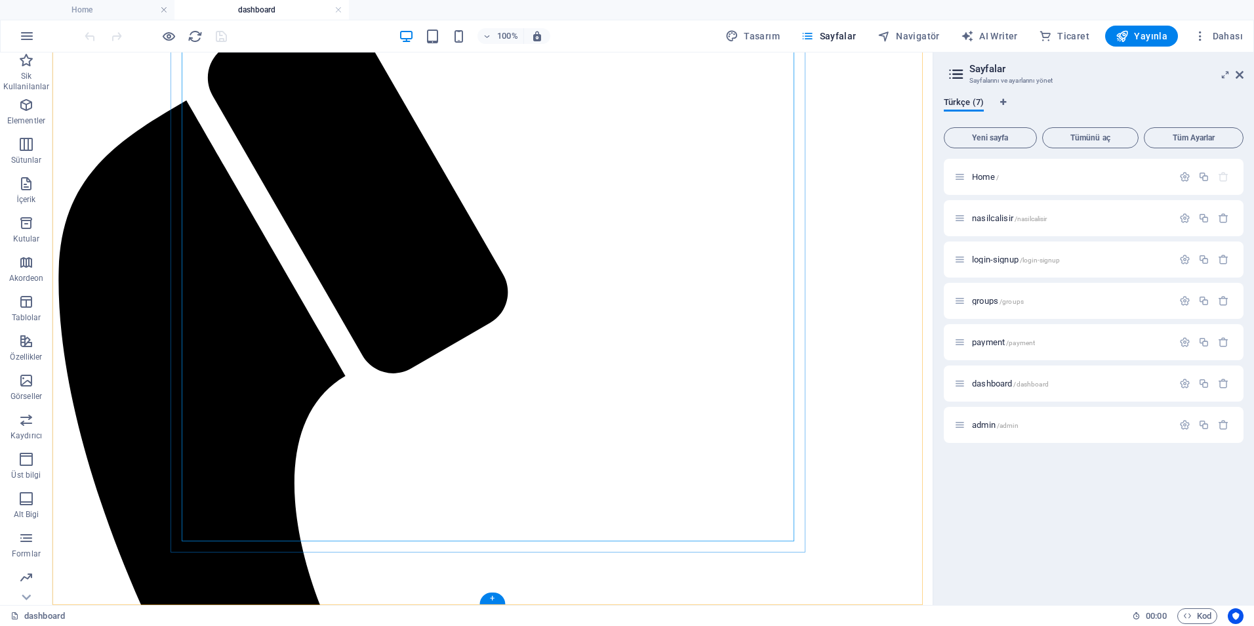
scroll to position [239, 0]
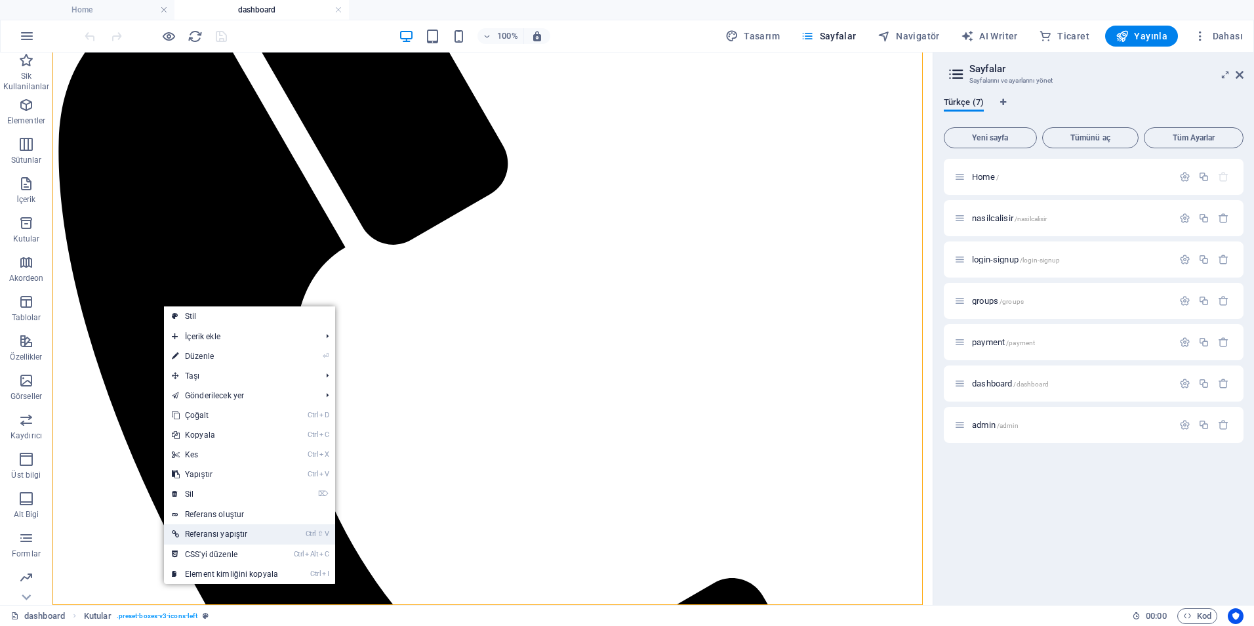
click at [235, 535] on link "Ctrl ⇧ V Referansı yapıştır" at bounding box center [225, 534] width 122 height 20
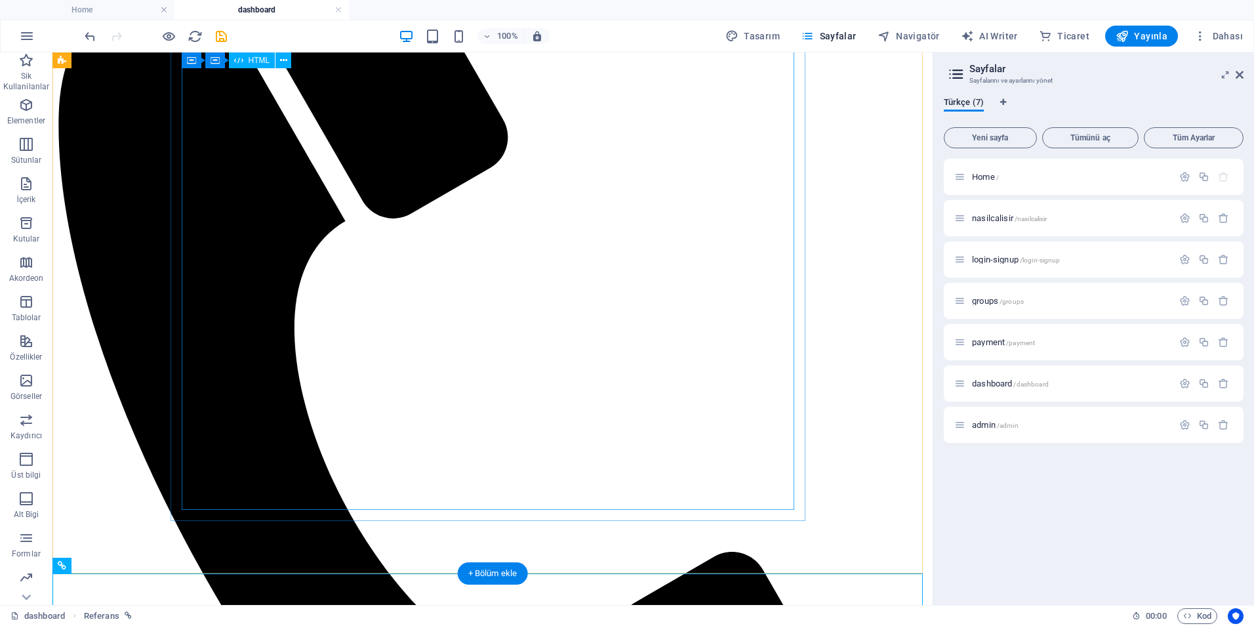
scroll to position [279, 0]
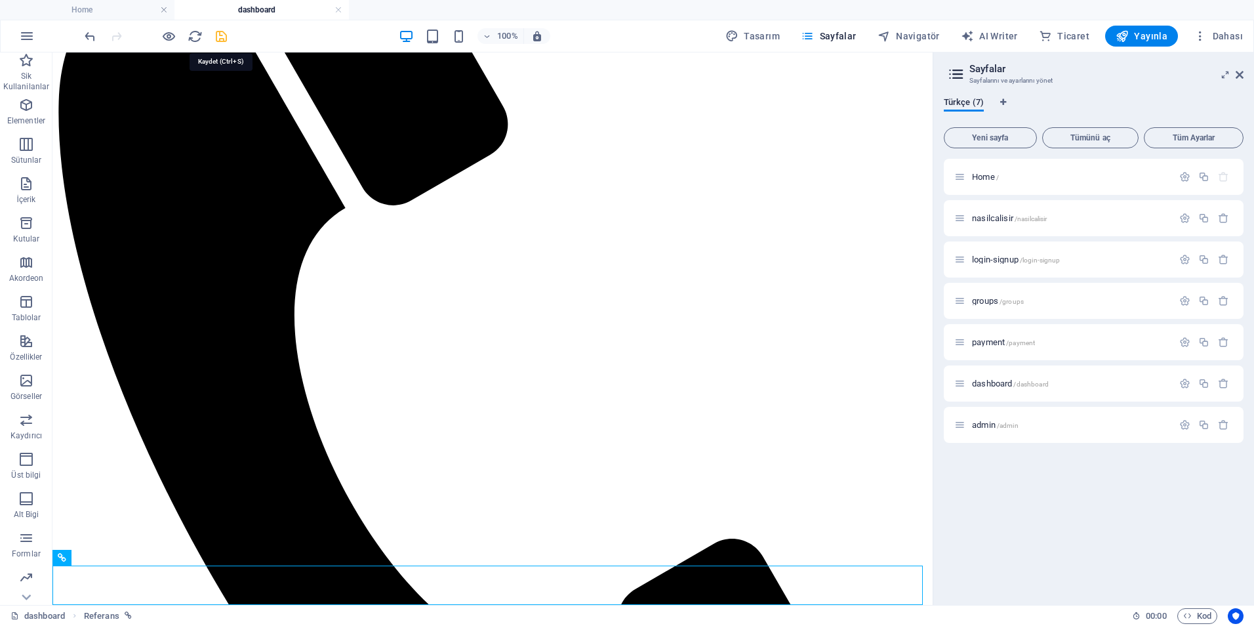
click at [218, 34] on icon "save" at bounding box center [221, 36] width 15 height 15
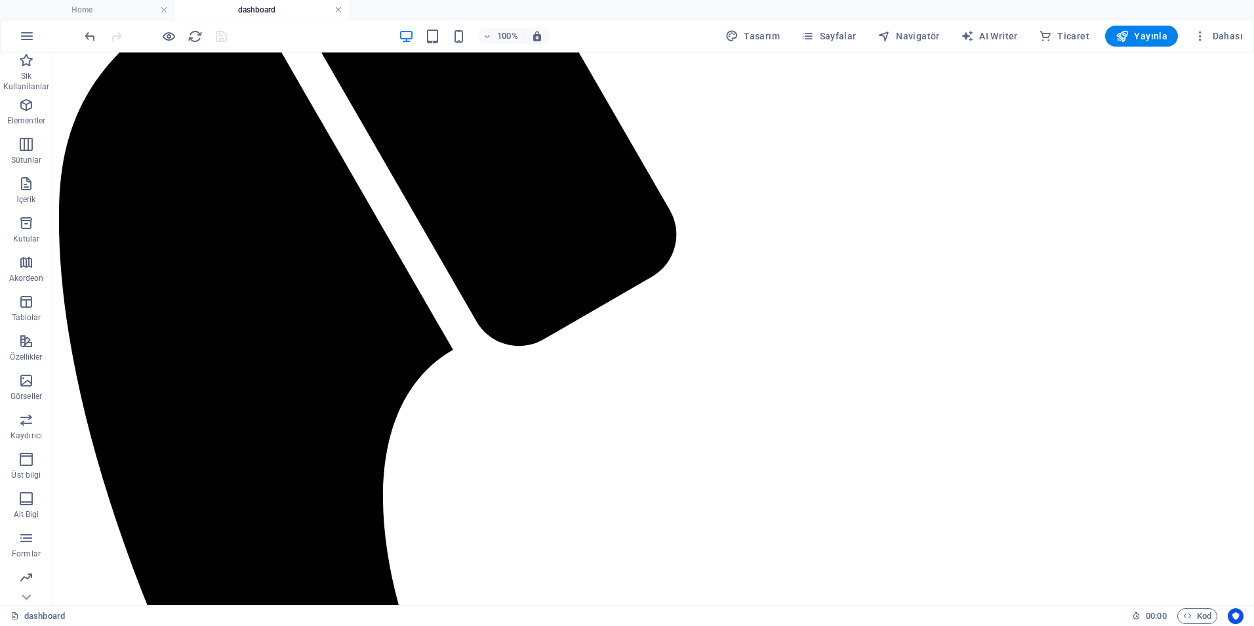
click at [343, 10] on h4 "dashboard" at bounding box center [261, 10] width 174 height 14
click at [112, 10] on h4 "Home" at bounding box center [87, 10] width 174 height 14
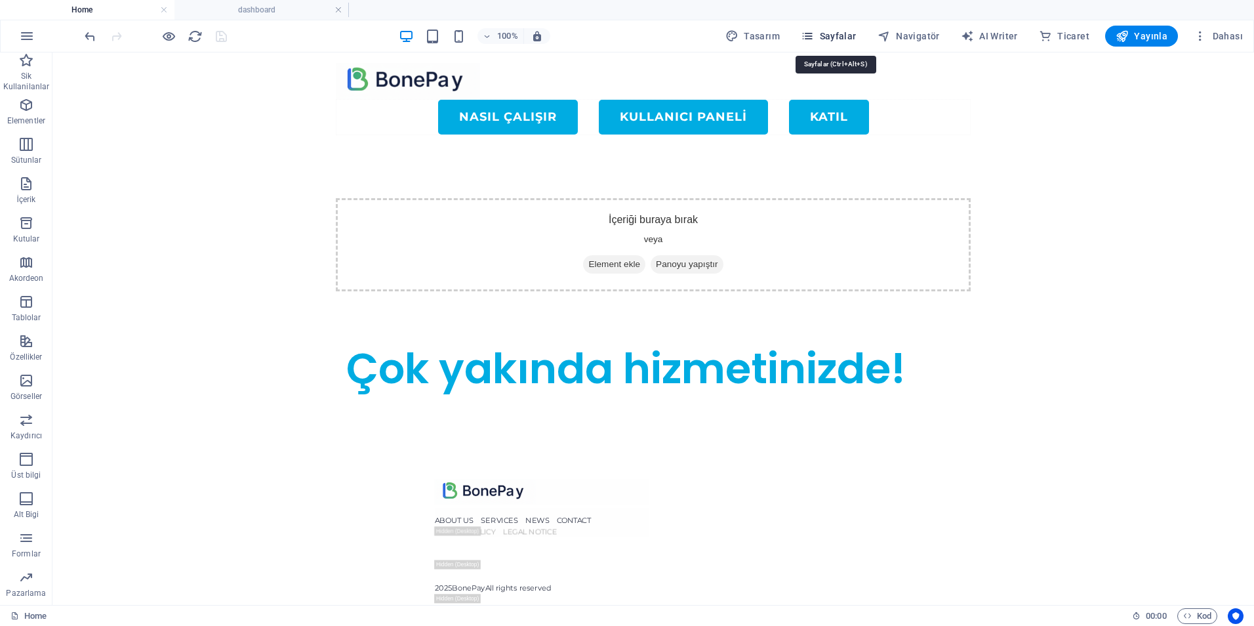
click at [824, 35] on span "Sayfalar" at bounding box center [829, 36] width 56 height 13
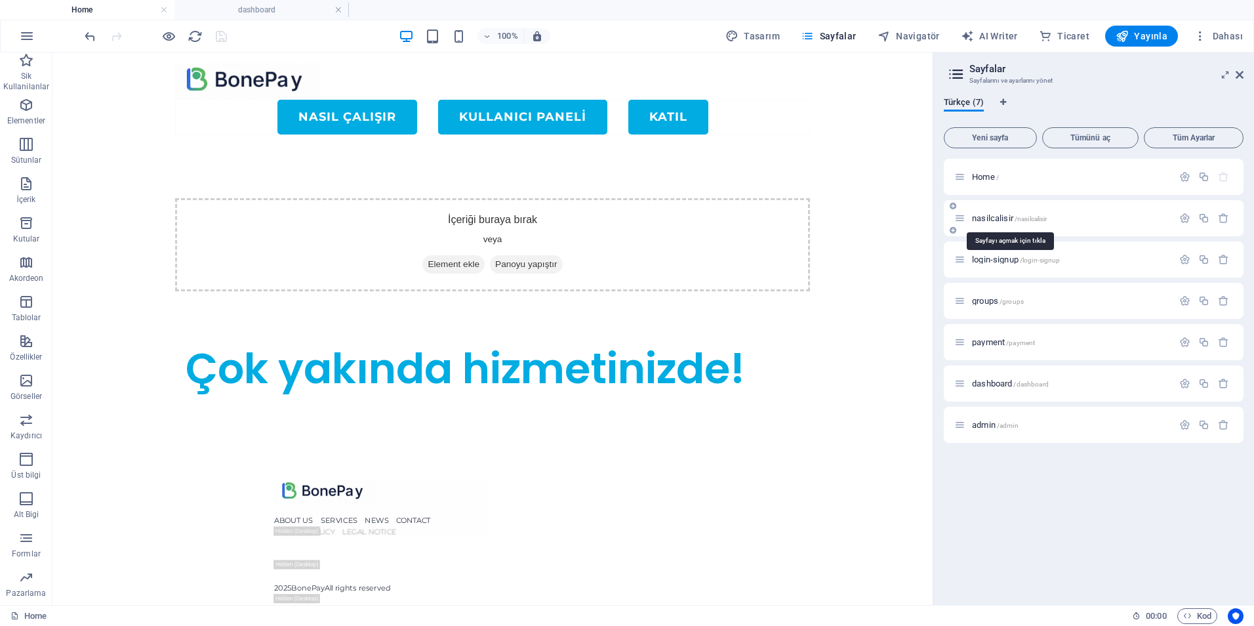
click at [975, 218] on span "nasilcalisir /nasilcalisir" at bounding box center [1009, 218] width 75 height 10
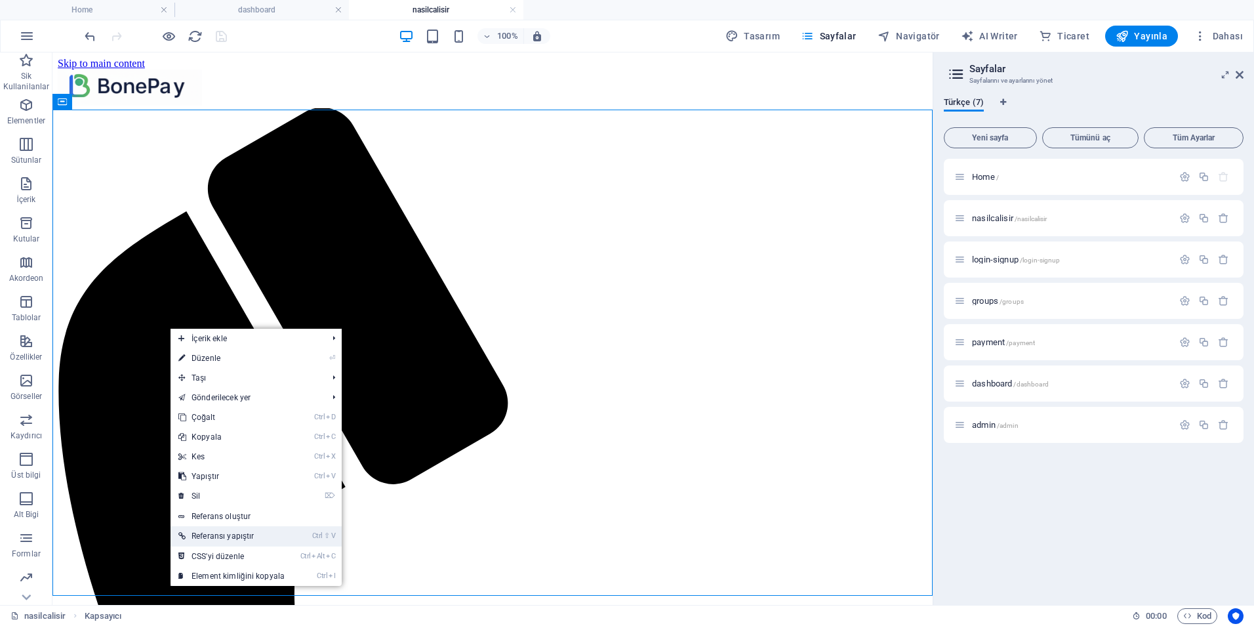
click at [235, 538] on link "Ctrl ⇧ V Referansı yapıştır" at bounding box center [232, 536] width 122 height 20
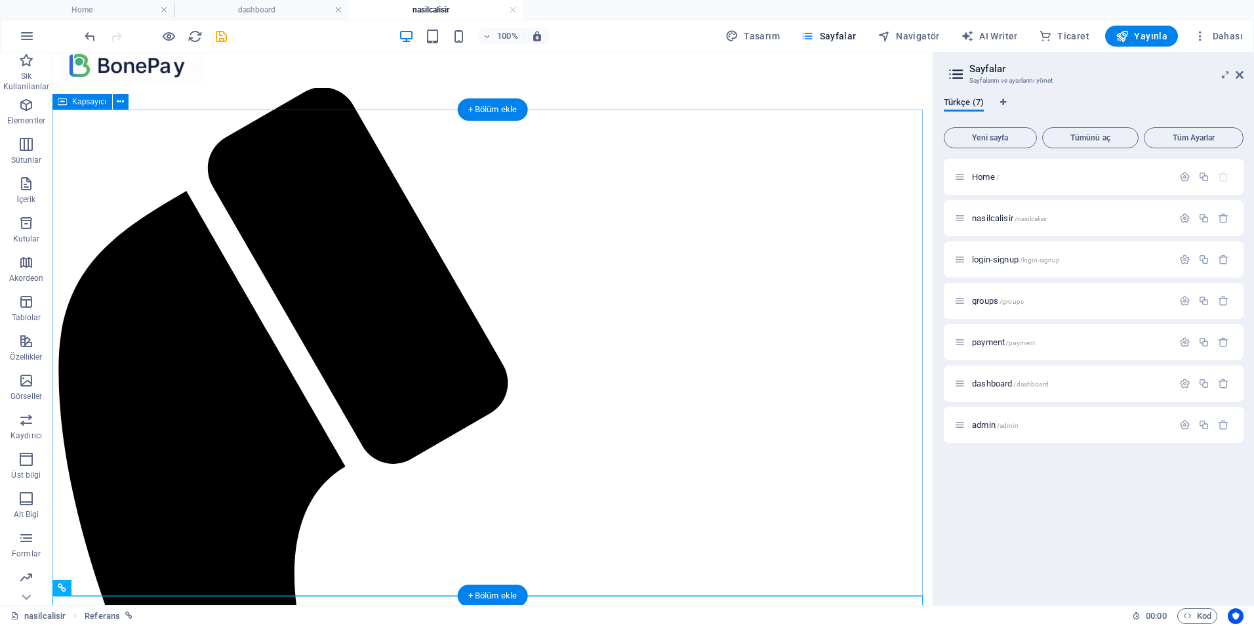
scroll to position [30, 0]
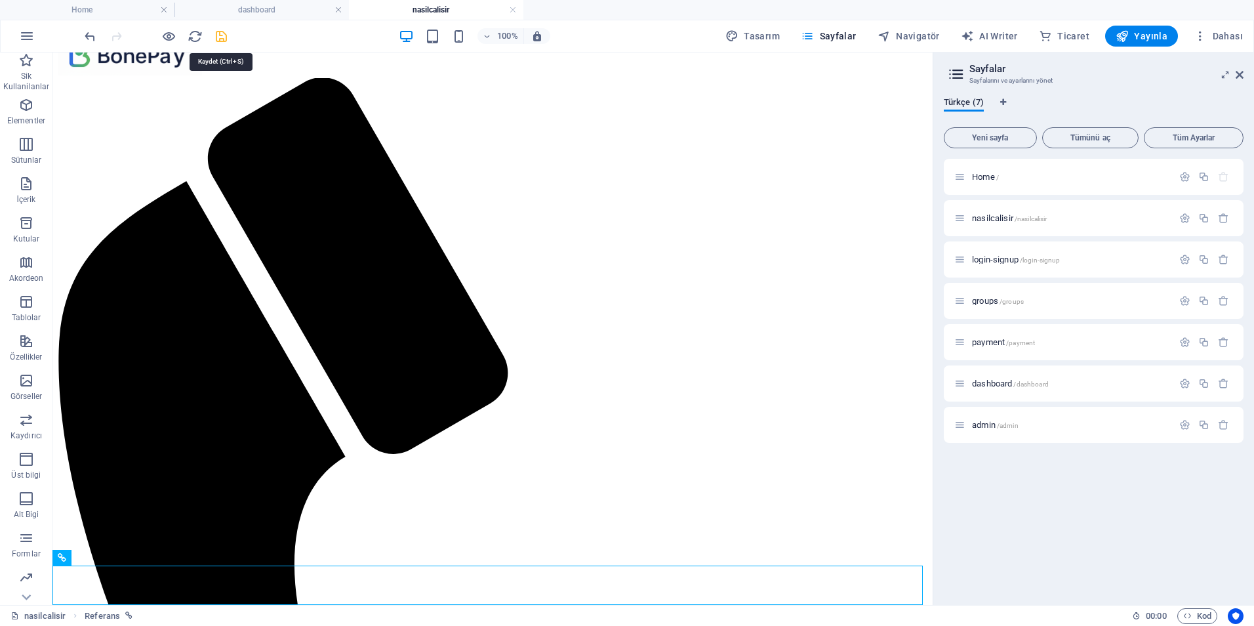
click at [227, 34] on icon "save" at bounding box center [221, 36] width 15 height 15
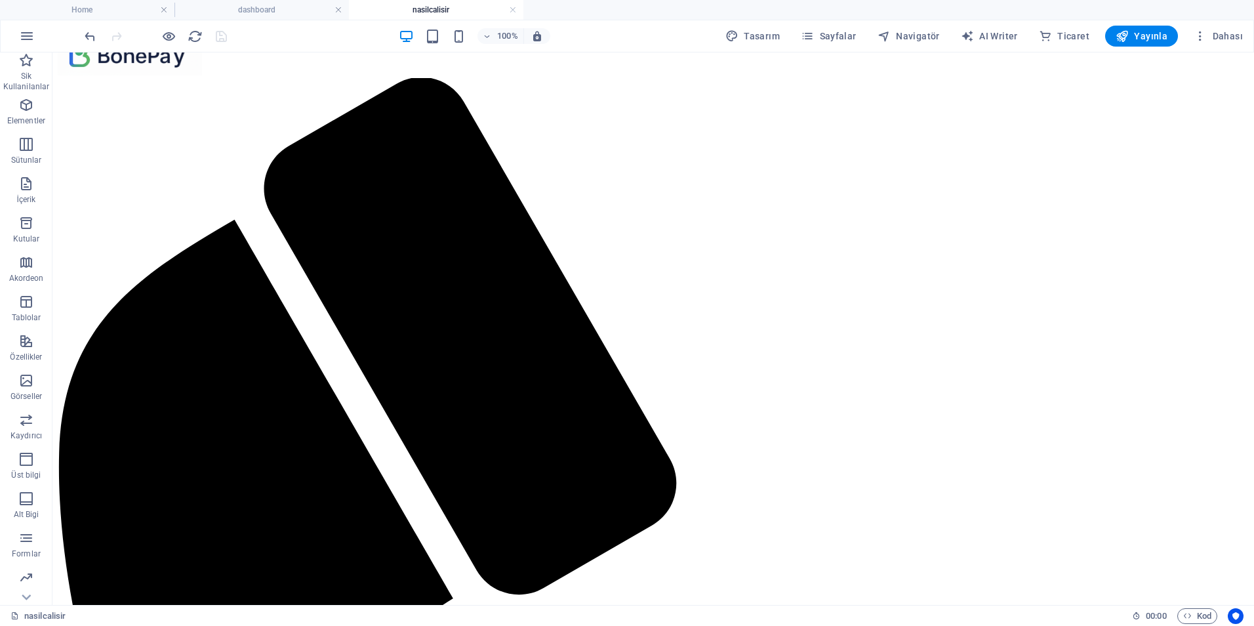
click at [517, 9] on h4 "nasilcalisir" at bounding box center [436, 10] width 174 height 14
click at [342, 8] on link at bounding box center [338, 10] width 8 height 12
click at [818, 28] on button "Sayfalar" at bounding box center [828, 36] width 66 height 21
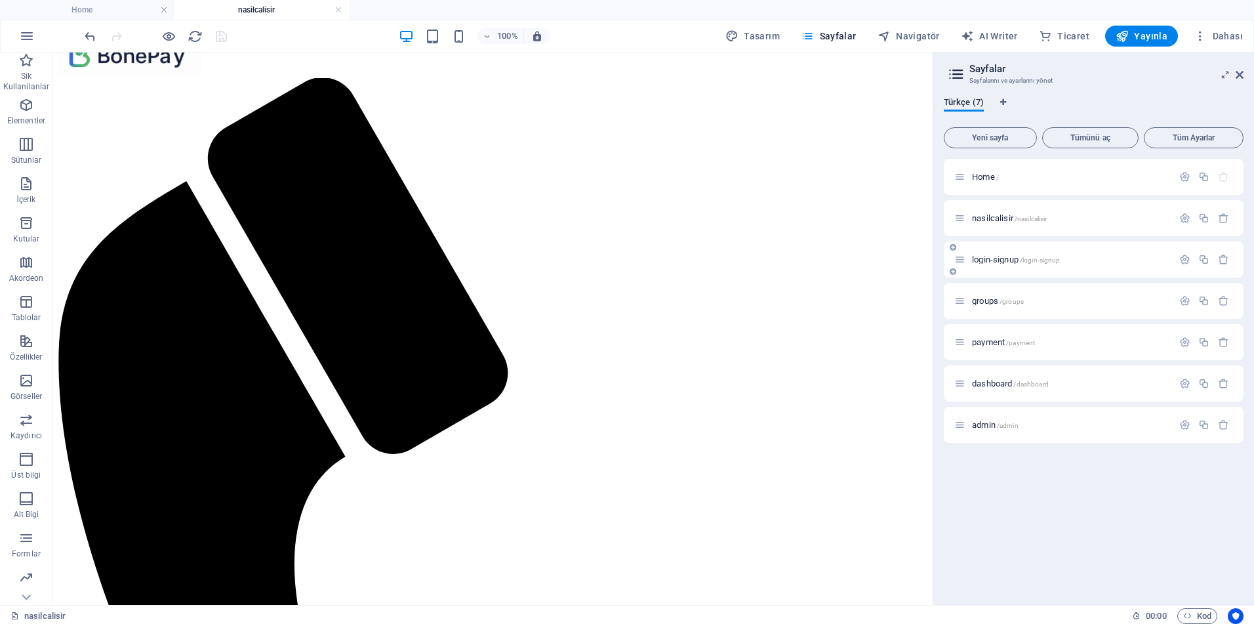
click at [993, 260] on span "login-signup /login-signup" at bounding box center [1016, 259] width 88 height 10
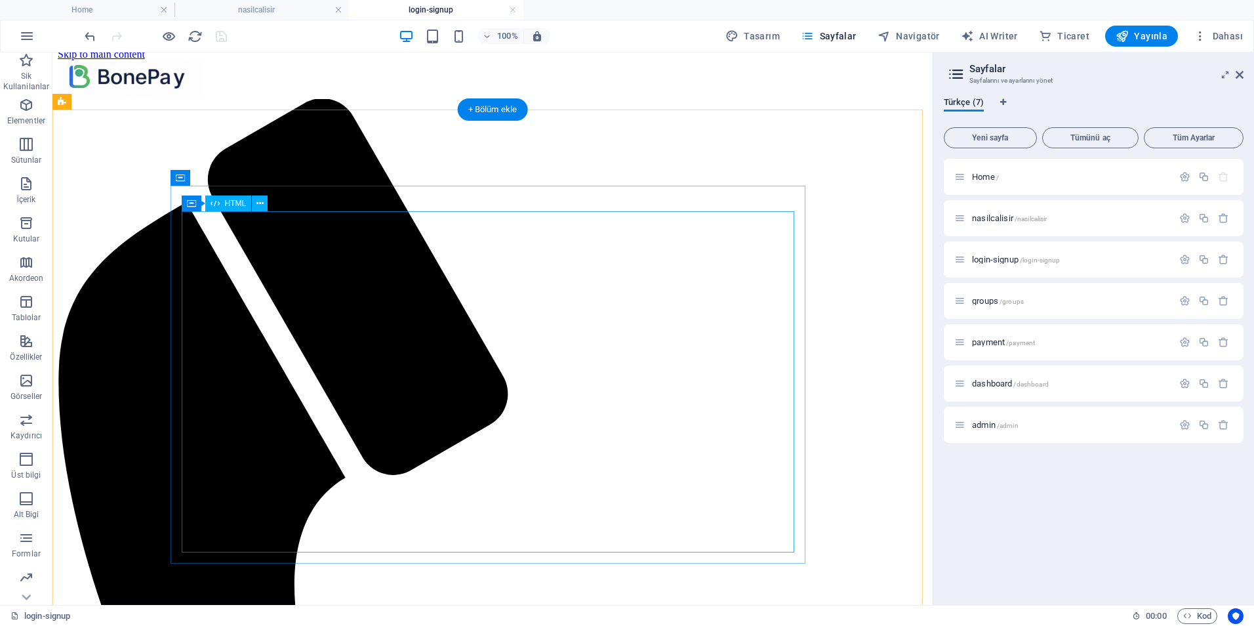
scroll to position [11, 0]
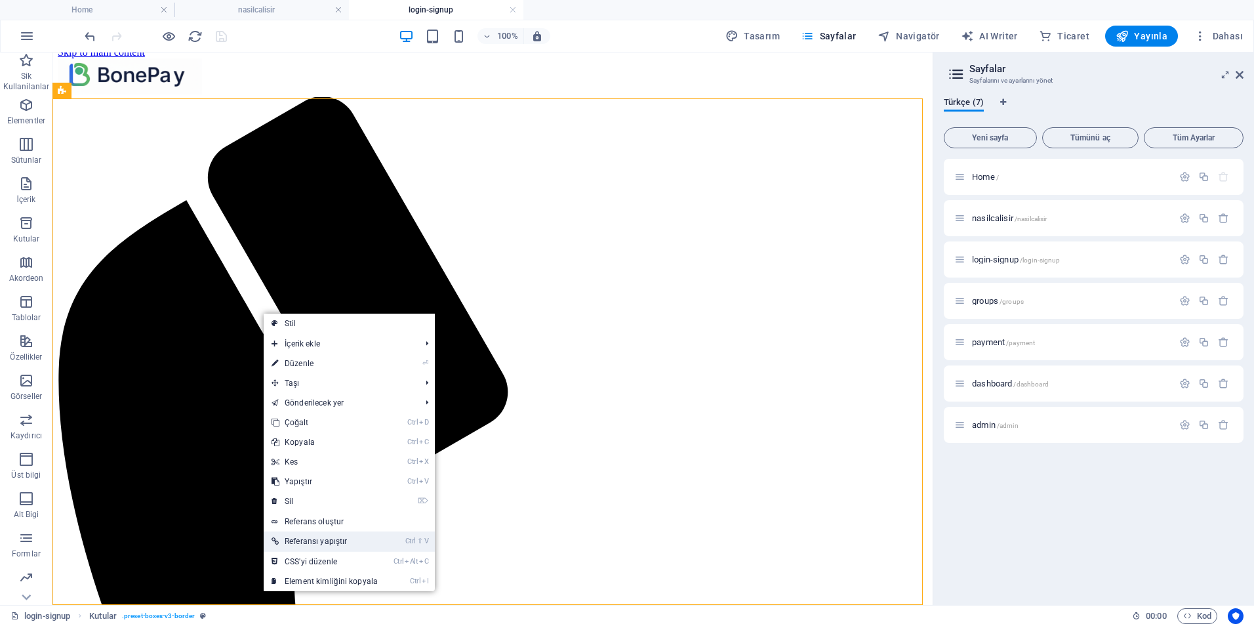
click at [340, 540] on link "Ctrl ⇧ V Referansı yapıştır" at bounding box center [325, 541] width 122 height 20
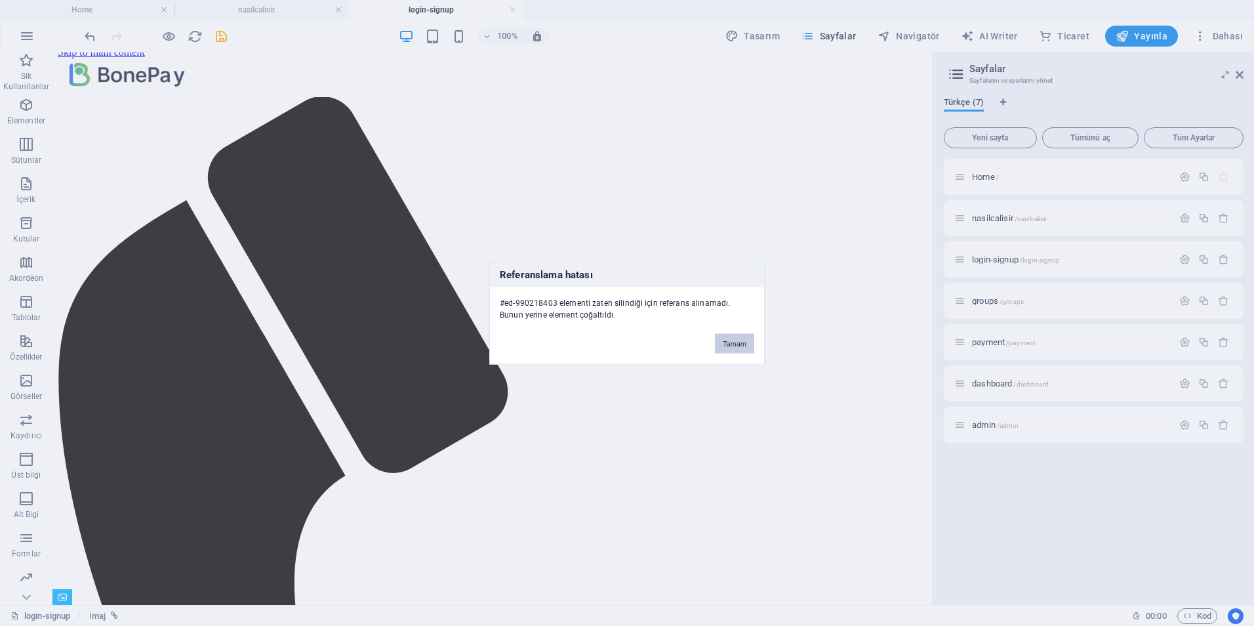
click at [733, 346] on button "Tamam" at bounding box center [734, 344] width 39 height 20
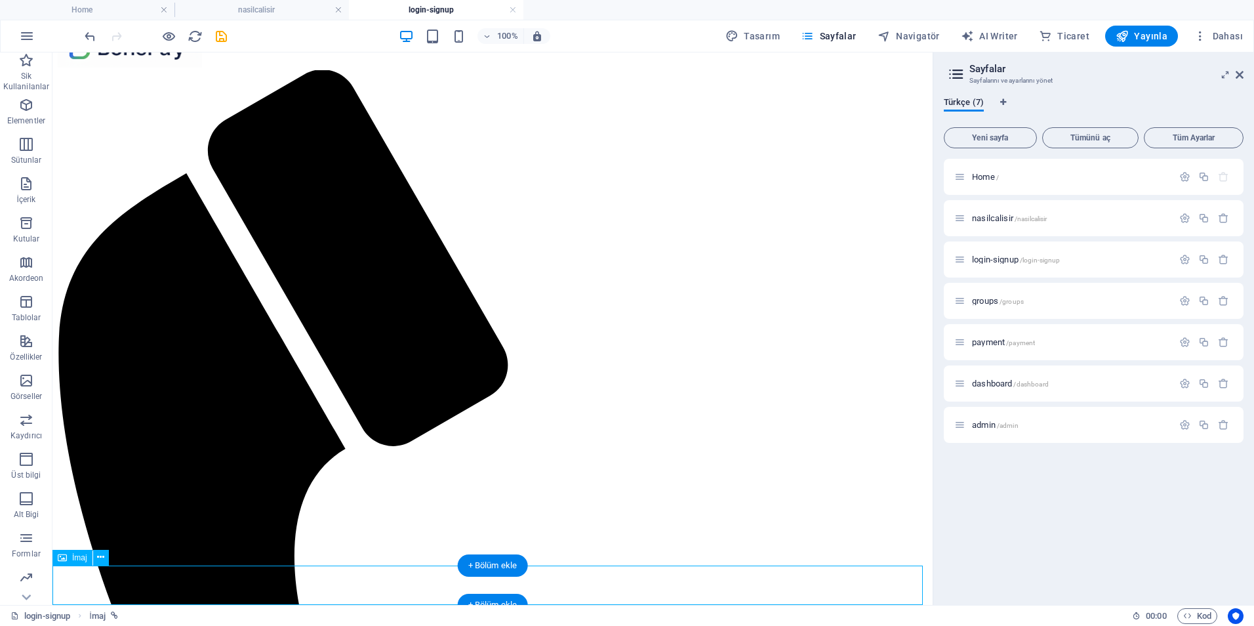
scroll to position [50, 0]
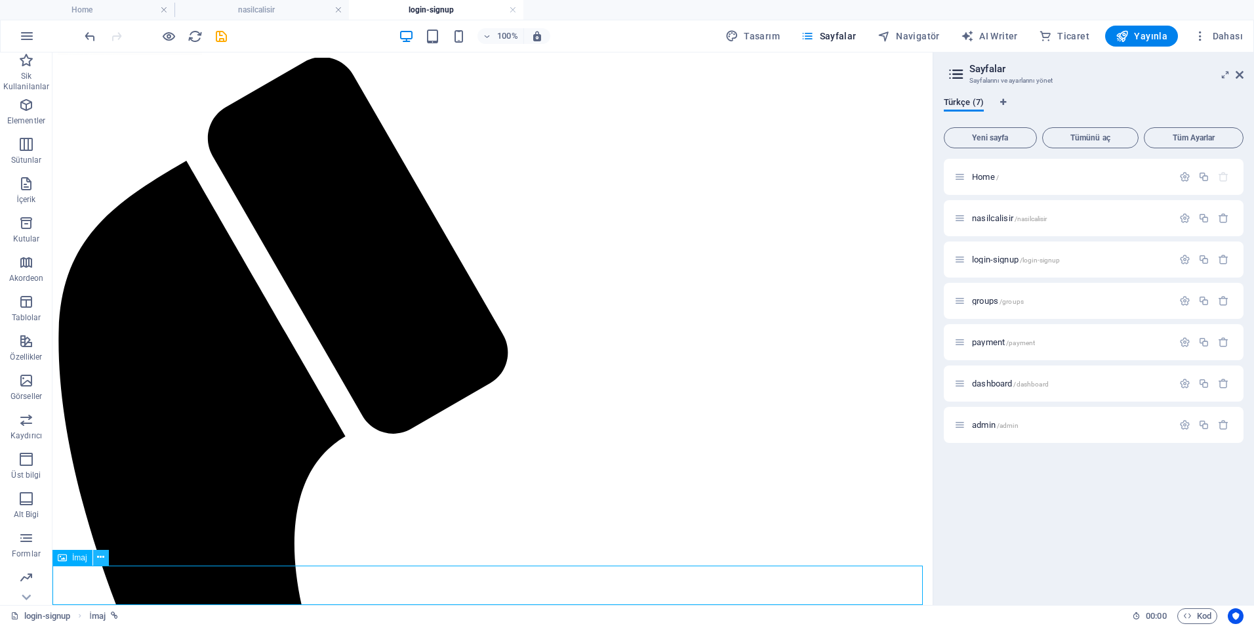
click at [103, 560] on icon at bounding box center [100, 557] width 7 height 14
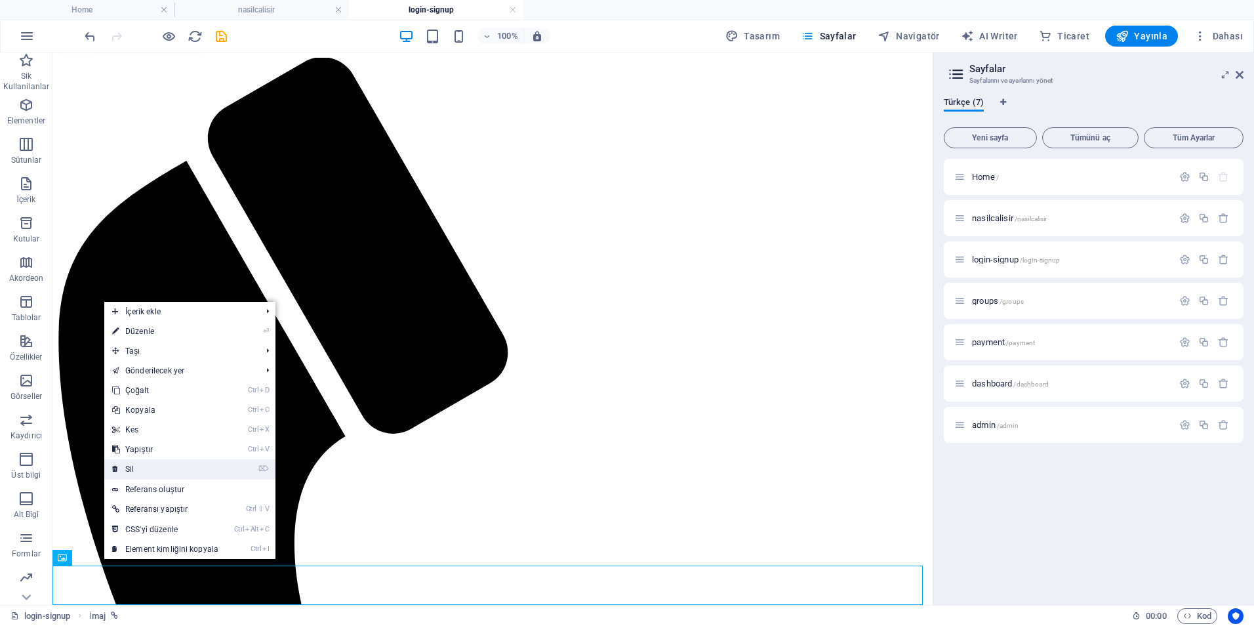
click at [143, 467] on link "⌦ Sil" at bounding box center [165, 469] width 122 height 20
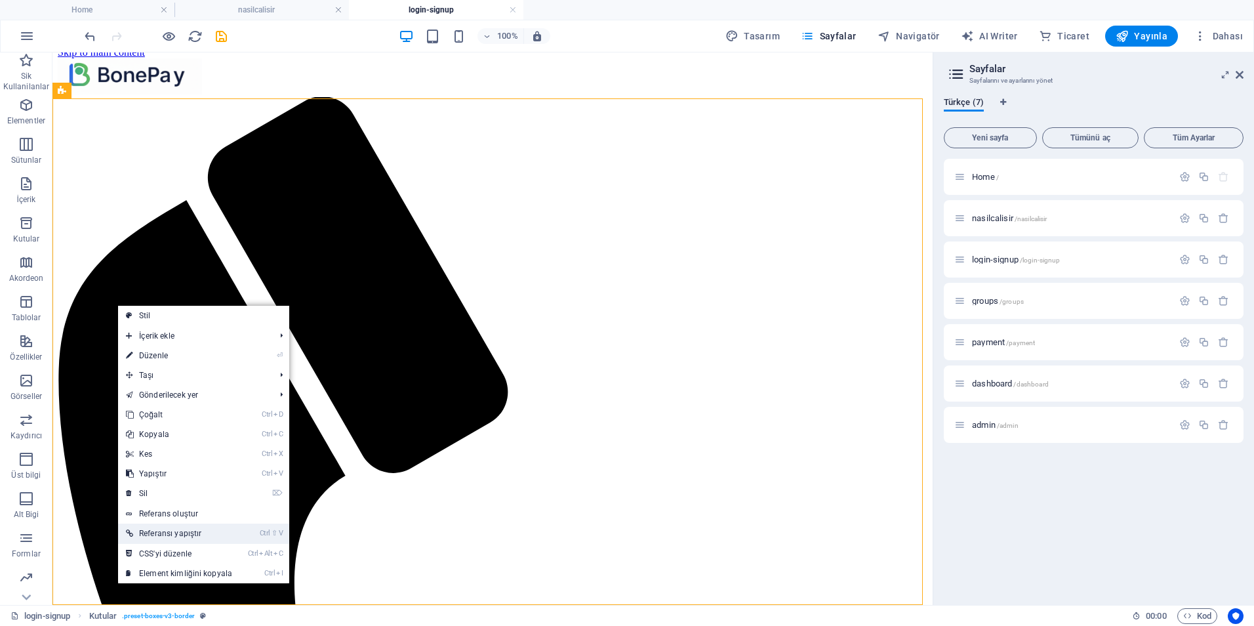
click at [179, 529] on link "Ctrl ⇧ V Referansı yapıştır" at bounding box center [179, 533] width 122 height 20
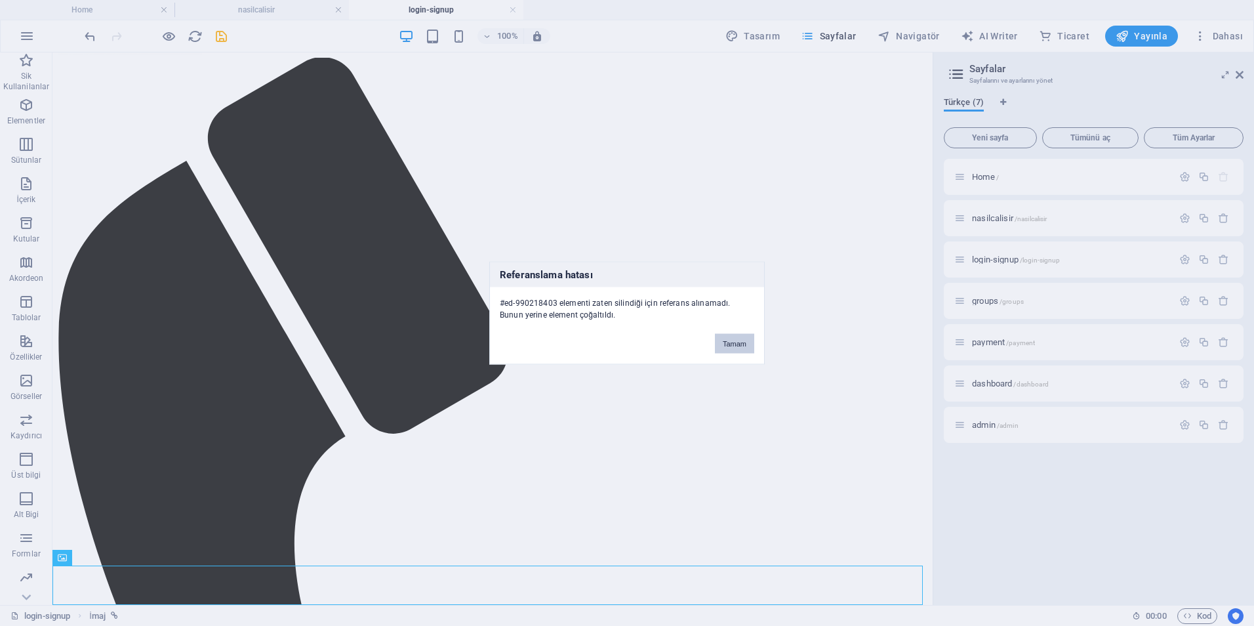
click at [730, 342] on button "Tamam" at bounding box center [734, 344] width 39 height 20
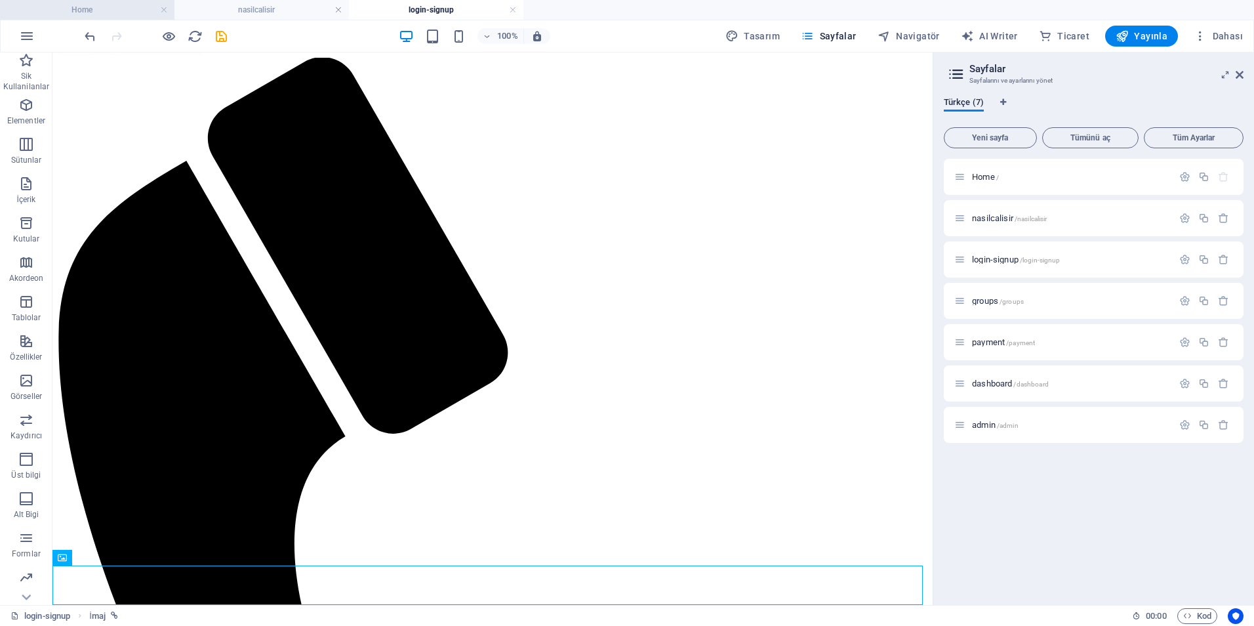
click at [95, 4] on h4 "Home" at bounding box center [87, 10] width 174 height 14
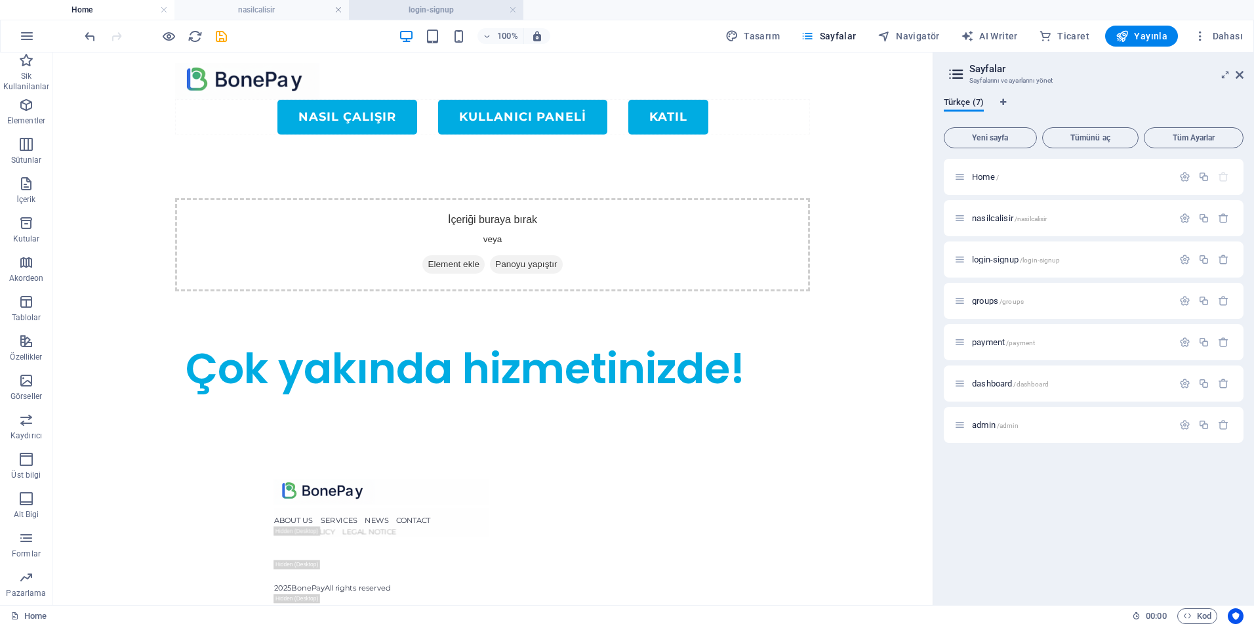
click at [437, 4] on h4 "login-signup" at bounding box center [436, 10] width 174 height 14
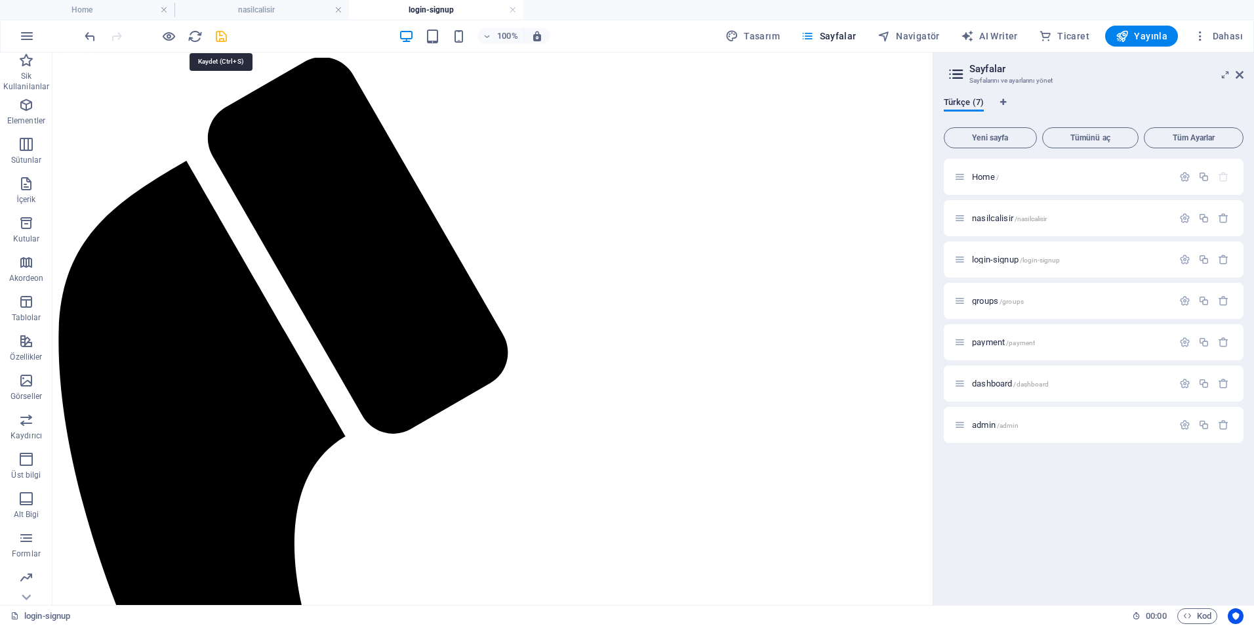
click at [217, 38] on icon "save" at bounding box center [221, 36] width 15 height 15
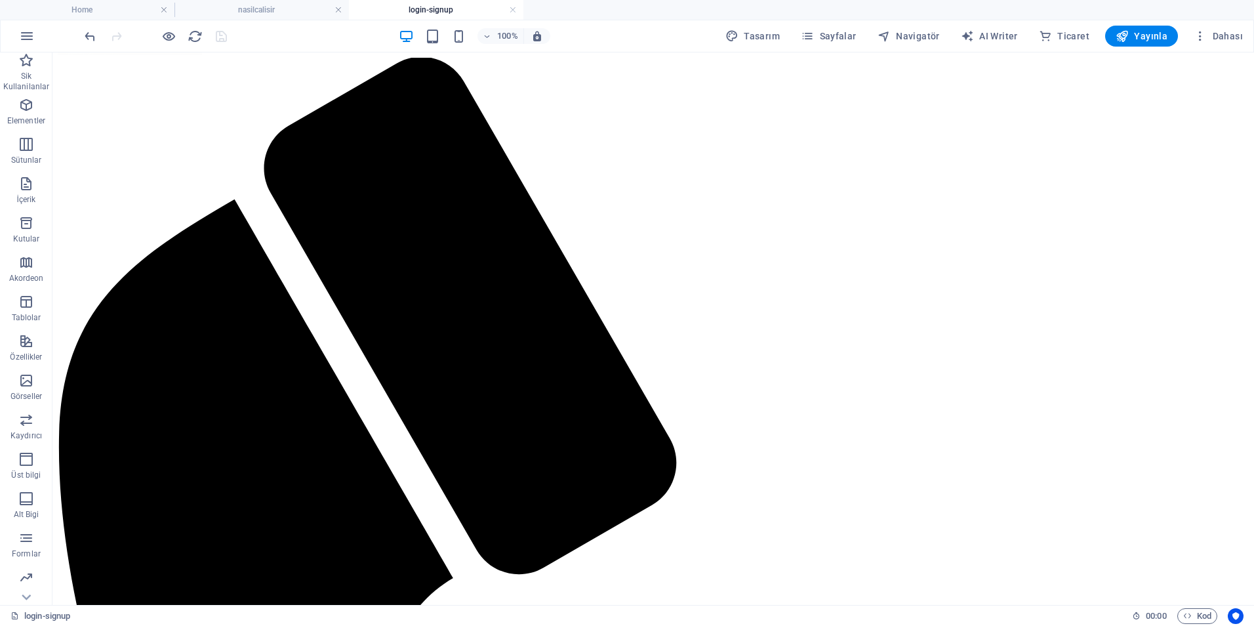
click at [517, 10] on h4 "login-signup" at bounding box center [436, 10] width 174 height 14
click at [824, 39] on span "Sayfalar" at bounding box center [829, 36] width 56 height 13
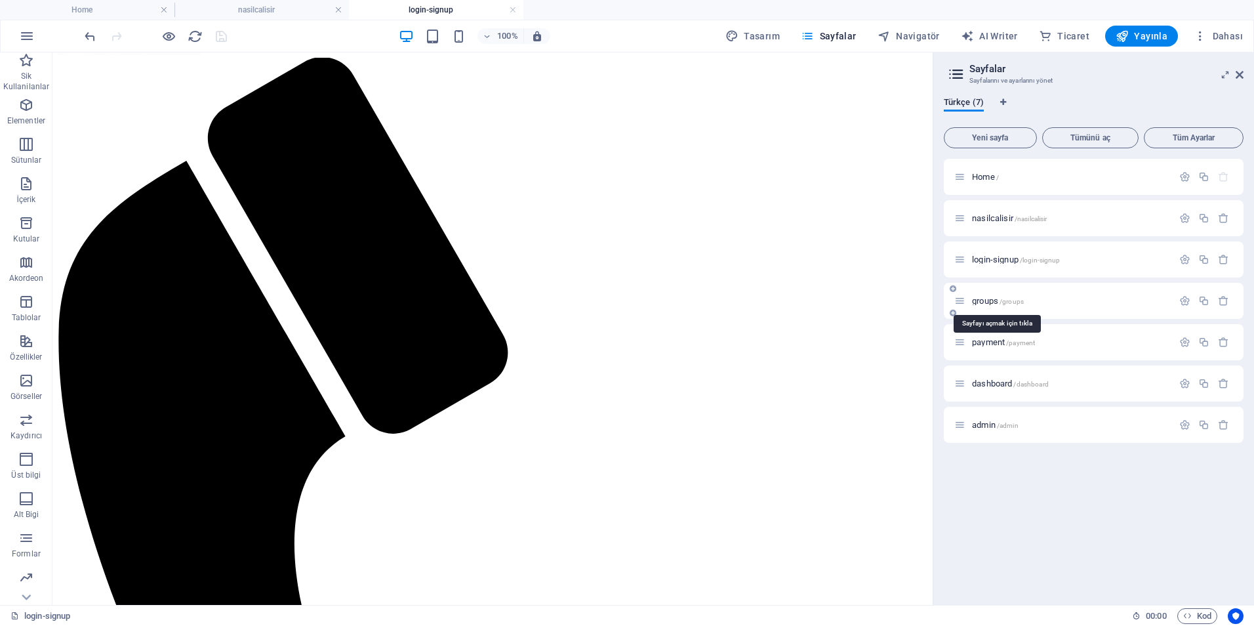
click at [986, 303] on span "groups /groups" at bounding box center [998, 301] width 52 height 10
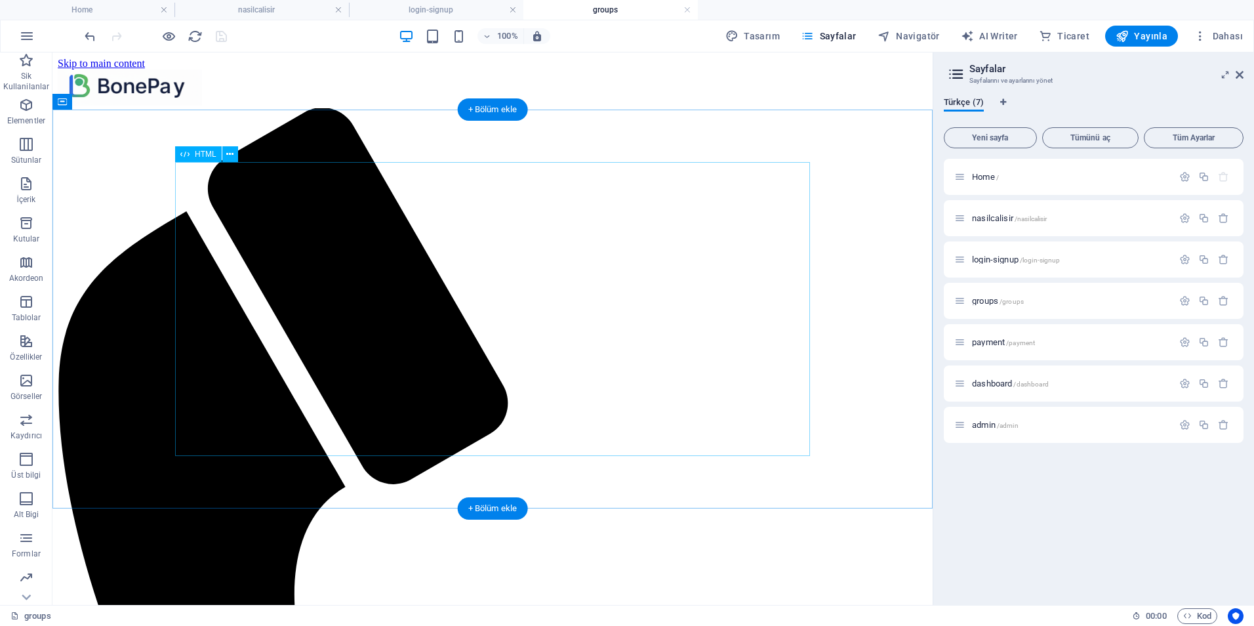
scroll to position [0, 0]
drag, startPoint x: 166, startPoint y: 550, endPoint x: 399, endPoint y: 522, distance: 234.4
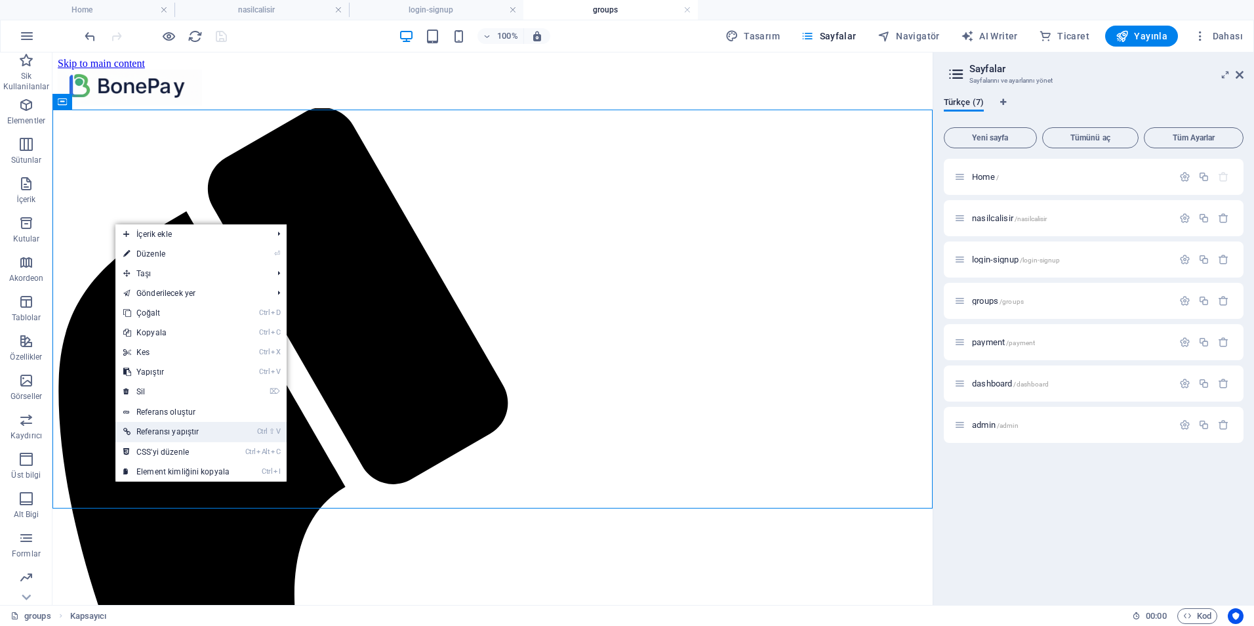
click at [182, 434] on link "Ctrl ⇧ V Referansı yapıştır" at bounding box center [176, 432] width 122 height 20
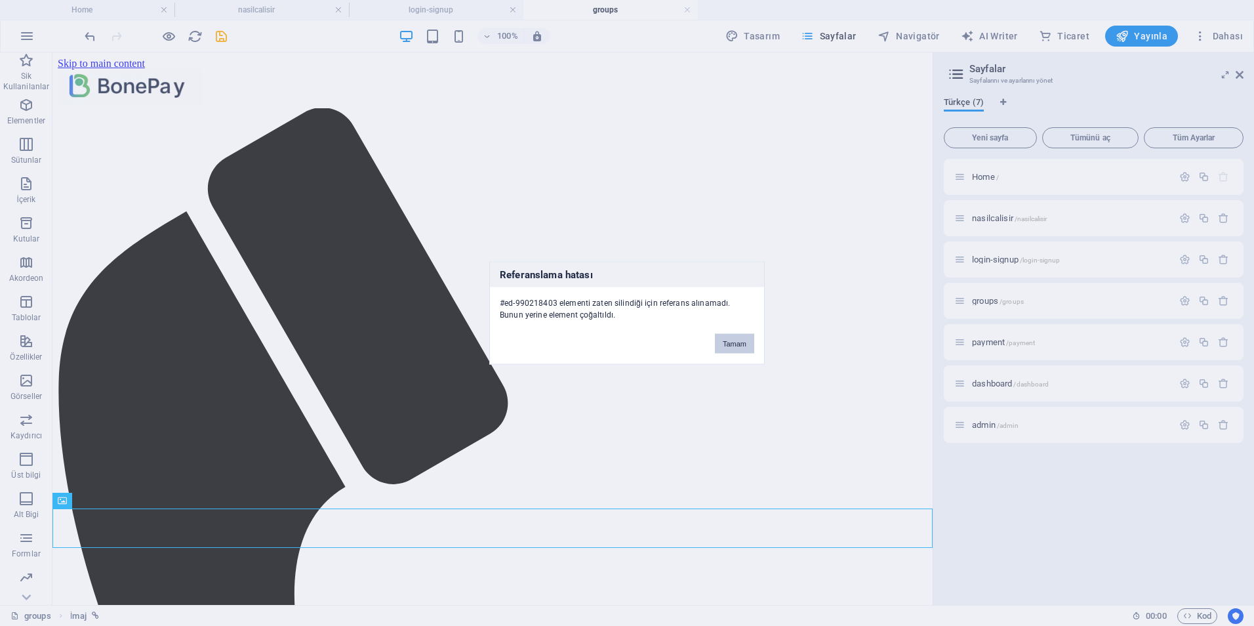
click at [739, 348] on button "Tamam" at bounding box center [734, 344] width 39 height 20
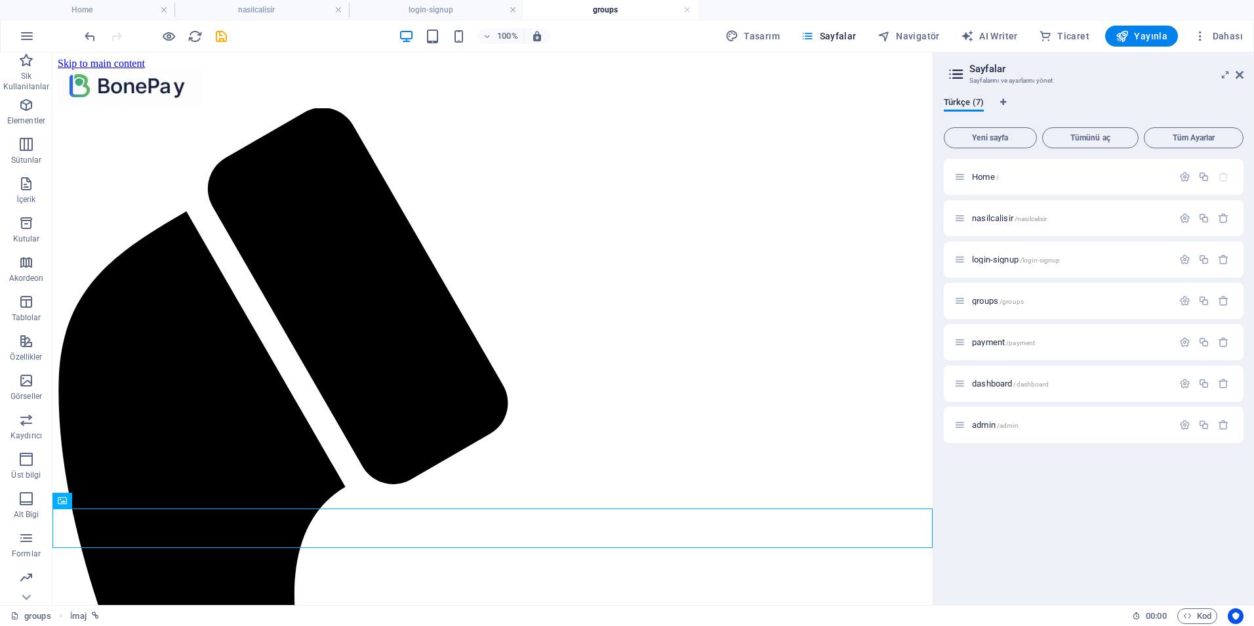
click at [224, 39] on icon "save" at bounding box center [221, 36] width 15 height 15
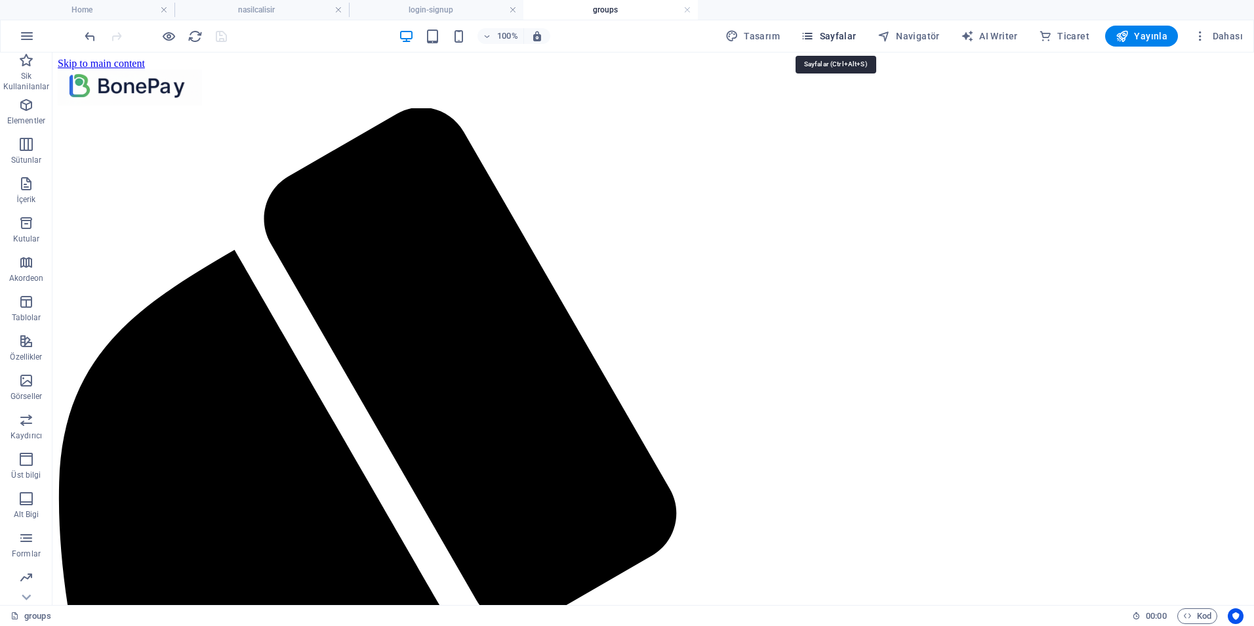
click at [822, 38] on span "Sayfalar" at bounding box center [829, 36] width 56 height 13
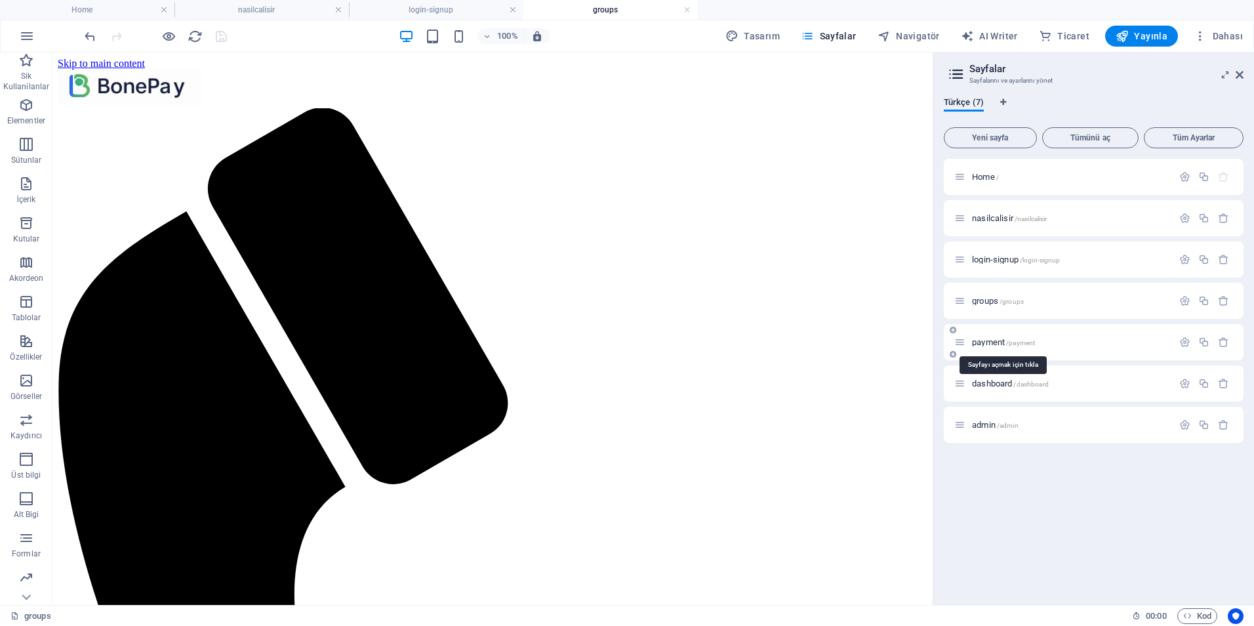
click at [990, 344] on span "payment /payment" at bounding box center [1003, 342] width 63 height 10
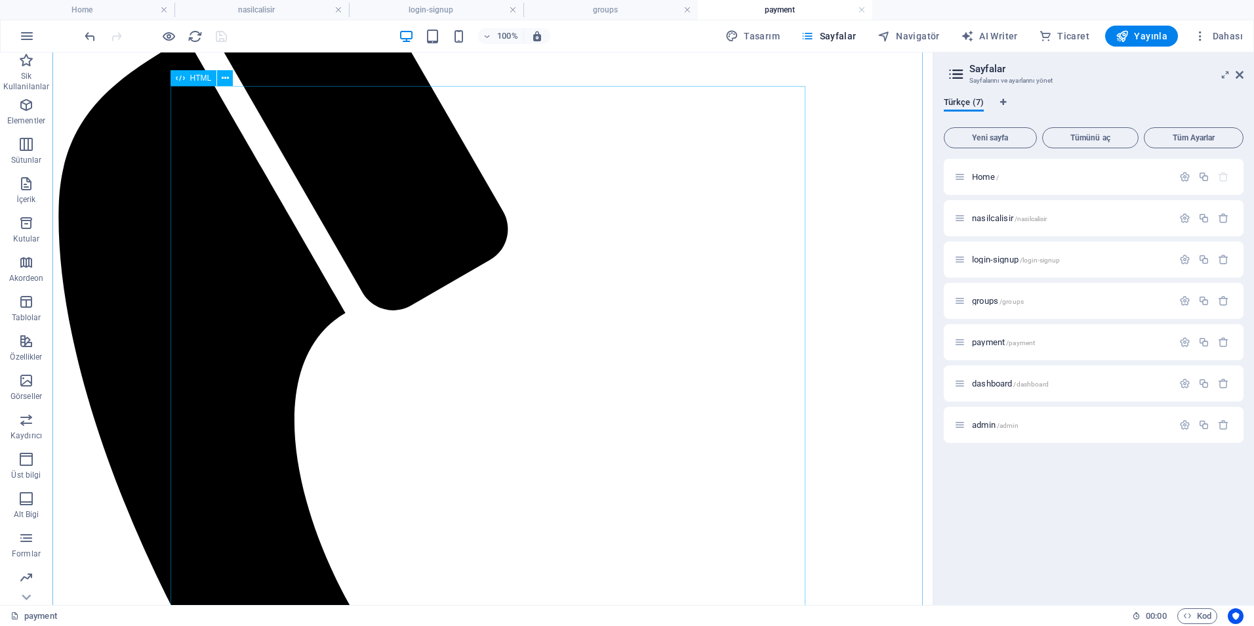
scroll to position [179, 0]
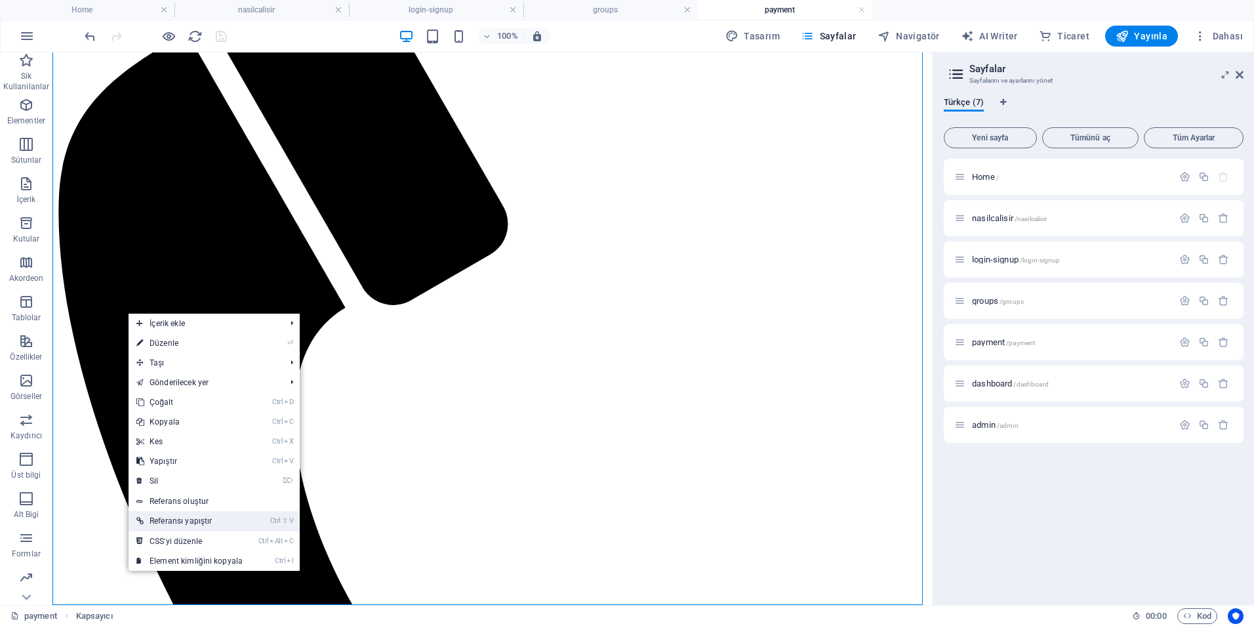
click at [199, 520] on link "Ctrl ⇧ V Referansı yapıştır" at bounding box center [190, 521] width 122 height 20
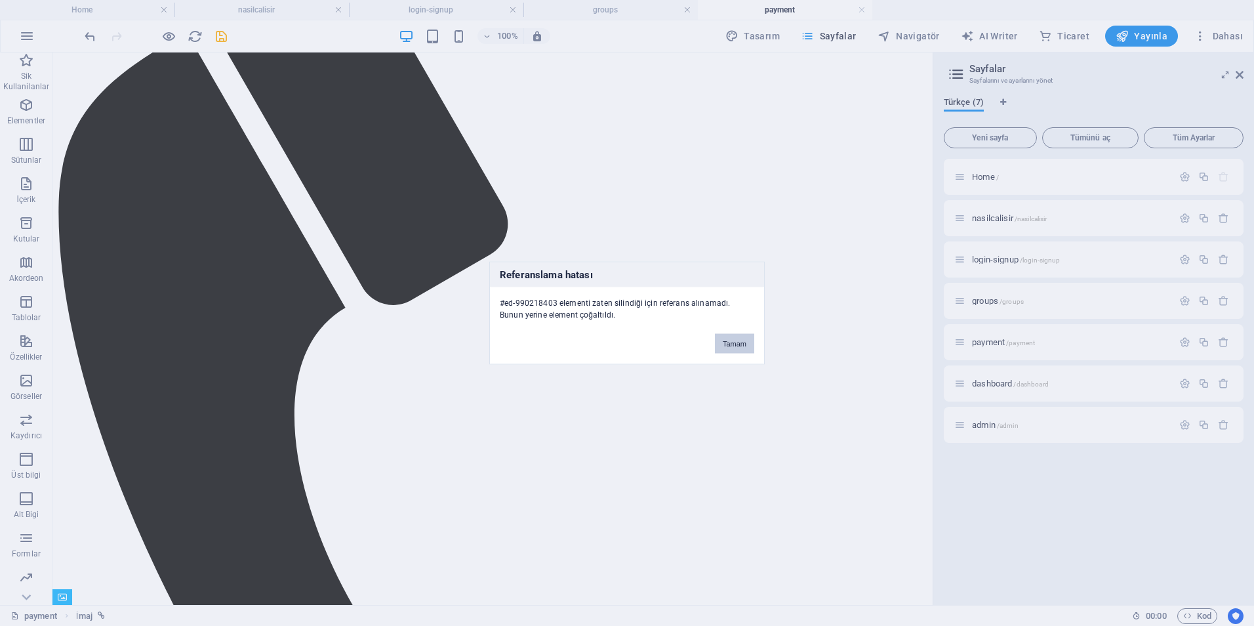
click at [746, 343] on button "Tamam" at bounding box center [734, 344] width 39 height 20
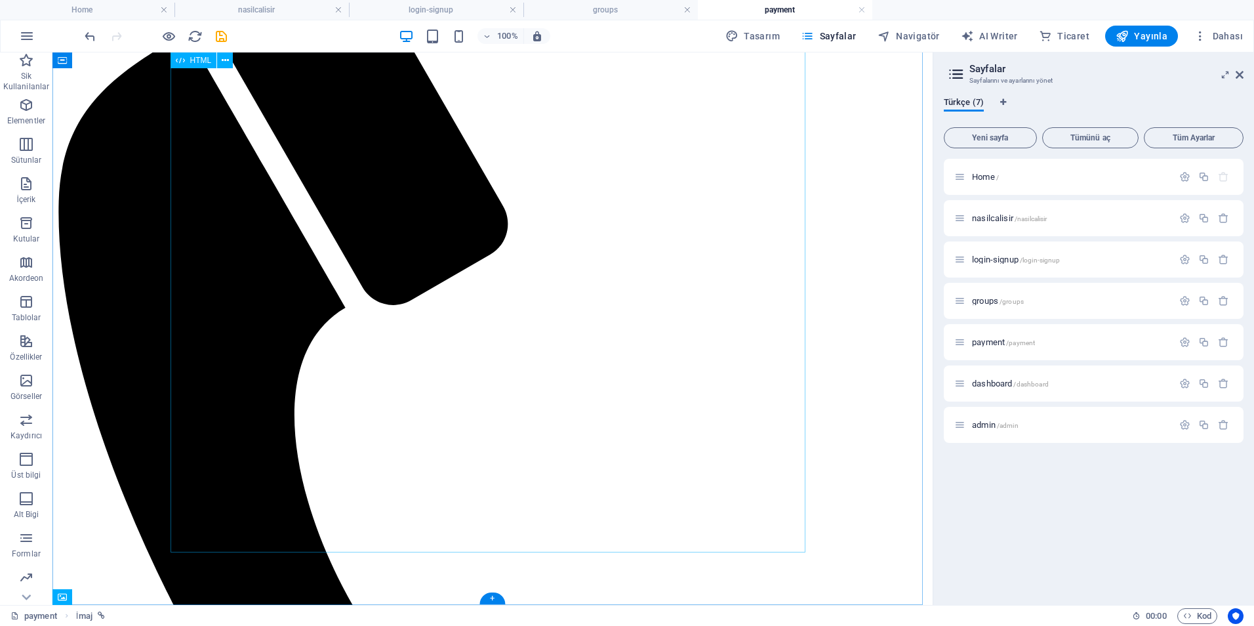
scroll to position [218, 0]
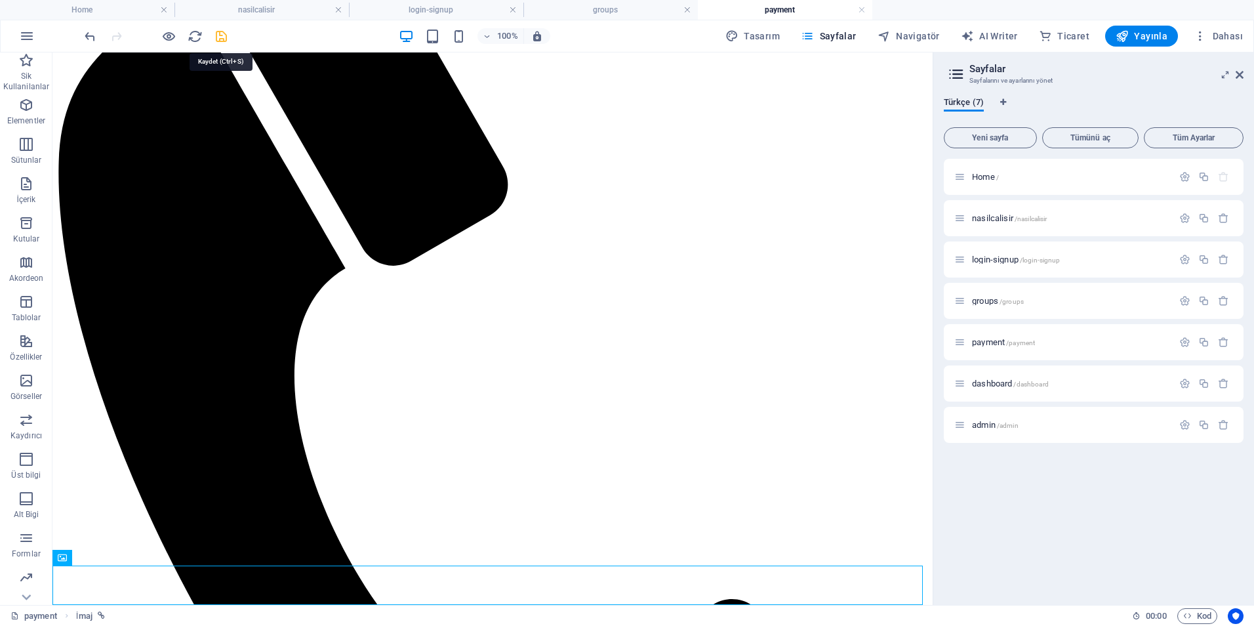
click at [220, 39] on icon "save" at bounding box center [221, 36] width 15 height 15
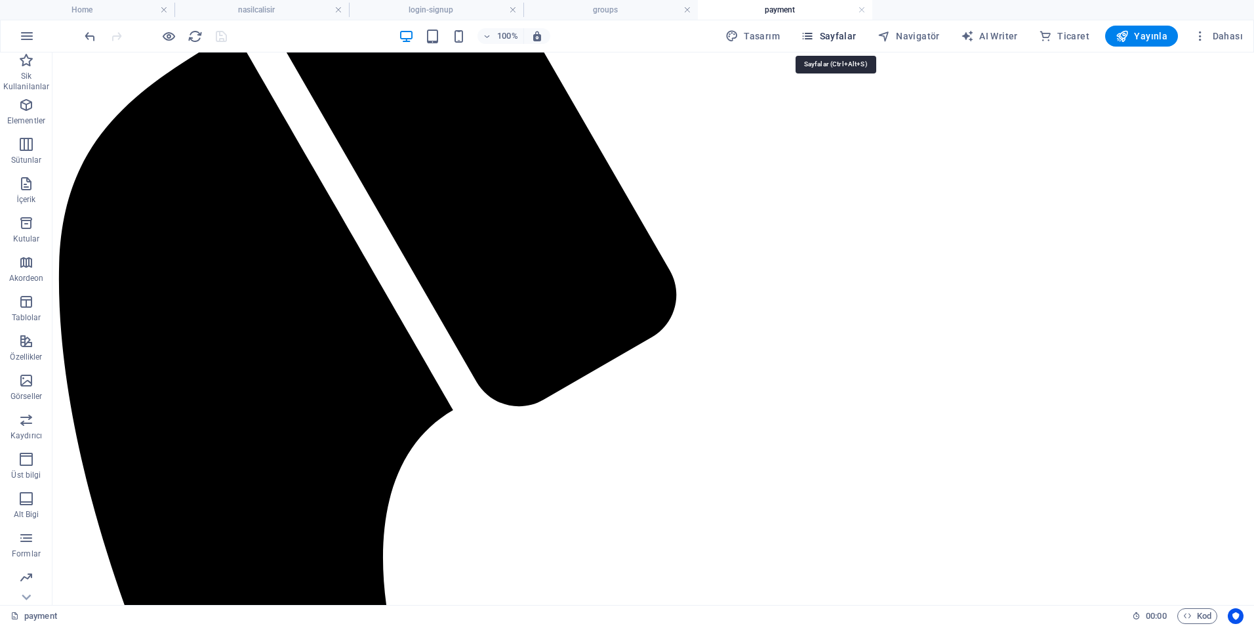
click at [822, 35] on span "Sayfalar" at bounding box center [829, 36] width 56 height 13
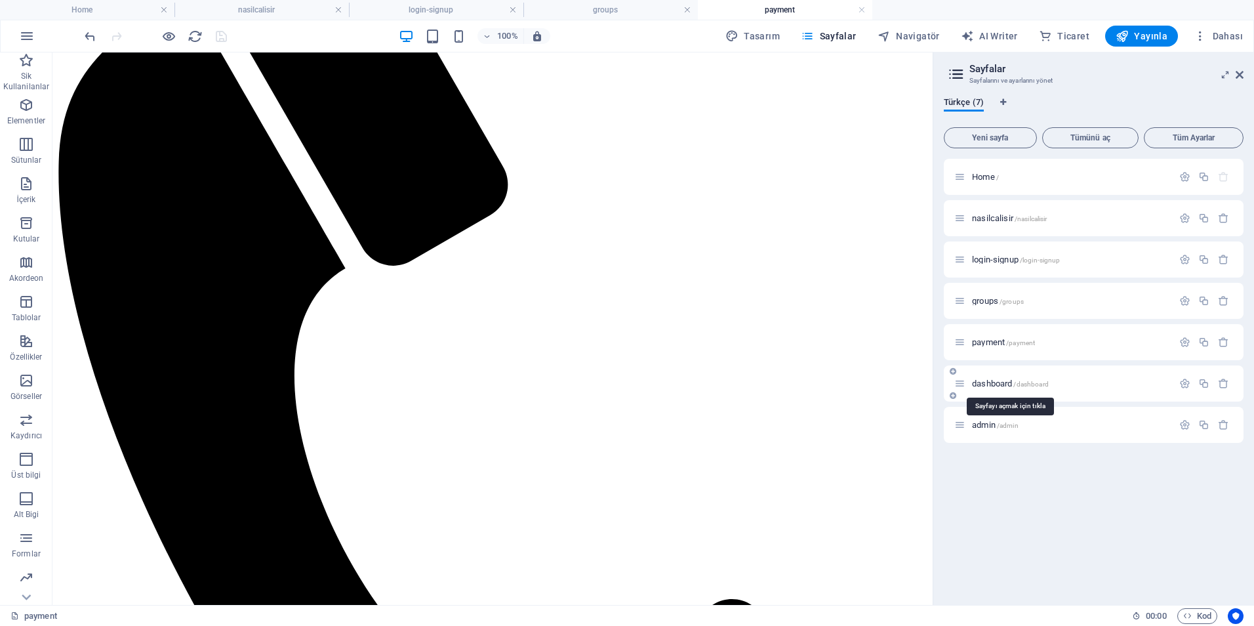
click at [992, 382] on span "dashboard /dashboard" at bounding box center [1010, 383] width 77 height 10
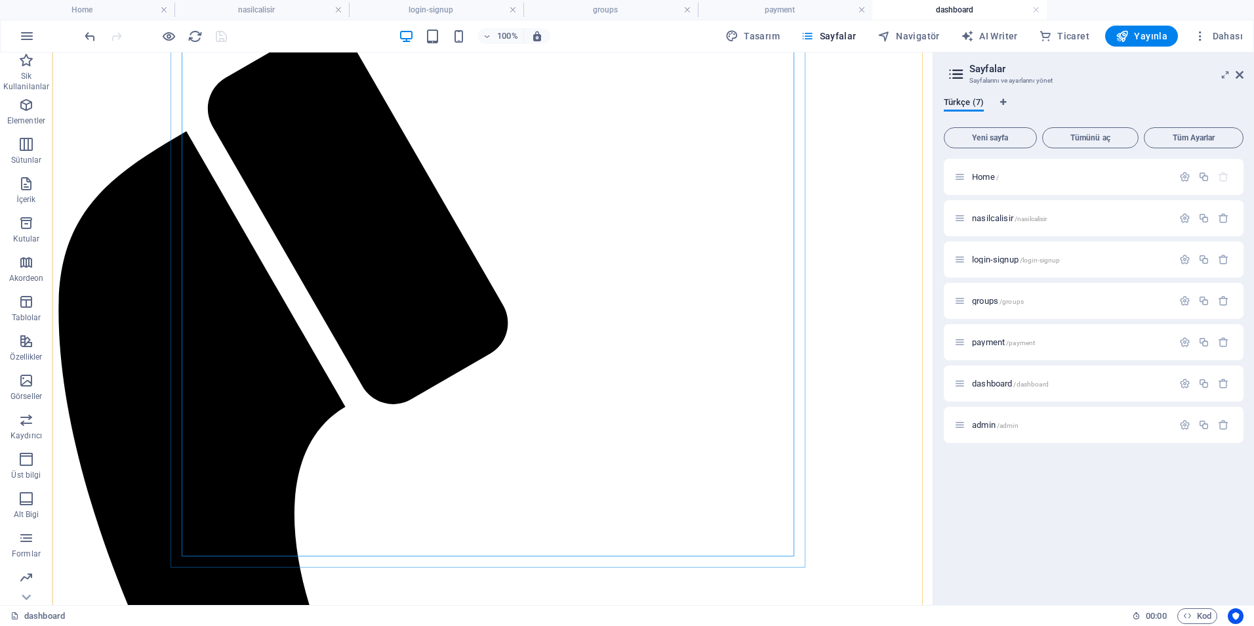
scroll to position [239, 0]
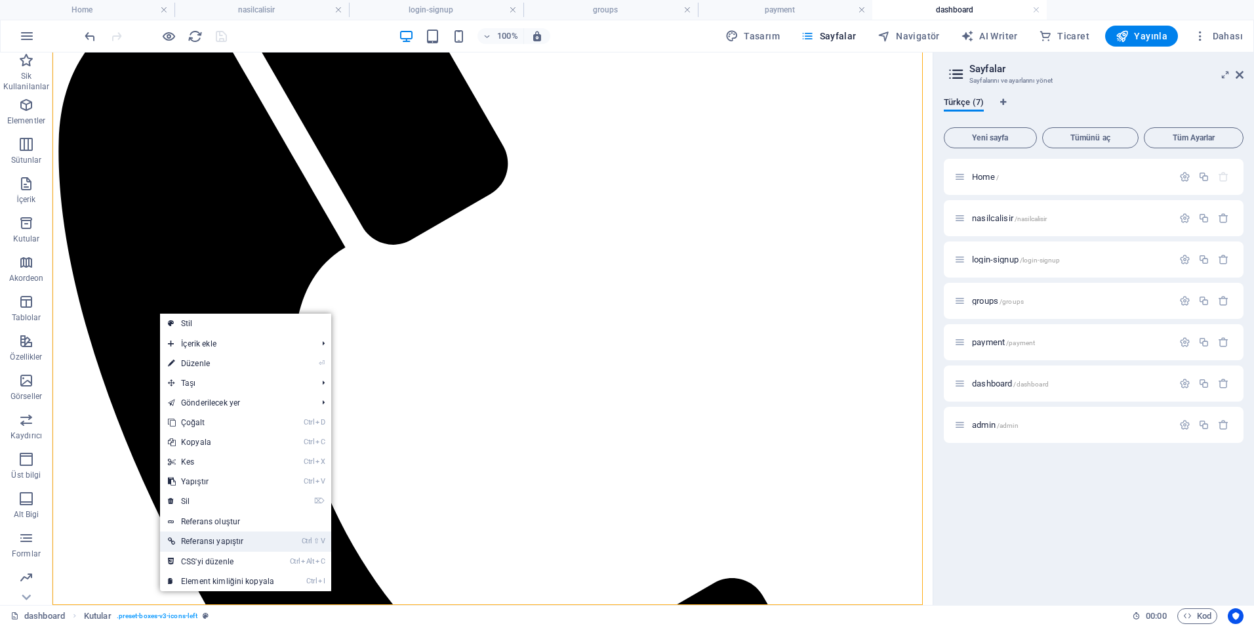
click at [232, 542] on link "Ctrl ⇧ V Referansı yapıştır" at bounding box center [221, 541] width 122 height 20
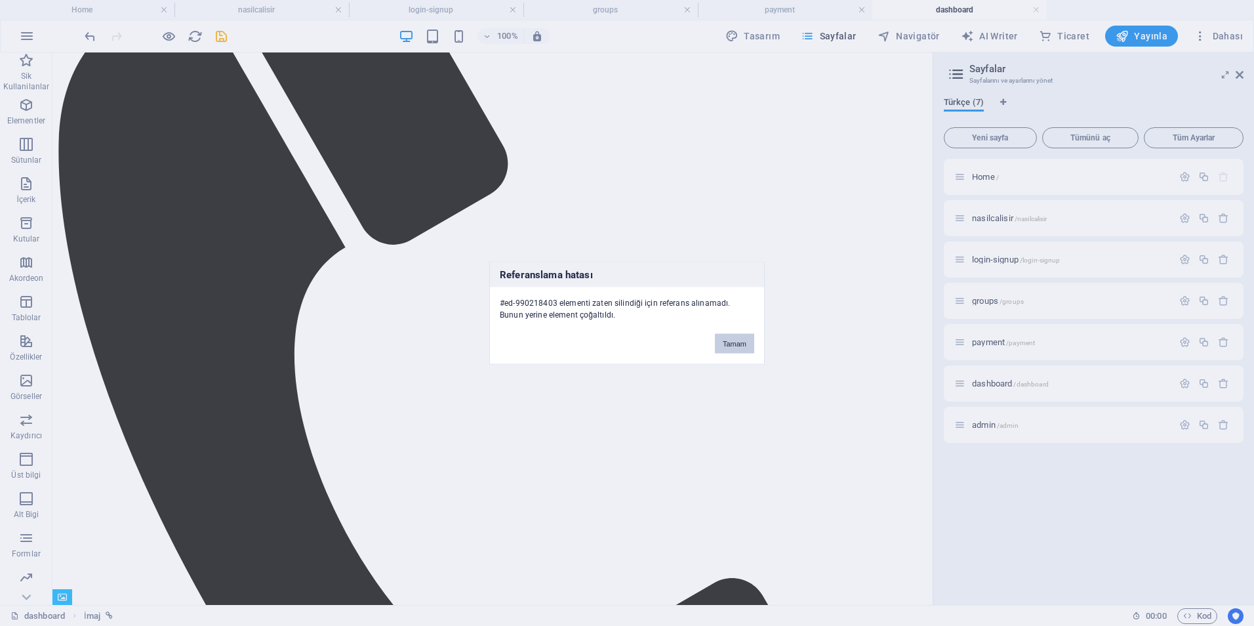
click at [744, 350] on button "Tamam" at bounding box center [734, 344] width 39 height 20
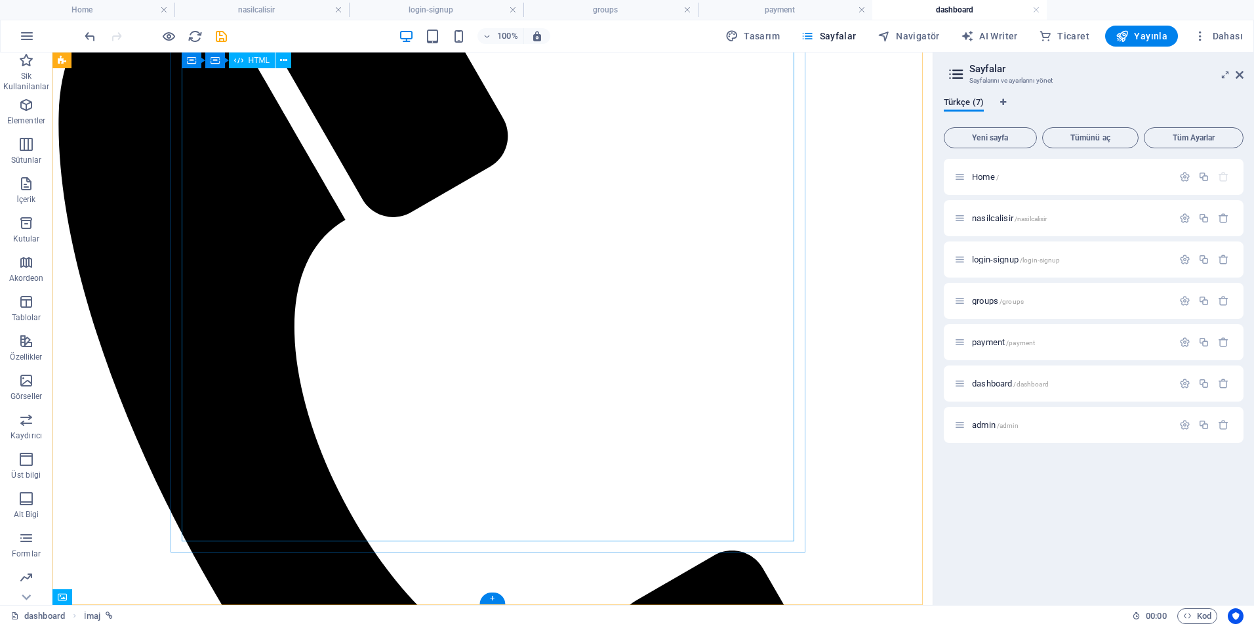
scroll to position [279, 0]
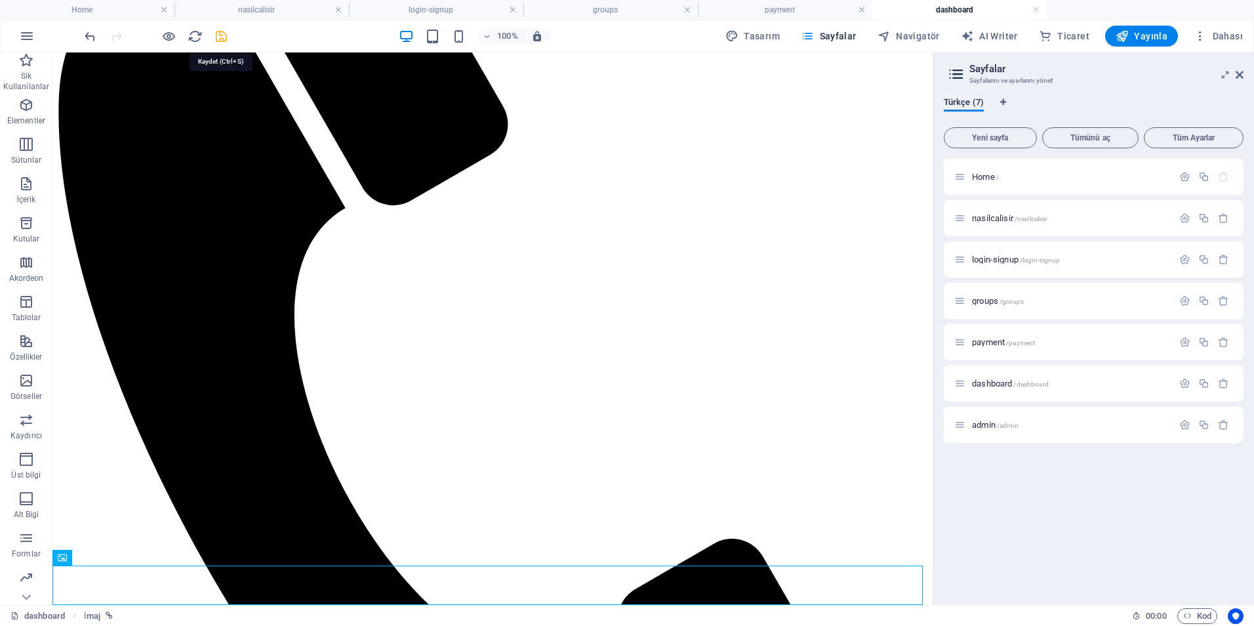
click at [220, 36] on icon "save" at bounding box center [221, 36] width 15 height 15
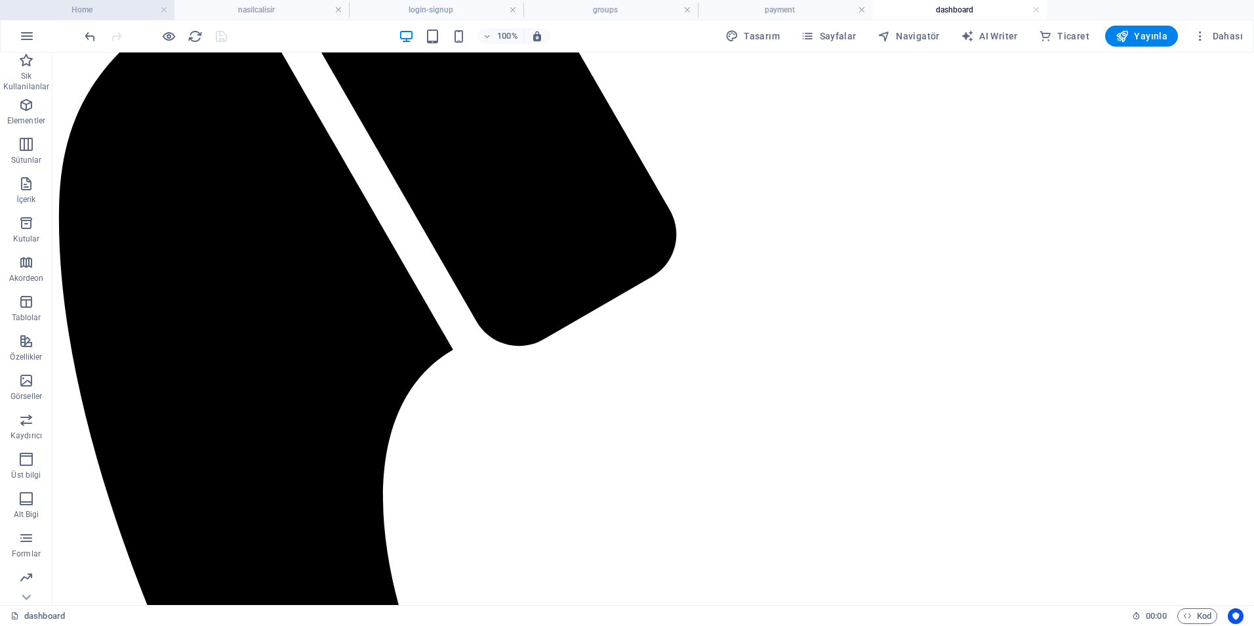
click at [78, 3] on h4 "Home" at bounding box center [87, 10] width 174 height 14
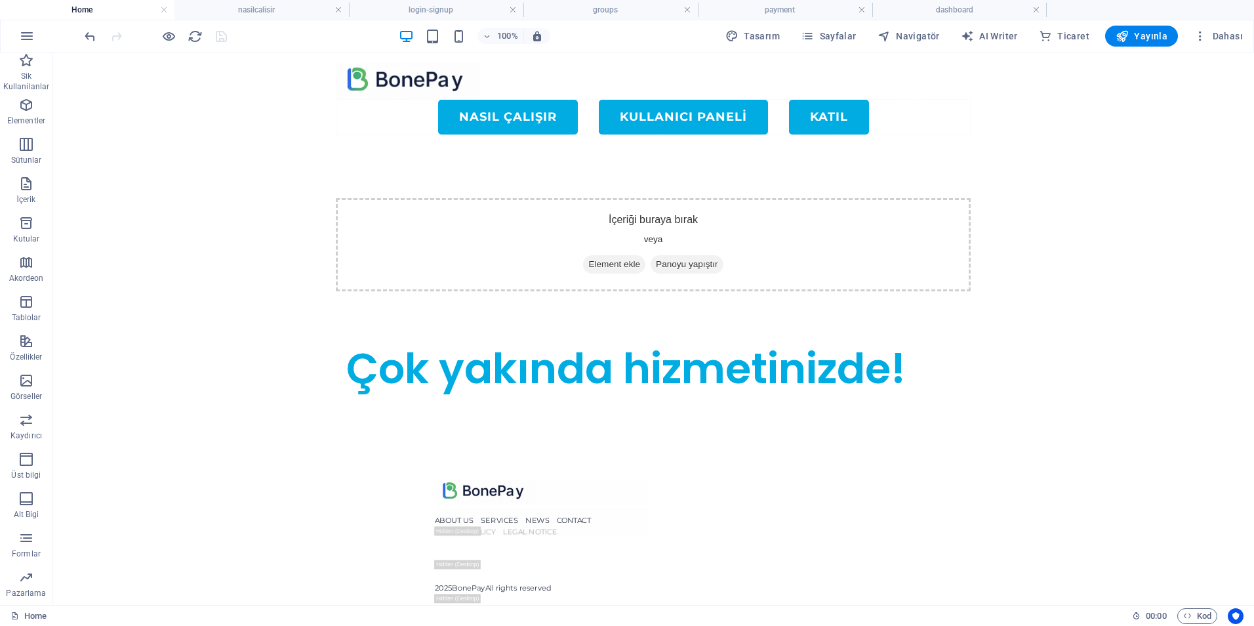
scroll to position [0, 0]
click at [282, 5] on h4 "nasilcalisir" at bounding box center [261, 10] width 174 height 14
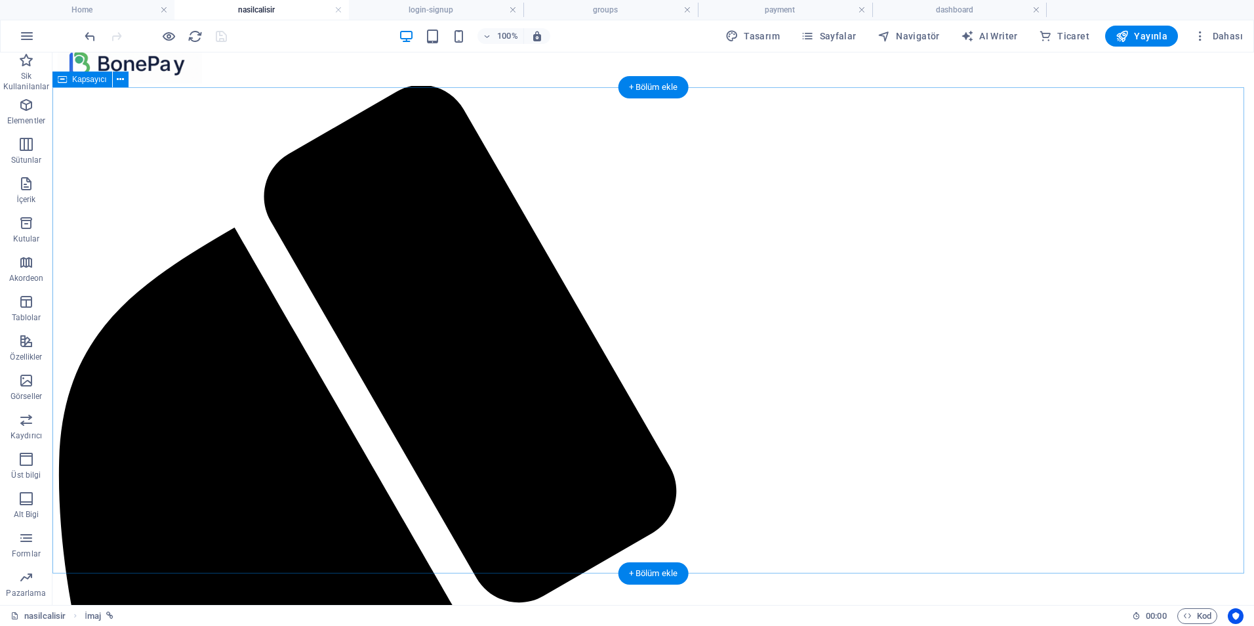
scroll to position [30, 0]
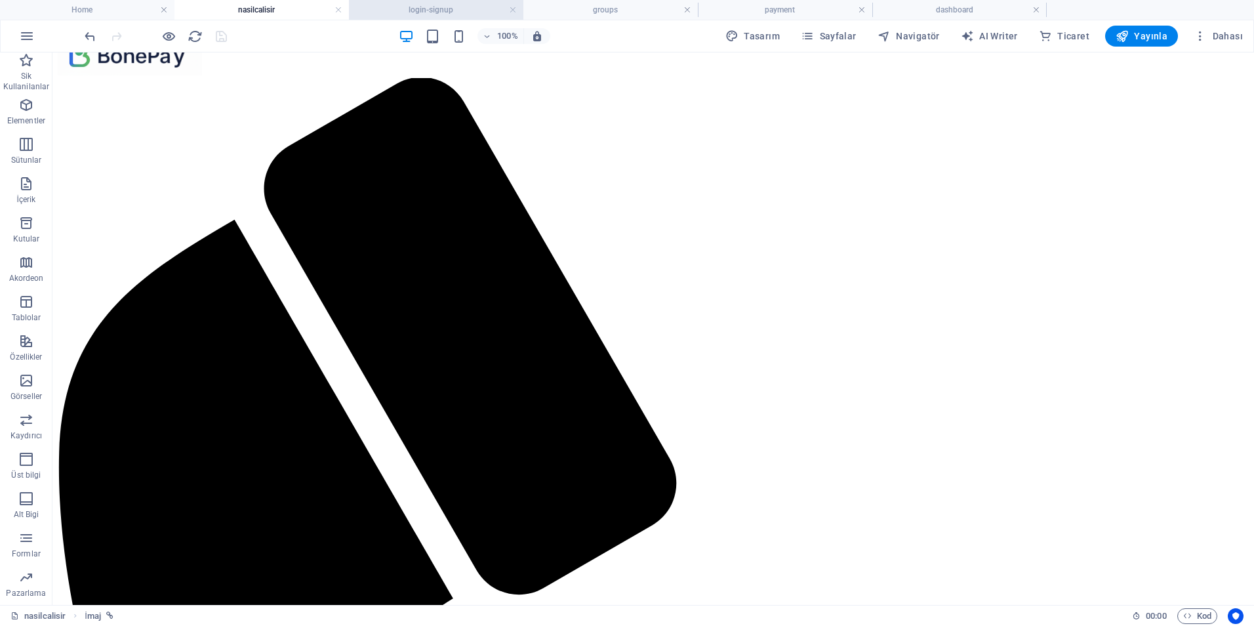
click at [460, 9] on h4 "login-signup" at bounding box center [436, 10] width 174 height 14
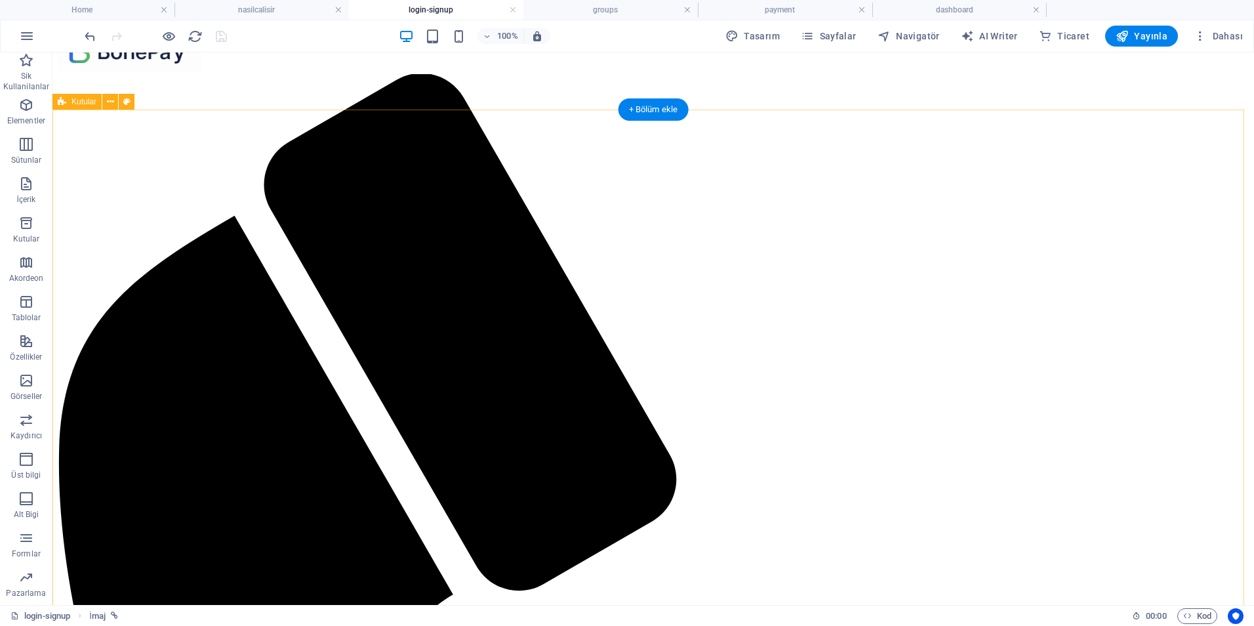
scroll to position [50, 0]
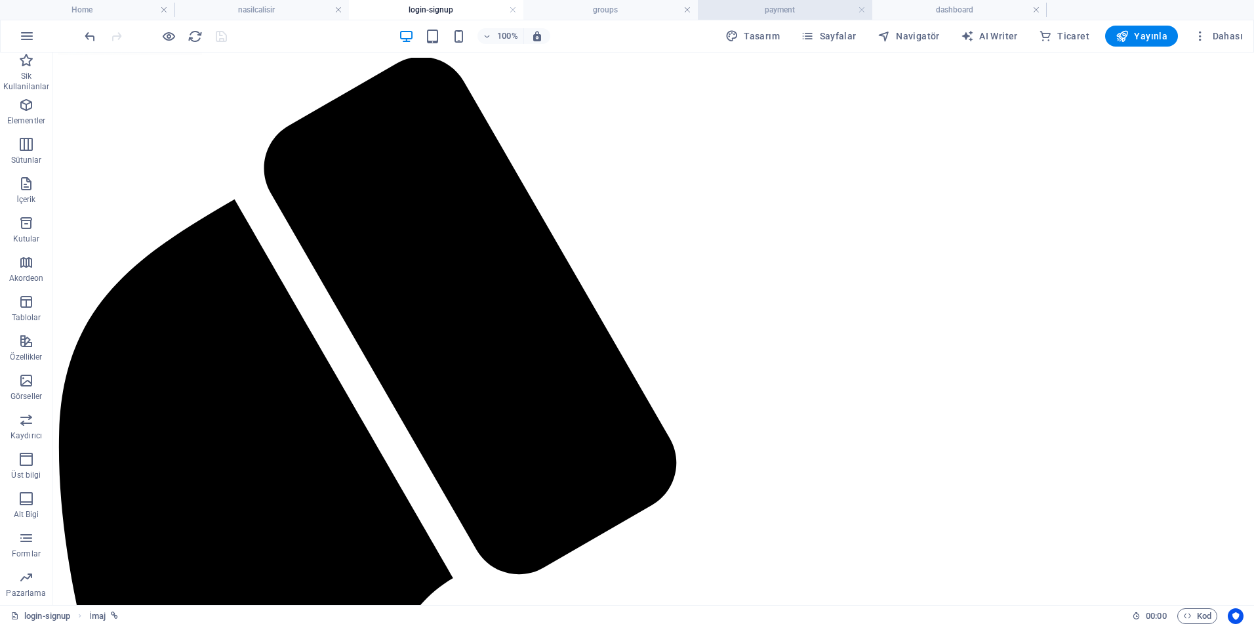
click at [776, 13] on h4 "payment" at bounding box center [785, 10] width 174 height 14
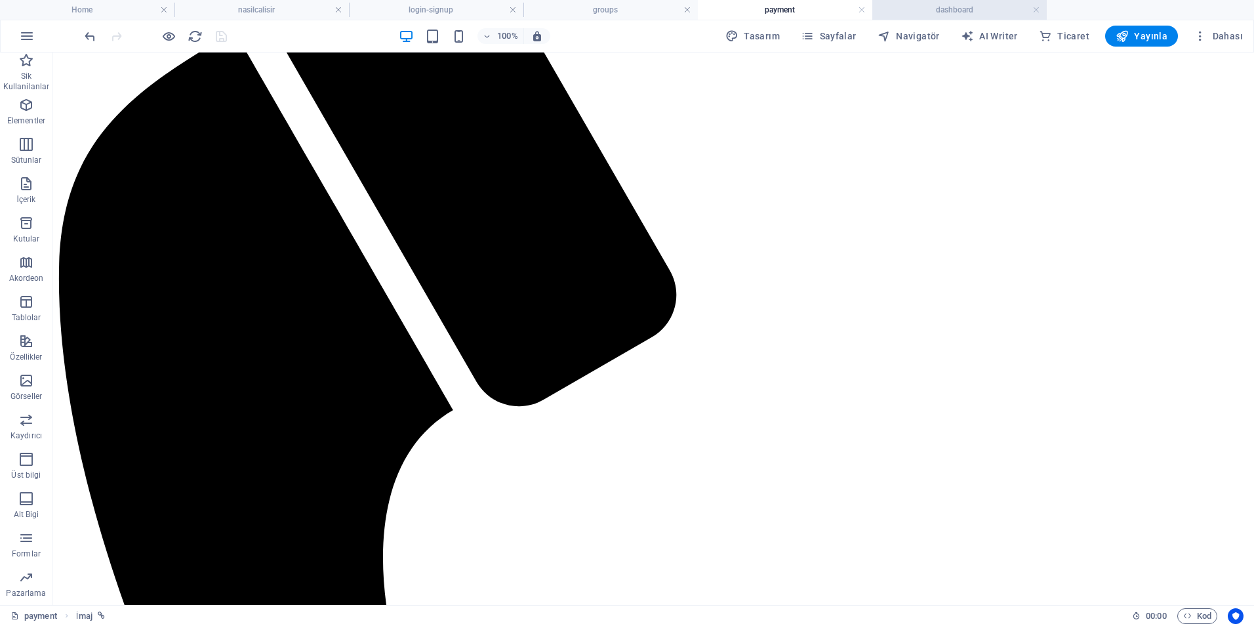
click at [936, 10] on h4 "dashboard" at bounding box center [959, 10] width 174 height 14
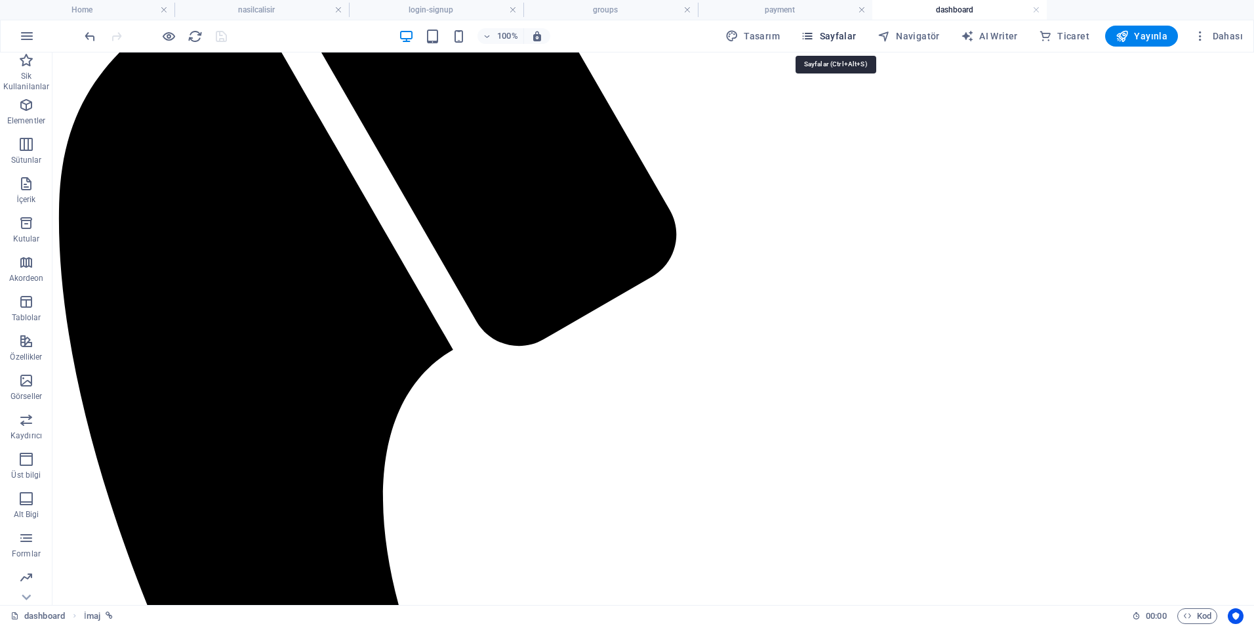
click at [813, 40] on icon "button" at bounding box center [807, 36] width 13 height 13
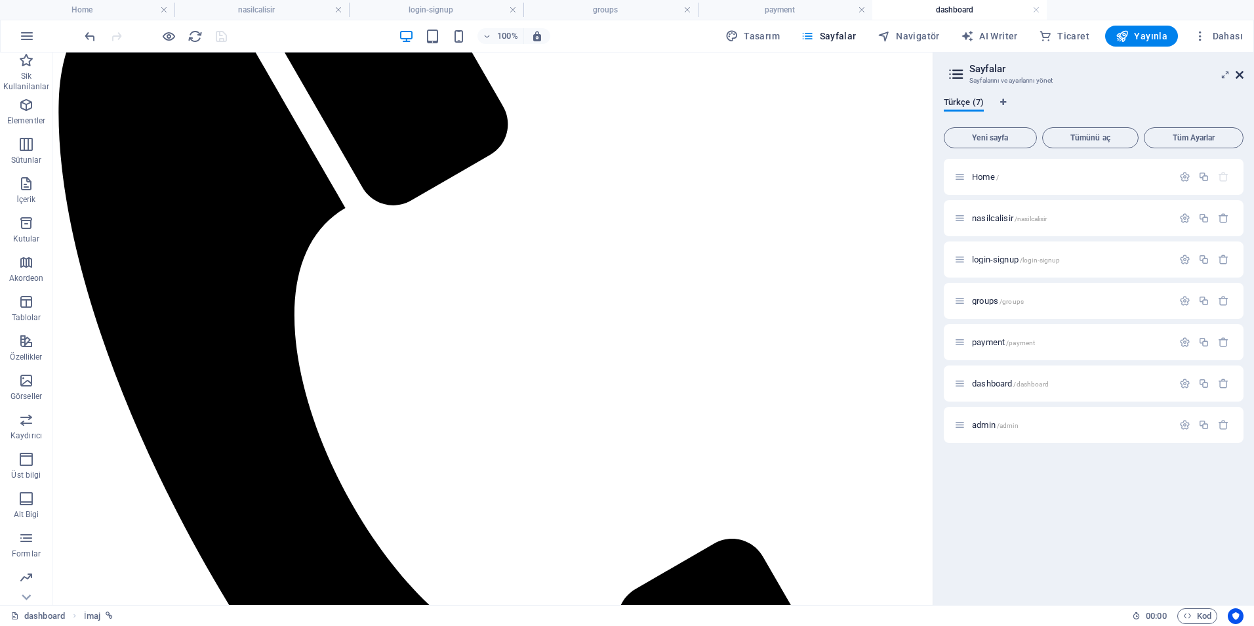
drag, startPoint x: 1243, startPoint y: 77, endPoint x: 1183, endPoint y: 27, distance: 77.8
click at [1243, 77] on icon at bounding box center [1240, 75] width 8 height 10
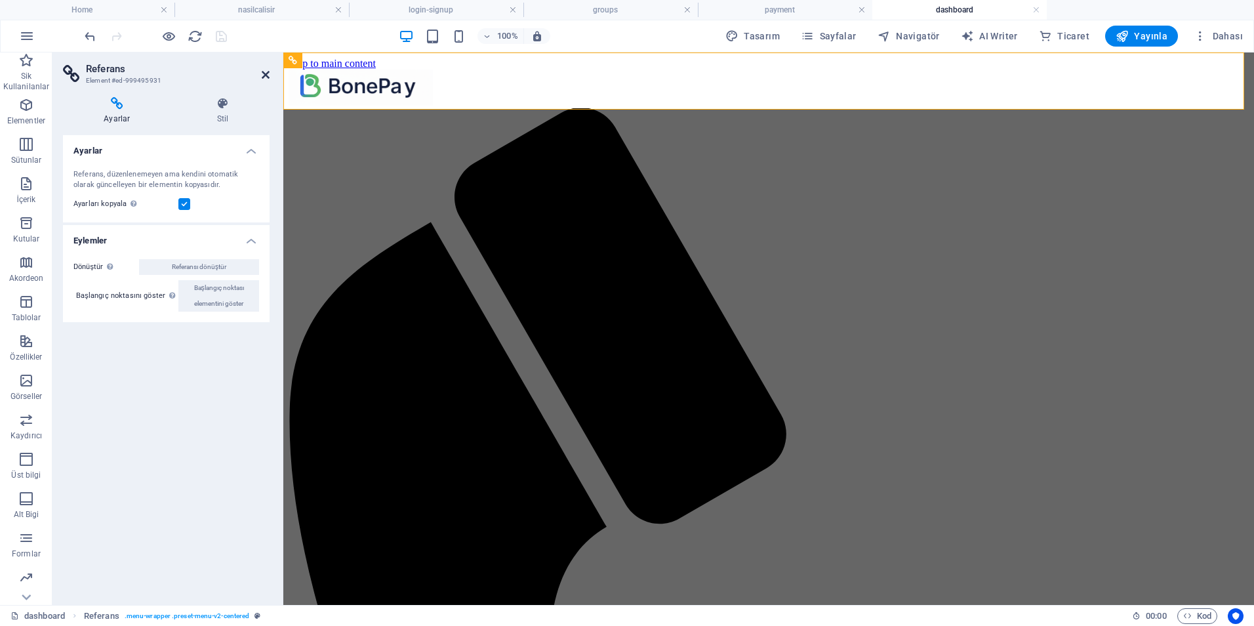
drag, startPoint x: 262, startPoint y: 74, endPoint x: 363, endPoint y: 77, distance: 101.7
click at [262, 74] on icon at bounding box center [266, 75] width 8 height 10
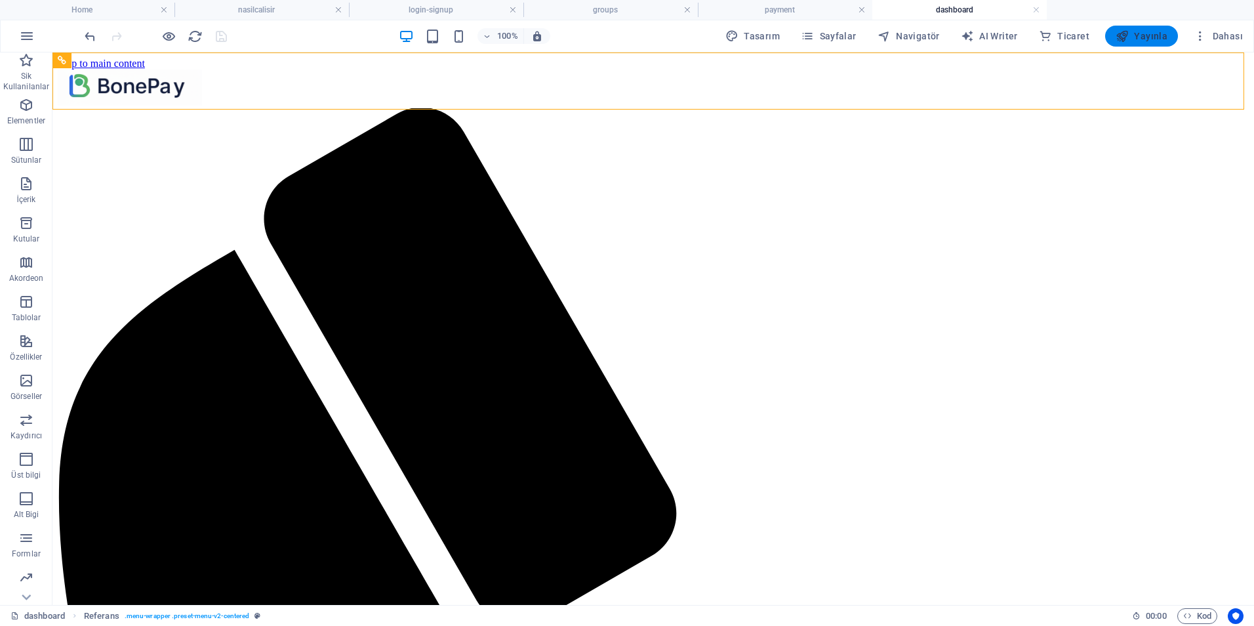
click at [1157, 35] on span "Yayınla" at bounding box center [1142, 36] width 52 height 13
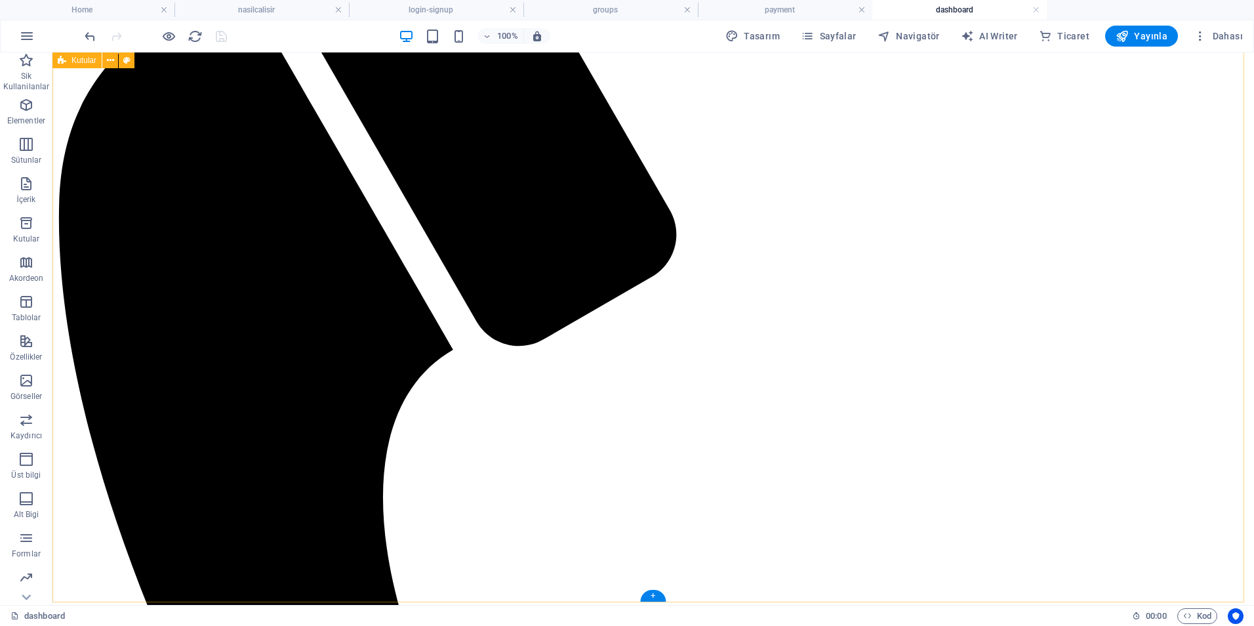
scroll to position [232, 0]
